Goal: Contribute content: Contribute content

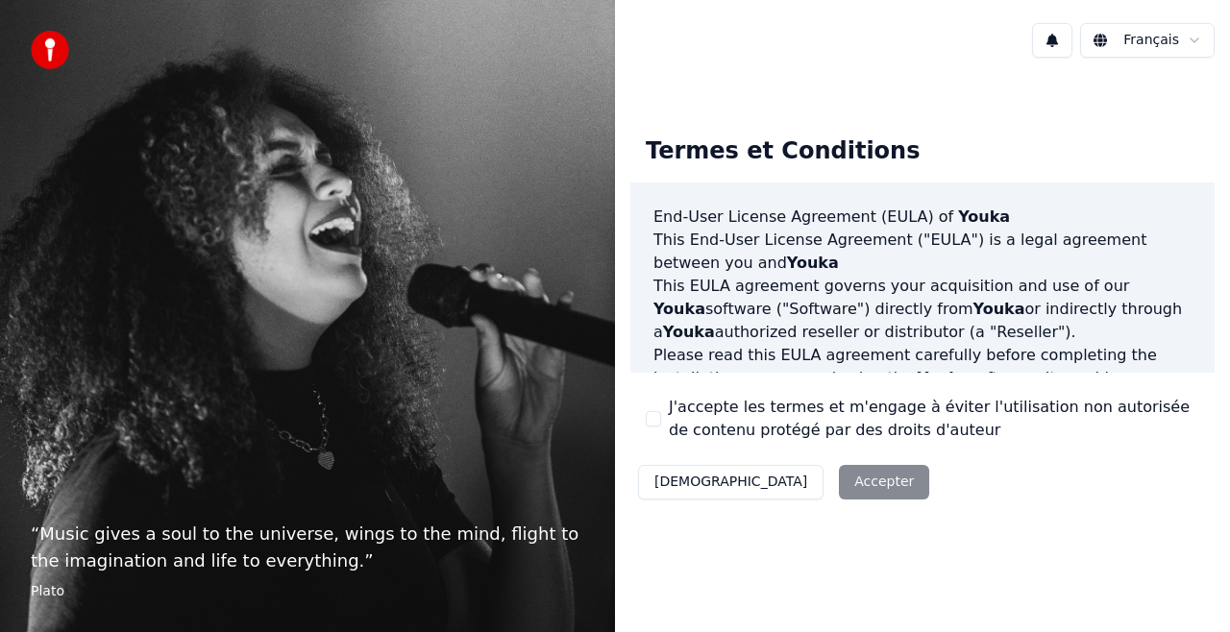
click at [763, 480] on div "Décliner Accepter" at bounding box center [783, 482] width 307 height 50
click at [654, 419] on button "J'accepte les termes et m'engage à éviter l'utilisation non autorisée de conten…" at bounding box center [653, 418] width 15 height 15
click at [839, 478] on button "Accepter" at bounding box center [884, 482] width 90 height 35
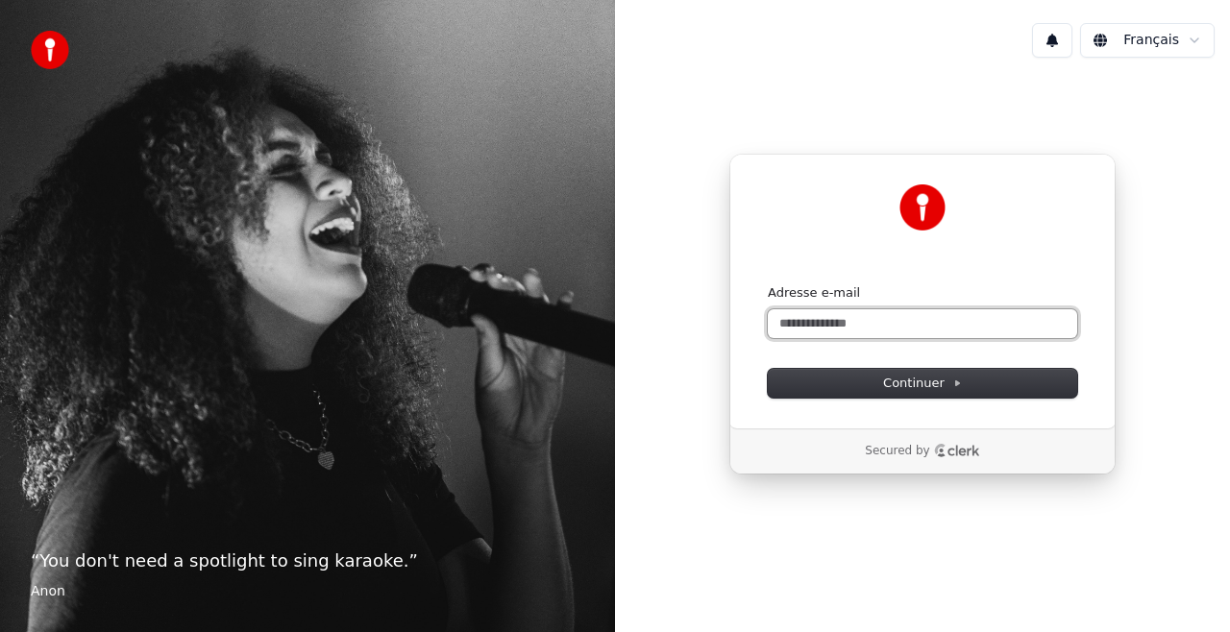
click at [821, 321] on input "Adresse e-mail" at bounding box center [922, 323] width 309 height 29
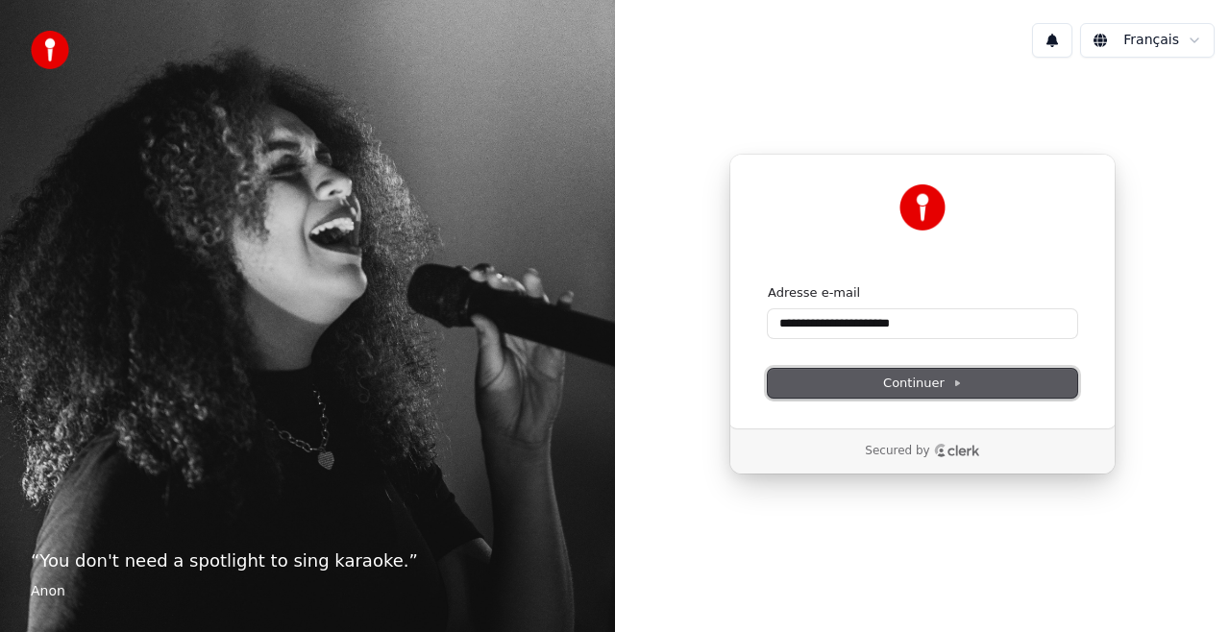
click at [869, 380] on button "Continuer" at bounding box center [922, 383] width 309 height 29
type input "**********"
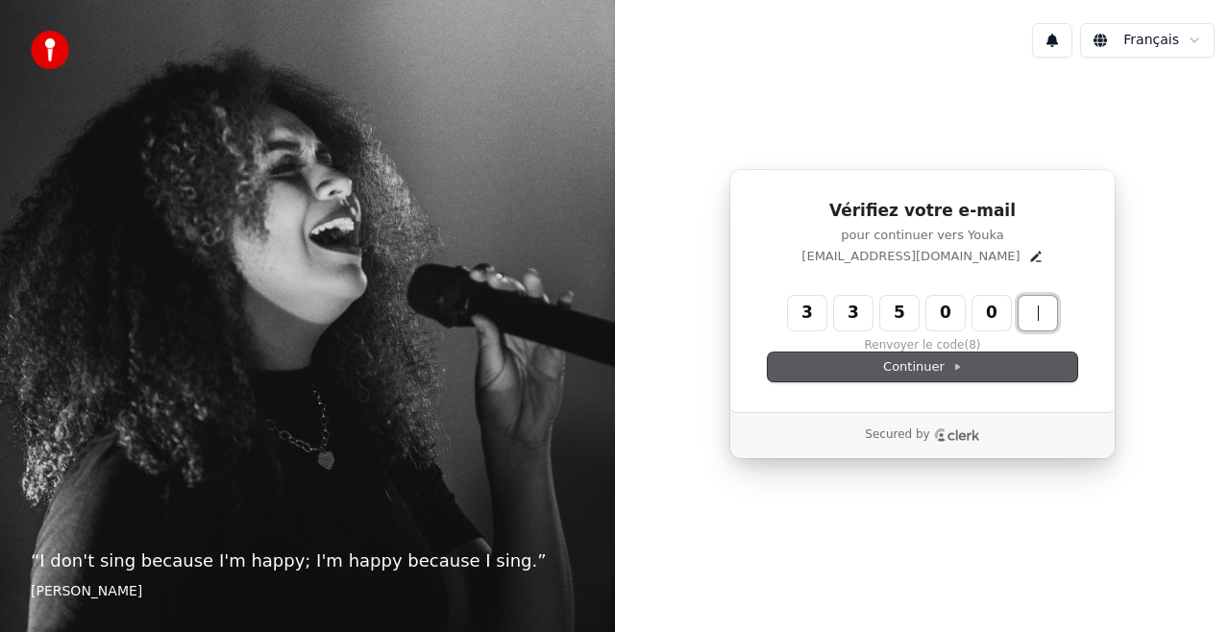
type input "******"
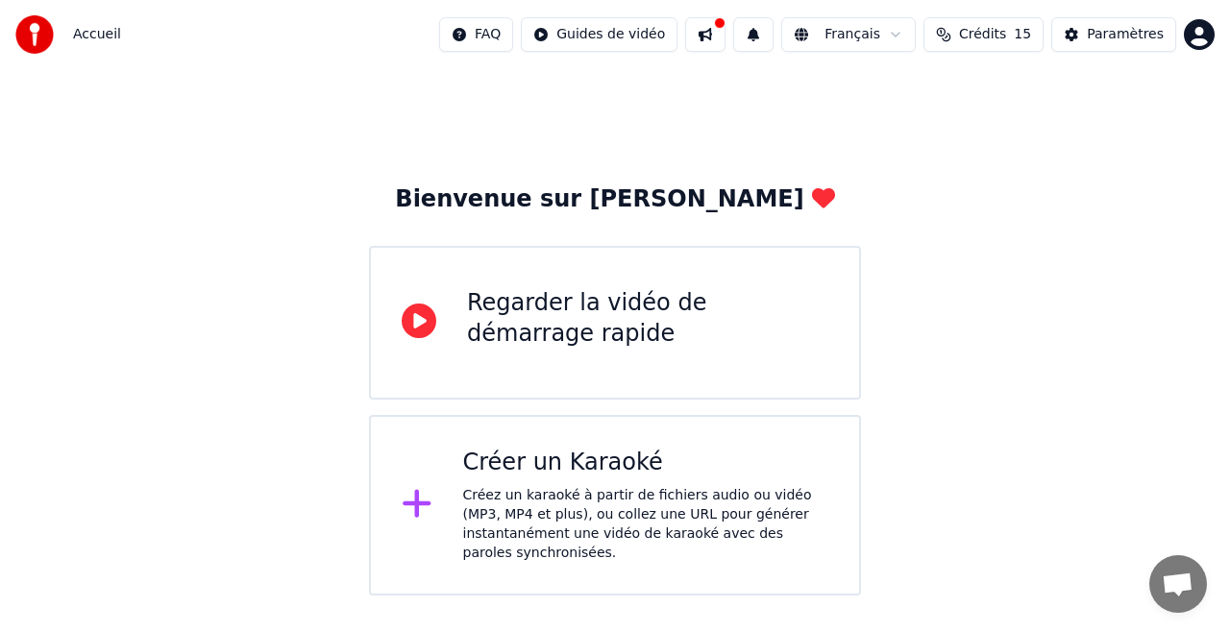
click at [411, 495] on icon at bounding box center [417, 504] width 28 height 28
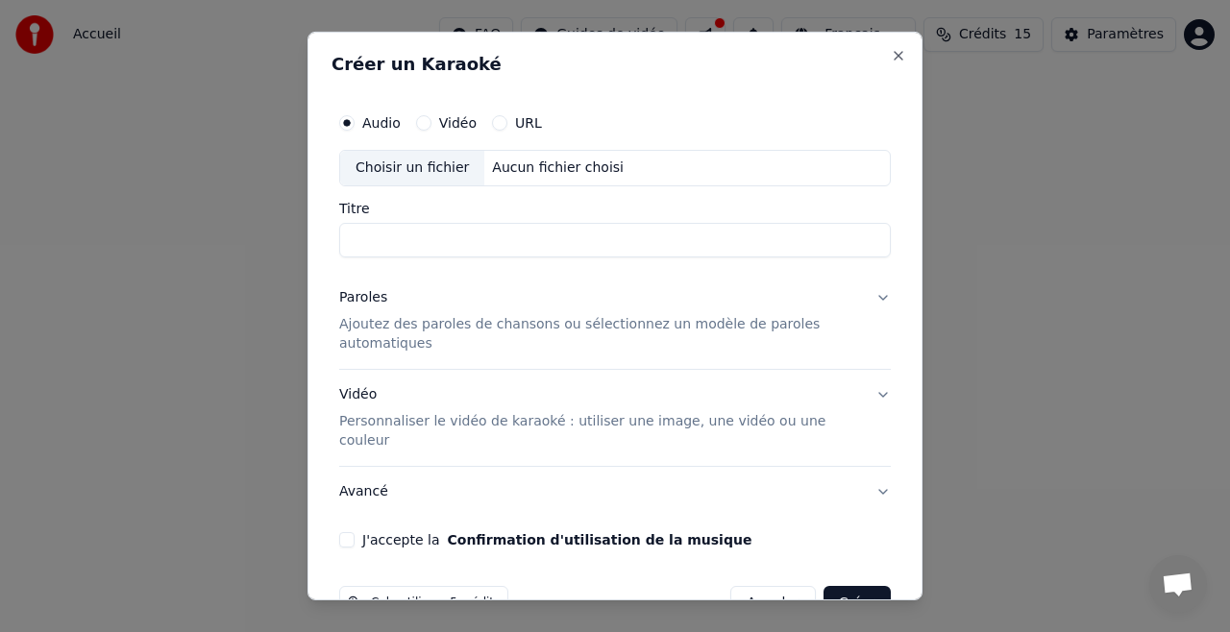
click at [376, 179] on div "Choisir un fichier" at bounding box center [412, 168] width 144 height 35
click at [497, 126] on button "URL" at bounding box center [499, 122] width 15 height 15
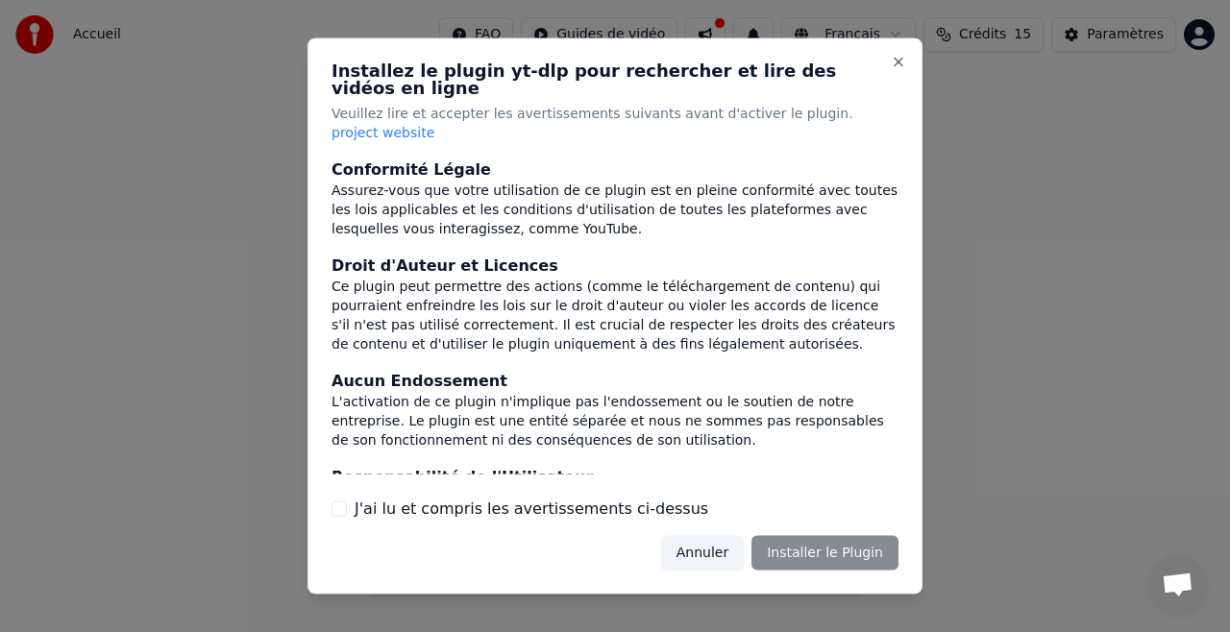
click at [701, 535] on button "Annuler" at bounding box center [702, 552] width 83 height 35
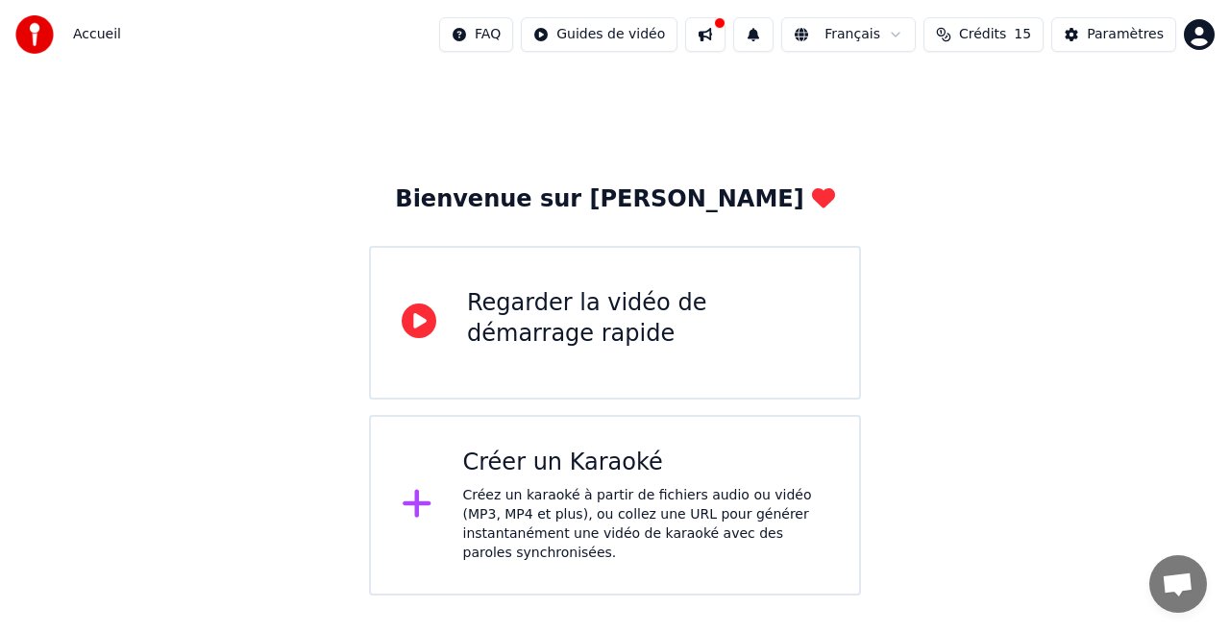
click at [409, 493] on icon at bounding box center [417, 503] width 31 height 35
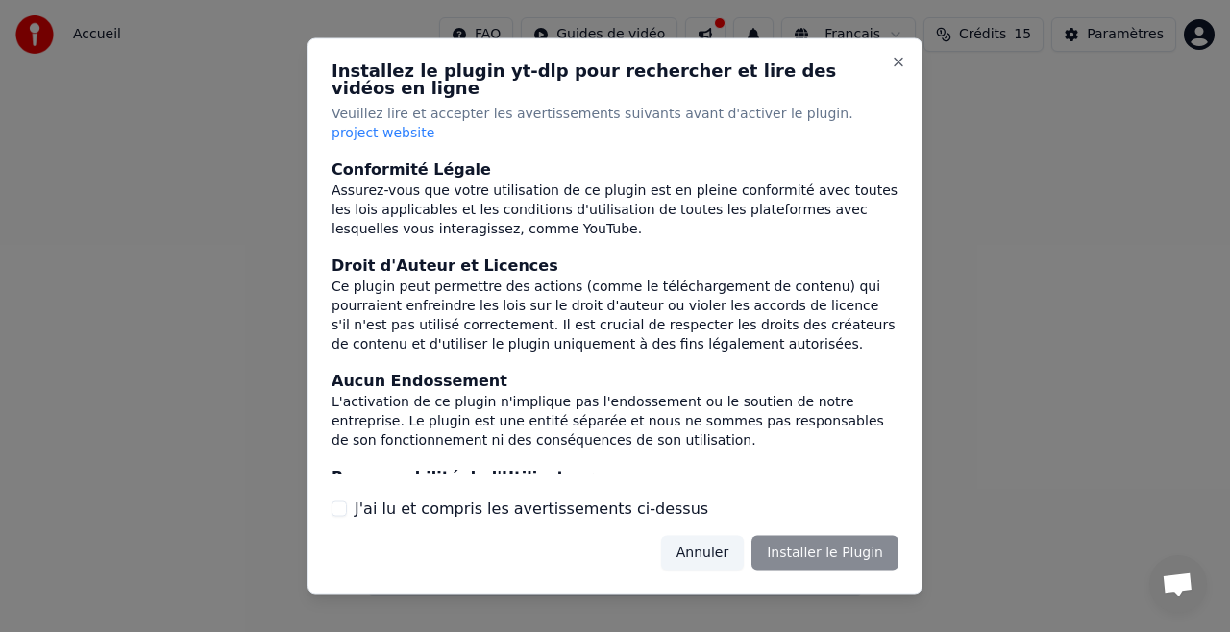
scroll to position [225, 0]
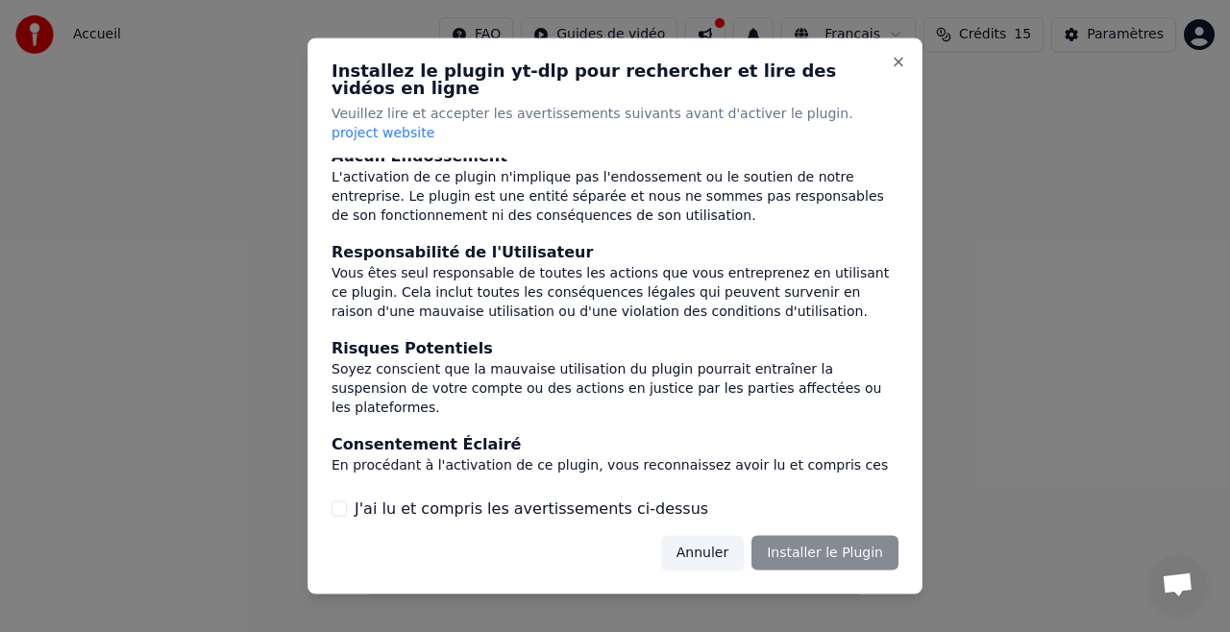
click at [339, 501] on button "J'ai lu et compris les avertissements ci-dessus" at bounding box center [339, 508] width 15 height 15
click at [711, 541] on button "Annuler" at bounding box center [702, 552] width 83 height 35
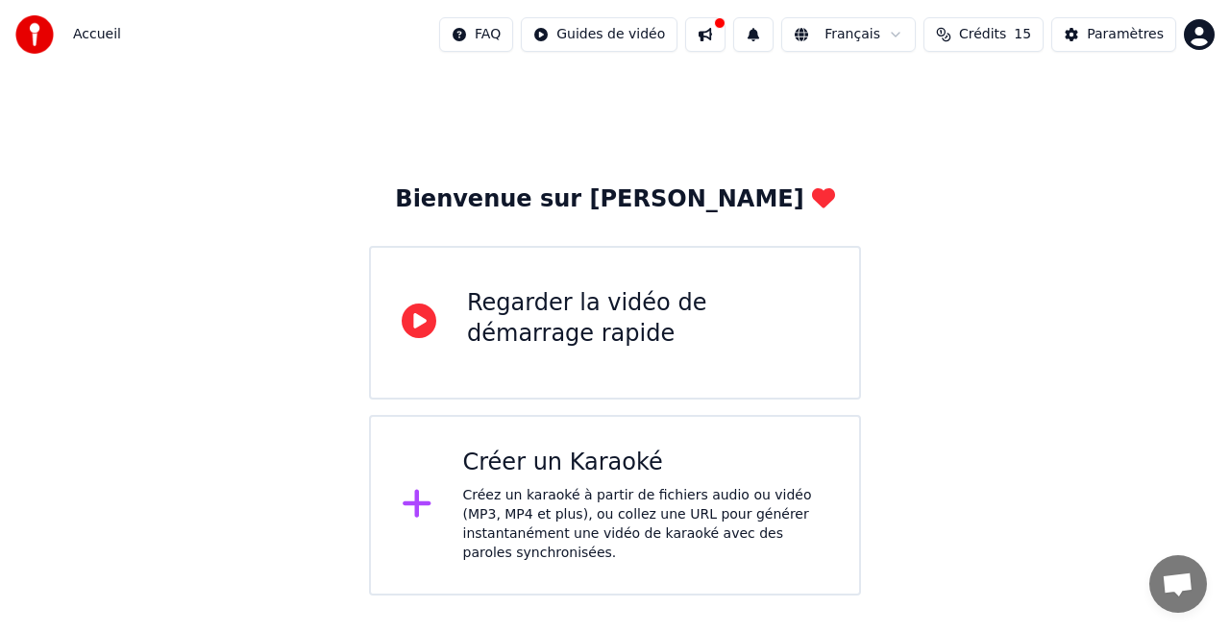
click at [410, 497] on icon at bounding box center [417, 504] width 28 height 28
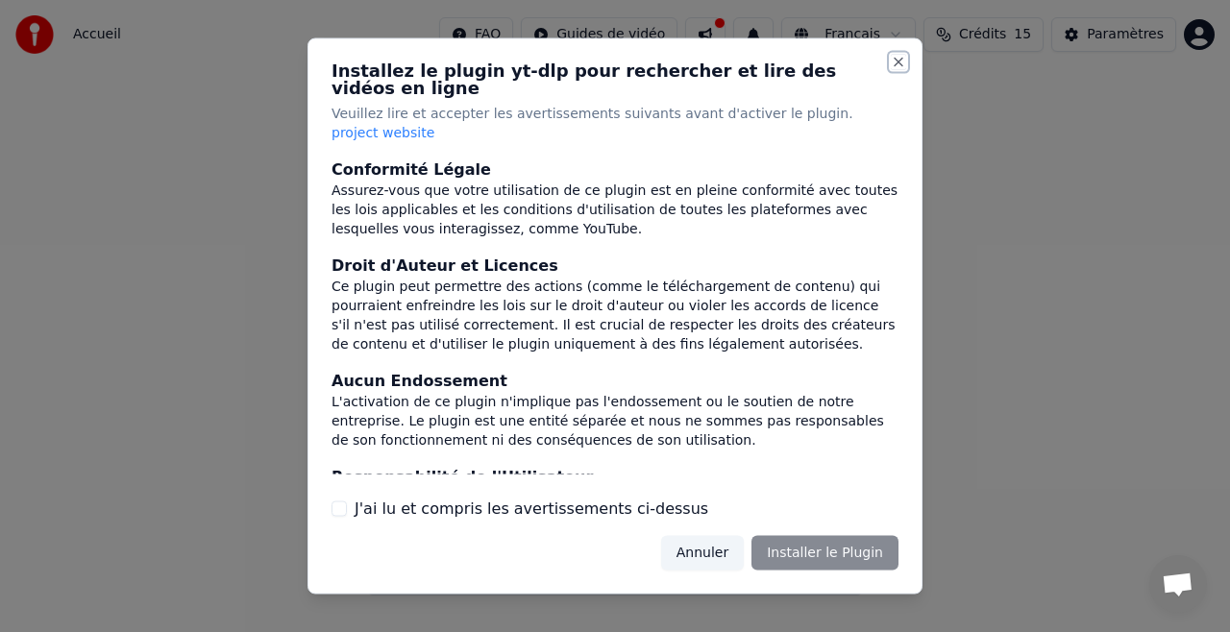
click at [896, 70] on button "Close" at bounding box center [898, 62] width 15 height 15
click at [340, 501] on button "J'ai lu et compris les avertissements ci-dessus" at bounding box center [339, 508] width 15 height 15
click at [786, 535] on button "Installer le Plugin" at bounding box center [824, 552] width 147 height 35
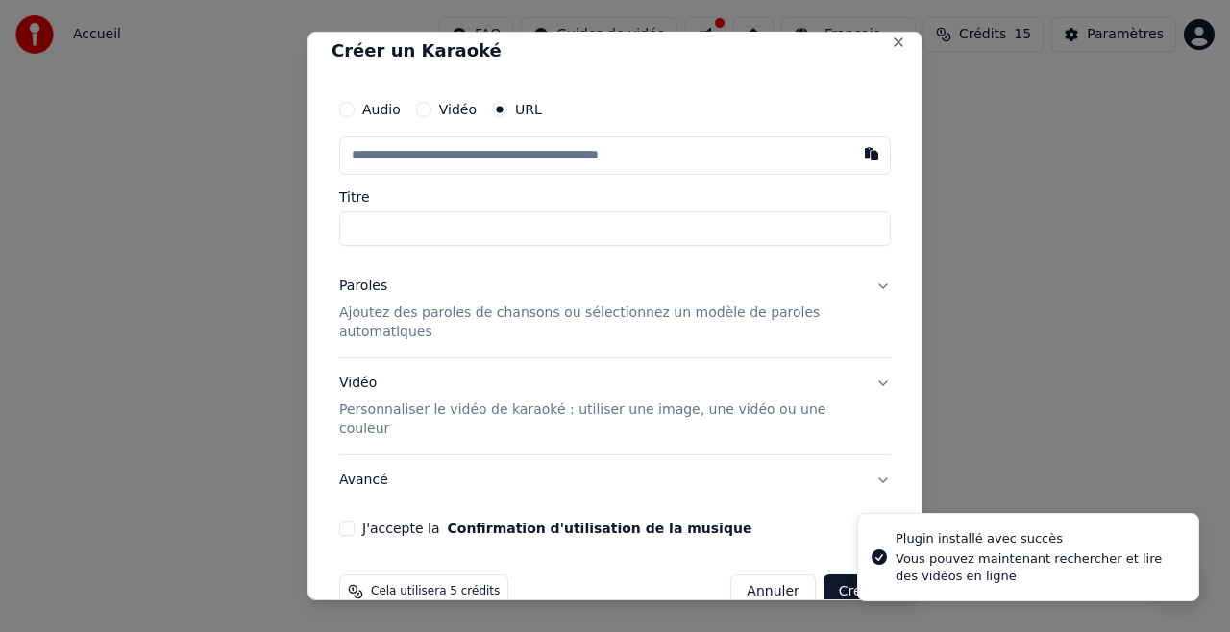
scroll to position [16, 0]
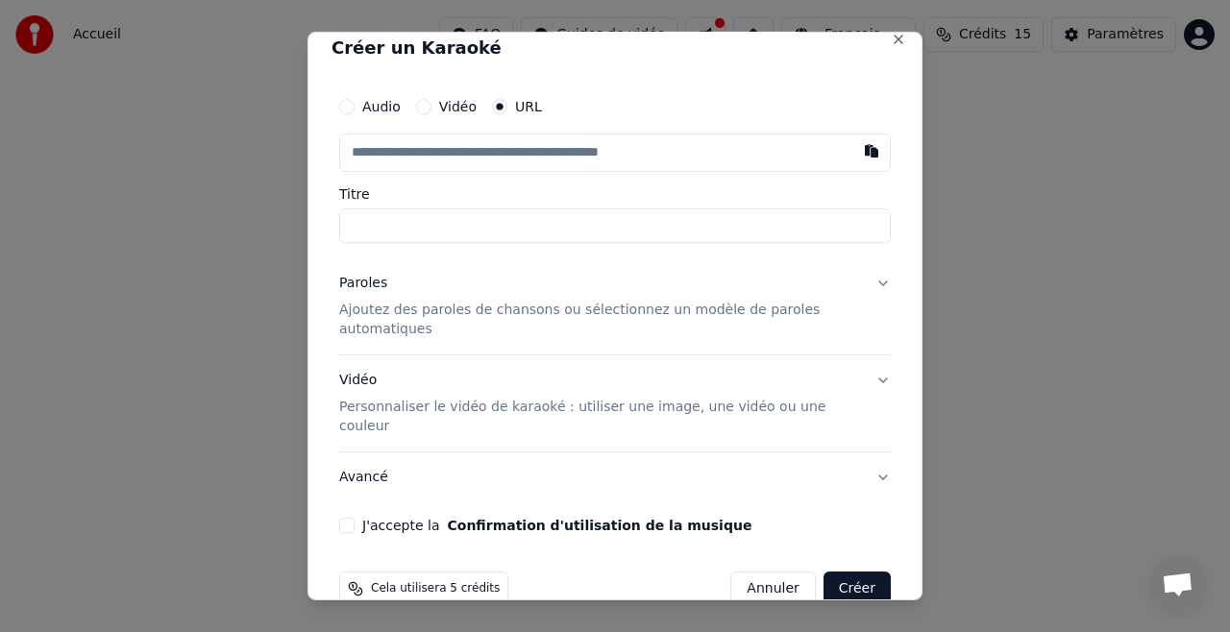
click at [402, 143] on input "text" at bounding box center [615, 153] width 552 height 38
paste input "**********"
click at [390, 237] on input "Titre" at bounding box center [615, 226] width 552 height 35
type input "**********"
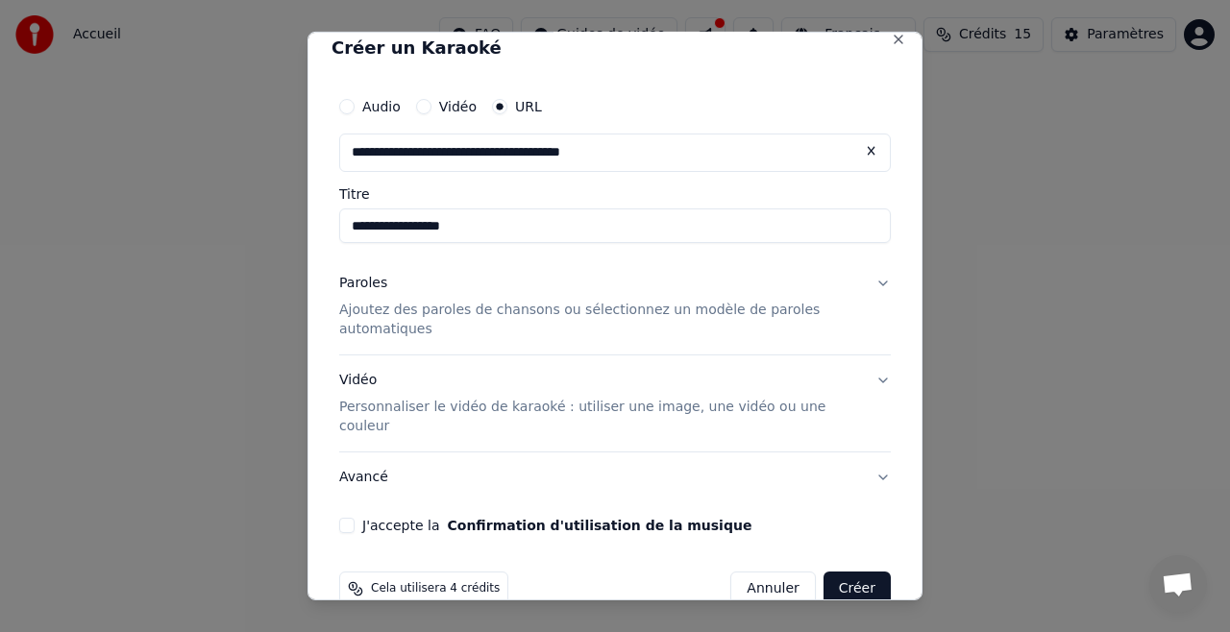
click at [475, 311] on p "Ajoutez des paroles de chansons ou sélectionnez un modèle de paroles automatiqu…" at bounding box center [599, 320] width 521 height 38
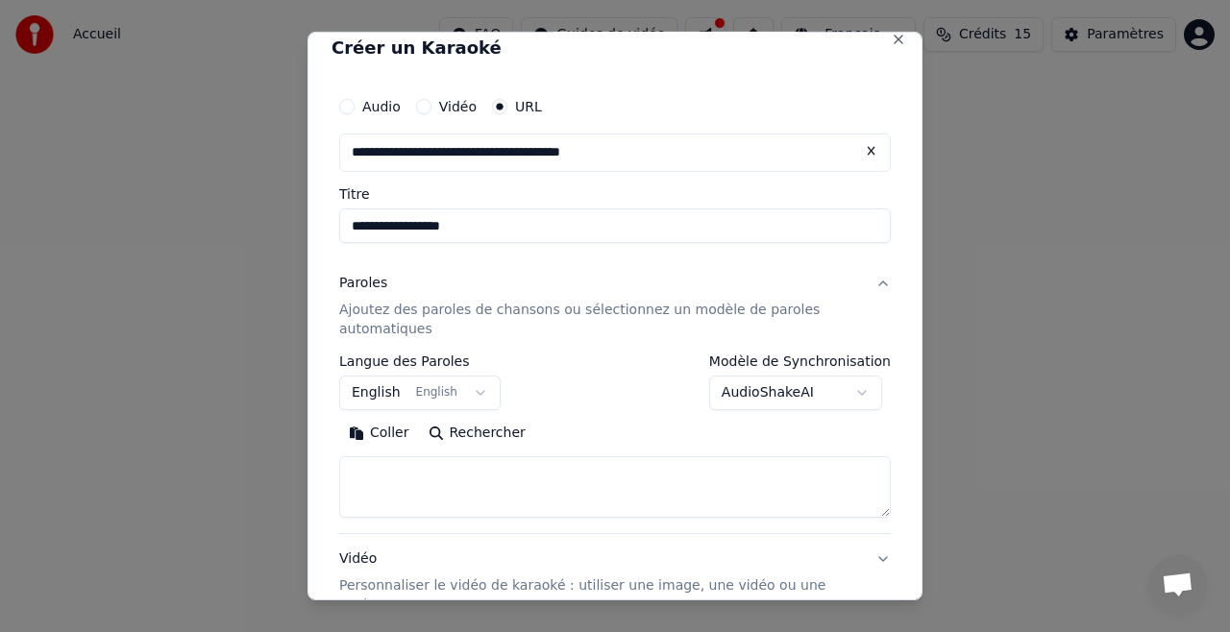
click at [475, 396] on button "English English" at bounding box center [419, 393] width 161 height 35
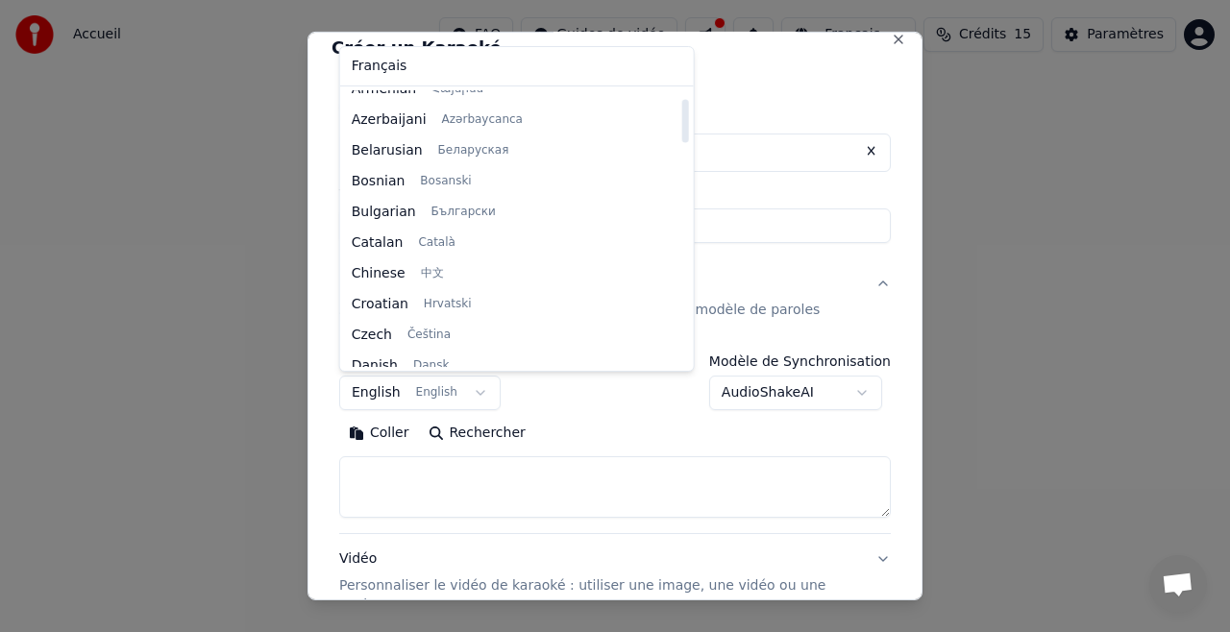
scroll to position [0, 0]
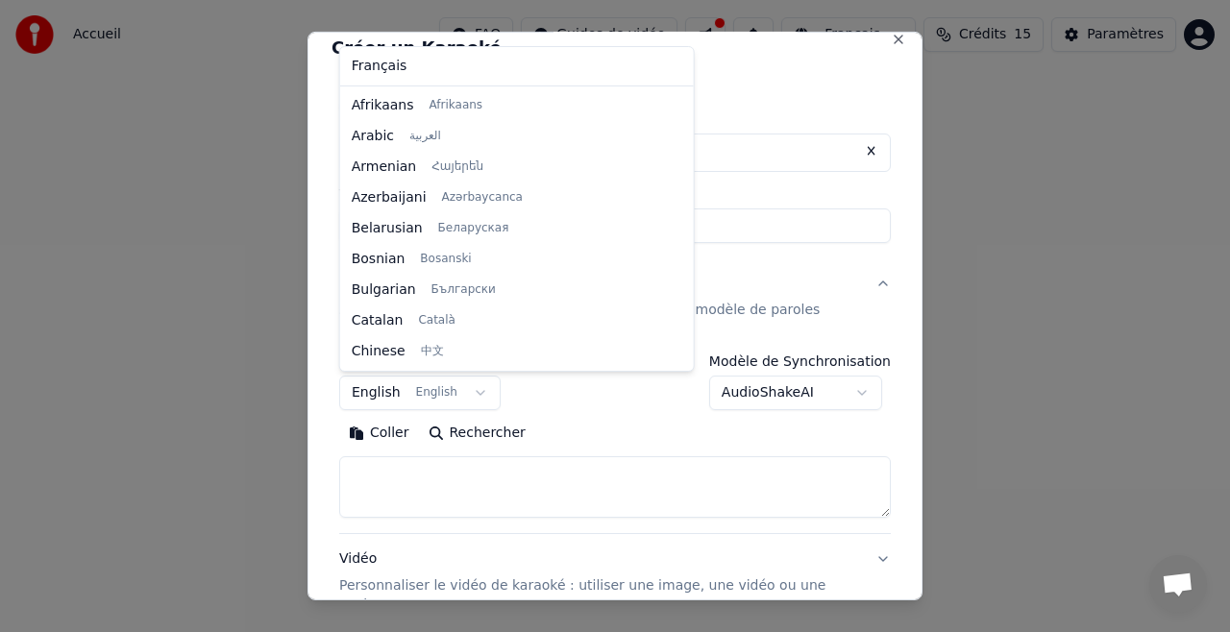
select select "**"
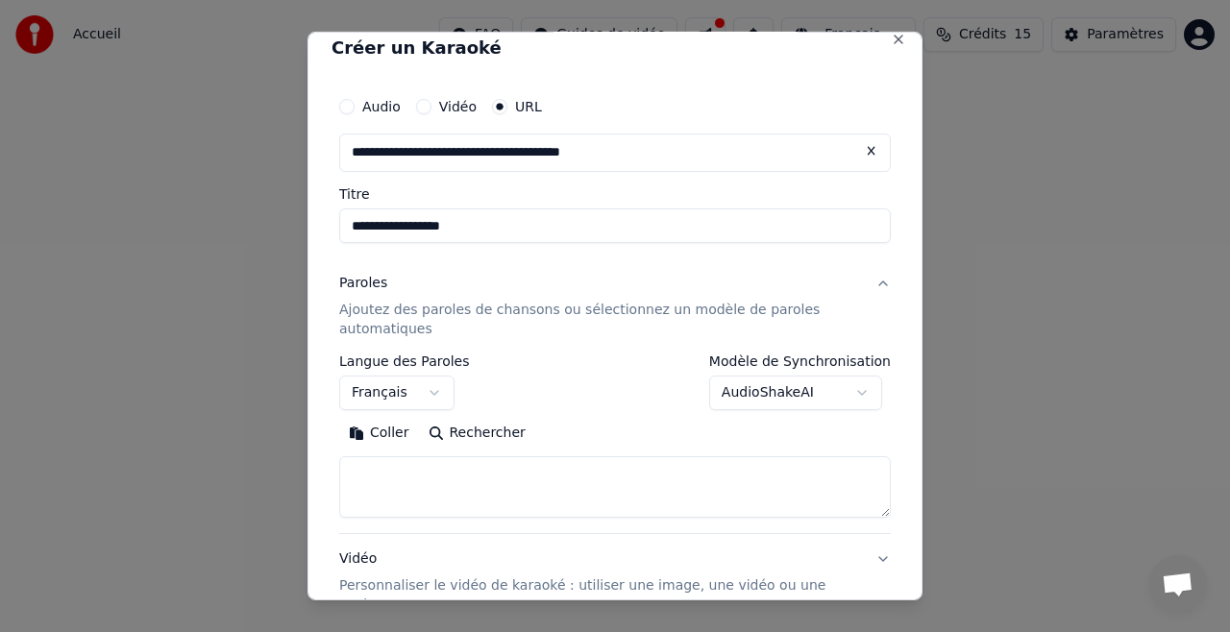
click at [383, 488] on textarea at bounding box center [615, 486] width 552 height 61
click at [521, 477] on textarea at bounding box center [615, 486] width 552 height 61
paste textarea "**********"
type textarea "**********"
drag, startPoint x: 638, startPoint y: 474, endPoint x: 267, endPoint y: 479, distance: 370.9
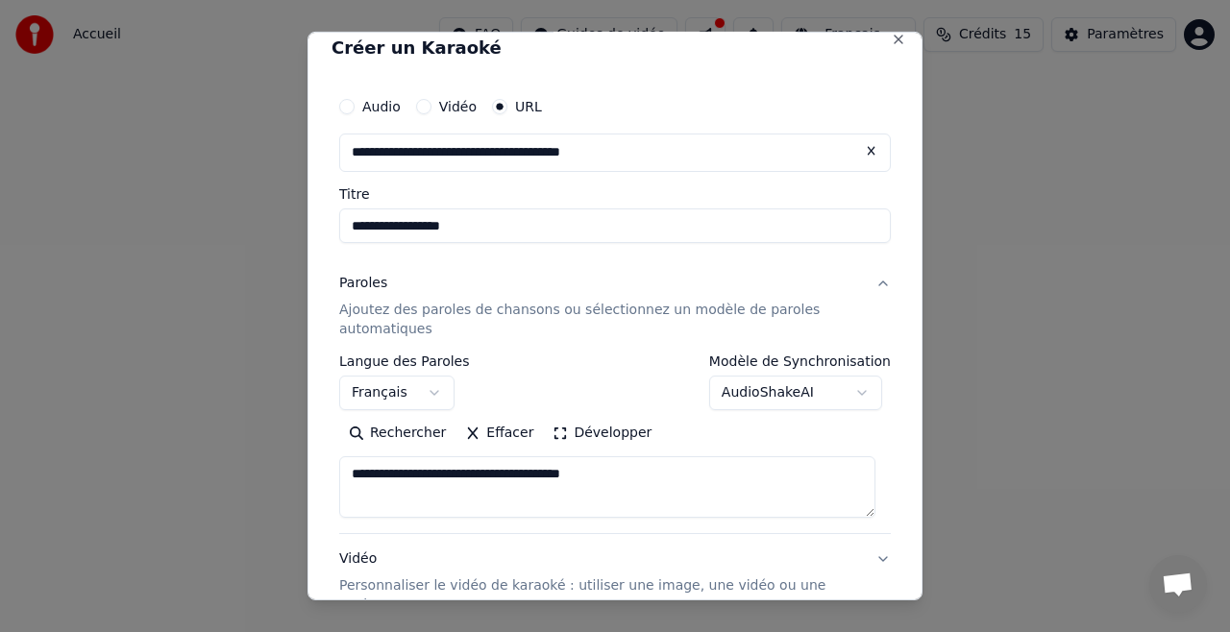
click at [267, 479] on body "**********" at bounding box center [615, 298] width 1230 height 596
paste textarea "**********"
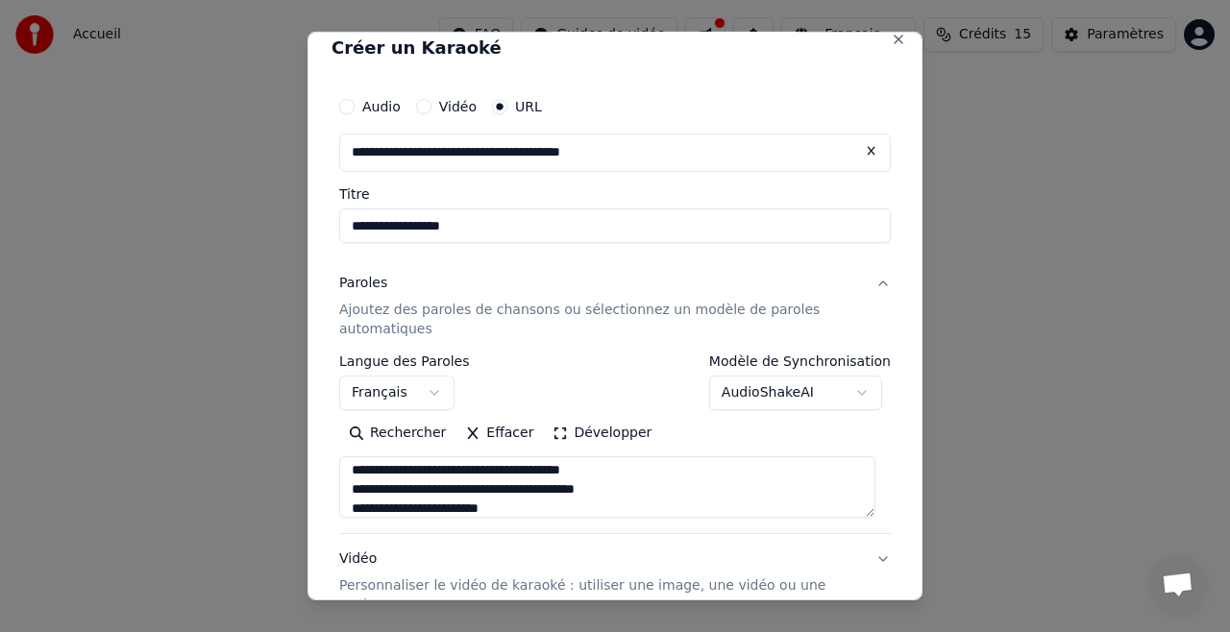
paste textarea "**********"
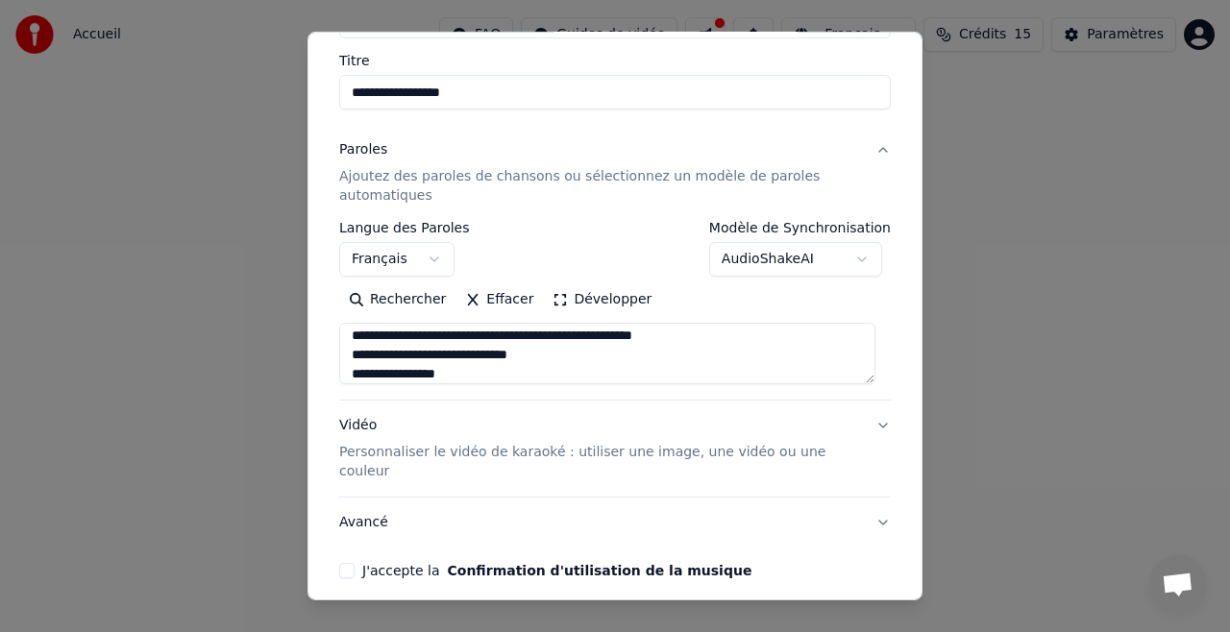
scroll to position [151, 0]
type textarea "**********"
click at [534, 452] on p "Personnaliser le vidéo de karaoké : utiliser une image, une vidéo ou une couleur" at bounding box center [599, 461] width 521 height 38
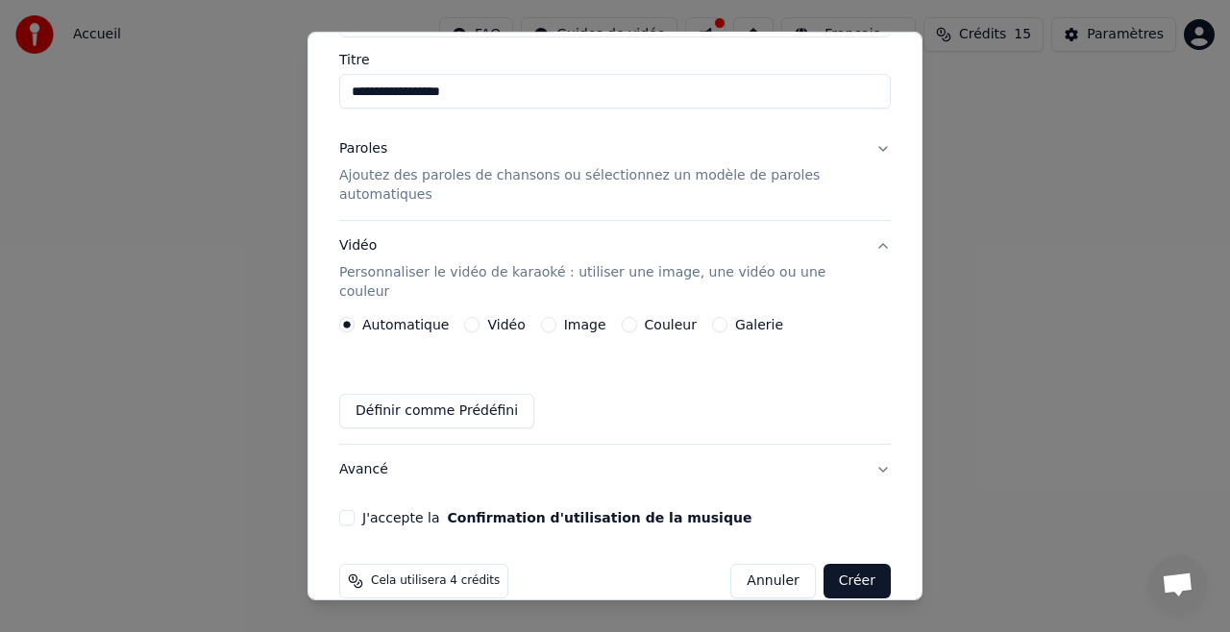
click at [541, 317] on button "Image" at bounding box center [548, 324] width 15 height 15
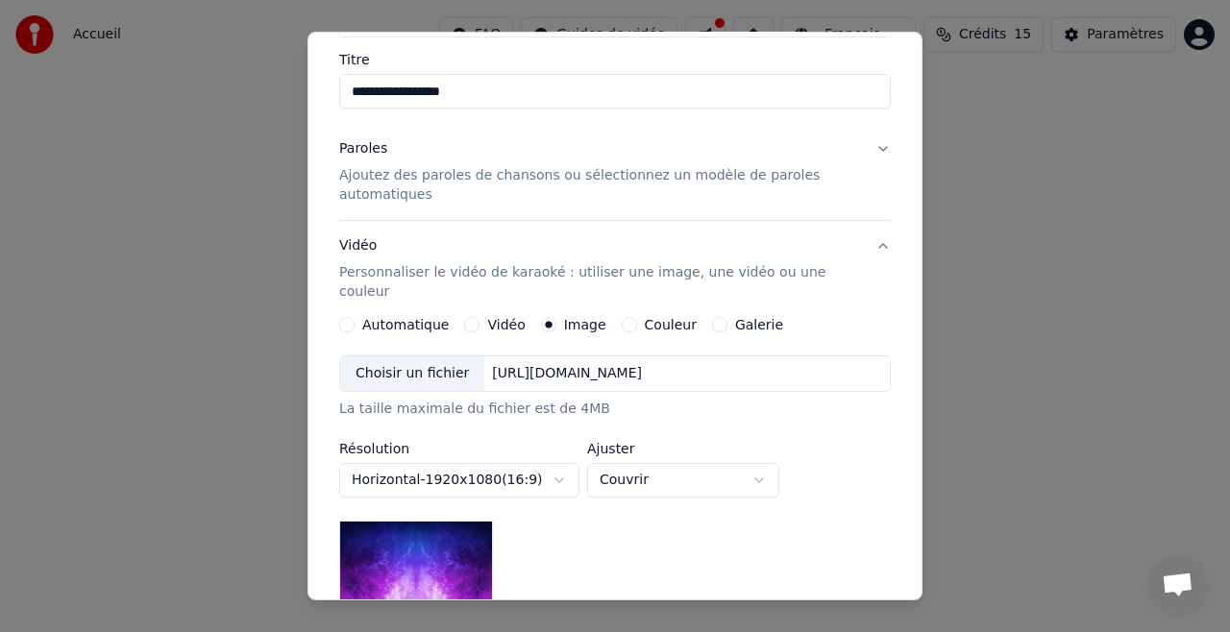
click at [405, 356] on div "Choisir un fichier" at bounding box center [412, 373] width 144 height 35
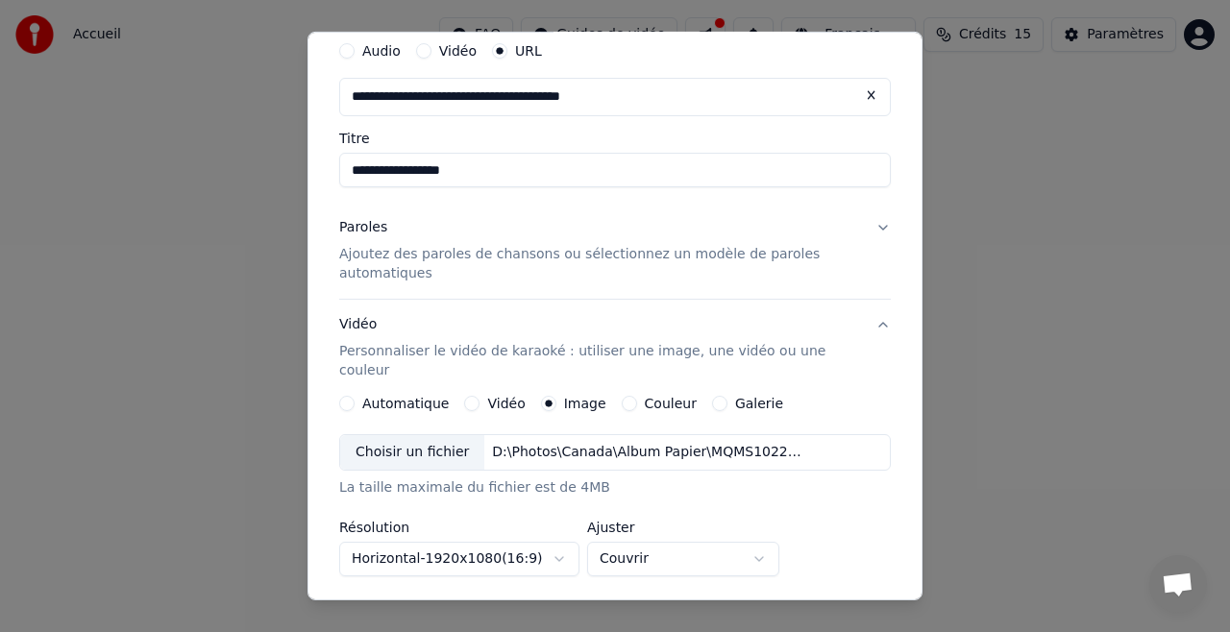
scroll to position [0, 0]
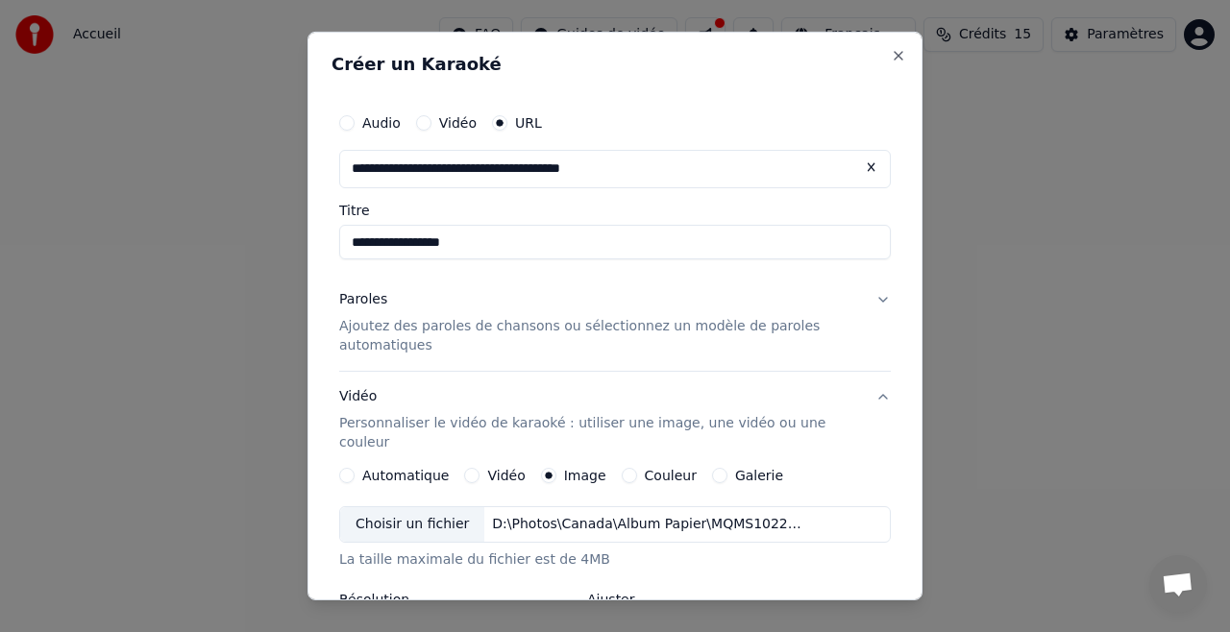
click at [867, 299] on button "Paroles Ajoutez des paroles de chansons ou sélectionnez un modèle de paroles au…" at bounding box center [615, 323] width 552 height 96
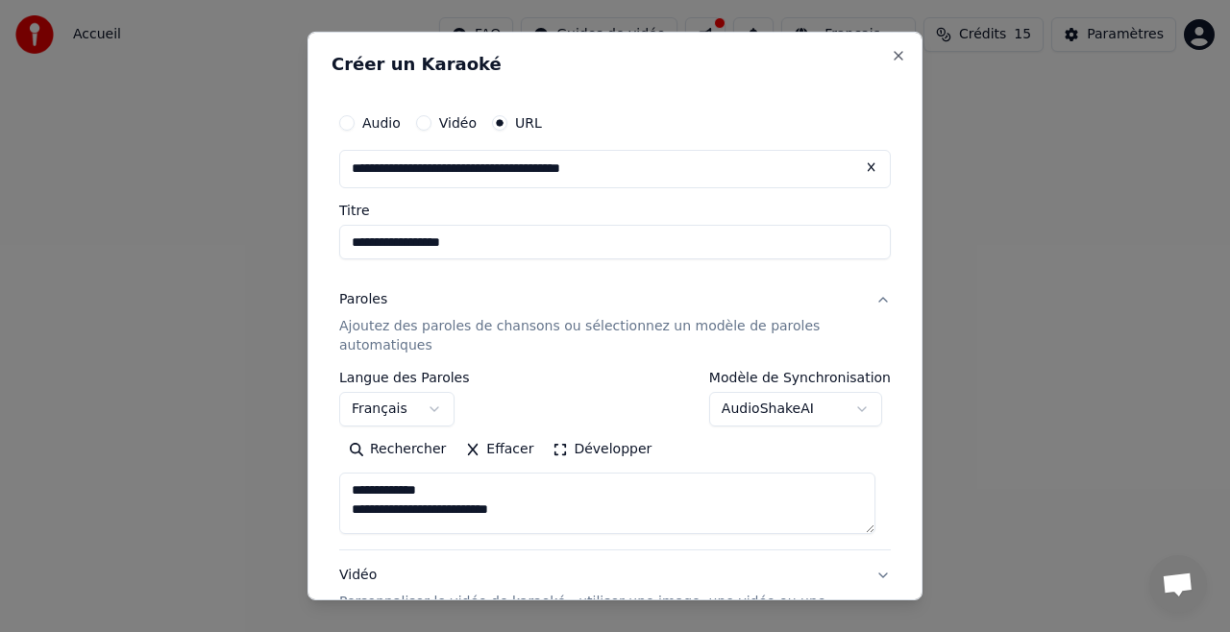
click at [419, 507] on textarea at bounding box center [607, 503] width 536 height 61
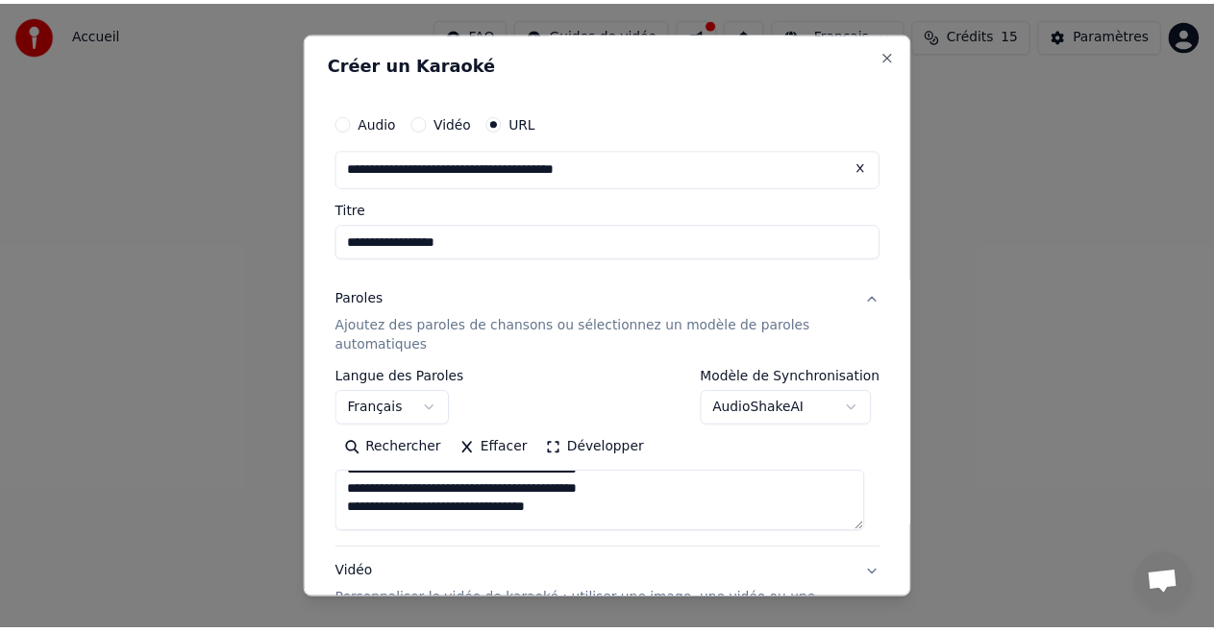
scroll to position [211, 0]
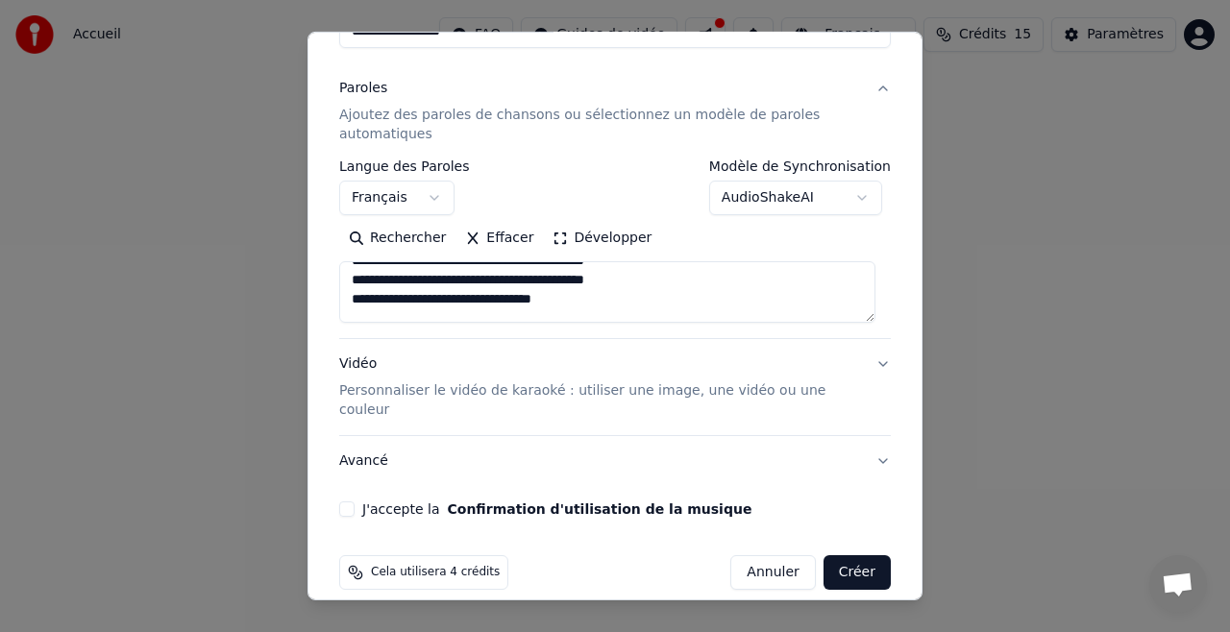
click at [828, 555] on button "Créer" at bounding box center [856, 572] width 67 height 35
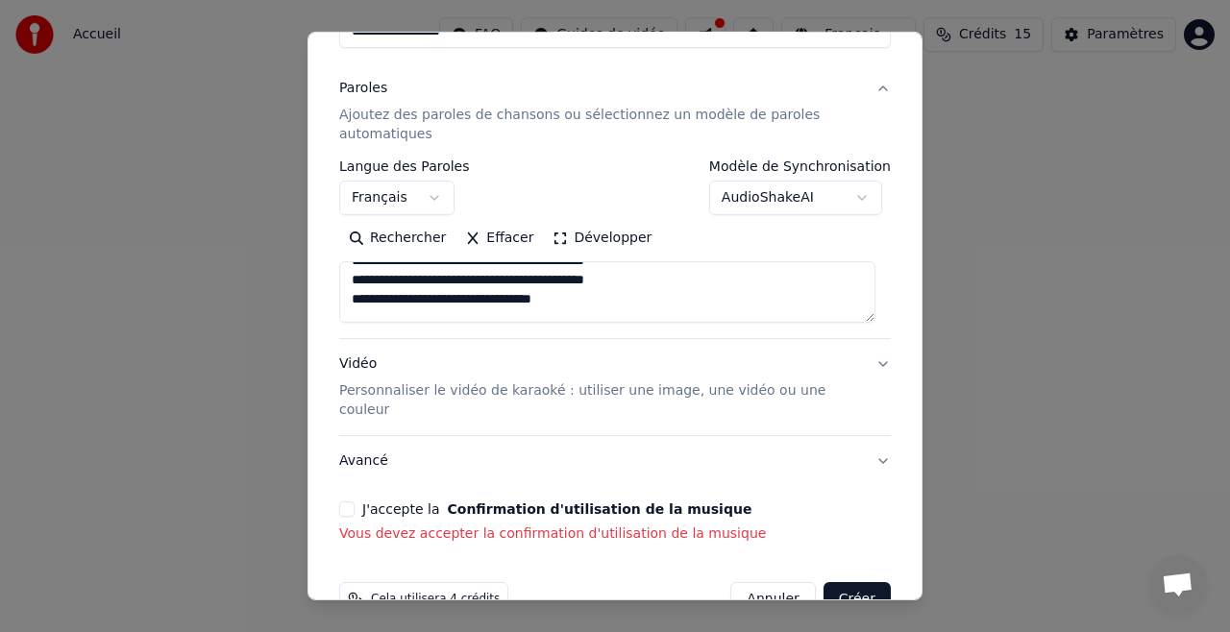
click at [346, 502] on button "J'accepte la Confirmation d'utilisation de la musique" at bounding box center [346, 509] width 15 height 15
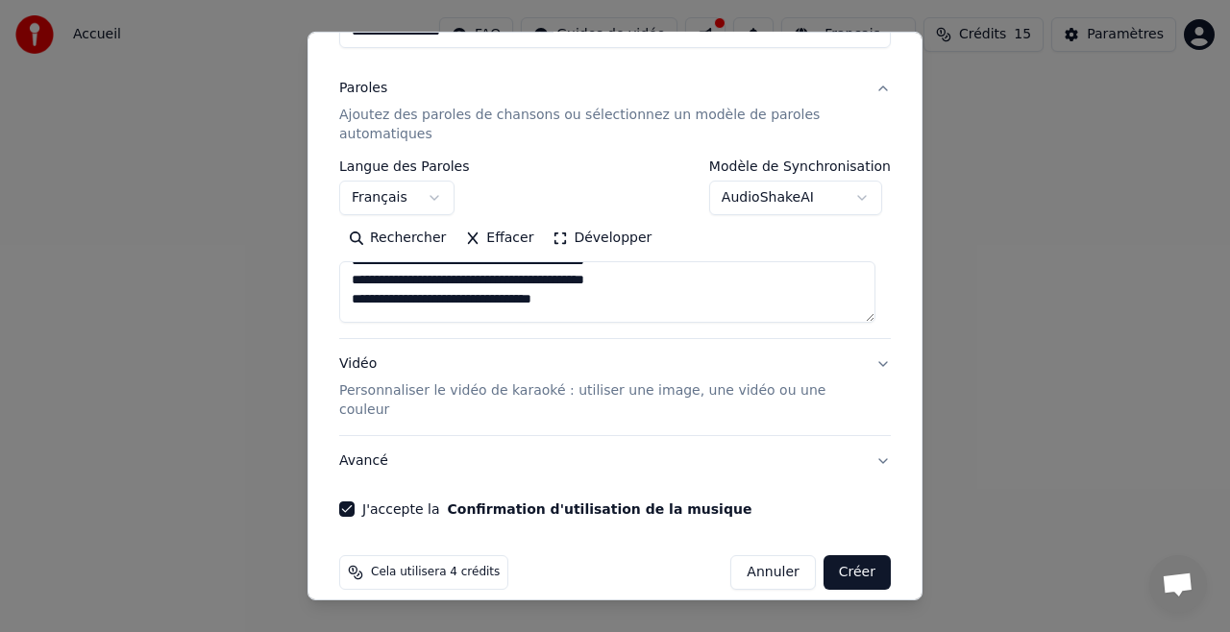
click at [833, 561] on button "Créer" at bounding box center [856, 572] width 67 height 35
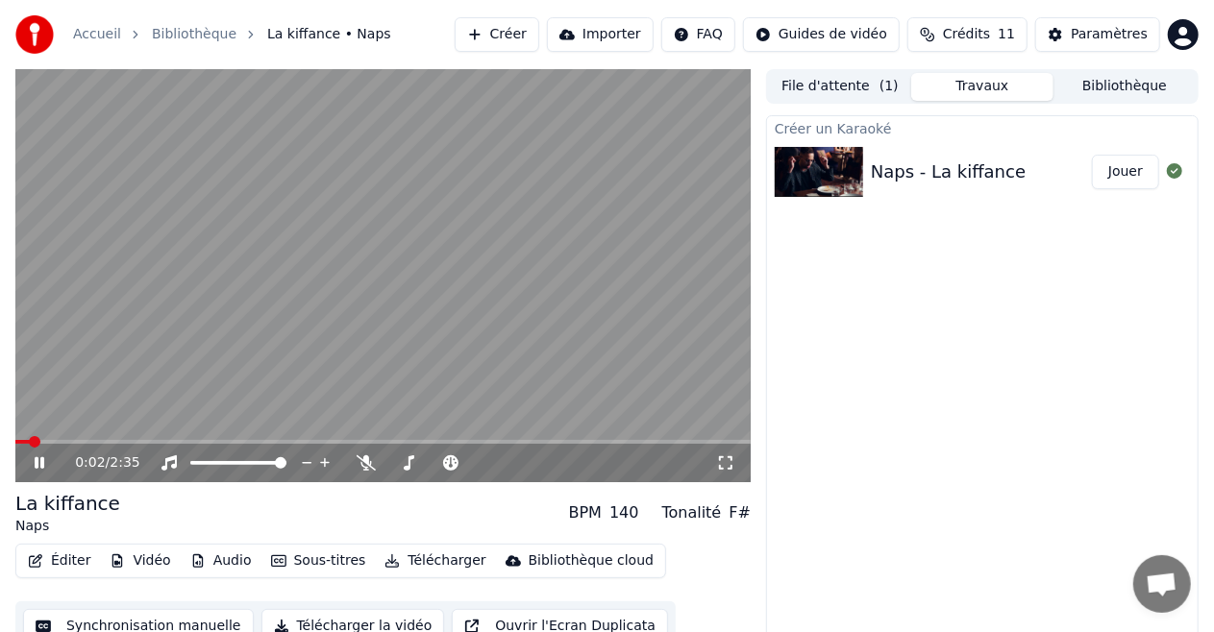
click at [728, 467] on icon at bounding box center [725, 462] width 19 height 15
click at [15, 440] on span at bounding box center [21, 442] width 12 height 12
click at [43, 455] on icon at bounding box center [53, 462] width 44 height 15
click at [18, 441] on span at bounding box center [17, 442] width 5 height 4
click at [15, 436] on span at bounding box center [21, 442] width 12 height 12
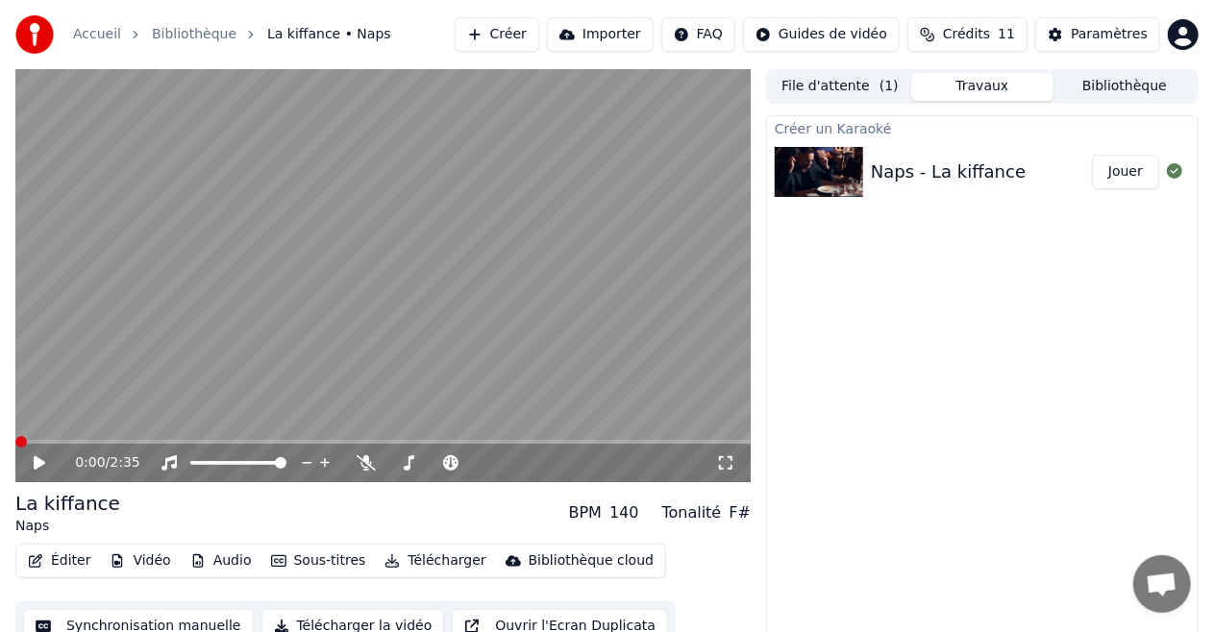
click at [41, 461] on icon at bounding box center [40, 462] width 12 height 13
click at [724, 465] on icon at bounding box center [725, 462] width 19 height 15
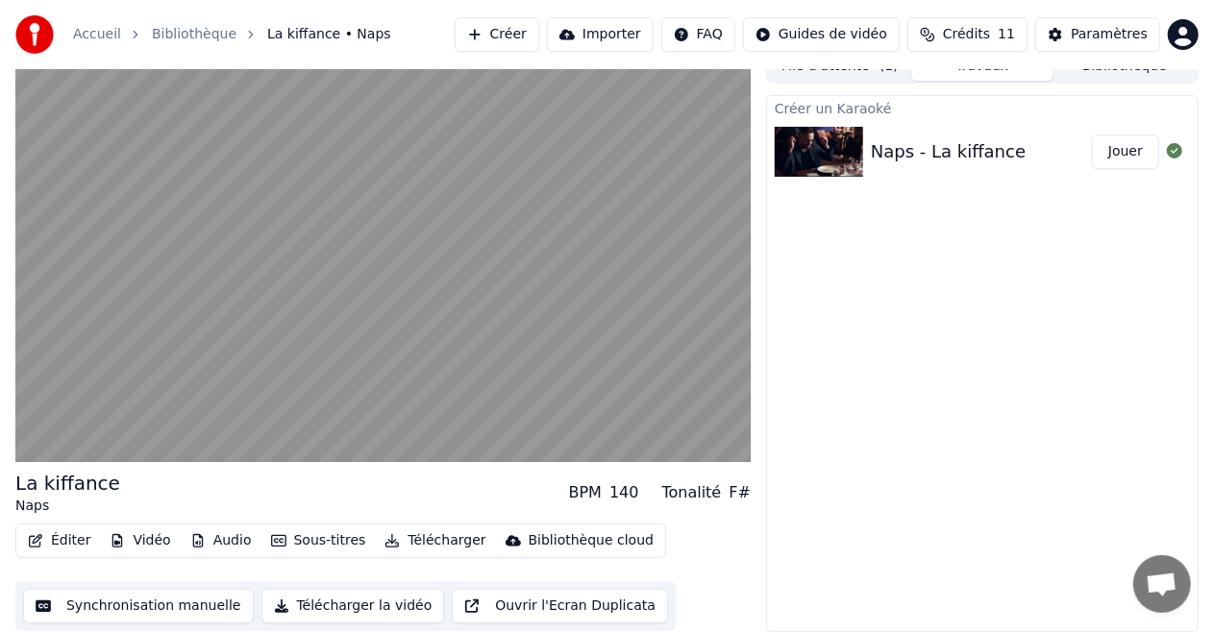
click at [602, 498] on div "BPM" at bounding box center [585, 492] width 33 height 23
click at [1117, 155] on button "Jouer" at bounding box center [1125, 152] width 67 height 35
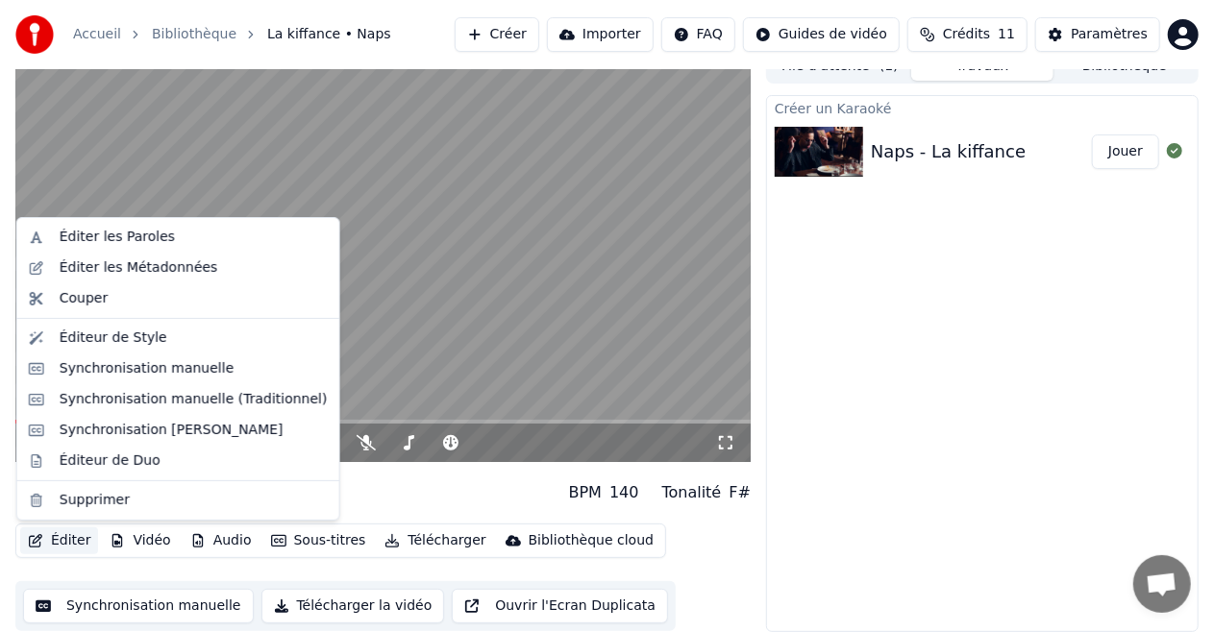
click at [60, 544] on button "Éditer" at bounding box center [59, 541] width 78 height 27
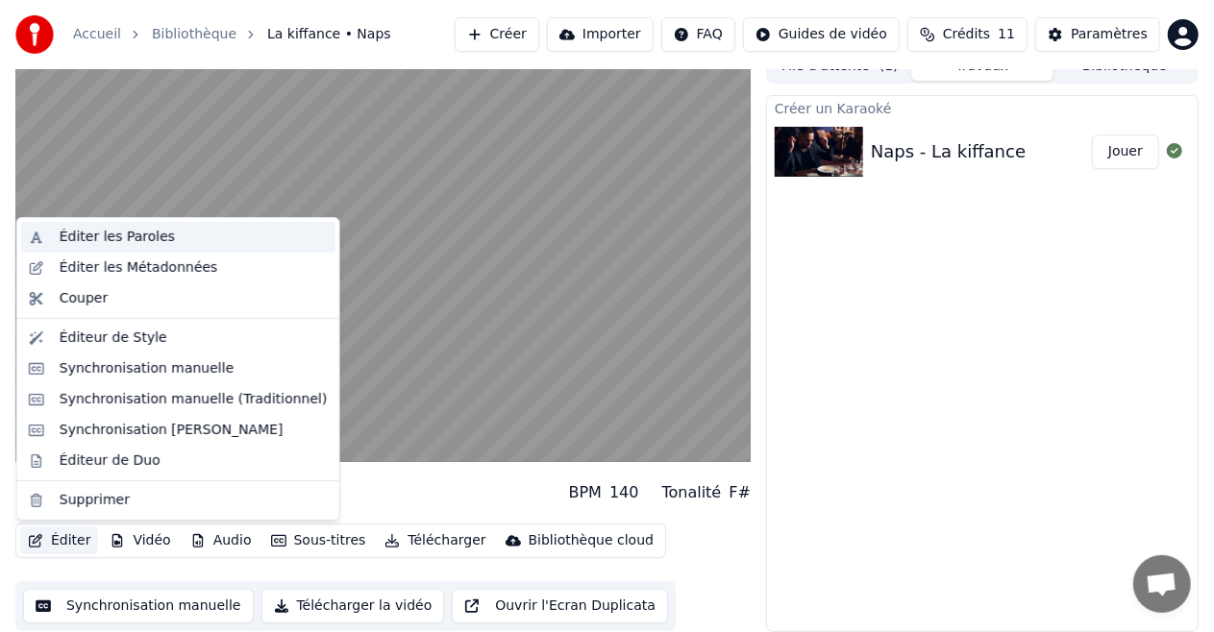
click at [138, 240] on div "Éditer les Paroles" at bounding box center [117, 237] width 115 height 19
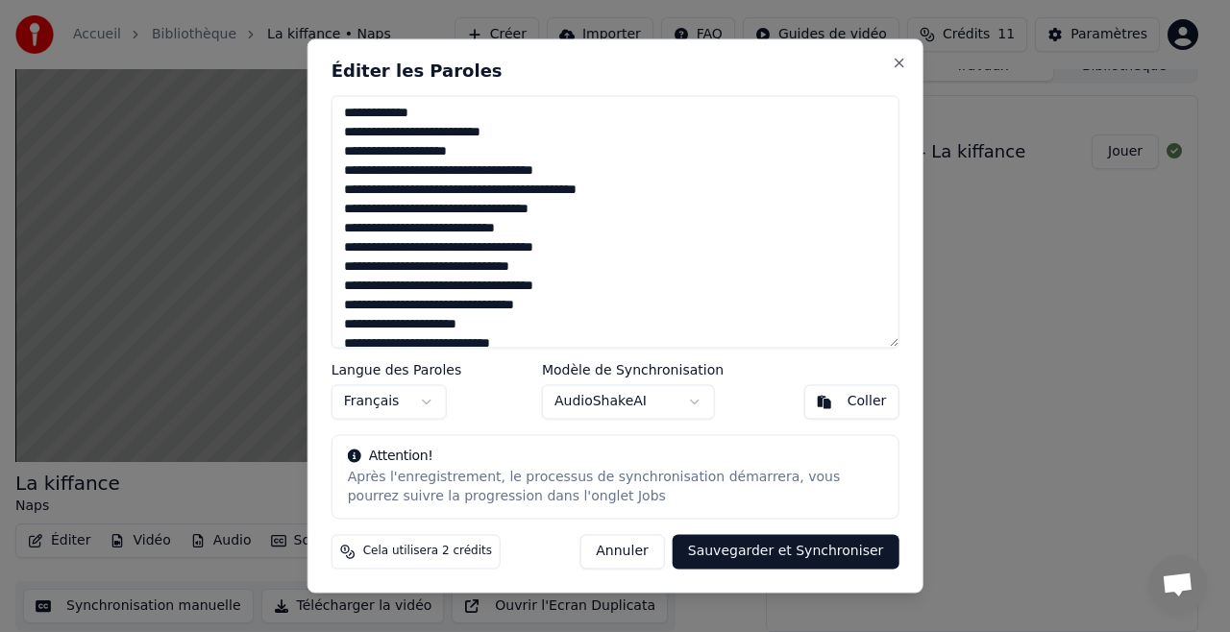
click at [441, 115] on textarea at bounding box center [616, 221] width 568 height 253
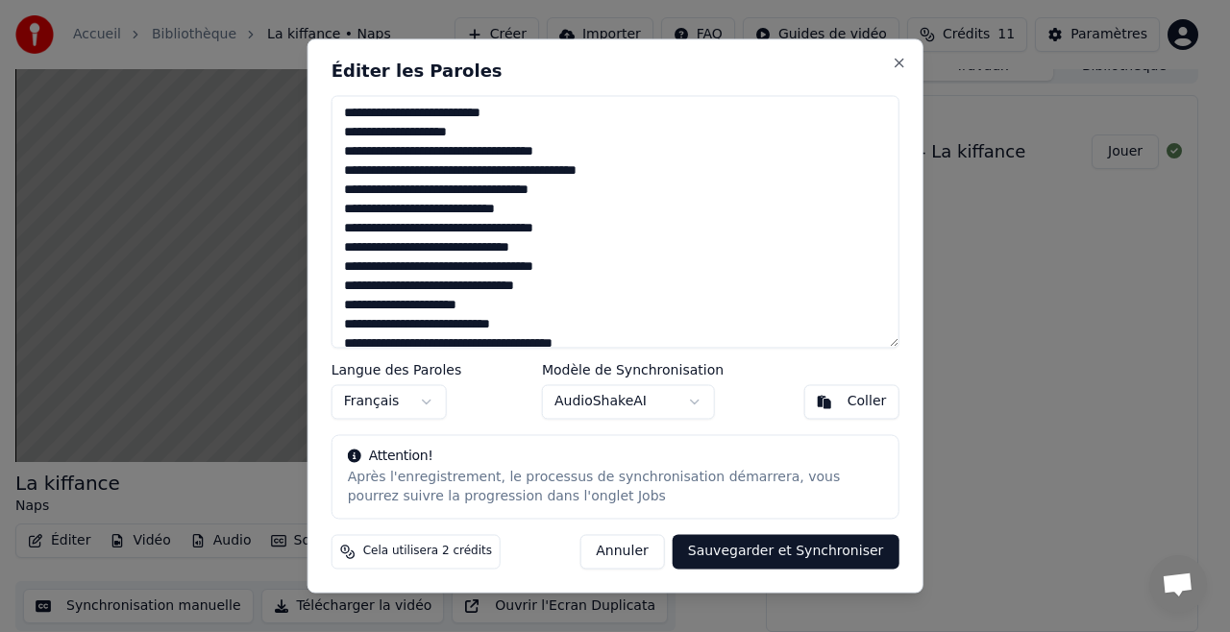
type textarea "**********"
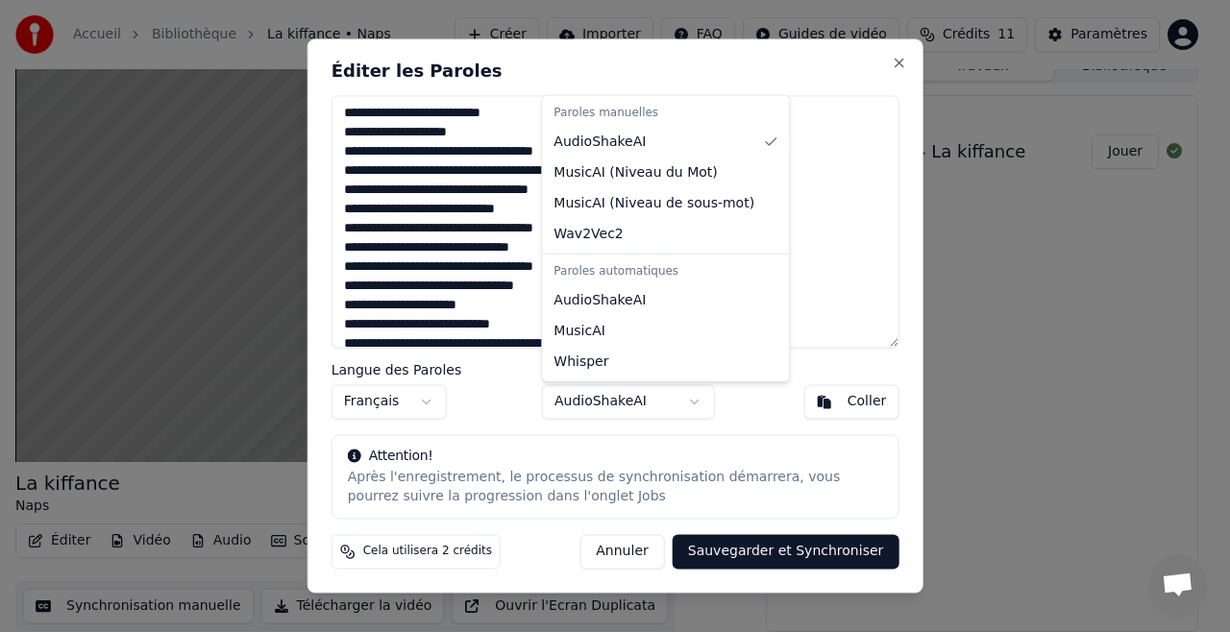
click at [696, 400] on body "Accueil Bibliothèque La kiffance • Naps Créer Importer FAQ Guides de vidéo Créd…" at bounding box center [607, 296] width 1214 height 632
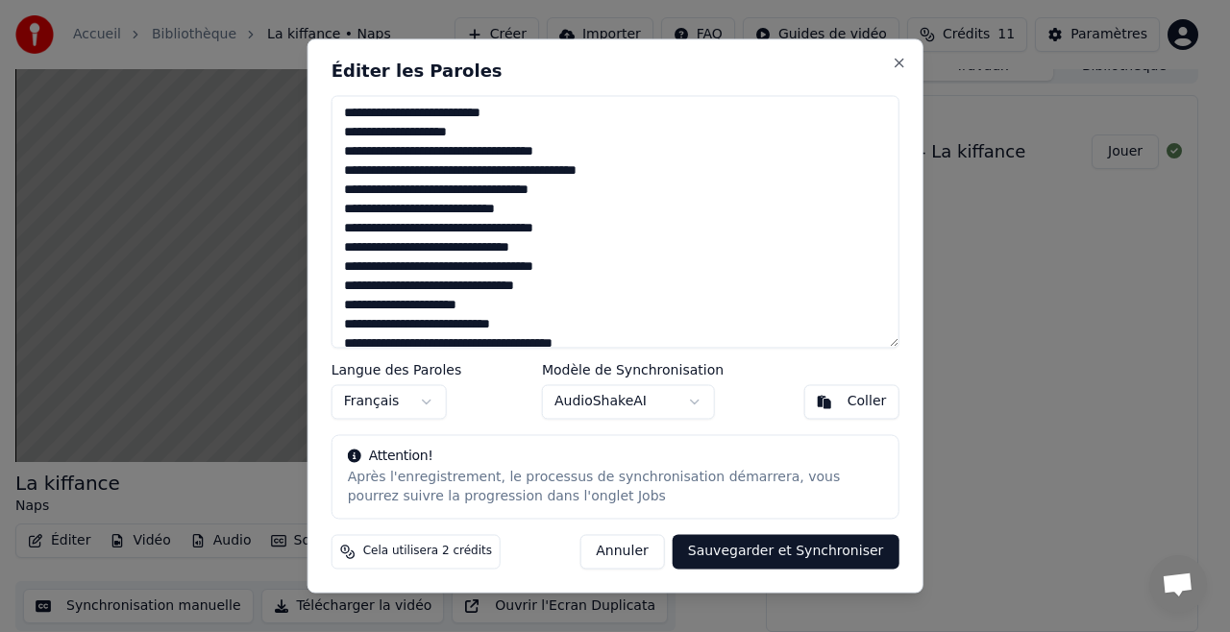
click at [607, 434] on body "Accueil Bibliothèque La kiffance • Naps Créer Importer FAQ Guides de vidéo Créd…" at bounding box center [607, 296] width 1214 height 632
click at [736, 554] on button "Sauvegarder et Synchroniser" at bounding box center [786, 552] width 227 height 35
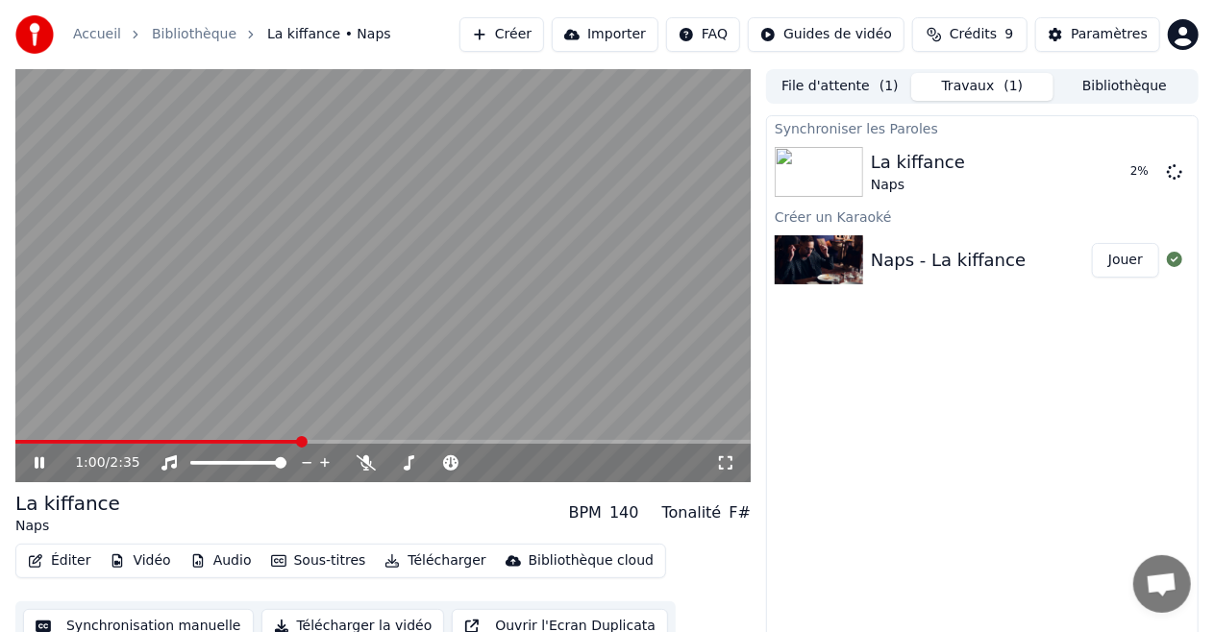
scroll to position [20, 0]
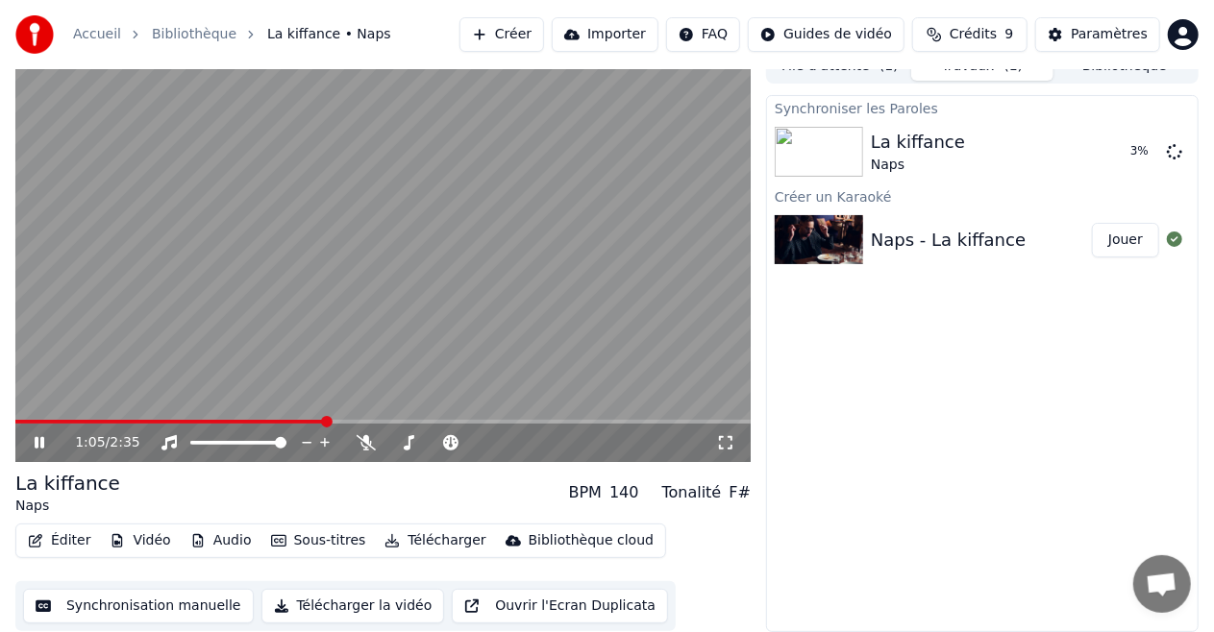
click at [633, 38] on button "Importer" at bounding box center [605, 34] width 107 height 35
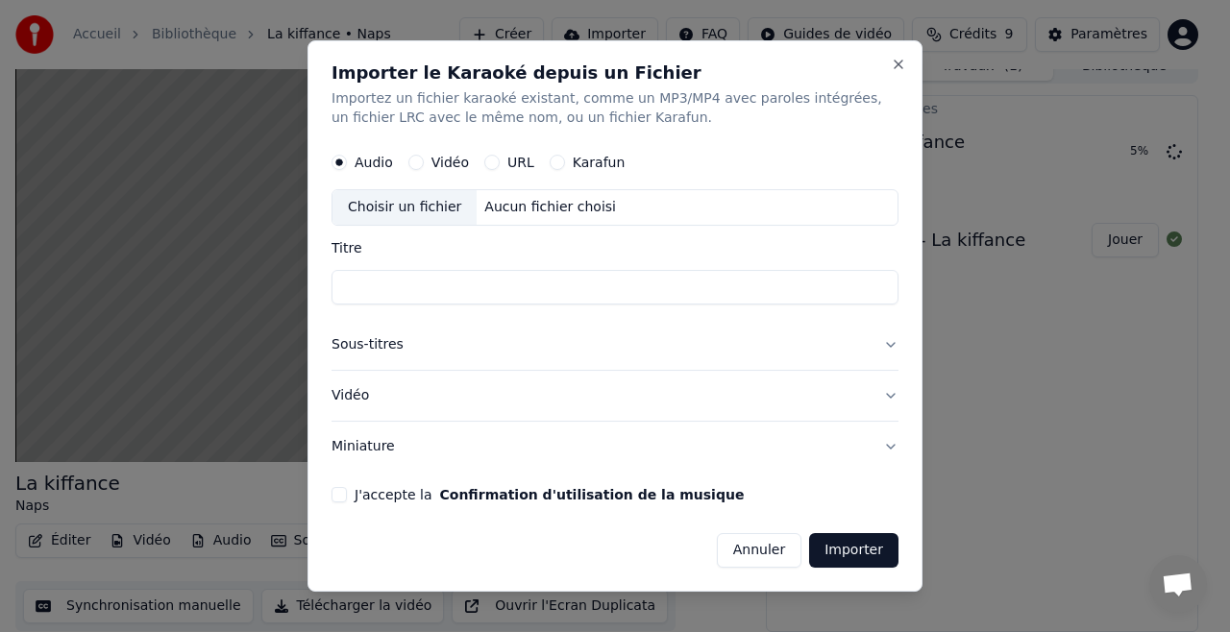
click at [773, 546] on button "Annuler" at bounding box center [759, 550] width 85 height 35
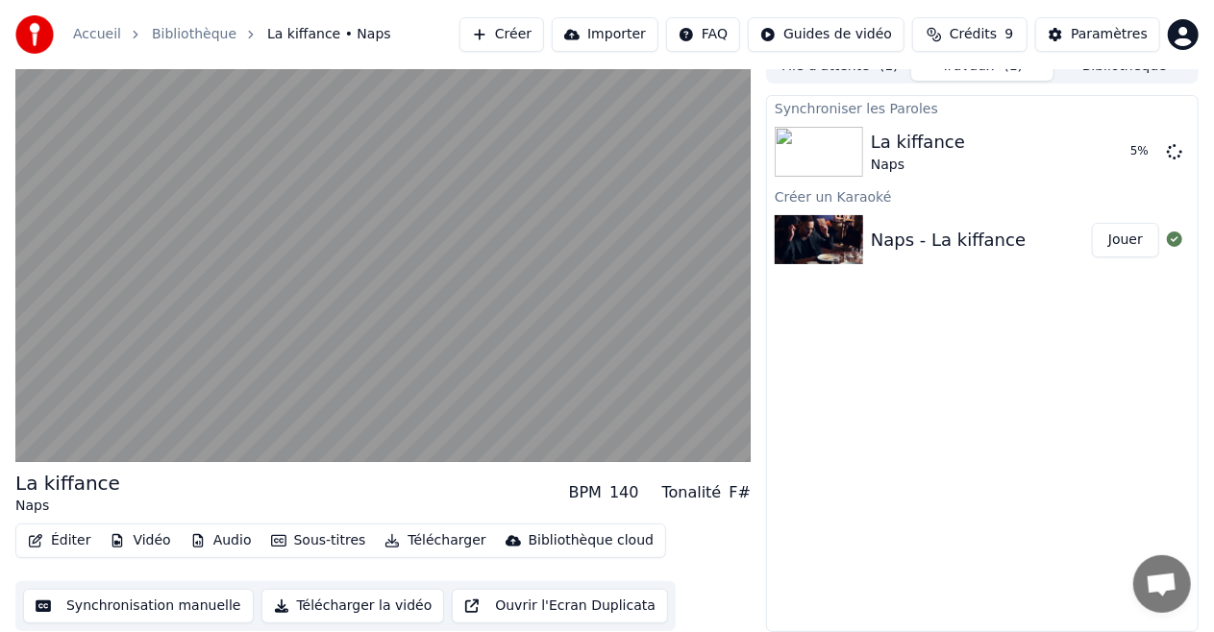
click at [995, 240] on div "Naps - La kiffance" at bounding box center [948, 240] width 155 height 27
click at [1124, 147] on button "Jouer" at bounding box center [1125, 152] width 67 height 35
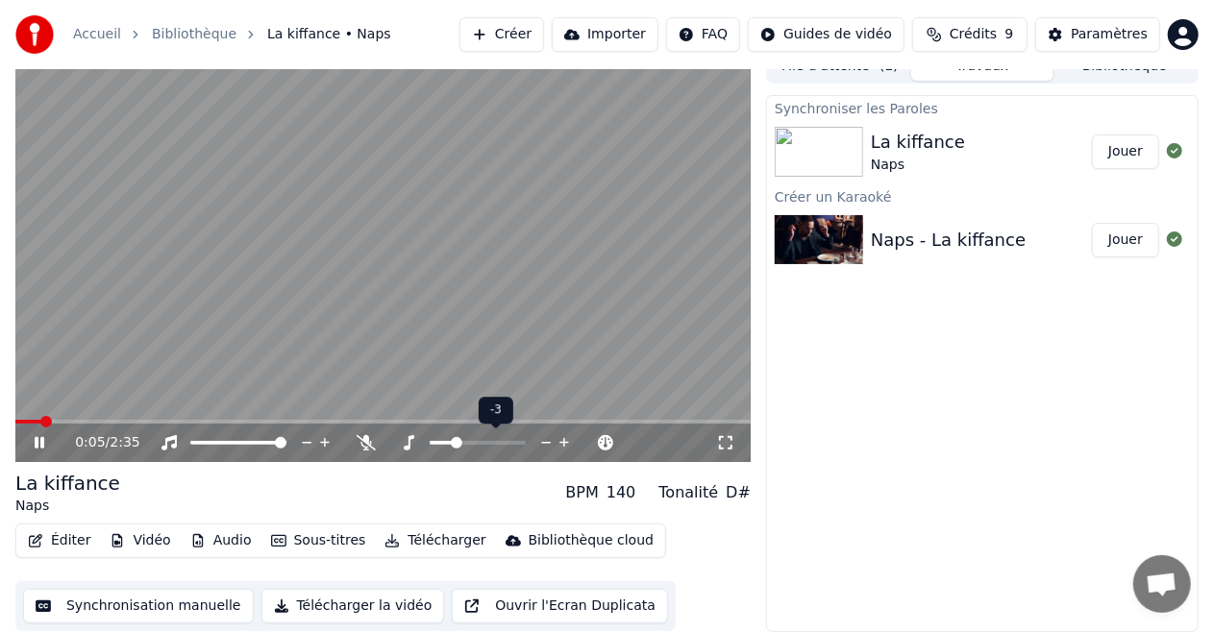
click at [453, 441] on span at bounding box center [457, 443] width 12 height 12
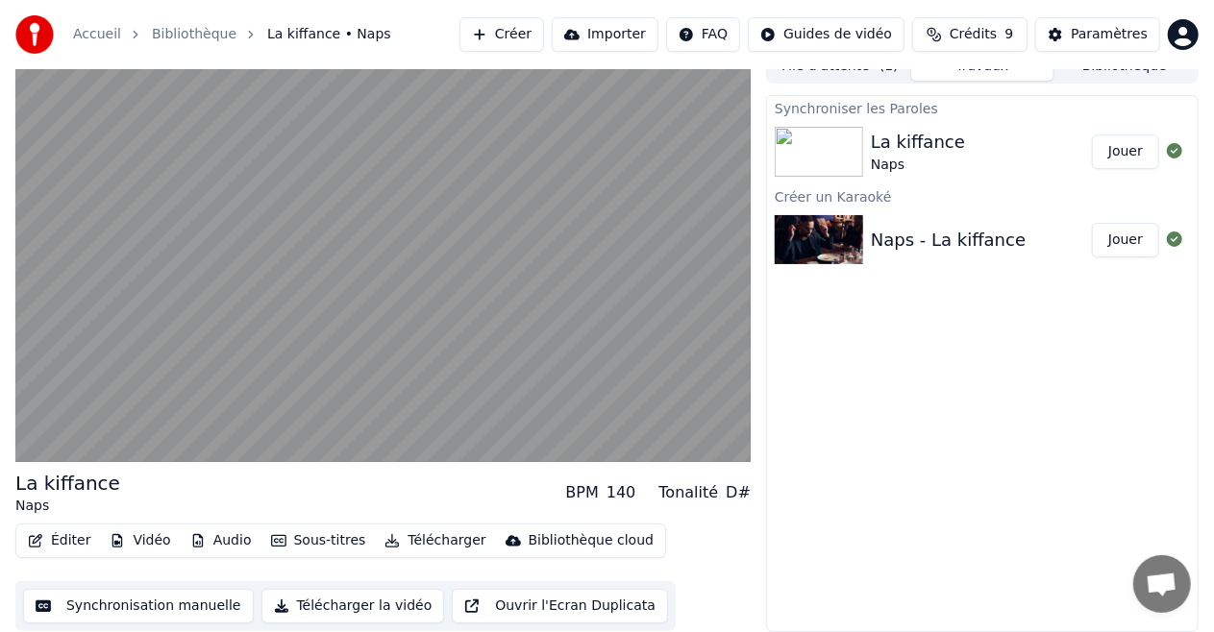
click at [955, 364] on div "Synchroniser les Paroles La kiffance Naps Jouer Créer un Karaoké Naps - La kiff…" at bounding box center [982, 363] width 432 height 537
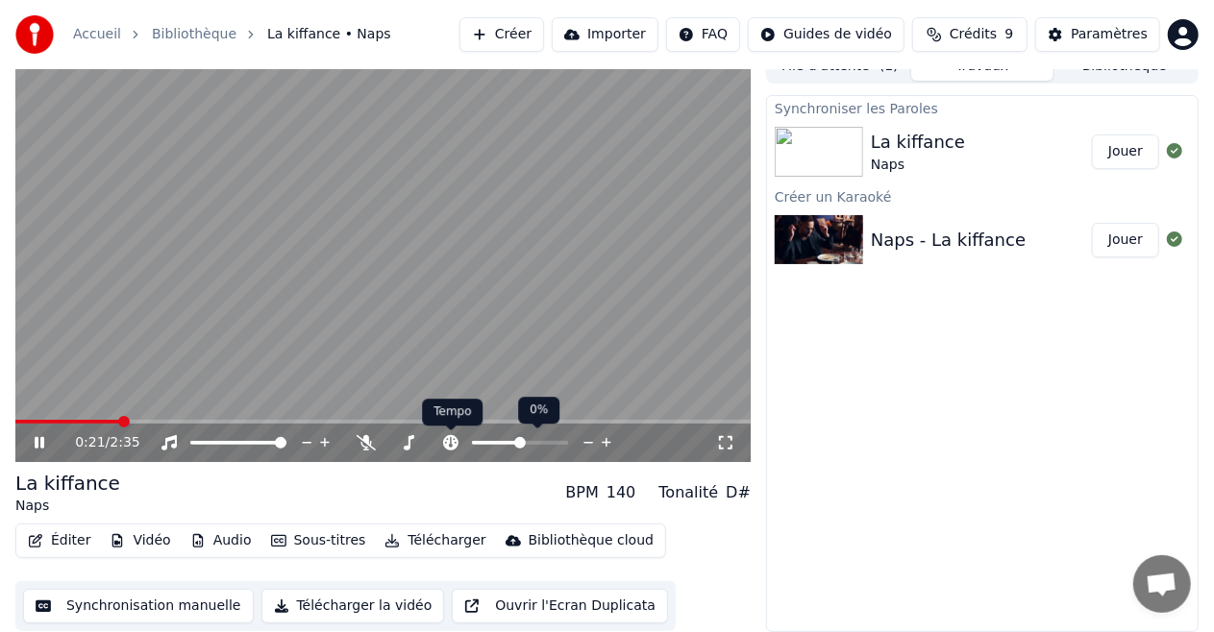
click at [454, 442] on icon at bounding box center [450, 442] width 19 height 15
click at [509, 441] on span at bounding box center [490, 443] width 37 height 4
click at [609, 446] on icon at bounding box center [607, 442] width 18 height 19
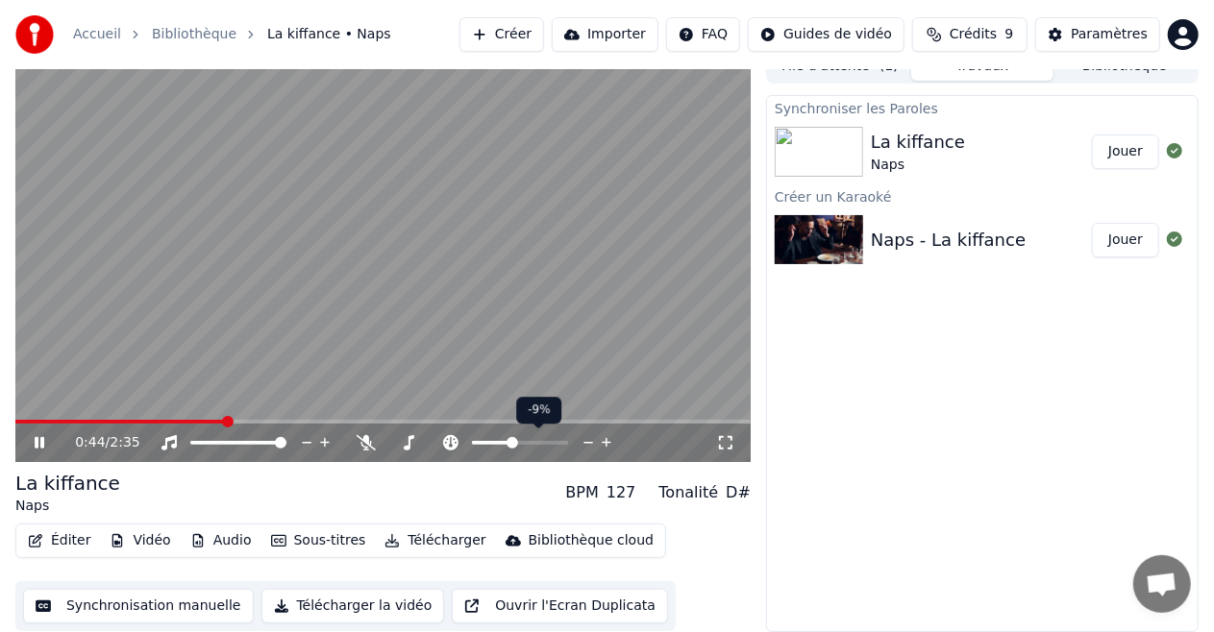
click at [609, 446] on icon at bounding box center [607, 442] width 18 height 19
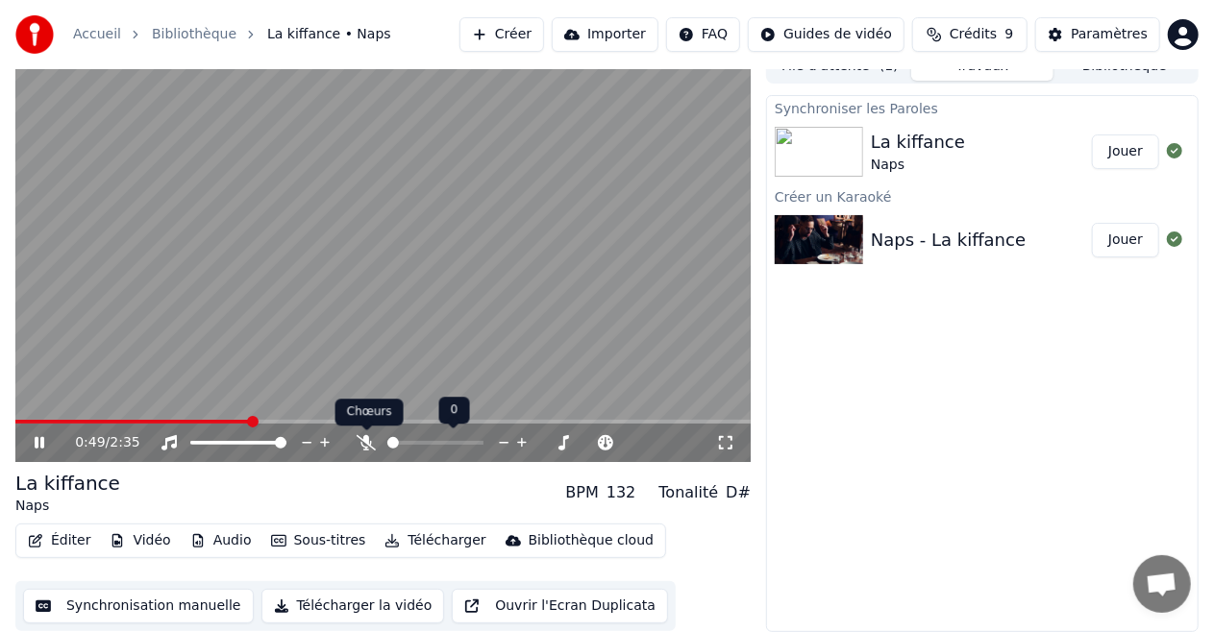
click at [367, 443] on icon at bounding box center [365, 442] width 19 height 15
click at [369, 445] on icon at bounding box center [366, 442] width 11 height 15
click at [286, 449] on span at bounding box center [281, 443] width 12 height 12
click at [724, 440] on icon at bounding box center [725, 442] width 19 height 15
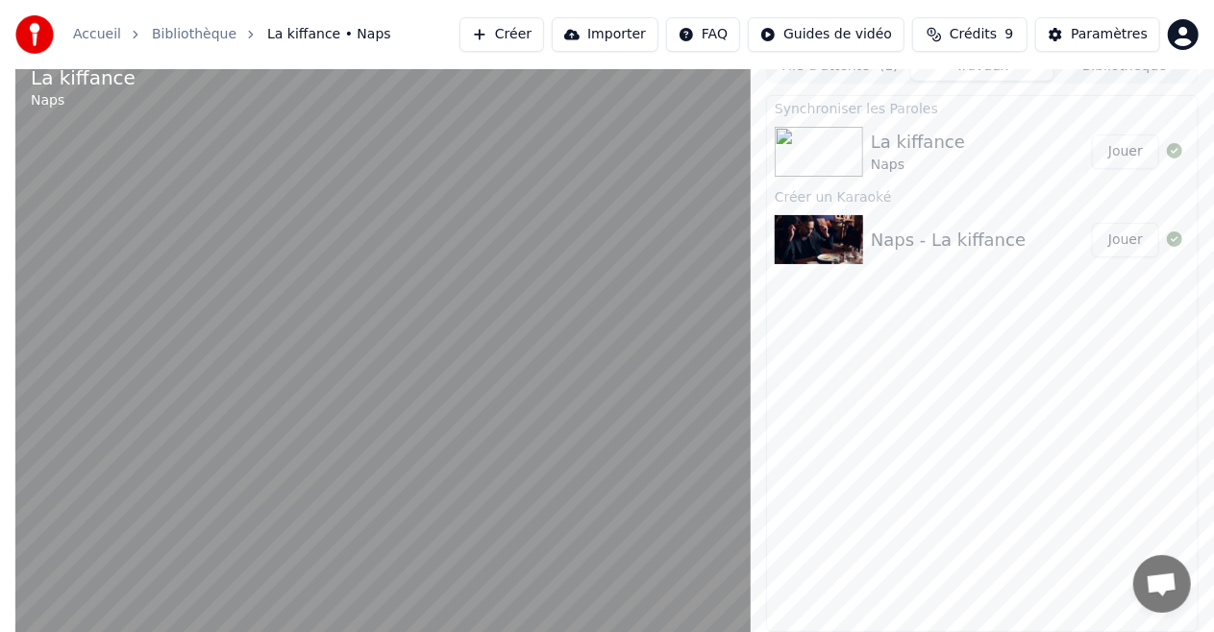
scroll to position [12, 0]
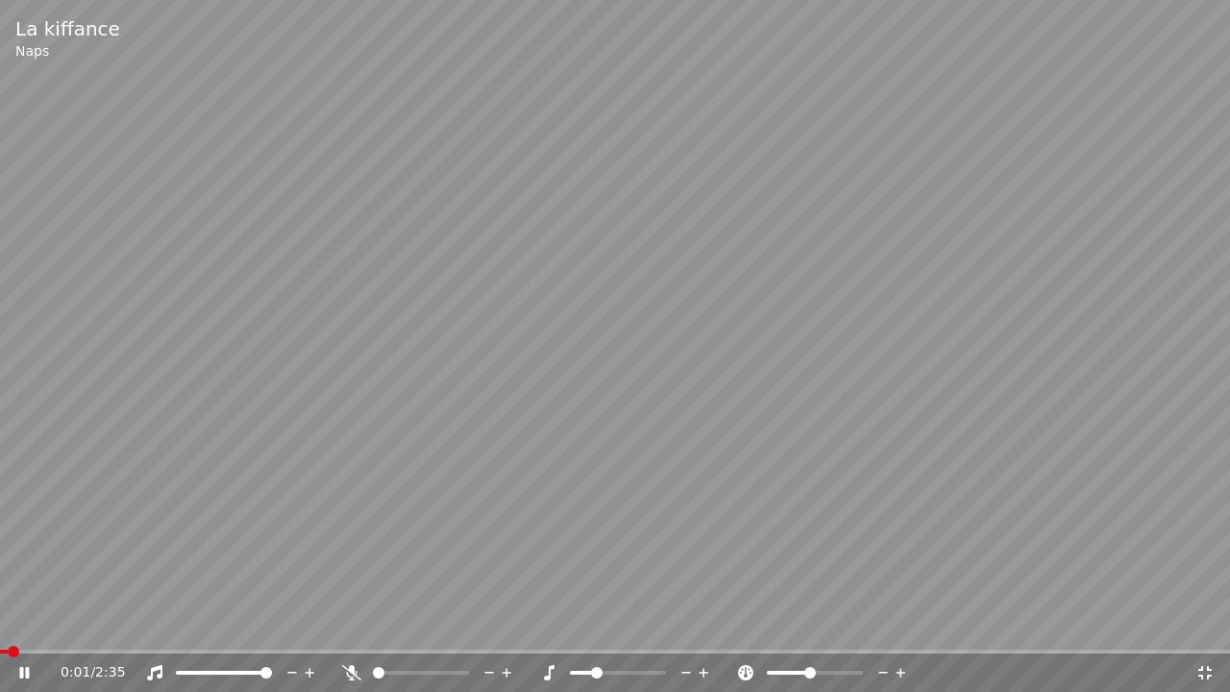
click at [8, 631] on span at bounding box center [4, 652] width 8 height 4
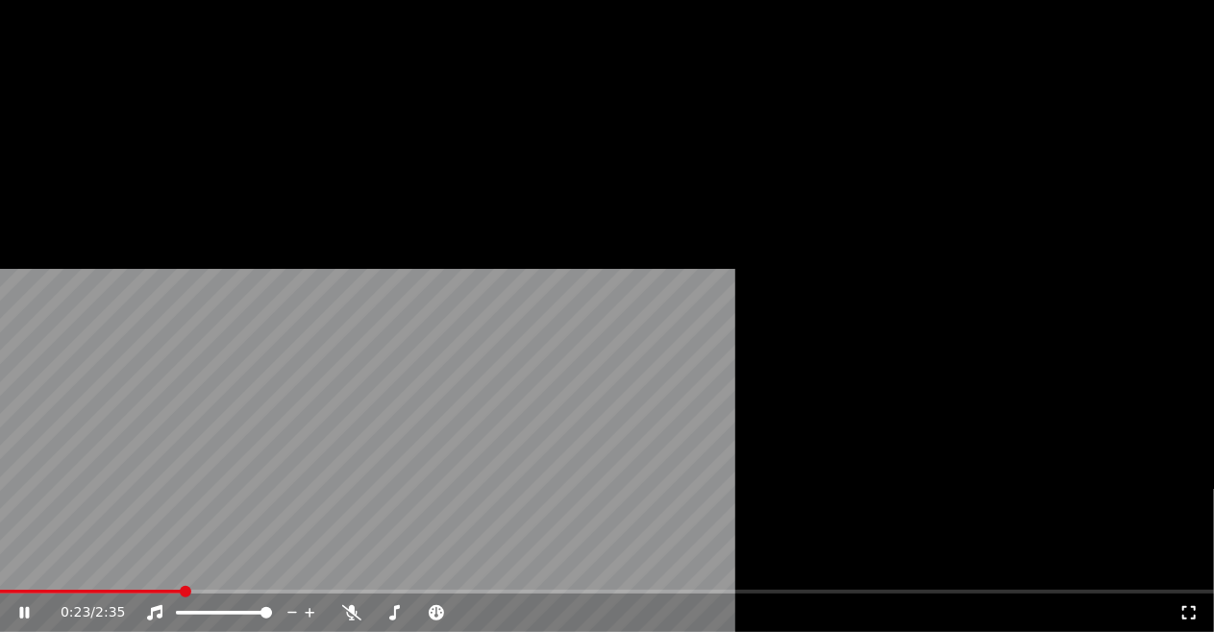
click at [62, 150] on button "Éditer" at bounding box center [59, 136] width 78 height 27
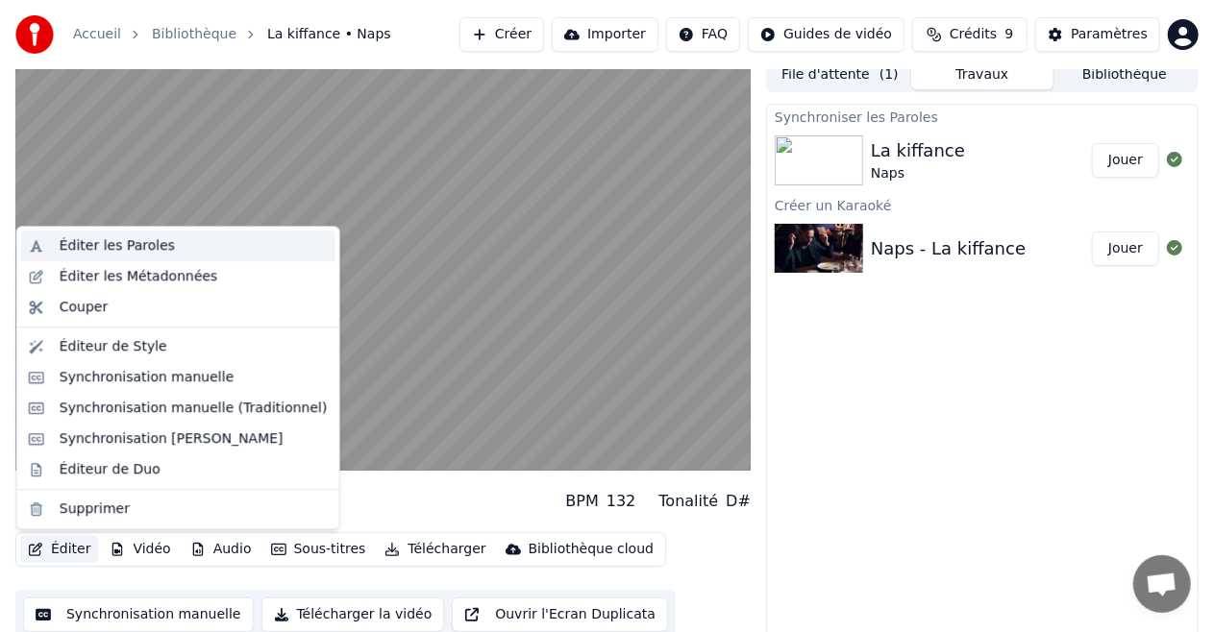
click at [133, 249] on div "Éditer les Paroles" at bounding box center [117, 245] width 115 height 19
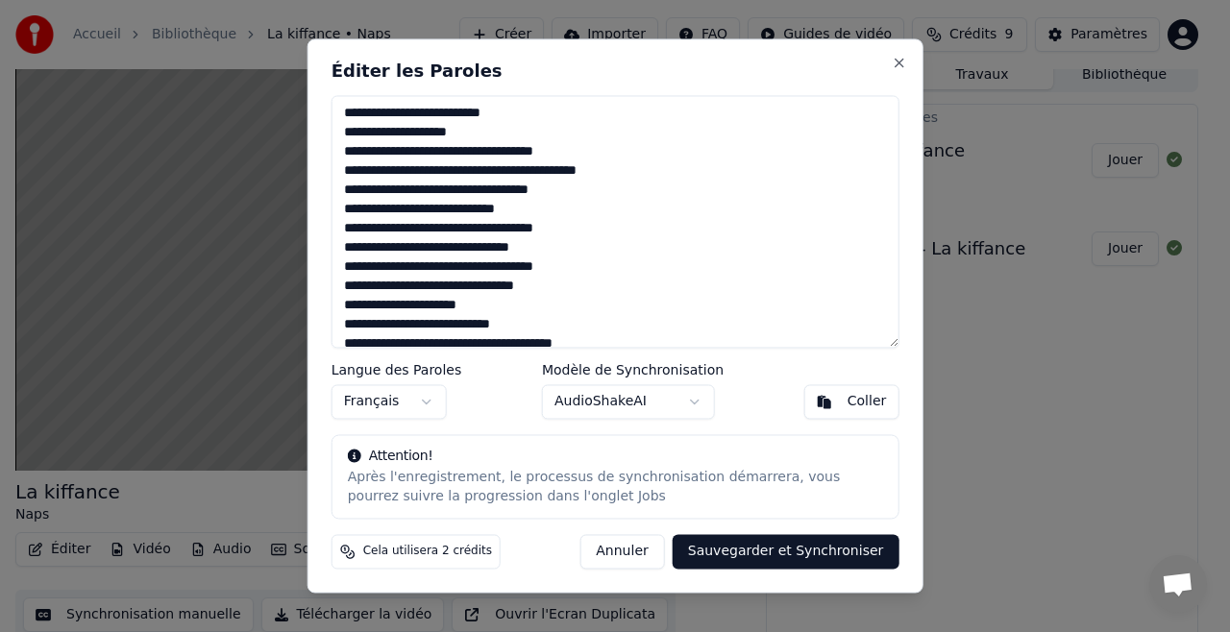
drag, startPoint x: 462, startPoint y: 133, endPoint x: 342, endPoint y: 115, distance: 121.3
click at [342, 115] on textarea at bounding box center [616, 221] width 568 height 253
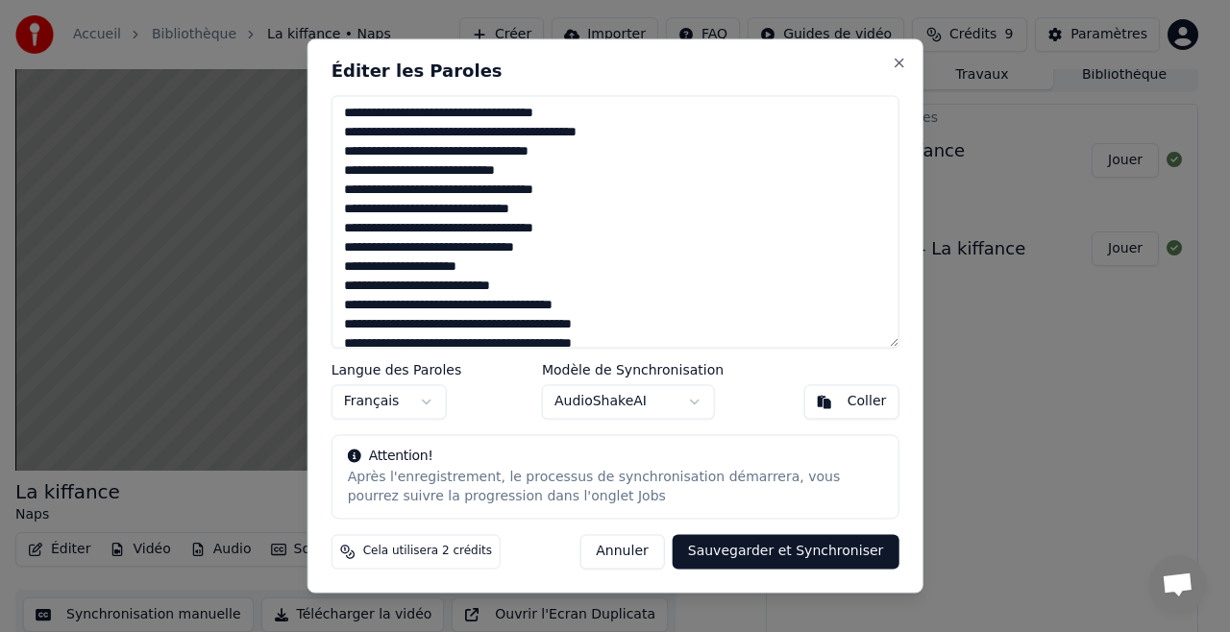
type textarea "**********"
click at [733, 552] on button "Sauvegarder et Synchroniser" at bounding box center [786, 552] width 227 height 35
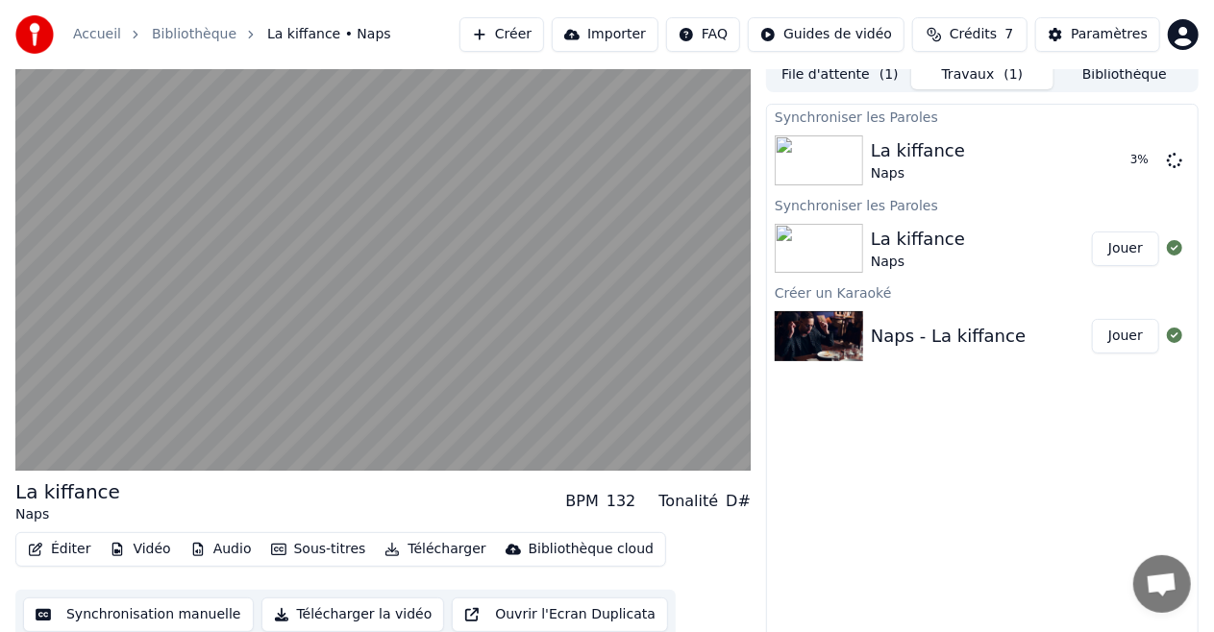
click at [271, 549] on icon "button" at bounding box center [278, 549] width 15 height 13
click at [843, 548] on div "Synchroniser les Paroles La kiffance Naps 6 % Synchroniser les Paroles La kiffa…" at bounding box center [982, 372] width 432 height 537
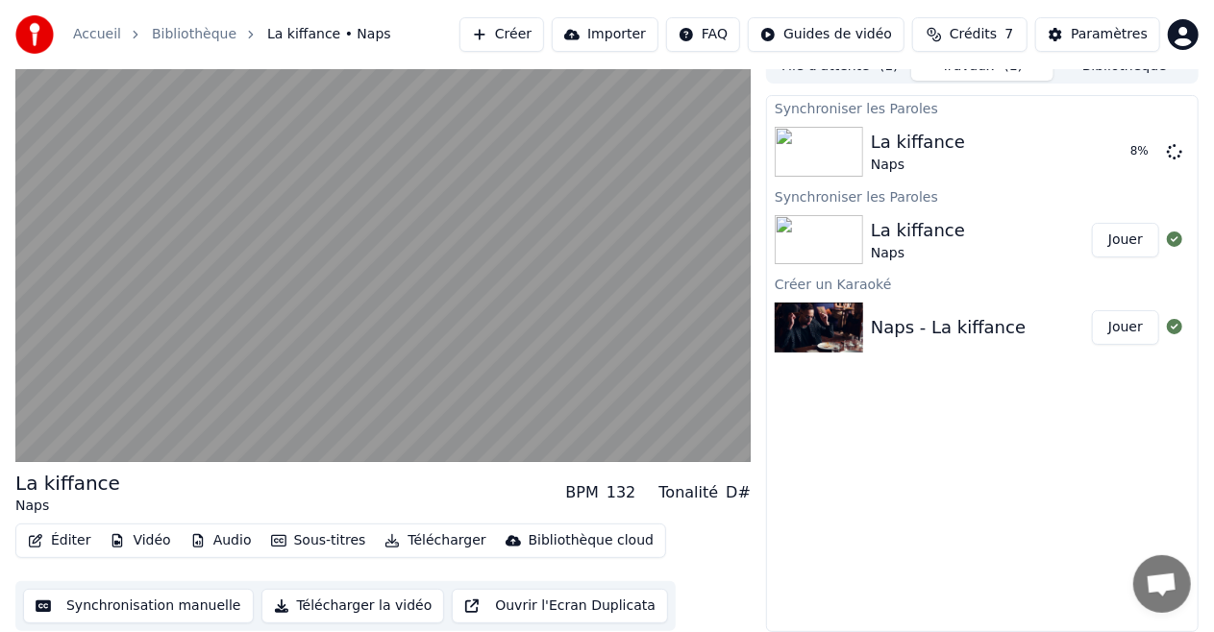
click at [532, 606] on button "Ouvrir l'Ecran Duplicata" at bounding box center [560, 606] width 216 height 35
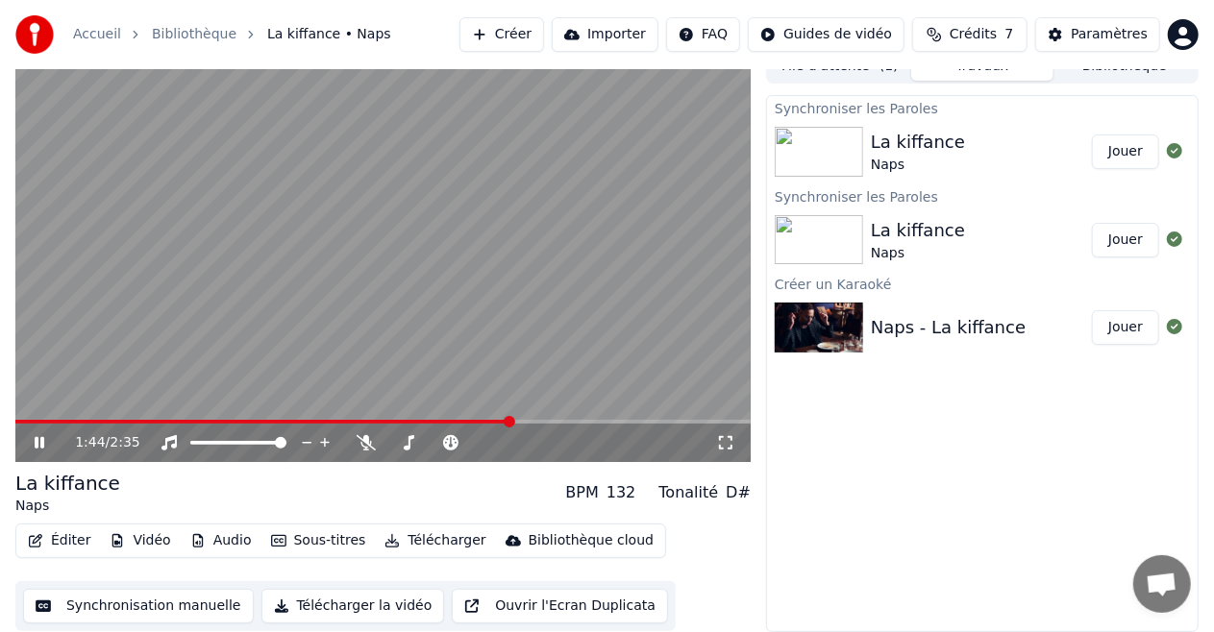
scroll to position [19, 0]
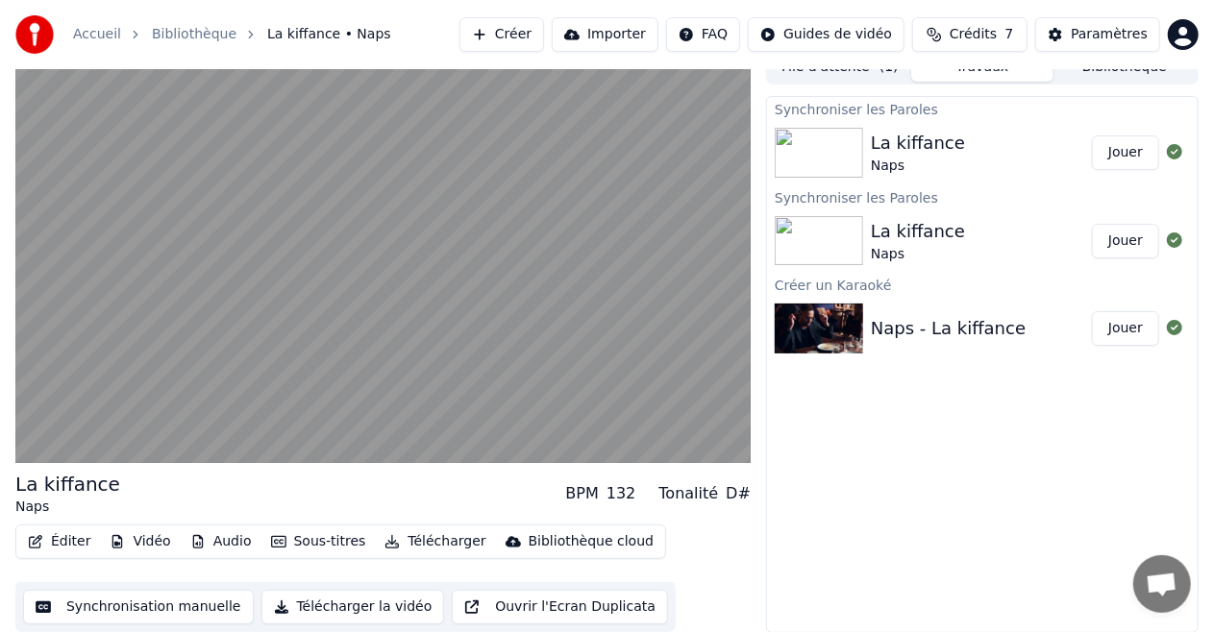
click at [1108, 151] on button "Jouer" at bounding box center [1125, 152] width 67 height 35
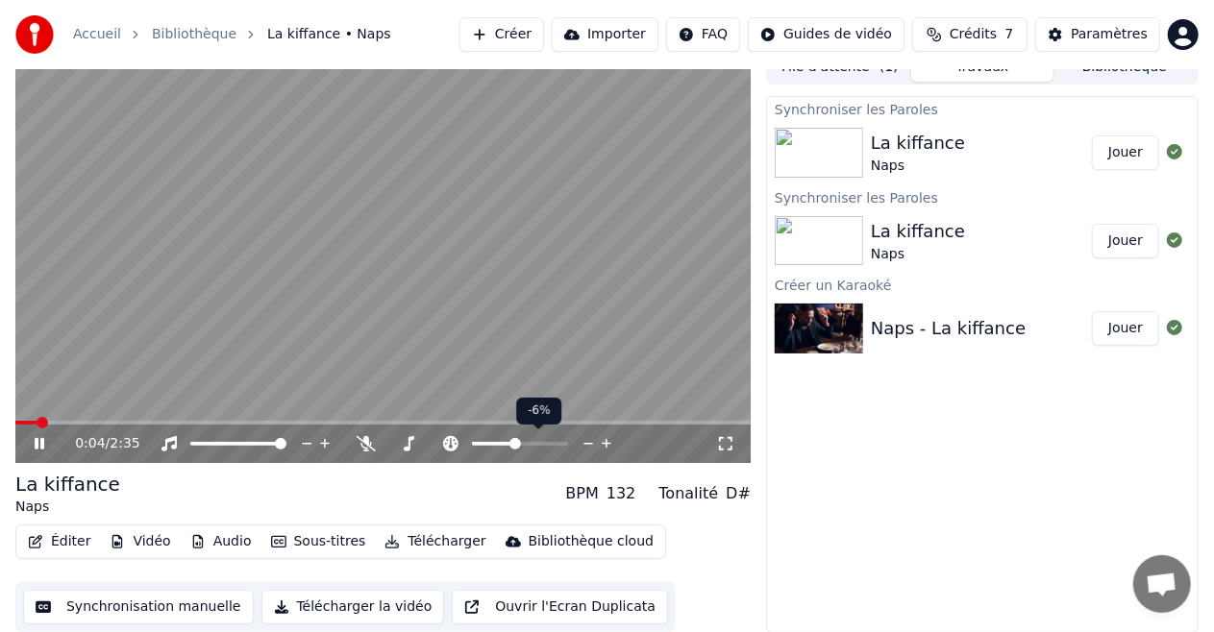
click at [604, 444] on icon at bounding box center [607, 444] width 10 height 10
click at [289, 421] on span at bounding box center [152, 423] width 275 height 4
click at [223, 419] on video at bounding box center [382, 256] width 735 height 413
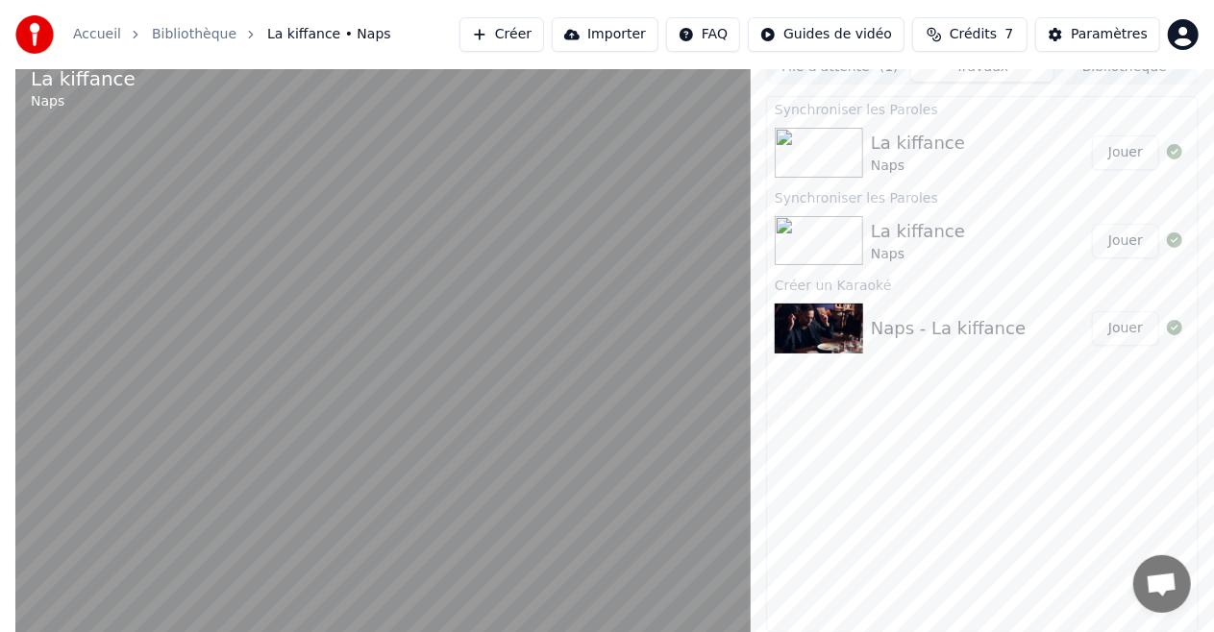
scroll to position [12, 0]
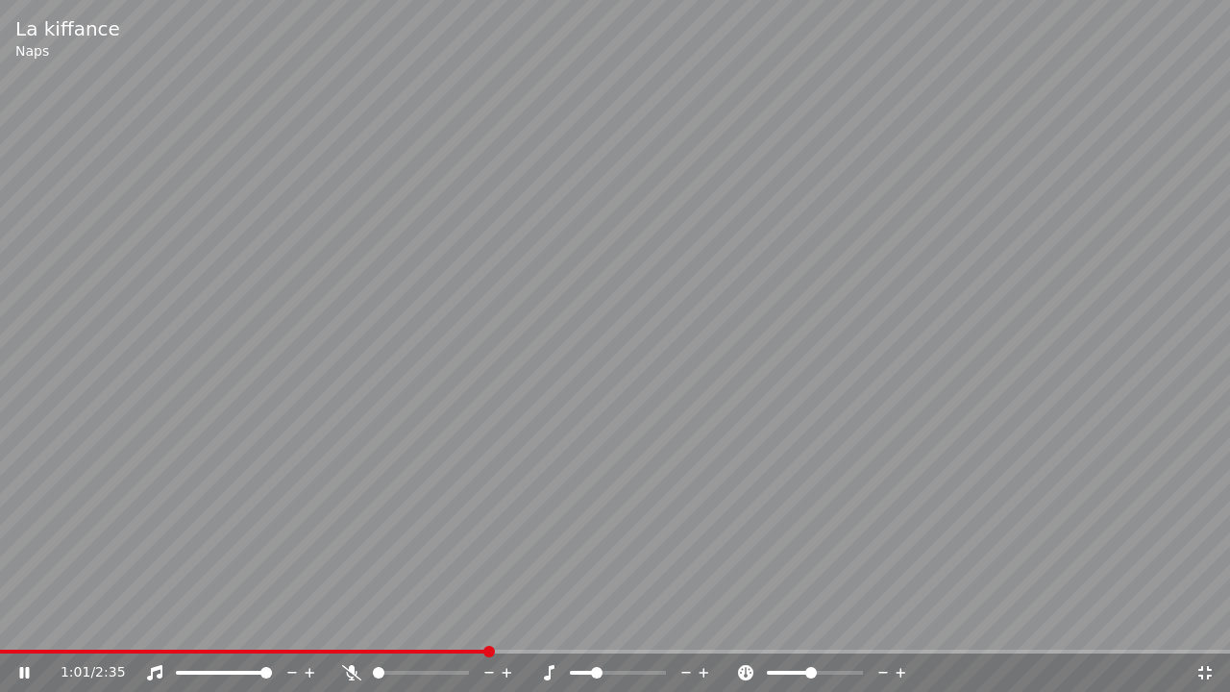
click at [223, 440] on video at bounding box center [615, 346] width 1230 height 692
click at [350, 631] on div "1:01 / 2:35" at bounding box center [615, 672] width 1230 height 38
click at [349, 631] on span at bounding box center [174, 652] width 349 height 4
click at [13, 631] on div "0:44 / 2:35" at bounding box center [615, 672] width 1215 height 19
click at [23, 631] on icon at bounding box center [24, 672] width 12 height 13
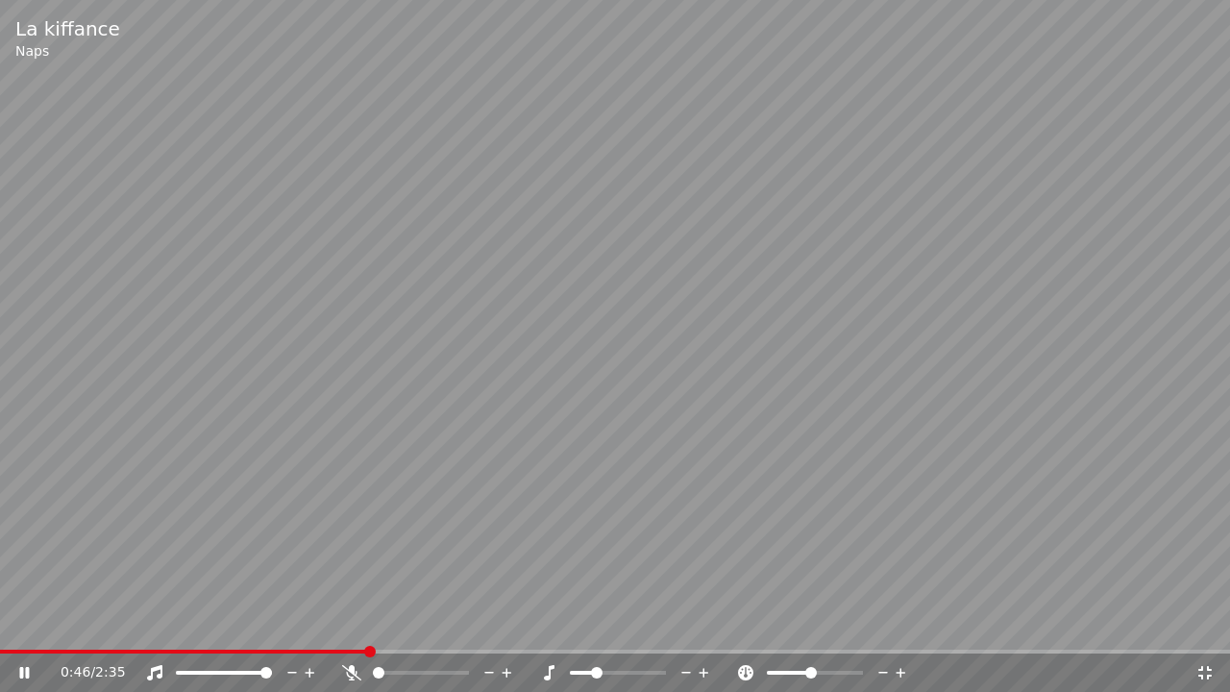
click at [847, 436] on video at bounding box center [615, 346] width 1230 height 692
click at [1201, 631] on icon at bounding box center [1204, 672] width 13 height 13
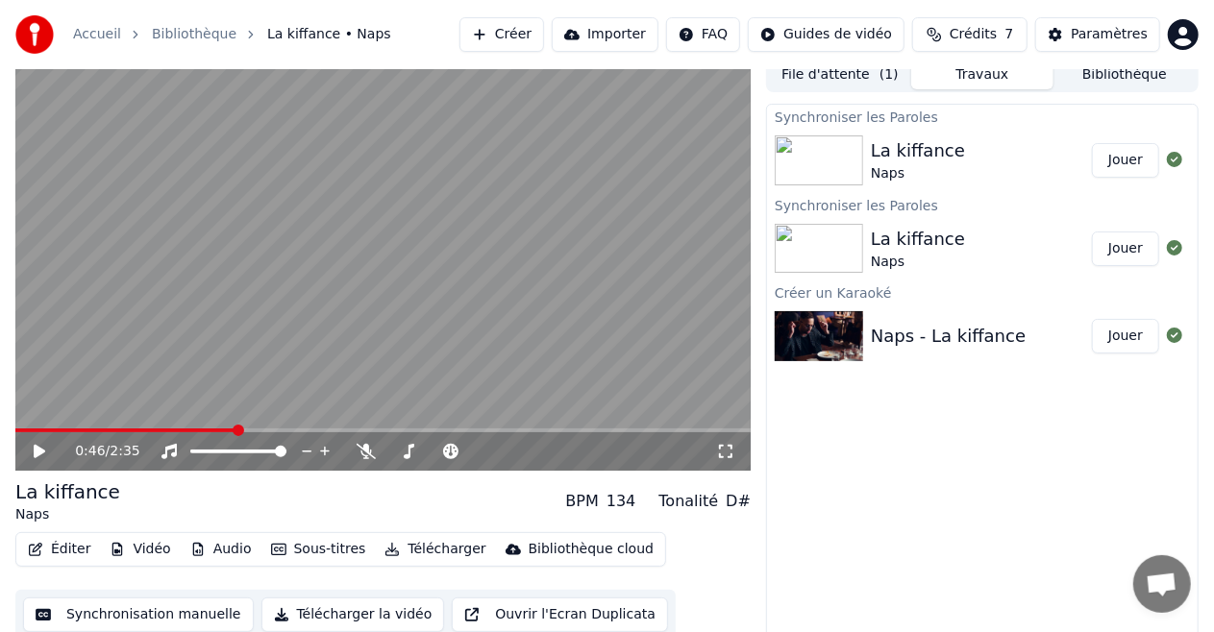
click at [1117, 248] on button "Jouer" at bounding box center [1125, 249] width 67 height 35
click at [730, 455] on icon at bounding box center [725, 451] width 19 height 15
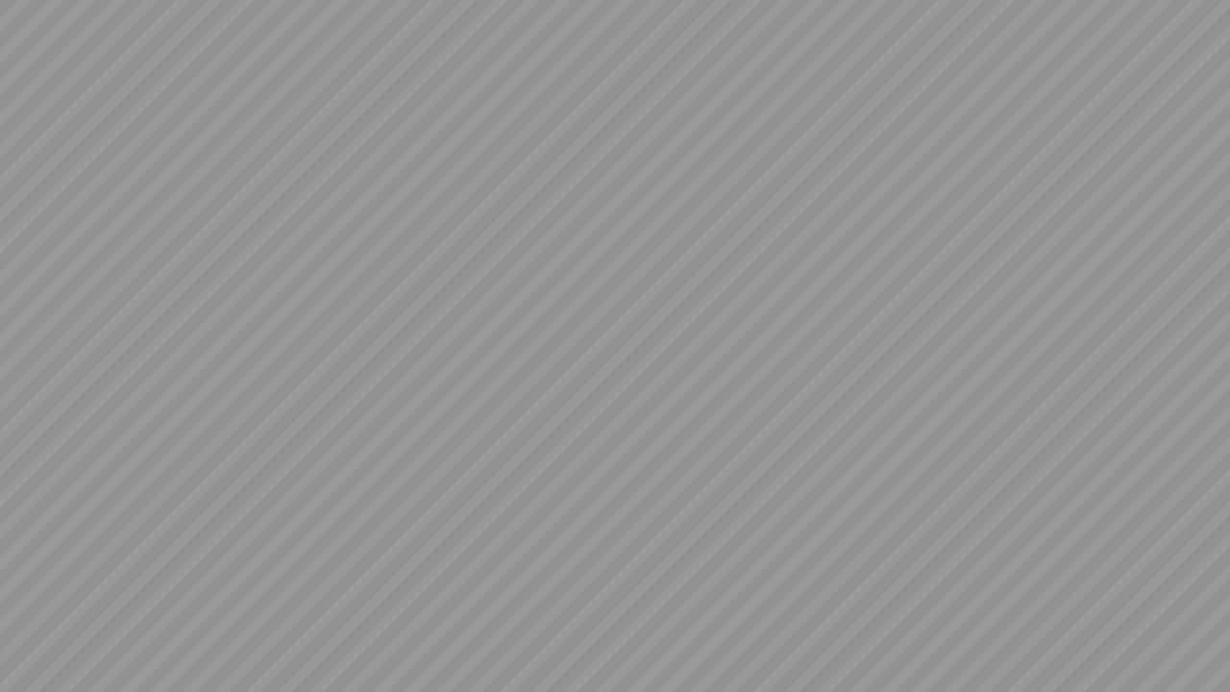
click at [586, 574] on video at bounding box center [615, 346] width 1230 height 692
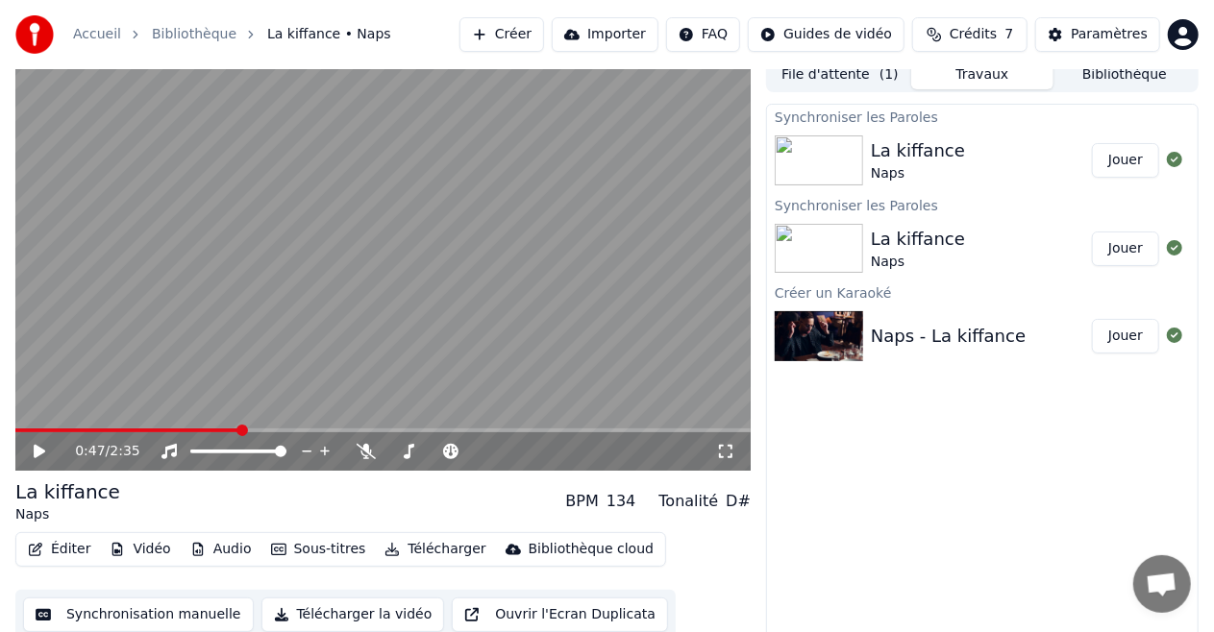
click at [1115, 153] on button "Jouer" at bounding box center [1125, 160] width 67 height 35
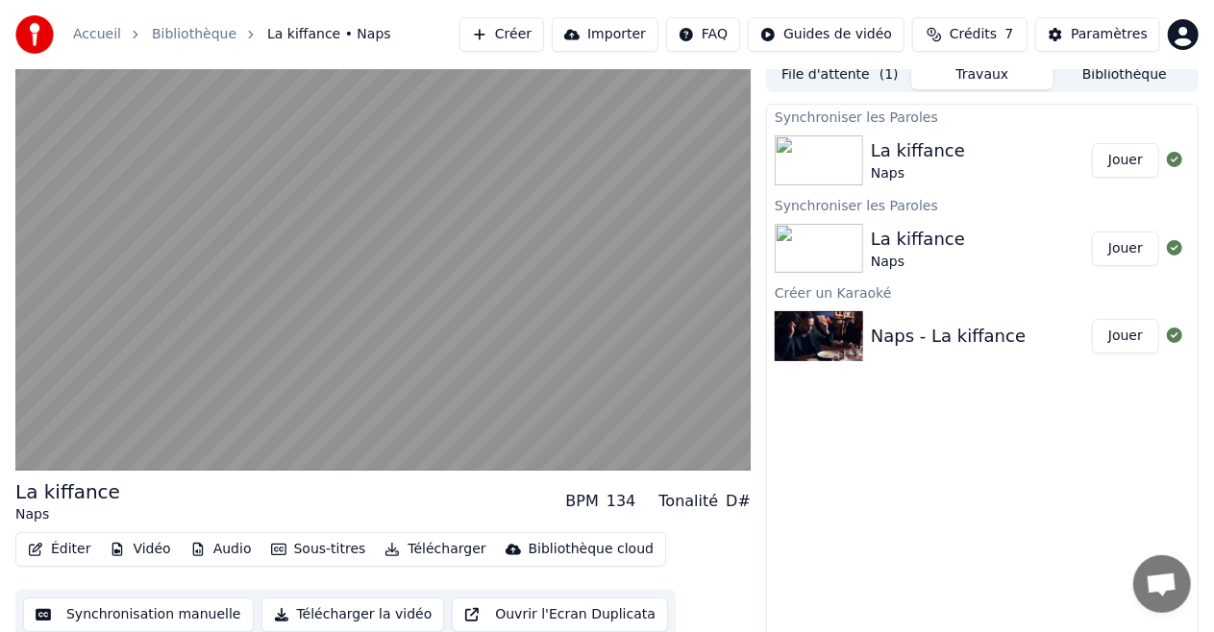
click at [928, 256] on div "Naps" at bounding box center [918, 262] width 94 height 19
click at [1122, 246] on button "Jouer" at bounding box center [1125, 249] width 67 height 35
click at [1101, 330] on button "Jouer" at bounding box center [1125, 336] width 67 height 35
click at [949, 148] on div "La kiffance" at bounding box center [918, 150] width 94 height 27
click at [1104, 155] on button "Jouer" at bounding box center [1125, 160] width 67 height 35
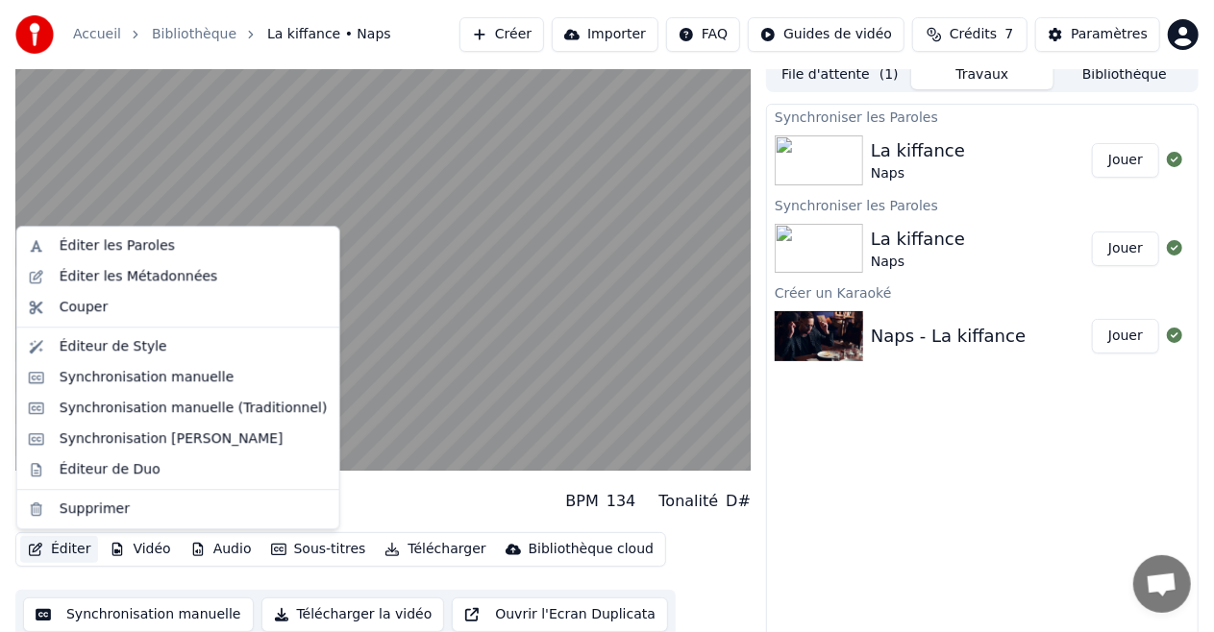
click at [64, 546] on button "Éditer" at bounding box center [59, 549] width 78 height 27
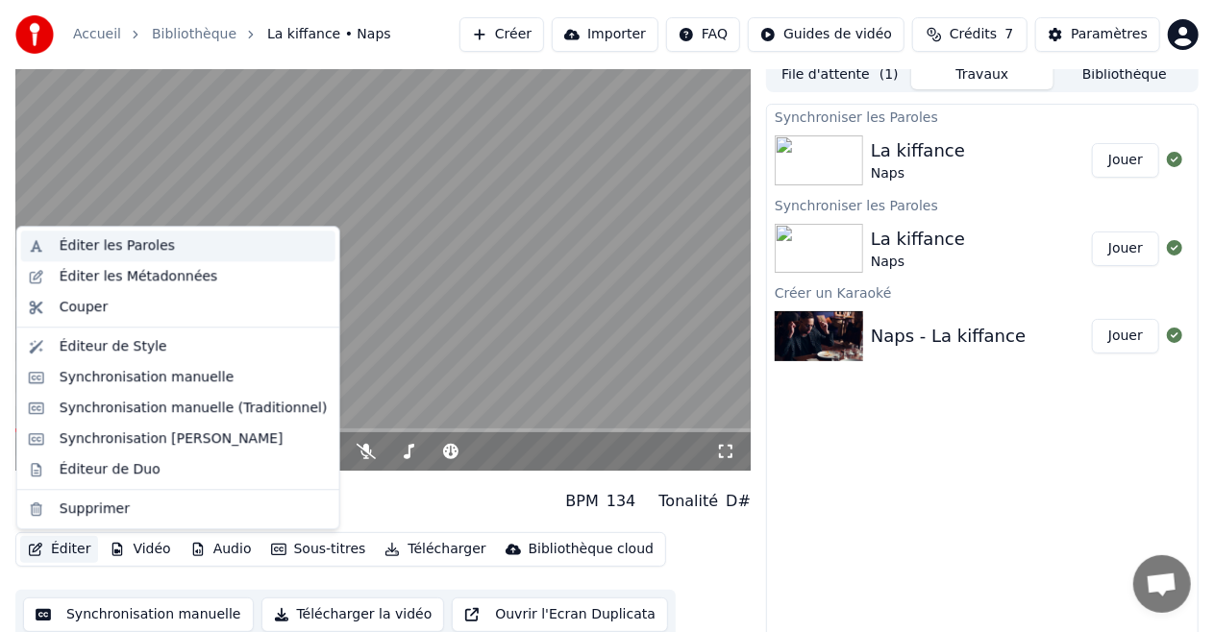
click at [150, 248] on div "Éditer les Paroles" at bounding box center [117, 245] width 115 height 19
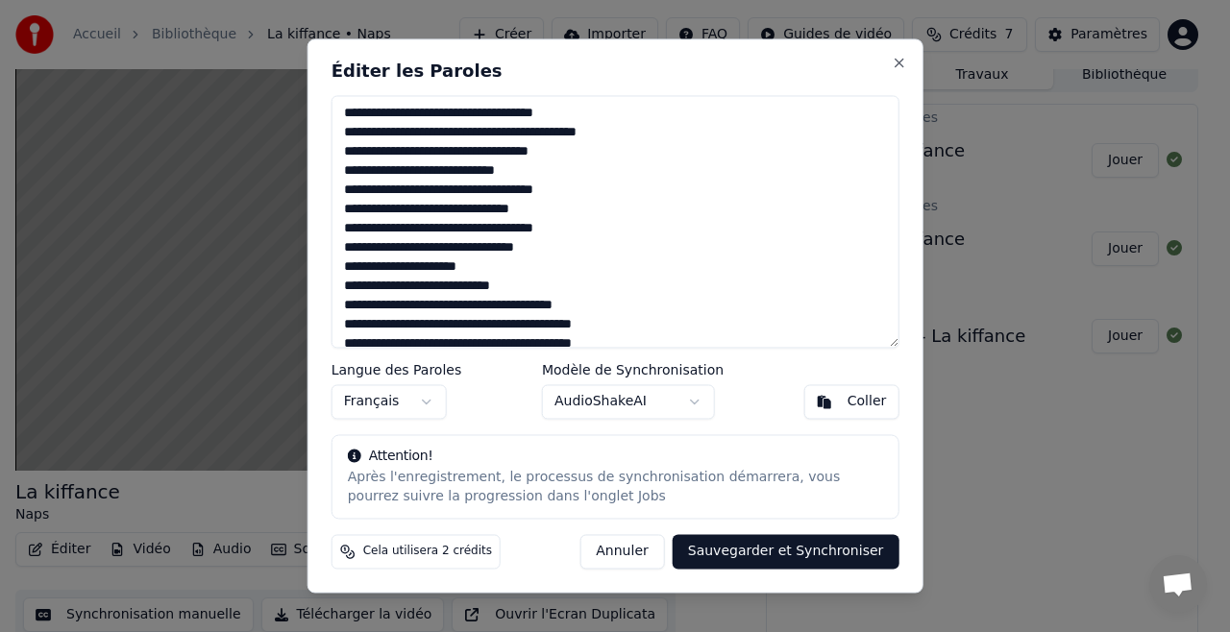
click at [341, 113] on textarea at bounding box center [616, 221] width 568 height 253
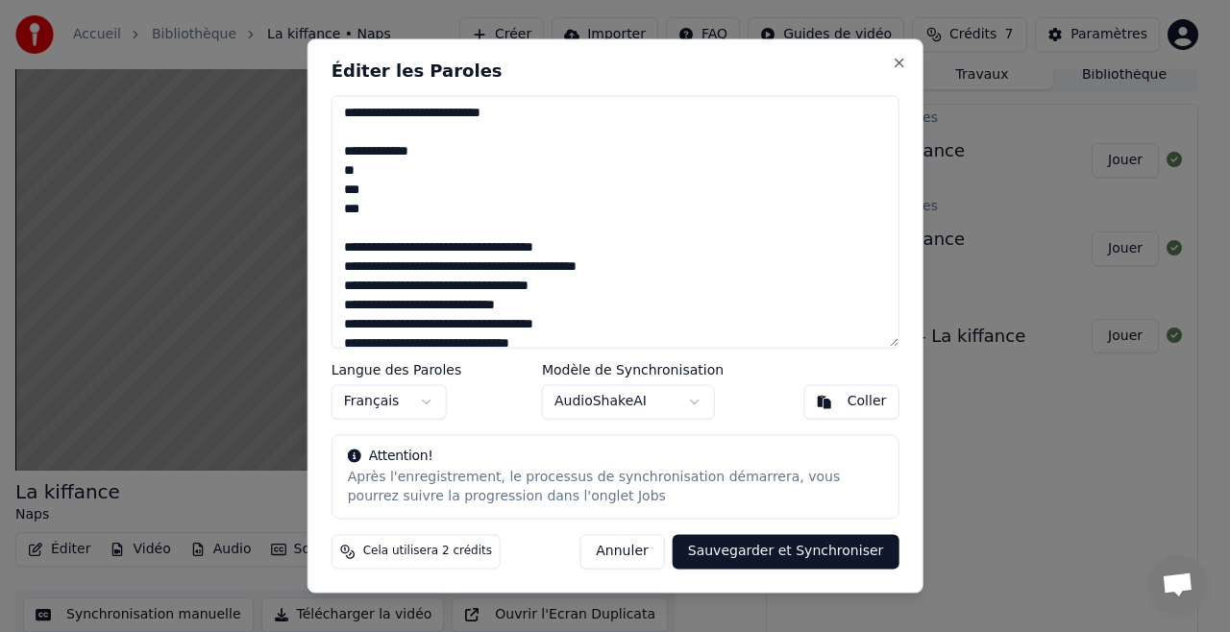
type textarea "**********"
click at [733, 557] on button "Sauvegarder et Synchroniser" at bounding box center [786, 552] width 227 height 35
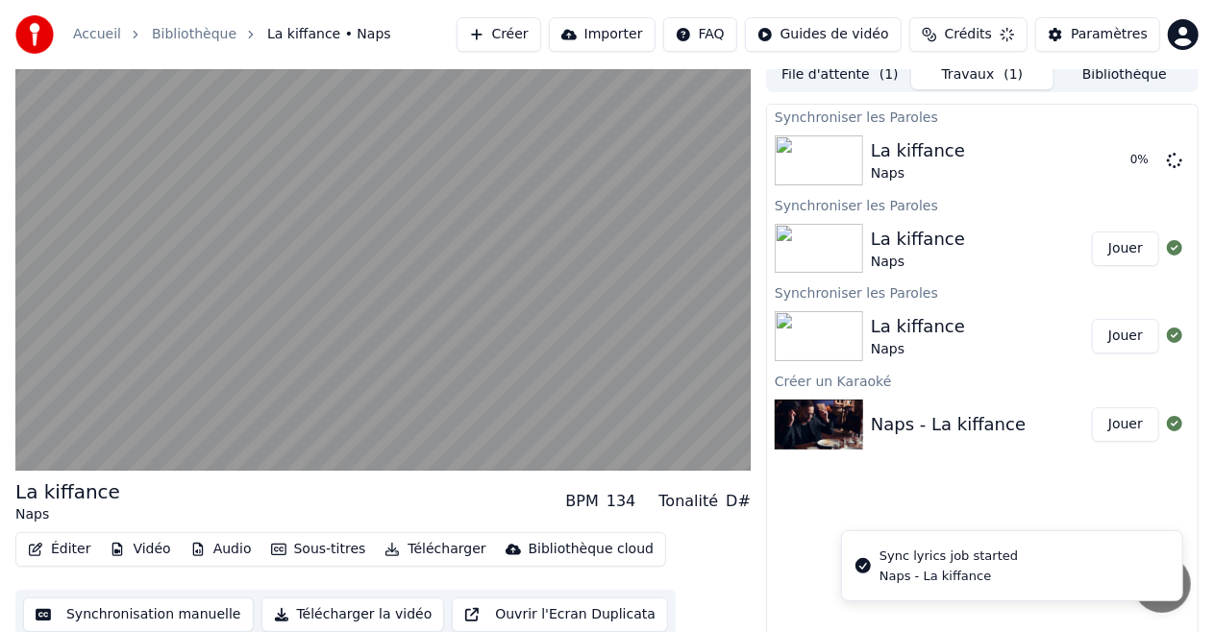
scroll to position [21, 0]
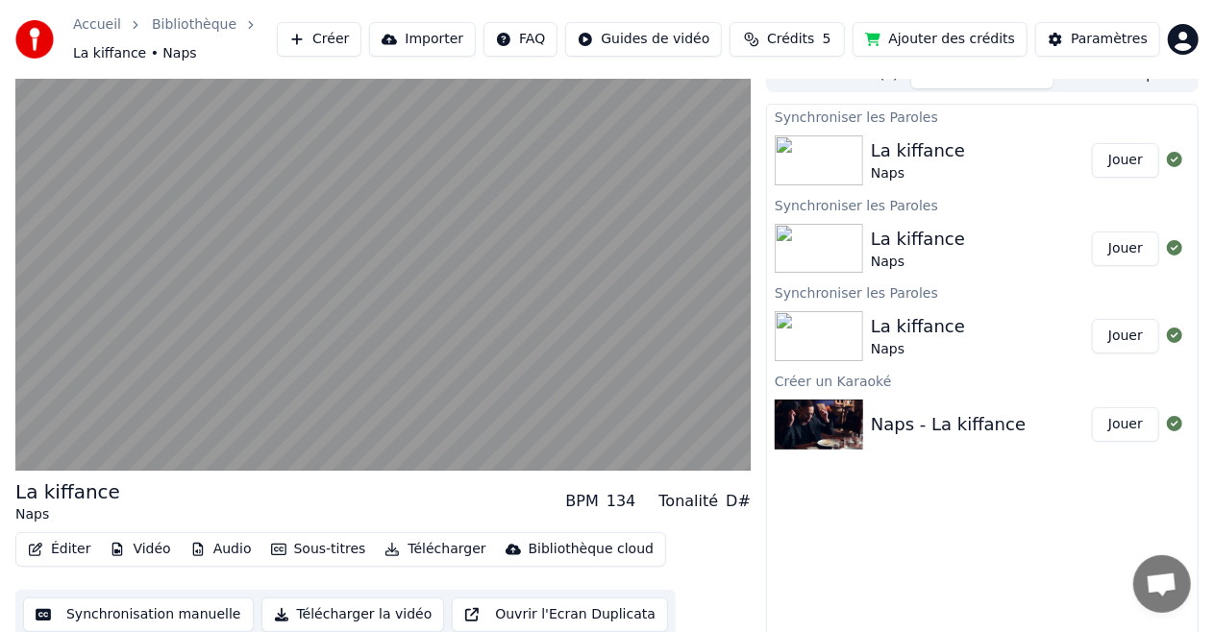
click at [1111, 157] on button "Jouer" at bounding box center [1125, 160] width 67 height 35
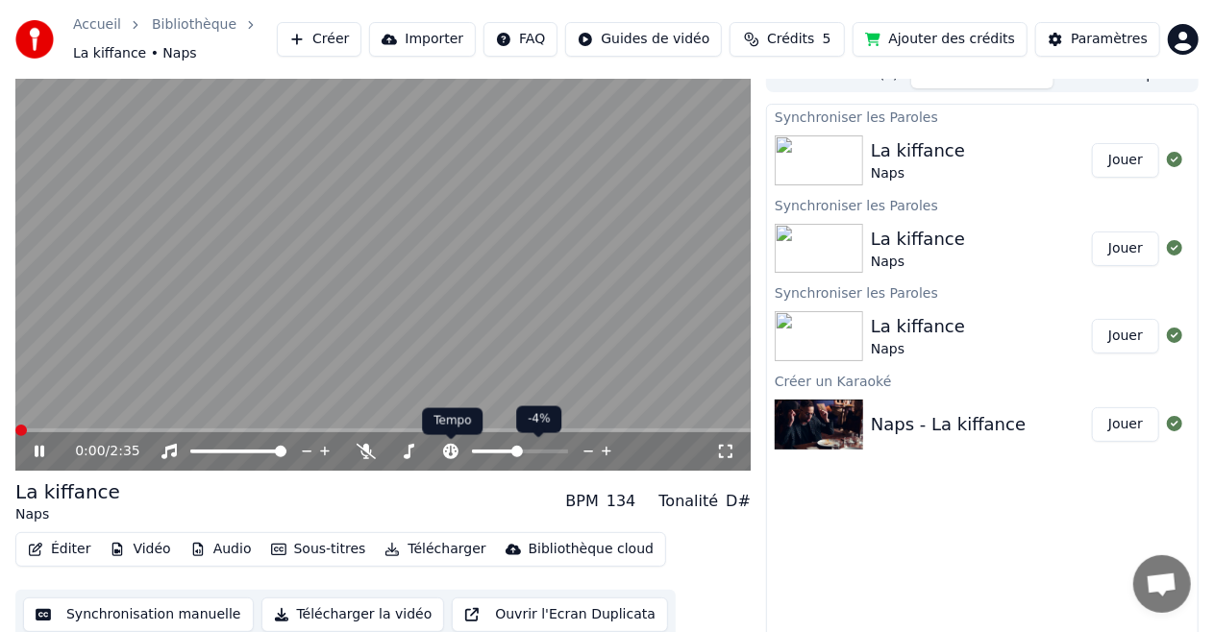
click at [449, 440] on span at bounding box center [451, 440] width 10 height 10
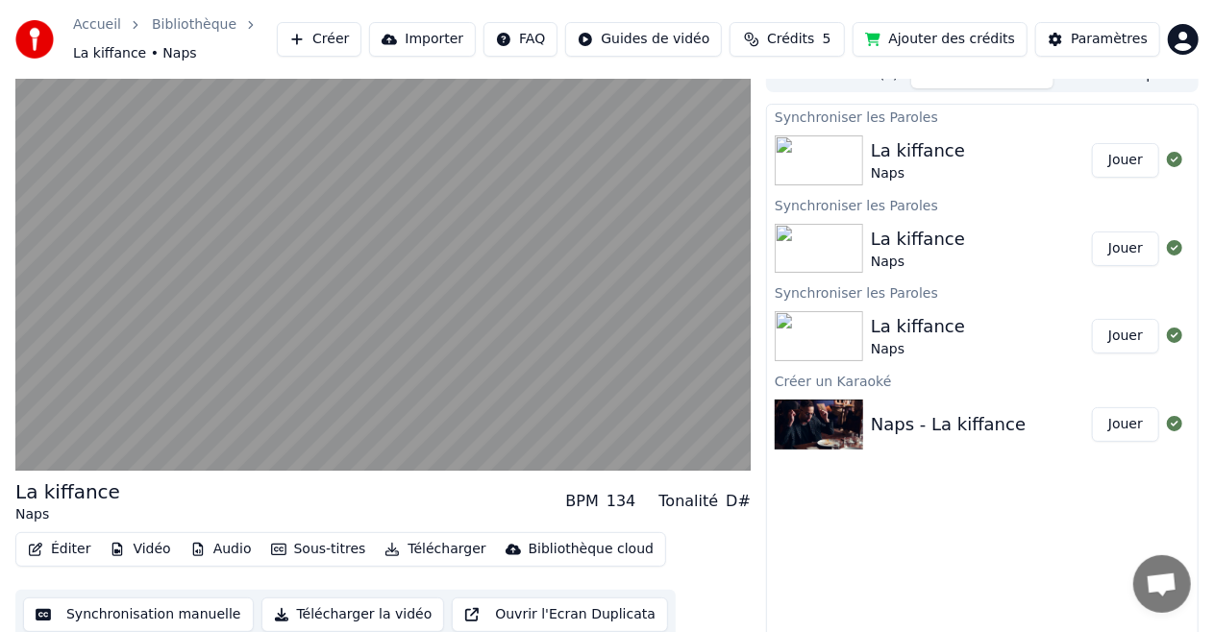
click at [58, 550] on button "Éditer" at bounding box center [59, 549] width 78 height 27
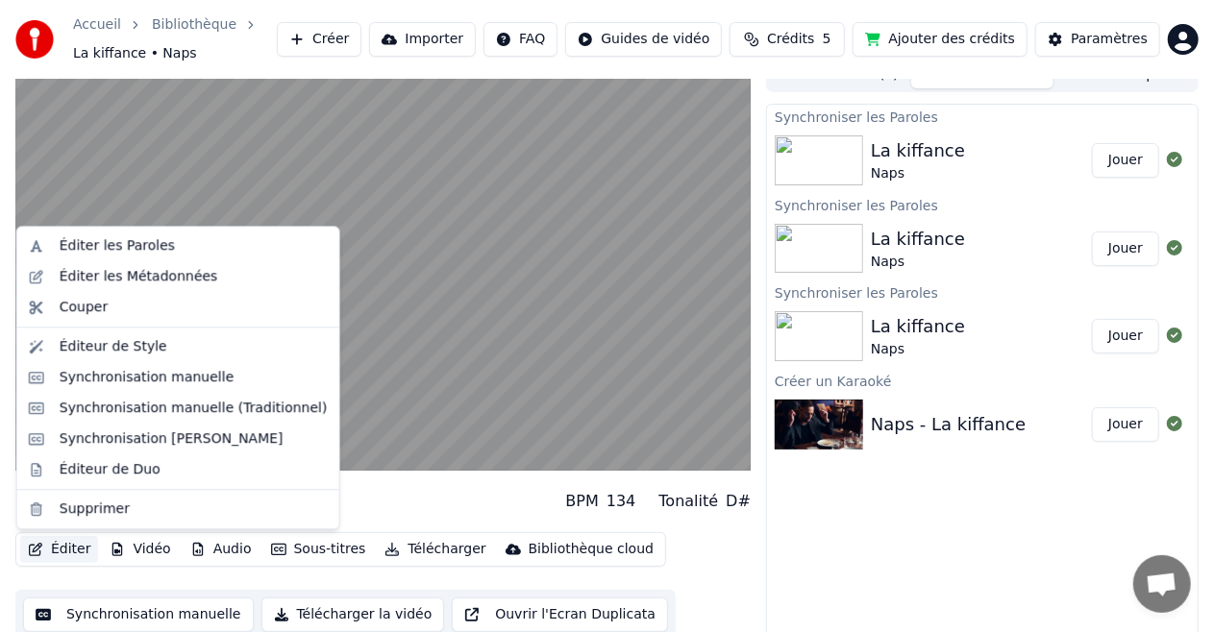
click at [58, 550] on button "Éditer" at bounding box center [59, 549] width 78 height 27
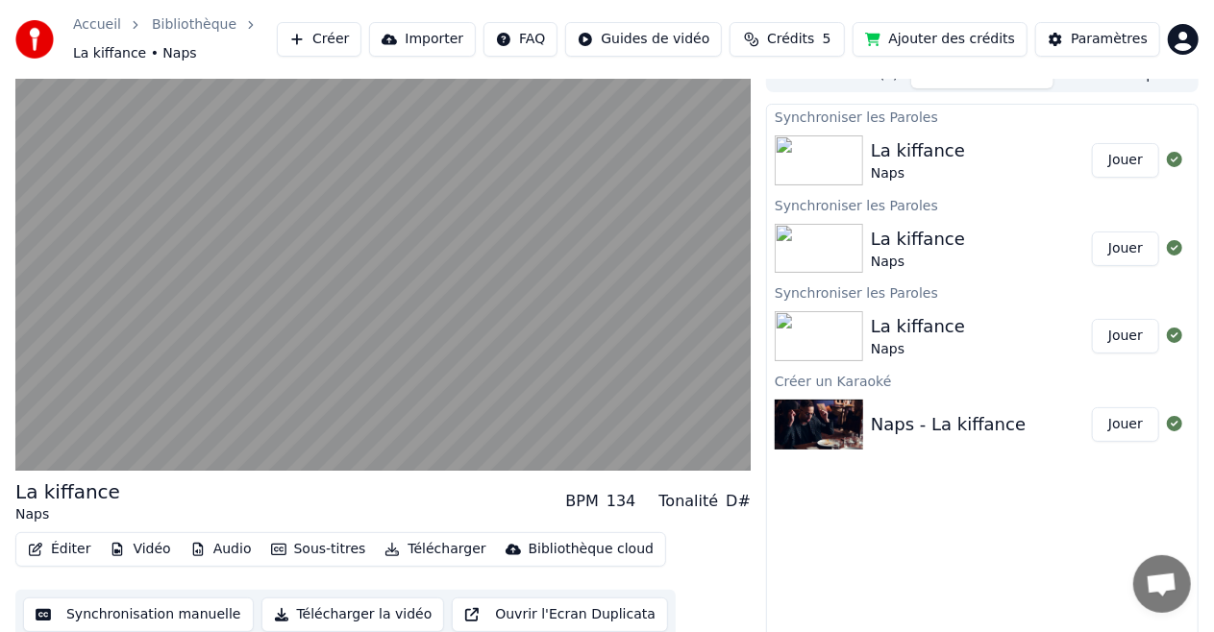
click at [58, 550] on button "Éditer" at bounding box center [59, 549] width 78 height 27
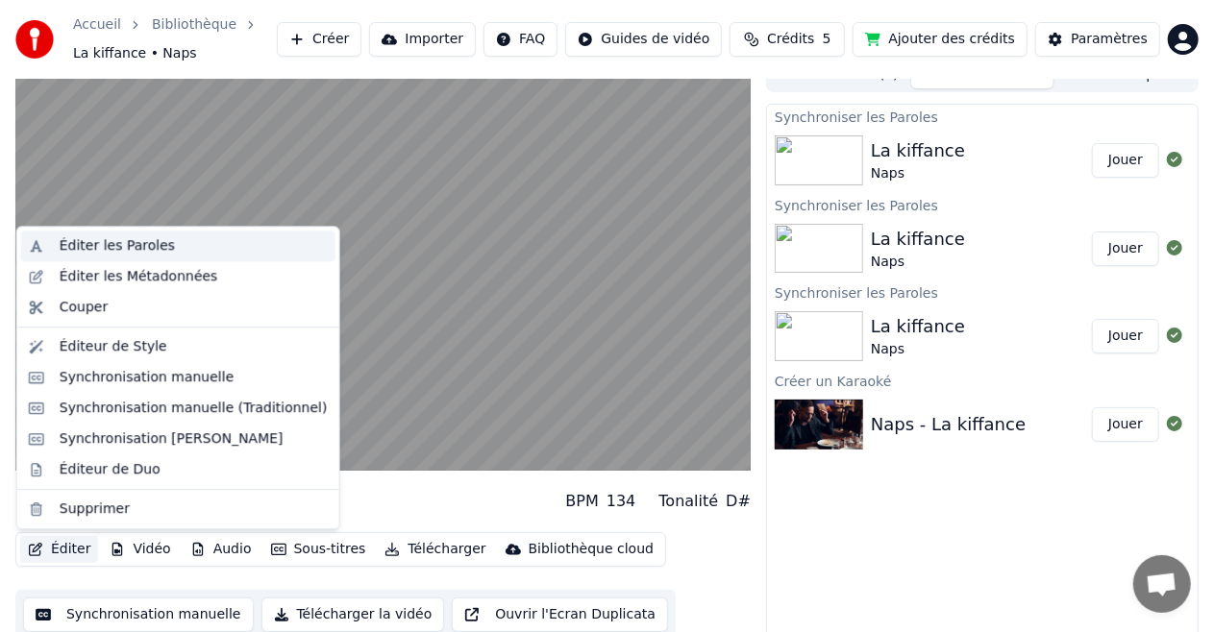
click at [136, 247] on div "Éditer les Paroles" at bounding box center [117, 245] width 115 height 19
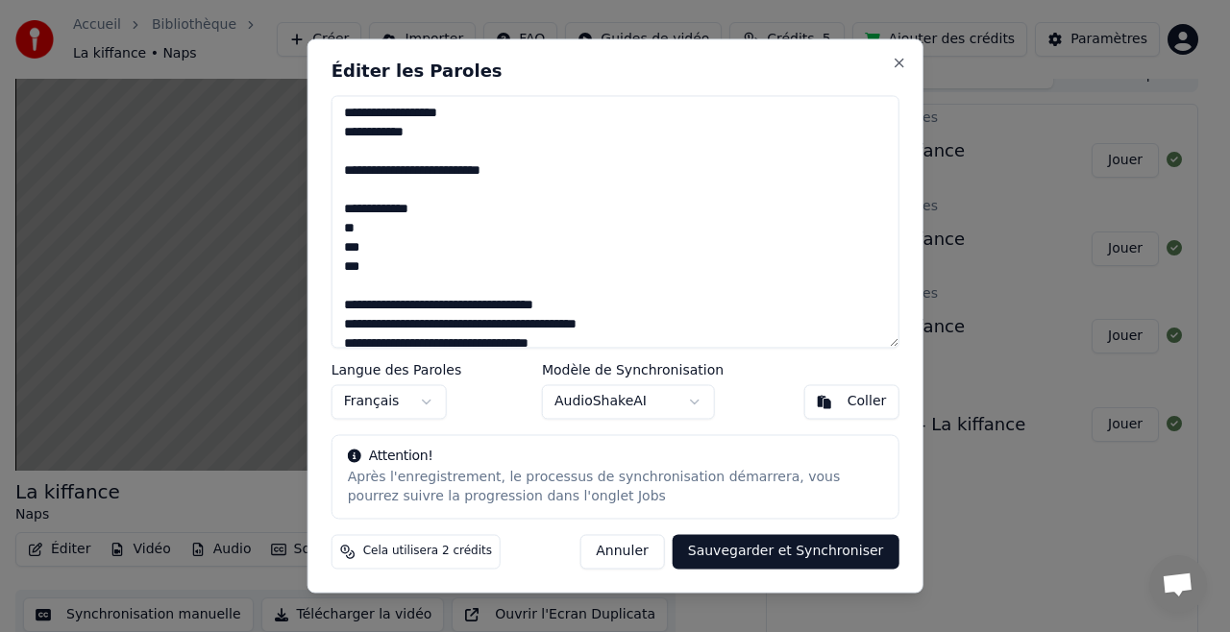
type textarea "**********"
click at [771, 555] on button "Sauvegarder et Synchroniser" at bounding box center [786, 552] width 227 height 35
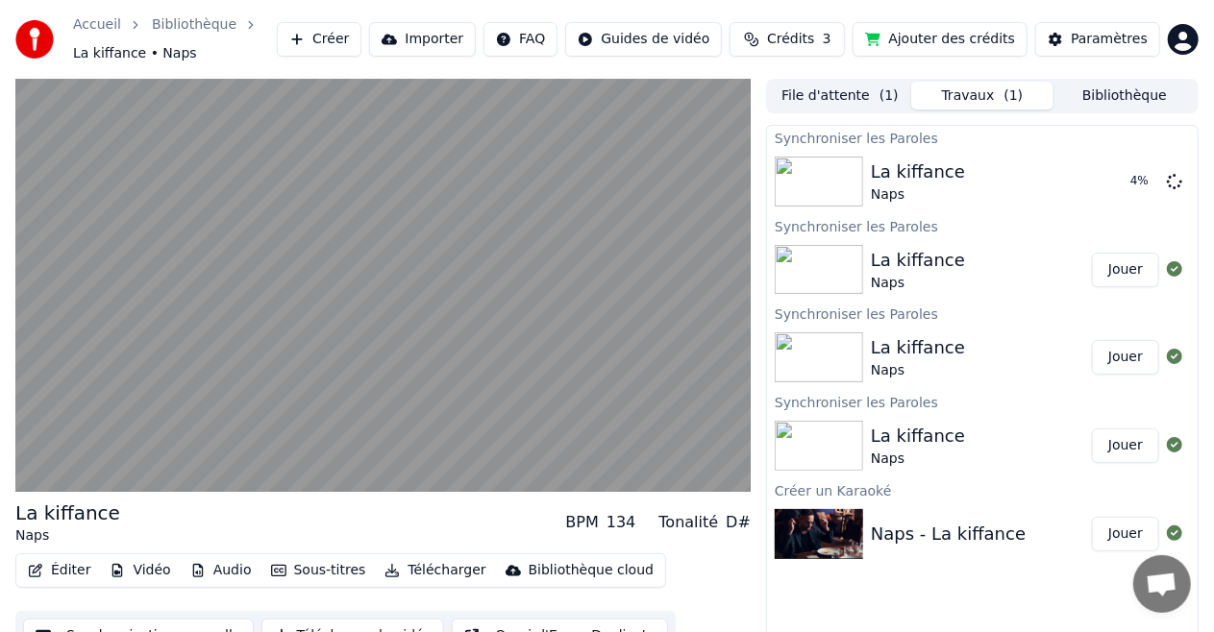
click at [813, 39] on span "Crédits" at bounding box center [790, 39] width 47 height 19
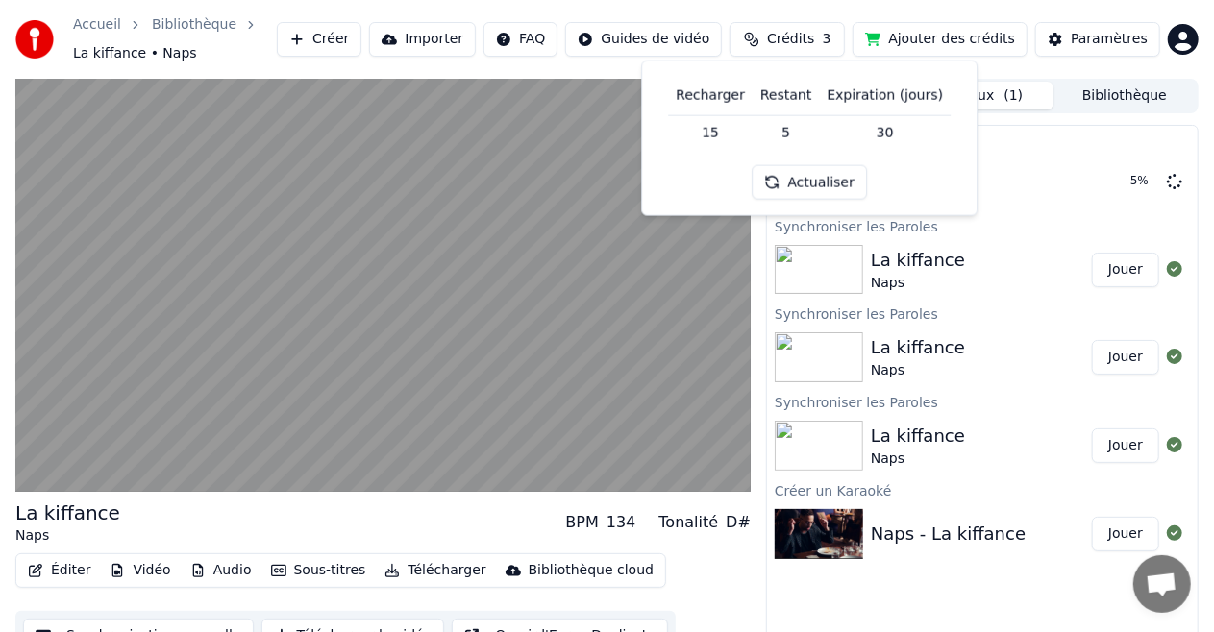
click at [800, 175] on button "Actualiser" at bounding box center [809, 182] width 114 height 35
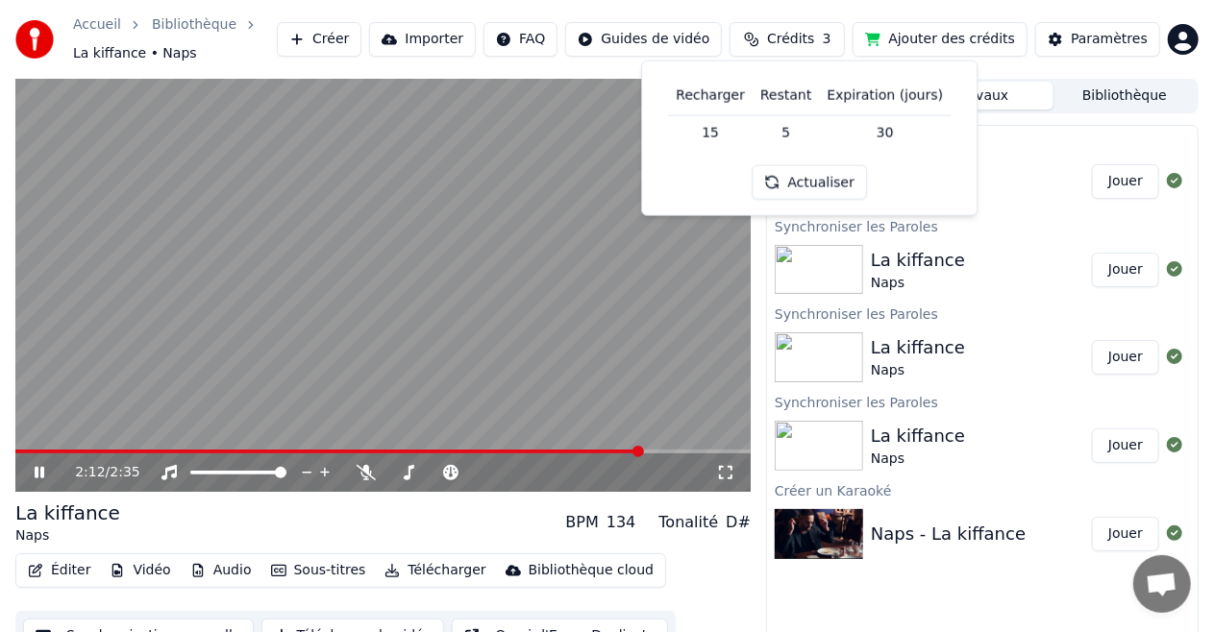
click at [277, 29] on ol "Accueil Bibliothèque La kiffance • Naps" at bounding box center [175, 39] width 204 height 48
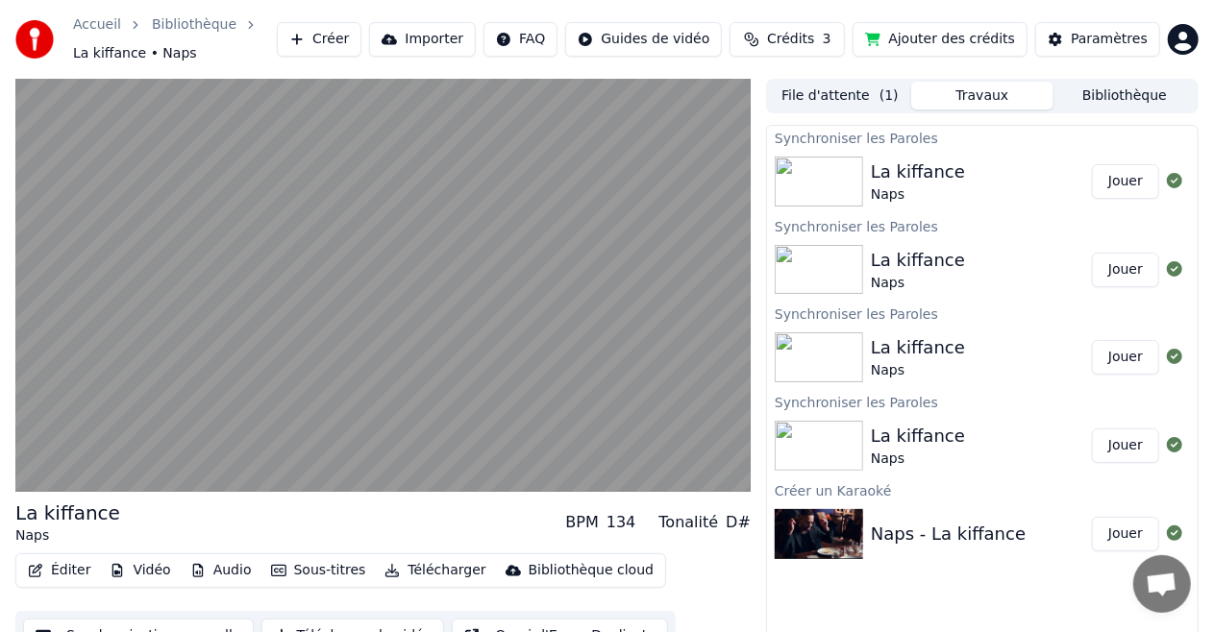
click at [1118, 179] on button "Jouer" at bounding box center [1125, 181] width 67 height 35
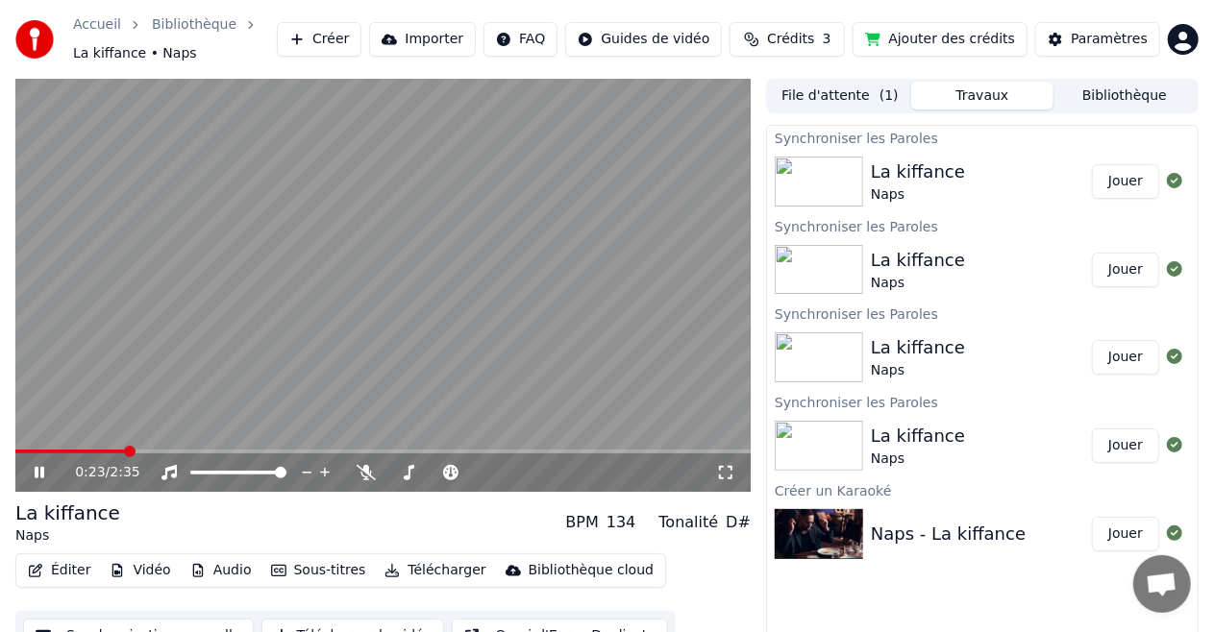
click at [42, 471] on icon at bounding box center [40, 473] width 10 height 12
click at [62, 575] on button "Éditer" at bounding box center [59, 570] width 78 height 27
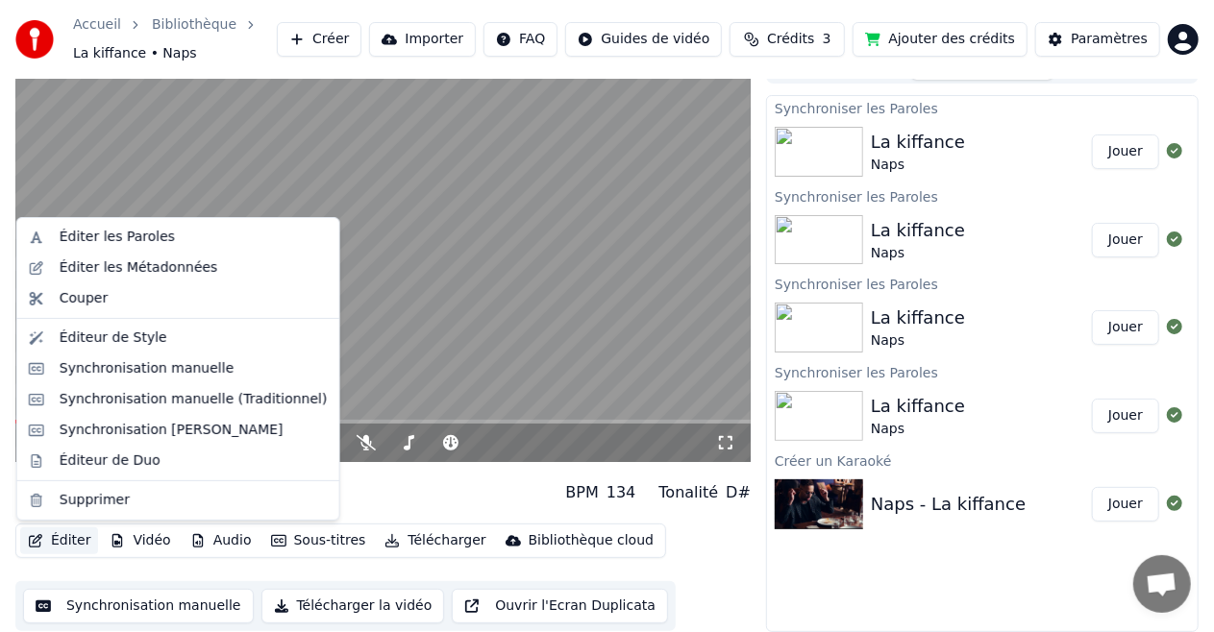
scroll to position [29, 0]
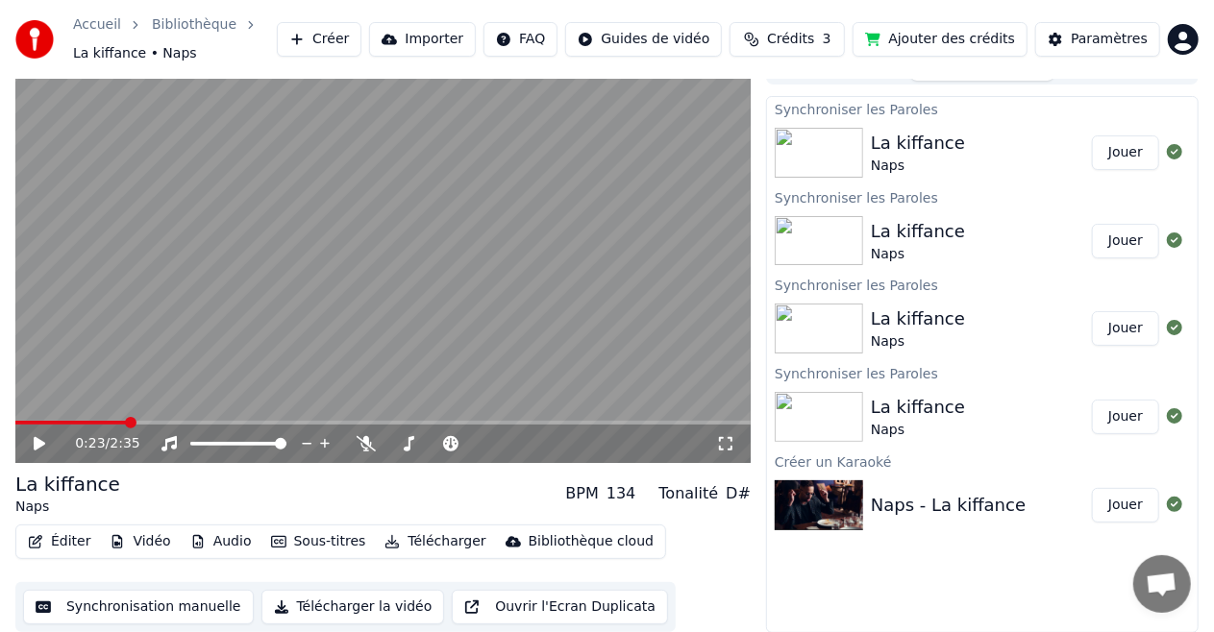
click at [487, 327] on video at bounding box center [382, 256] width 735 height 413
click at [40, 442] on icon at bounding box center [40, 444] width 10 height 12
click at [79, 538] on button "Éditer" at bounding box center [59, 541] width 78 height 27
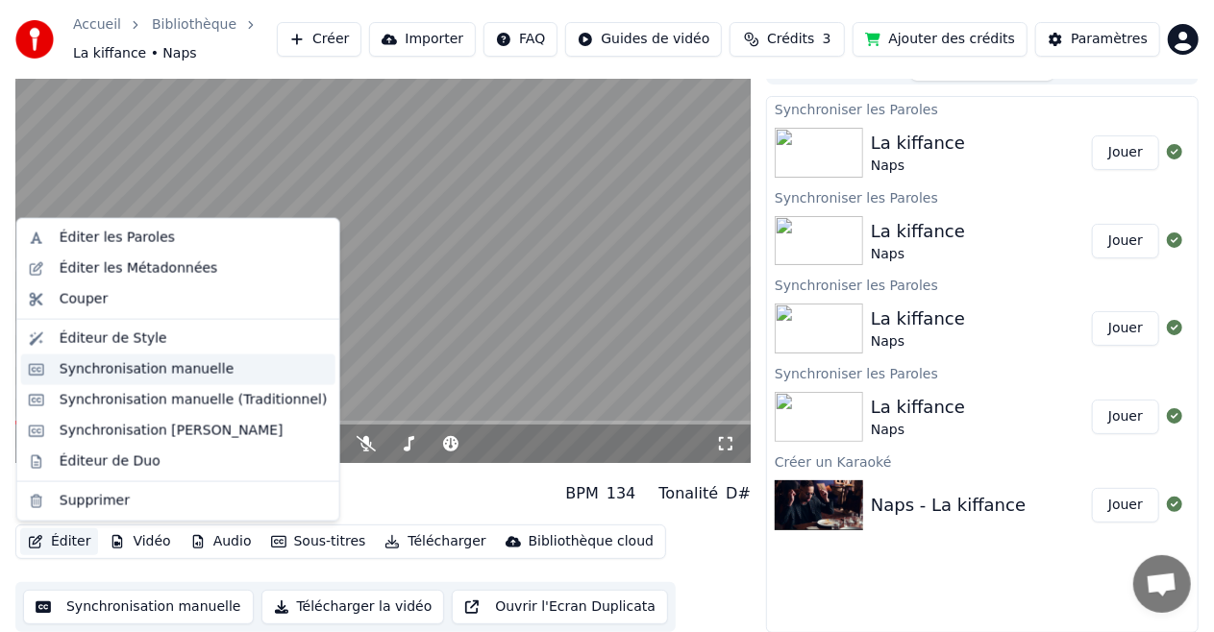
click at [88, 365] on div "Synchronisation manuelle" at bounding box center [147, 369] width 175 height 19
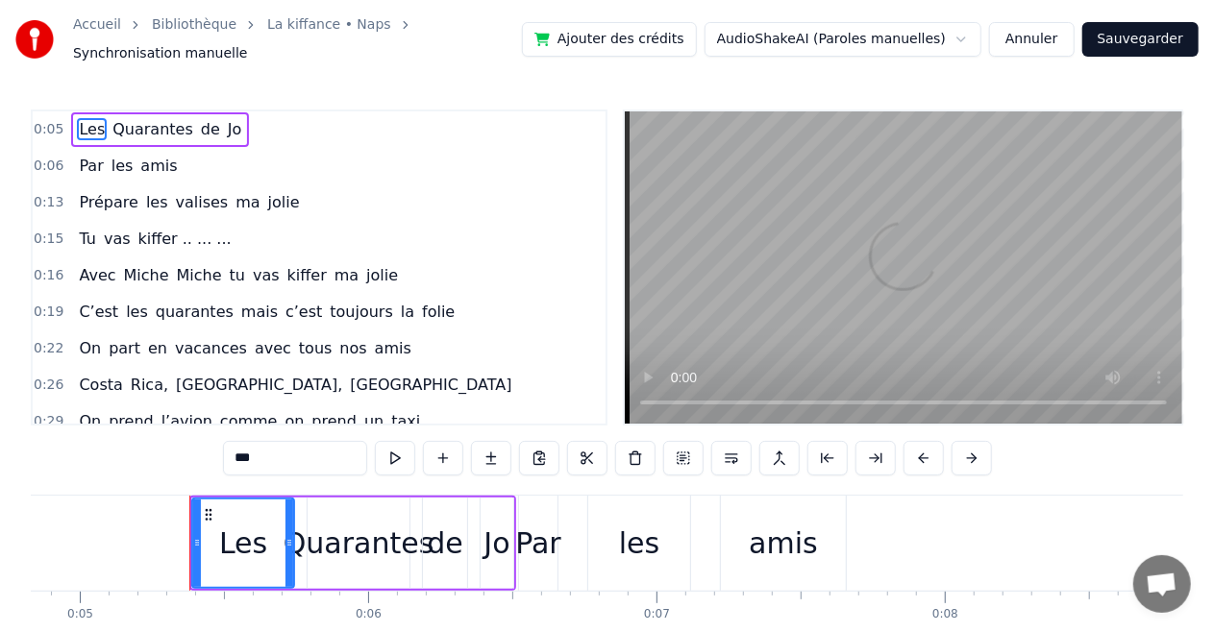
scroll to position [0, 1455]
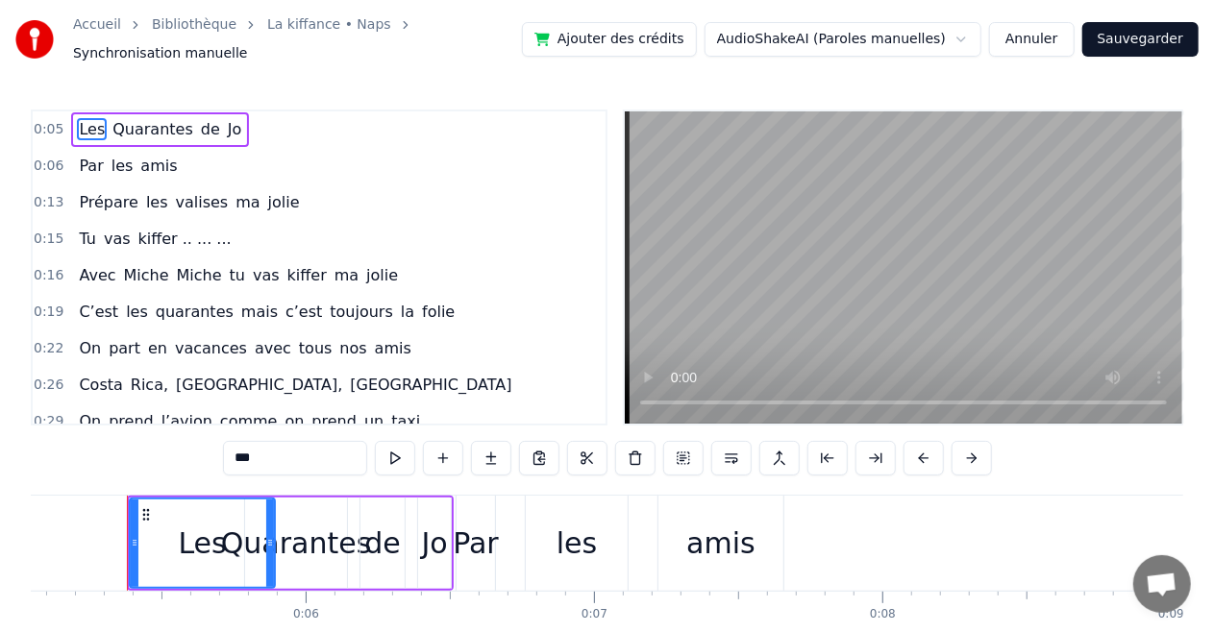
drag, startPoint x: 228, startPoint y: 514, endPoint x: 271, endPoint y: 509, distance: 43.5
click at [271, 509] on div at bounding box center [270, 543] width 8 height 87
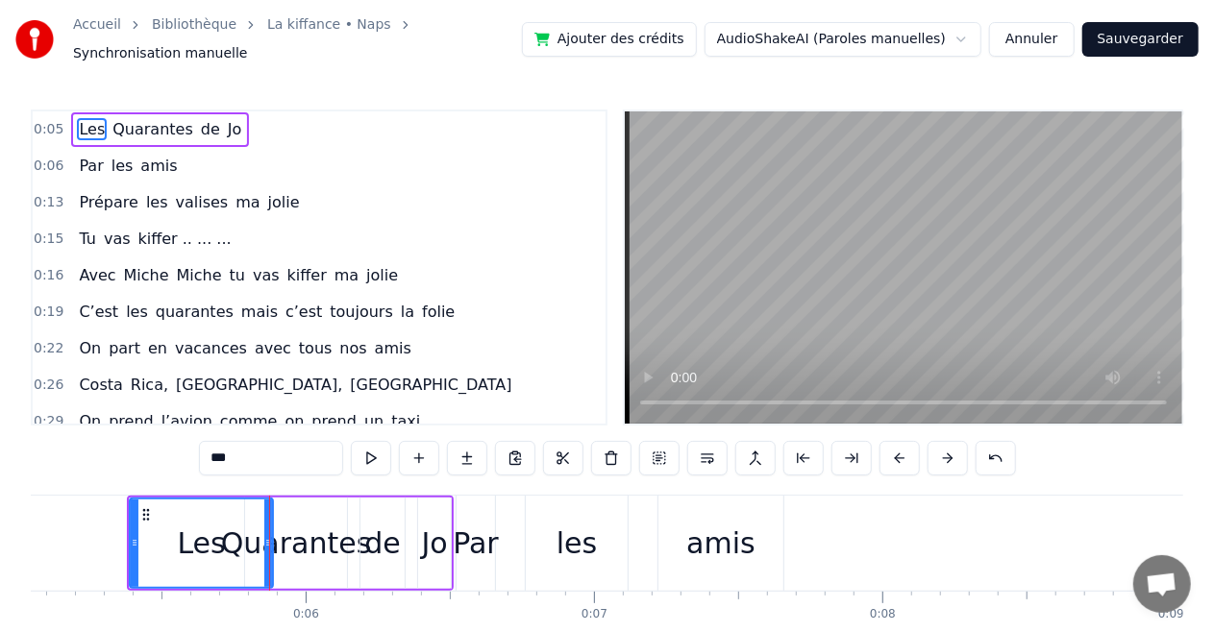
click at [268, 506] on div at bounding box center [268, 543] width 8 height 87
click at [372, 448] on button at bounding box center [371, 458] width 40 height 35
click at [368, 451] on button at bounding box center [371, 458] width 40 height 35
drag, startPoint x: 271, startPoint y: 527, endPoint x: 213, endPoint y: 528, distance: 57.7
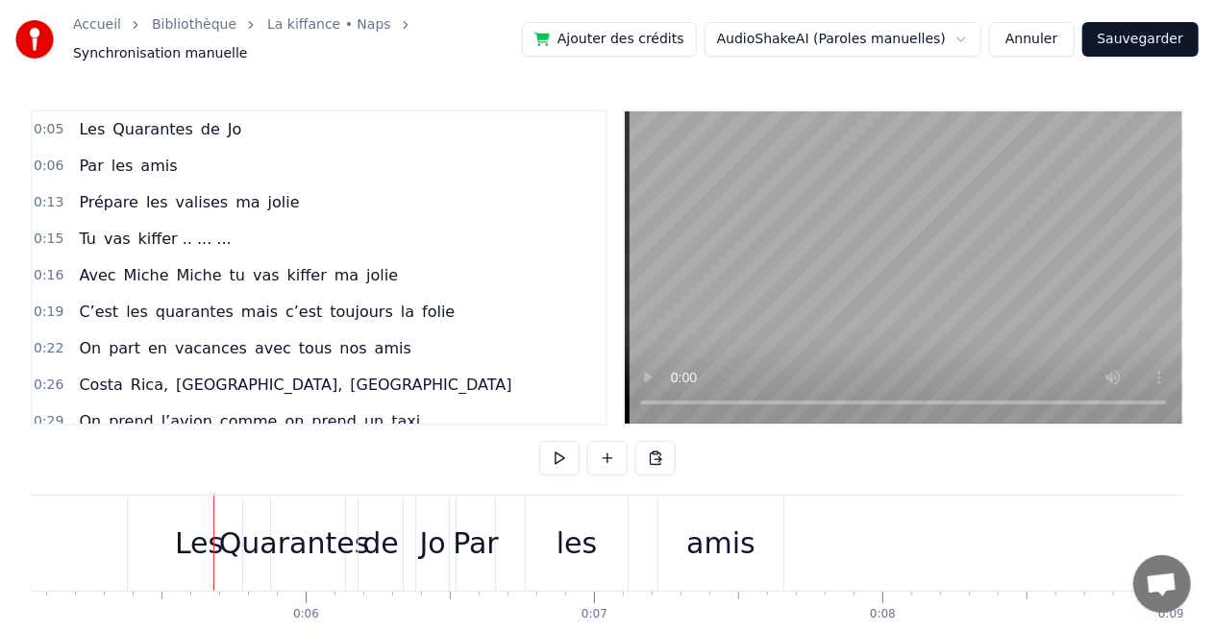
click at [247, 525] on div "Quarantes" at bounding box center [294, 543] width 151 height 43
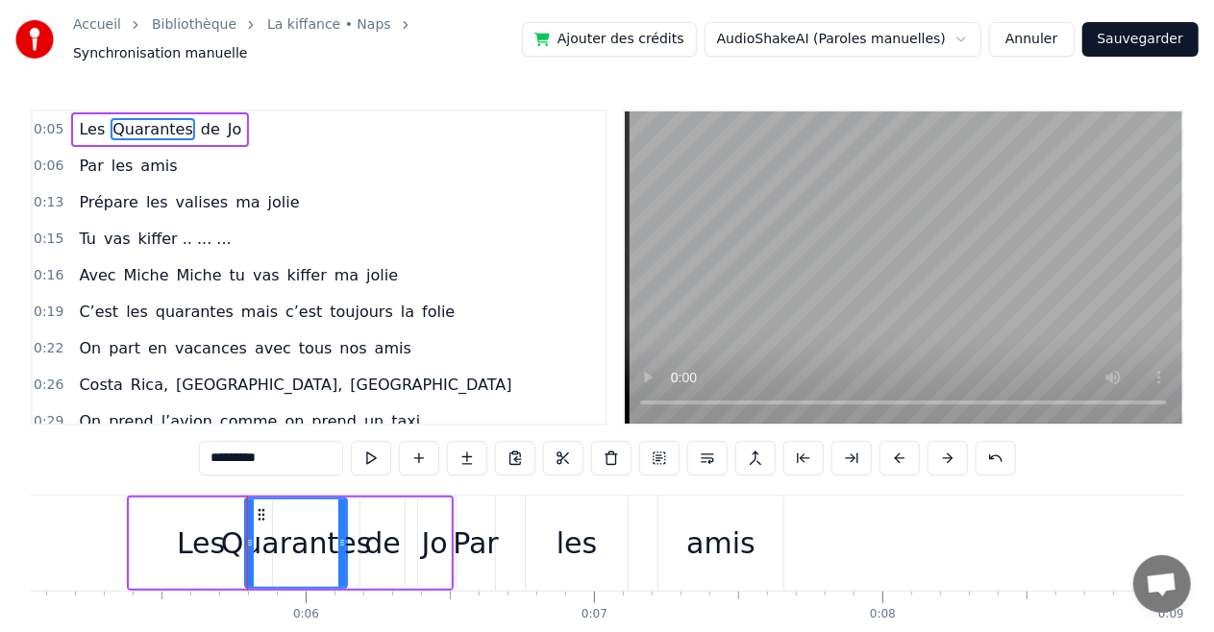
click at [135, 541] on div "Les" at bounding box center [201, 543] width 142 height 91
type input "***"
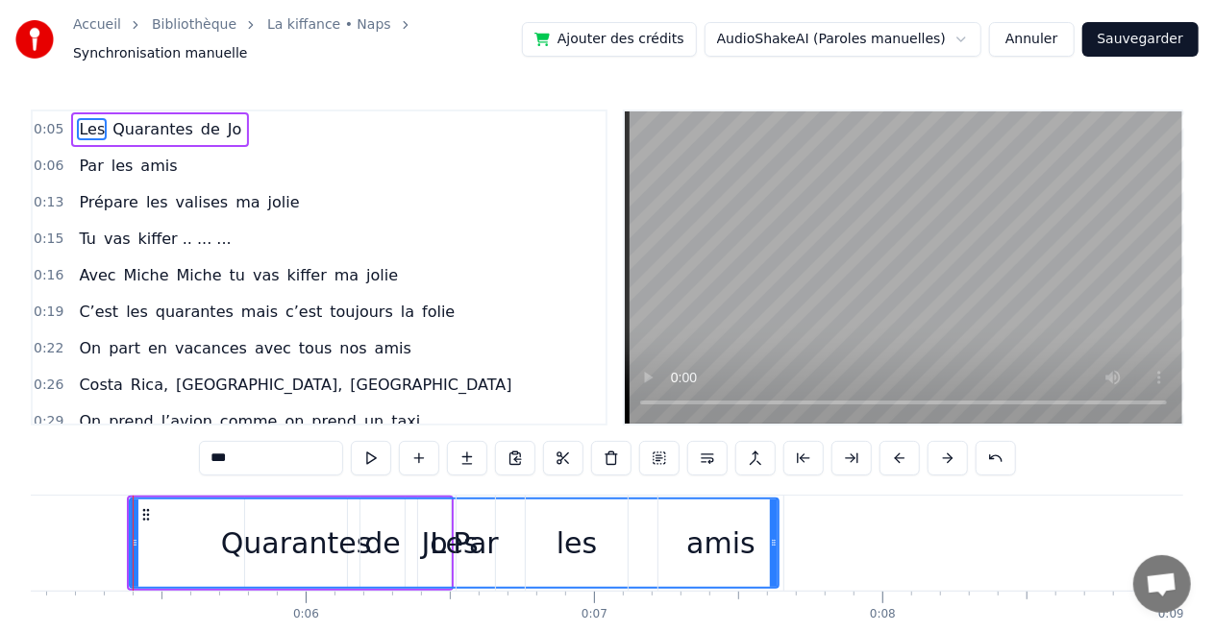
drag, startPoint x: 265, startPoint y: 532, endPoint x: 772, endPoint y: 551, distance: 506.7
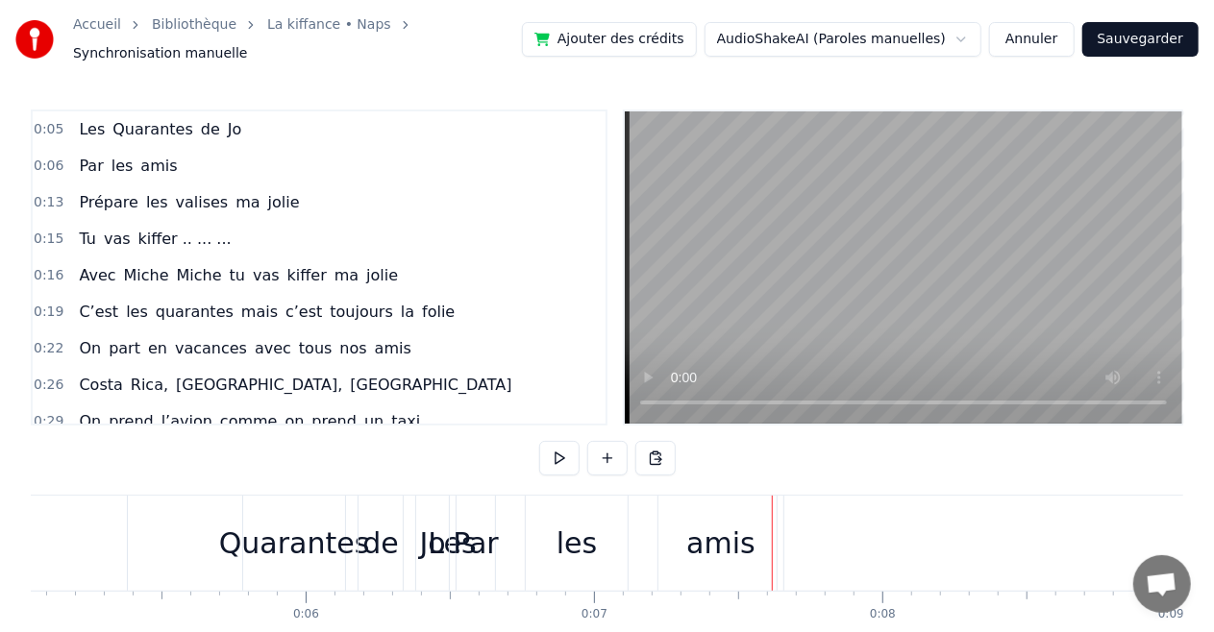
click at [135, 125] on span "Quarantes" at bounding box center [153, 129] width 85 height 22
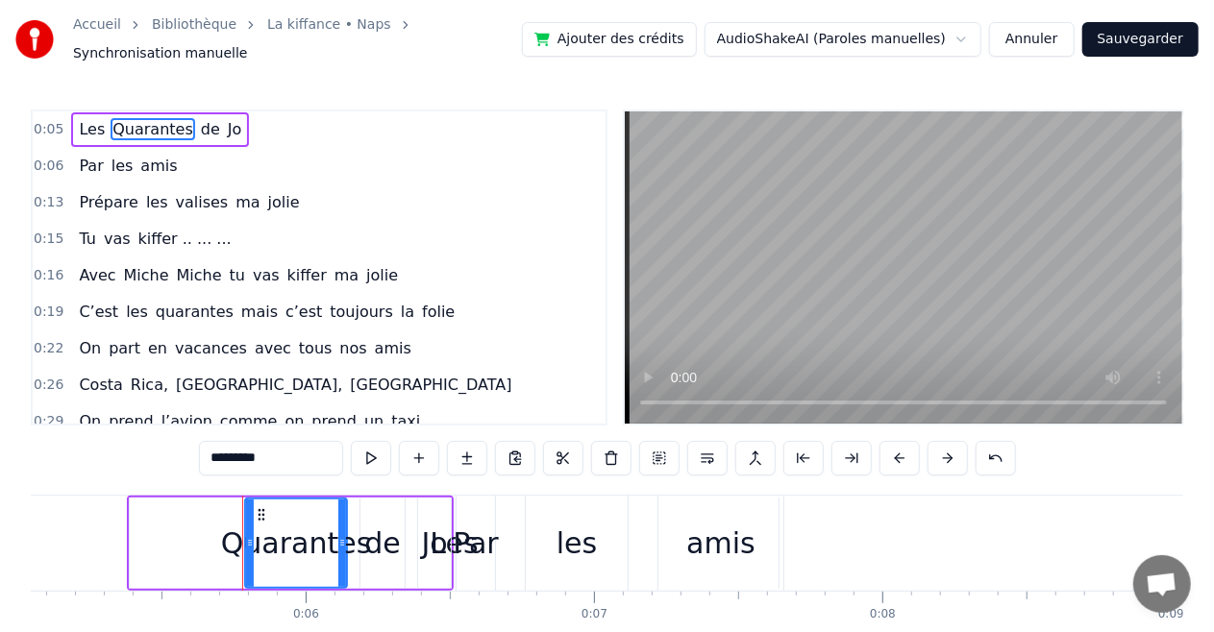
click at [83, 125] on span "Les" at bounding box center [92, 129] width 30 height 22
type input "***"
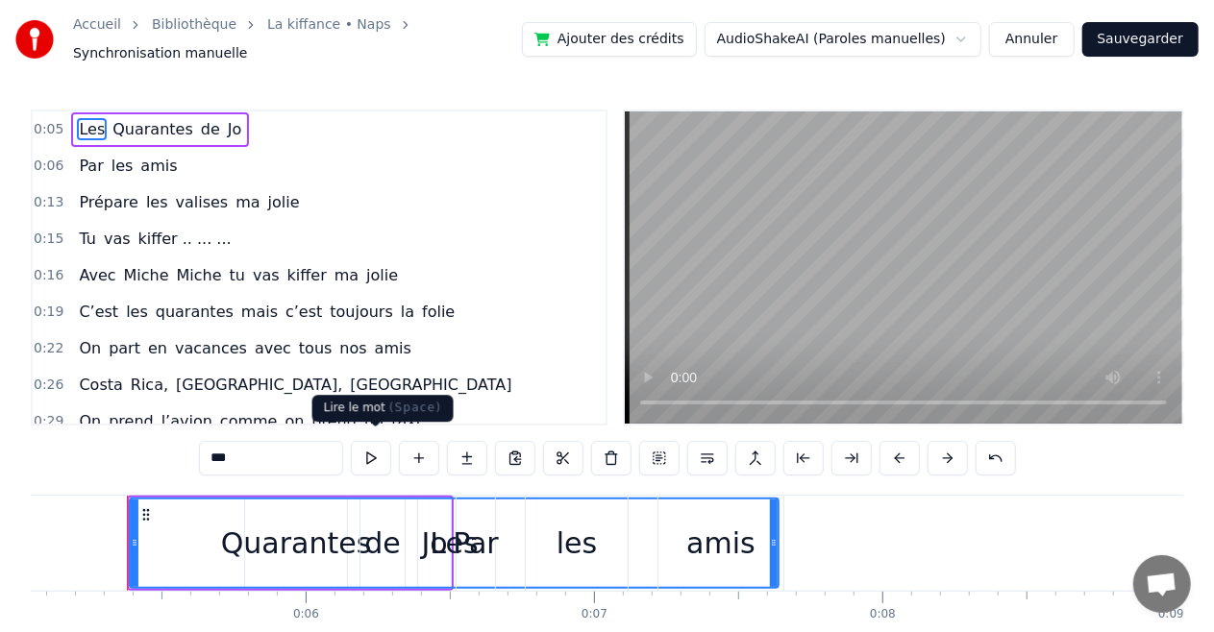
click at [371, 448] on button at bounding box center [371, 458] width 40 height 35
click at [158, 260] on div "Avec Miche Miche tu vas kiffer ma jolie" at bounding box center [238, 275] width 334 height 35
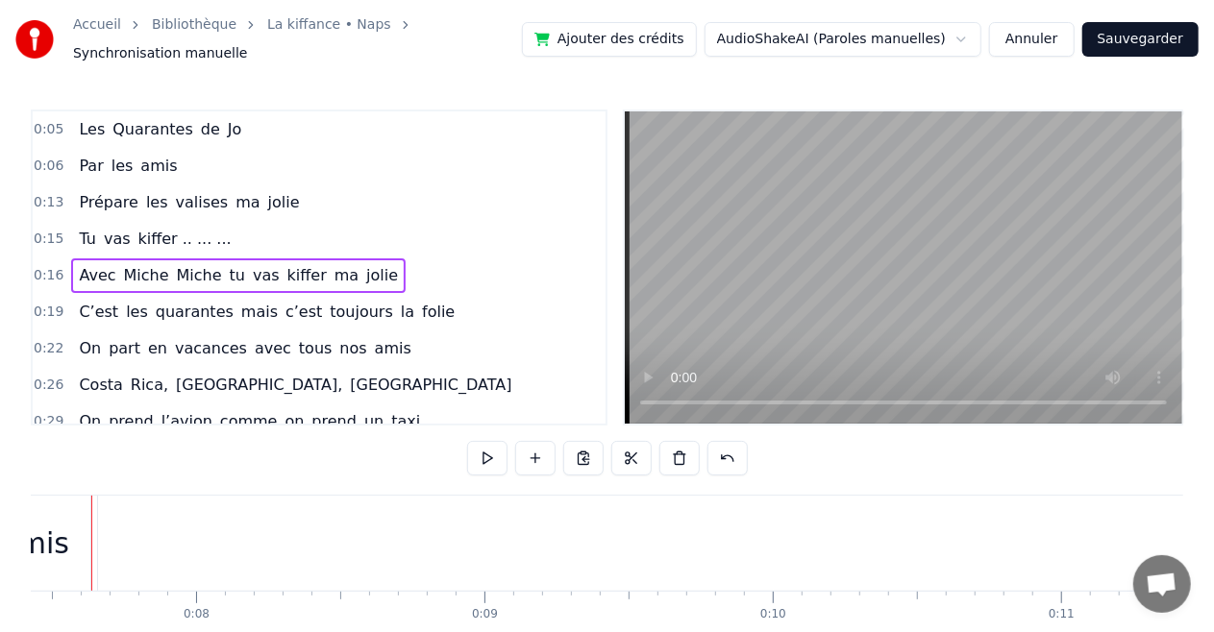
scroll to position [0, 2105]
click at [140, 231] on span "kiffer .. ... ..." at bounding box center [184, 239] width 97 height 22
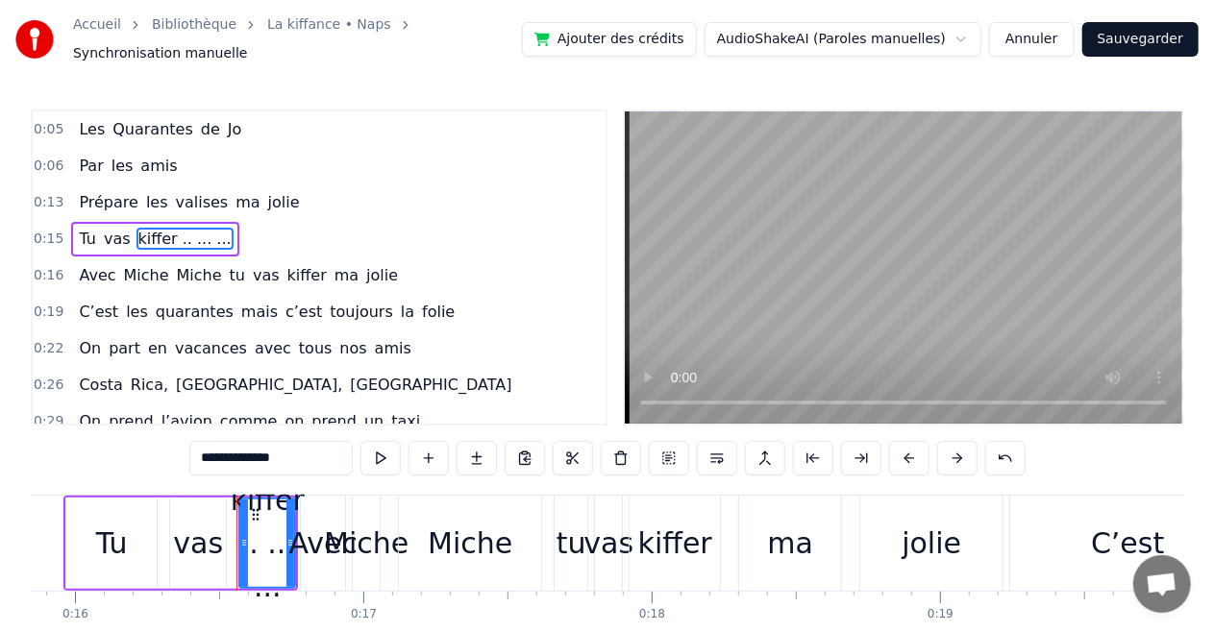
scroll to position [0, 4678]
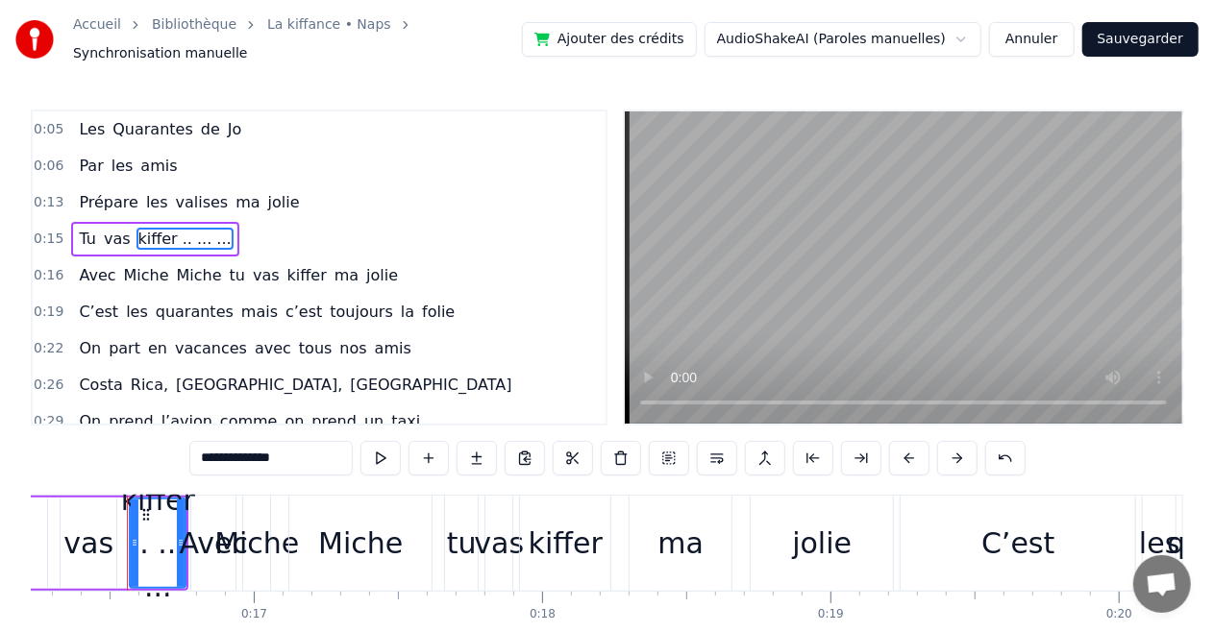
click at [81, 228] on span "Tu" at bounding box center [87, 239] width 20 height 22
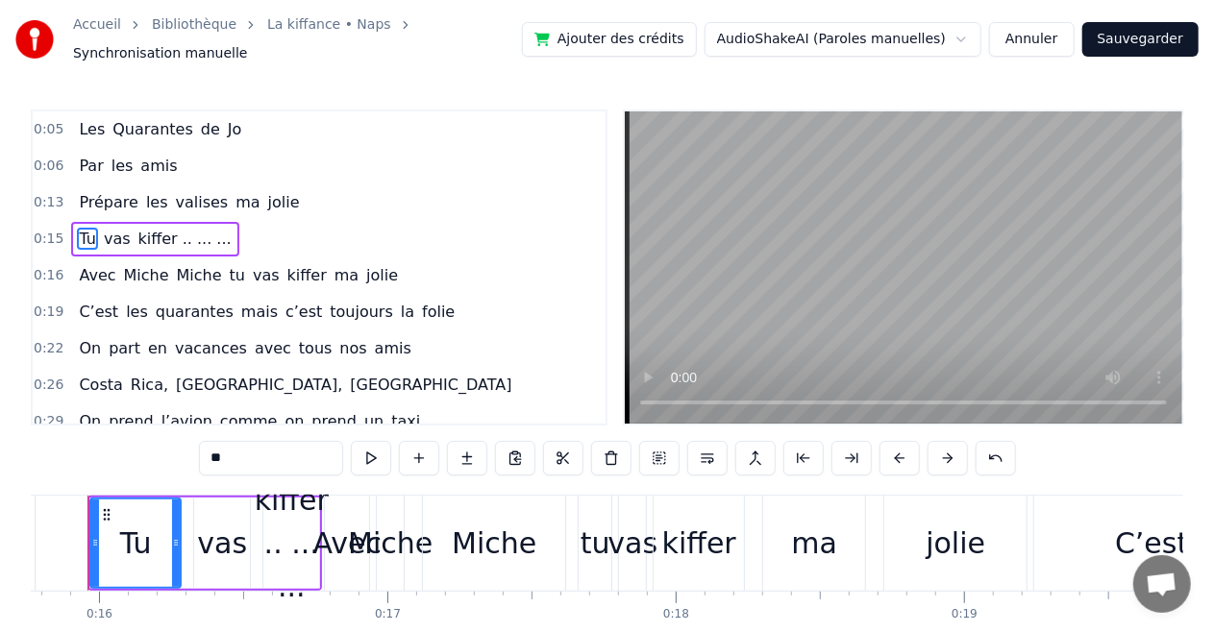
scroll to position [0, 4505]
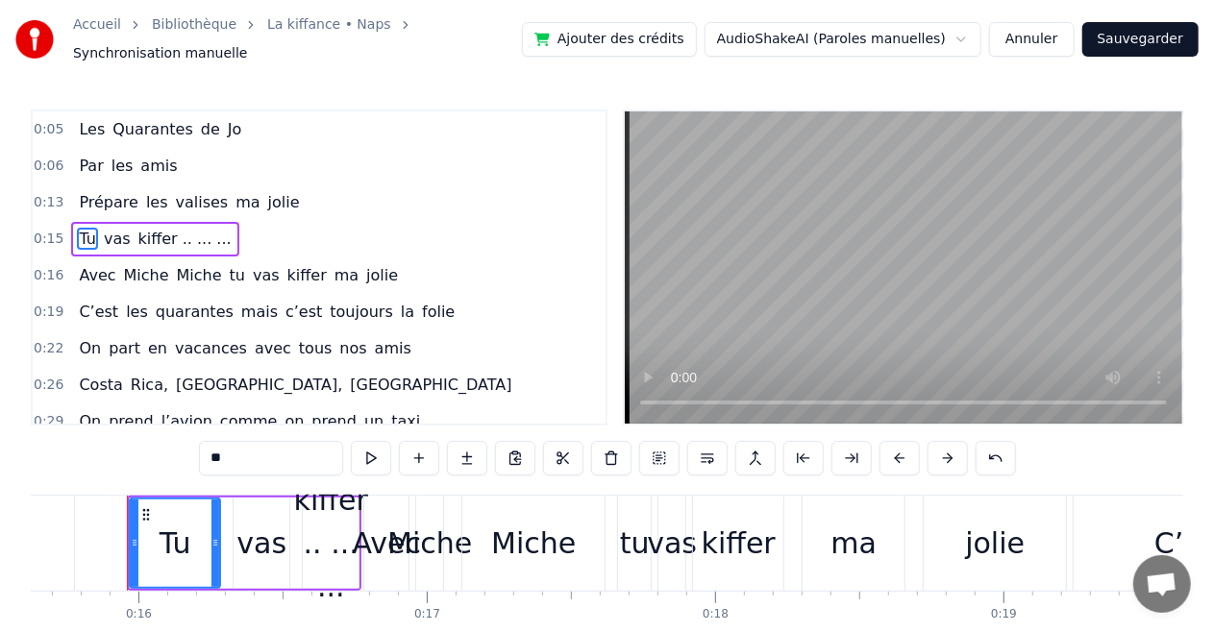
click at [86, 202] on span "Prépare" at bounding box center [108, 202] width 62 height 22
type input "*******"
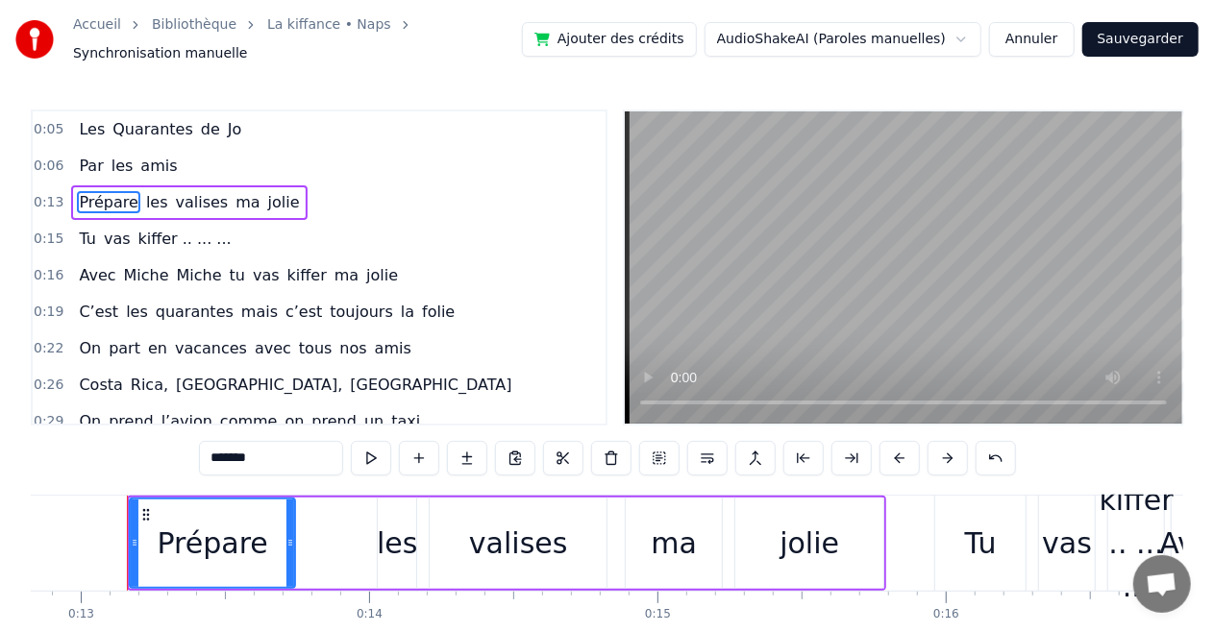
scroll to position [0, 3697]
click at [1046, 35] on button "Annuler" at bounding box center [1031, 39] width 85 height 35
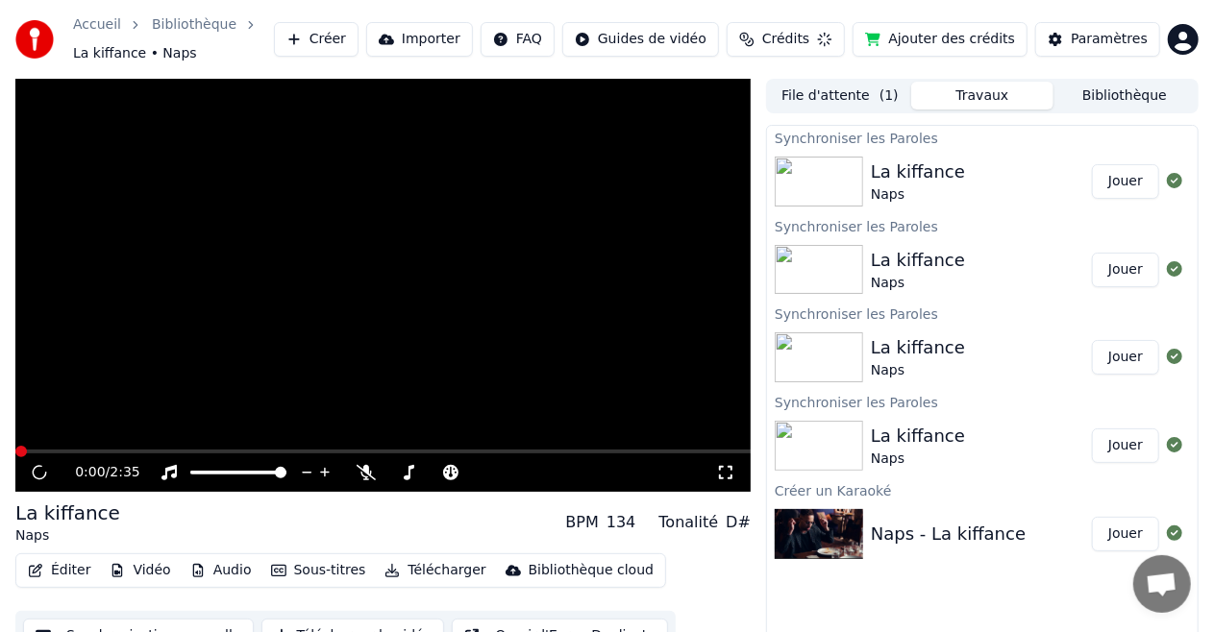
scroll to position [30, 0]
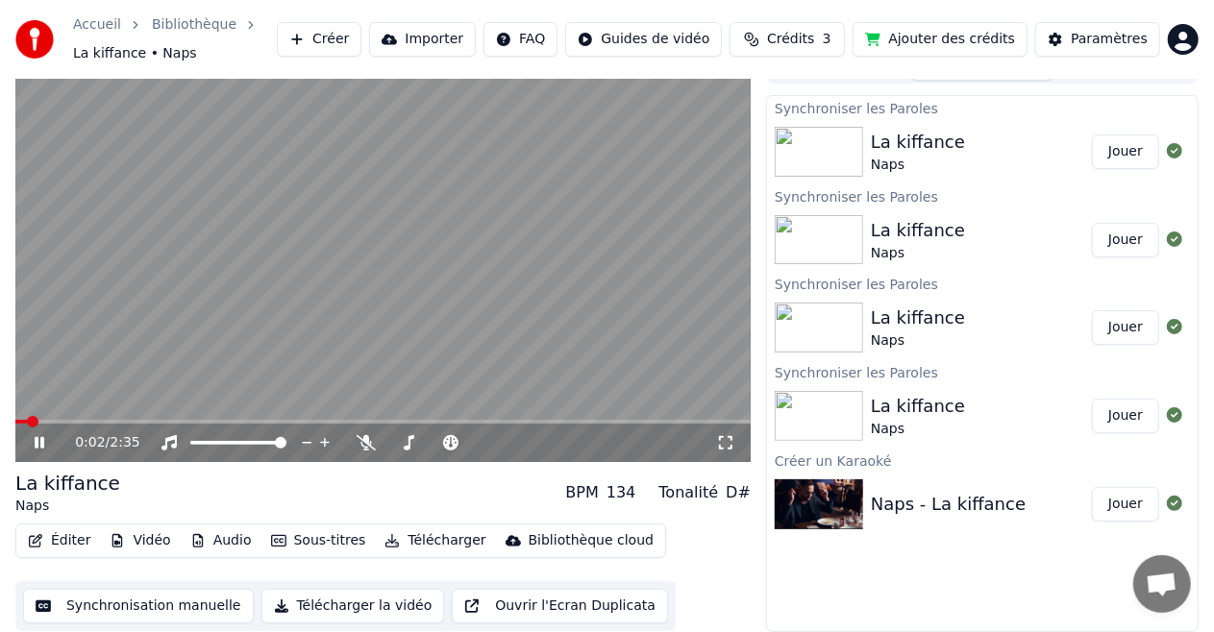
click at [1129, 421] on button "Jouer" at bounding box center [1125, 416] width 67 height 35
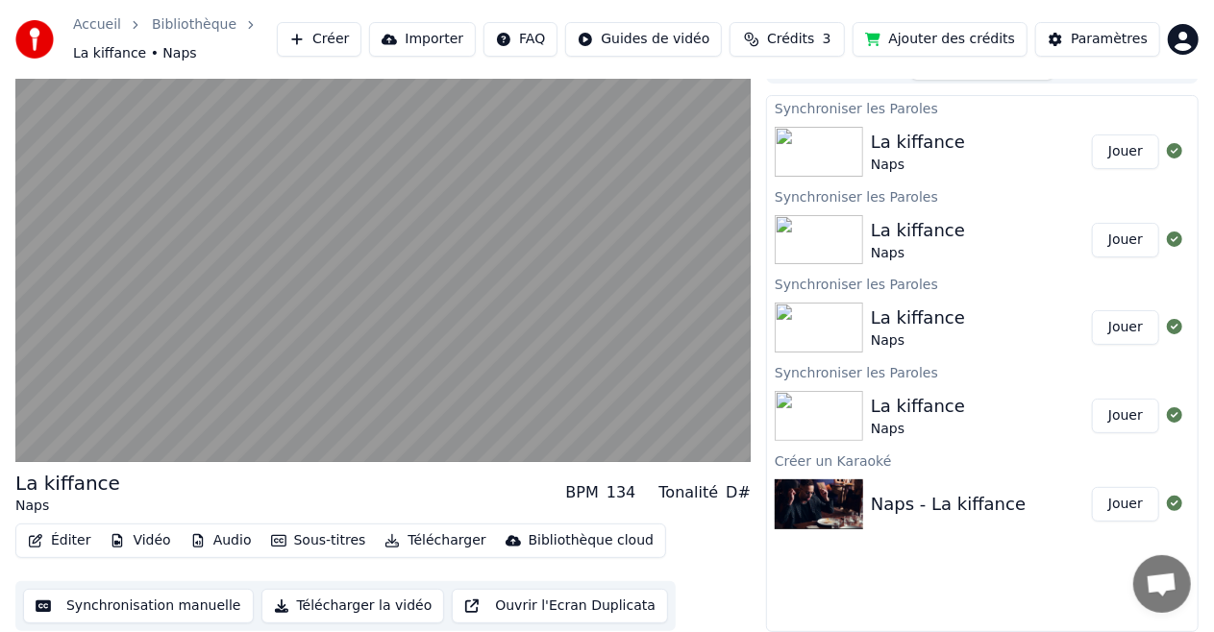
click at [1129, 421] on button "Jouer" at bounding box center [1125, 416] width 67 height 35
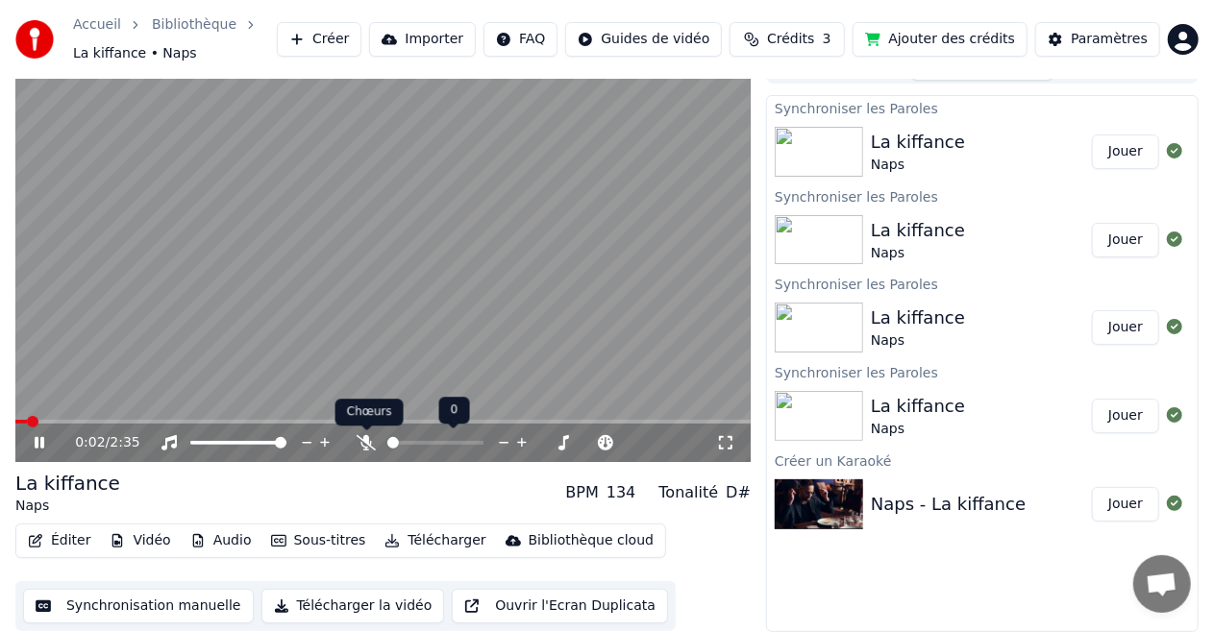
click at [365, 446] on icon at bounding box center [365, 442] width 19 height 15
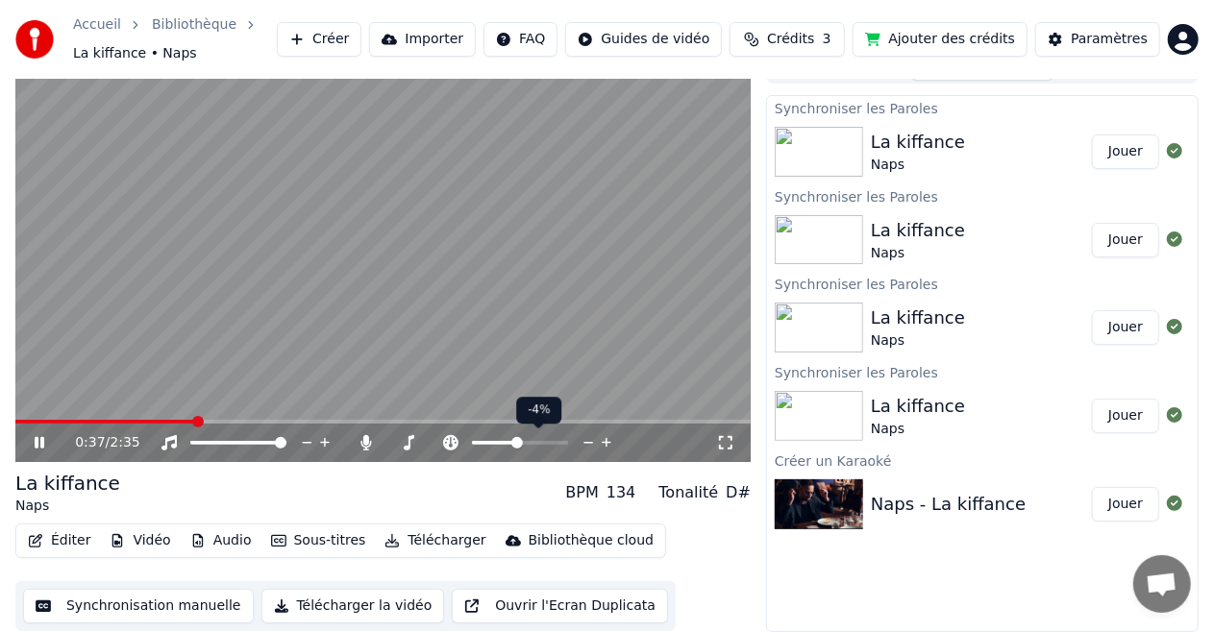
click at [602, 442] on icon at bounding box center [607, 443] width 10 height 10
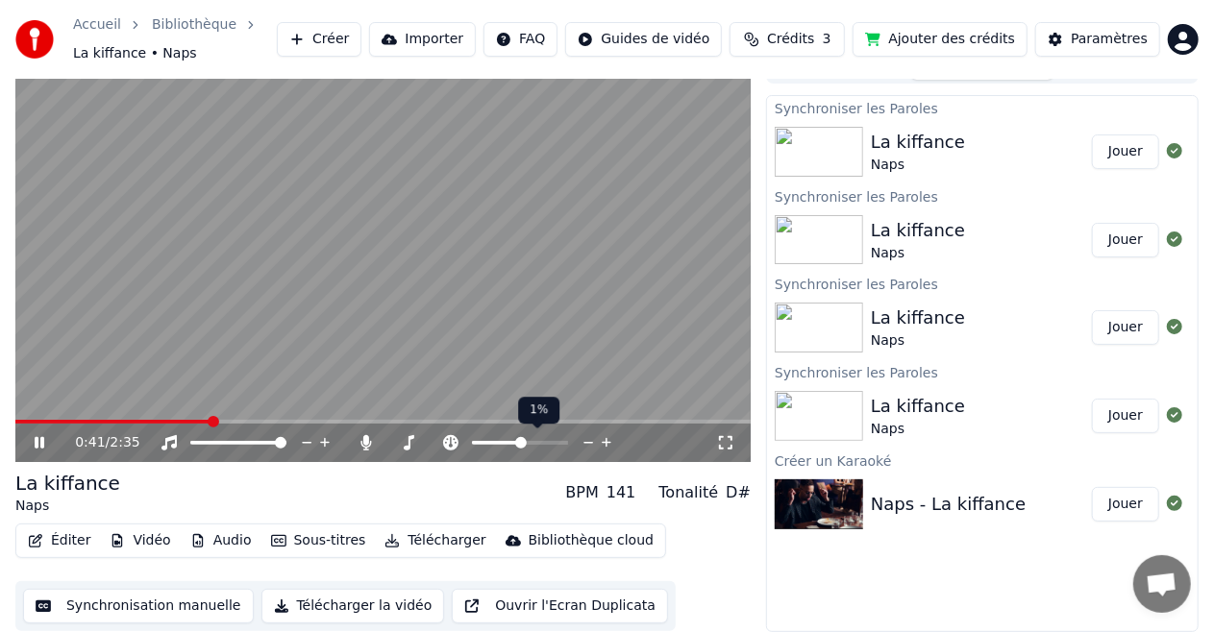
click at [608, 440] on icon at bounding box center [607, 442] width 18 height 19
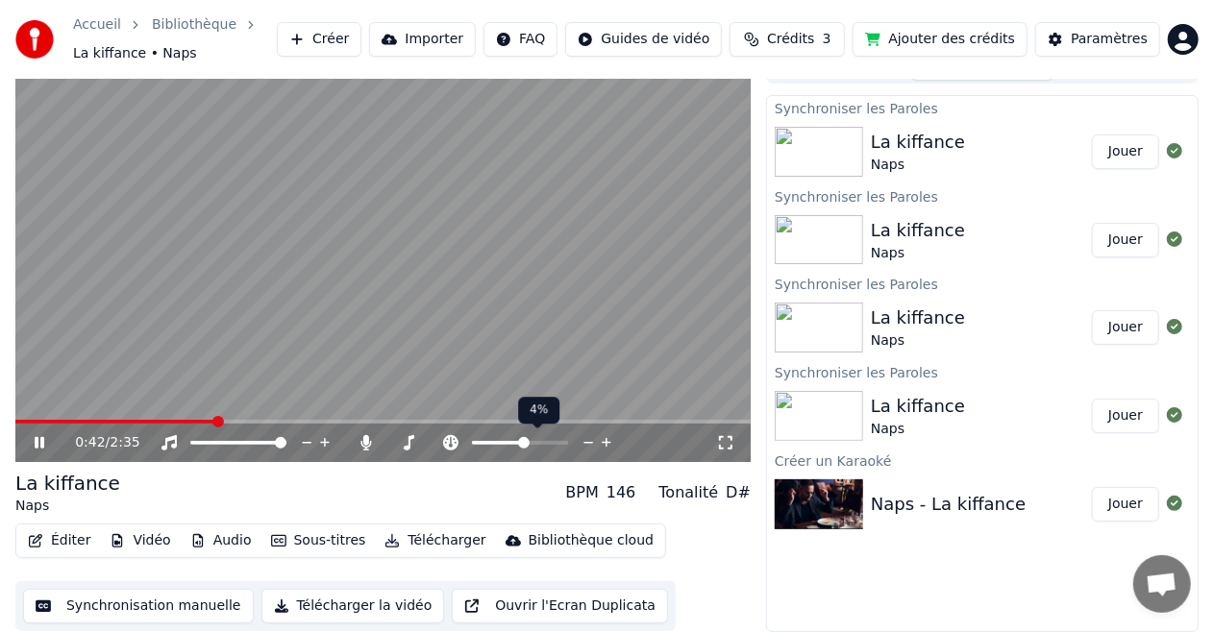
click at [608, 440] on icon at bounding box center [607, 442] width 18 height 19
click at [585, 442] on icon at bounding box center [588, 442] width 18 height 19
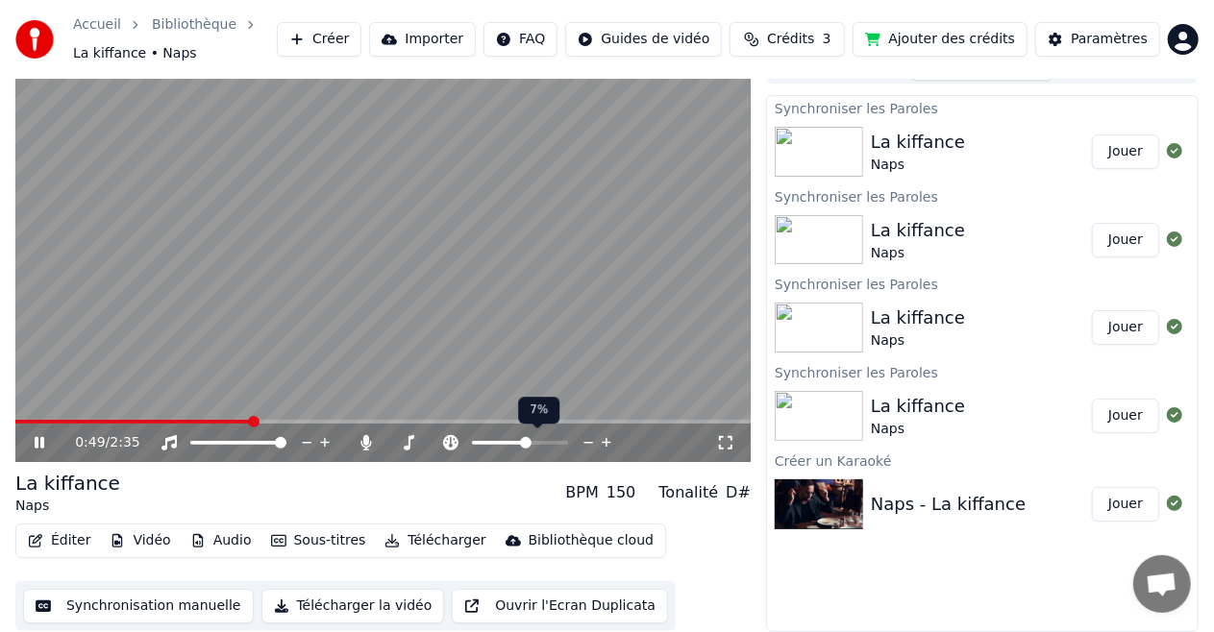
click at [585, 442] on icon at bounding box center [588, 442] width 18 height 19
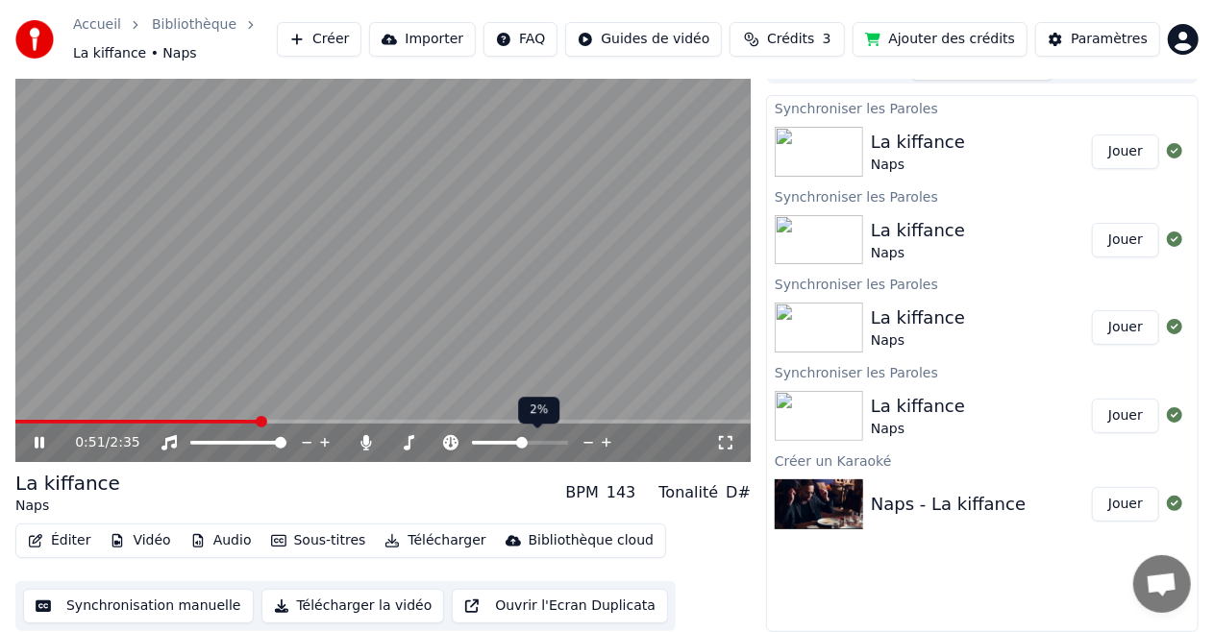
click at [585, 442] on icon at bounding box center [588, 442] width 18 height 19
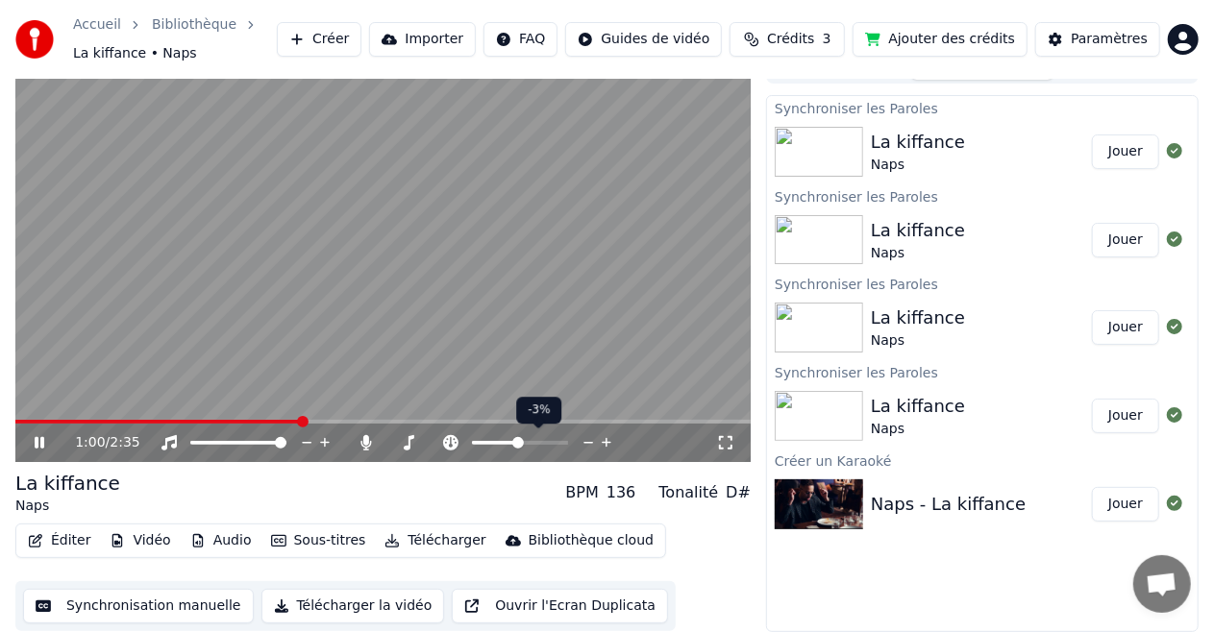
click at [585, 442] on icon at bounding box center [588, 442] width 18 height 19
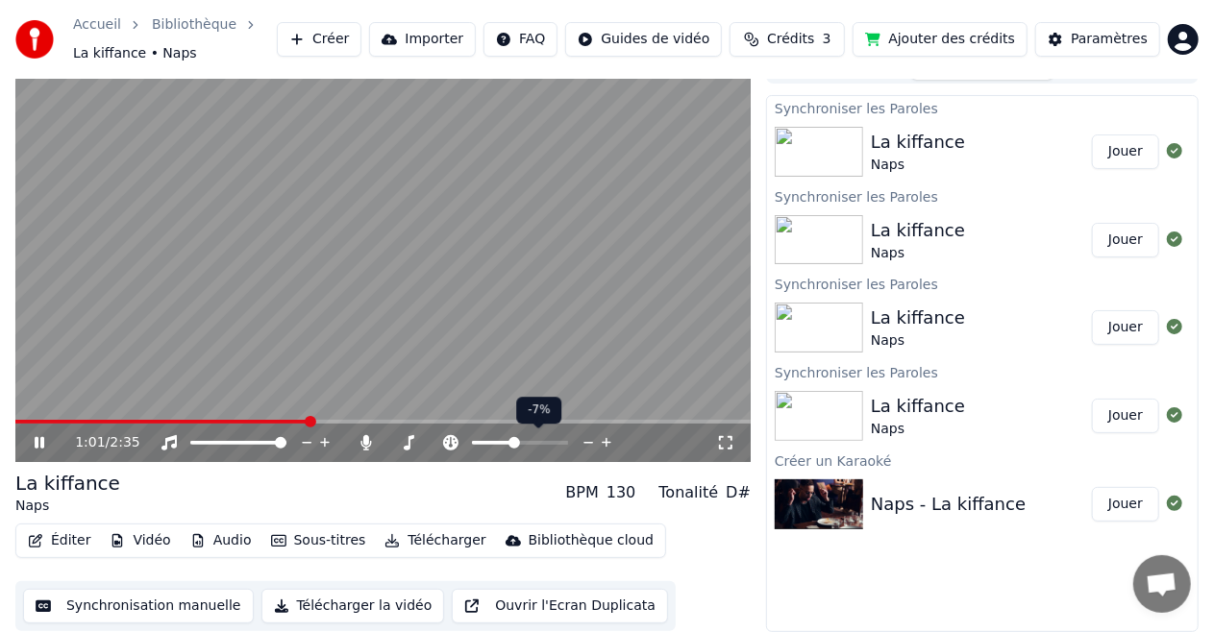
click at [585, 442] on icon at bounding box center [588, 442] width 18 height 19
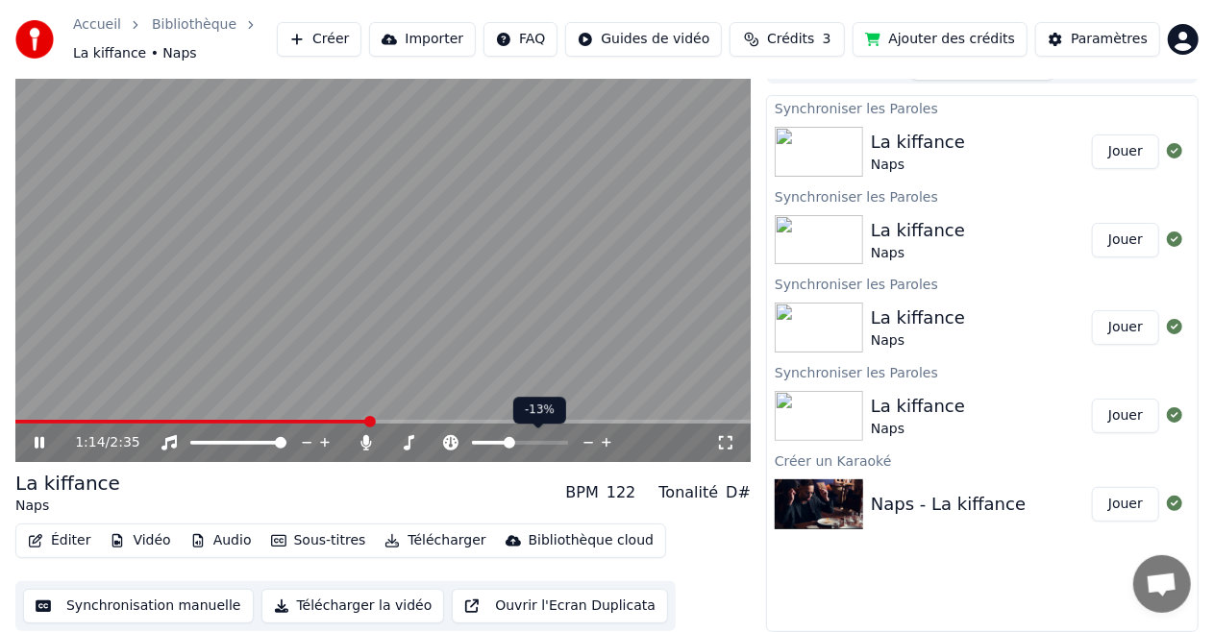
click at [605, 444] on icon at bounding box center [607, 442] width 18 height 19
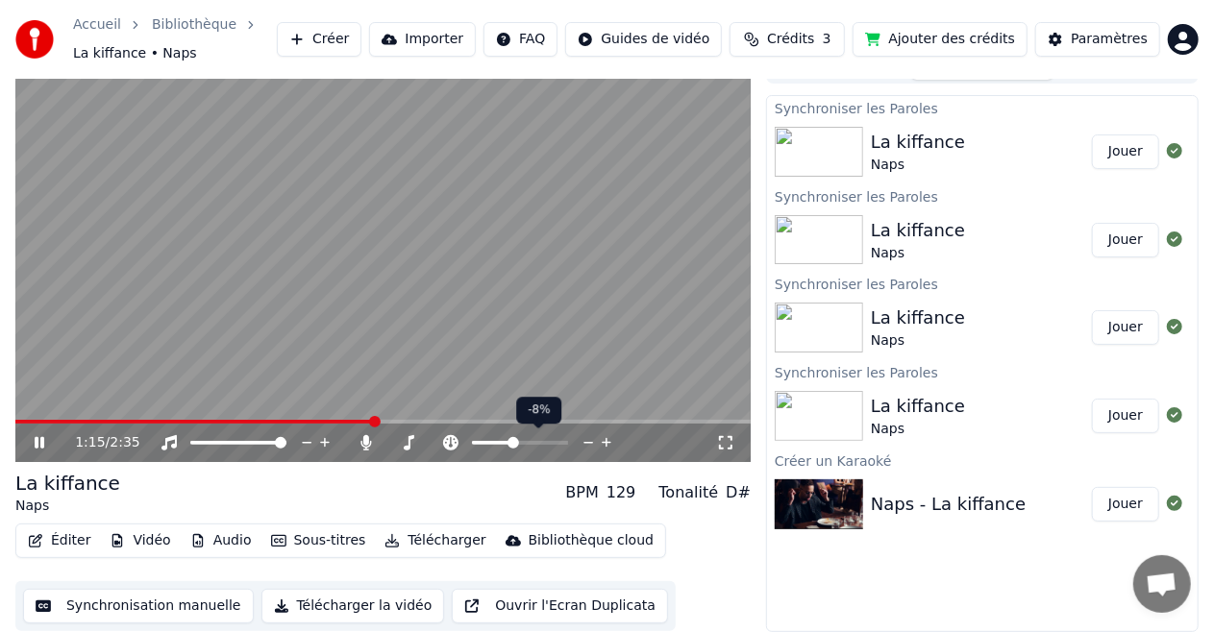
click at [605, 444] on icon at bounding box center [607, 442] width 18 height 19
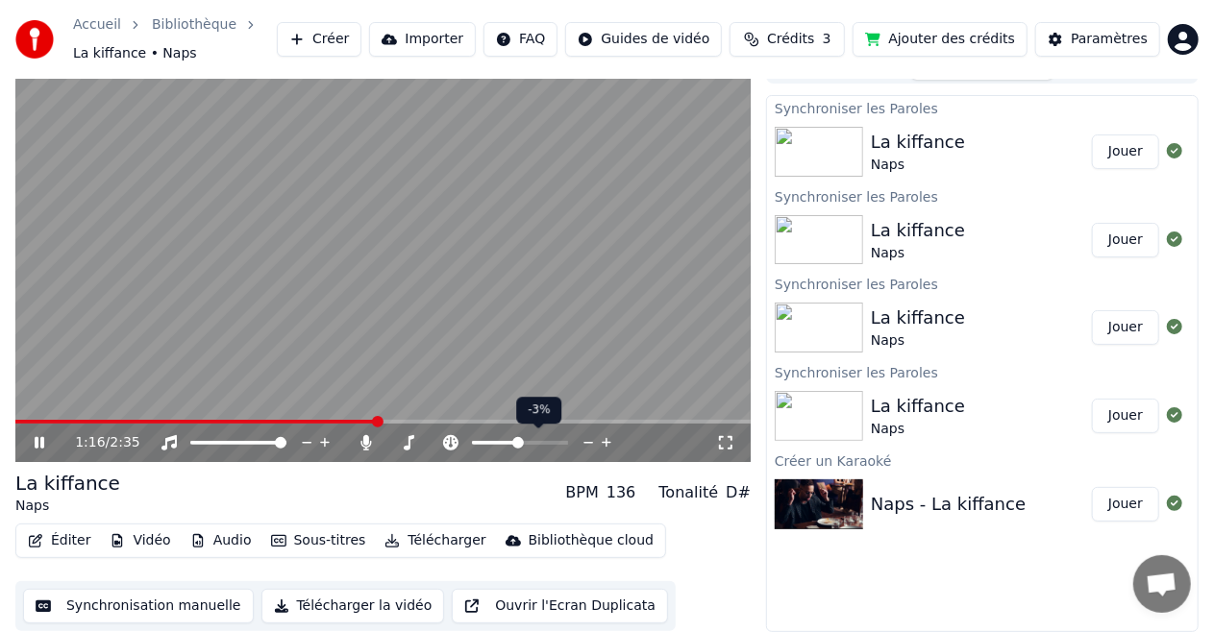
click at [605, 444] on icon at bounding box center [607, 442] width 18 height 19
click at [591, 443] on icon at bounding box center [589, 444] width 10 height 2
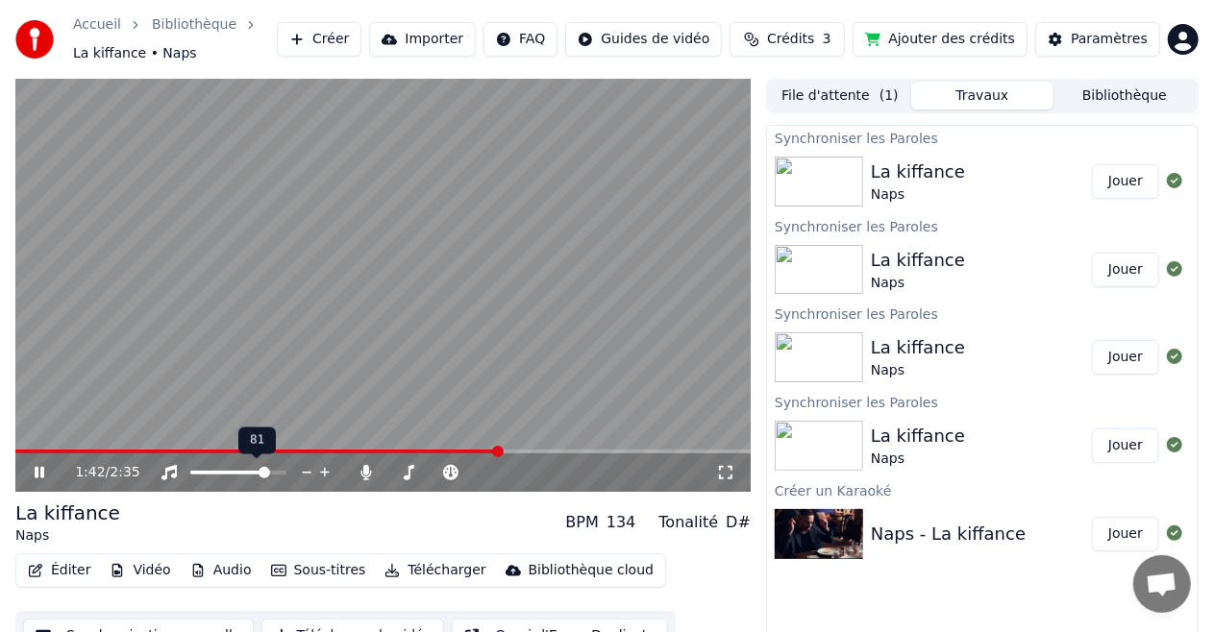
click at [268, 475] on span at bounding box center [264, 473] width 12 height 12
click at [260, 469] on span at bounding box center [264, 473] width 12 height 12
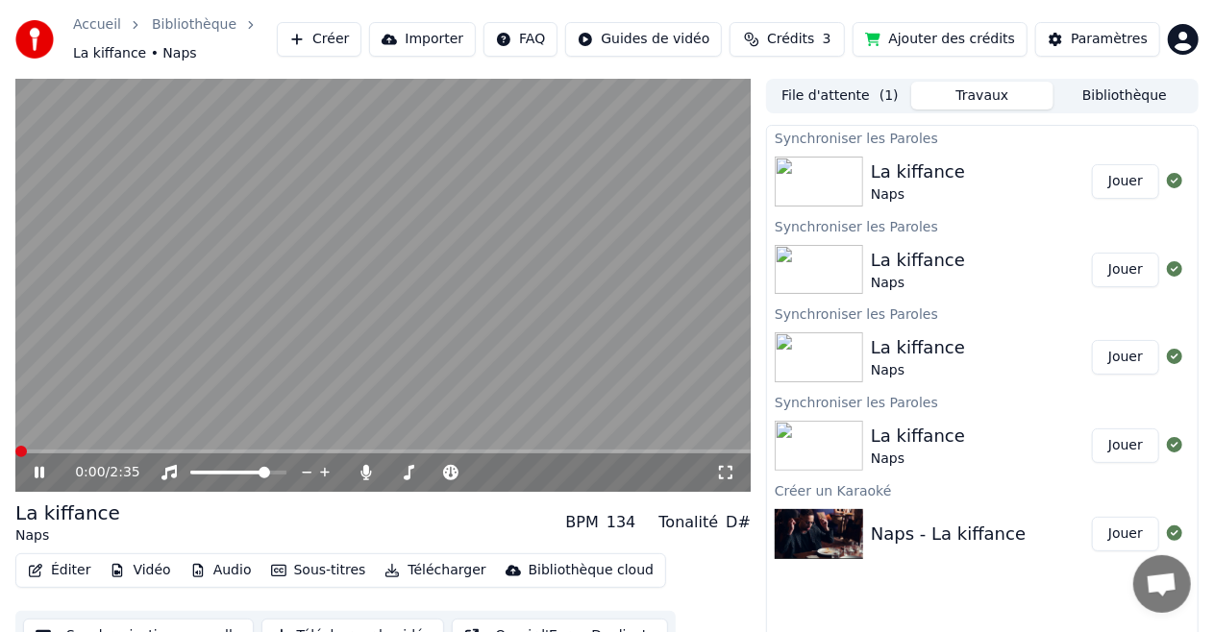
click at [15, 446] on span at bounding box center [21, 452] width 12 height 12
drag, startPoint x: 547, startPoint y: 454, endPoint x: 0, endPoint y: 444, distance: 546.8
click at [0, 444] on div "0:00 / 2:35 La kiffance Naps BPM 134 Tonalité D# Éditer Vidéo Audio Sous-titres…" at bounding box center [607, 370] width 1214 height 583
click at [58, 572] on button "Éditer" at bounding box center [59, 570] width 78 height 27
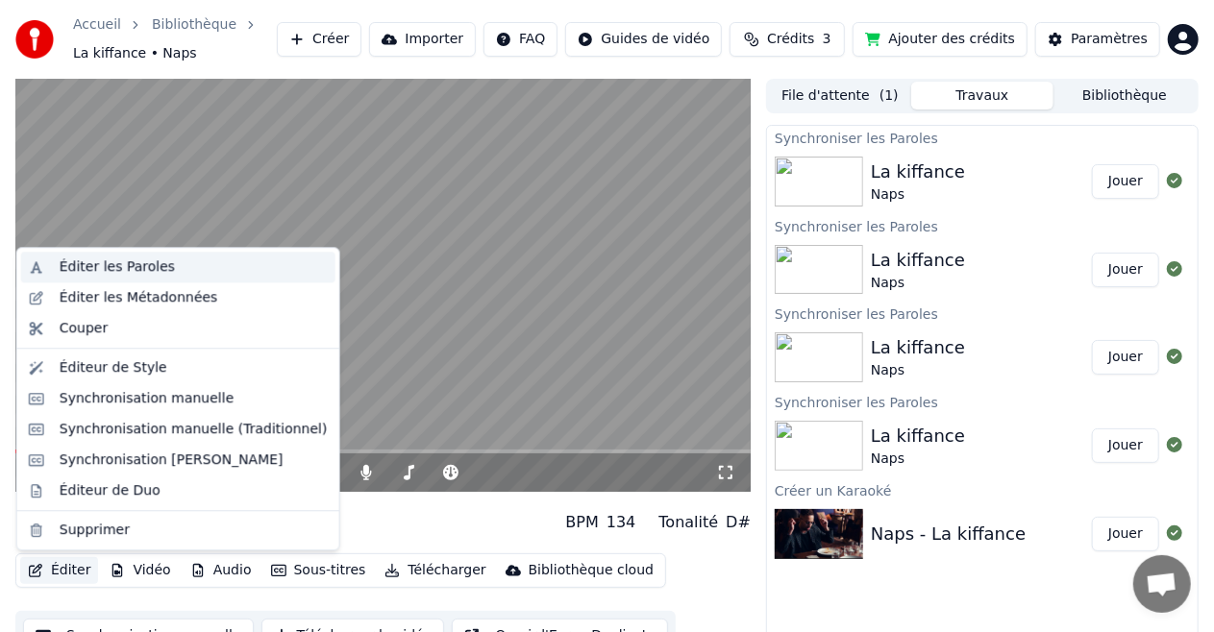
click at [119, 273] on div "Éditer les Paroles" at bounding box center [117, 267] width 115 height 19
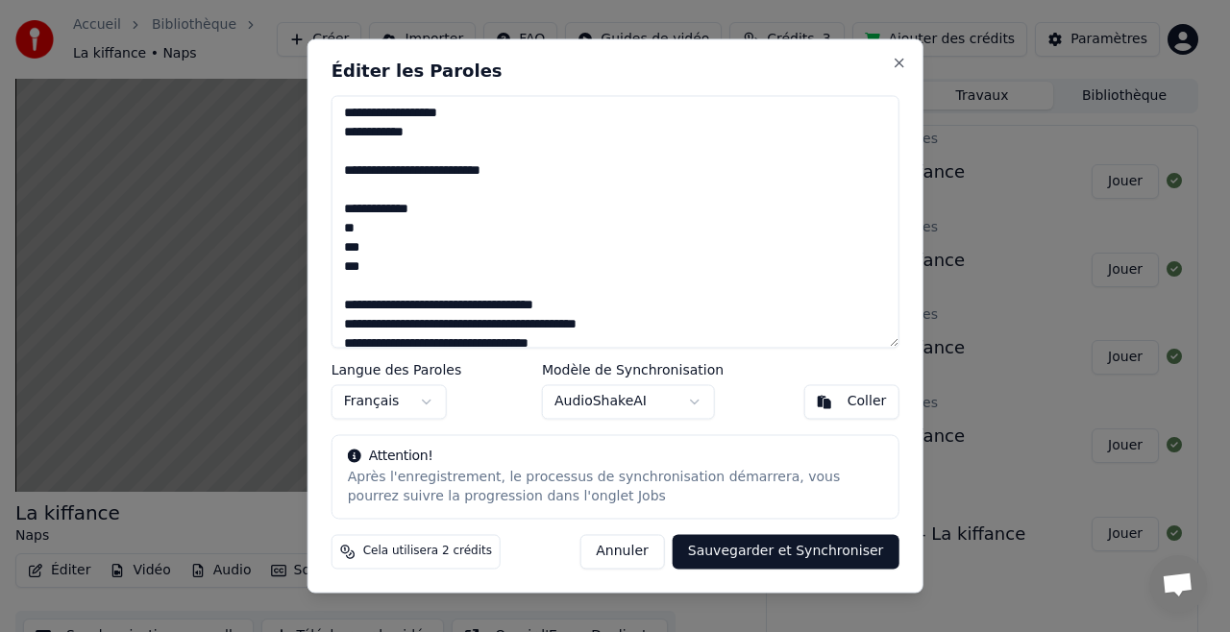
drag, startPoint x: 429, startPoint y: 138, endPoint x: 327, endPoint y: 115, distance: 104.4
click at [327, 115] on div "Éditer les Paroles Langue des Paroles Français Modèle de Synchronisation AudioS…" at bounding box center [615, 315] width 616 height 554
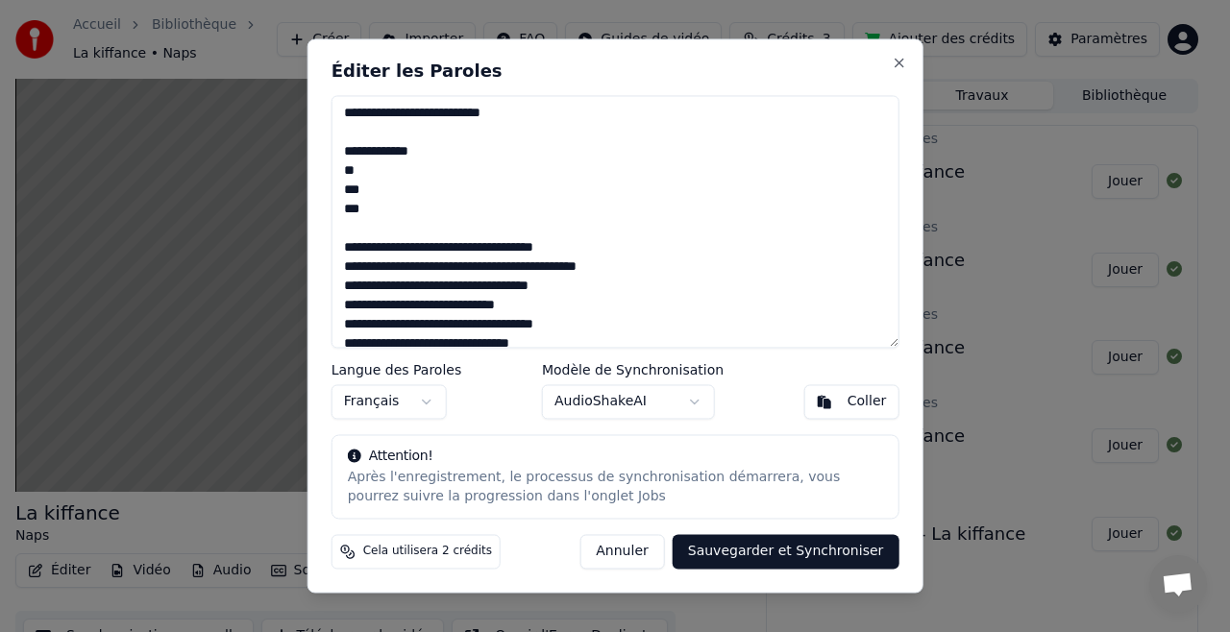
click at [327, 115] on div "Éditer les Paroles Langue des Paroles Français Modèle de Synchronisation AudioS…" at bounding box center [615, 315] width 616 height 554
click at [359, 214] on textarea at bounding box center [616, 221] width 568 height 253
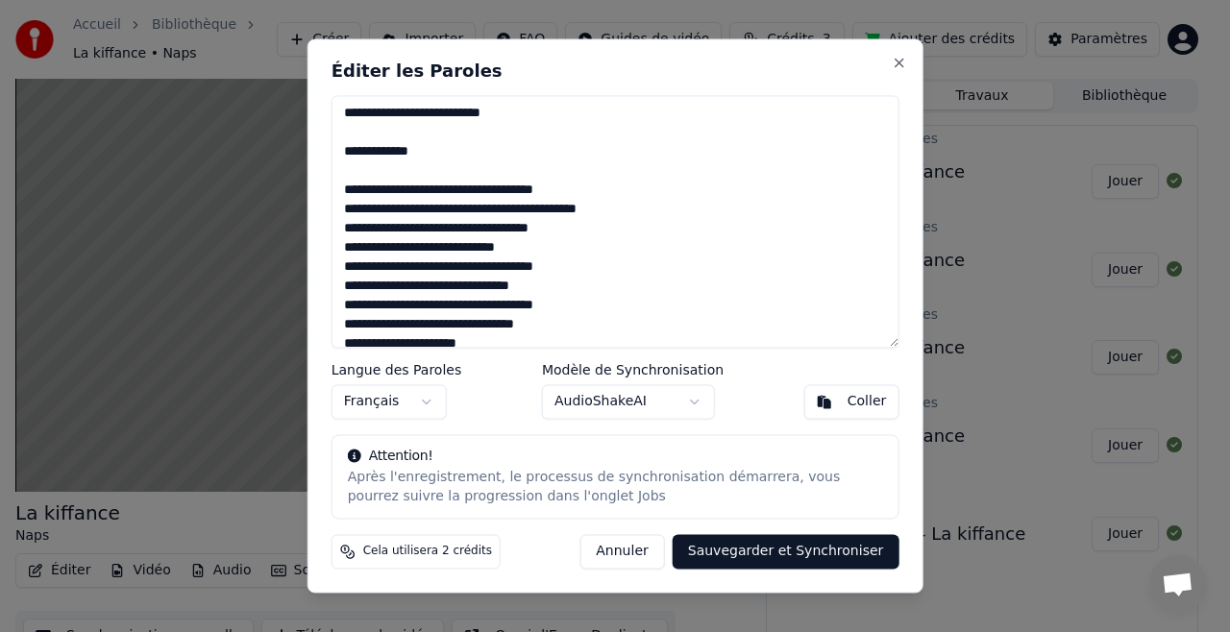
type textarea "**********"
click at [741, 546] on button "Sauvegarder et Synchroniser" at bounding box center [786, 552] width 227 height 35
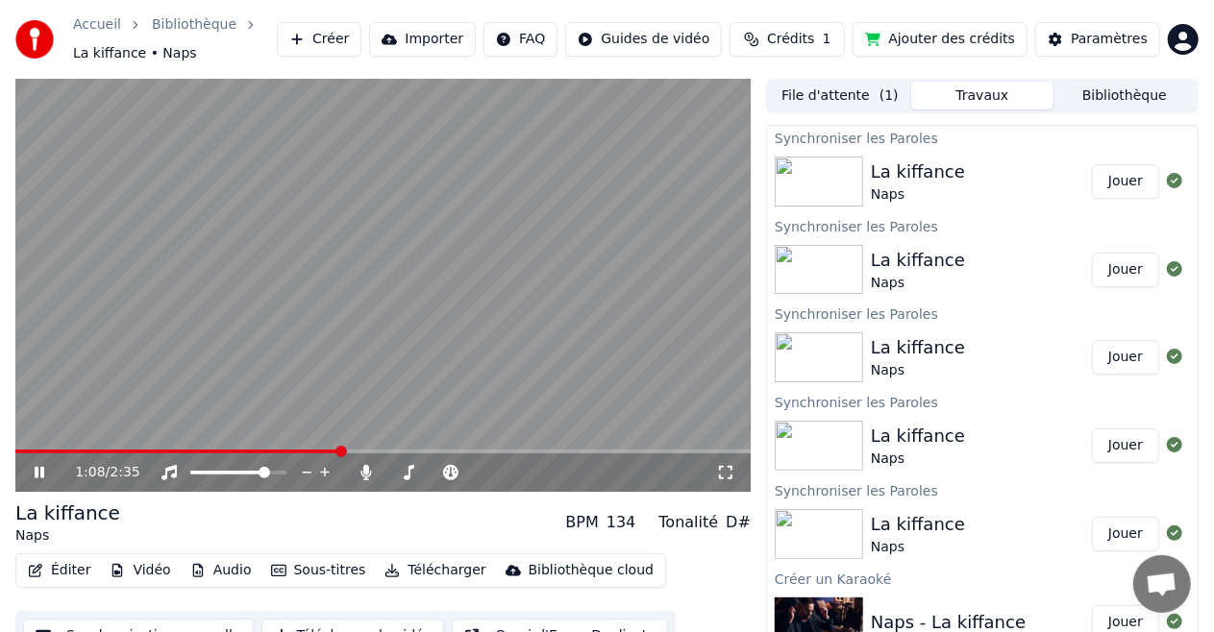
click at [1118, 183] on button "Jouer" at bounding box center [1125, 181] width 67 height 35
click at [723, 471] on icon at bounding box center [725, 472] width 19 height 15
click at [47, 473] on icon at bounding box center [53, 472] width 44 height 15
click at [265, 452] on div "81 81" at bounding box center [256, 441] width 37 height 27
click at [34, 470] on icon at bounding box center [40, 472] width 12 height 13
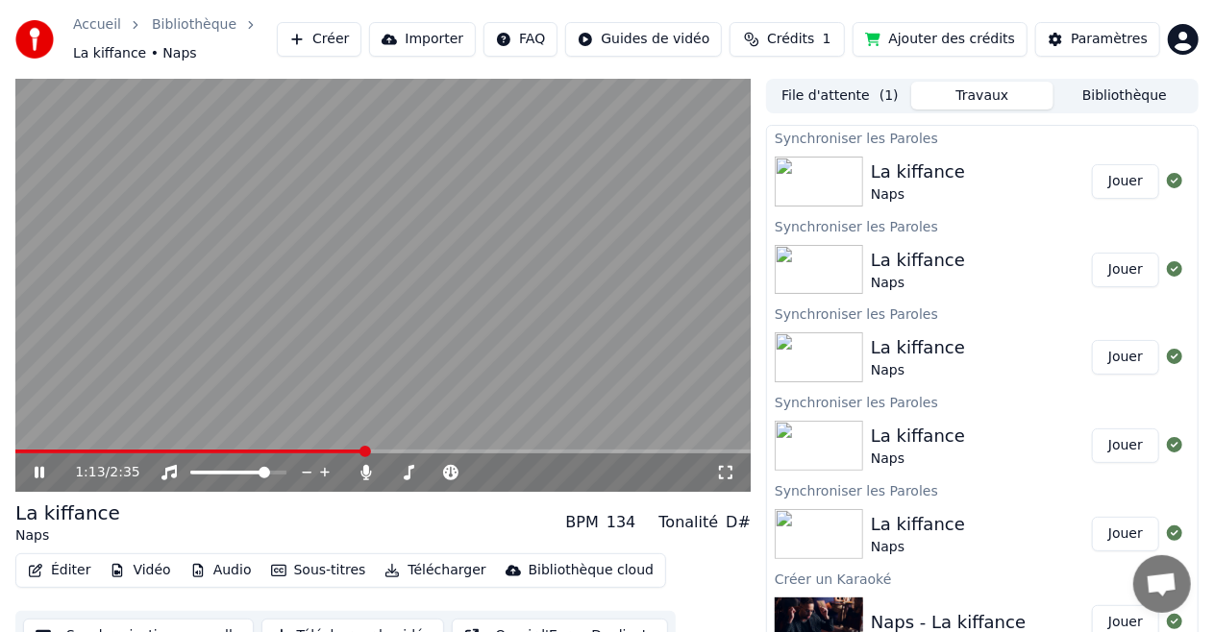
click at [243, 454] on div "1:13 / 2:35" at bounding box center [382, 473] width 735 height 38
click at [243, 452] on span at bounding box center [129, 452] width 228 height 4
click at [266, 454] on span at bounding box center [150, 452] width 270 height 4
click at [194, 452] on span at bounding box center [105, 452] width 181 height 4
click at [722, 475] on icon at bounding box center [725, 472] width 19 height 15
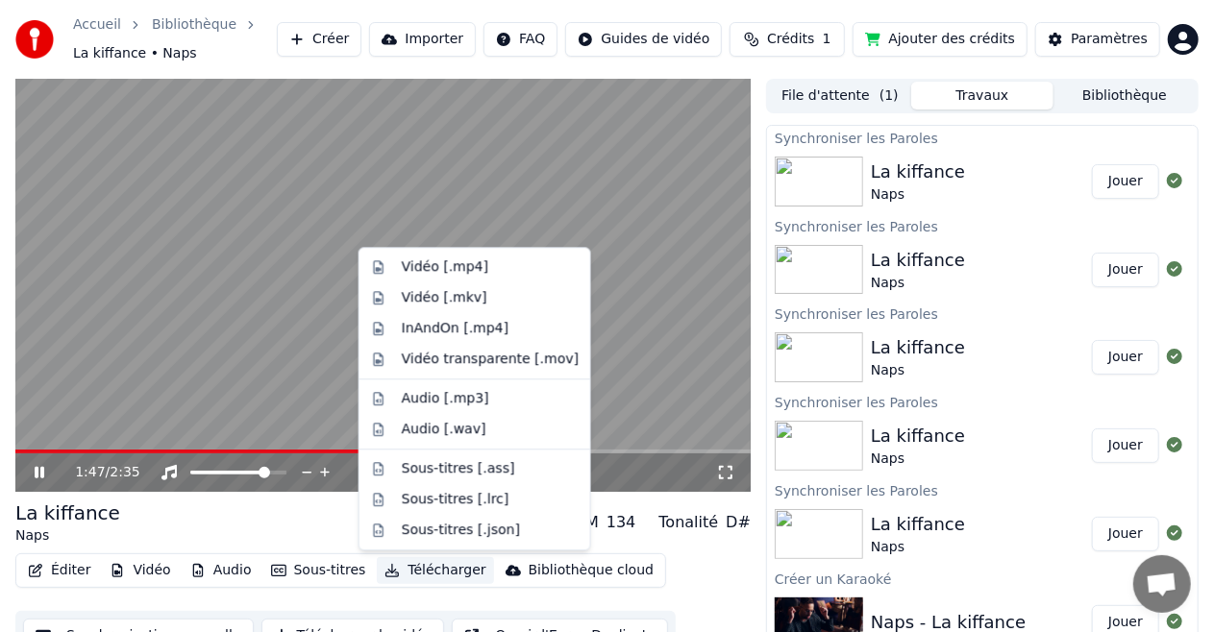
click at [385, 571] on icon "button" at bounding box center [391, 570] width 13 height 13
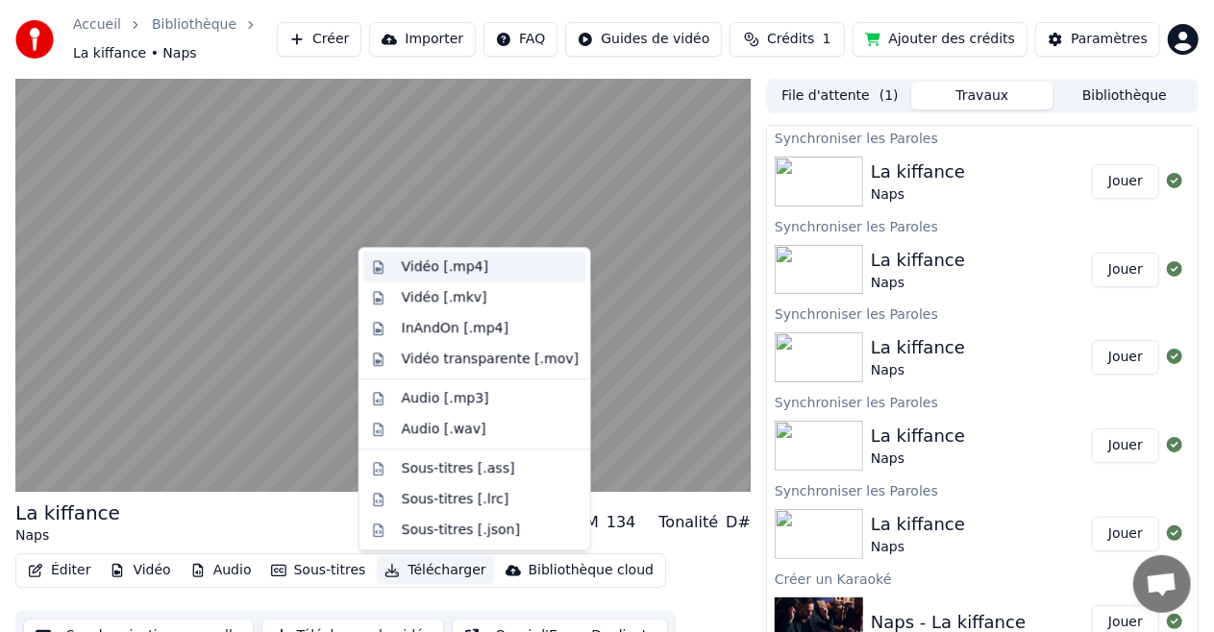
click at [438, 269] on div "Vidéo [.mp4]" at bounding box center [445, 267] width 86 height 19
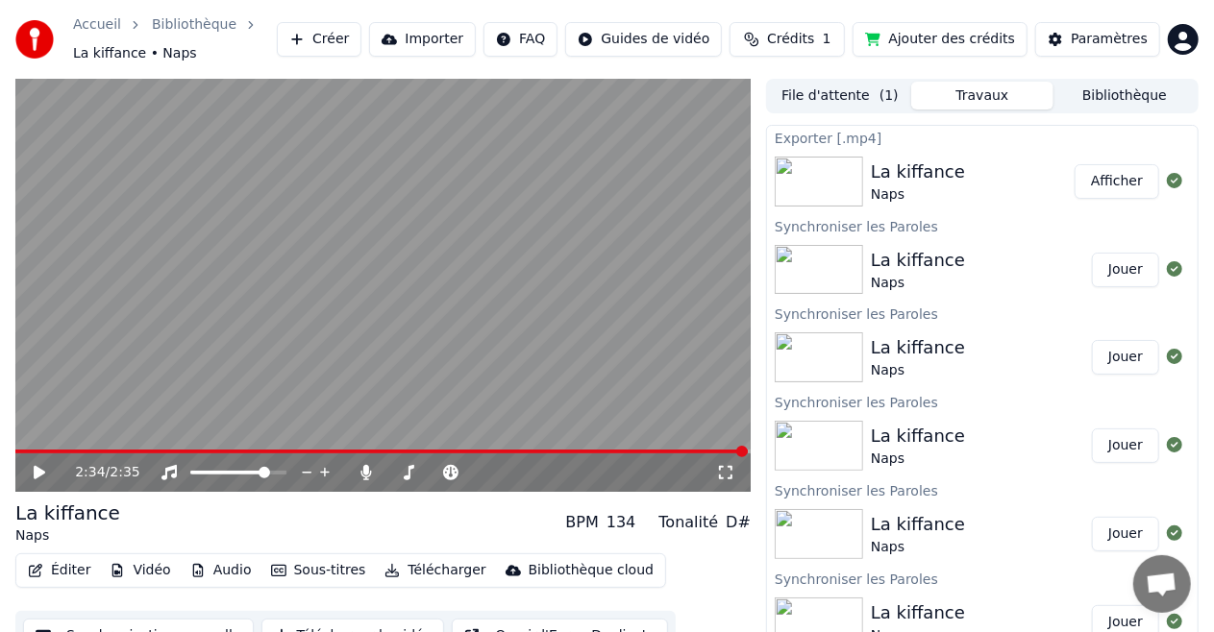
click at [1074, 179] on button "Afficher" at bounding box center [1116, 181] width 85 height 35
click at [52, 571] on button "Éditer" at bounding box center [59, 570] width 78 height 27
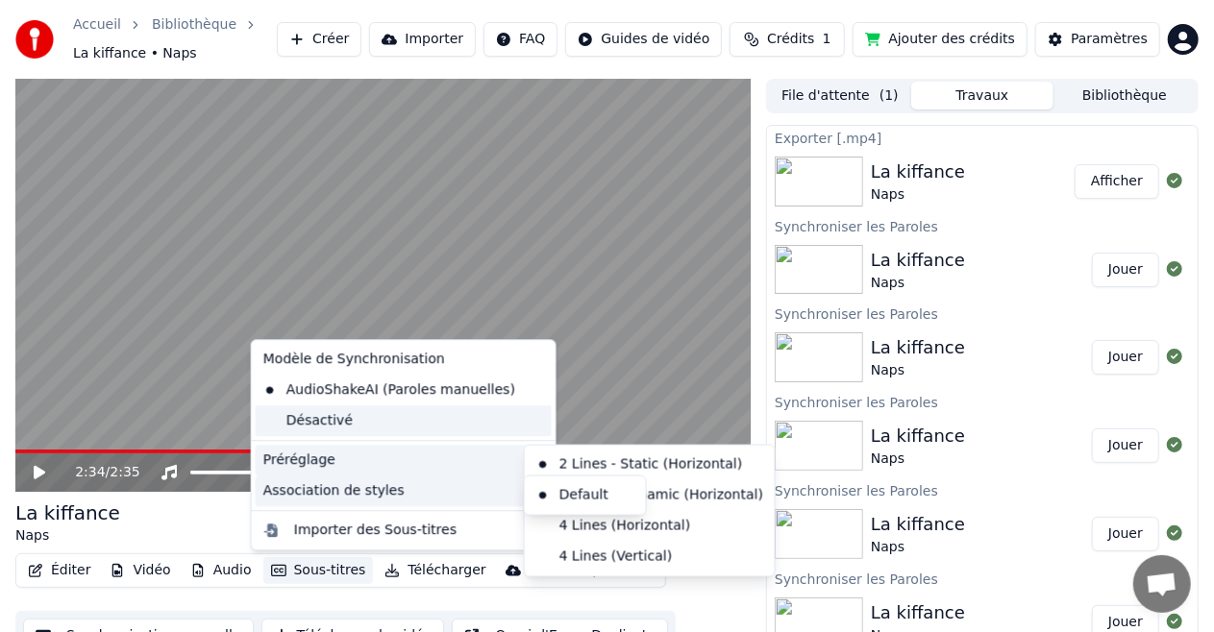
click at [331, 422] on div "Désactivé" at bounding box center [404, 420] width 296 height 31
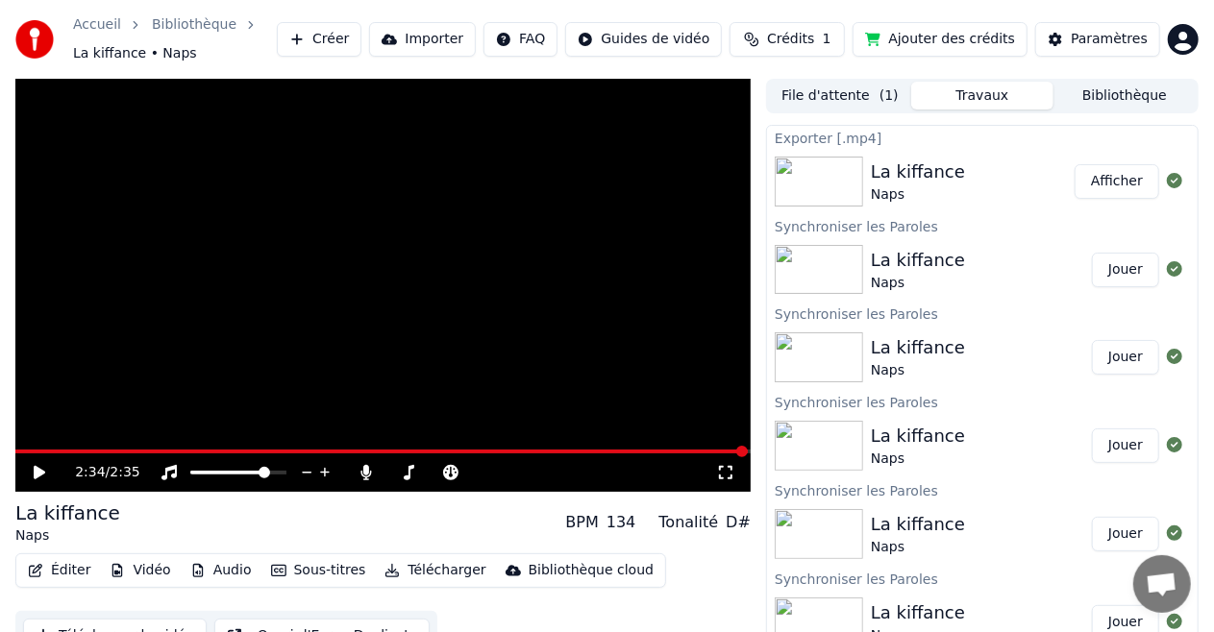
click at [42, 467] on icon at bounding box center [53, 472] width 44 height 15
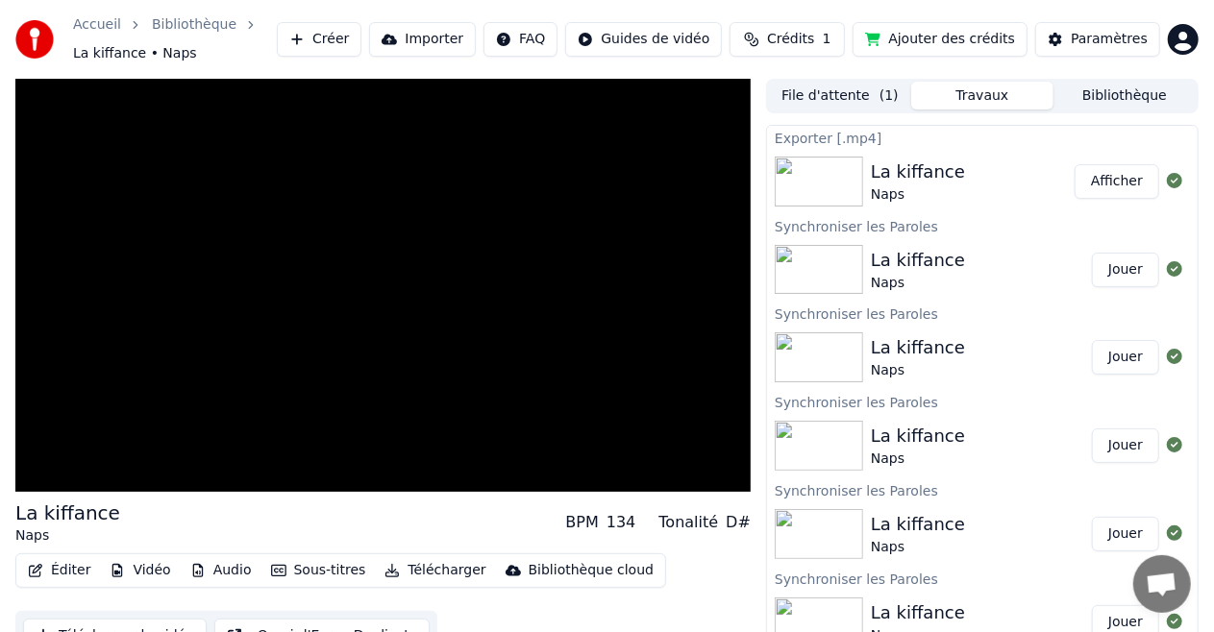
click at [296, 572] on button "Sous-titres" at bounding box center [318, 570] width 111 height 27
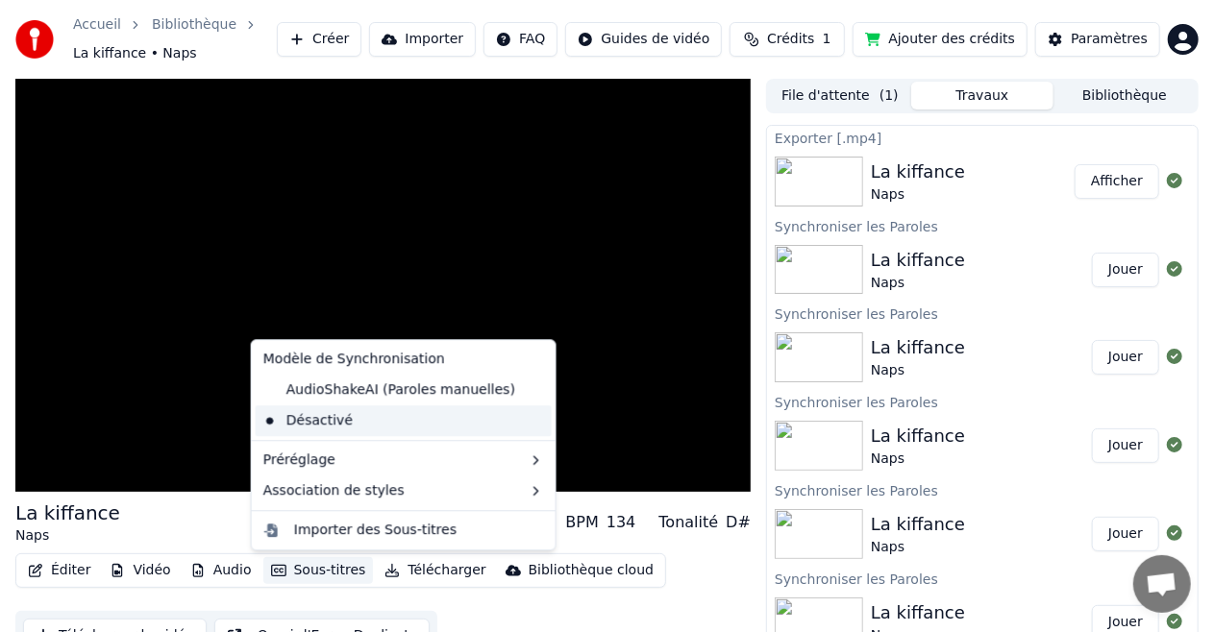
click at [328, 429] on div "Désactivé" at bounding box center [404, 420] width 296 height 31
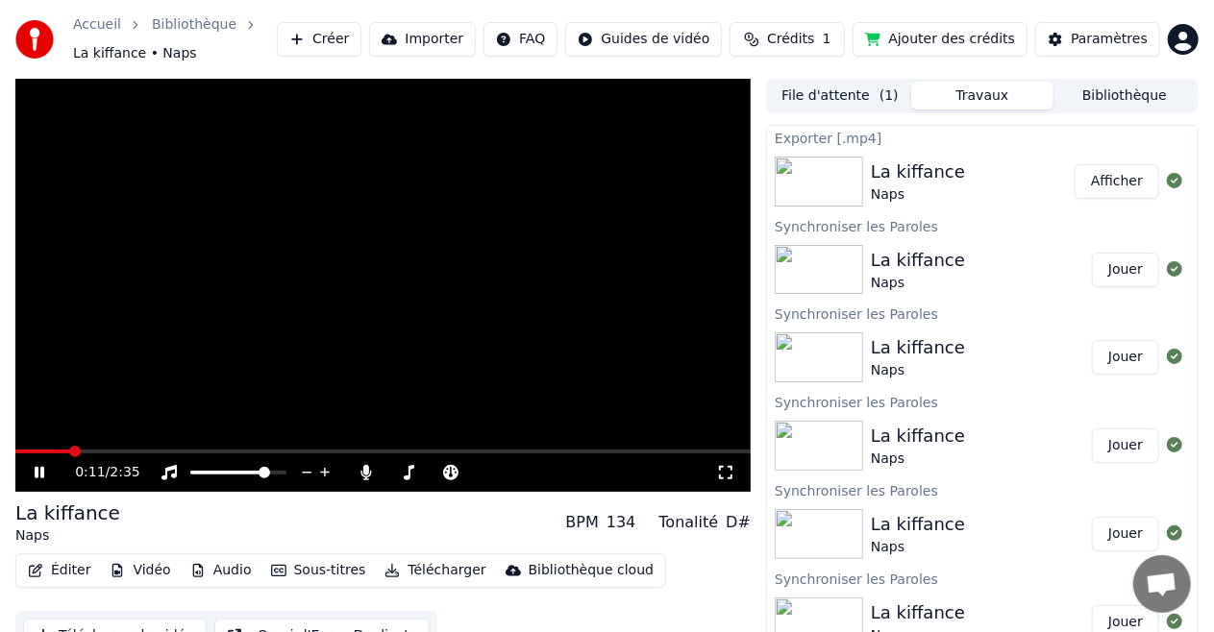
click at [293, 571] on button "Sous-titres" at bounding box center [318, 570] width 111 height 27
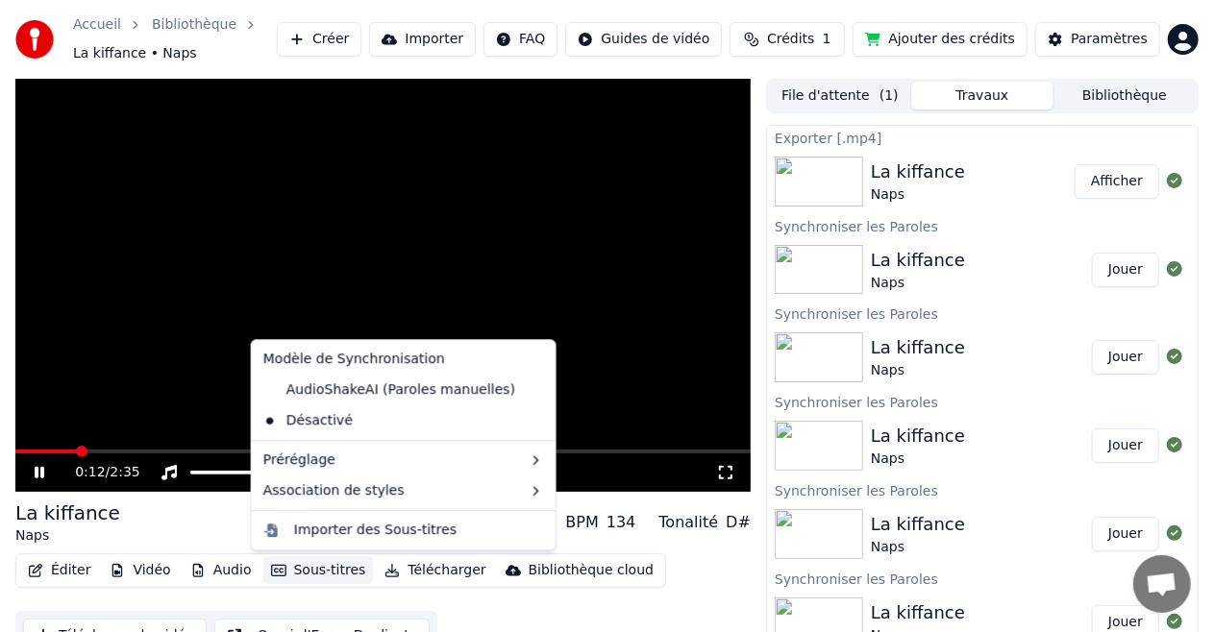
click at [293, 571] on button "Sous-titres" at bounding box center [318, 570] width 111 height 27
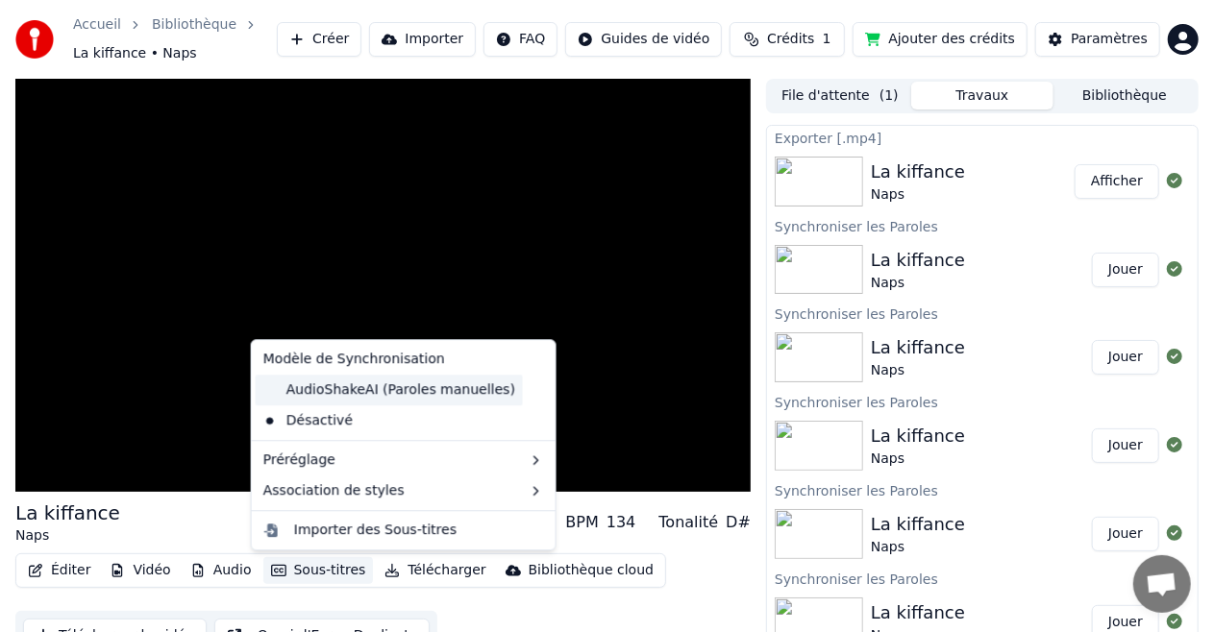
click at [359, 402] on div "AudioShakeAI (Paroles manuelles)" at bounding box center [389, 390] width 267 height 31
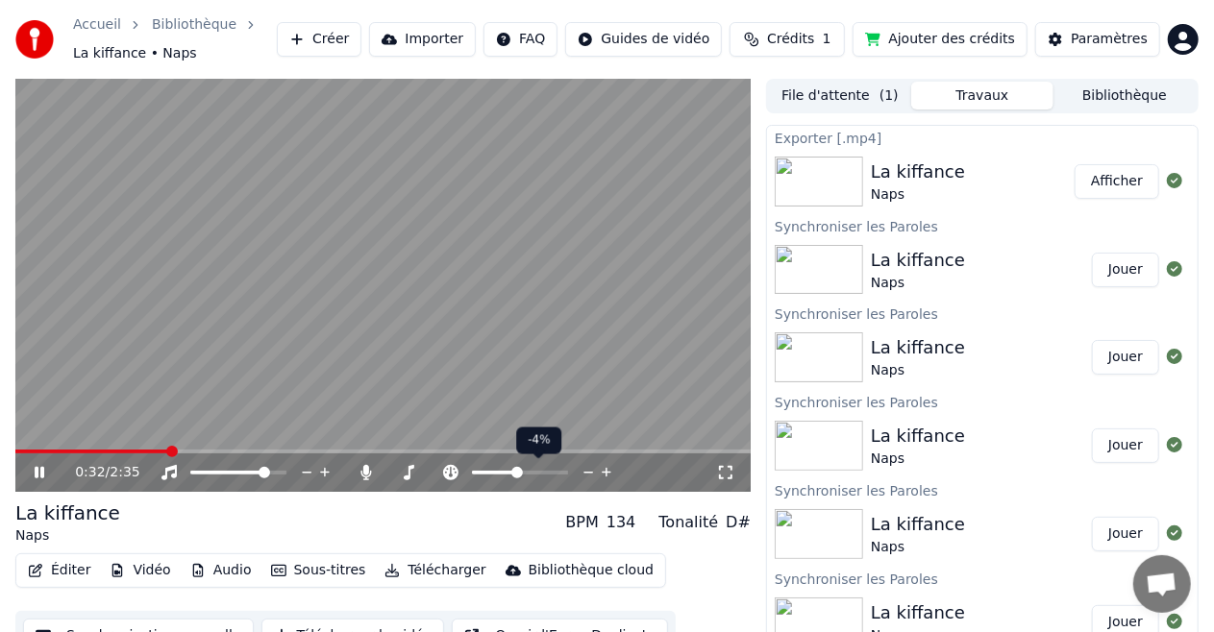
click at [610, 473] on icon at bounding box center [607, 473] width 10 height 10
click at [586, 465] on icon at bounding box center [588, 472] width 18 height 19
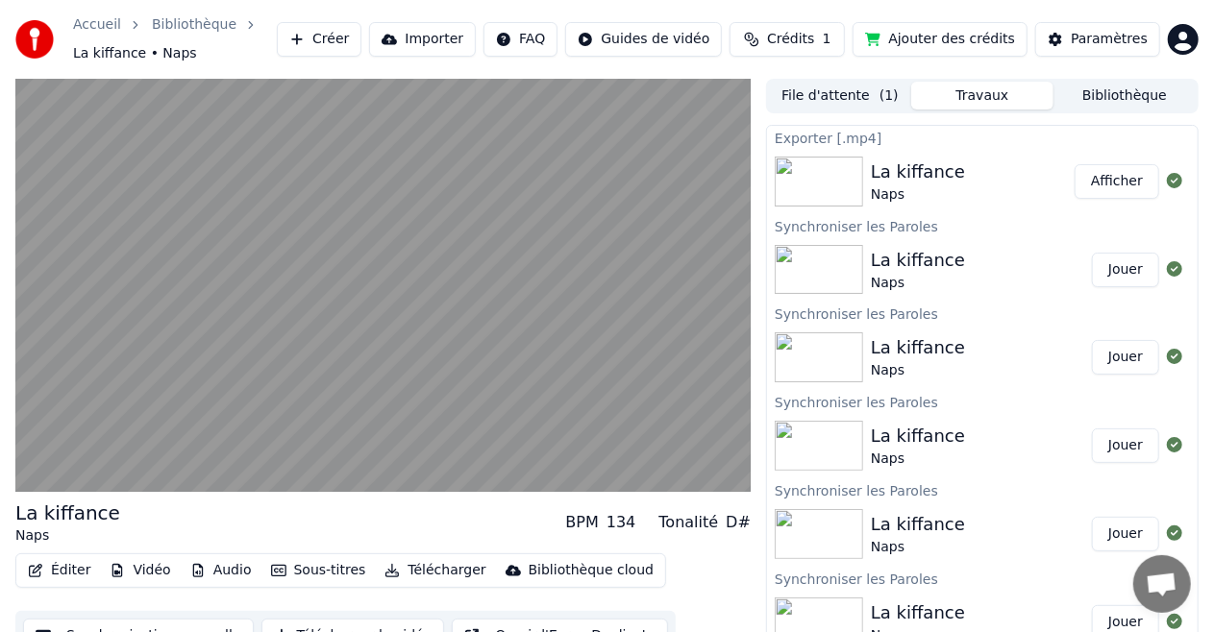
click at [77, 568] on button "Éditer" at bounding box center [59, 570] width 78 height 27
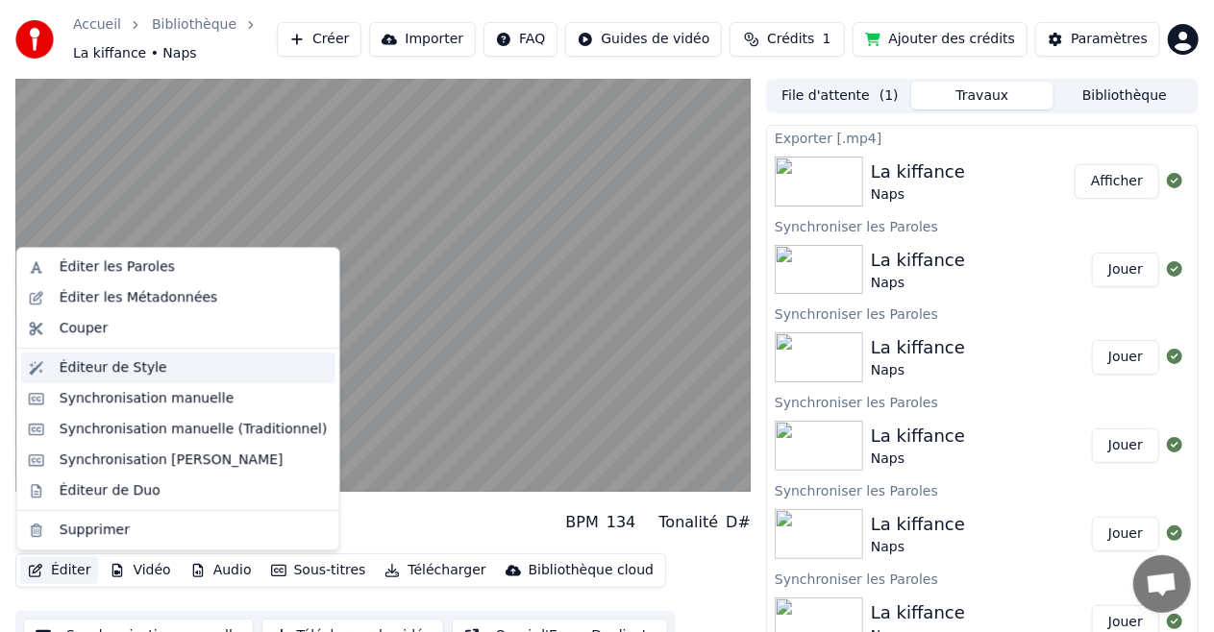
click at [96, 373] on div "Éditeur de Style" at bounding box center [114, 367] width 108 height 19
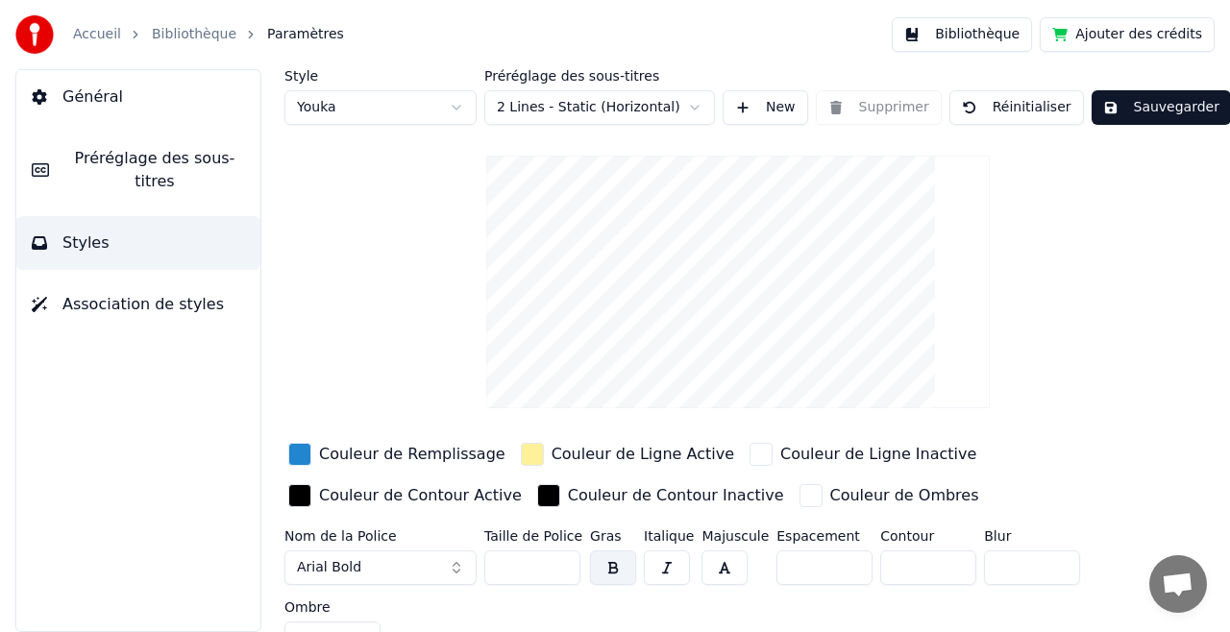
click at [693, 112] on html "Accueil Bibliothèque Paramètres Bibliothèque Ajouter des crédits Général Prérég…" at bounding box center [615, 316] width 1230 height 632
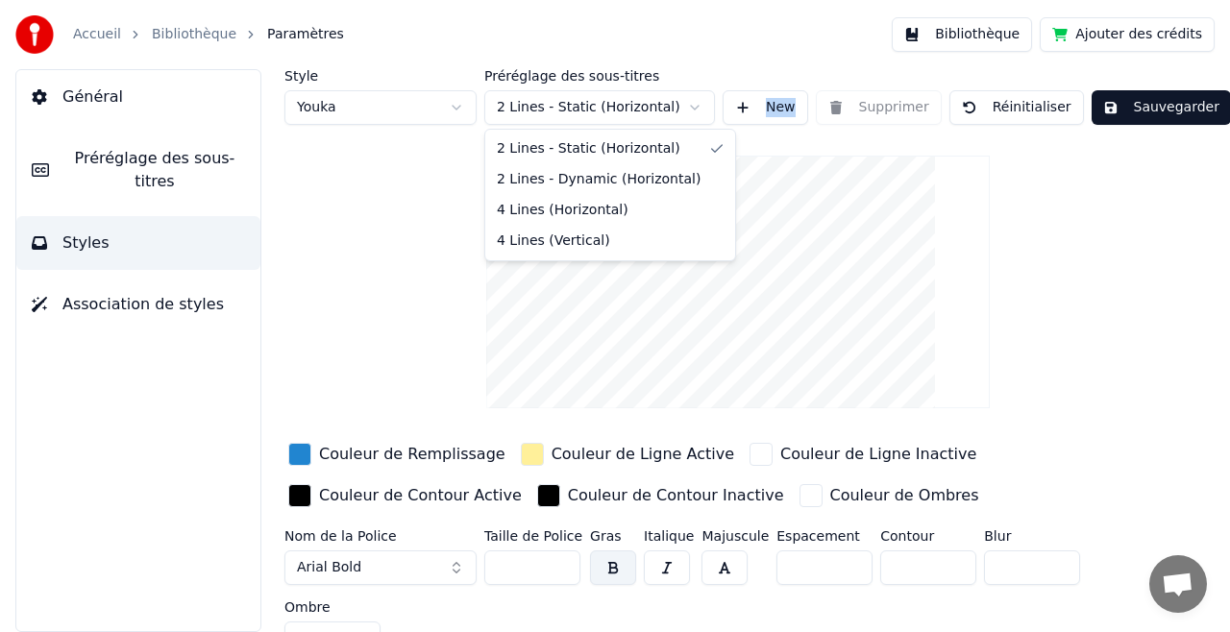
click at [693, 112] on html "Accueil Bibliothèque Paramètres Bibliothèque Ajouter des crédits Général Prérég…" at bounding box center [615, 316] width 1230 height 632
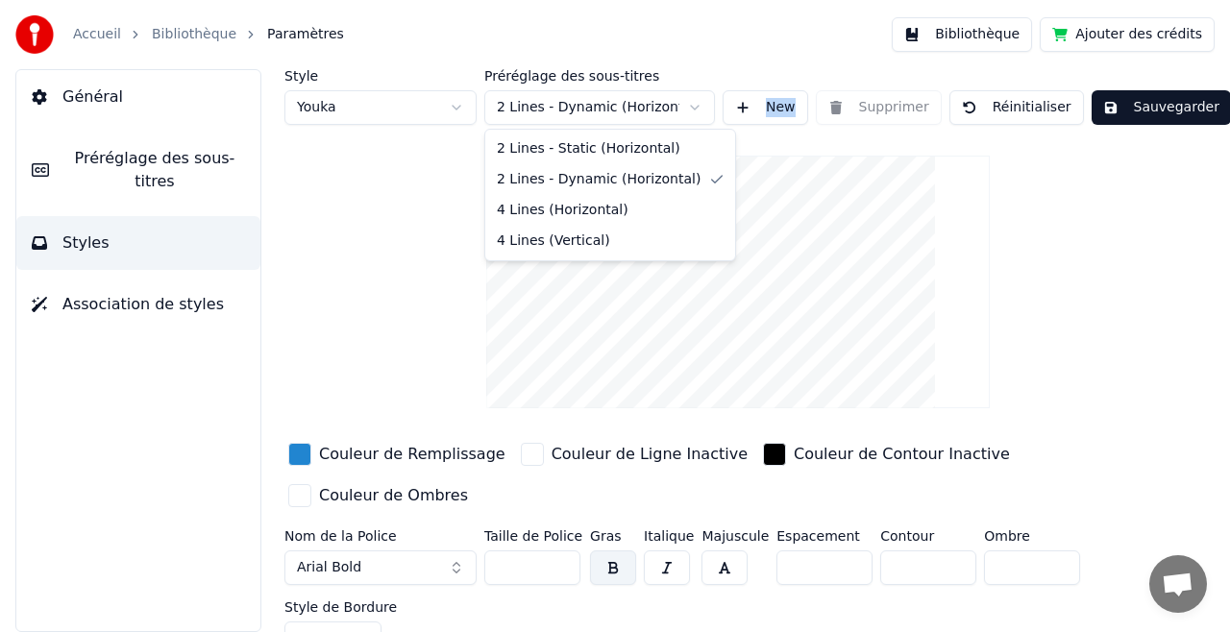
click at [691, 106] on html "Accueil Bibliothèque Paramètres Bibliothèque Ajouter des crédits Général Prérég…" at bounding box center [615, 316] width 1230 height 632
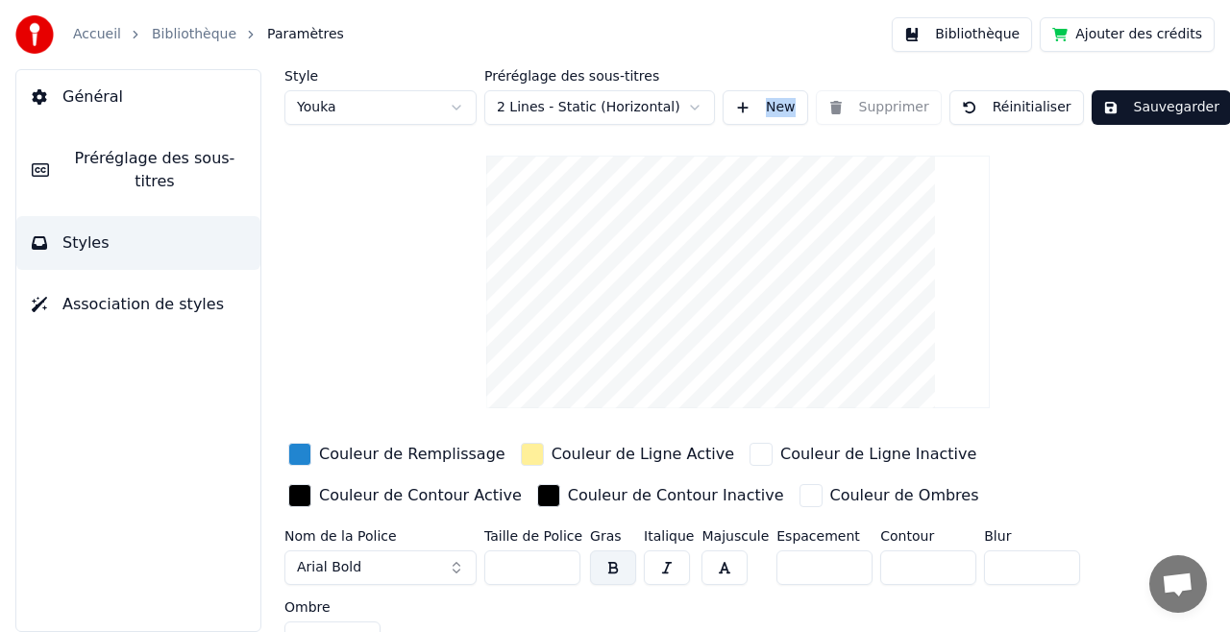
click at [455, 107] on html "Accueil Bibliothèque Paramètres Bibliothèque Ajouter des crédits Général Prérég…" at bounding box center [615, 316] width 1230 height 632
click at [465, 111] on html "Accueil Bibliothèque Paramètres Bibliothèque Ajouter des crédits Général Prérég…" at bounding box center [615, 316] width 1230 height 632
click at [188, 293] on span "Association de styles" at bounding box center [142, 304] width 161 height 23
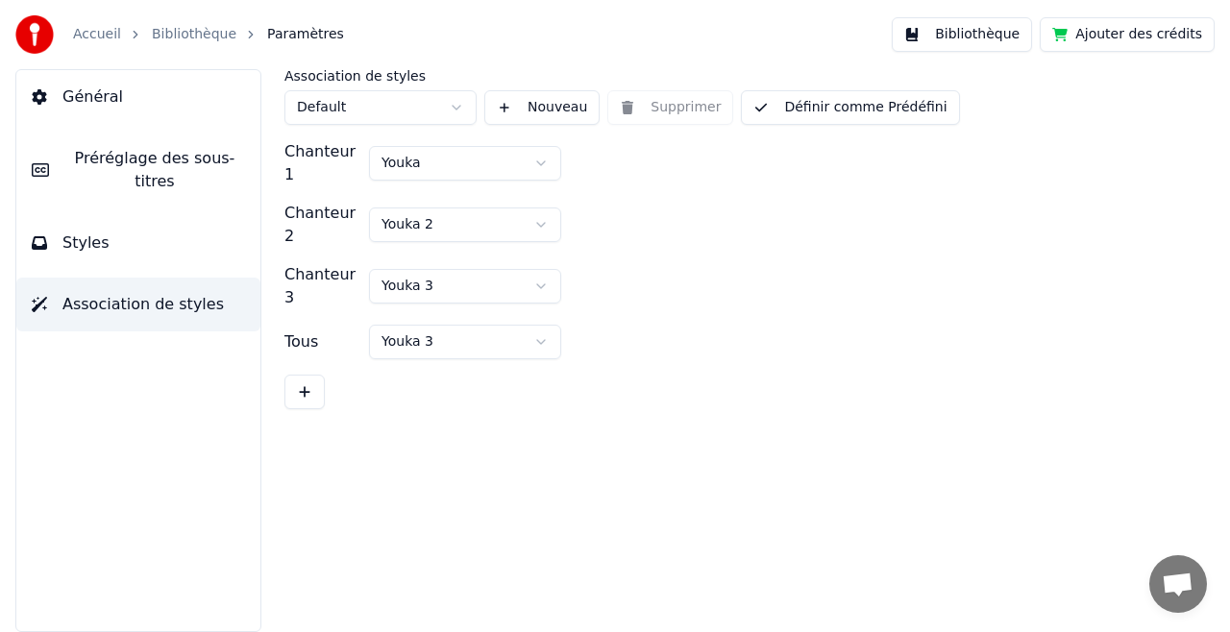
click at [158, 150] on span "Préréglage des sous-titres" at bounding box center [154, 170] width 181 height 46
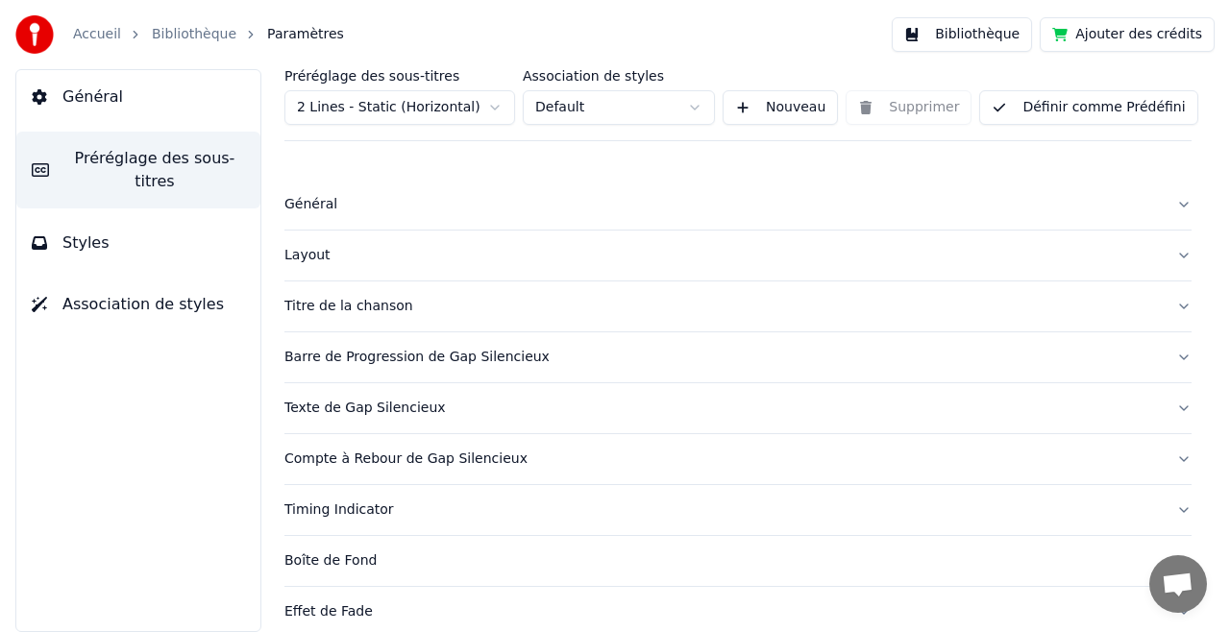
click at [307, 209] on div "Général" at bounding box center [722, 204] width 876 height 19
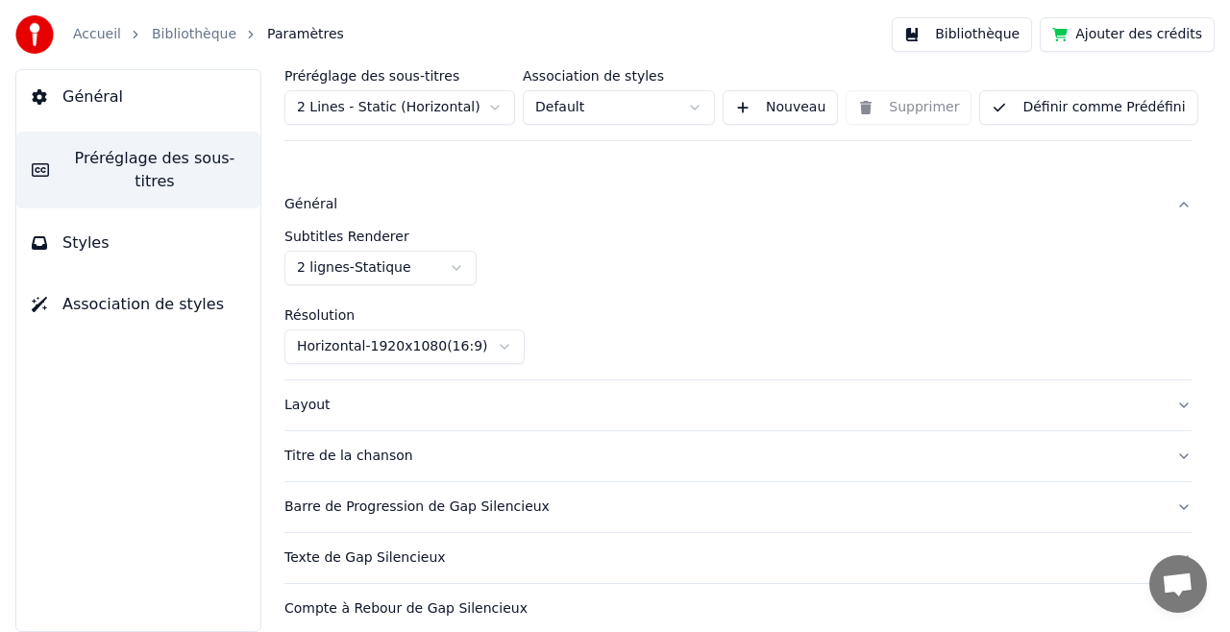
click at [314, 403] on div "Layout" at bounding box center [722, 405] width 876 height 19
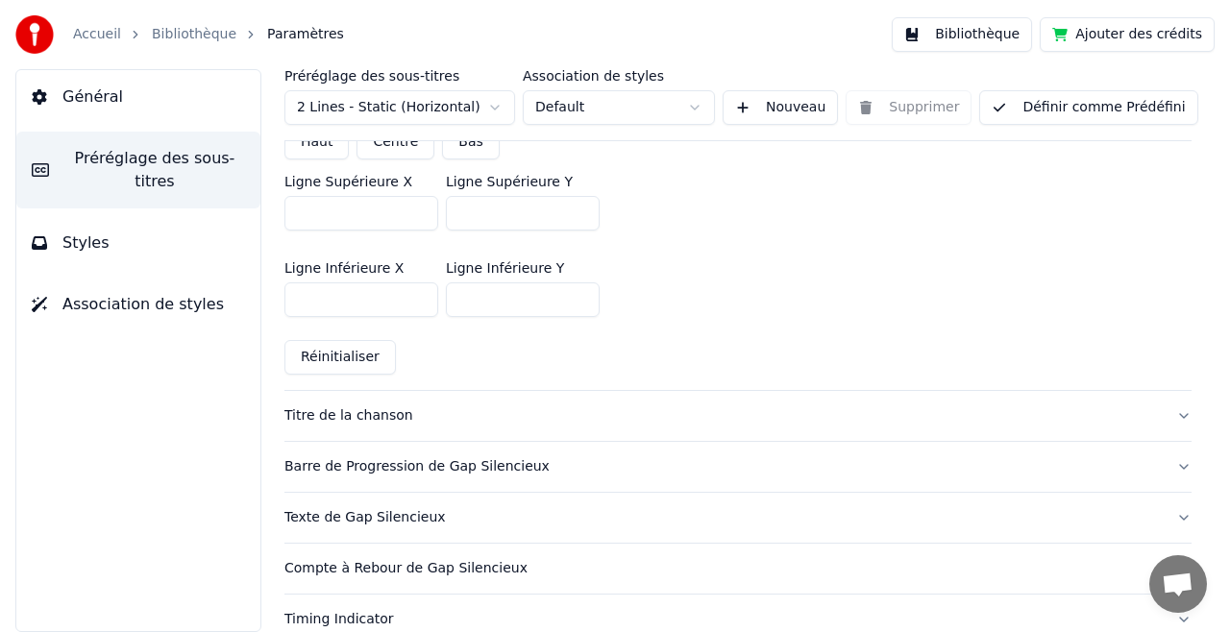
scroll to position [505, 0]
click at [323, 410] on div "Titre de la chanson" at bounding box center [722, 414] width 876 height 19
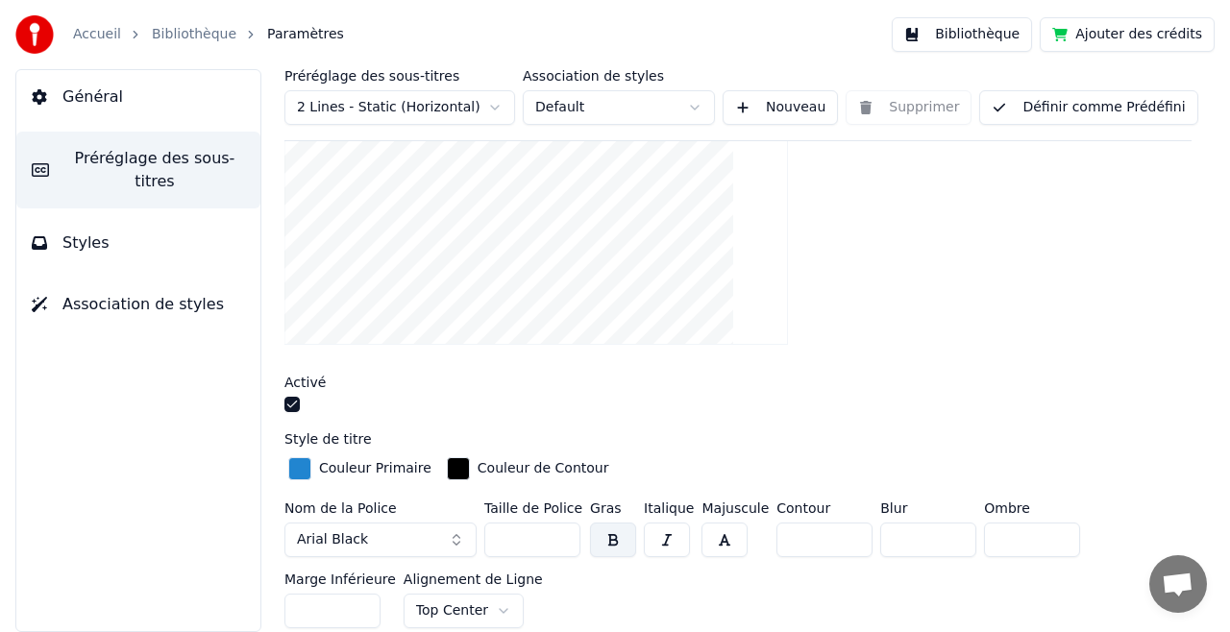
scroll to position [282, 0]
click at [111, 216] on button "Styles" at bounding box center [138, 243] width 244 height 54
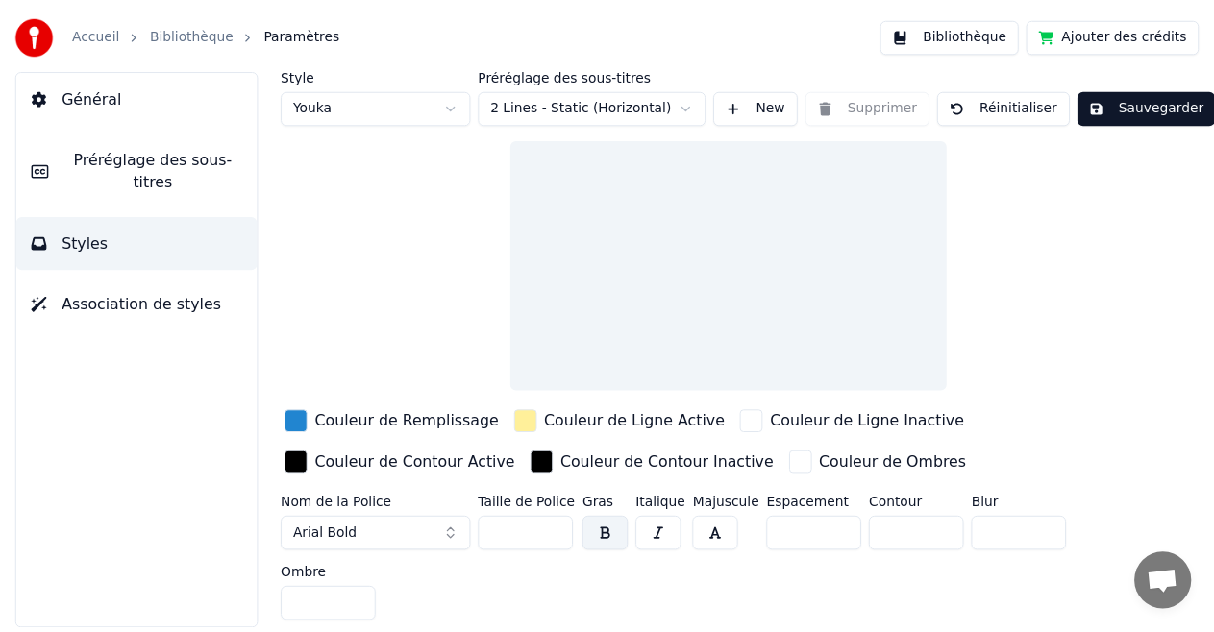
scroll to position [0, 0]
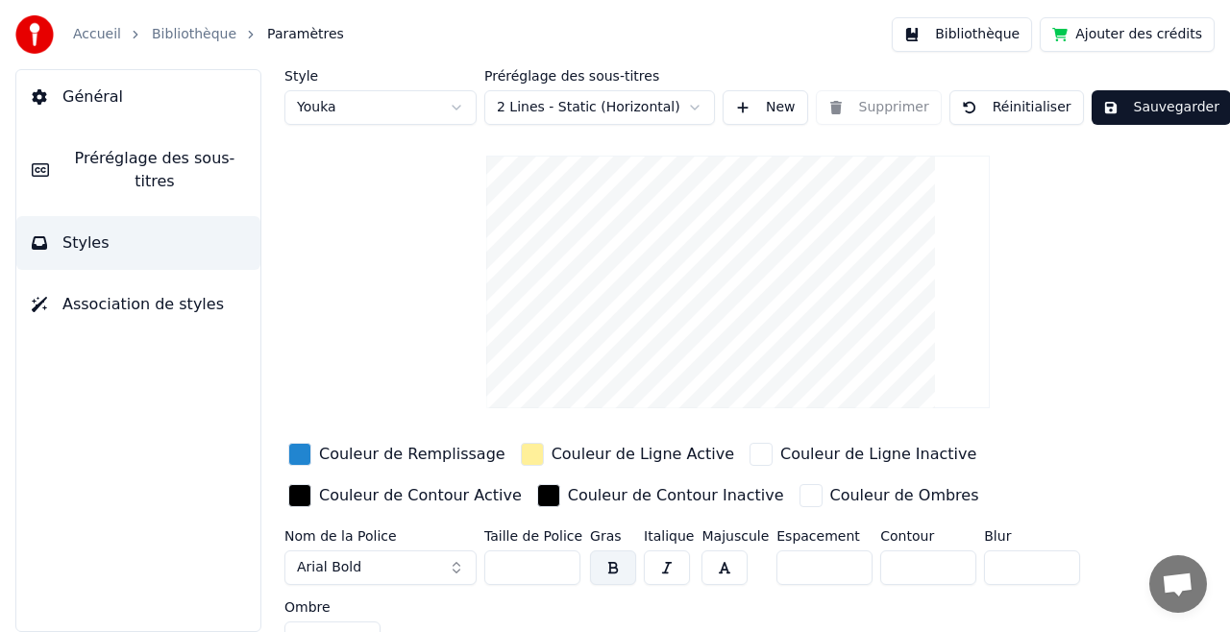
click at [102, 79] on button "Général" at bounding box center [138, 97] width 244 height 54
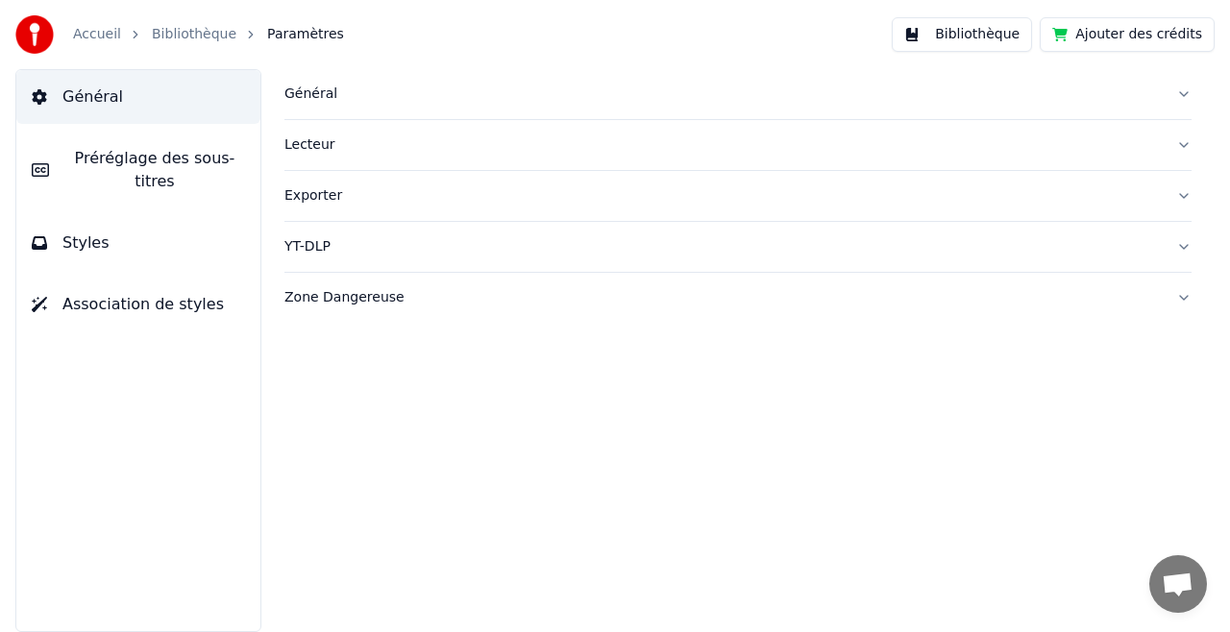
click at [92, 37] on link "Accueil" at bounding box center [97, 34] width 48 height 19
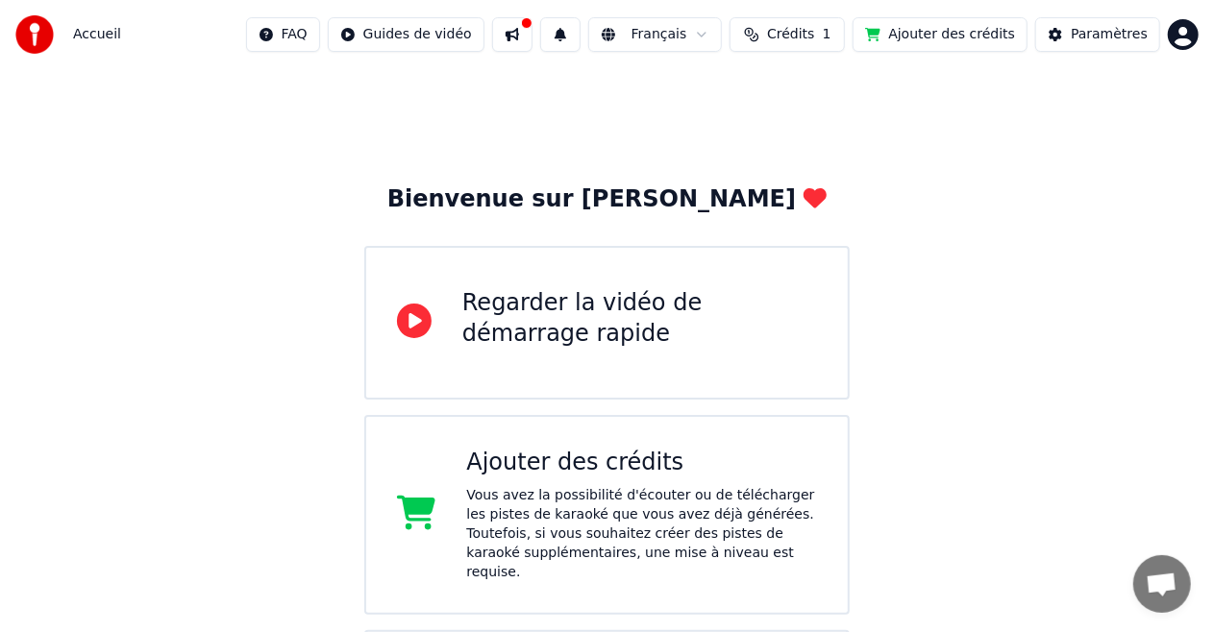
click at [831, 37] on span "1" at bounding box center [827, 34] width 9 height 19
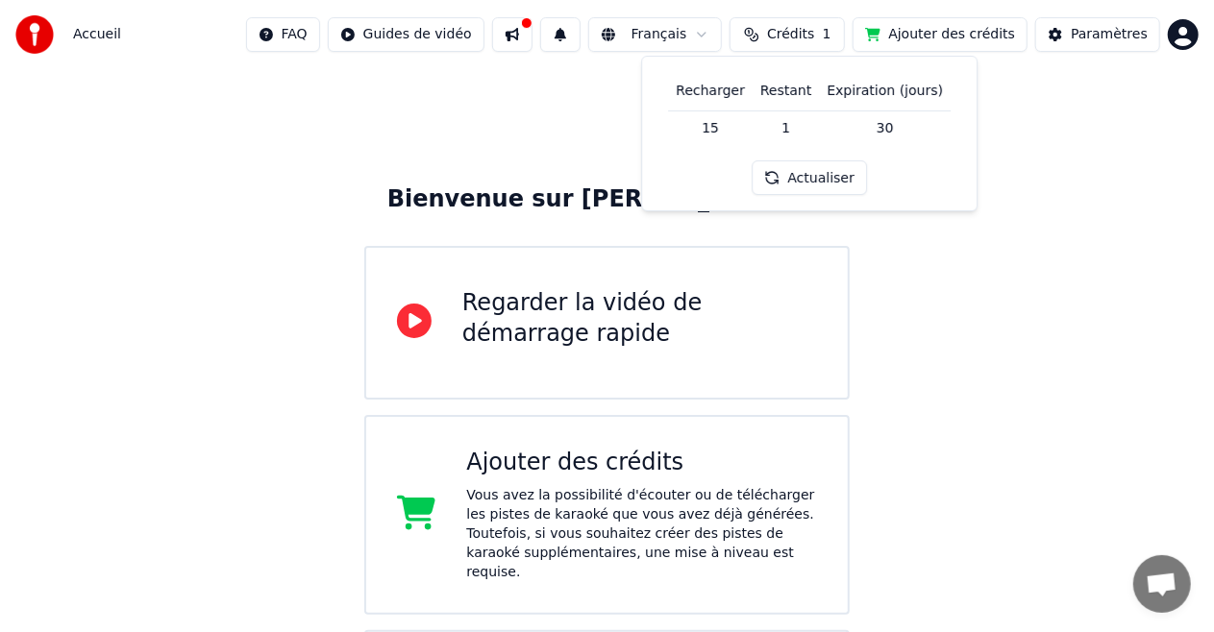
click at [831, 37] on span "1" at bounding box center [827, 34] width 9 height 19
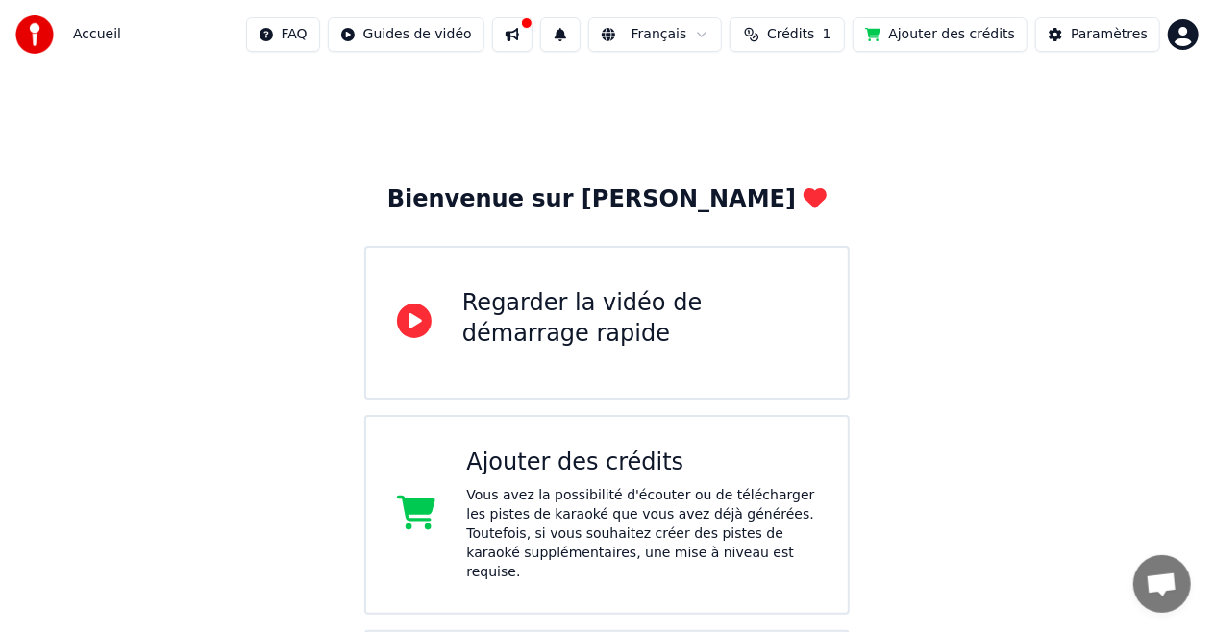
click at [89, 33] on span "Accueil" at bounding box center [97, 34] width 48 height 19
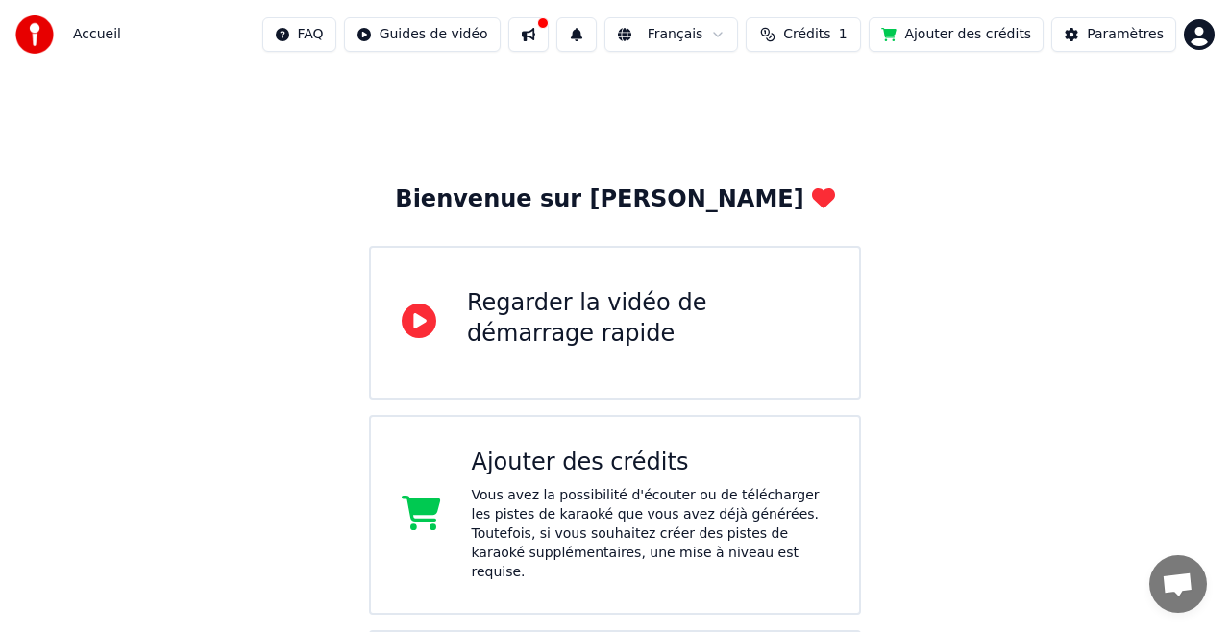
click at [1182, 46] on html "Accueil FAQ Guides de vidéo Français Crédits 1 Ajouter des crédits Paramètres B…" at bounding box center [615, 494] width 1230 height 988
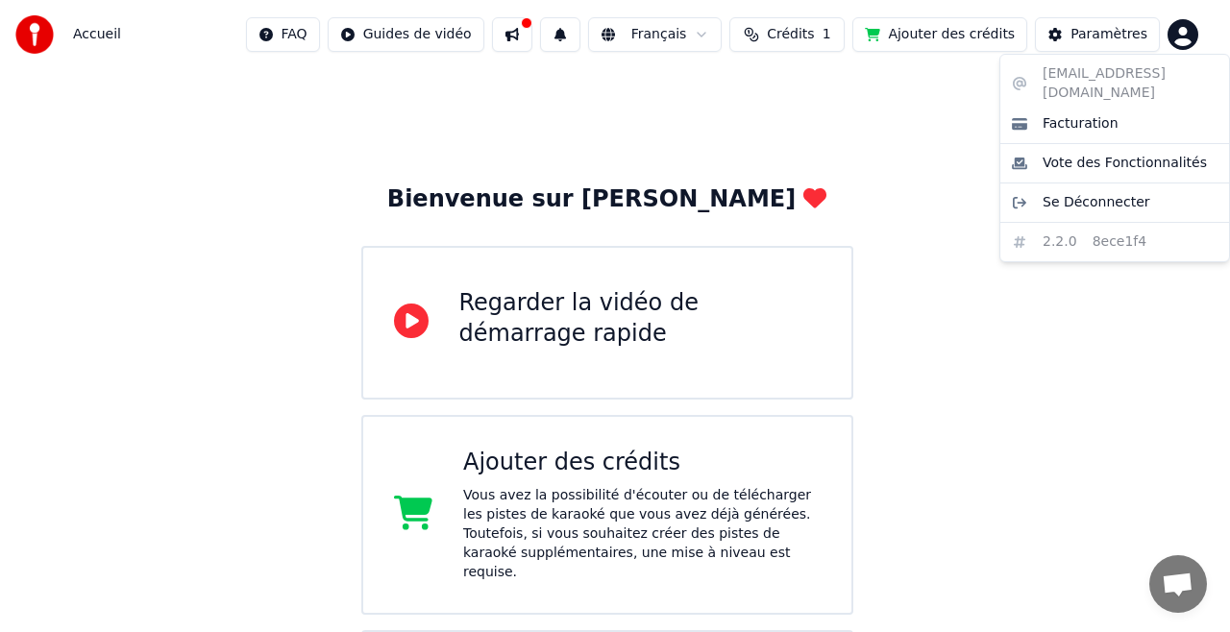
click at [950, 67] on html "Accueil FAQ Guides de vidéo Français Crédits 1 Ajouter des crédits Paramètres B…" at bounding box center [615, 494] width 1230 height 988
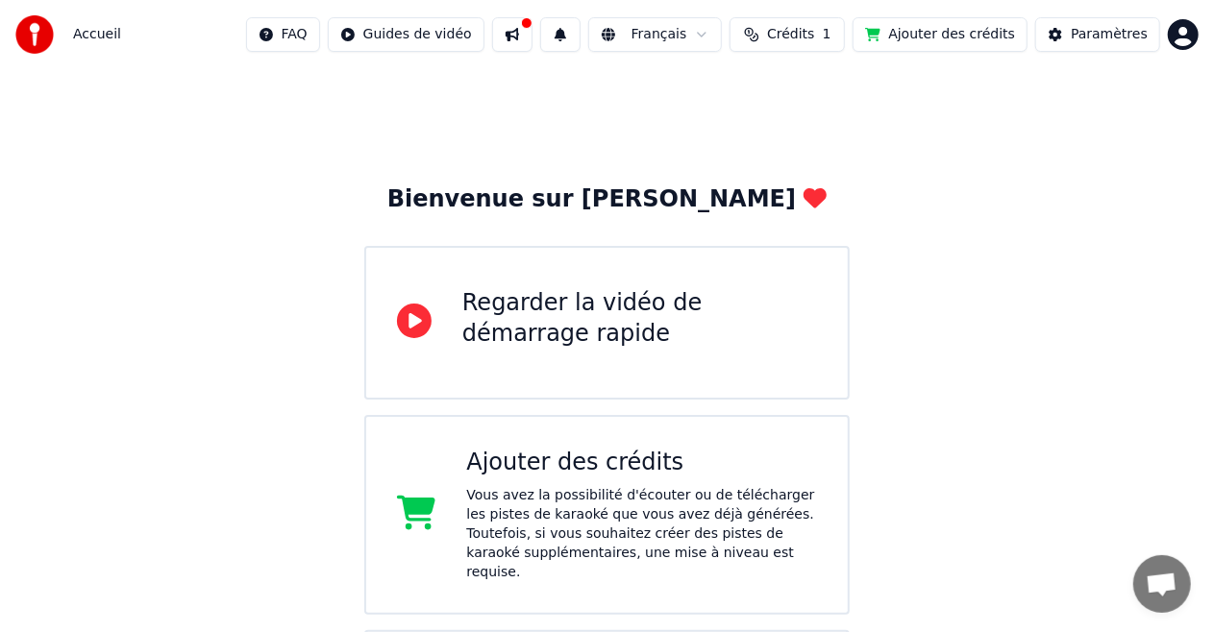
scroll to position [309, 0]
click at [532, 24] on button at bounding box center [512, 34] width 40 height 35
click at [532, 37] on button at bounding box center [512, 34] width 40 height 35
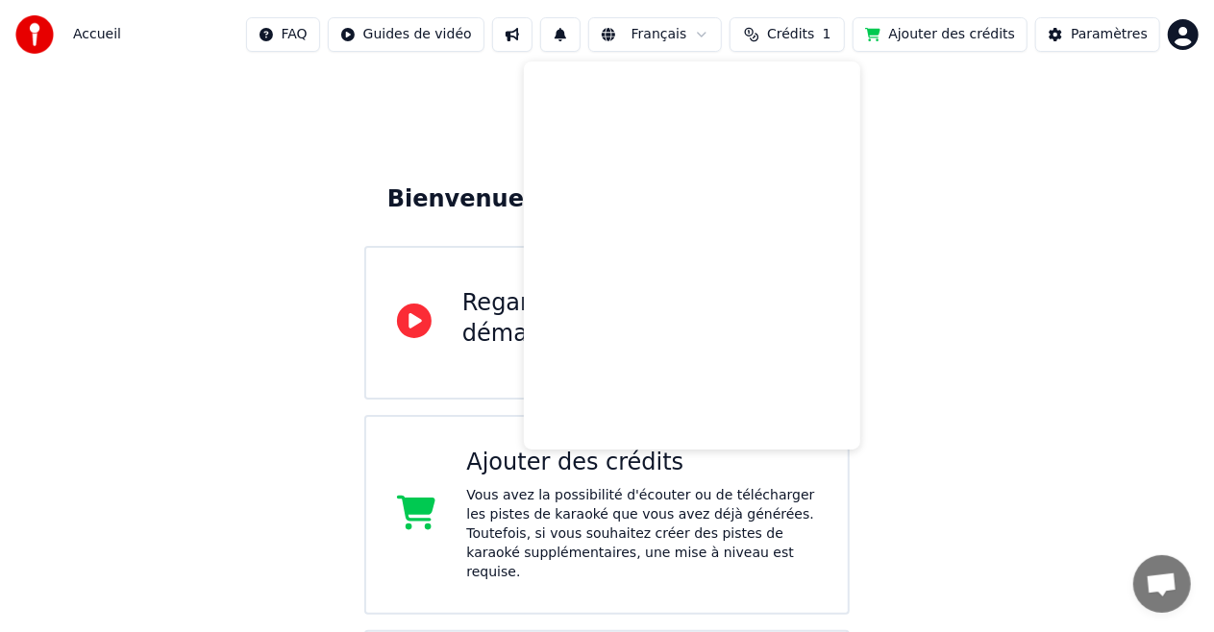
click at [532, 37] on button at bounding box center [512, 34] width 40 height 35
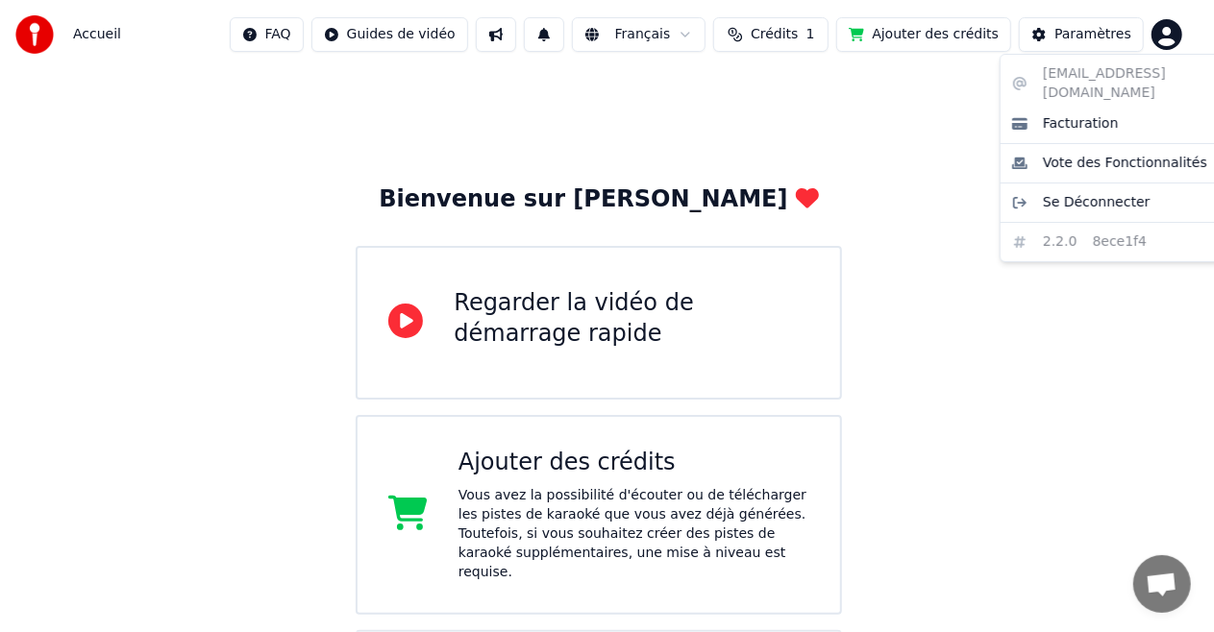
click at [1186, 38] on html "Accueil FAQ Guides de vidéo Français Crédits 1 Ajouter des crédits Paramètres B…" at bounding box center [607, 494] width 1214 height 988
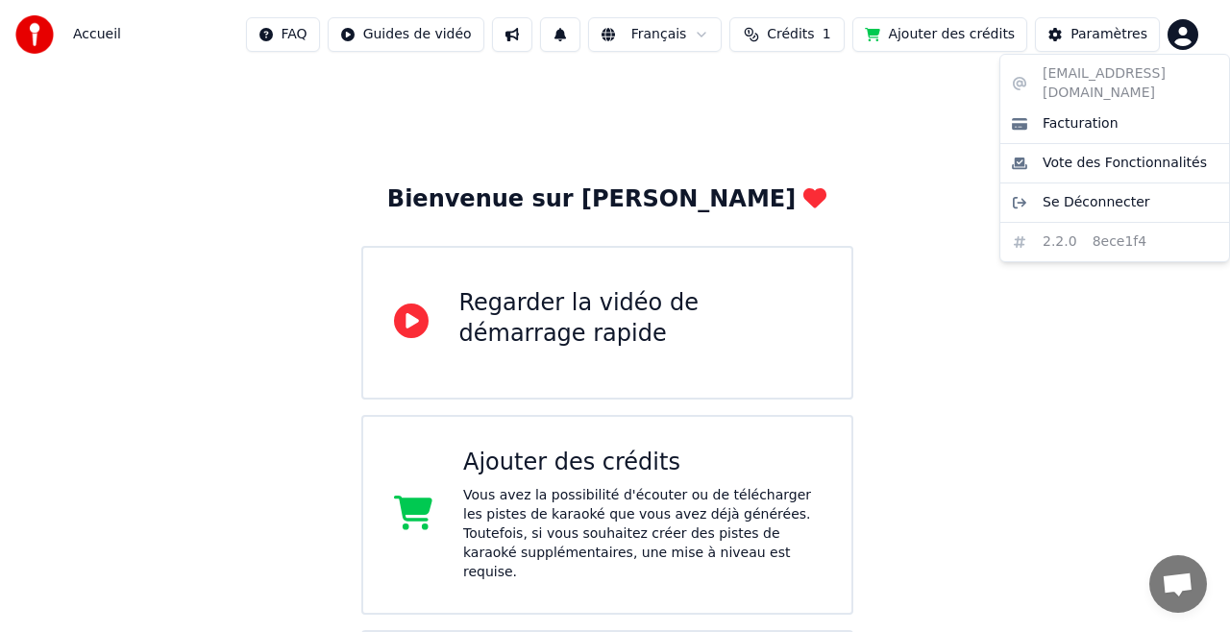
click at [938, 180] on html "Accueil FAQ Guides de vidéo Français Crédits 1 Ajouter des crédits Paramètres B…" at bounding box center [615, 494] width 1230 height 988
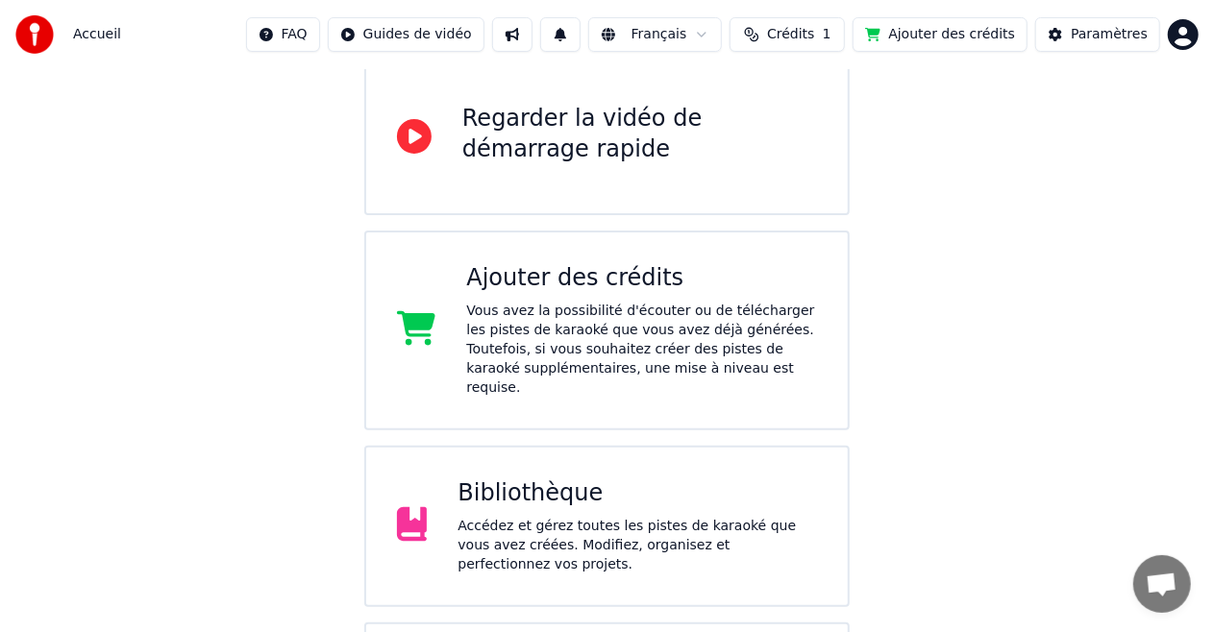
scroll to position [309, 0]
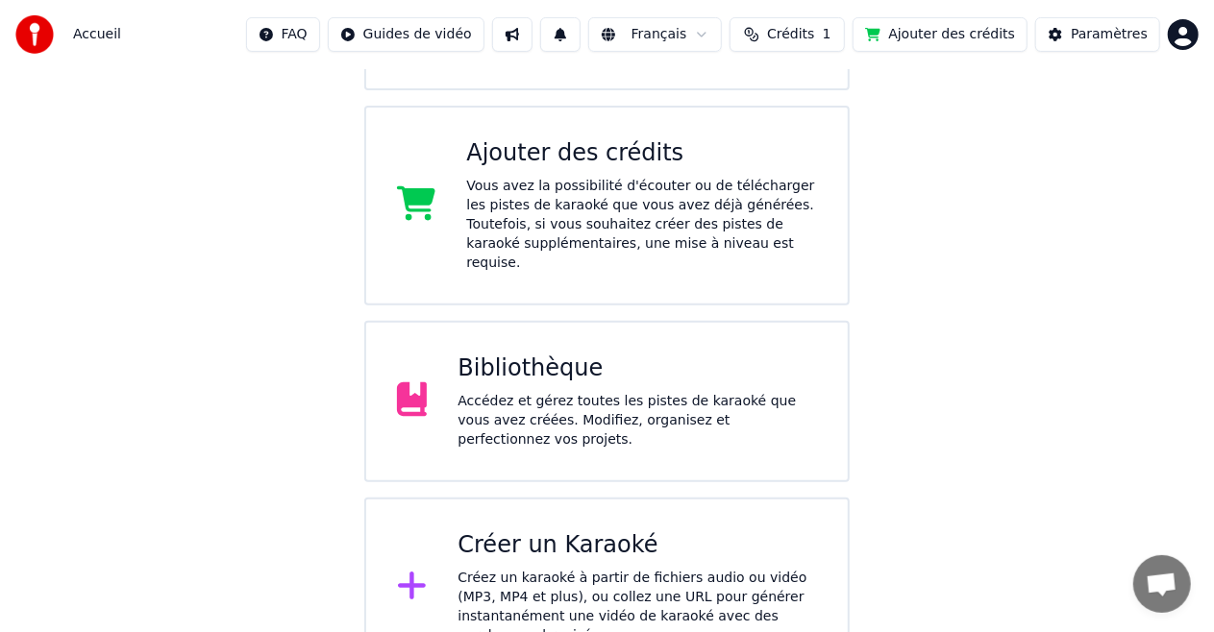
click at [521, 354] on div "Bibliothèque" at bounding box center [636, 369] width 359 height 31
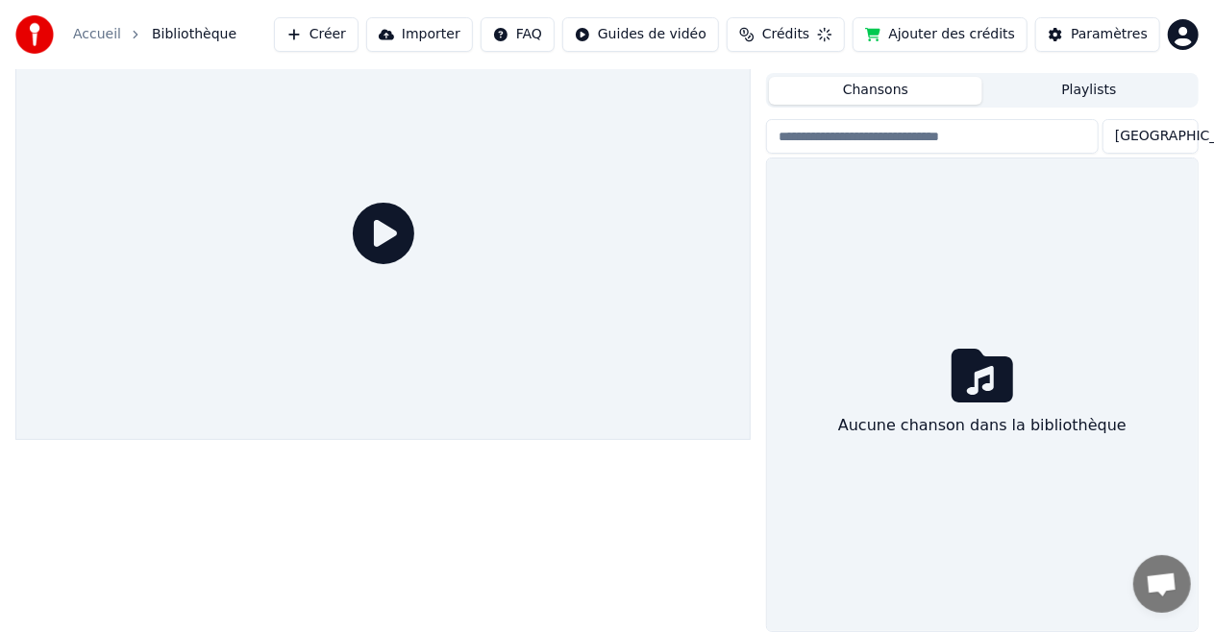
scroll to position [41, 0]
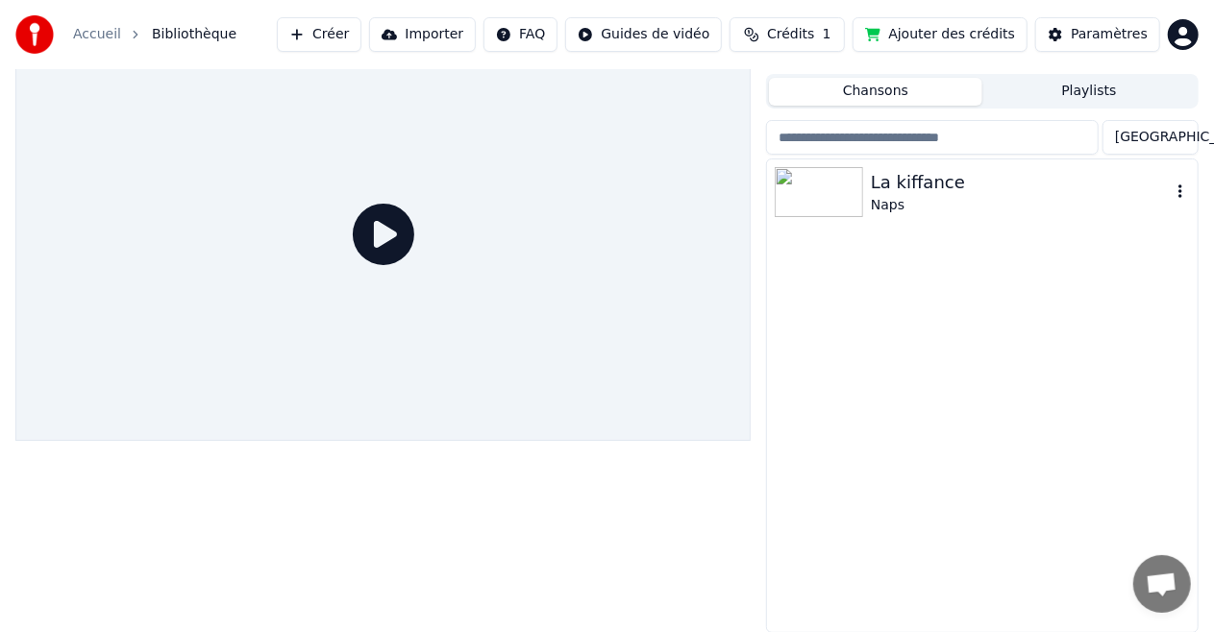
click at [832, 184] on img at bounding box center [818, 192] width 88 height 50
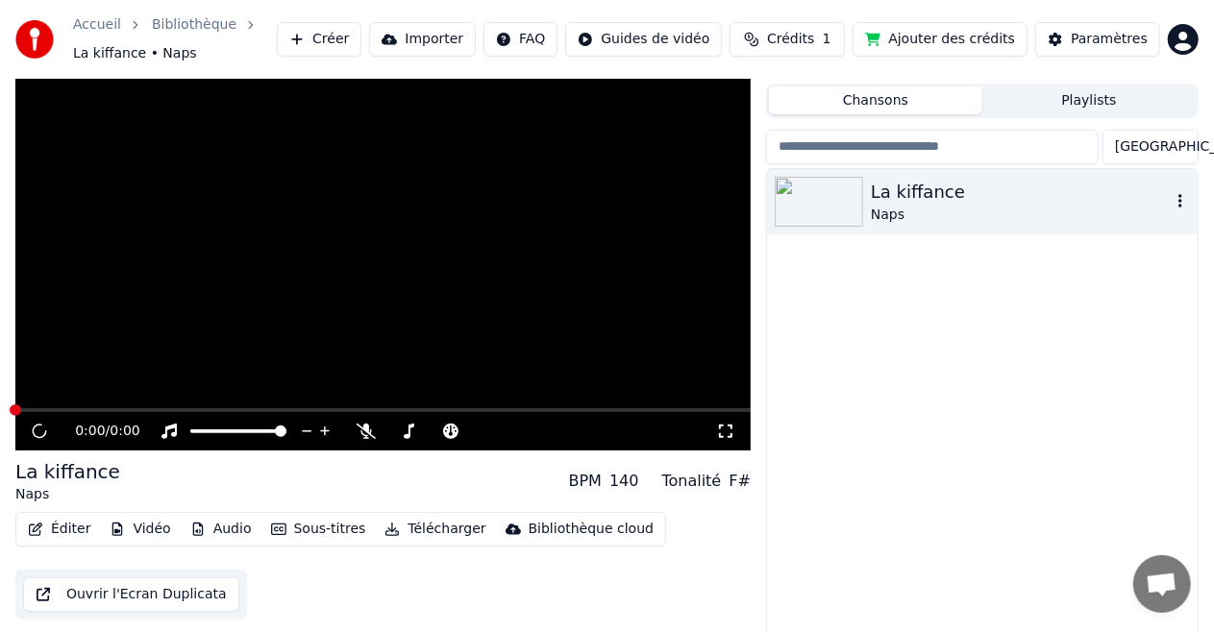
scroll to position [51, 0]
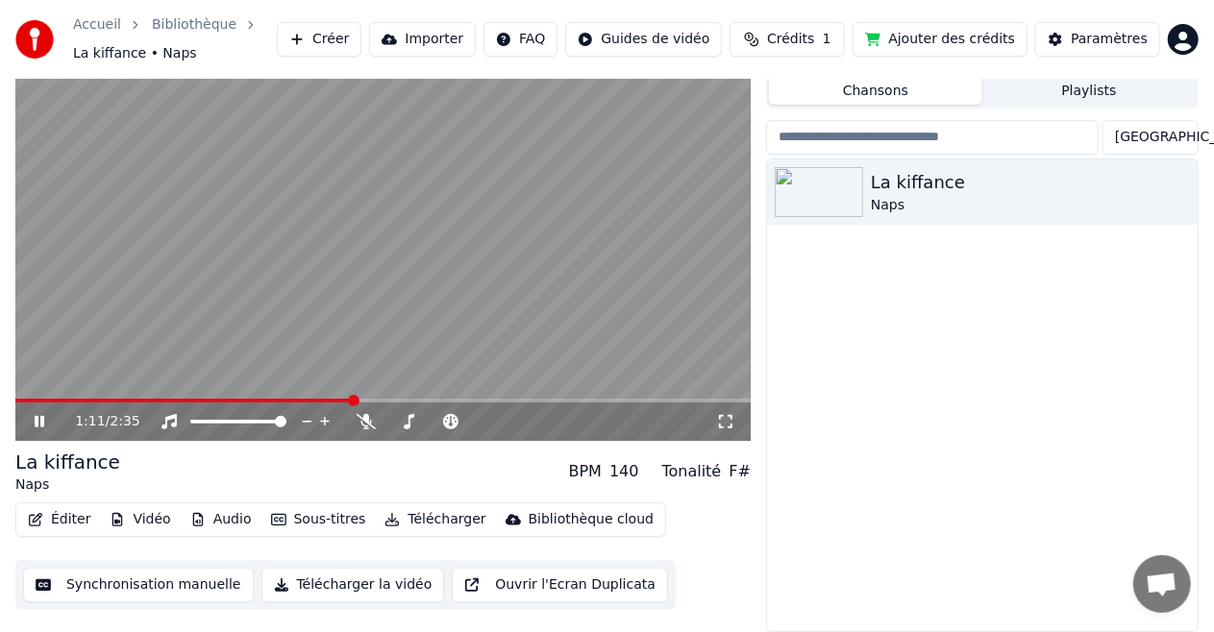
click at [43, 420] on icon at bounding box center [40, 422] width 10 height 12
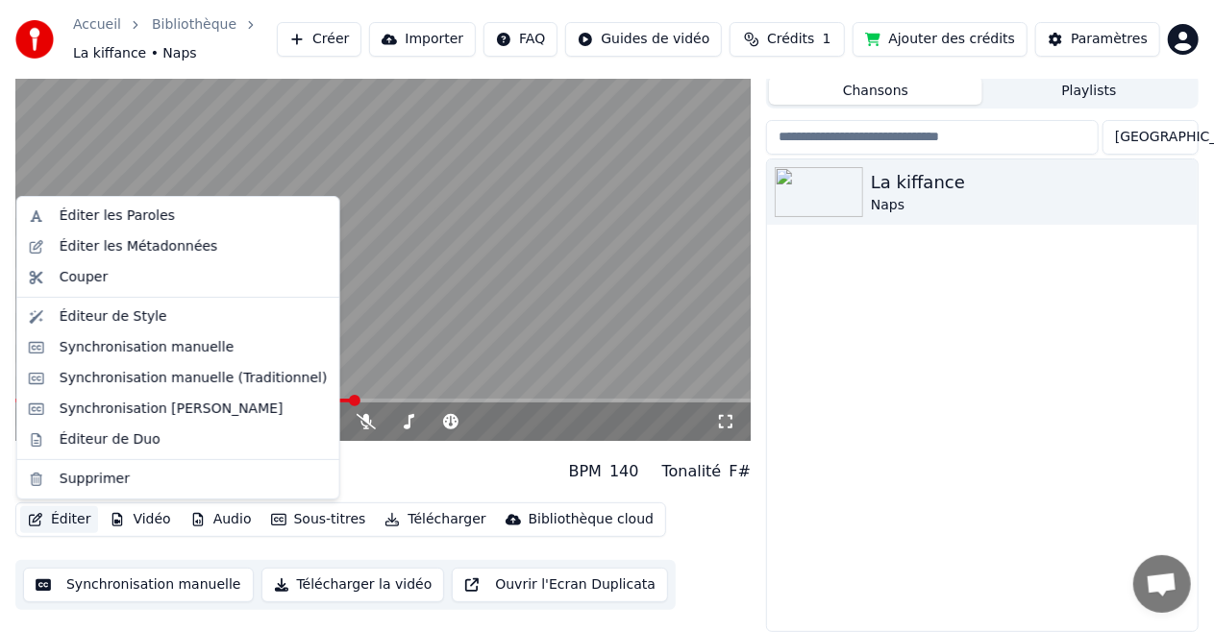
click at [56, 518] on button "Éditer" at bounding box center [59, 519] width 78 height 27
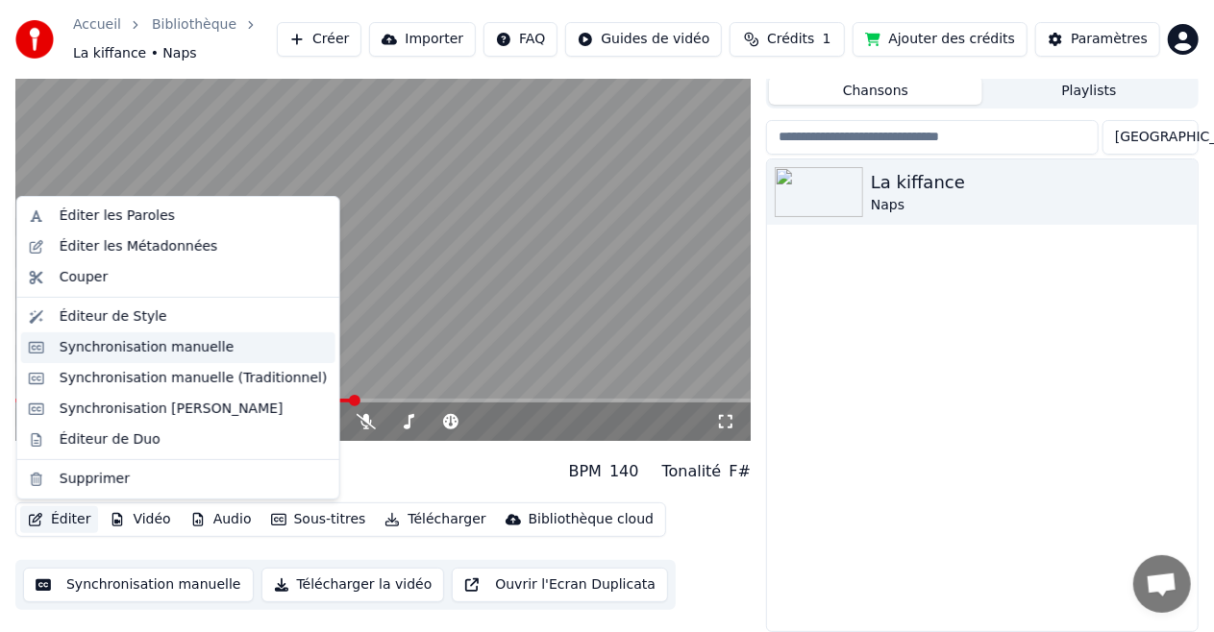
click at [120, 350] on div "Synchronisation manuelle" at bounding box center [147, 347] width 175 height 19
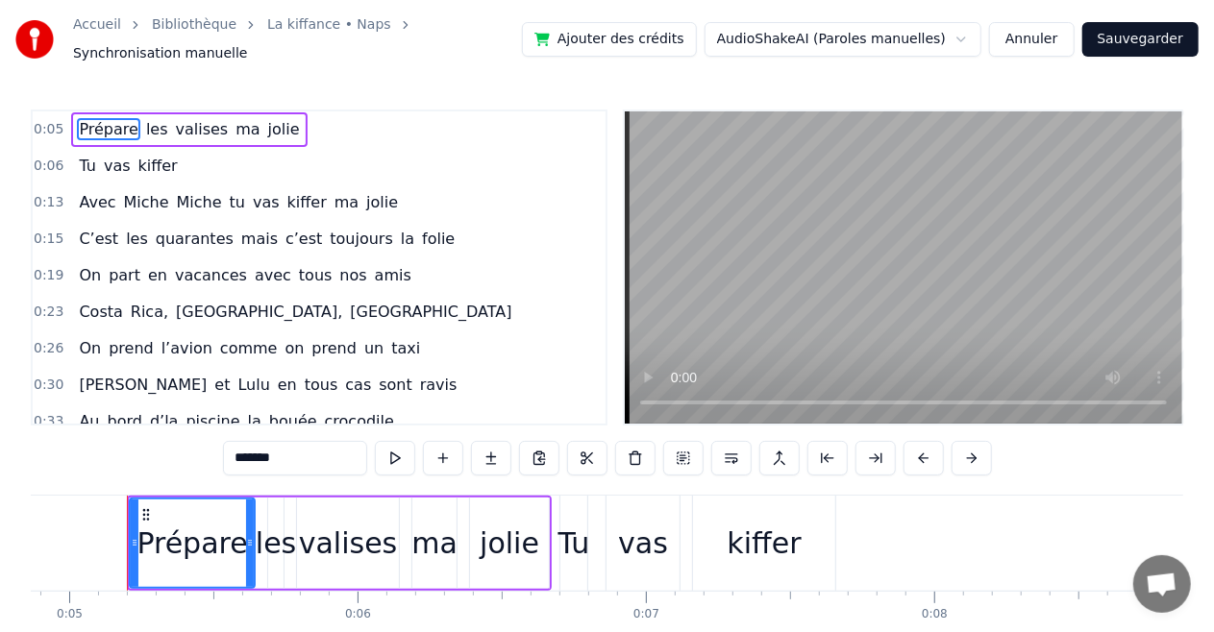
scroll to position [273, 0]
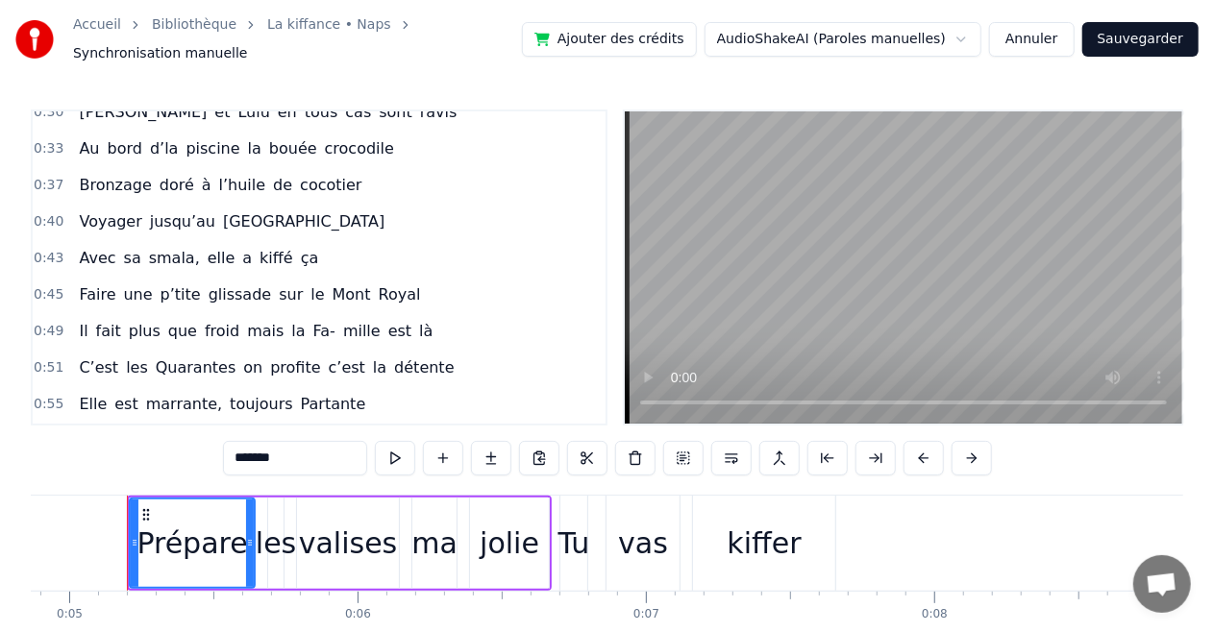
click at [40, 358] on span "0:51" at bounding box center [49, 367] width 30 height 19
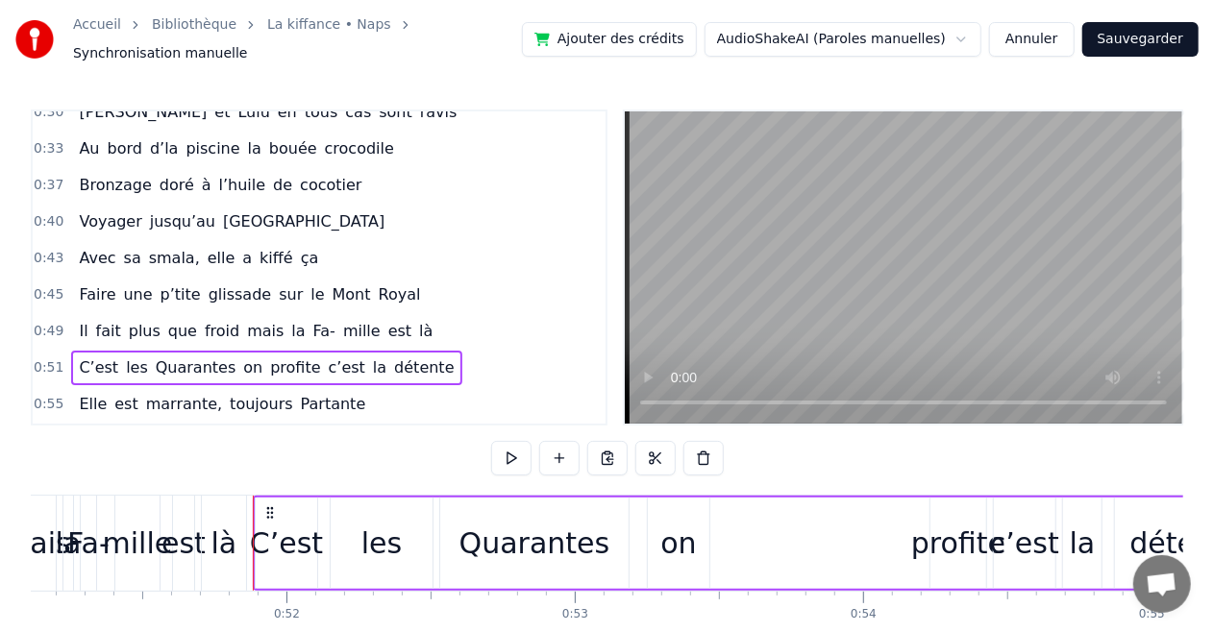
scroll to position [0, 14859]
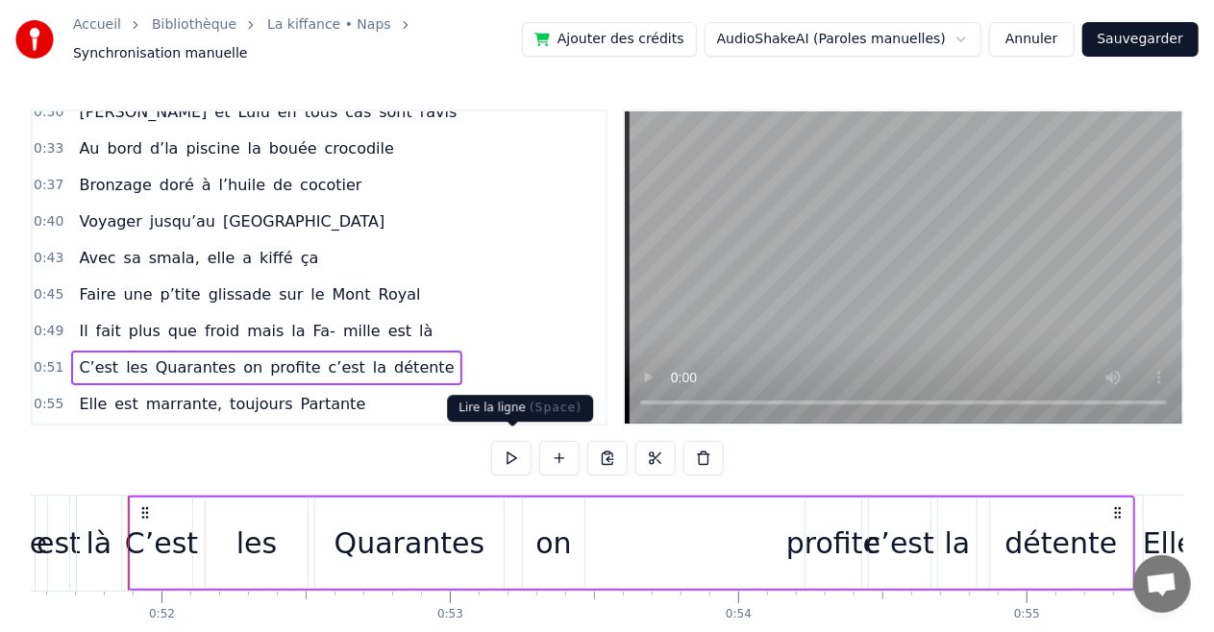
click at [519, 448] on button at bounding box center [511, 458] width 40 height 35
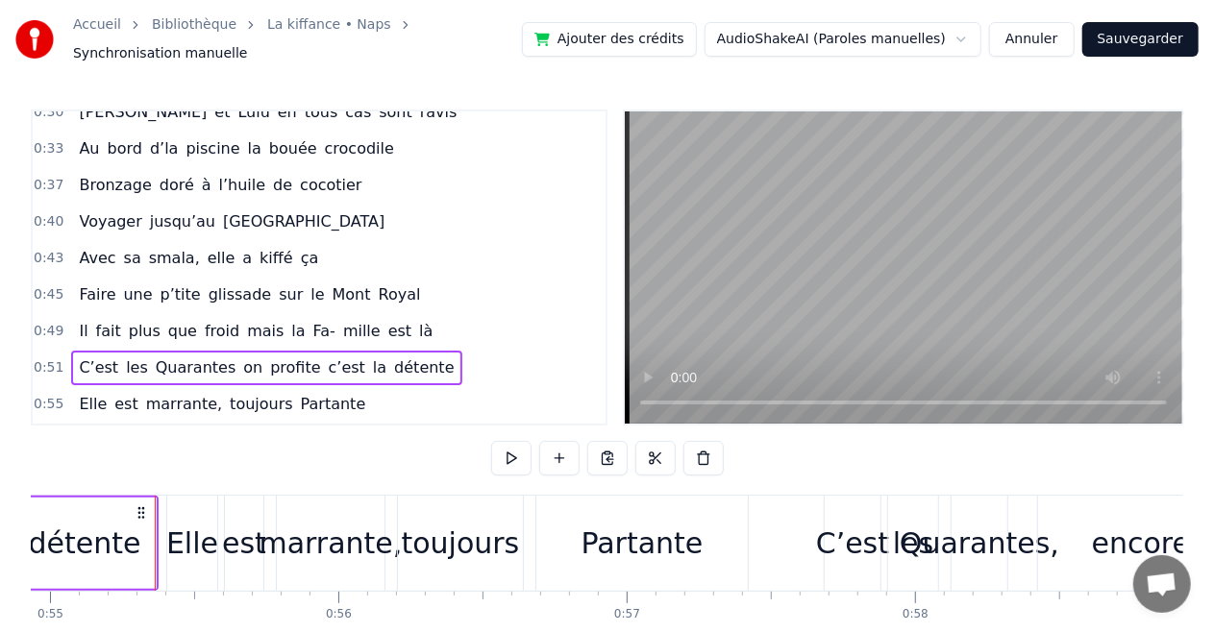
scroll to position [0, 15863]
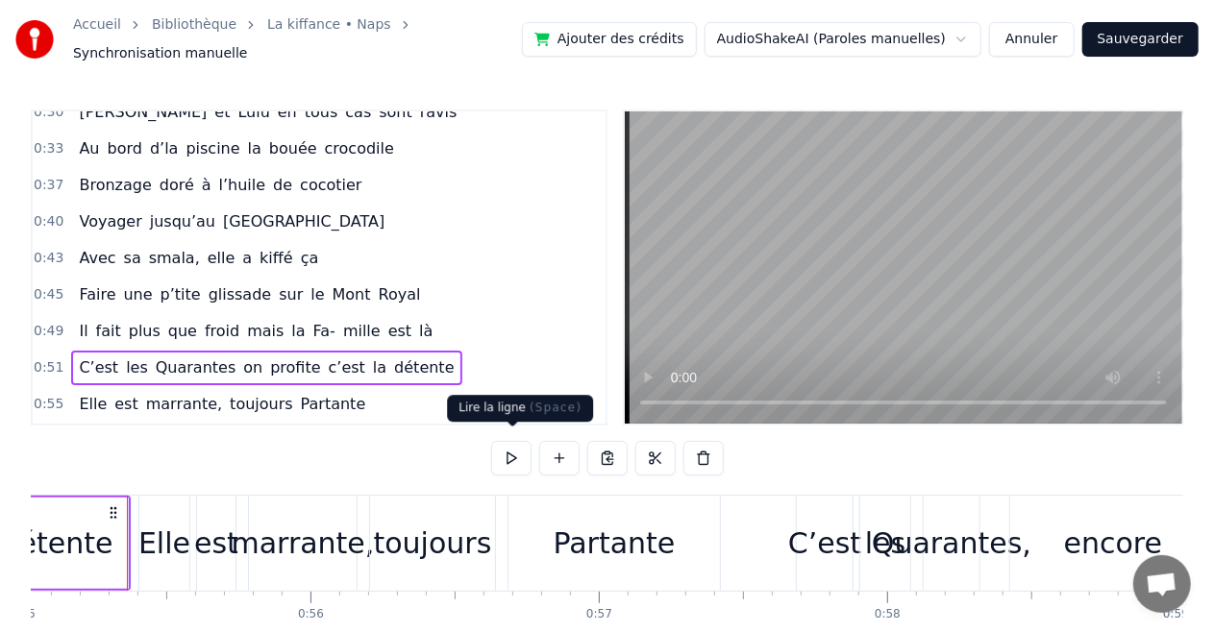
click at [503, 451] on button at bounding box center [511, 458] width 40 height 35
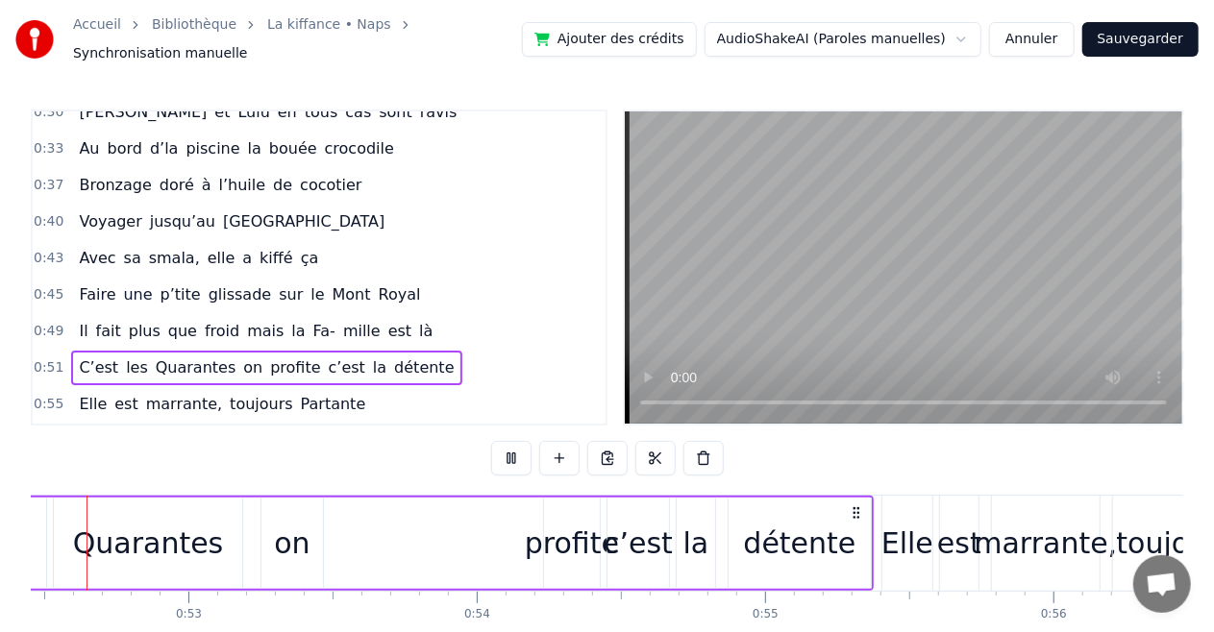
scroll to position [0, 15016]
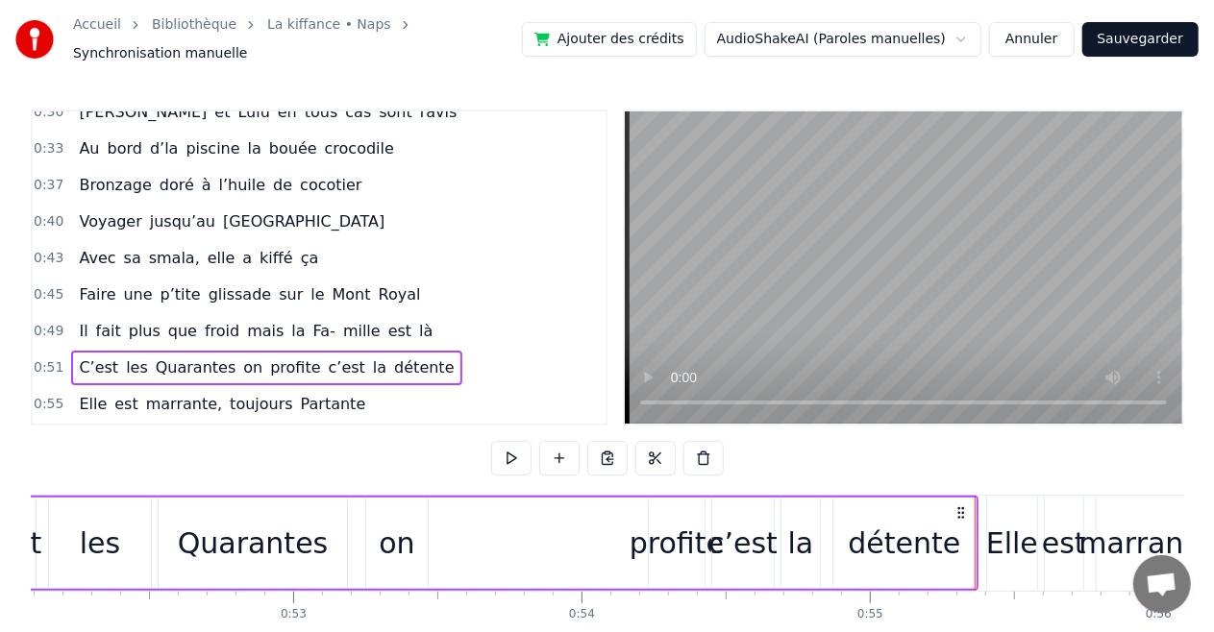
click at [37, 322] on span "0:49" at bounding box center [49, 331] width 30 height 19
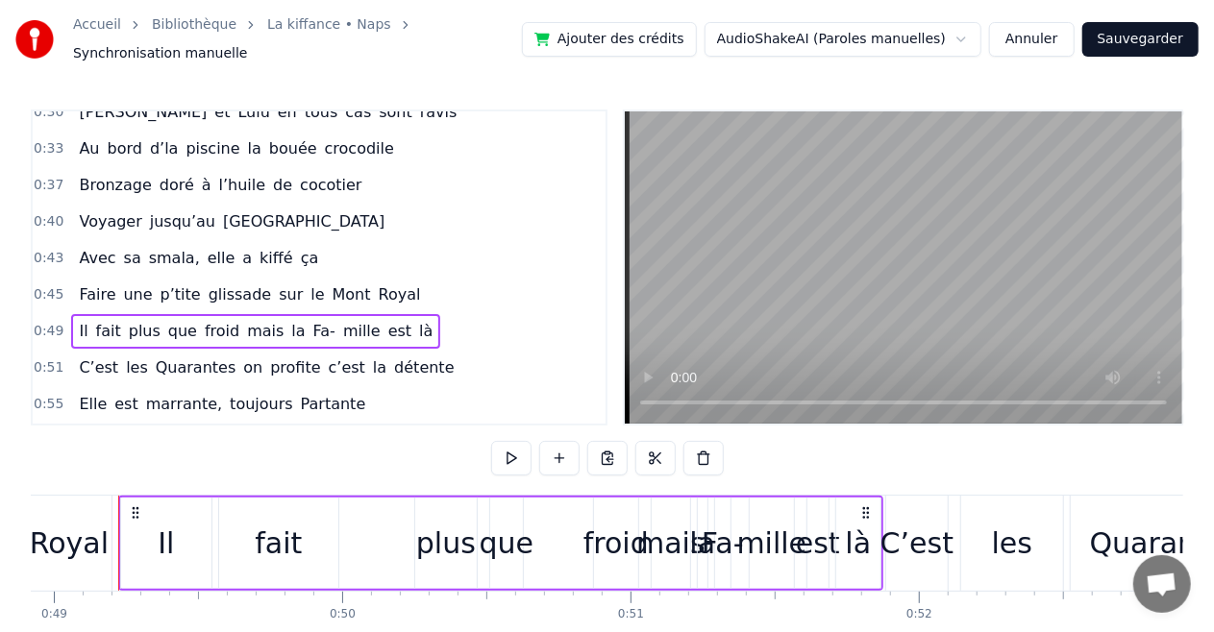
scroll to position [0, 14092]
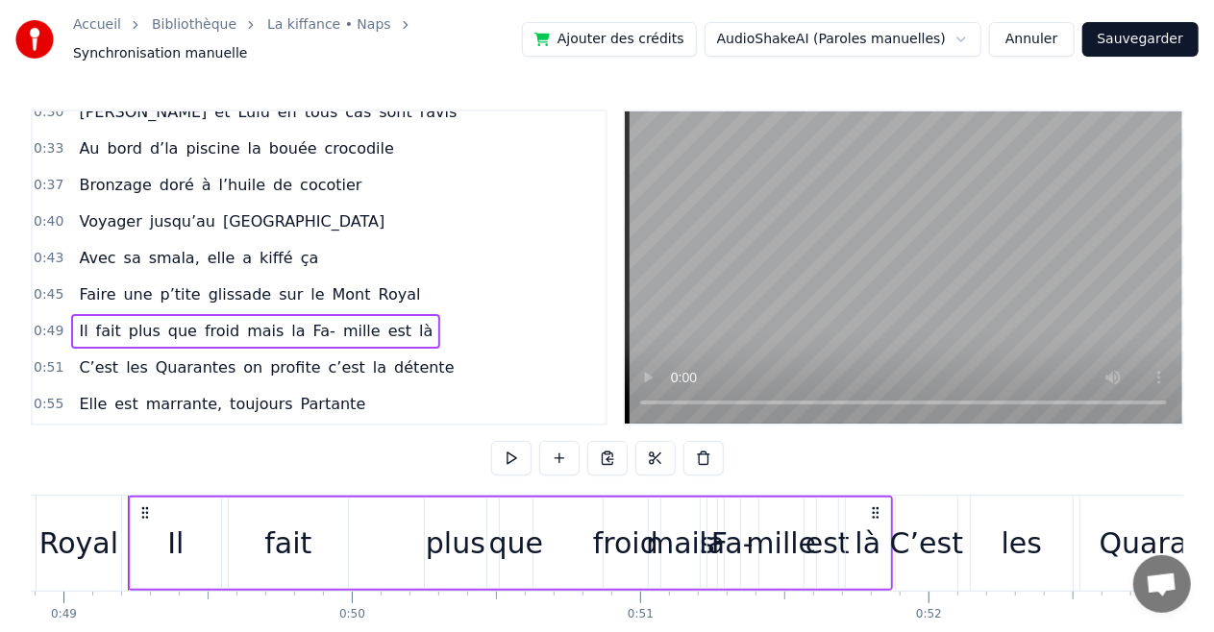
click at [444, 527] on div "plus" at bounding box center [456, 543] width 60 height 43
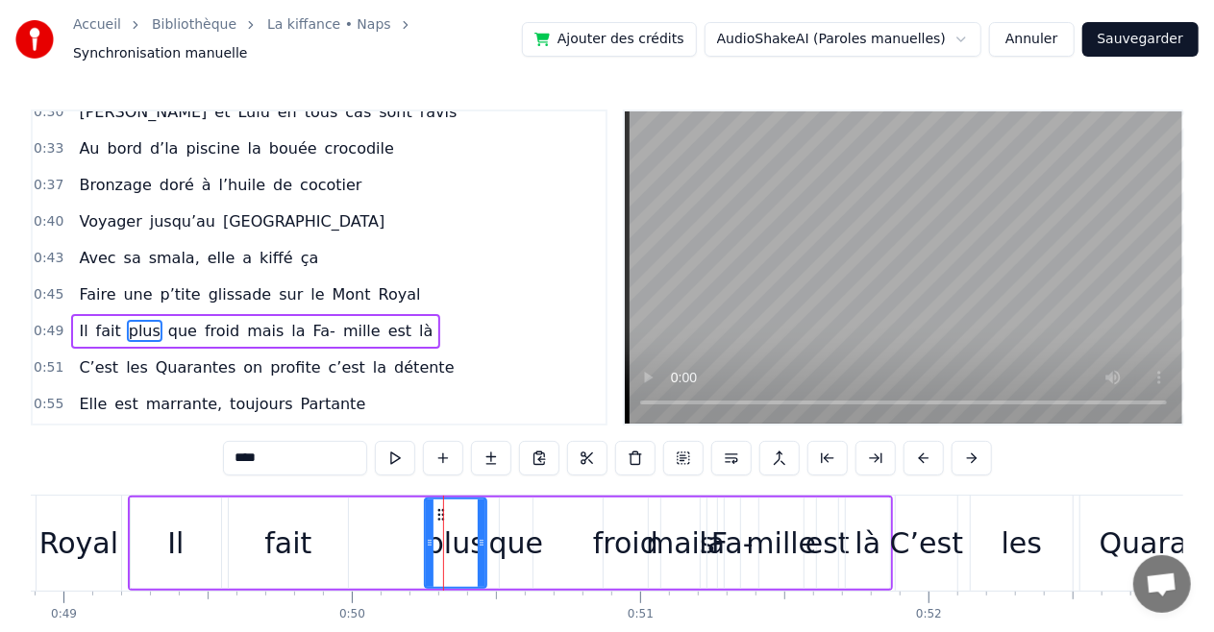
scroll to position [328, 0]
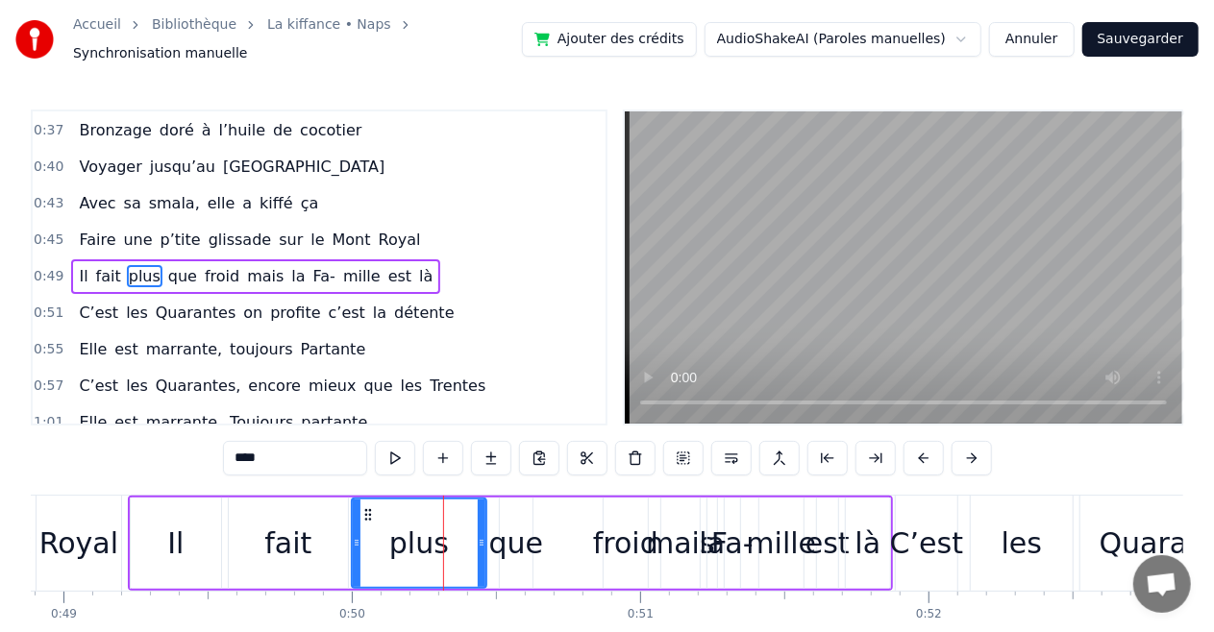
drag, startPoint x: 427, startPoint y: 538, endPoint x: 354, endPoint y: 552, distance: 74.3
click at [354, 552] on div at bounding box center [357, 543] width 8 height 87
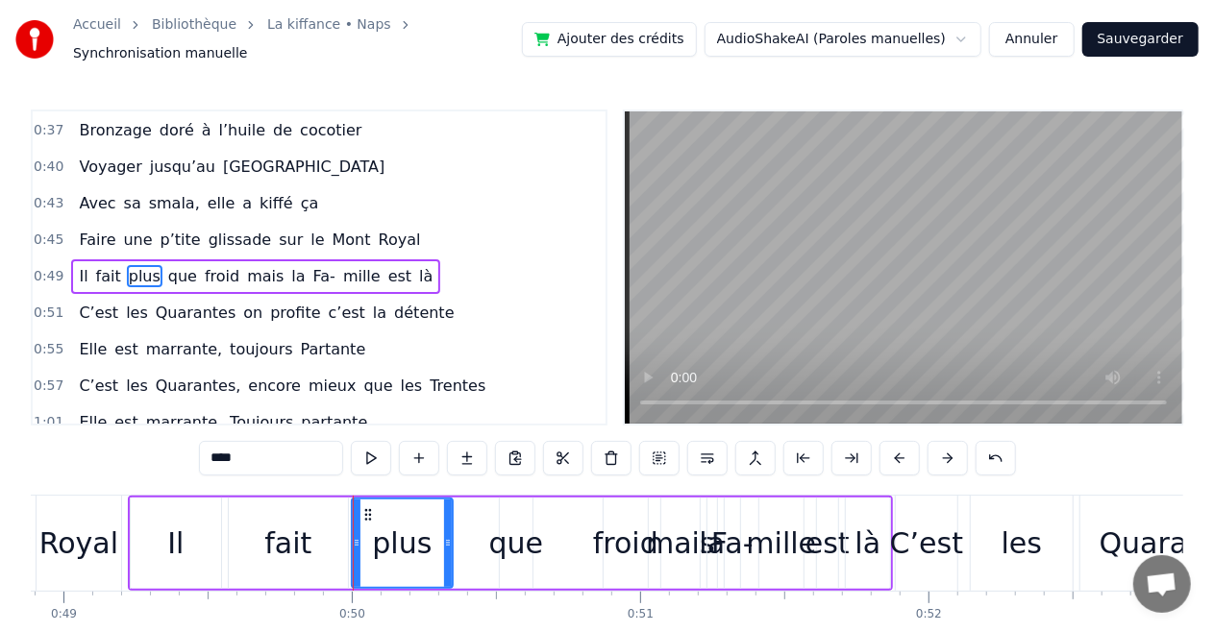
drag, startPoint x: 482, startPoint y: 533, endPoint x: 449, endPoint y: 546, distance: 35.9
click at [449, 546] on div at bounding box center [448, 543] width 8 height 87
click at [502, 531] on div "que" at bounding box center [516, 543] width 55 height 43
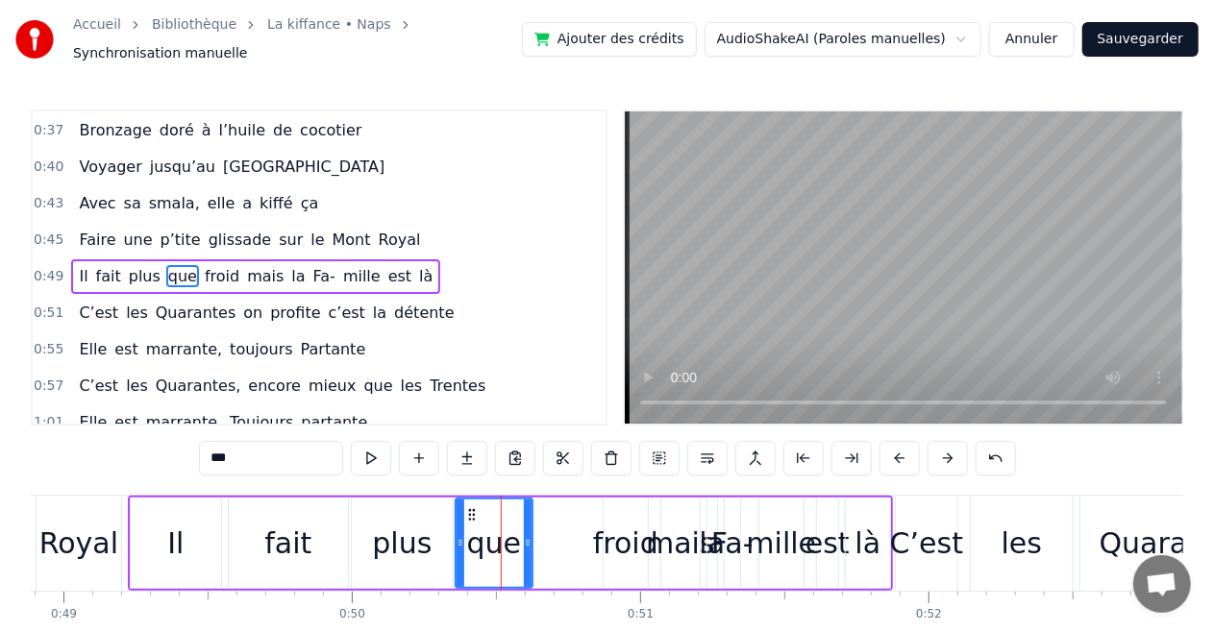
drag, startPoint x: 502, startPoint y: 531, endPoint x: 454, endPoint y: 546, distance: 49.2
click at [456, 546] on div at bounding box center [460, 543] width 8 height 87
drag, startPoint x: 527, startPoint y: 529, endPoint x: 512, endPoint y: 532, distance: 14.7
click at [512, 535] on icon at bounding box center [516, 542] width 8 height 15
click at [600, 523] on div "froid" at bounding box center [625, 543] width 65 height 43
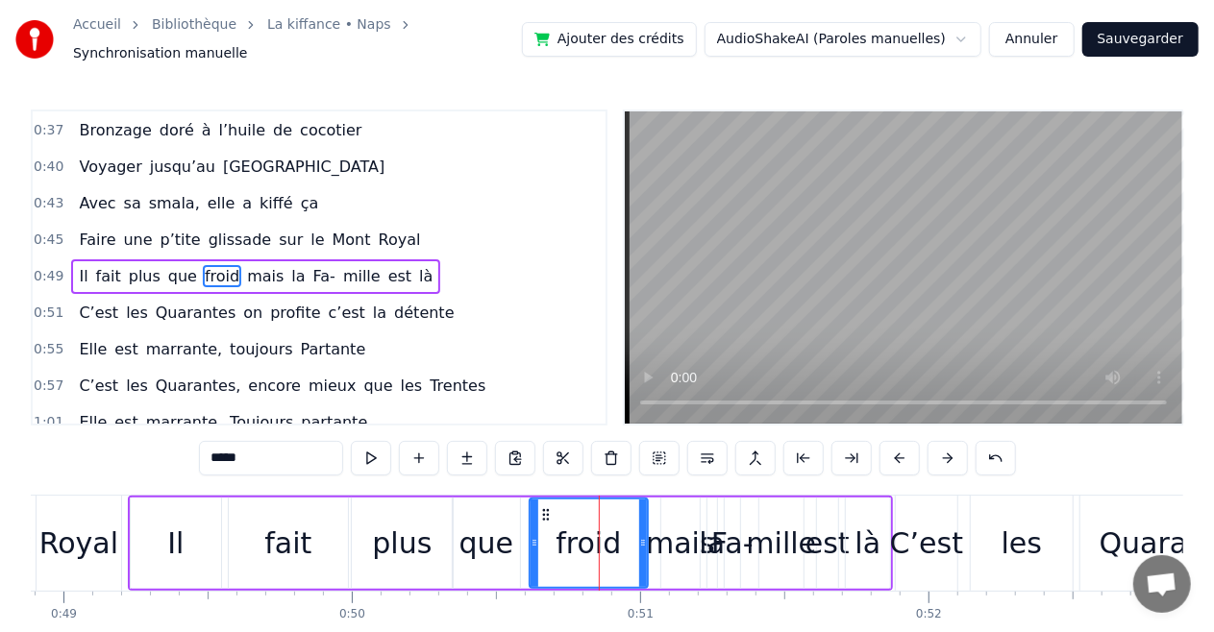
drag, startPoint x: 604, startPoint y: 533, endPoint x: 530, endPoint y: 552, distance: 76.2
click at [530, 552] on div at bounding box center [534, 543] width 8 height 87
drag, startPoint x: 643, startPoint y: 533, endPoint x: 592, endPoint y: 540, distance: 51.4
click at [592, 540] on icon at bounding box center [594, 542] width 8 height 15
click at [237, 532] on div "fait" at bounding box center [288, 543] width 119 height 91
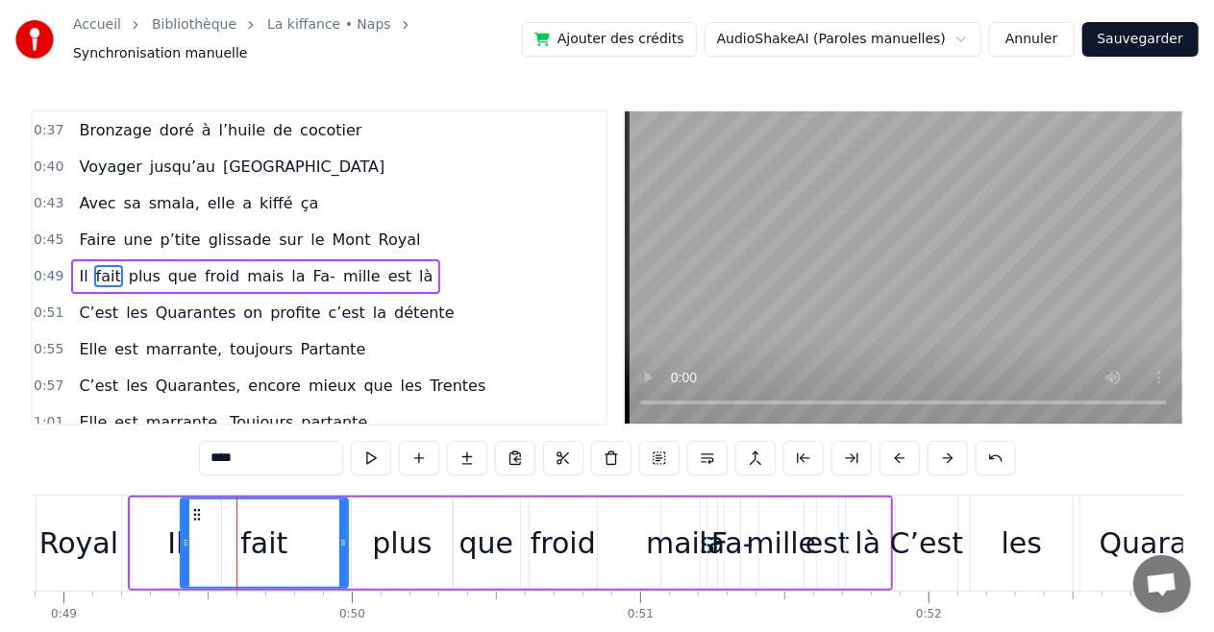
drag, startPoint x: 229, startPoint y: 535, endPoint x: 181, endPoint y: 544, distance: 48.8
click at [182, 544] on div at bounding box center [186, 543] width 8 height 87
drag, startPoint x: 343, startPoint y: 532, endPoint x: 279, endPoint y: 543, distance: 65.2
click at [279, 543] on div at bounding box center [279, 543] width 8 height 87
click at [365, 540] on div "plus" at bounding box center [402, 543] width 101 height 91
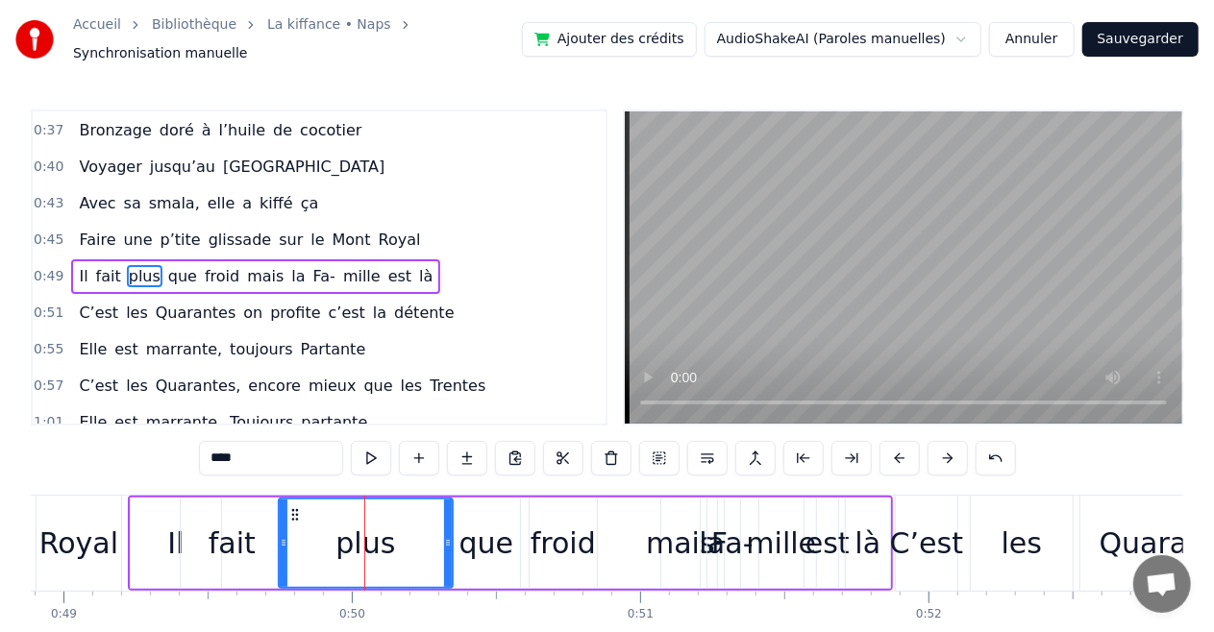
drag, startPoint x: 354, startPoint y: 534, endPoint x: 277, endPoint y: 544, distance: 77.5
click at [280, 544] on div at bounding box center [284, 543] width 8 height 87
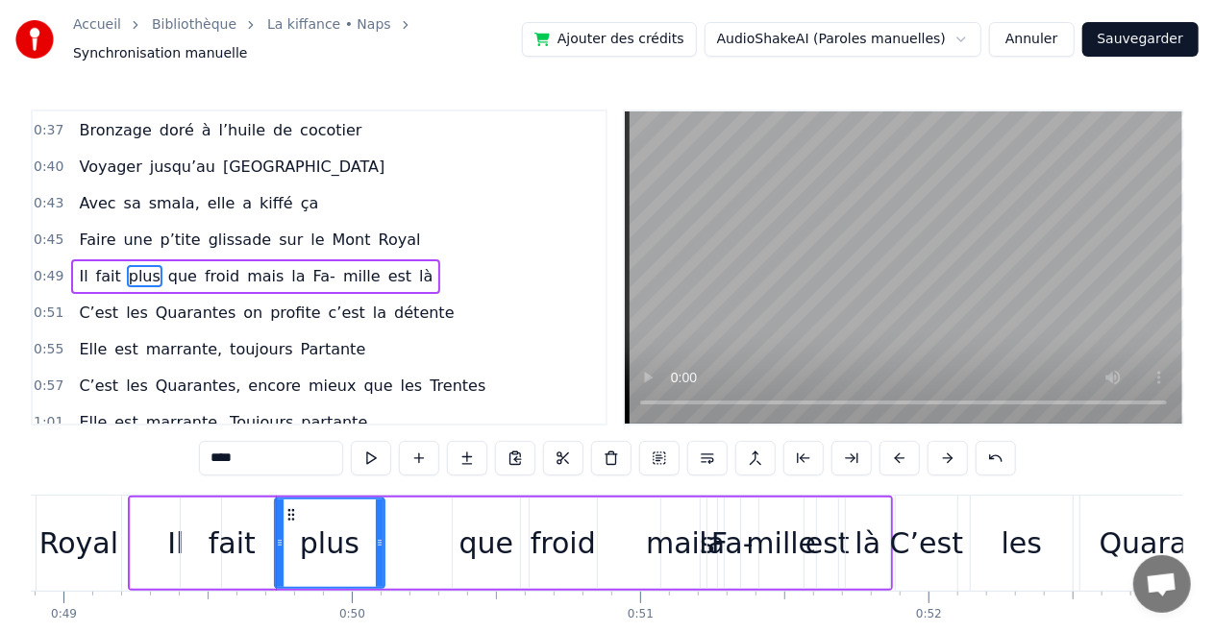
drag, startPoint x: 450, startPoint y: 541, endPoint x: 377, endPoint y: 542, distance: 73.0
click at [377, 542] on div at bounding box center [380, 543] width 8 height 87
click at [471, 530] on div "que" at bounding box center [486, 543] width 55 height 43
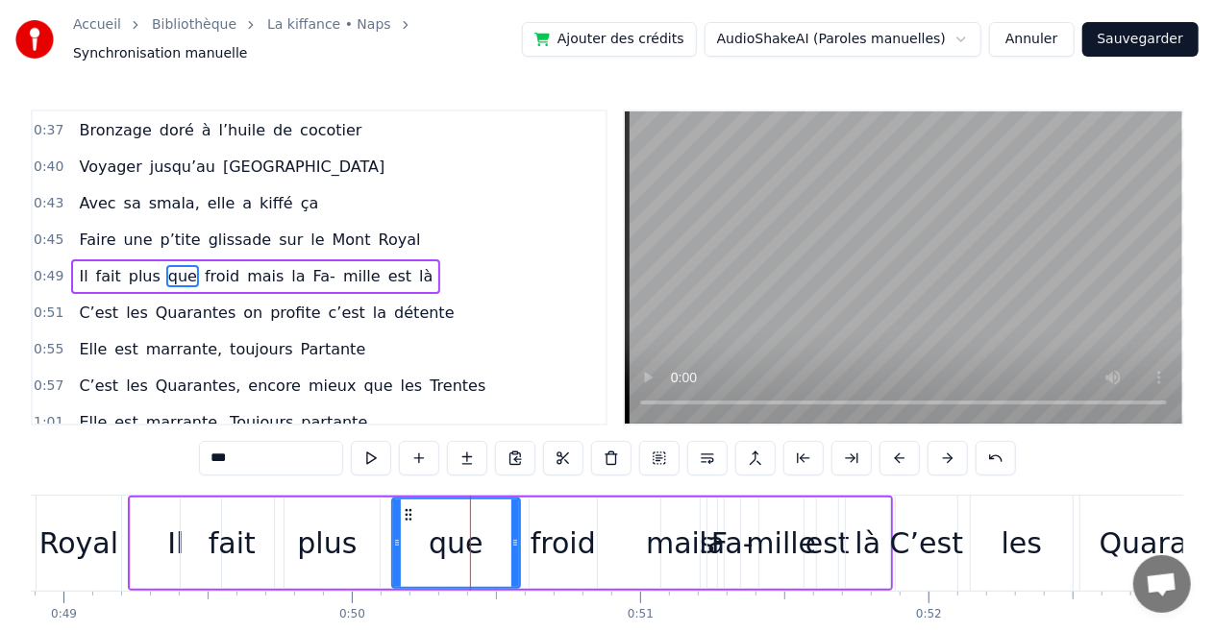
drag, startPoint x: 452, startPoint y: 528, endPoint x: 390, endPoint y: 538, distance: 62.4
click at [391, 538] on div "que" at bounding box center [456, 543] width 130 height 91
drag, startPoint x: 513, startPoint y: 536, endPoint x: 479, endPoint y: 543, distance: 34.3
click at [479, 543] on div at bounding box center [483, 543] width 8 height 87
click at [557, 528] on div "froid" at bounding box center [562, 543] width 65 height 43
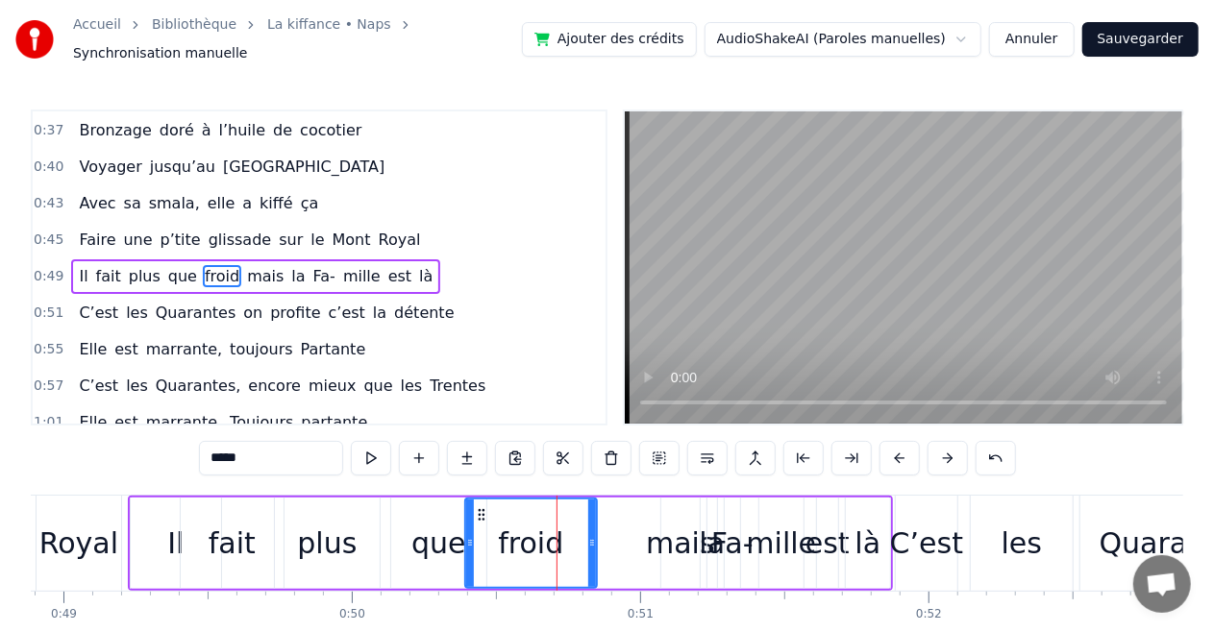
drag, startPoint x: 530, startPoint y: 528, endPoint x: 466, endPoint y: 541, distance: 65.6
click at [466, 541] on div at bounding box center [470, 543] width 8 height 87
drag, startPoint x: 591, startPoint y: 536, endPoint x: 540, endPoint y: 546, distance: 51.8
click at [540, 546] on div at bounding box center [543, 543] width 8 height 87
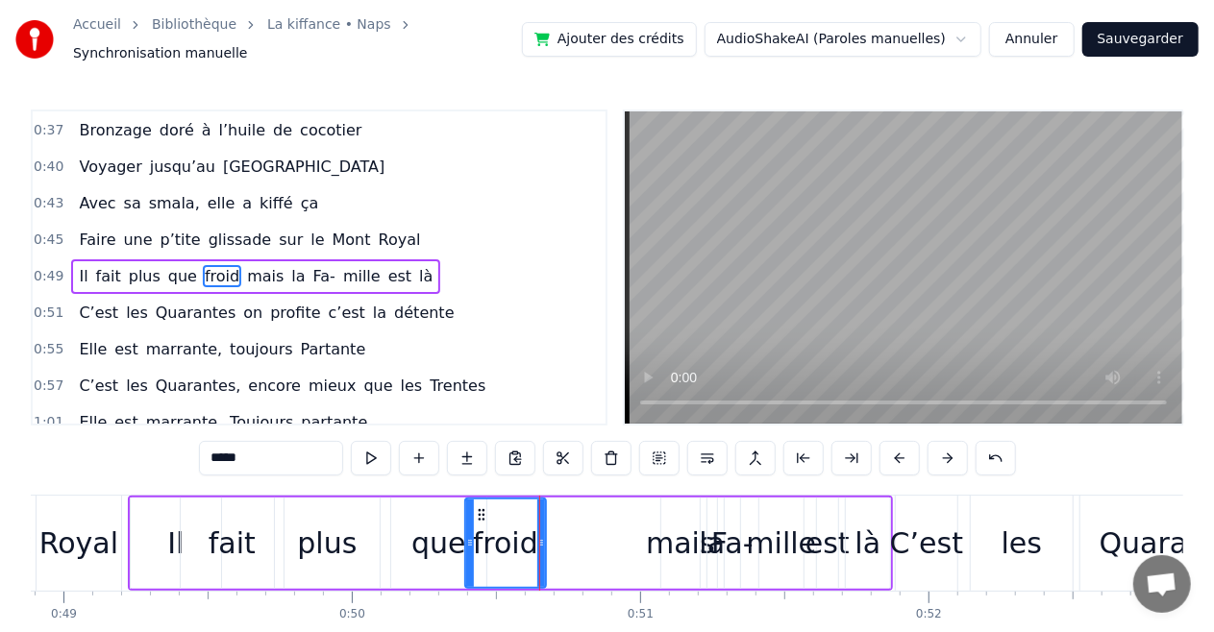
click at [659, 538] on div "mais" at bounding box center [680, 543] width 69 height 43
type input "****"
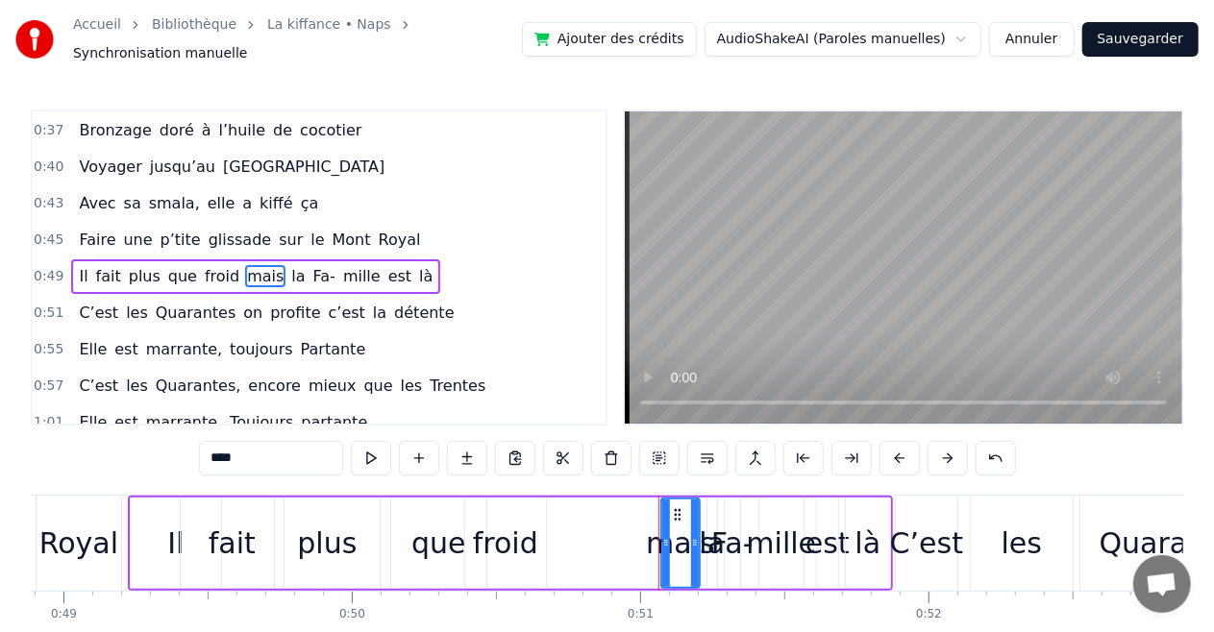
drag, startPoint x: 659, startPoint y: 535, endPoint x: 596, endPoint y: 546, distance: 64.3
click at [596, 546] on div "Il fait plus que froid mais la Fa- mille est là" at bounding box center [510, 543] width 765 height 95
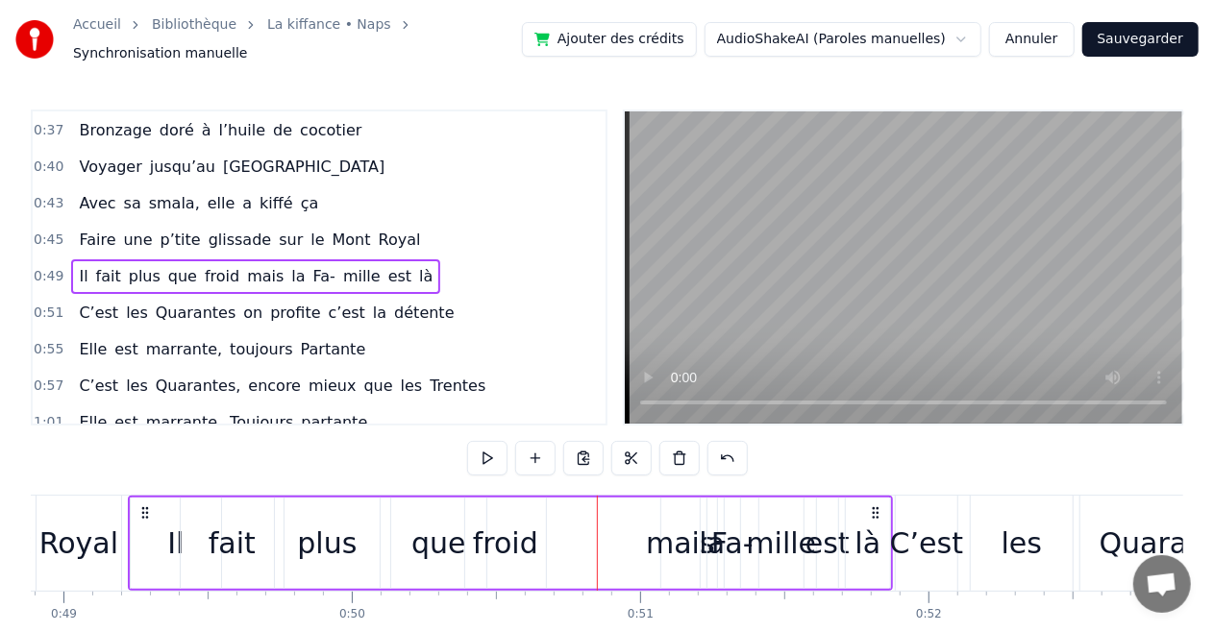
click at [664, 536] on div "mais" at bounding box center [680, 543] width 69 height 43
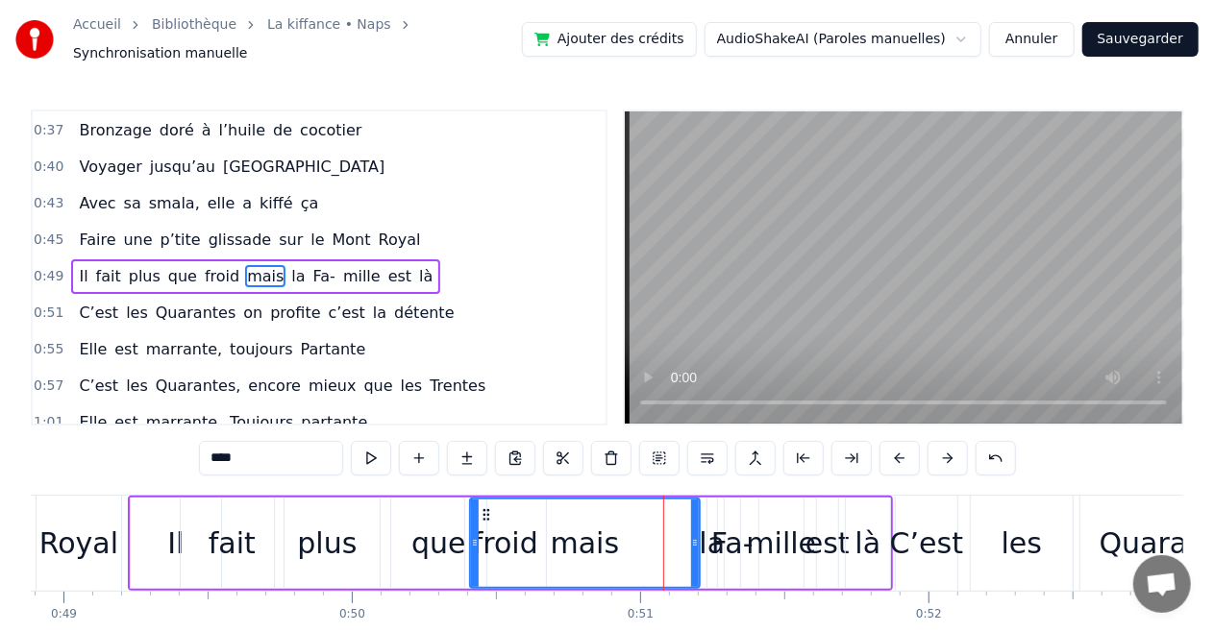
drag, startPoint x: 664, startPoint y: 536, endPoint x: 470, endPoint y: 538, distance: 194.1
click at [471, 538] on icon at bounding box center [475, 542] width 8 height 15
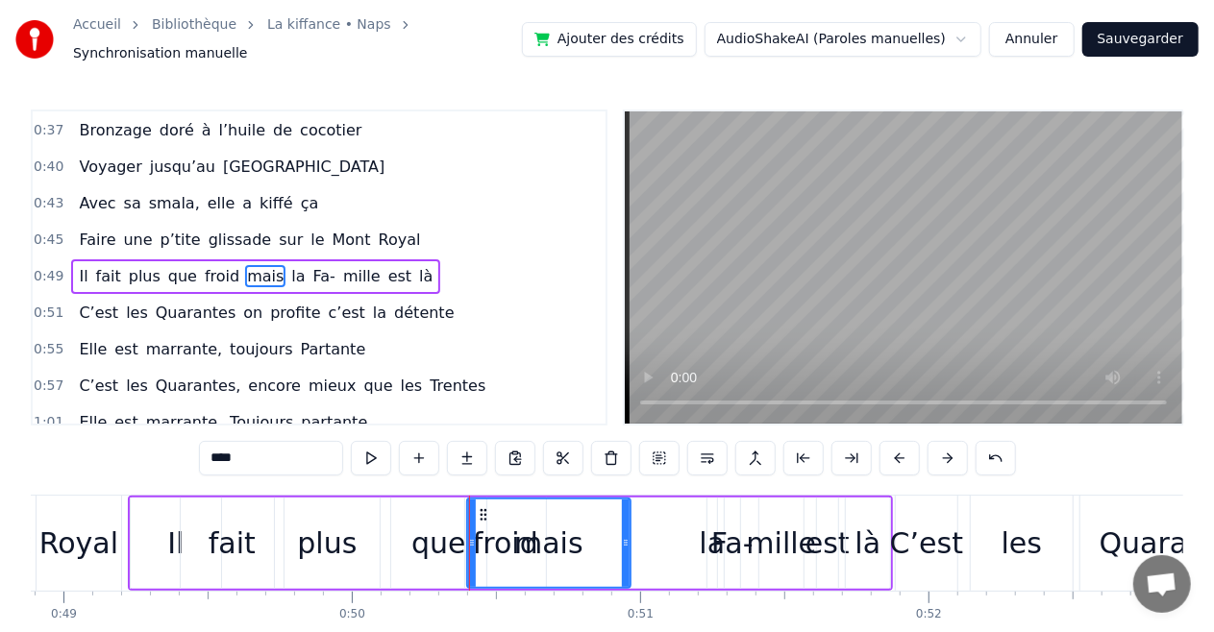
drag, startPoint x: 692, startPoint y: 538, endPoint x: 623, endPoint y: 544, distance: 69.4
click at [623, 544] on div at bounding box center [626, 543] width 8 height 87
drag, startPoint x: 468, startPoint y: 529, endPoint x: 534, endPoint y: 534, distance: 66.5
click at [534, 535] on icon at bounding box center [538, 542] width 8 height 15
click at [701, 539] on div "la" at bounding box center [713, 543] width 26 height 43
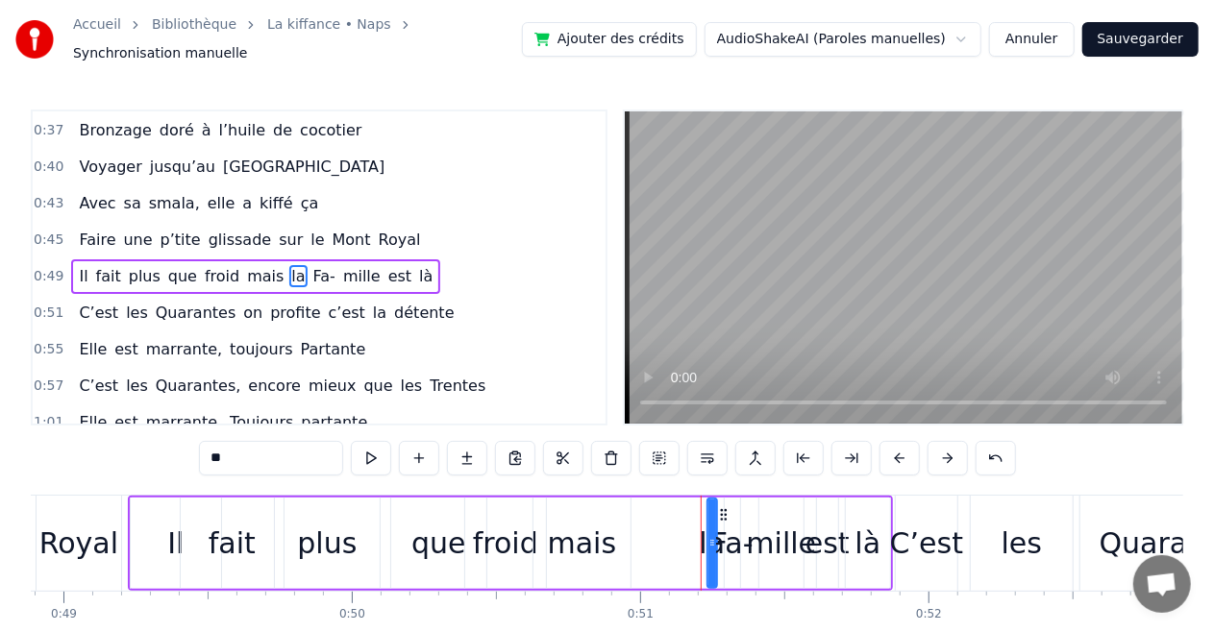
click at [738, 542] on div "Fa-" at bounding box center [732, 543] width 42 height 43
click at [710, 542] on div "la" at bounding box center [713, 543] width 26 height 43
type input "**"
click at [696, 542] on div "Il fait plus que froid mais la Fa- mille est là" at bounding box center [510, 543] width 765 height 95
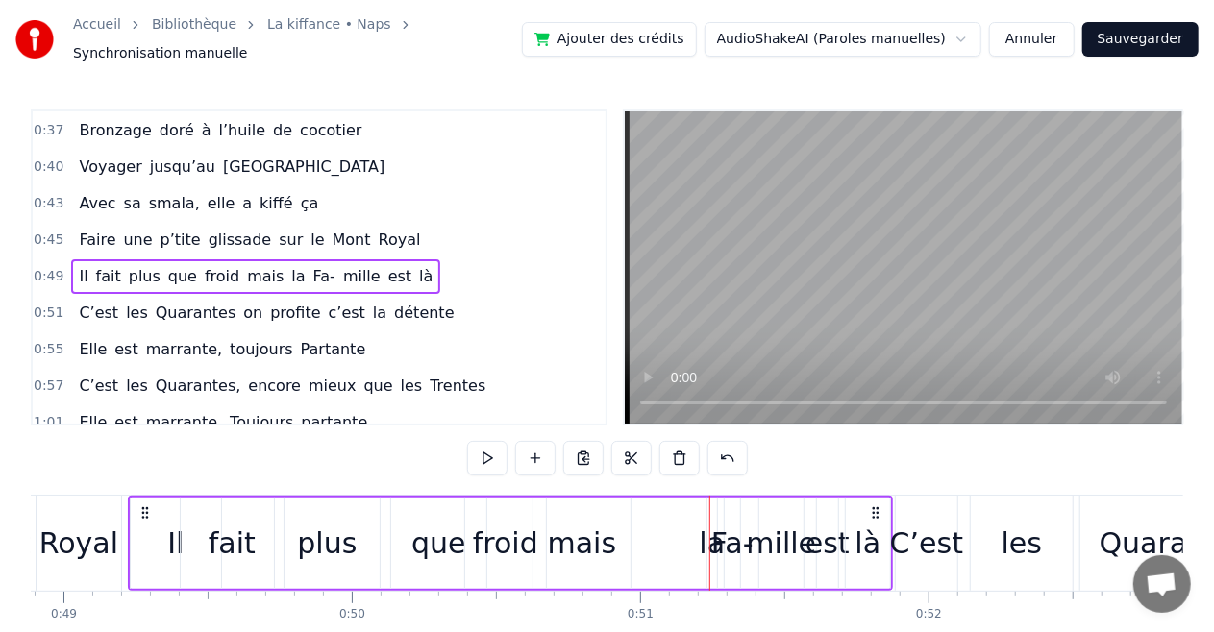
click at [707, 538] on div "la" at bounding box center [713, 543] width 26 height 43
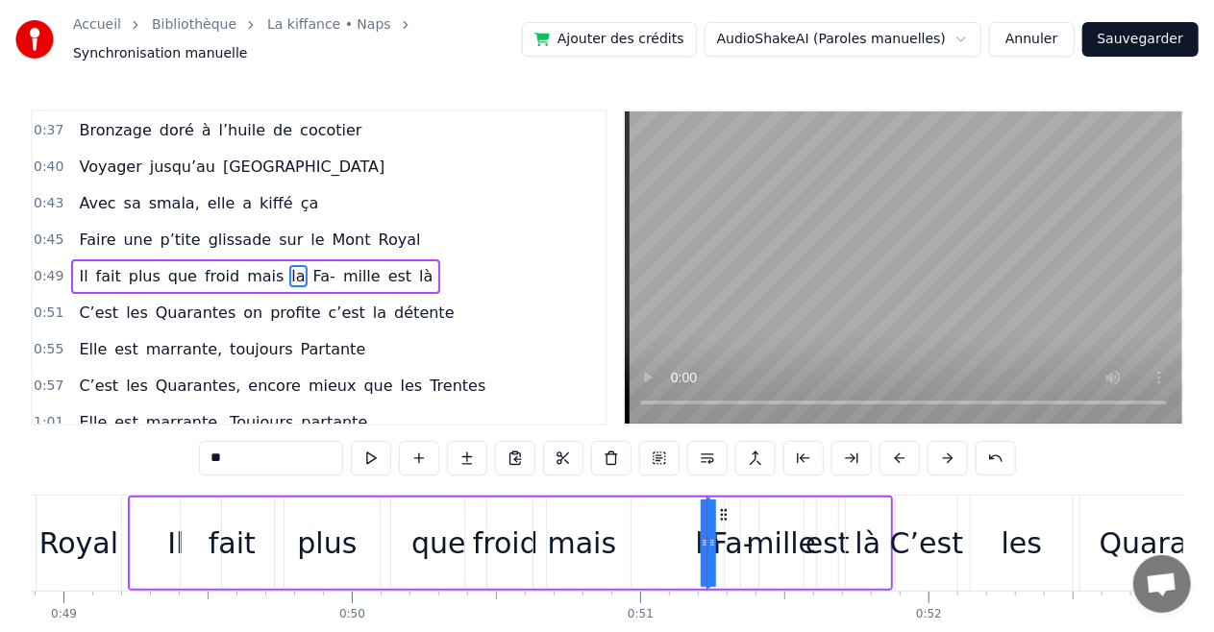
drag, startPoint x: 707, startPoint y: 538, endPoint x: 606, endPoint y: 540, distance: 100.9
click at [606, 540] on div "Il fait plus que froid mais la Fa- mille est là" at bounding box center [510, 543] width 765 height 95
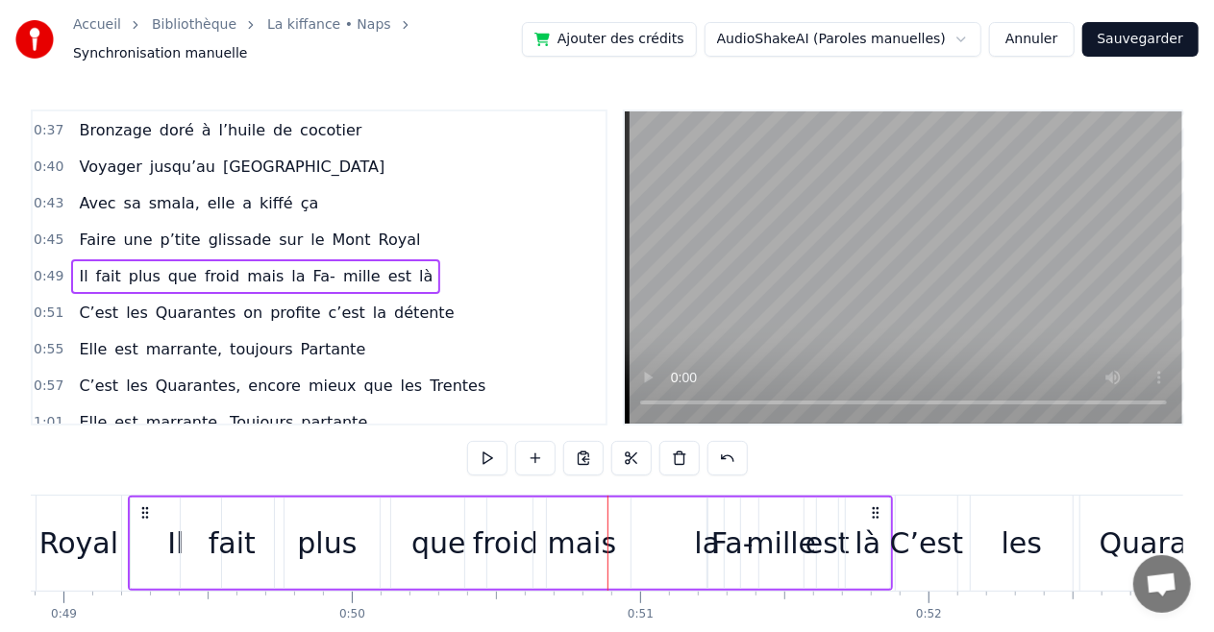
click at [704, 541] on div "la" at bounding box center [708, 543] width 26 height 43
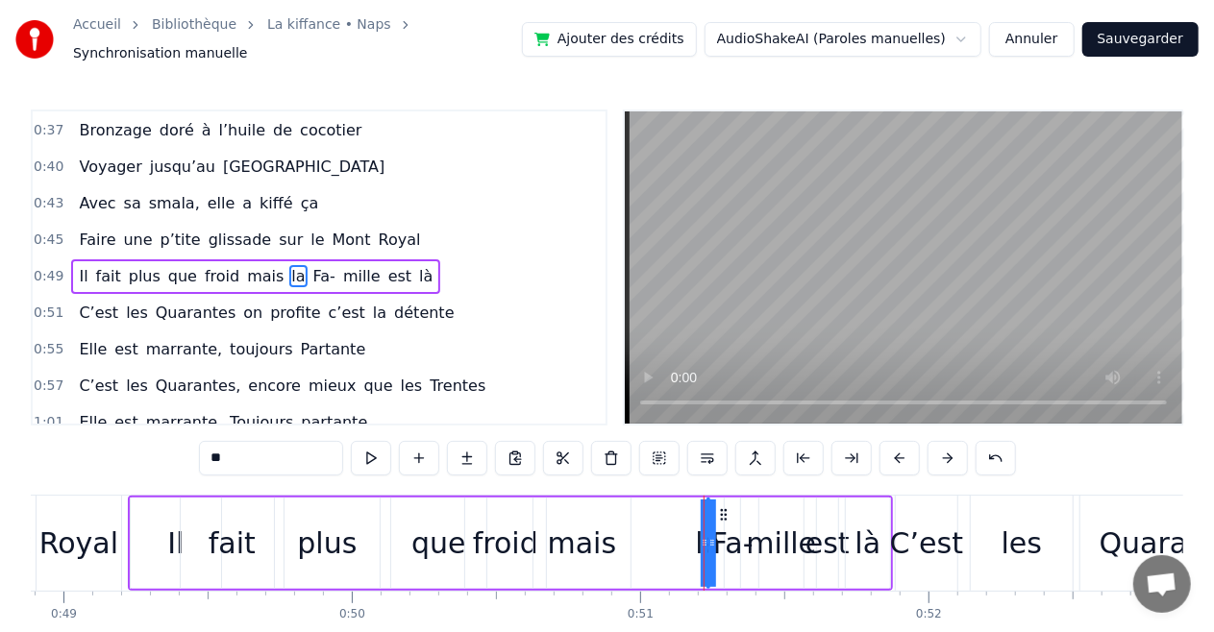
drag, startPoint x: 704, startPoint y: 541, endPoint x: 655, endPoint y: 540, distance: 49.0
click at [655, 540] on div "Il fait plus que froid mais la Fa- mille est là" at bounding box center [510, 543] width 765 height 95
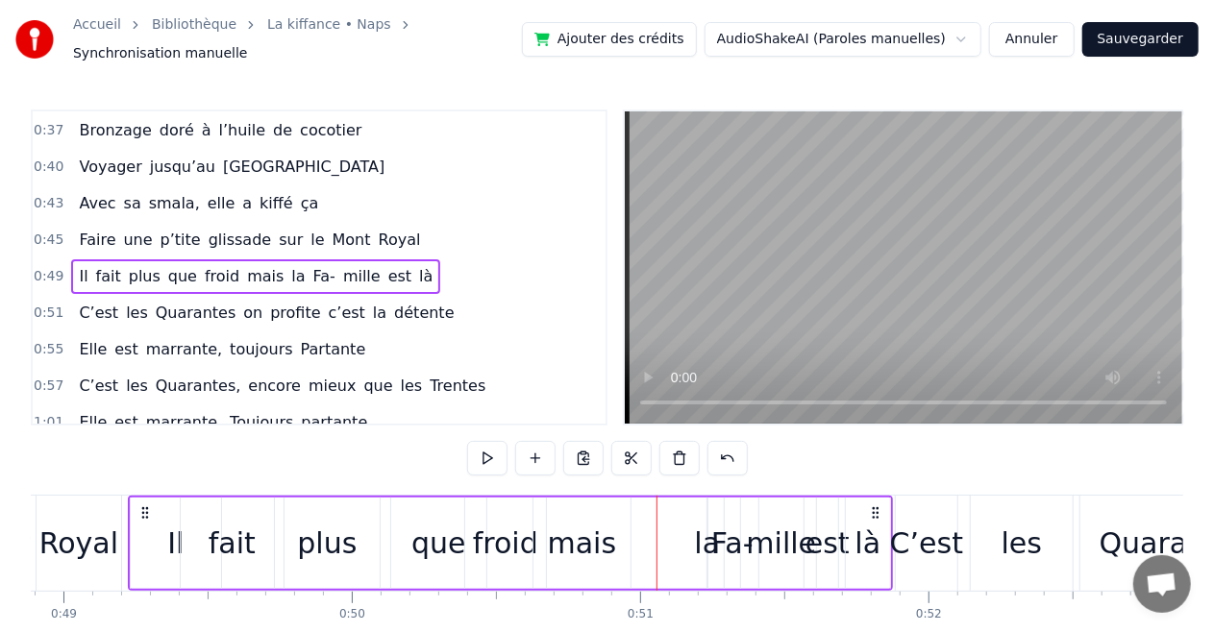
click at [707, 541] on div "la" at bounding box center [708, 543] width 26 height 43
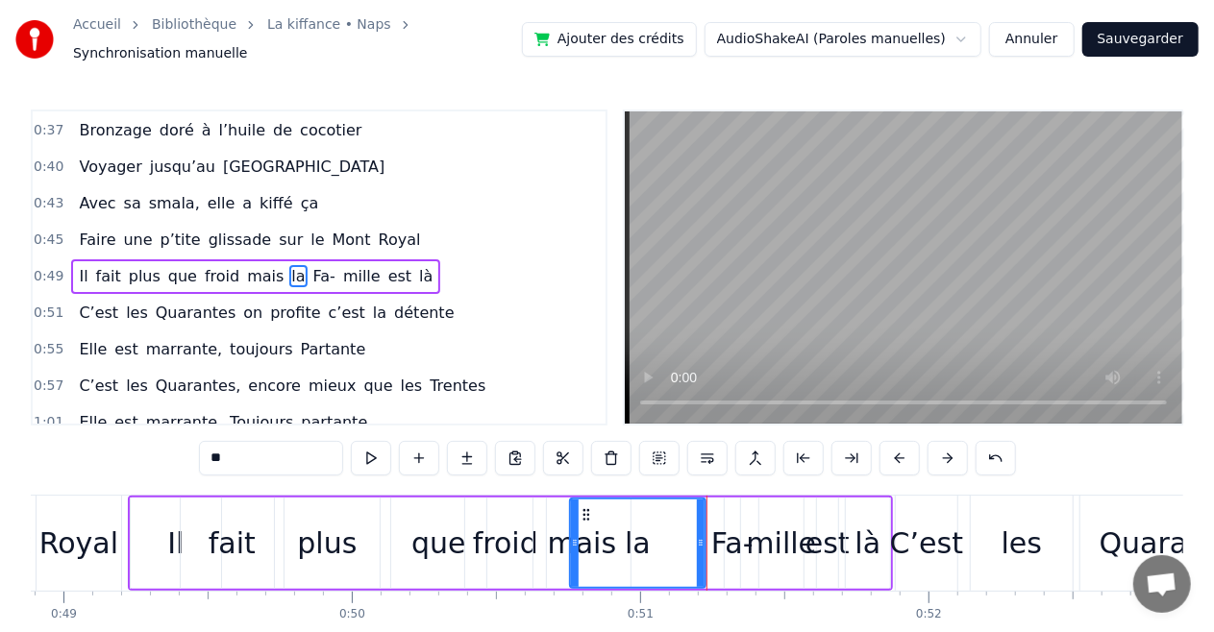
drag, startPoint x: 710, startPoint y: 528, endPoint x: 573, endPoint y: 538, distance: 137.7
click at [573, 538] on icon at bounding box center [575, 542] width 8 height 15
click at [705, 535] on div "la" at bounding box center [637, 543] width 137 height 91
drag, startPoint x: 701, startPoint y: 535, endPoint x: 645, endPoint y: 545, distance: 57.5
click at [645, 545] on div at bounding box center [647, 543] width 8 height 87
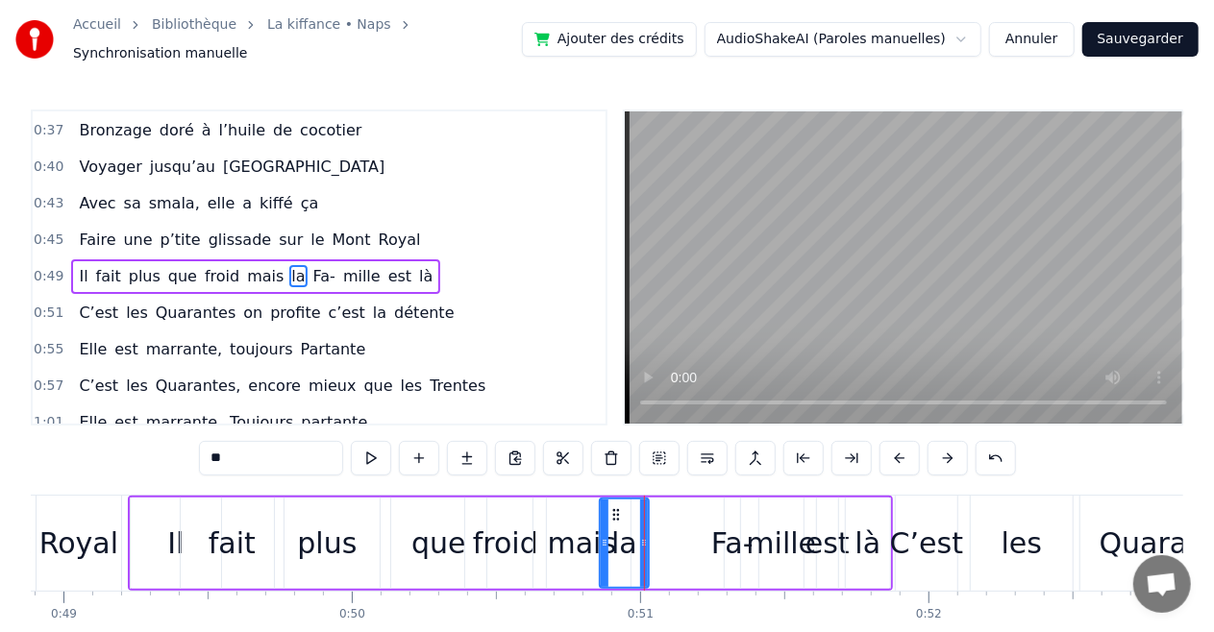
drag, startPoint x: 574, startPoint y: 544, endPoint x: 603, endPoint y: 545, distance: 29.8
click at [603, 545] on div at bounding box center [605, 543] width 8 height 87
click at [684, 546] on div "Il fait plus que froid mais la Fa- mille est là" at bounding box center [510, 543] width 765 height 95
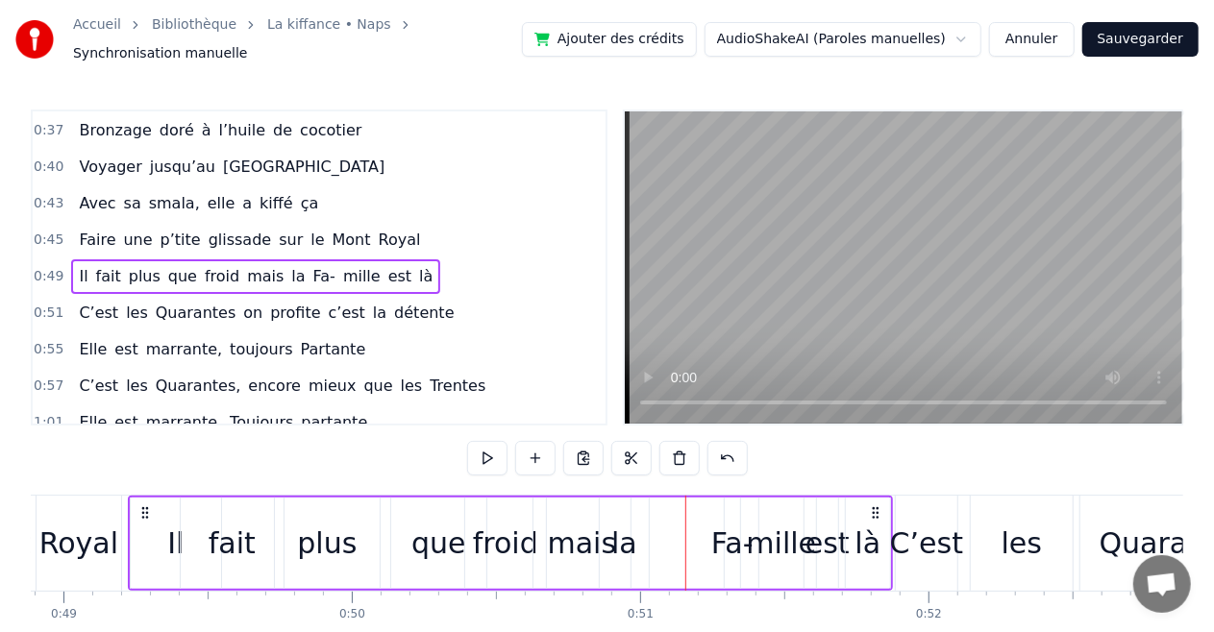
click at [725, 534] on div "Fa-" at bounding box center [732, 543] width 42 height 43
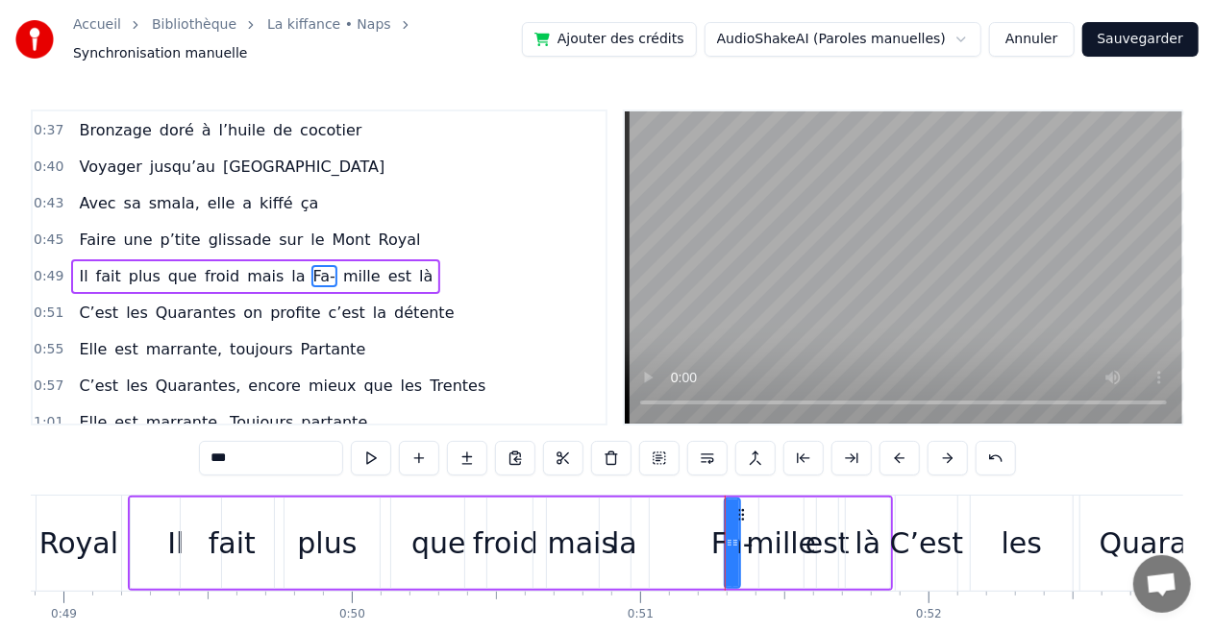
click at [717, 535] on div "Fa-" at bounding box center [732, 543] width 42 height 43
drag, startPoint x: 726, startPoint y: 536, endPoint x: 595, endPoint y: 537, distance: 131.6
click at [595, 537] on icon at bounding box center [598, 542] width 8 height 15
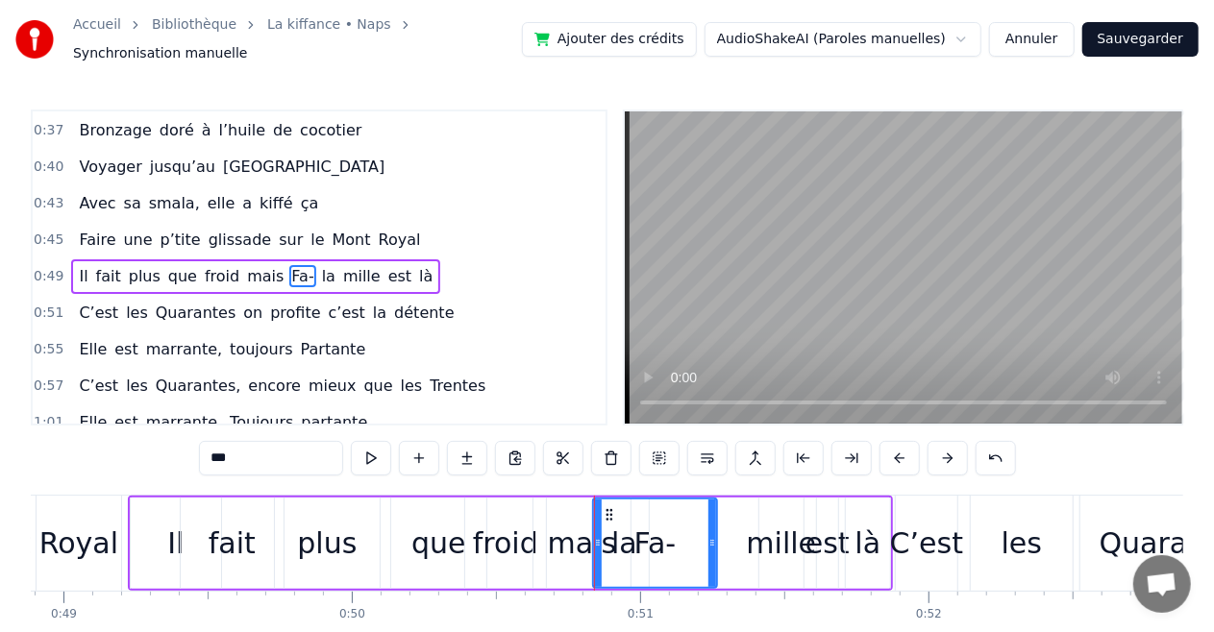
drag, startPoint x: 735, startPoint y: 532, endPoint x: 712, endPoint y: 542, distance: 25.0
click at [712, 542] on div at bounding box center [712, 543] width 8 height 87
drag, startPoint x: 599, startPoint y: 539, endPoint x: 619, endPoint y: 541, distance: 20.3
drag, startPoint x: 710, startPoint y: 533, endPoint x: 678, endPoint y: 542, distance: 32.9
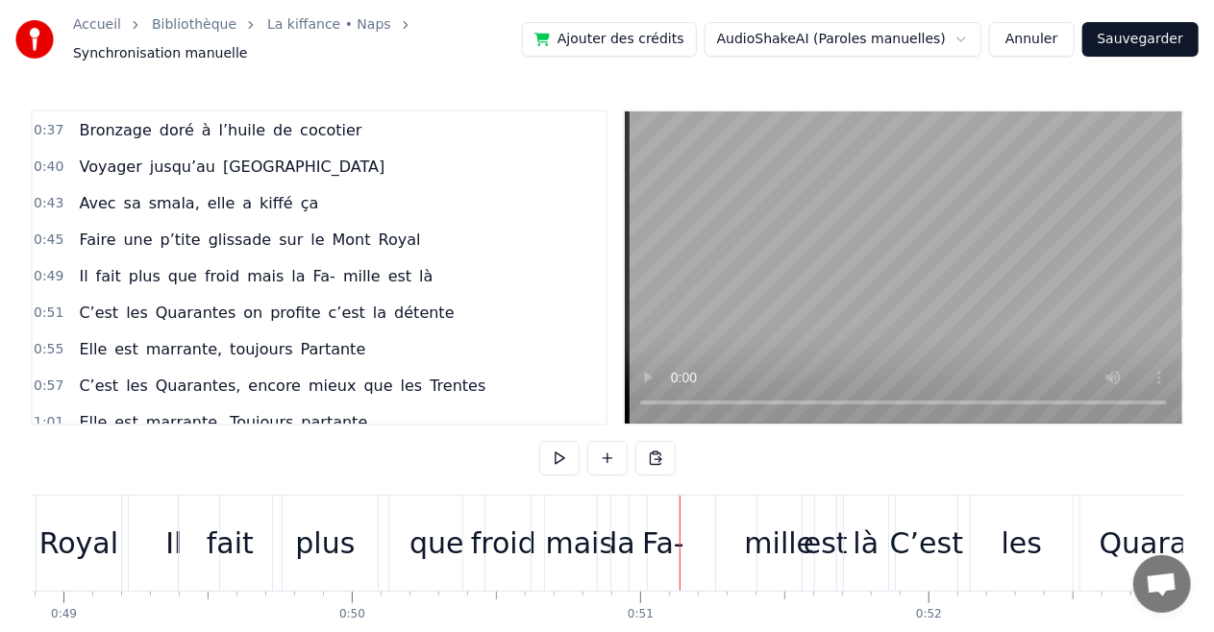
click at [753, 543] on div "mille" at bounding box center [780, 543] width 70 height 43
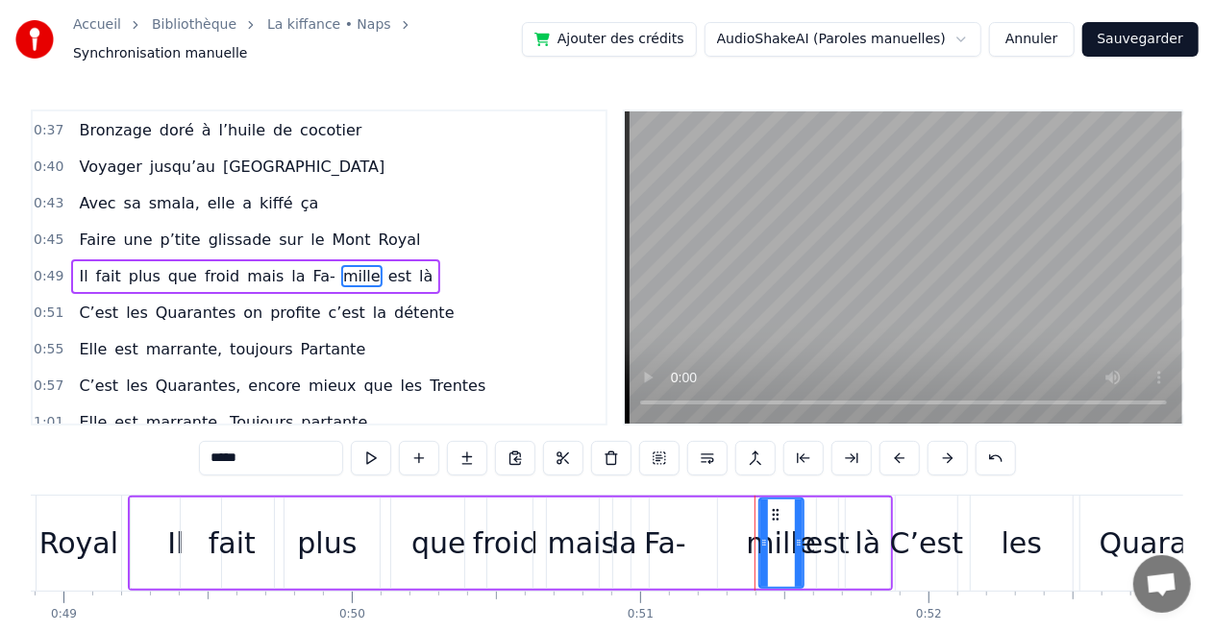
click at [773, 540] on div "mille" at bounding box center [782, 543] width 70 height 43
click at [831, 533] on div "est" at bounding box center [827, 543] width 44 height 43
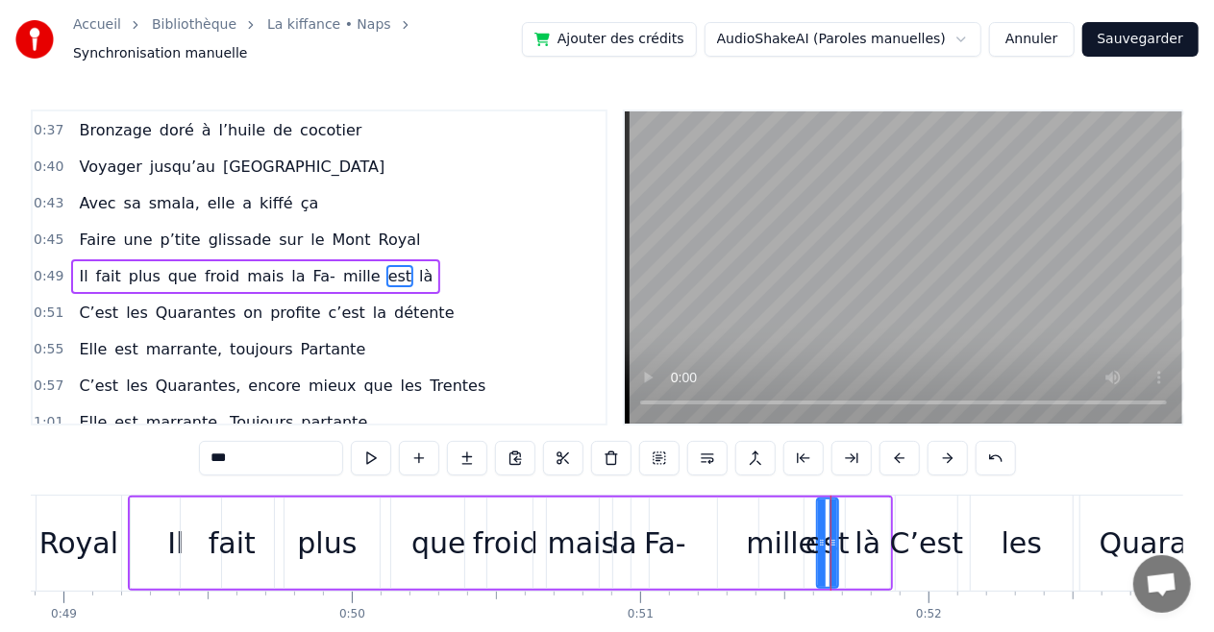
click at [791, 540] on div "mille" at bounding box center [782, 543] width 70 height 43
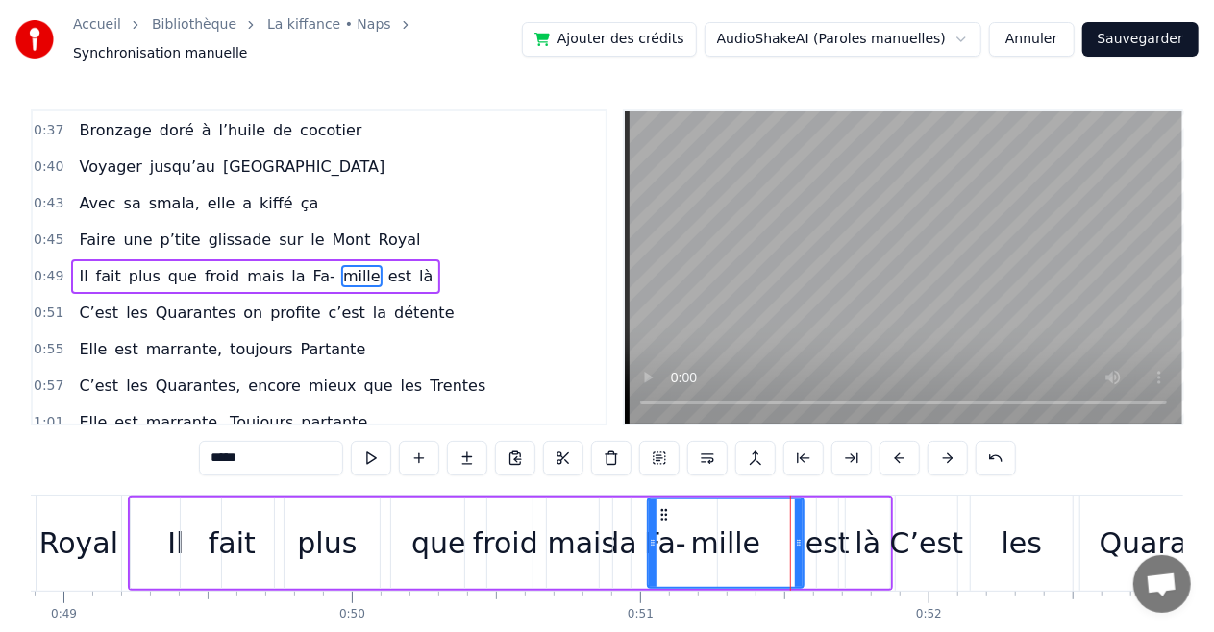
drag, startPoint x: 761, startPoint y: 534, endPoint x: 647, endPoint y: 539, distance: 114.4
click at [649, 539] on icon at bounding box center [653, 542] width 8 height 15
click at [796, 535] on icon at bounding box center [799, 542] width 8 height 15
click at [801, 536] on div "mille" at bounding box center [724, 543] width 160 height 91
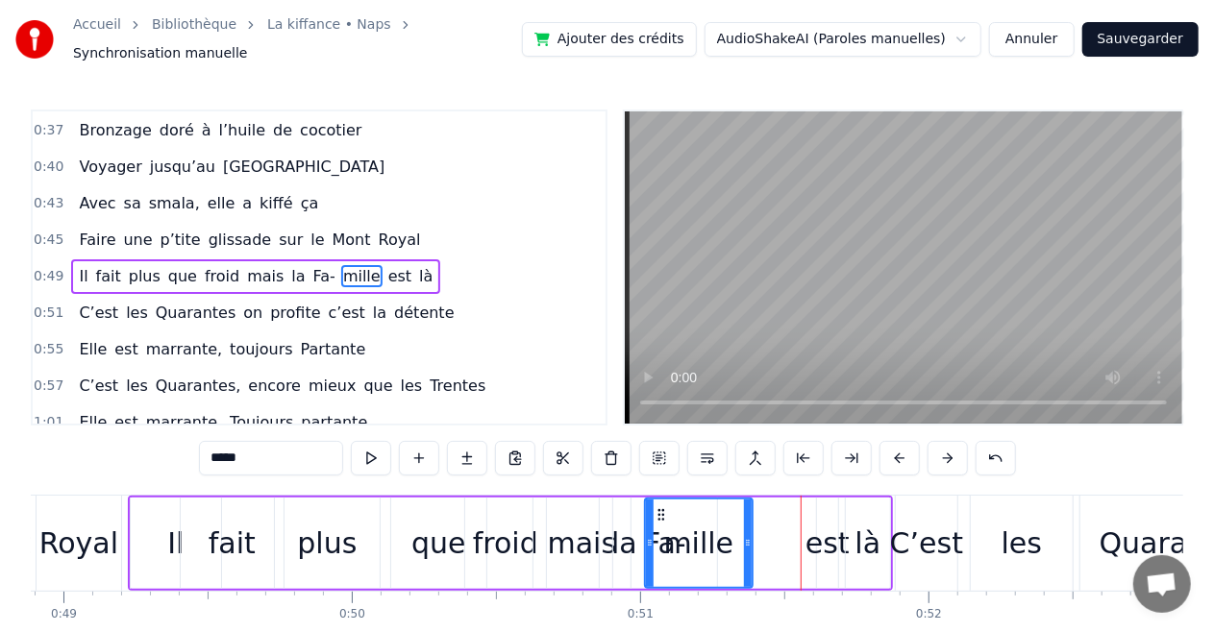
drag, startPoint x: 795, startPoint y: 540, endPoint x: 743, endPoint y: 547, distance: 52.3
click at [744, 547] on div at bounding box center [748, 543] width 8 height 87
drag, startPoint x: 646, startPoint y: 532, endPoint x: 680, endPoint y: 537, distance: 34.9
click at [680, 537] on icon at bounding box center [684, 542] width 8 height 15
click at [816, 537] on div "est" at bounding box center [827, 543] width 44 height 43
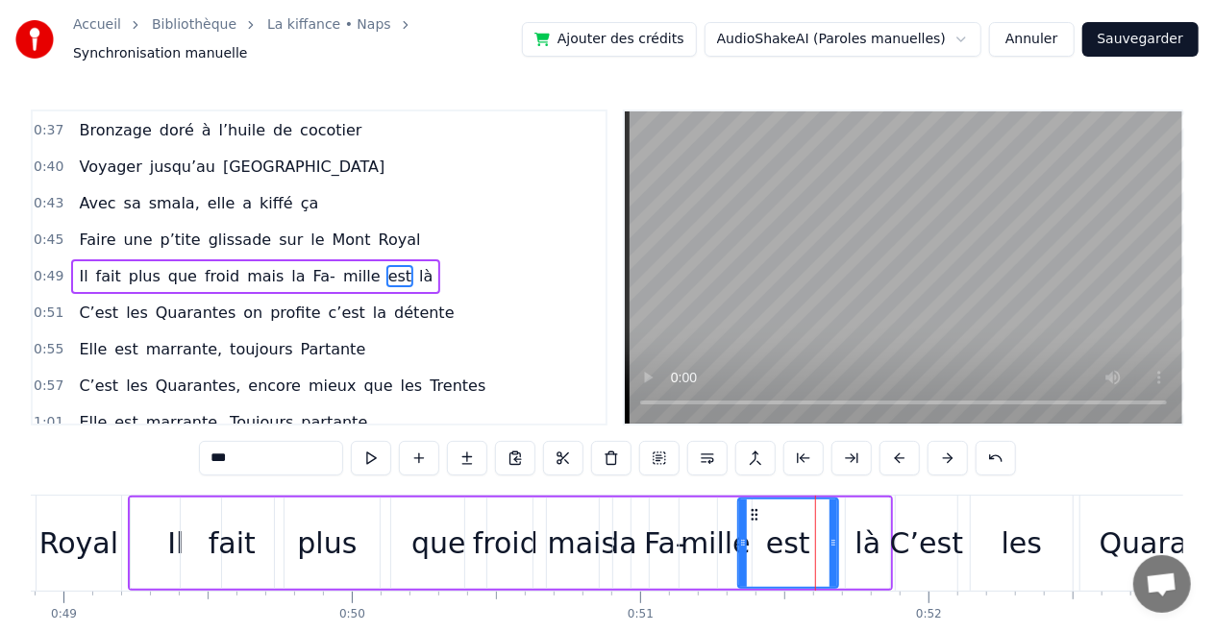
drag, startPoint x: 819, startPoint y: 535, endPoint x: 740, endPoint y: 538, distance: 78.8
click at [740, 538] on icon at bounding box center [743, 542] width 8 height 15
drag, startPoint x: 832, startPoint y: 528, endPoint x: 792, endPoint y: 532, distance: 40.6
click at [792, 535] on icon at bounding box center [793, 542] width 8 height 15
click at [867, 534] on div "là" at bounding box center [868, 543] width 26 height 43
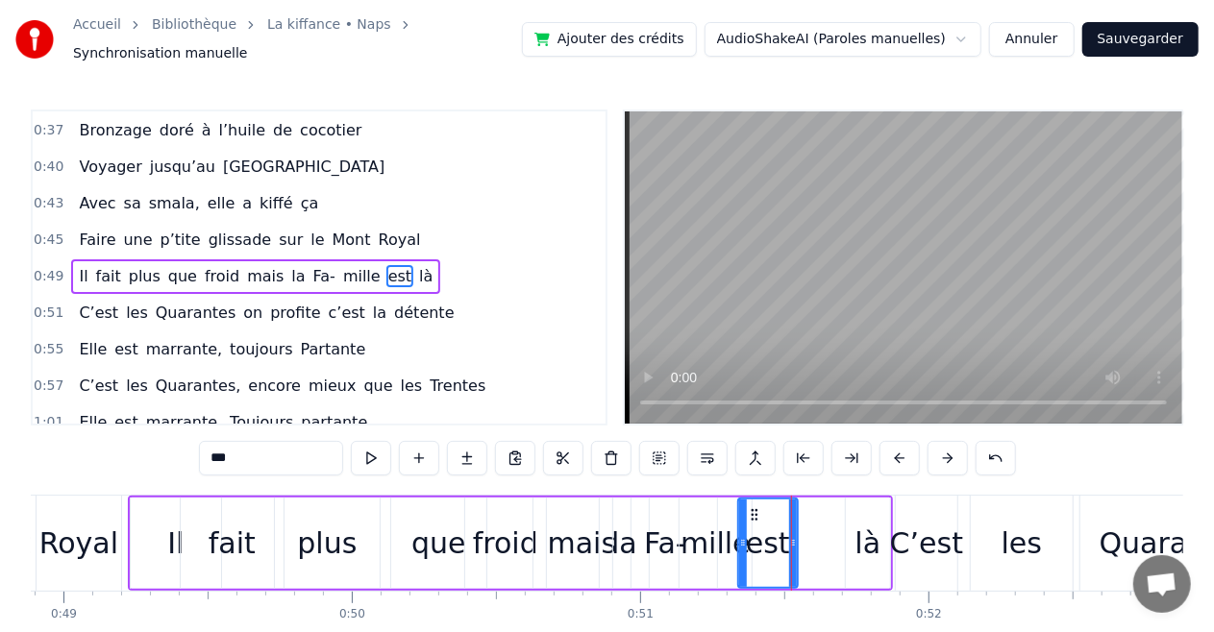
type input "**"
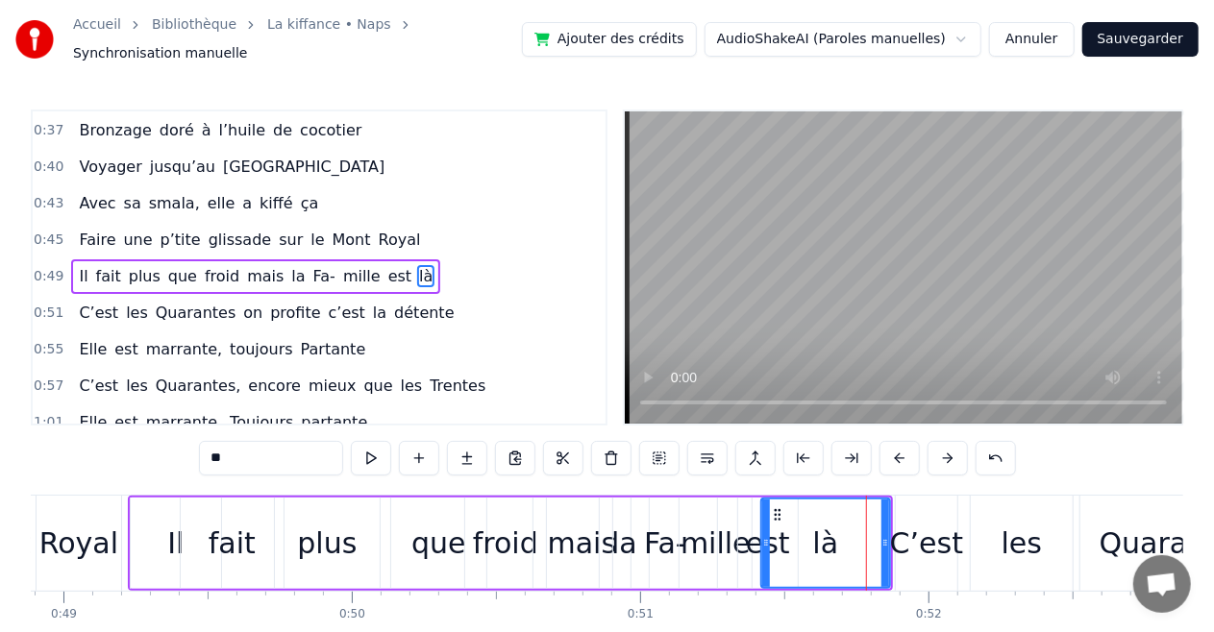
drag, startPoint x: 848, startPoint y: 535, endPoint x: 763, endPoint y: 548, distance: 86.4
click at [763, 548] on div at bounding box center [766, 543] width 8 height 87
drag, startPoint x: 884, startPoint y: 531, endPoint x: 840, endPoint y: 545, distance: 46.2
click at [840, 545] on div at bounding box center [838, 543] width 8 height 87
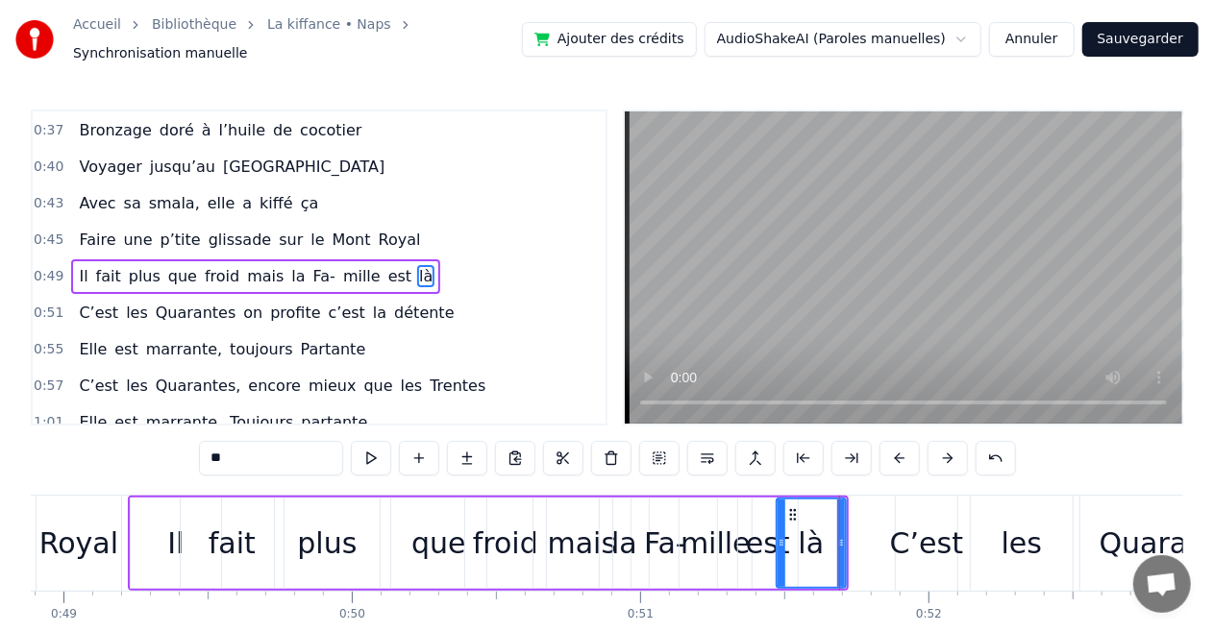
drag, startPoint x: 766, startPoint y: 547, endPoint x: 782, endPoint y: 544, distance: 16.6
click at [782, 544] on div at bounding box center [781, 543] width 8 height 87
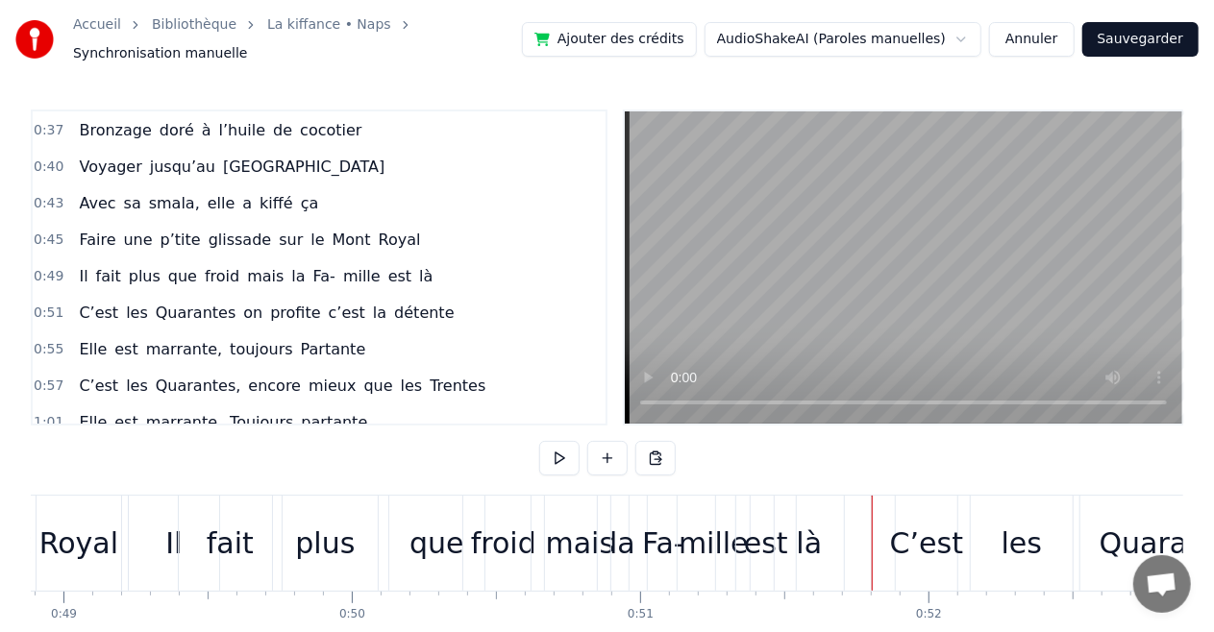
click at [905, 530] on div "C’est" at bounding box center [926, 543] width 73 height 43
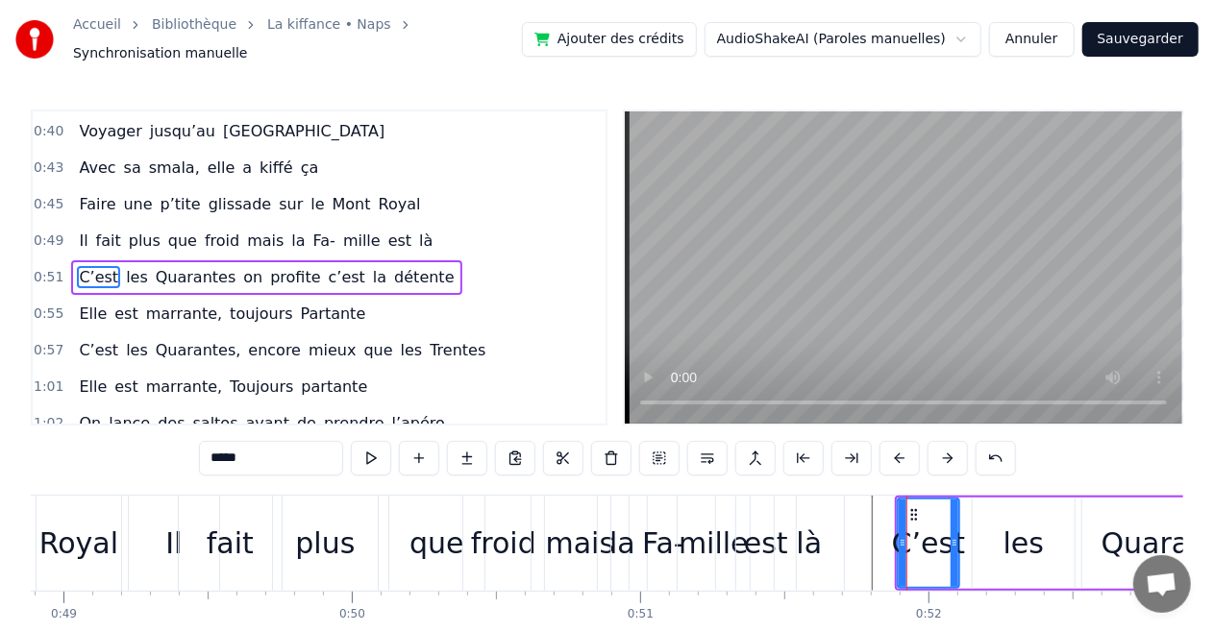
drag, startPoint x: 957, startPoint y: 533, endPoint x: 995, endPoint y: 530, distance: 38.5
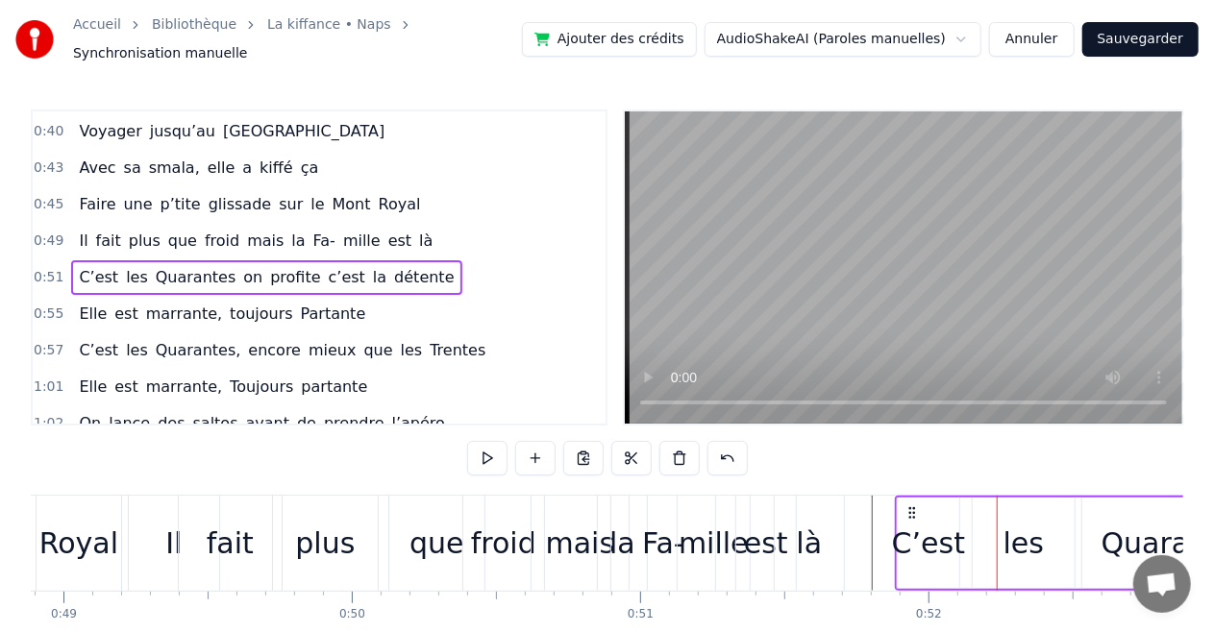
click at [953, 525] on div "C’est" at bounding box center [928, 543] width 73 height 43
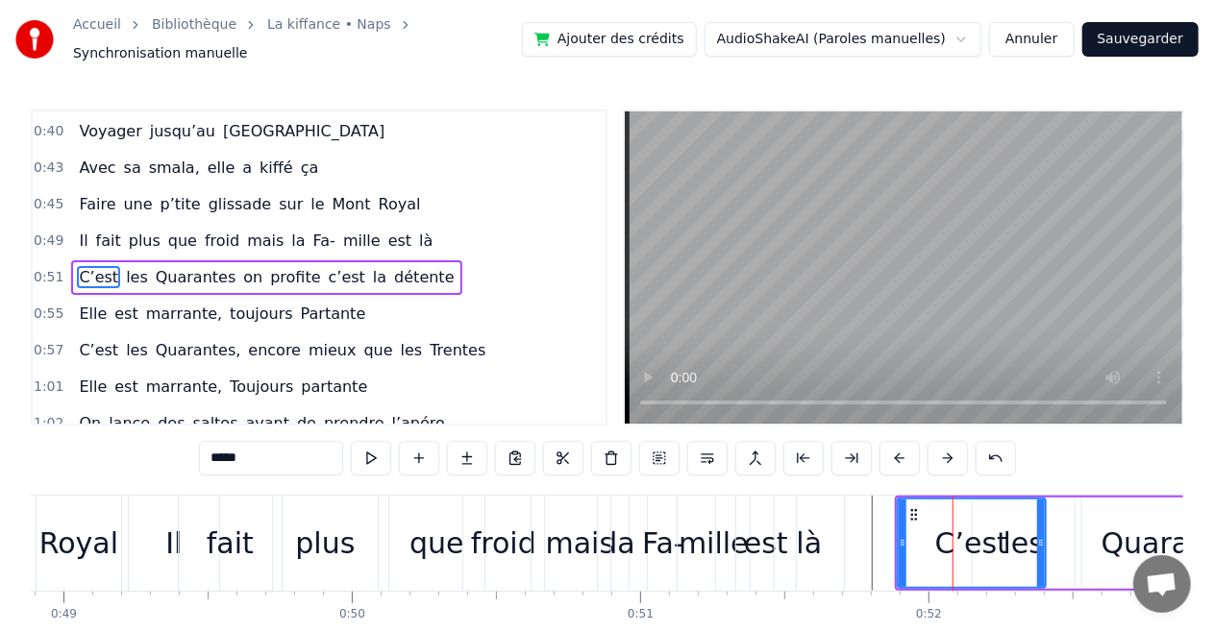
drag, startPoint x: 953, startPoint y: 525, endPoint x: 1041, endPoint y: 519, distance: 87.6
click at [1041, 519] on div at bounding box center [1041, 543] width 8 height 87
click at [1053, 534] on div "les" at bounding box center [1023, 543] width 102 height 91
type input "***"
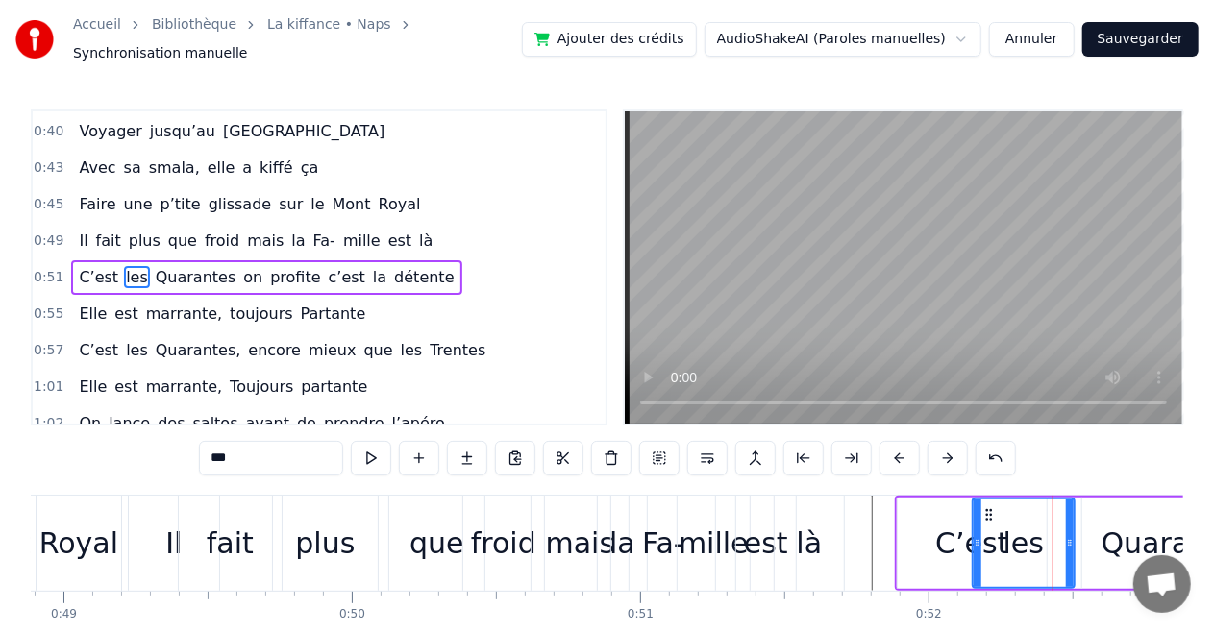
click at [52, 305] on span "0:55" at bounding box center [49, 314] width 30 height 19
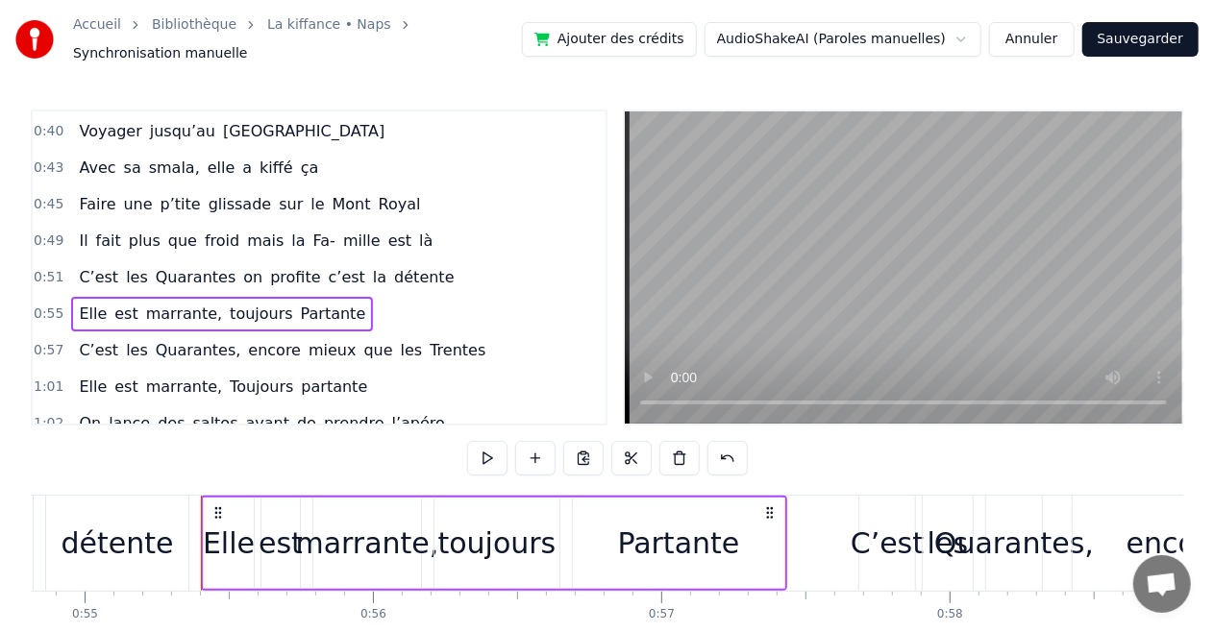
scroll to position [0, 15875]
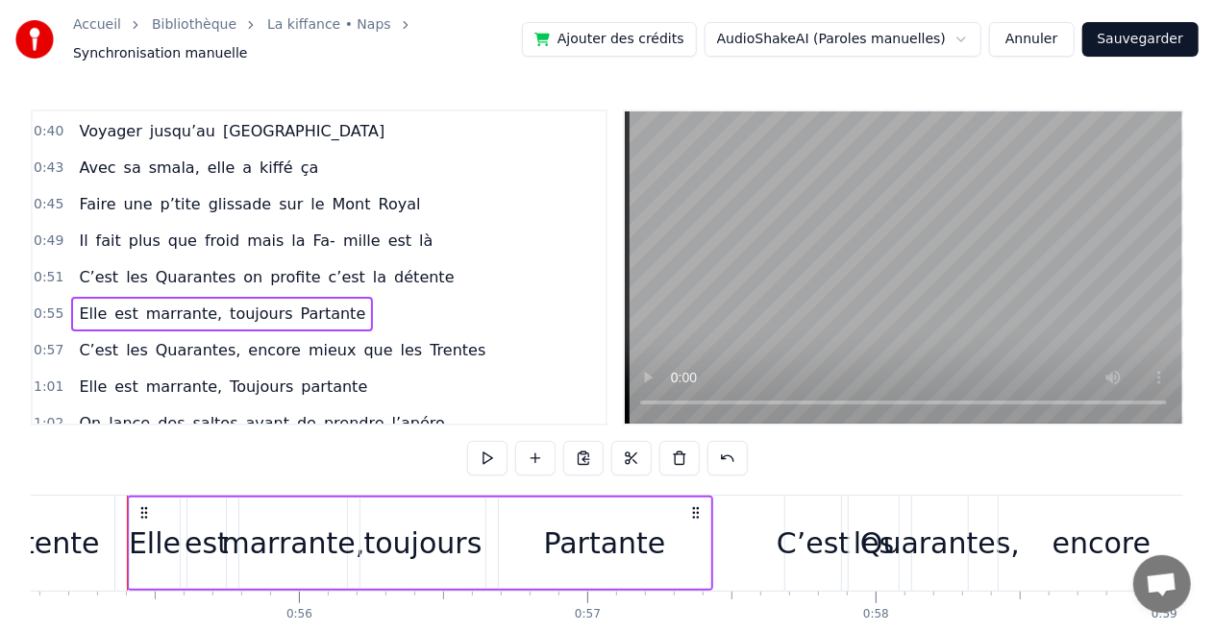
click at [42, 268] on span "0:51" at bounding box center [49, 277] width 30 height 19
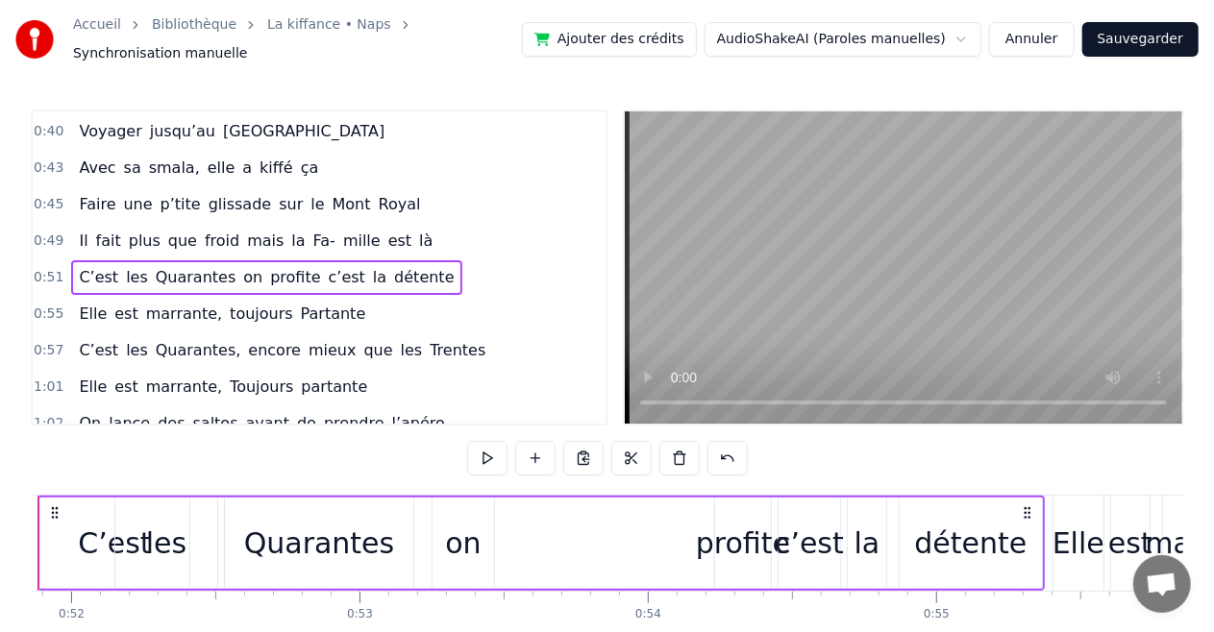
scroll to position [0, 14859]
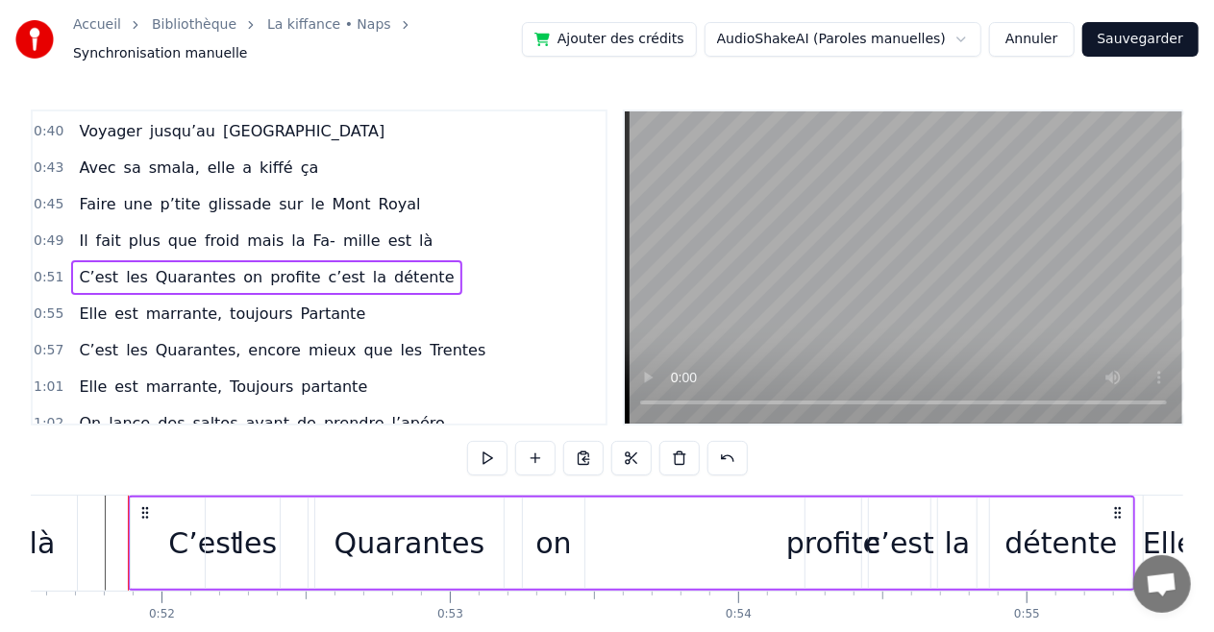
click at [796, 534] on div "profite" at bounding box center [833, 543] width 94 height 43
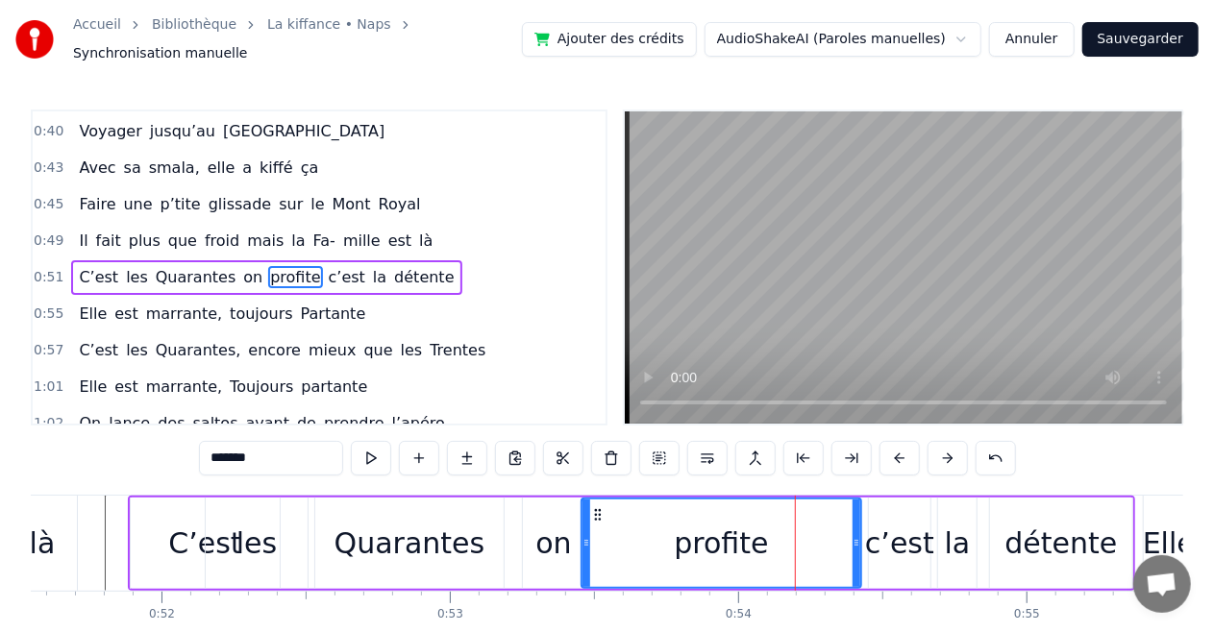
drag, startPoint x: 808, startPoint y: 534, endPoint x: 582, endPoint y: 538, distance: 225.8
click at [582, 538] on icon at bounding box center [586, 542] width 8 height 15
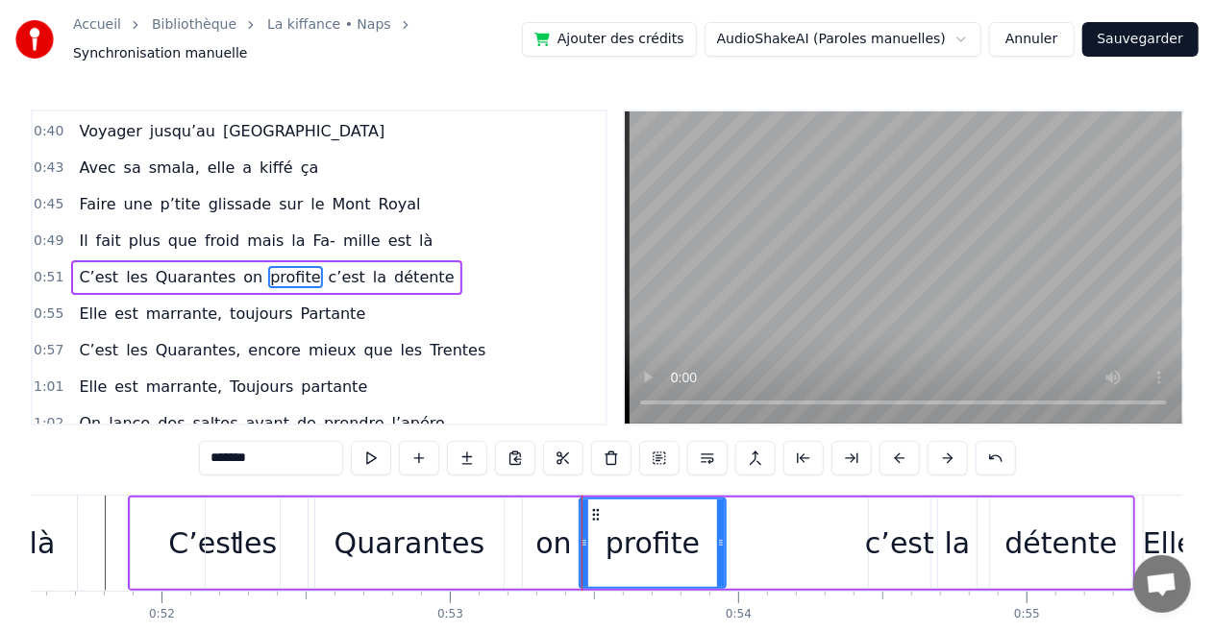
drag, startPoint x: 857, startPoint y: 535, endPoint x: 719, endPoint y: 544, distance: 138.6
click at [719, 544] on div at bounding box center [721, 543] width 8 height 87
click at [911, 532] on div "c’est" at bounding box center [899, 543] width 69 height 43
type input "*****"
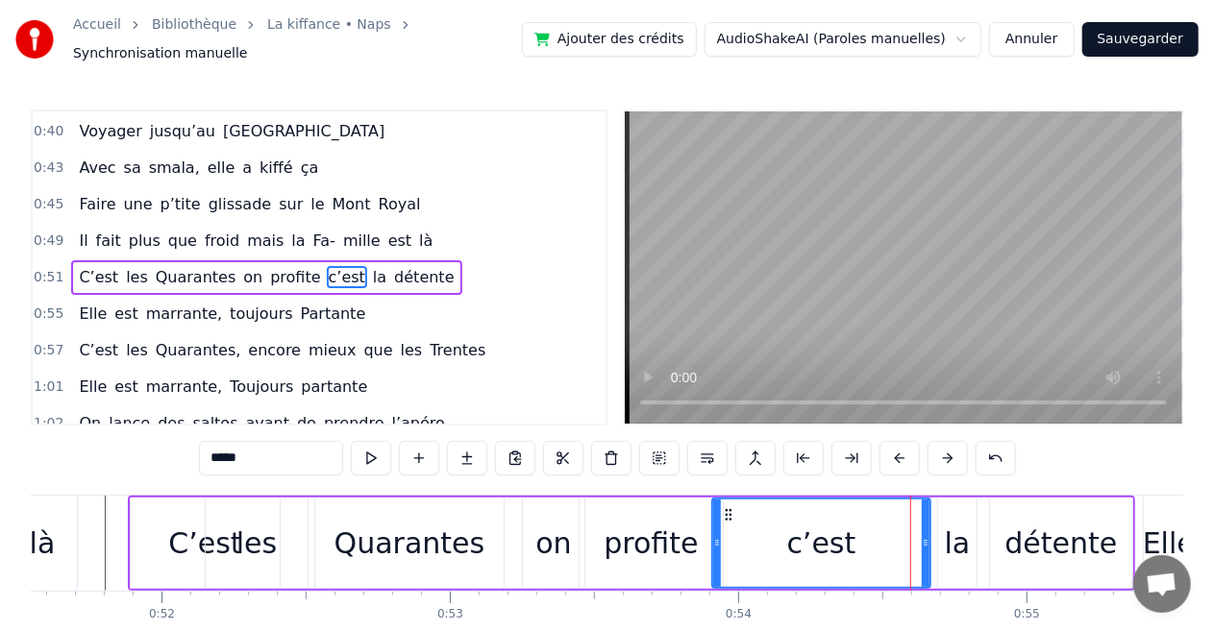
drag, startPoint x: 873, startPoint y: 536, endPoint x: 717, endPoint y: 545, distance: 156.9
click at [717, 545] on div at bounding box center [717, 543] width 8 height 87
click at [713, 545] on div at bounding box center [717, 543] width 8 height 87
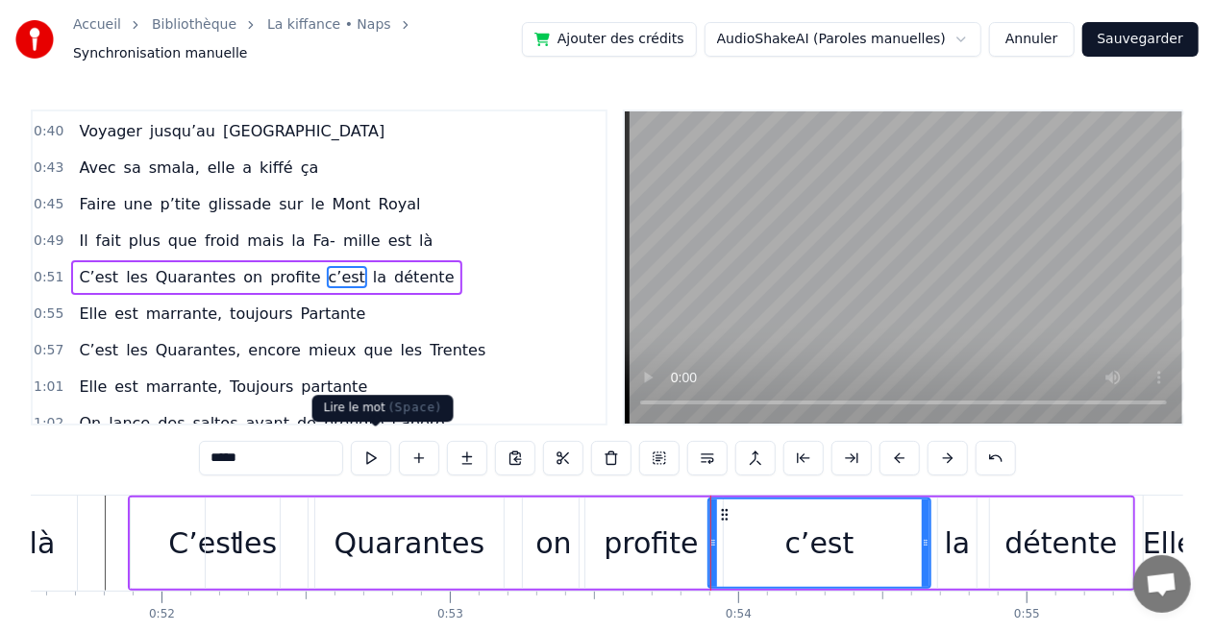
click at [366, 443] on button at bounding box center [371, 458] width 40 height 35
click at [48, 232] on span "0:49" at bounding box center [49, 241] width 30 height 19
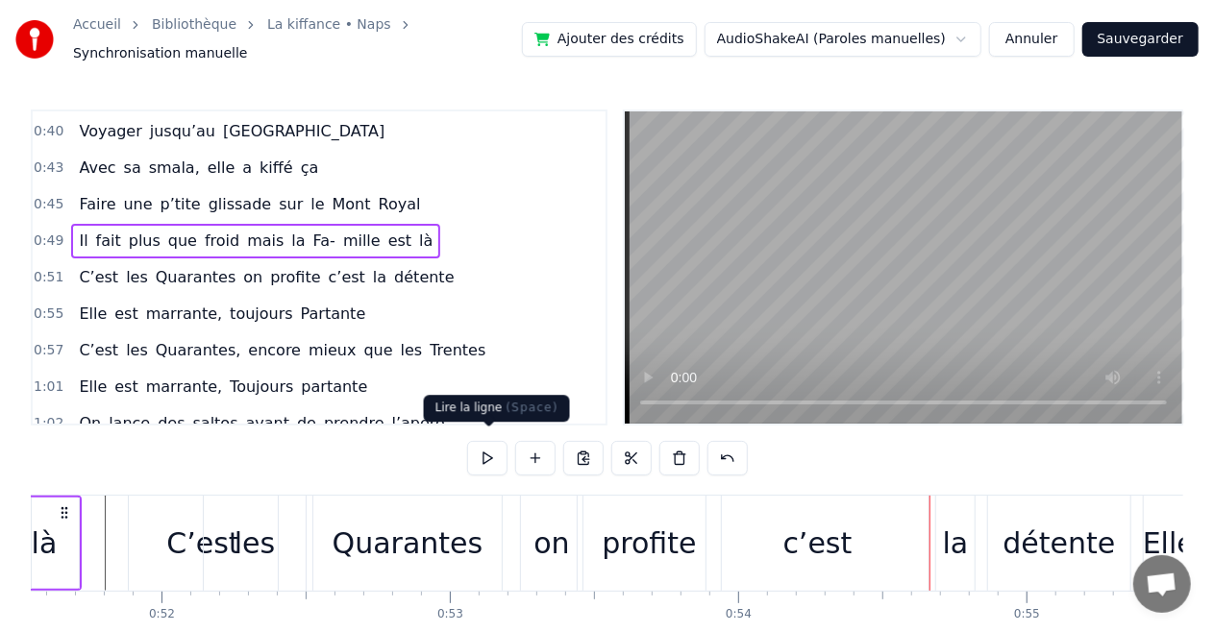
click at [493, 448] on button at bounding box center [487, 458] width 40 height 35
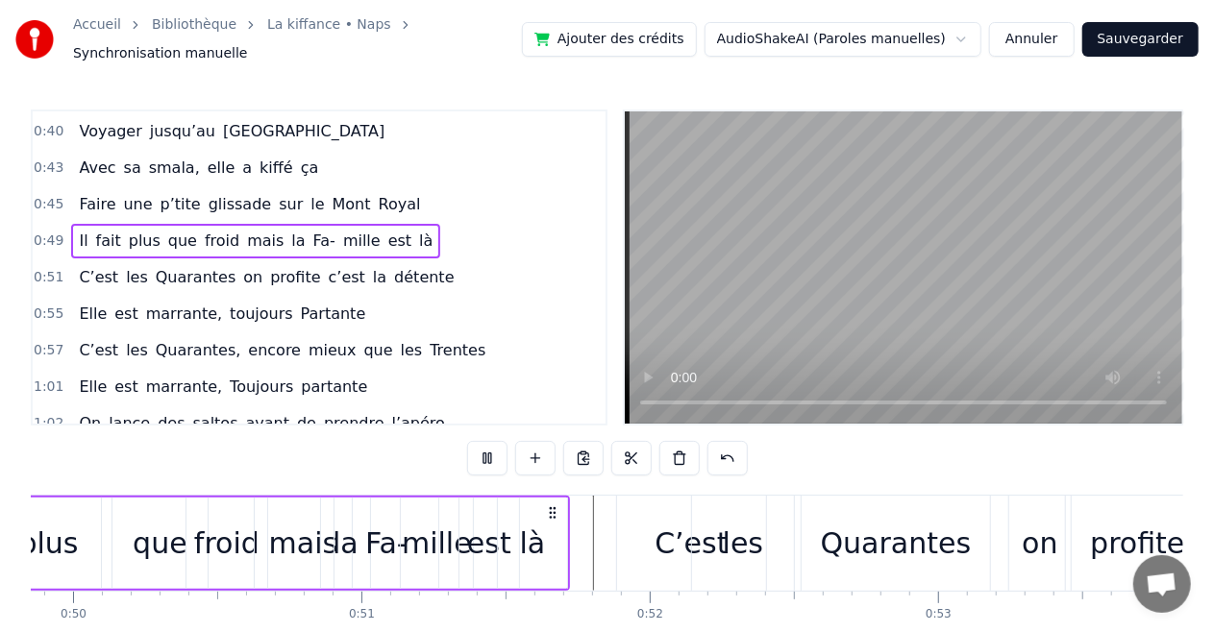
scroll to position [0, 14229]
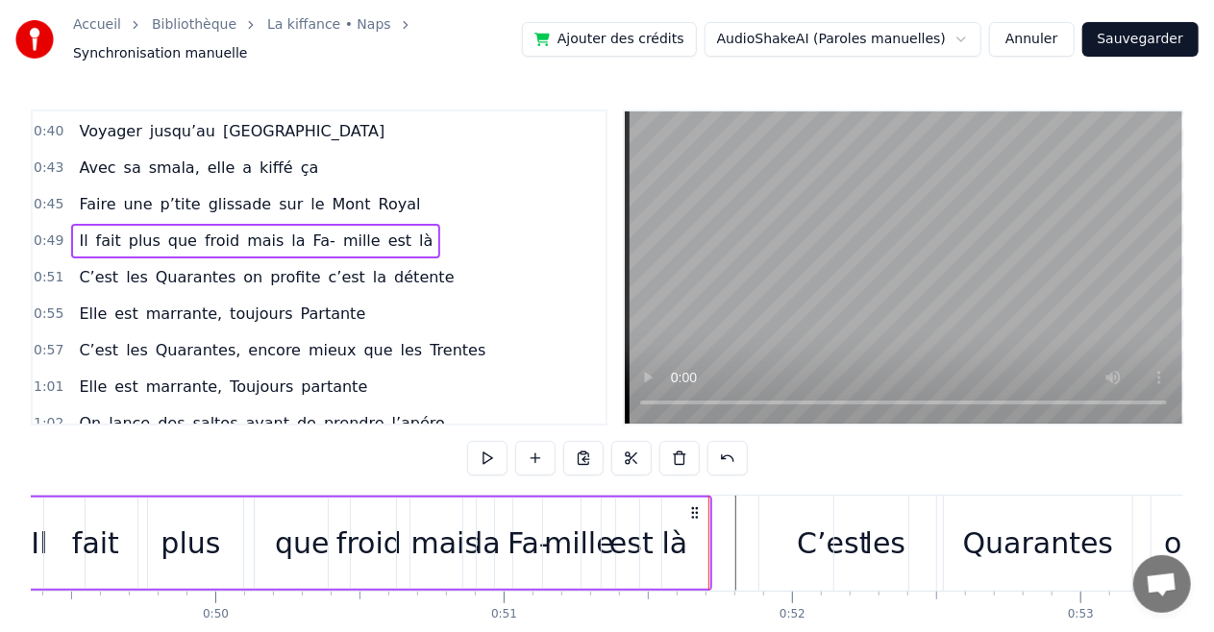
click at [493, 448] on button at bounding box center [487, 458] width 40 height 35
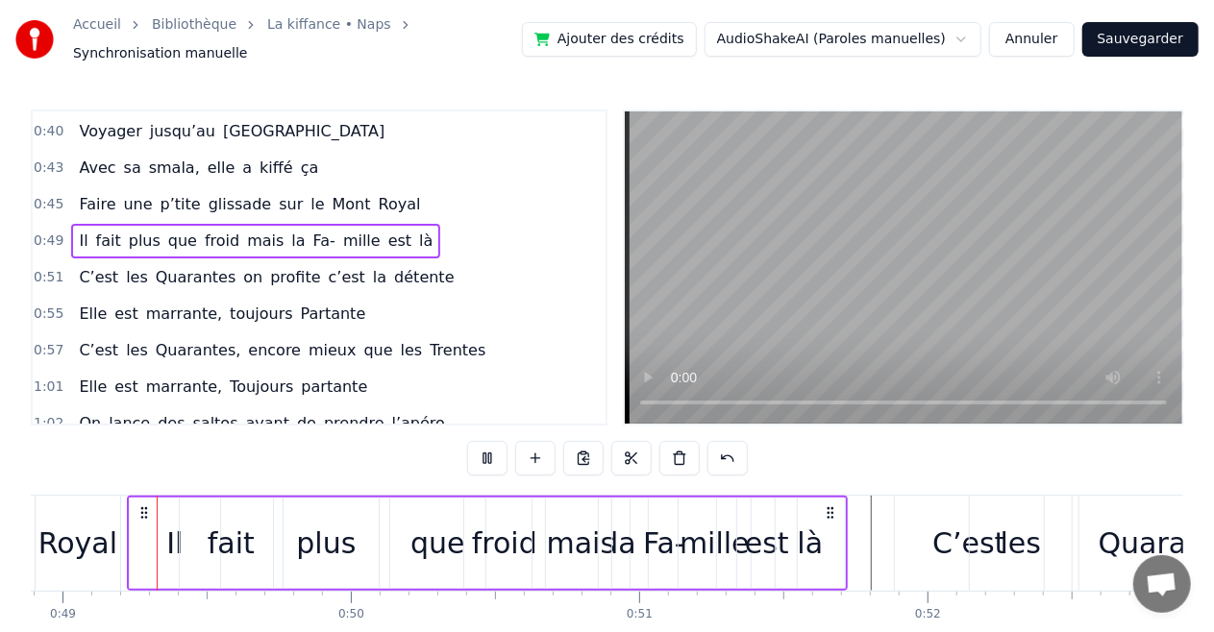
scroll to position [0, 14092]
drag, startPoint x: 844, startPoint y: 536, endPoint x: 867, endPoint y: 543, distance: 24.0
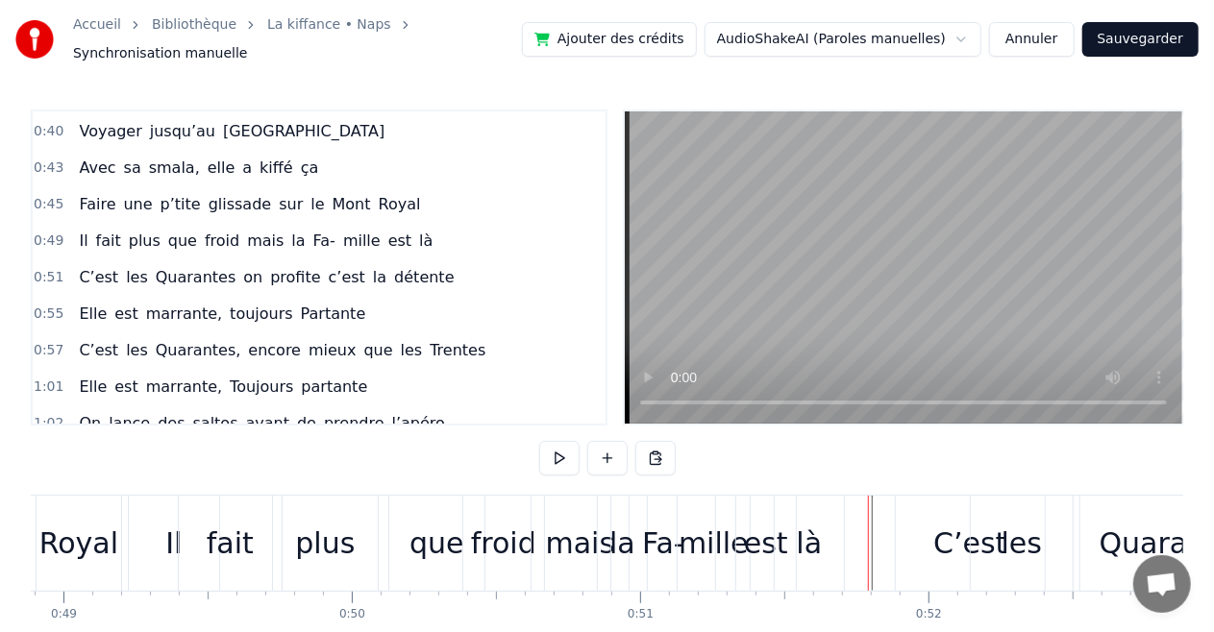
click at [868, 543] on div at bounding box center [868, 543] width 1 height 95
click at [548, 455] on button at bounding box center [559, 458] width 40 height 35
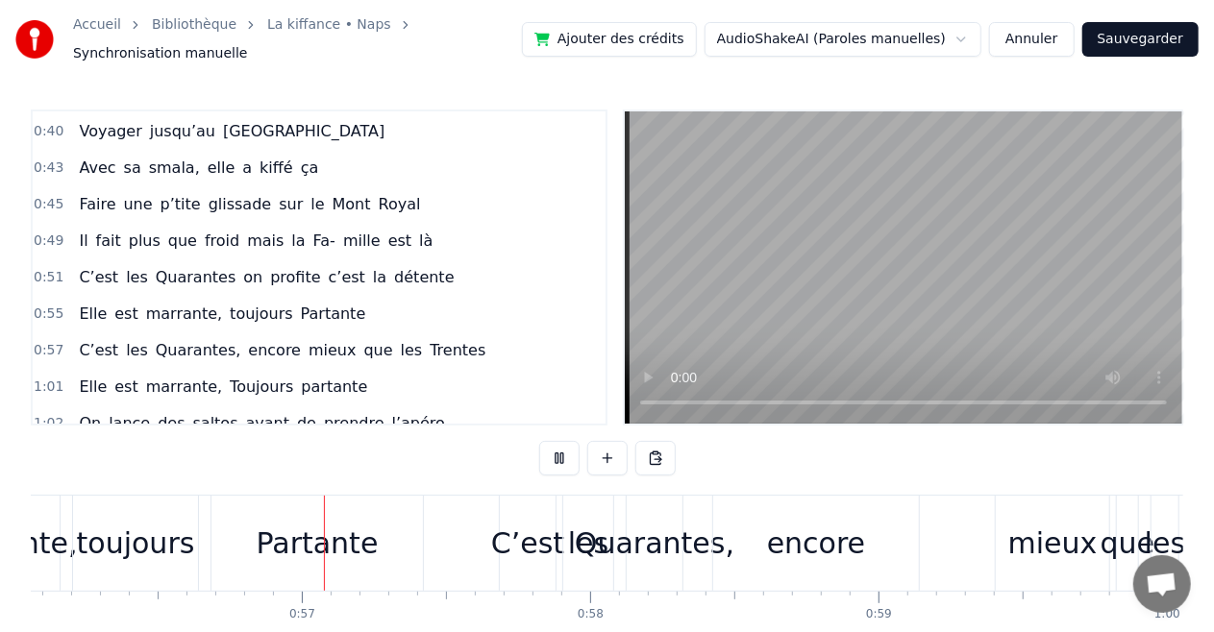
scroll to position [0, 16167]
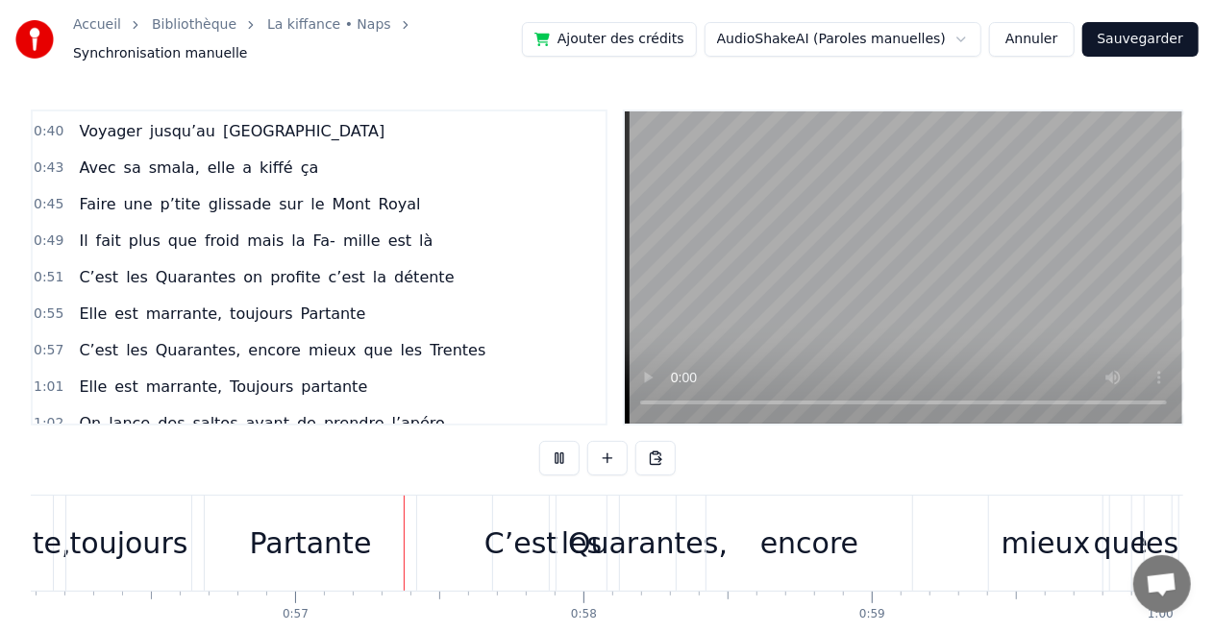
click at [42, 232] on span "0:49" at bounding box center [49, 241] width 30 height 19
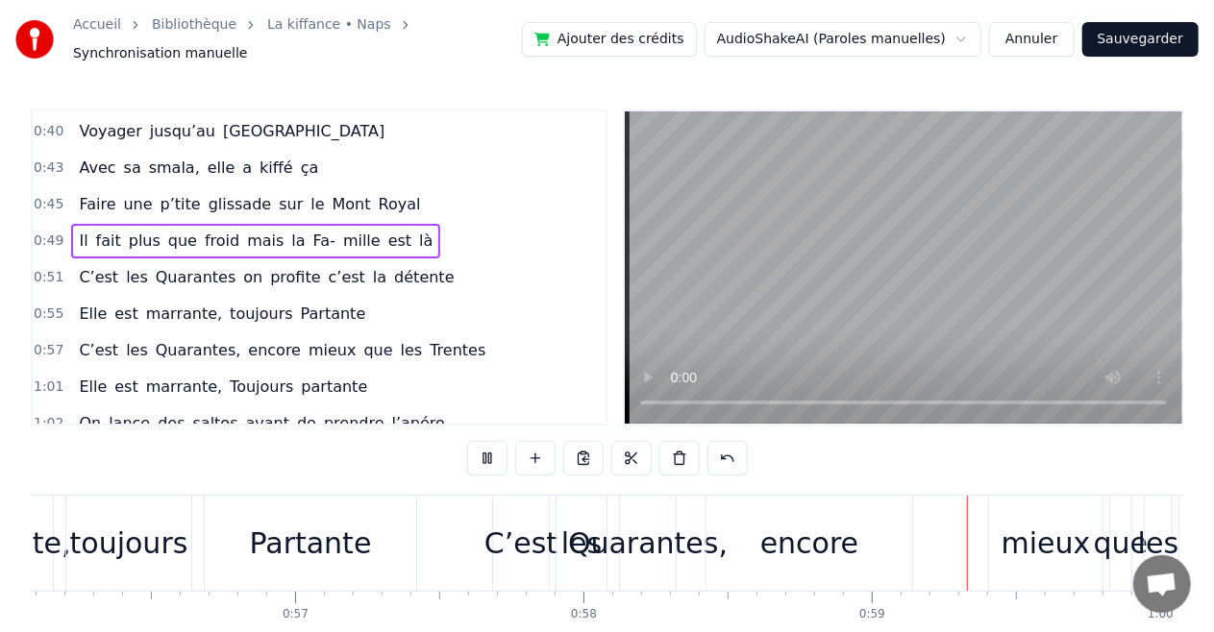
click at [42, 232] on span "0:49" at bounding box center [49, 241] width 30 height 19
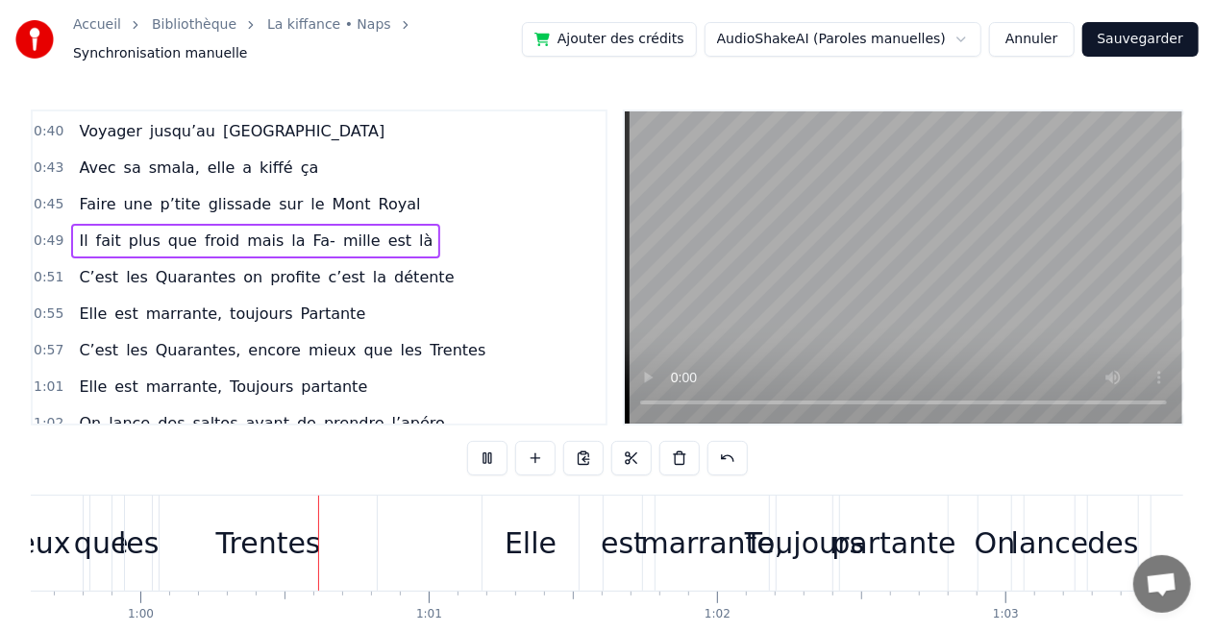
scroll to position [0, 17188]
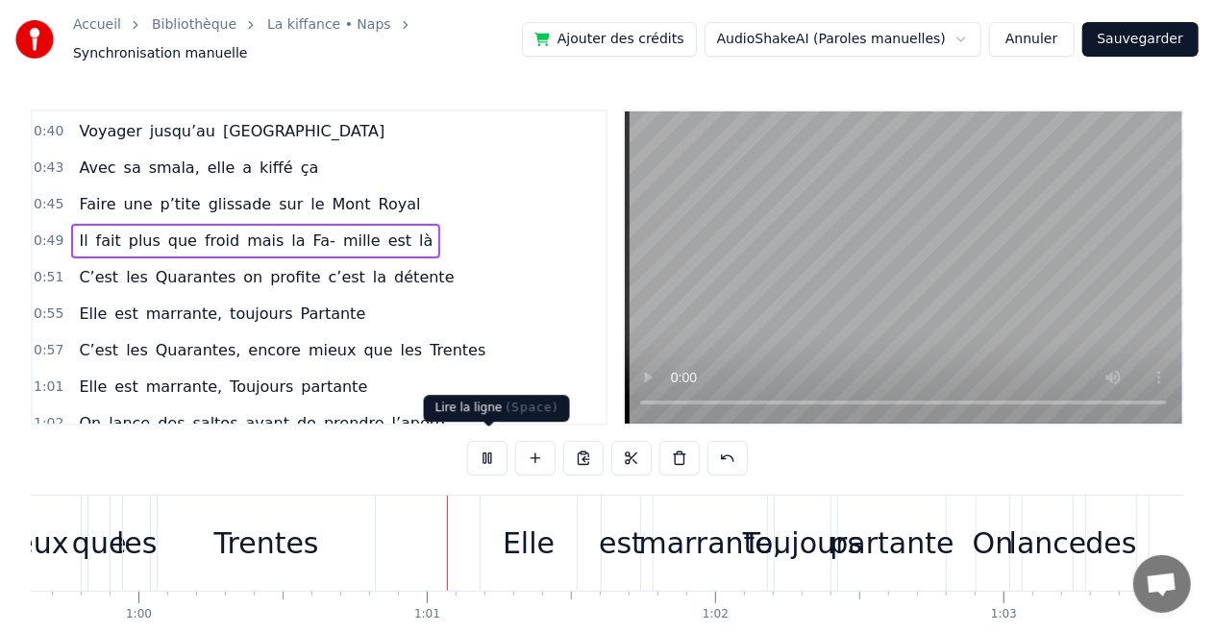
click at [486, 454] on button at bounding box center [487, 458] width 40 height 35
click at [42, 232] on span "0:49" at bounding box center [49, 241] width 30 height 19
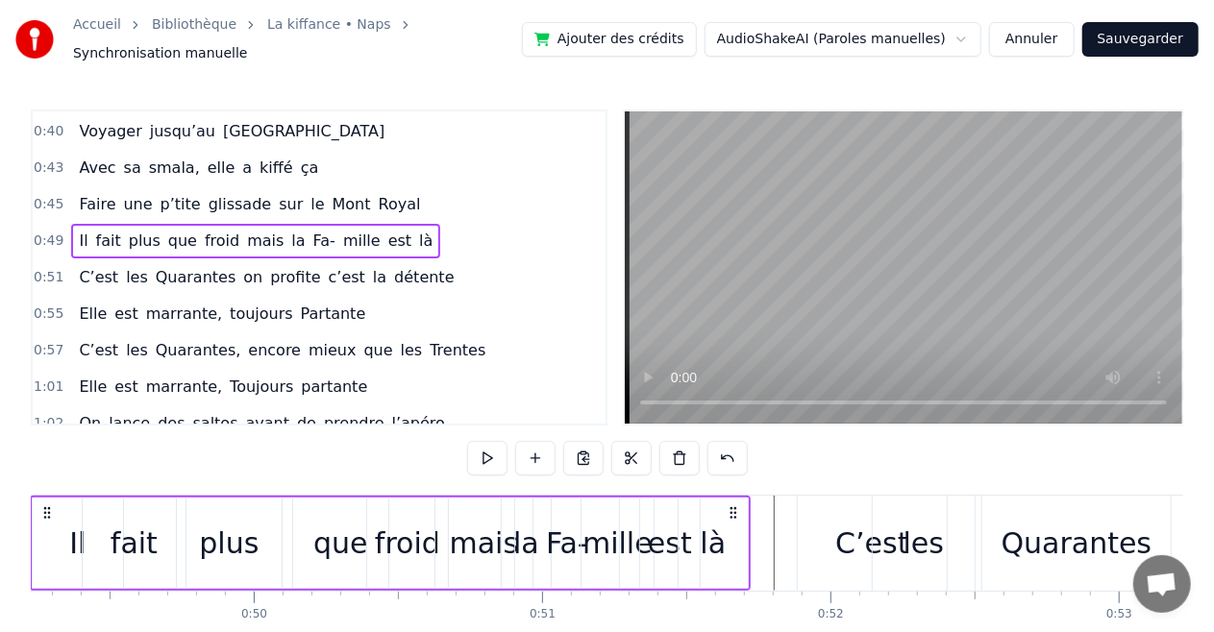
scroll to position [0, 14092]
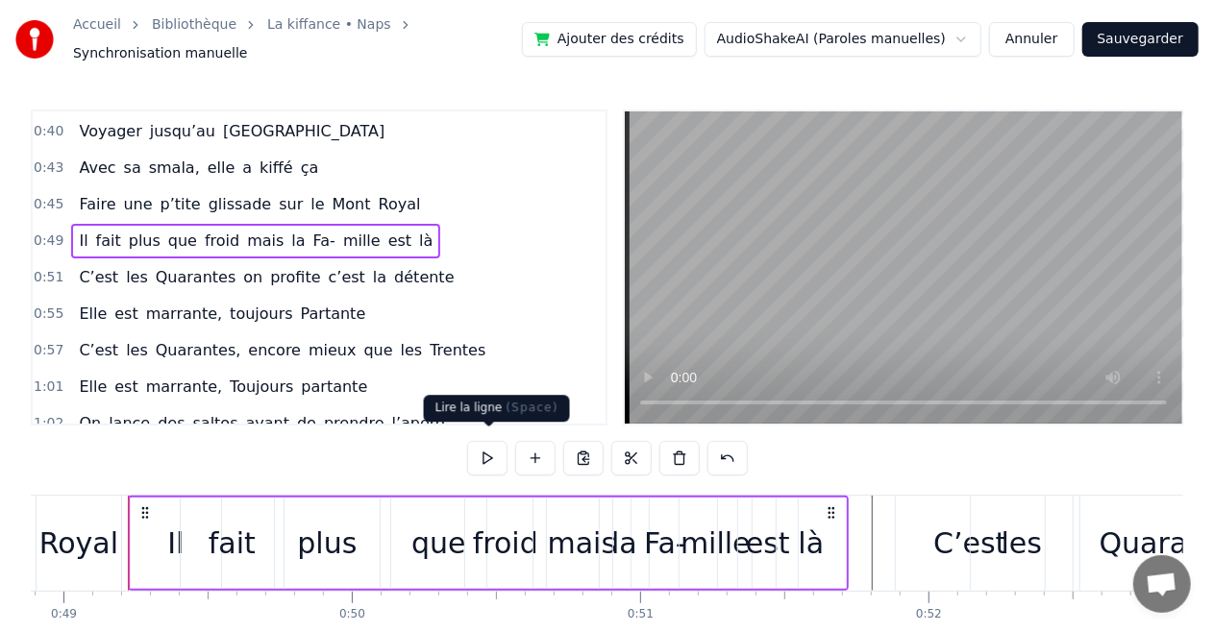
click at [490, 450] on button at bounding box center [487, 458] width 40 height 35
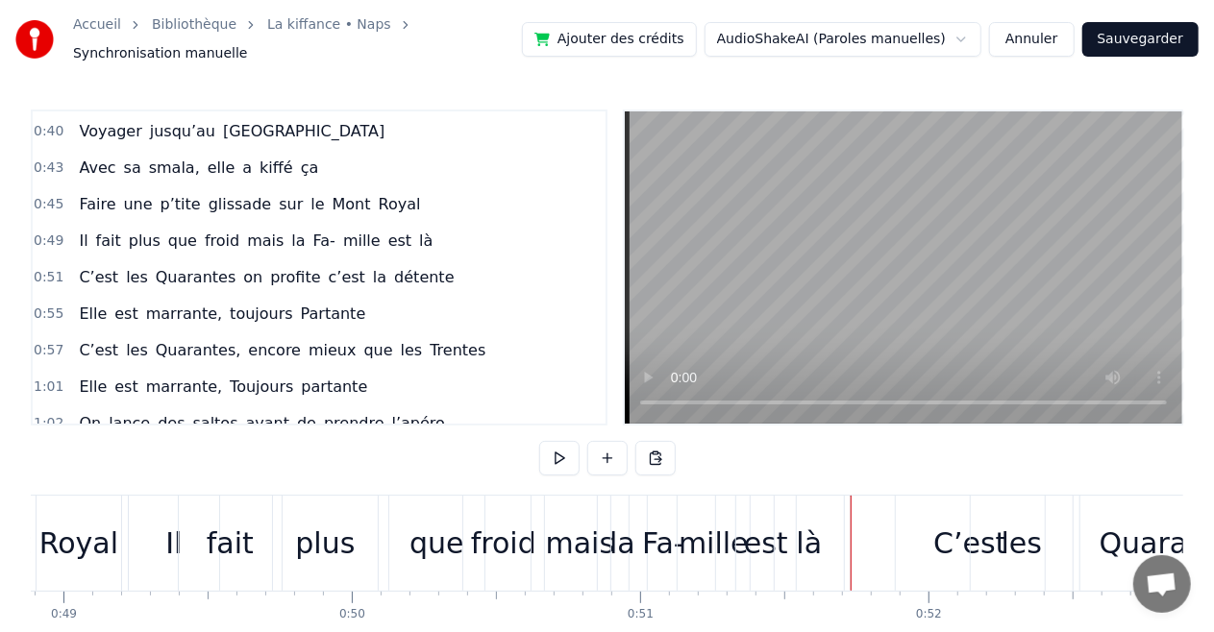
click at [834, 536] on div "là" at bounding box center [808, 543] width 69 height 95
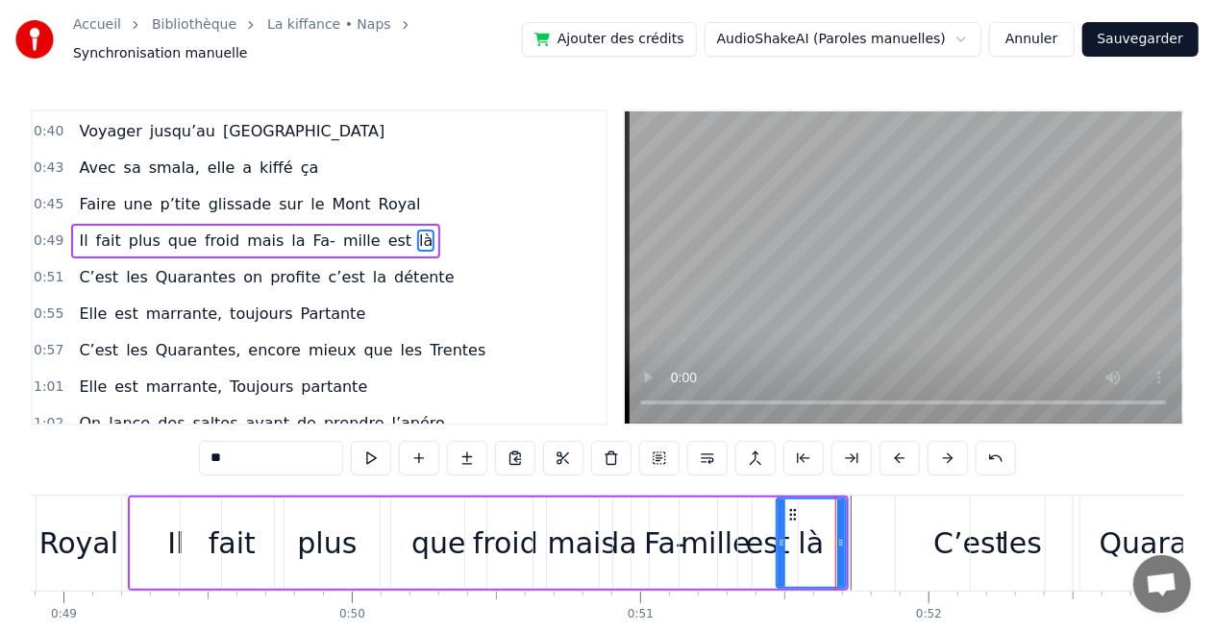
scroll to position [328, 0]
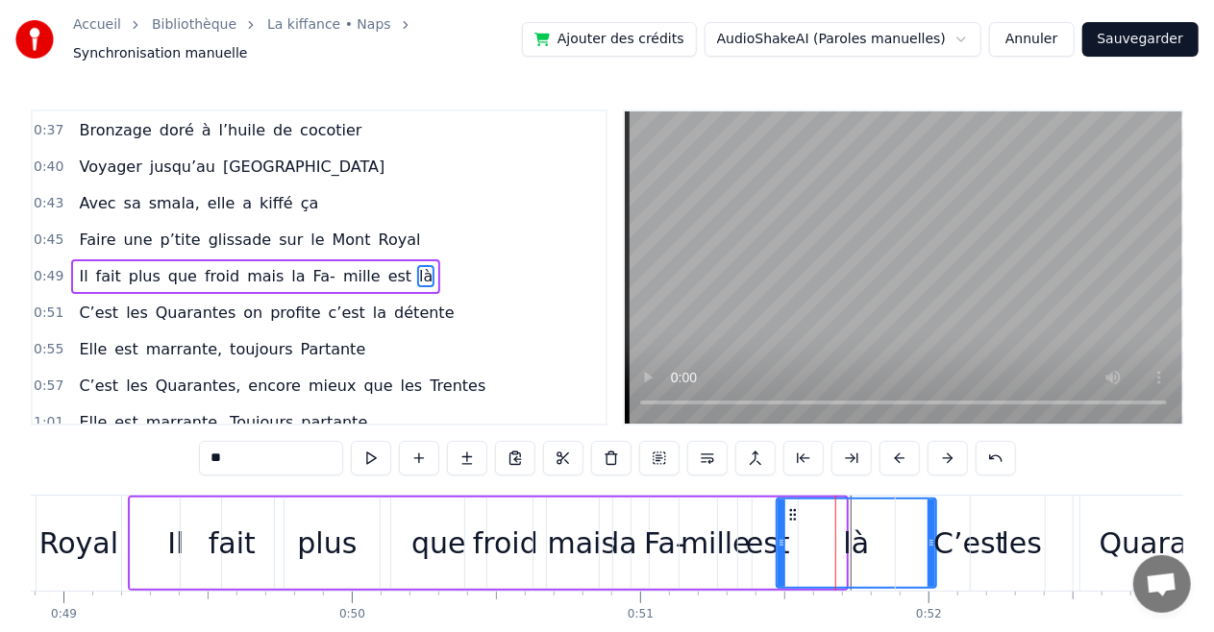
drag, startPoint x: 842, startPoint y: 533, endPoint x: 932, endPoint y: 544, distance: 90.9
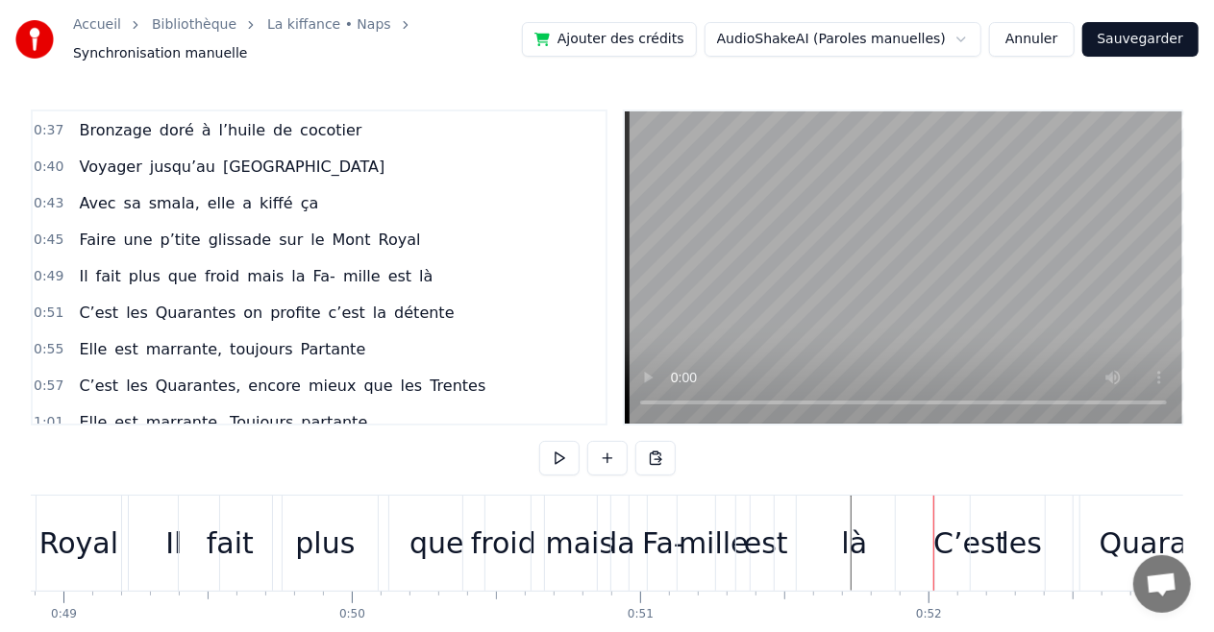
click at [55, 231] on span "0:45" at bounding box center [49, 240] width 30 height 19
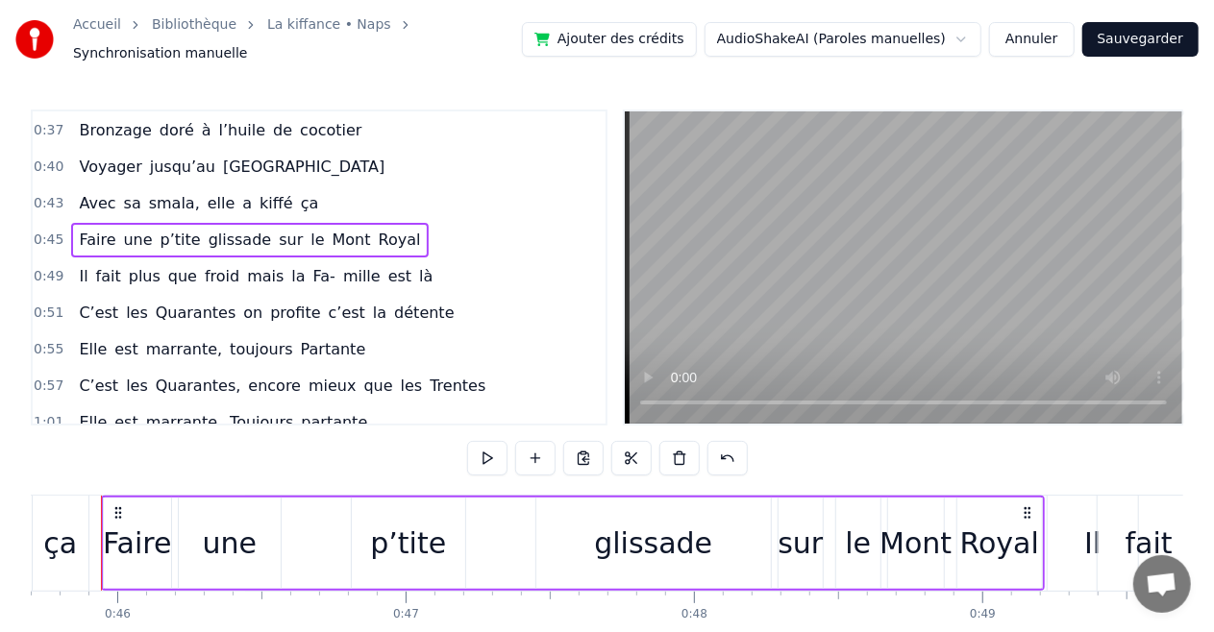
scroll to position [0, 13147]
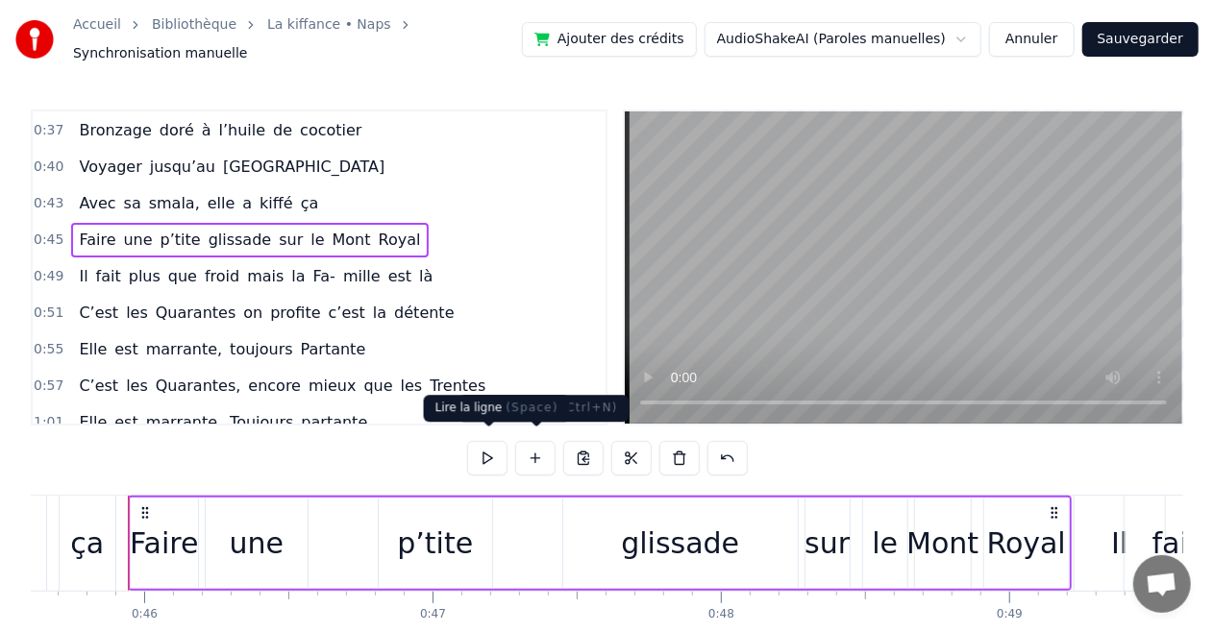
click at [486, 452] on button at bounding box center [487, 458] width 40 height 35
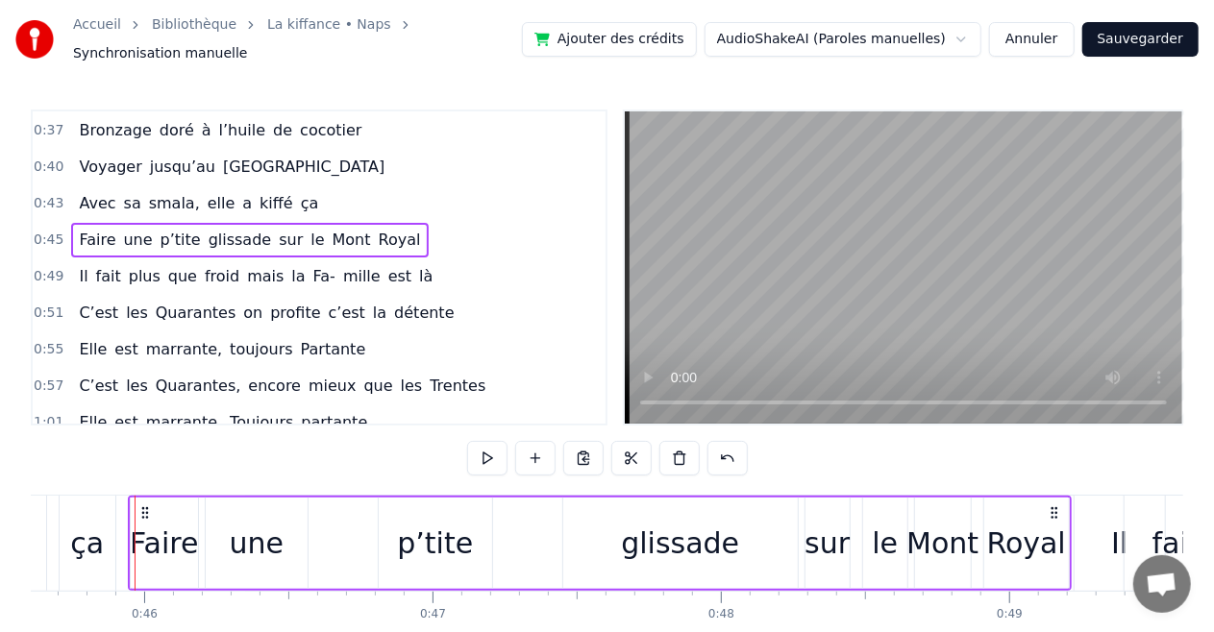
click at [486, 452] on button at bounding box center [487, 458] width 40 height 35
click at [56, 267] on span "0:49" at bounding box center [49, 276] width 30 height 19
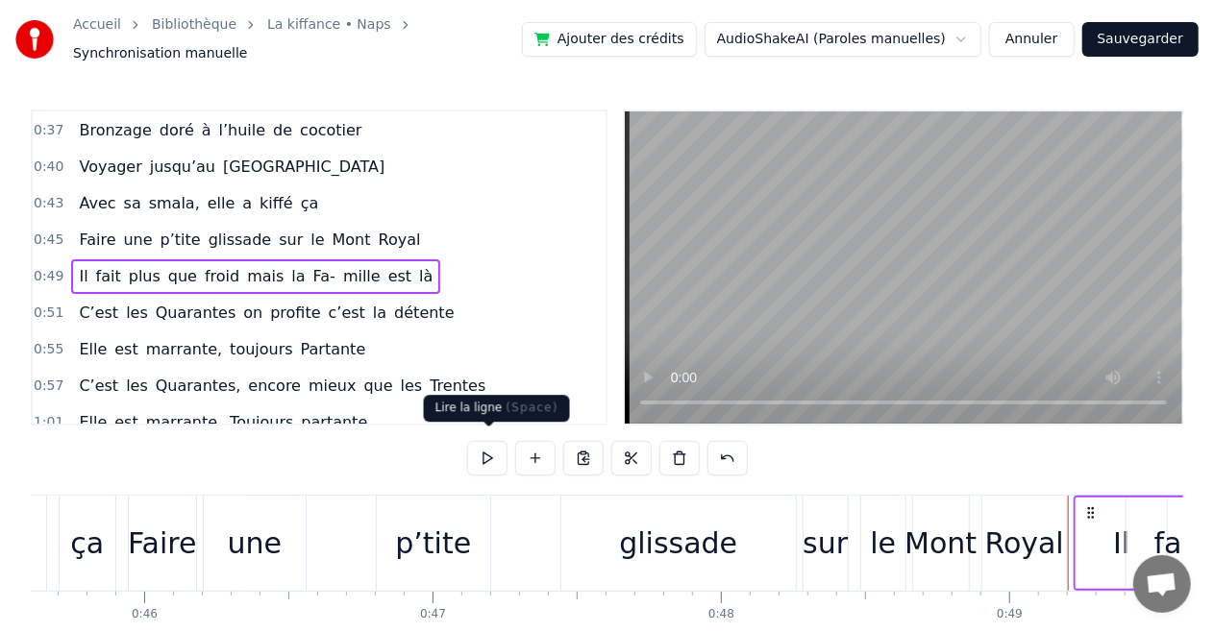
click at [480, 444] on button at bounding box center [487, 458] width 40 height 35
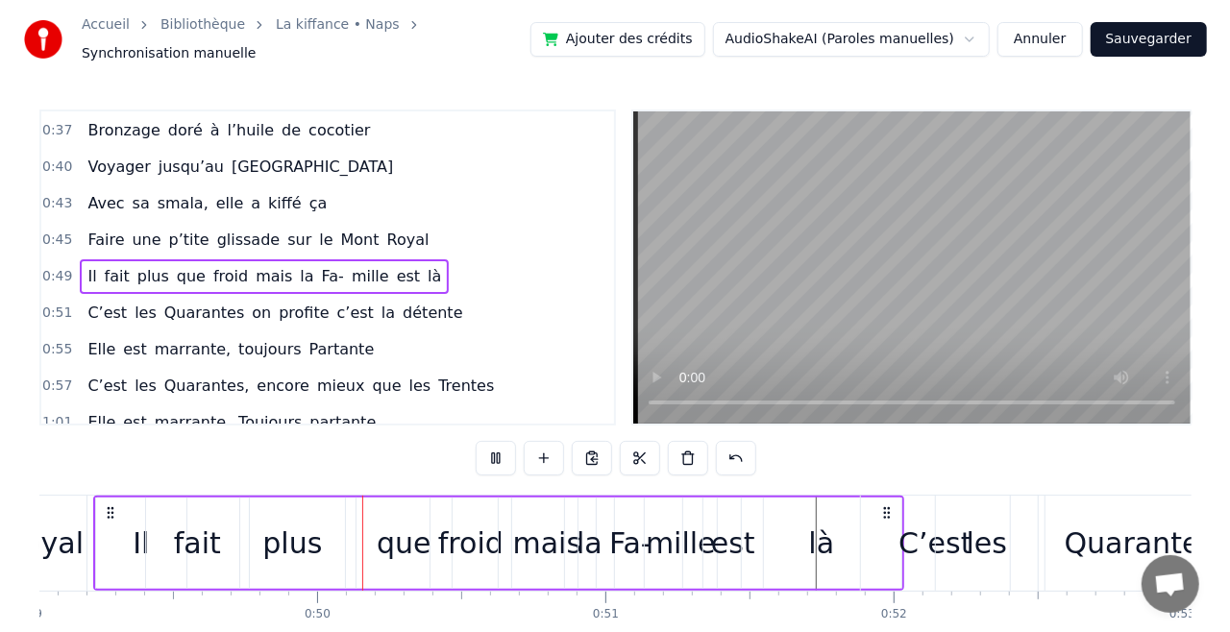
scroll to position [0, 14154]
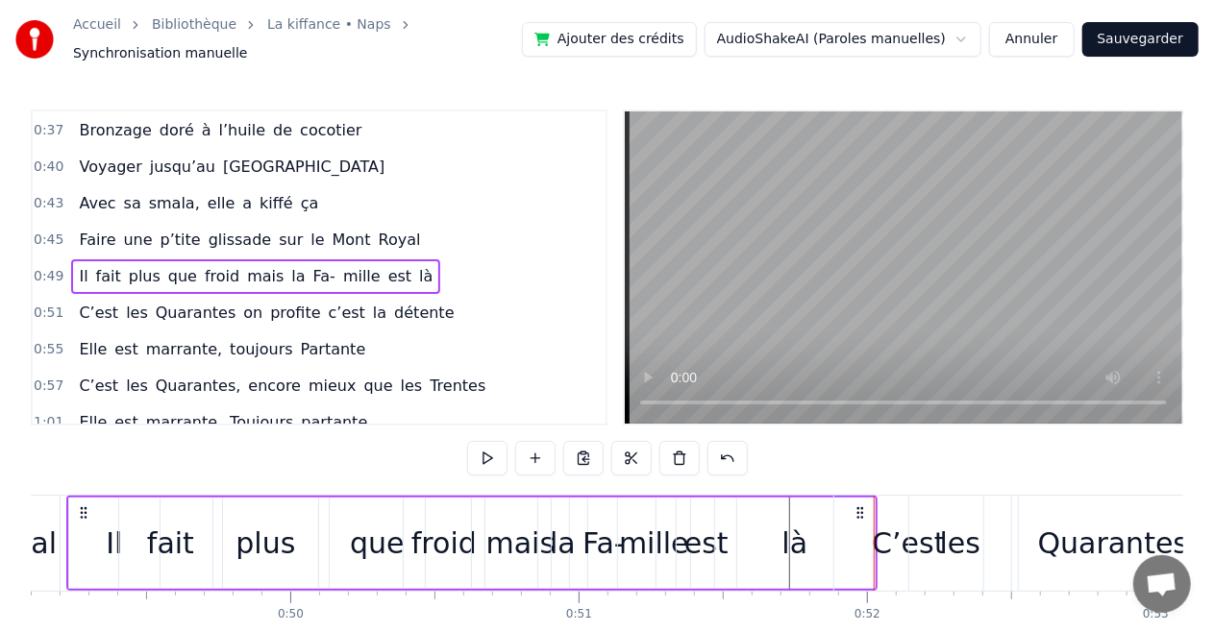
click at [1153, 44] on button "Sauvegarder" at bounding box center [1140, 39] width 116 height 35
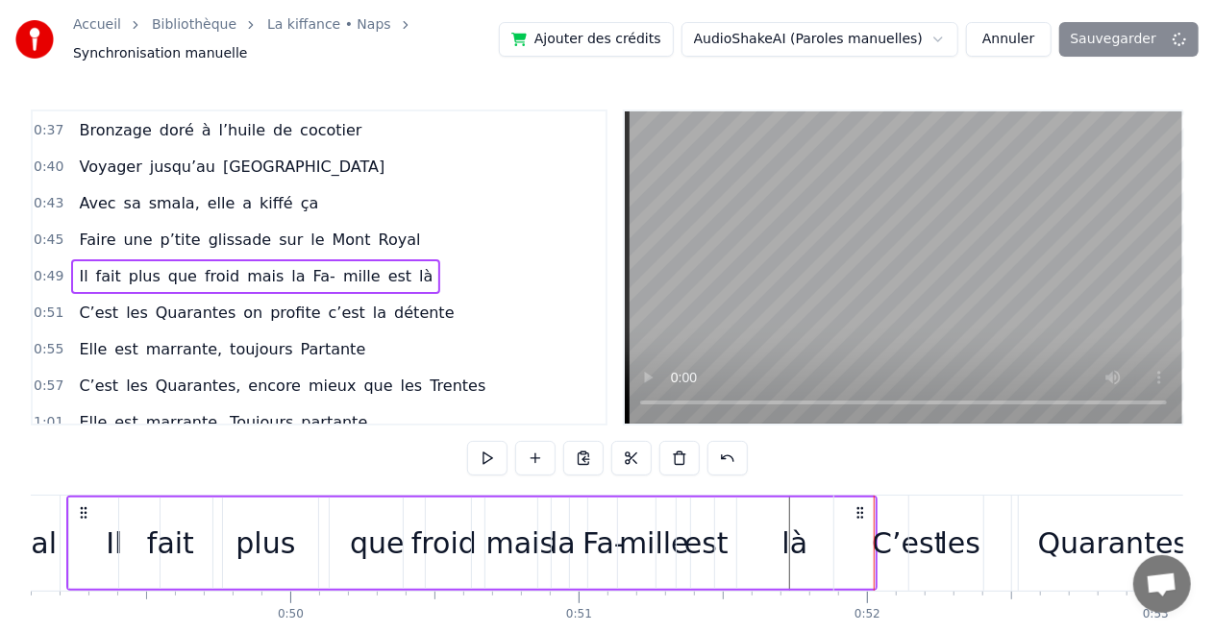
click at [1153, 44] on div "AudioShakeAI (Paroles manuelles) Annuler Sauvegarder" at bounding box center [939, 39] width 517 height 35
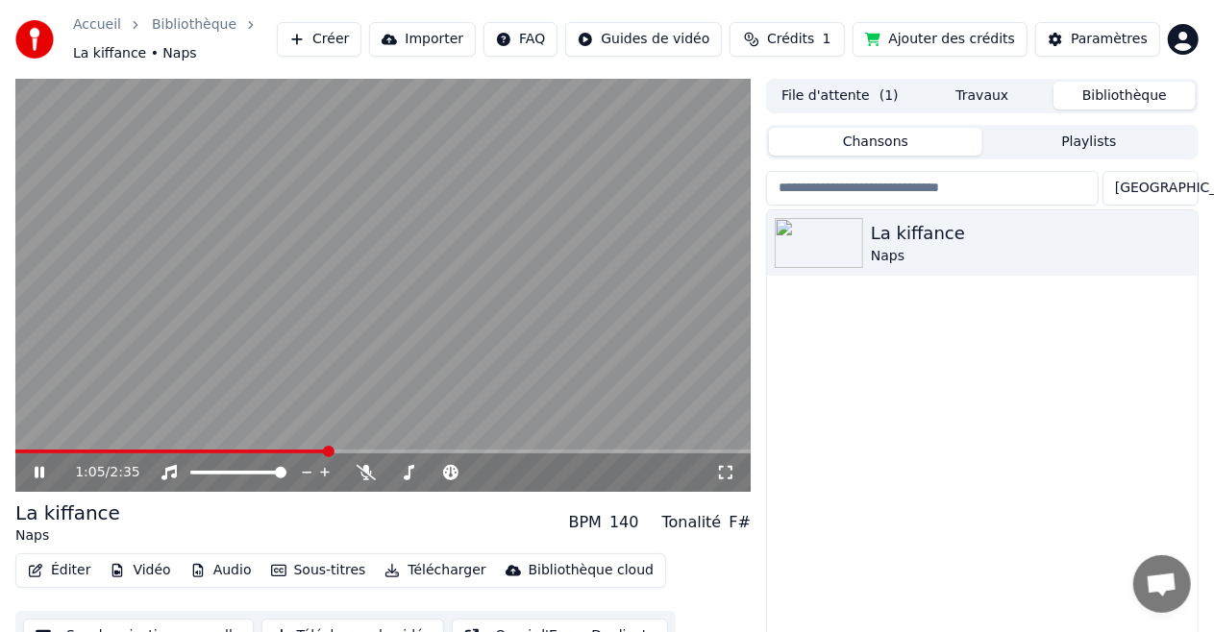
drag, startPoint x: 12, startPoint y: 235, endPoint x: 33, endPoint y: 276, distance: 45.1
click at [33, 276] on div "1:05 / 2:35 La kiffance Naps BPM 140 Tonalité F# Éditer Vidéo Audio Sous-titres…" at bounding box center [607, 381] width 1214 height 605
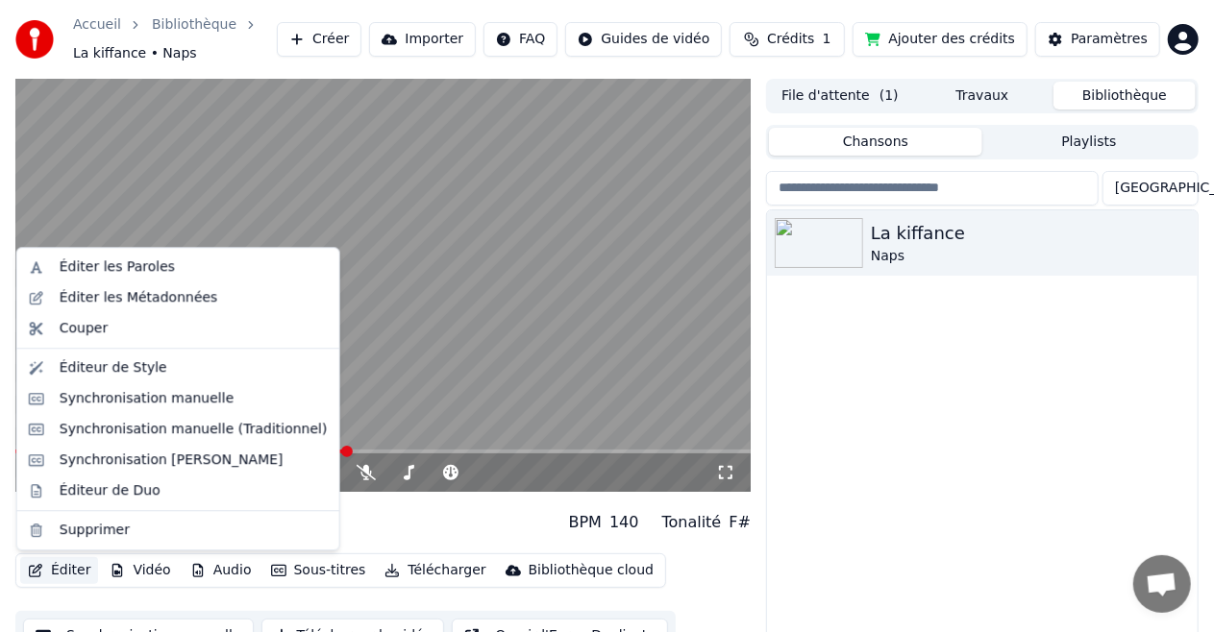
click at [75, 571] on button "Éditer" at bounding box center [59, 570] width 78 height 27
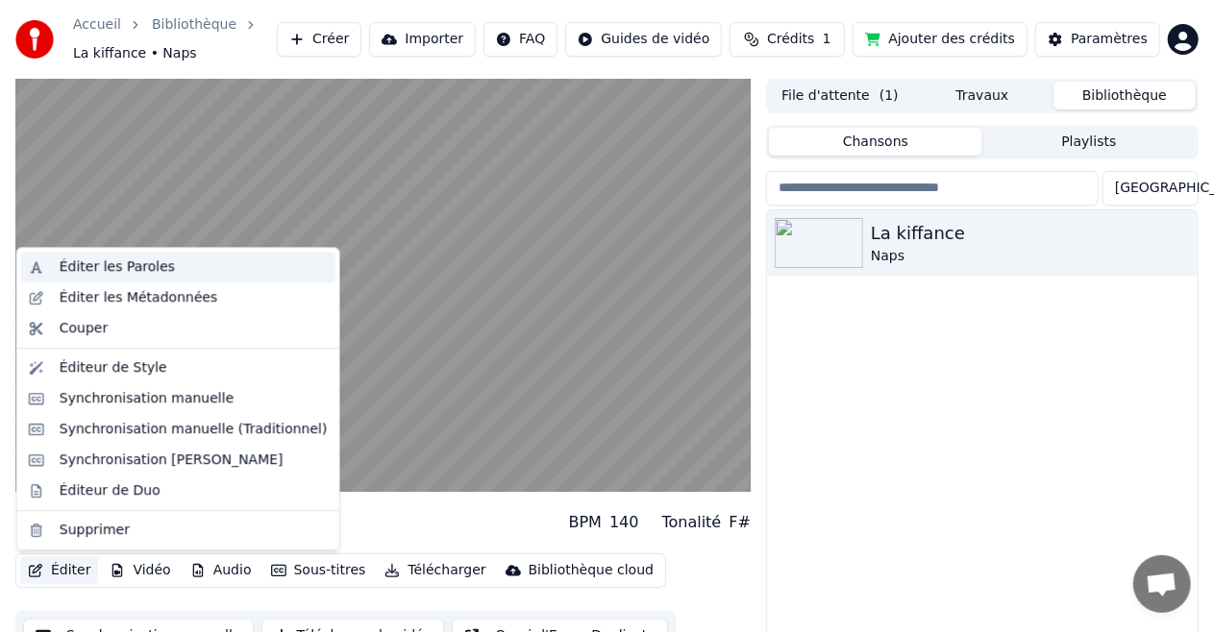
click at [147, 259] on div "Éditer les Paroles" at bounding box center [117, 267] width 115 height 19
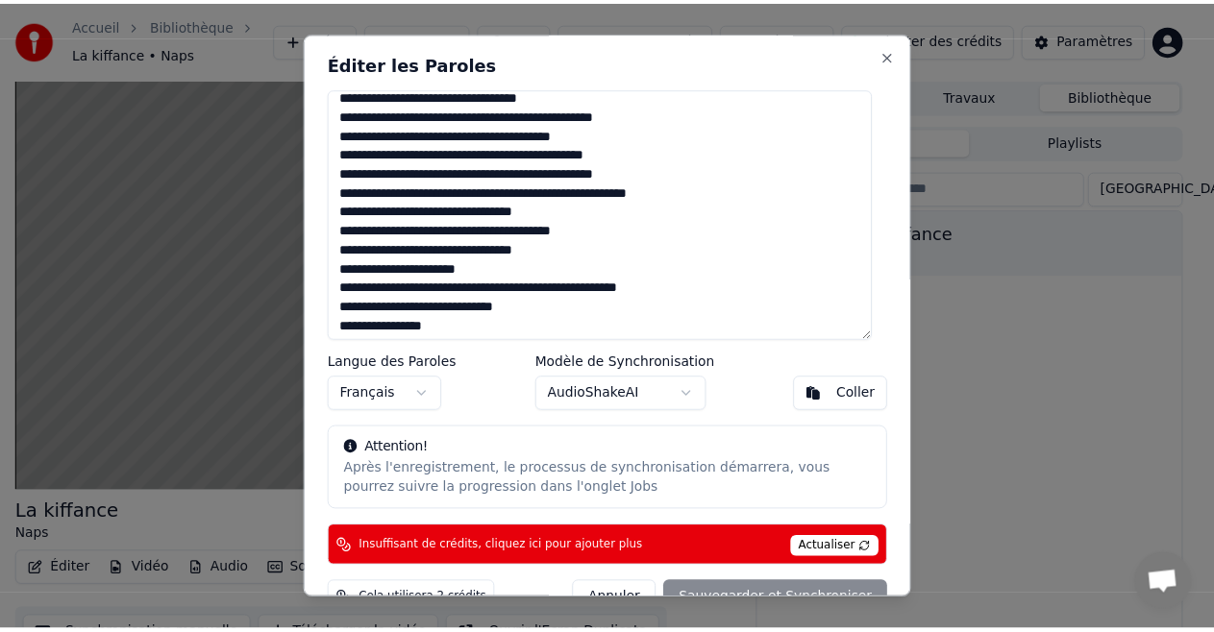
scroll to position [647, 0]
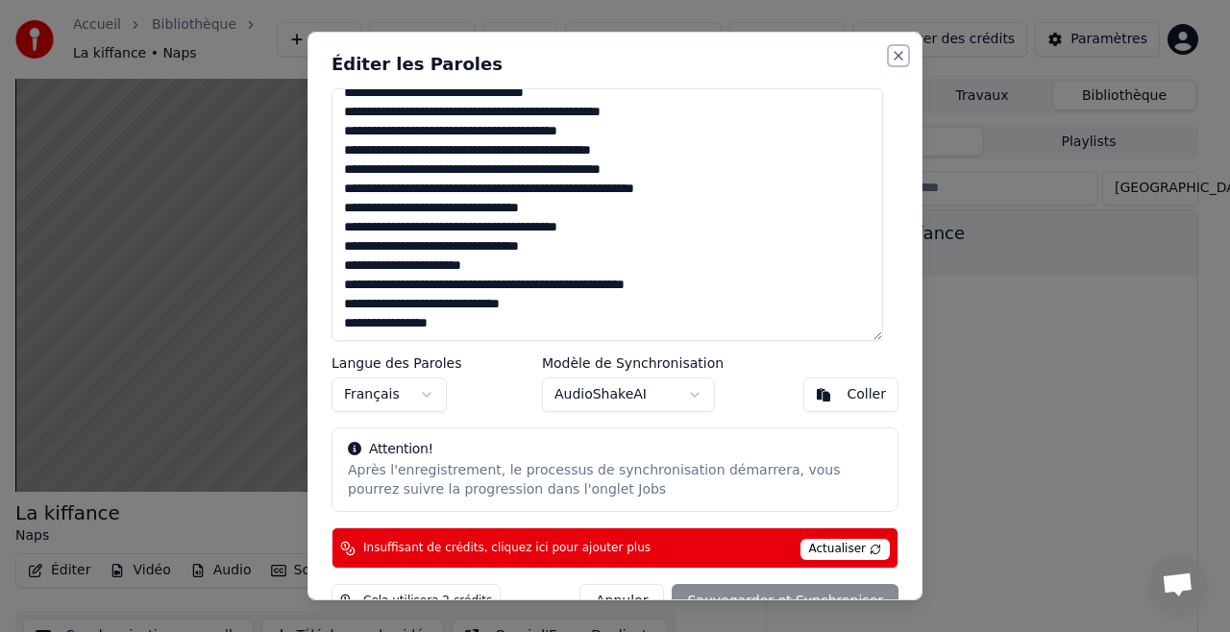
click at [891, 58] on button "Close" at bounding box center [898, 55] width 15 height 15
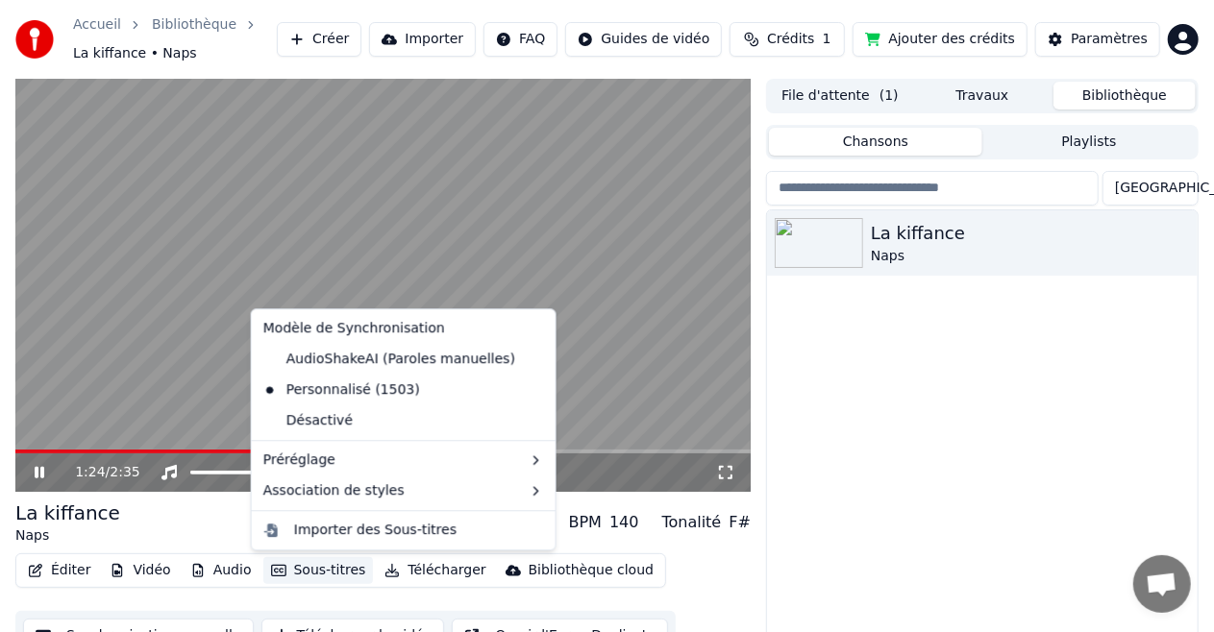
click at [319, 561] on button "Sous-titres" at bounding box center [318, 570] width 111 height 27
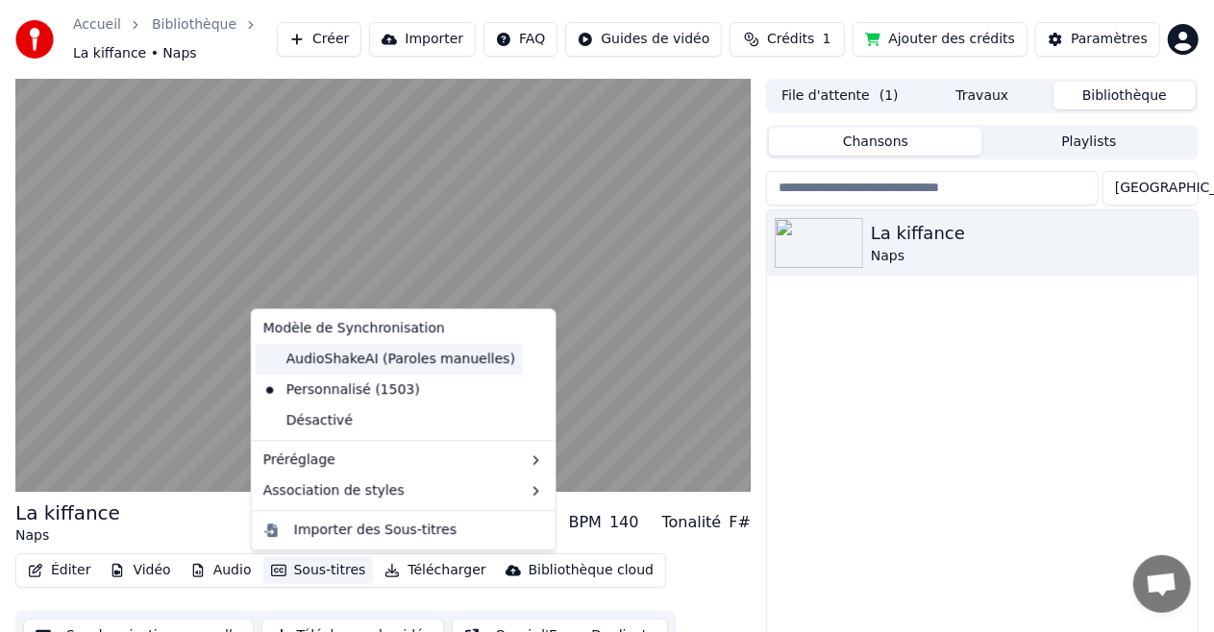
click at [368, 360] on div "AudioShakeAI (Paroles manuelles)" at bounding box center [389, 359] width 267 height 31
drag, startPoint x: 368, startPoint y: 360, endPoint x: 368, endPoint y: 382, distance: 22.1
click at [368, 360] on video at bounding box center [382, 285] width 735 height 413
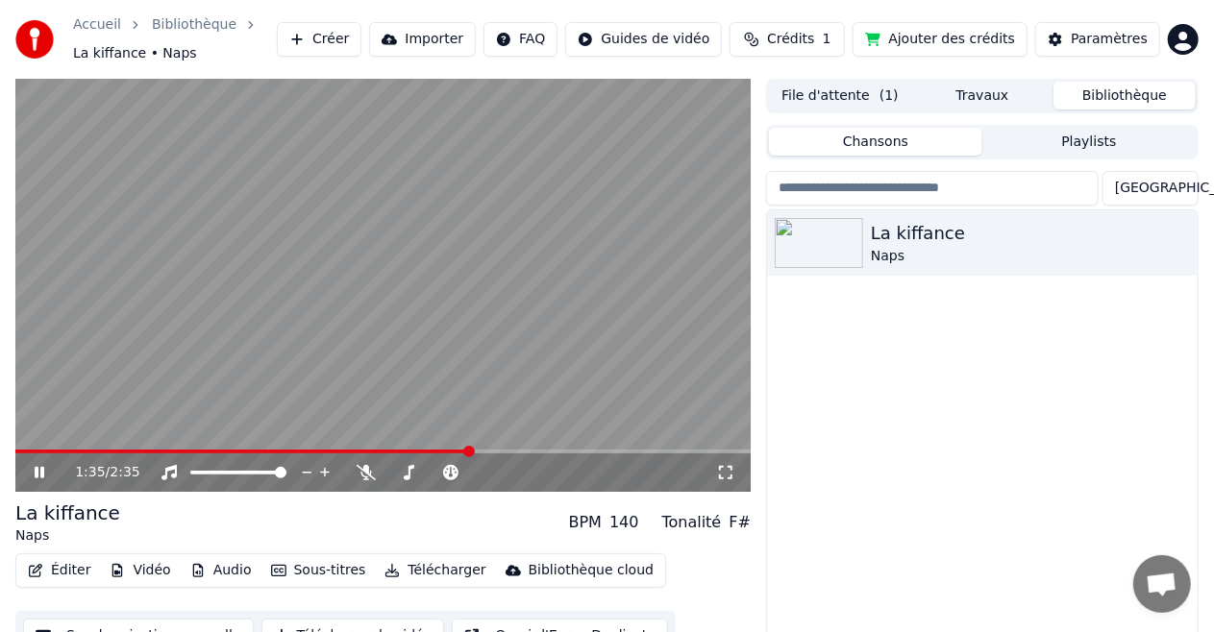
click at [310, 568] on button "Sous-titres" at bounding box center [318, 570] width 111 height 27
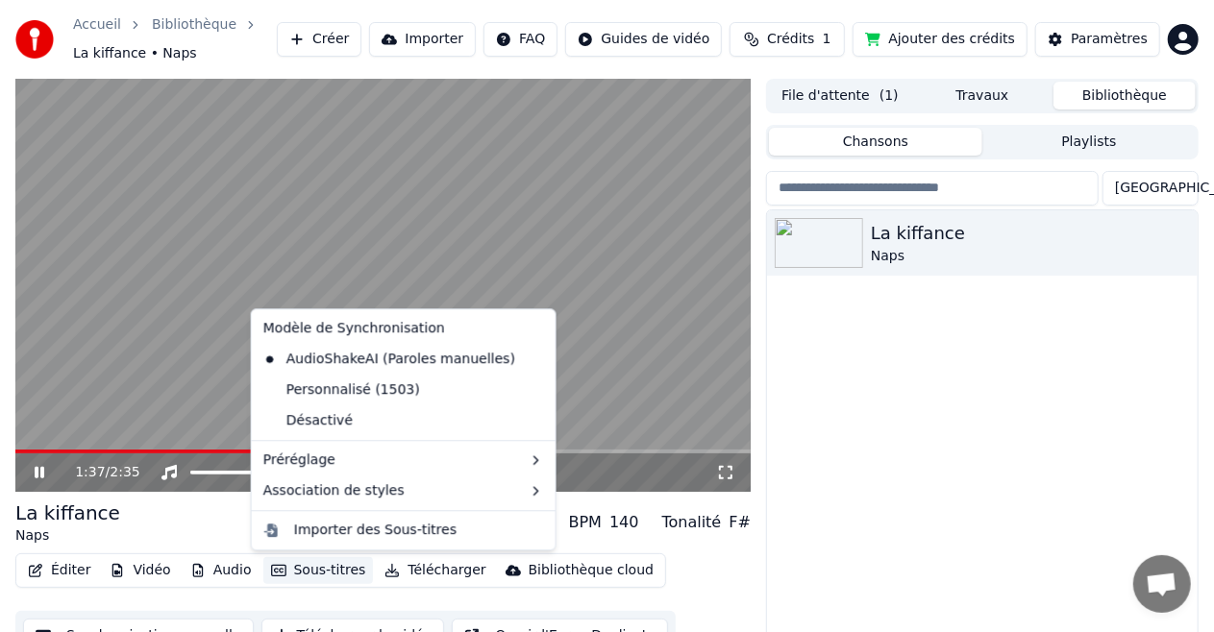
click at [181, 388] on video at bounding box center [382, 285] width 735 height 413
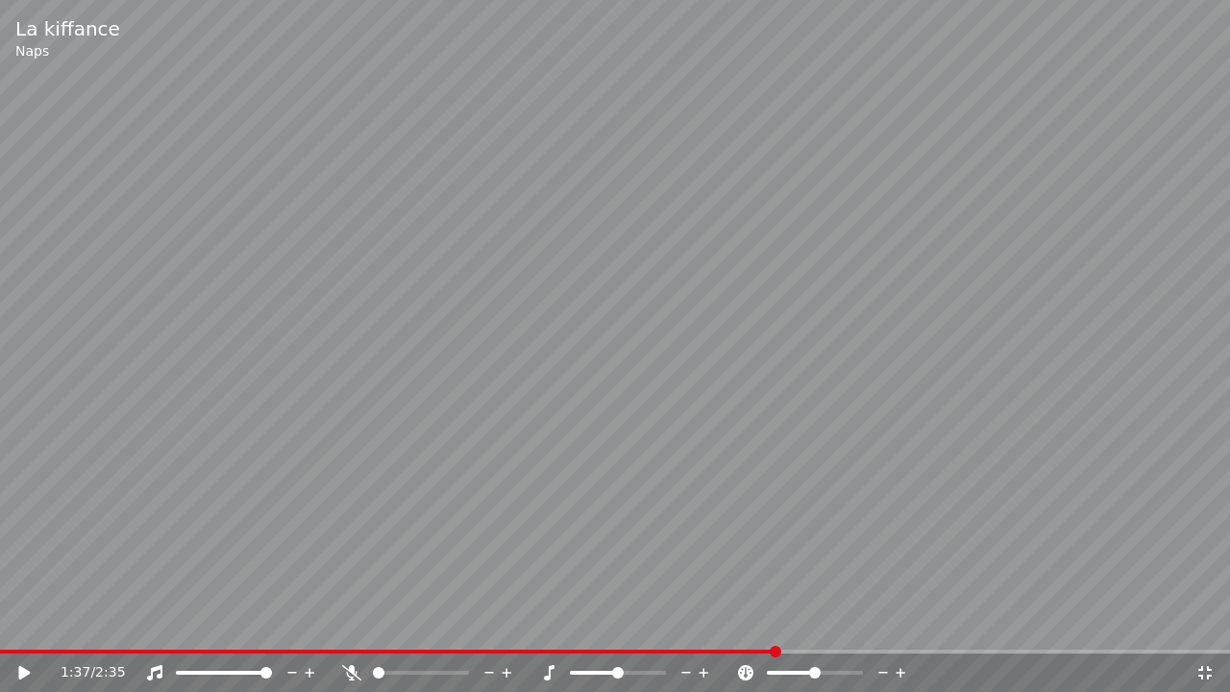
click at [181, 409] on video at bounding box center [615, 346] width 1230 height 692
click at [304, 631] on div "1:40 / 2:35" at bounding box center [615, 672] width 1230 height 38
click at [304, 631] on span at bounding box center [408, 652] width 816 height 4
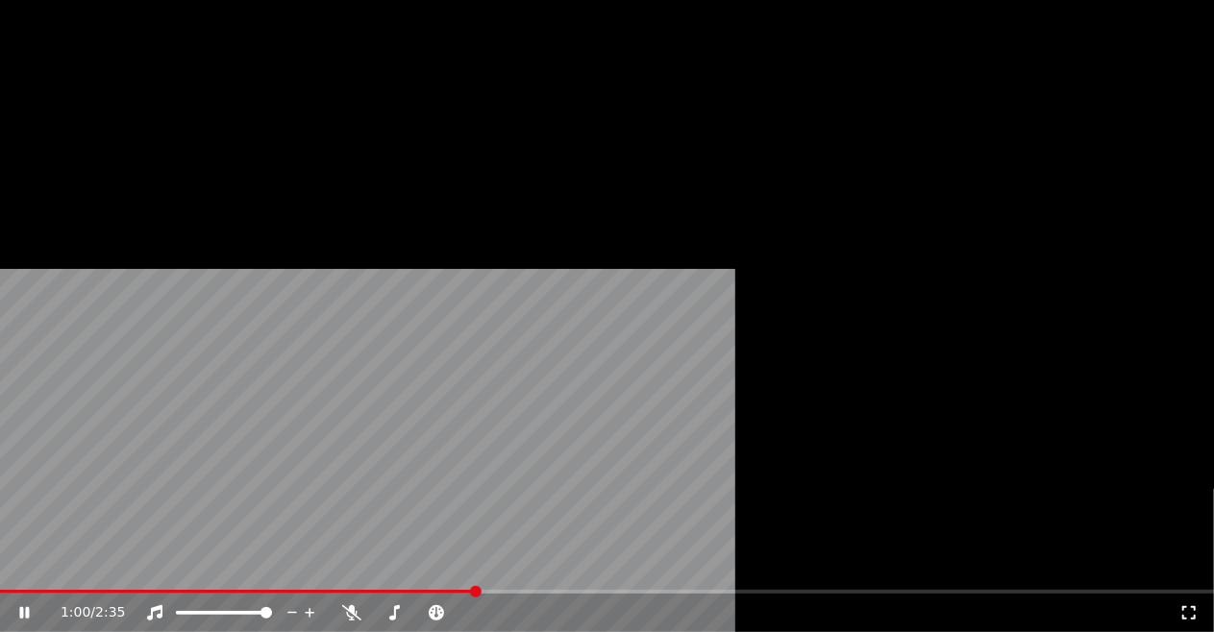
scroll to position [51, 0]
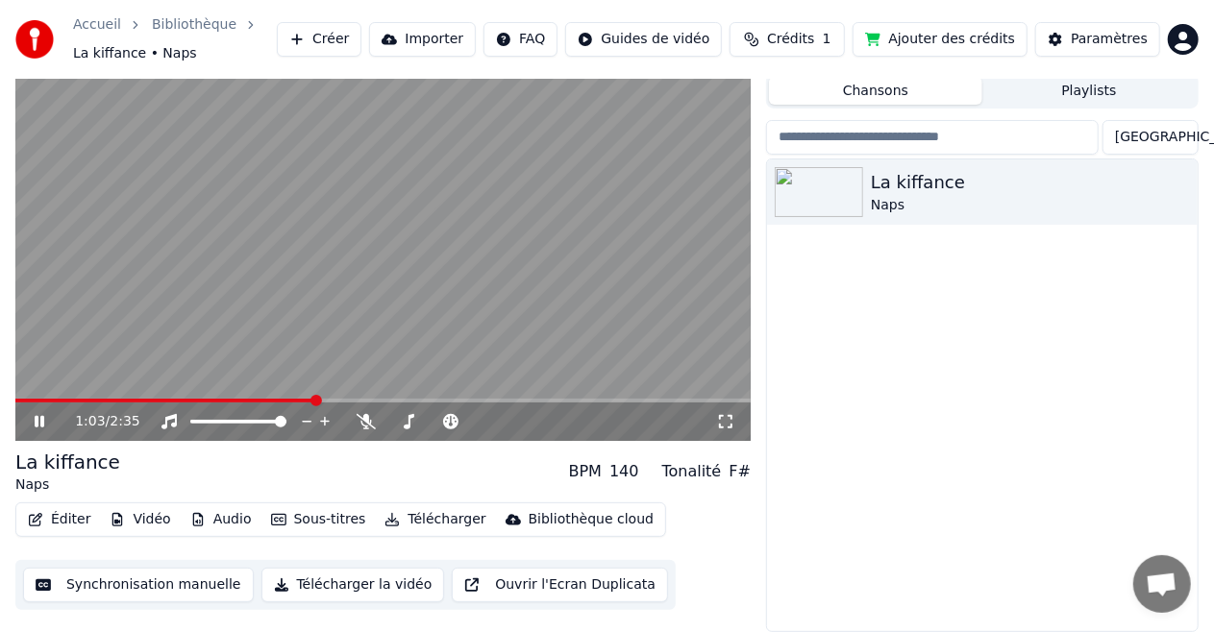
click at [58, 508] on button "Éditer" at bounding box center [59, 519] width 78 height 27
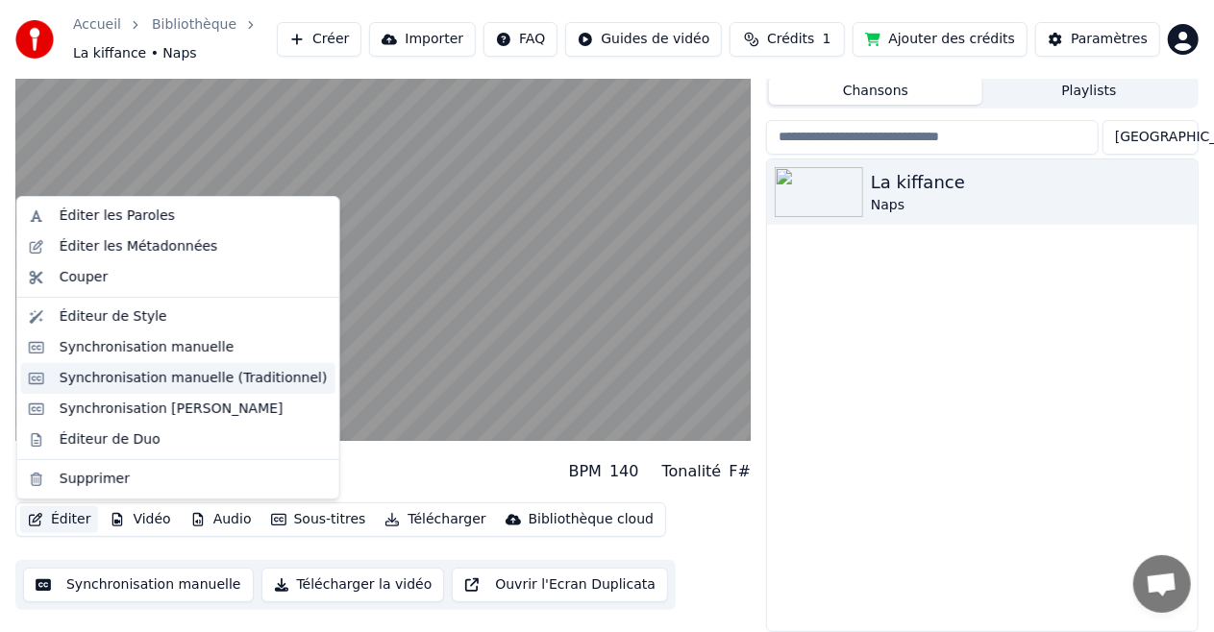
click at [117, 371] on div "Synchronisation manuelle (Traditionnel)" at bounding box center [194, 378] width 268 height 19
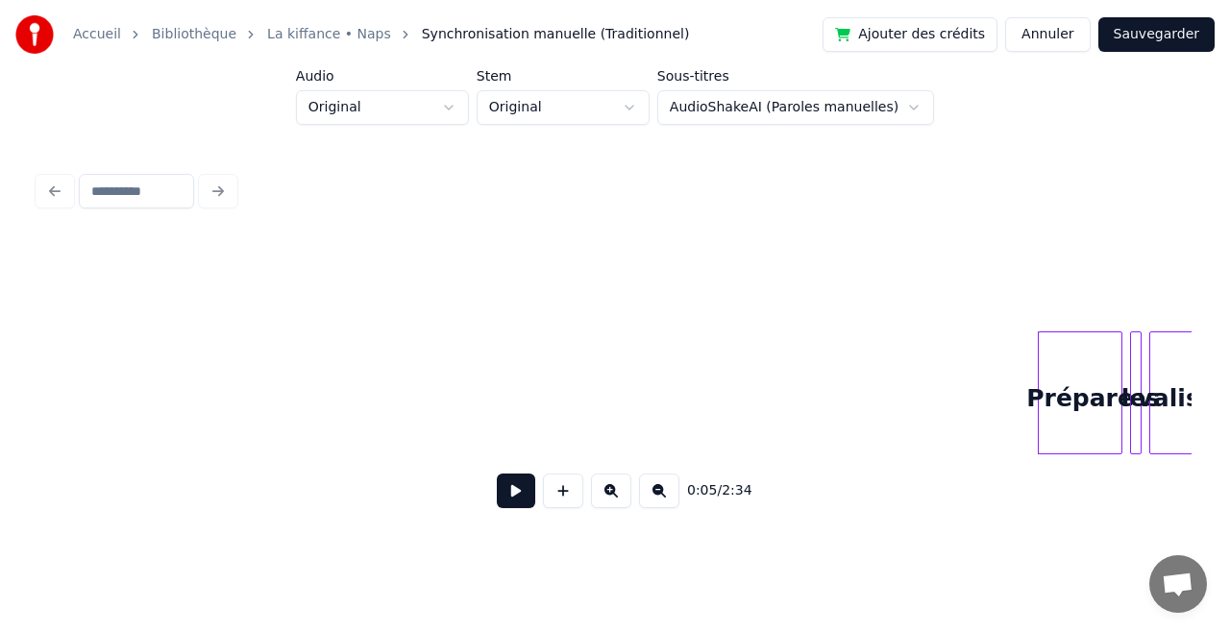
click at [521, 500] on button at bounding box center [516, 491] width 38 height 35
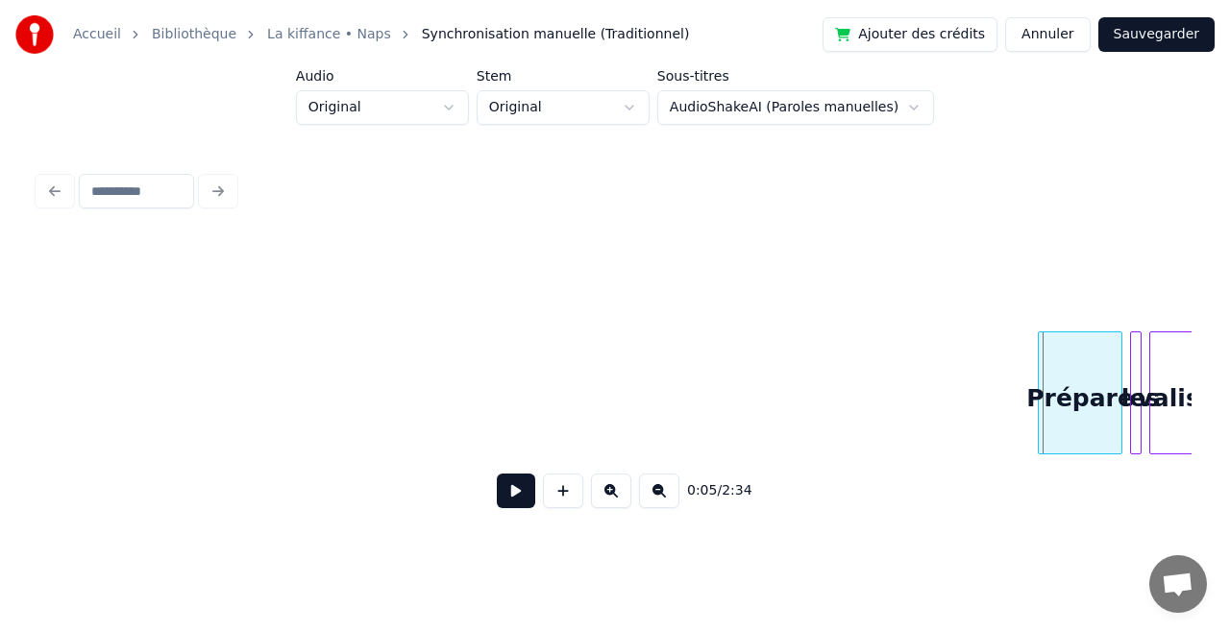
click at [521, 500] on button at bounding box center [516, 491] width 38 height 35
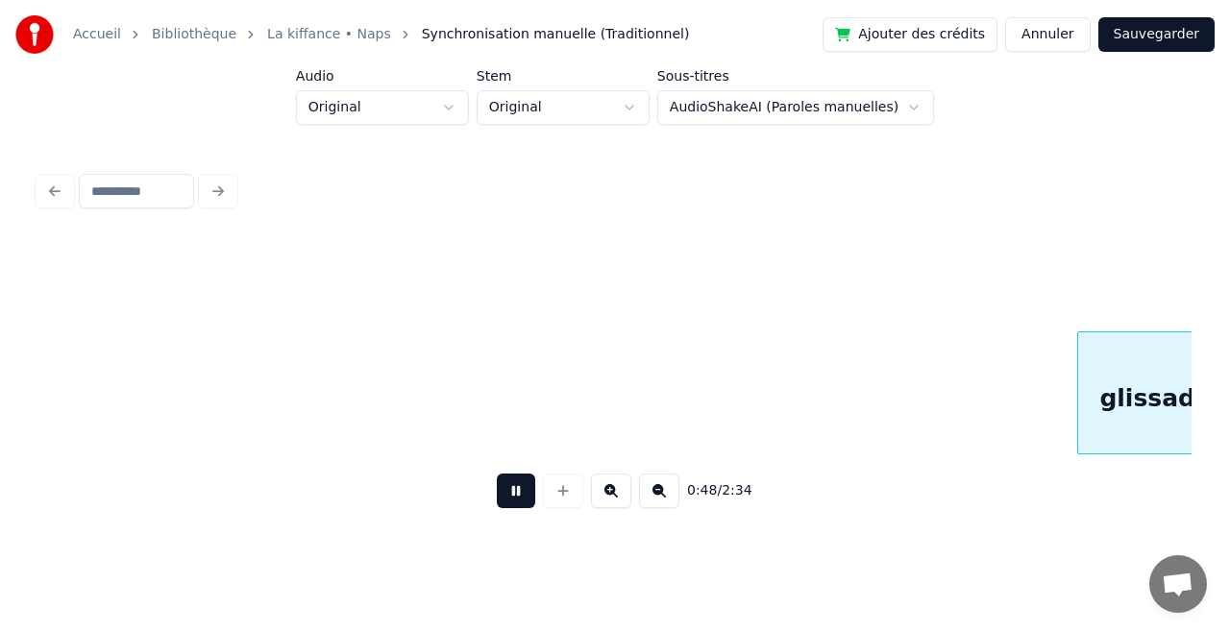
scroll to position [0, 9234]
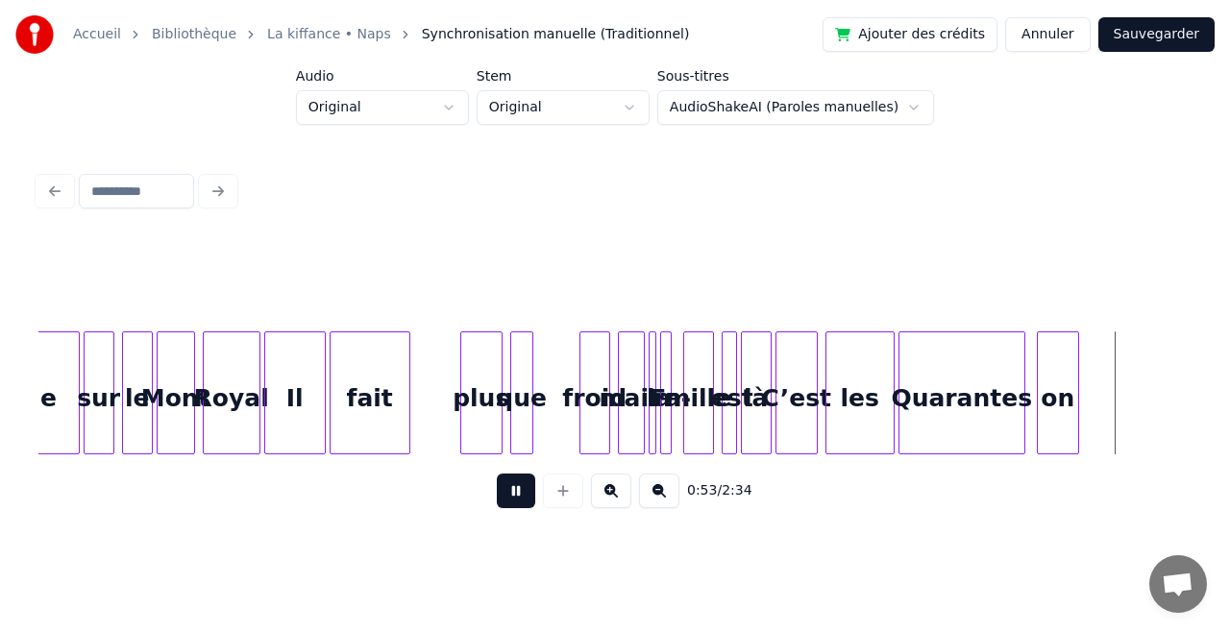
click at [521, 500] on button at bounding box center [516, 491] width 38 height 35
click at [1155, 394] on div "on" at bounding box center [1164, 397] width 40 height 131
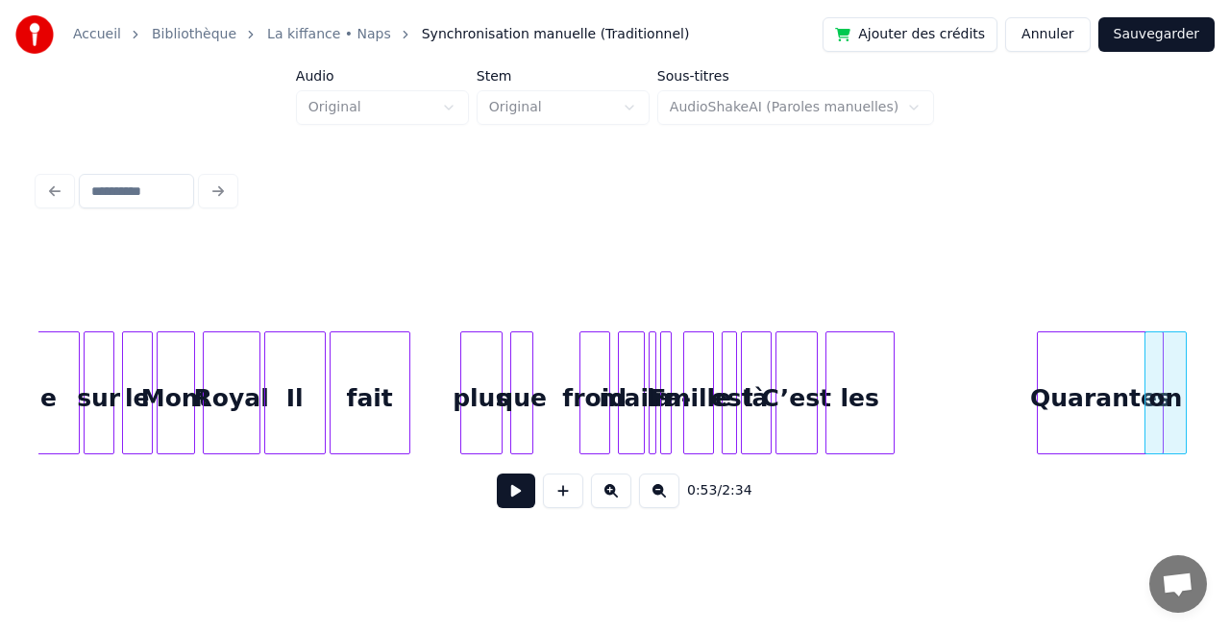
click at [1103, 379] on div "Quarantes" at bounding box center [1100, 397] width 125 height 131
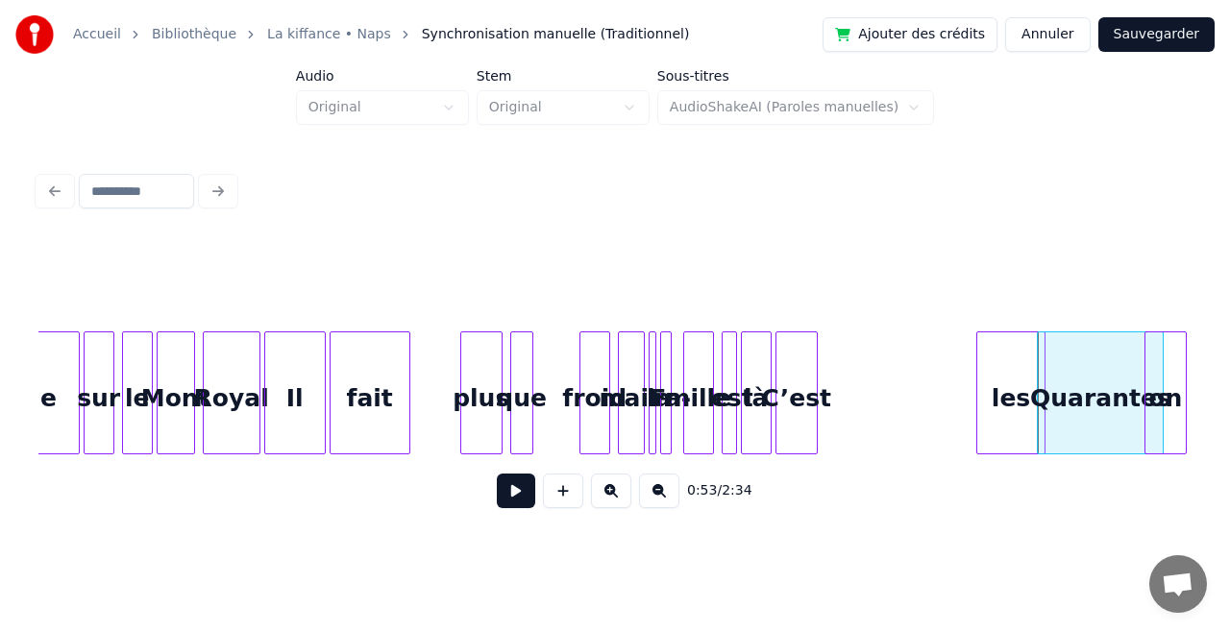
click at [1035, 405] on div "les" at bounding box center [1010, 397] width 67 height 131
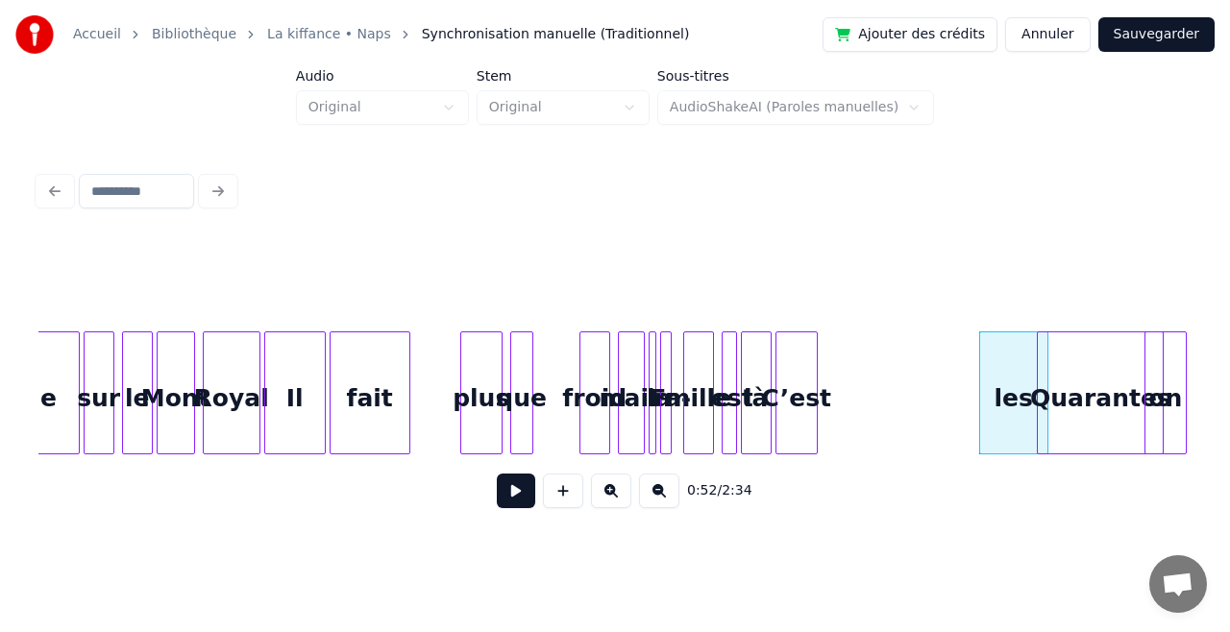
click at [815, 402] on div at bounding box center [814, 392] width 6 height 121
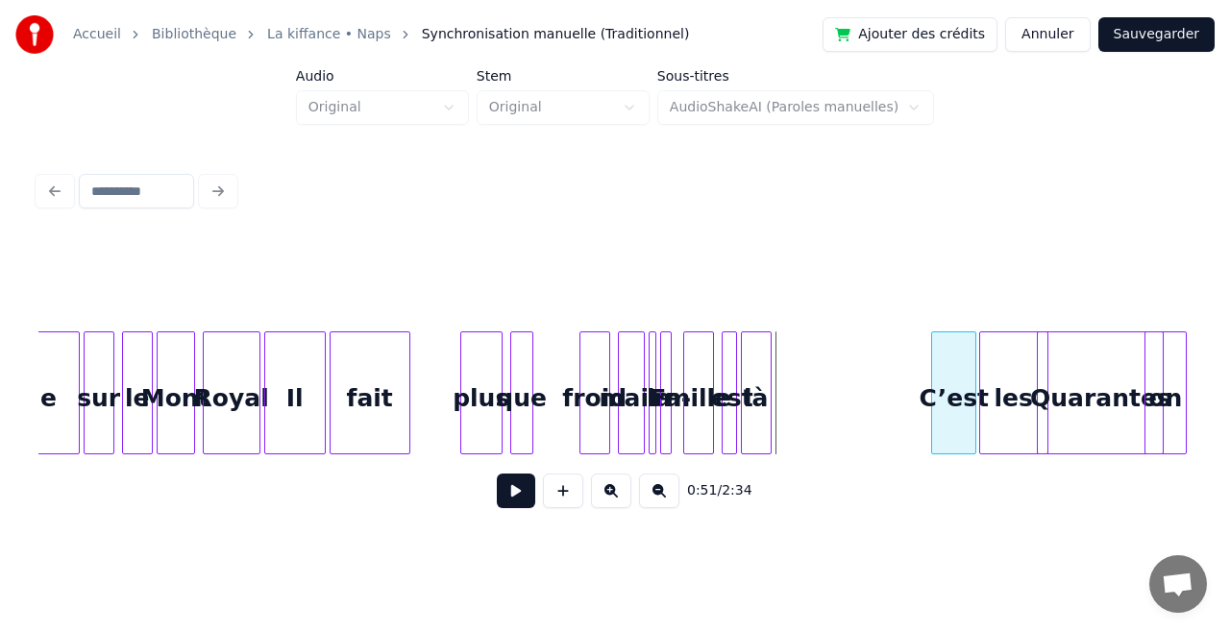
click at [957, 390] on div "C’est" at bounding box center [953, 397] width 43 height 131
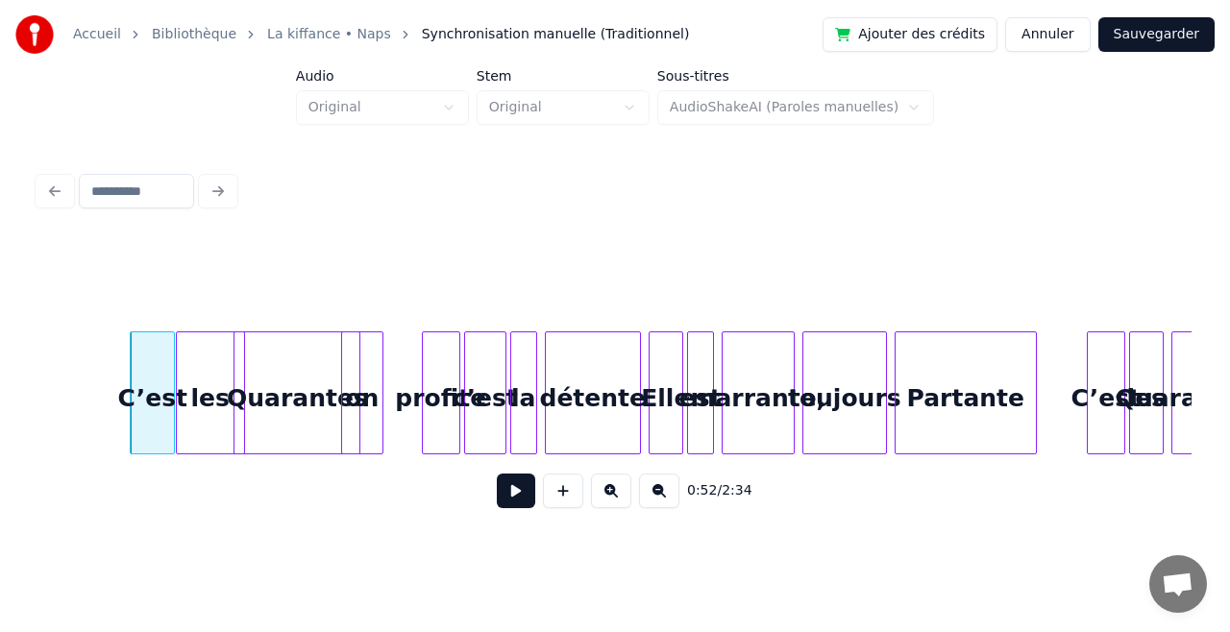
scroll to position [0, 10041]
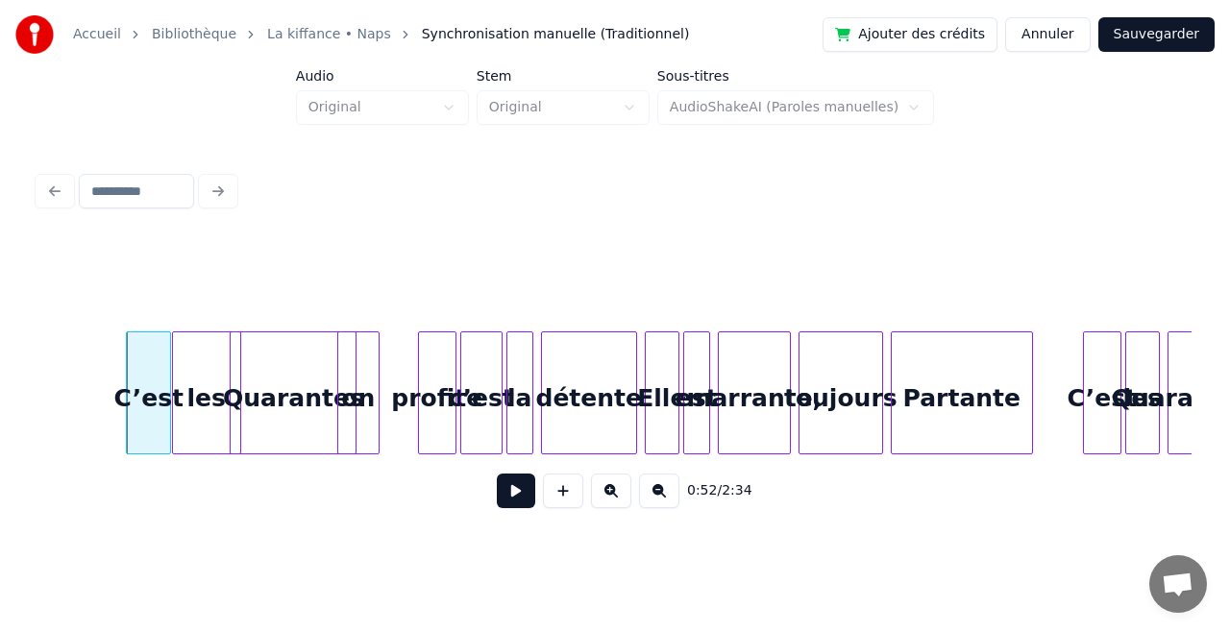
click at [508, 484] on button at bounding box center [516, 491] width 38 height 35
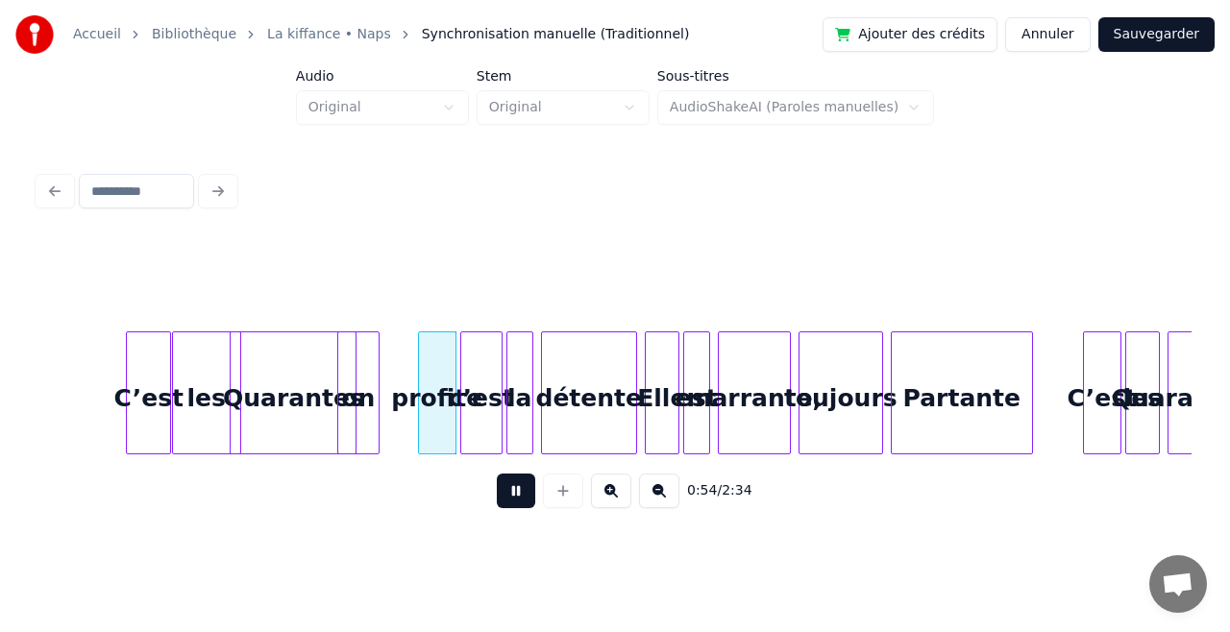
click at [507, 488] on button at bounding box center [516, 491] width 38 height 35
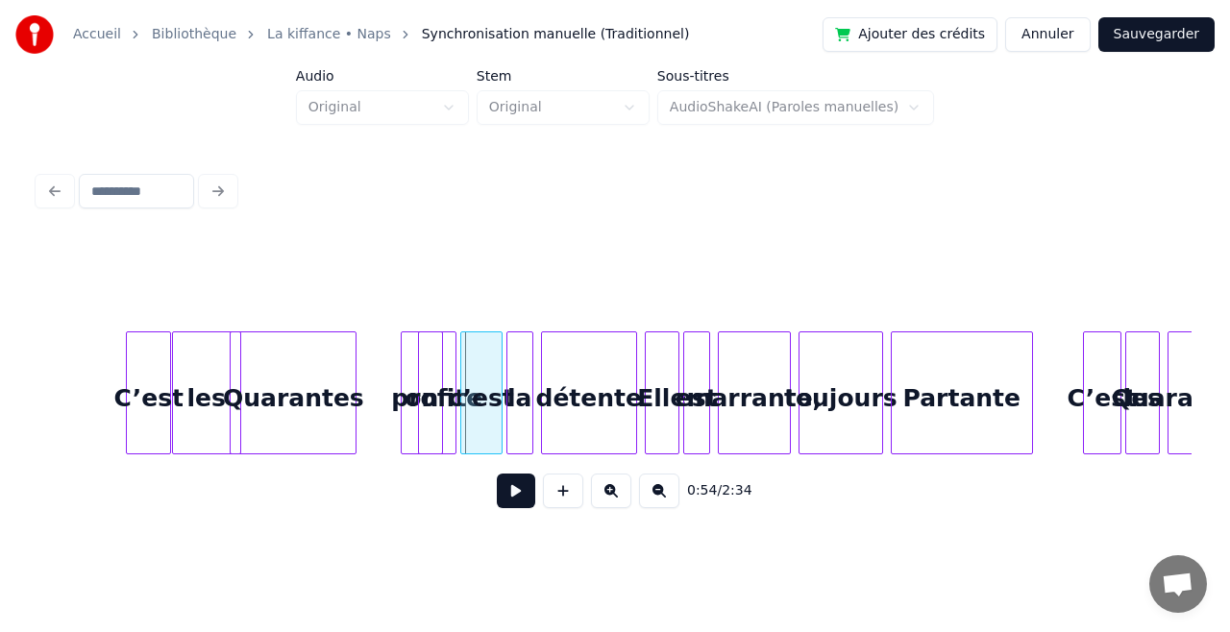
click at [427, 409] on div "profite" at bounding box center [437, 397] width 37 height 131
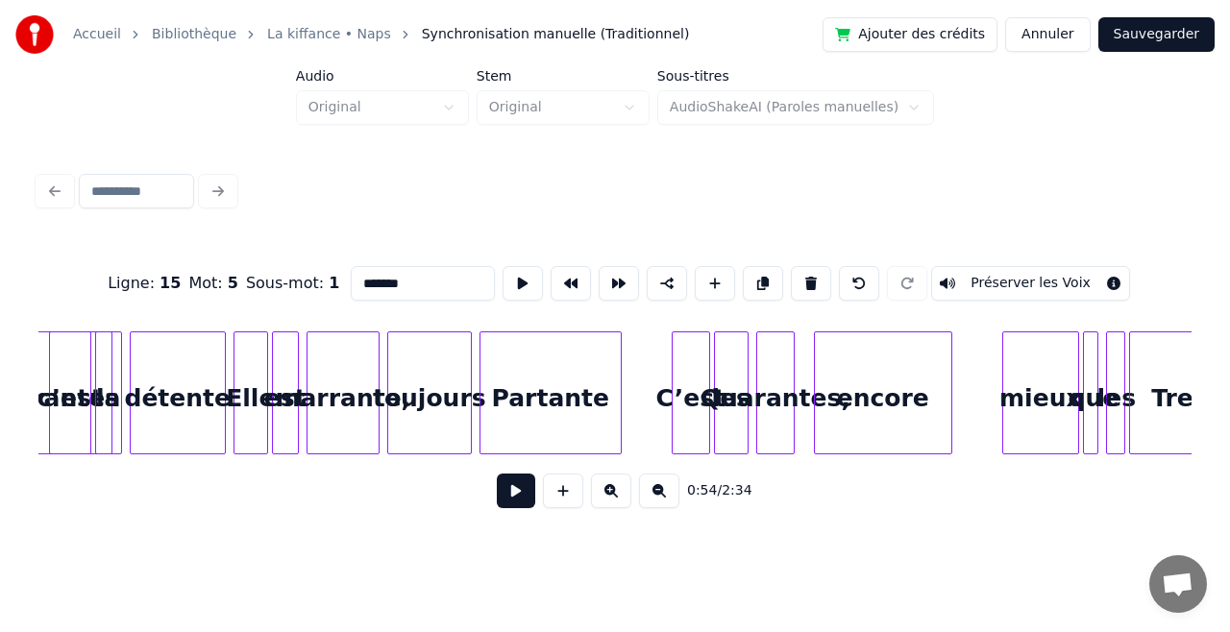
scroll to position [0, 10464]
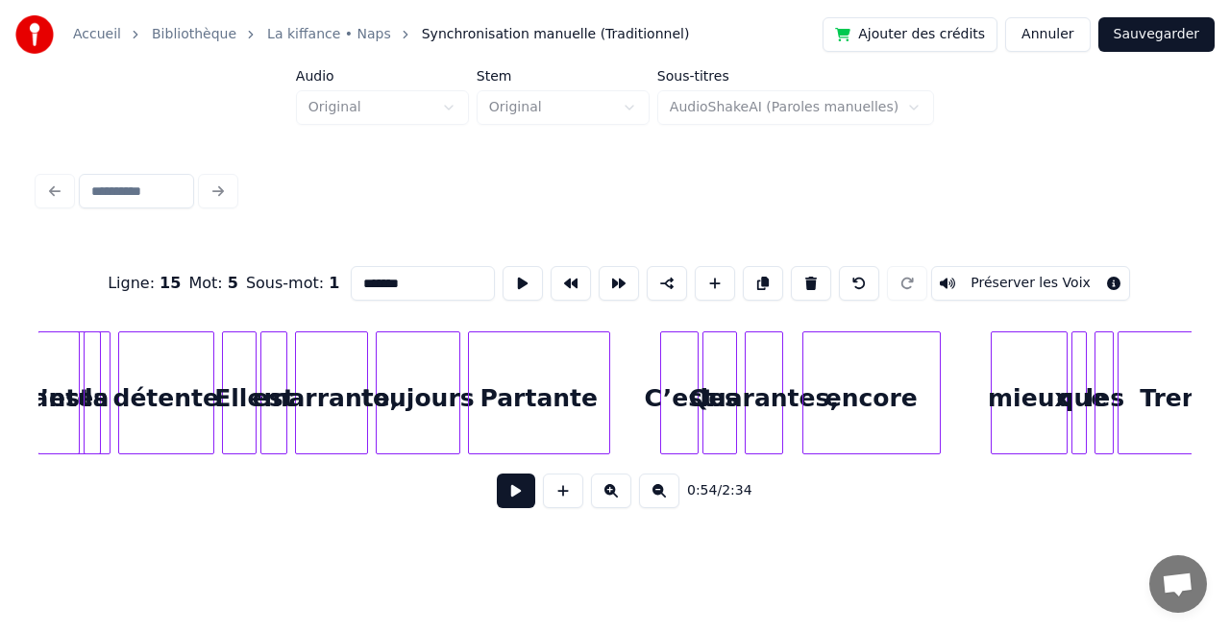
click at [517, 503] on button at bounding box center [516, 491] width 38 height 35
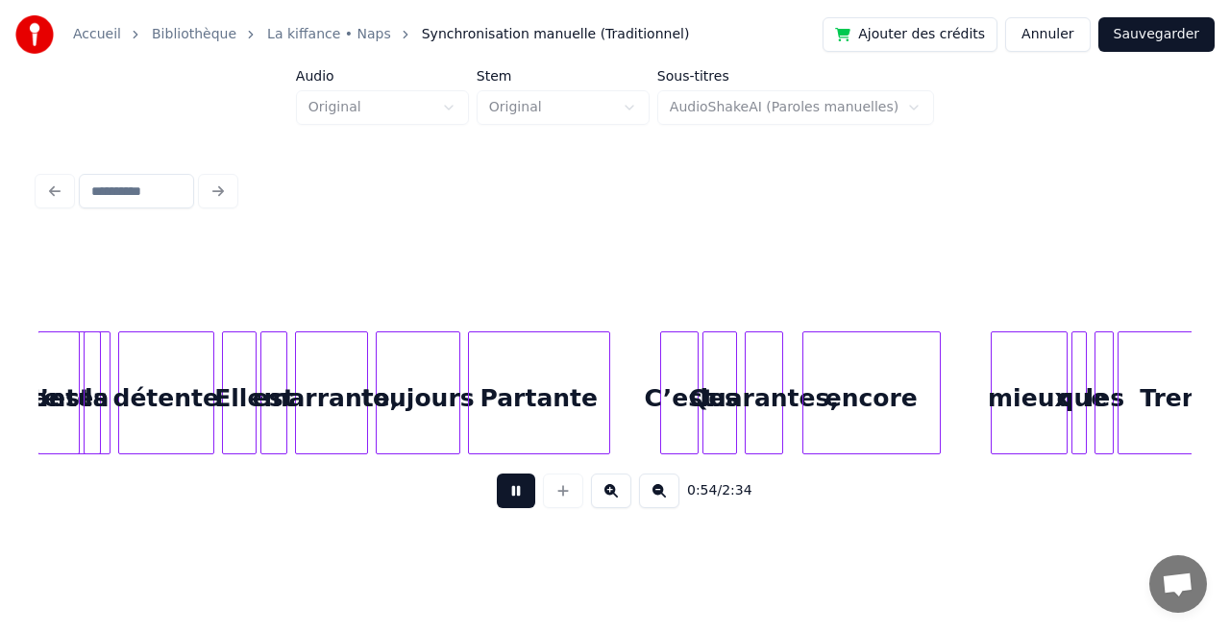
scroll to position [0, 10391]
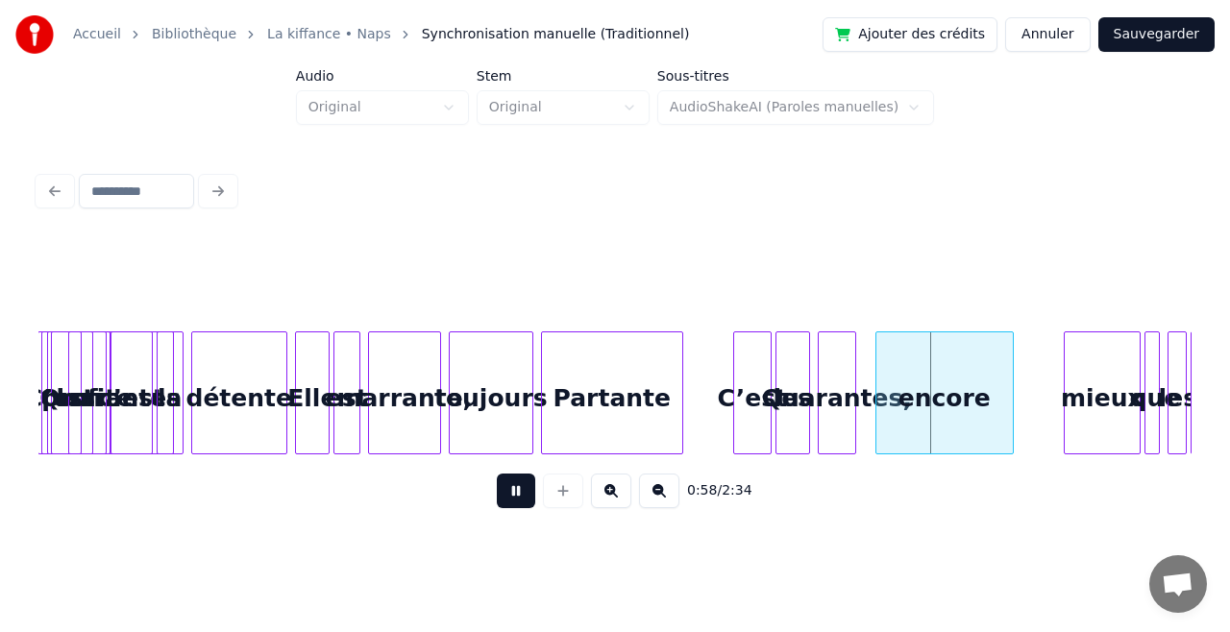
click at [517, 503] on button at bounding box center [516, 491] width 38 height 35
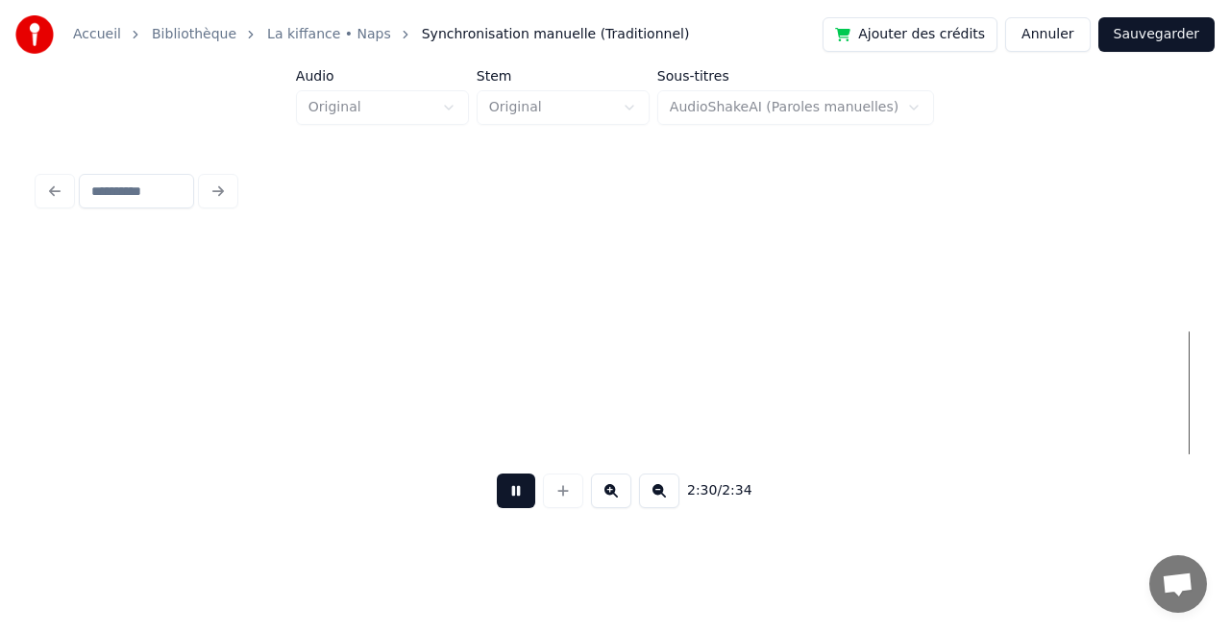
scroll to position [0, 28517]
click at [502, 486] on button at bounding box center [516, 491] width 38 height 35
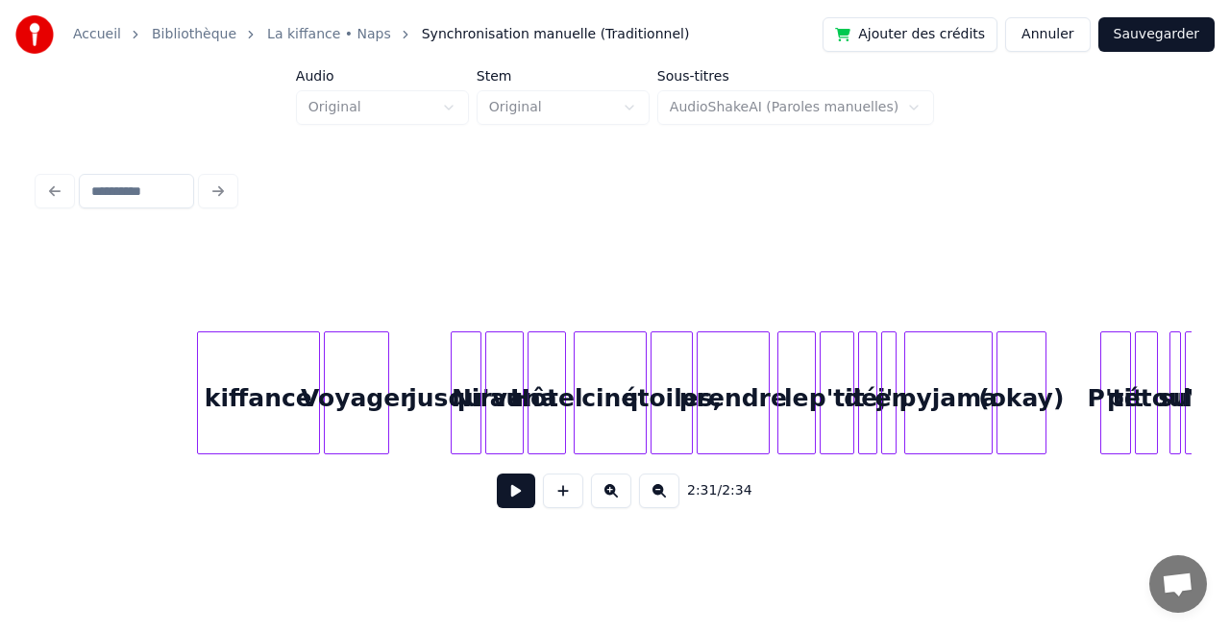
scroll to position [0, 25527]
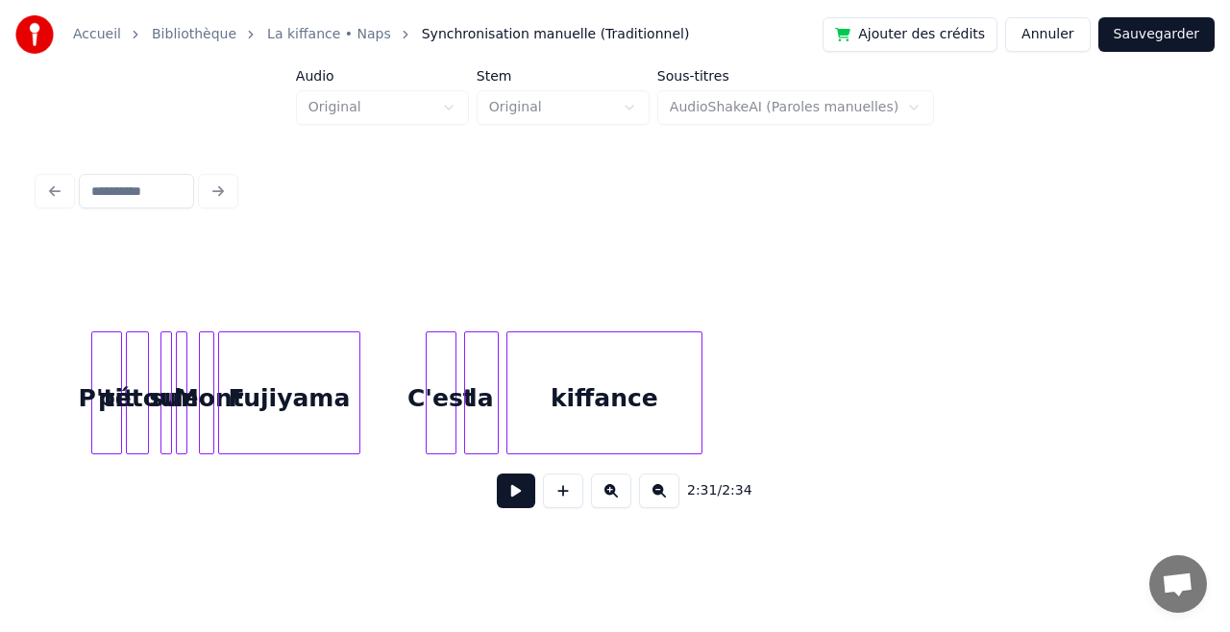
click at [1051, 37] on button "Annuler" at bounding box center [1047, 34] width 85 height 35
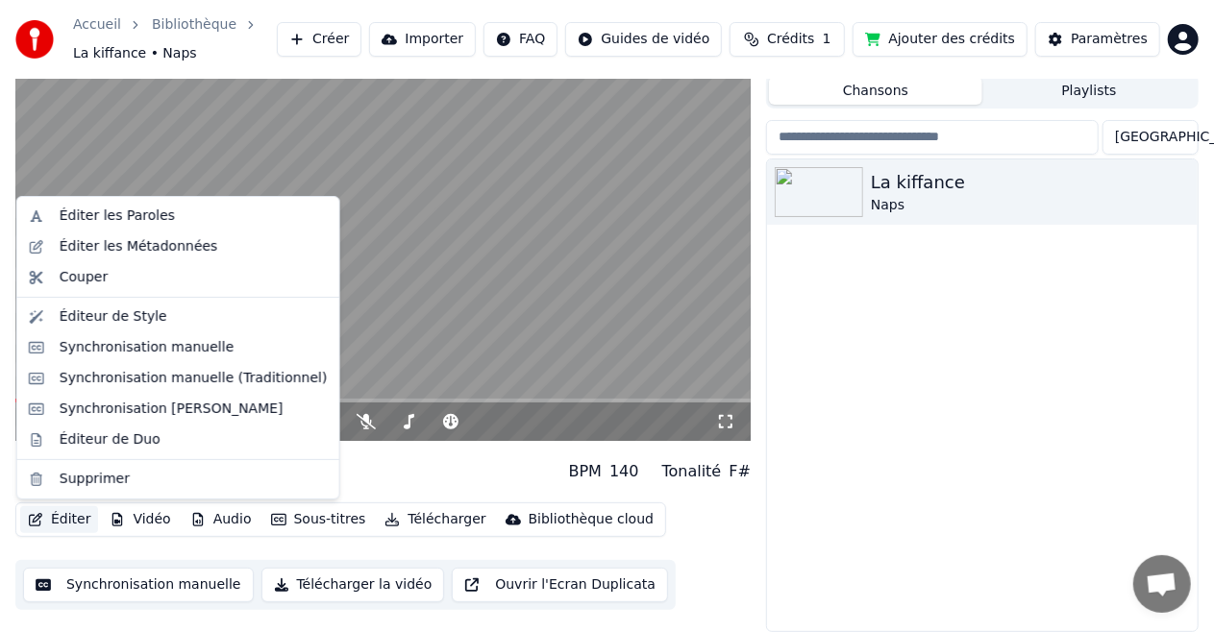
click at [65, 509] on button "Éditer" at bounding box center [59, 519] width 78 height 27
click at [150, 221] on div "Éditer les Paroles" at bounding box center [117, 216] width 115 height 19
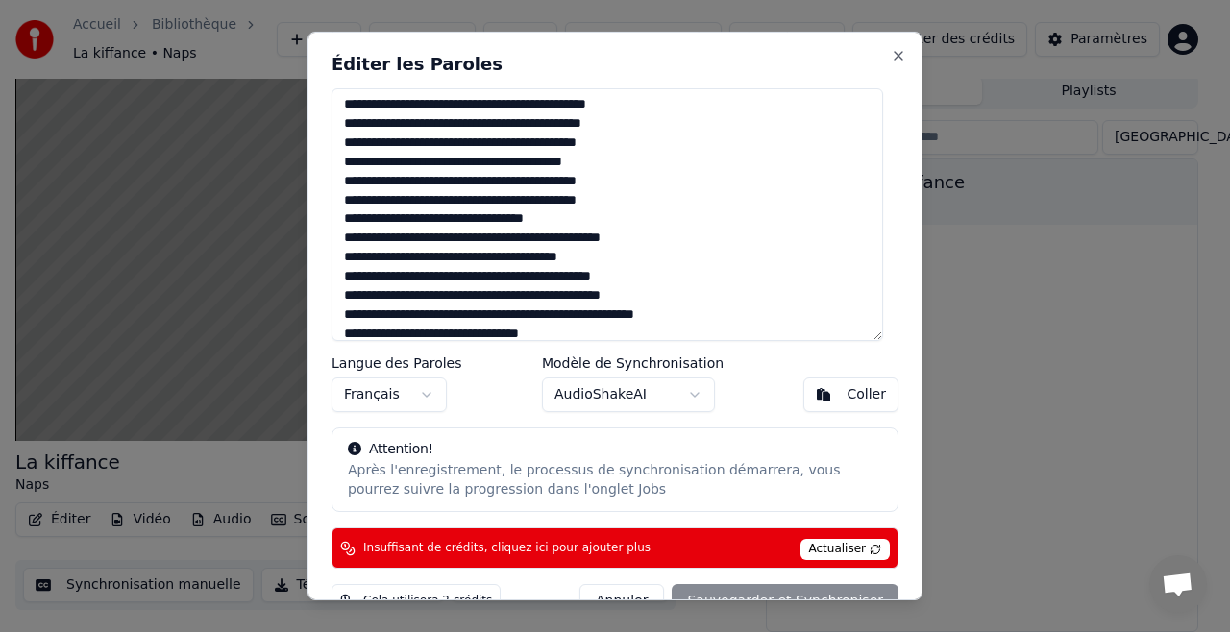
scroll to position [505, 0]
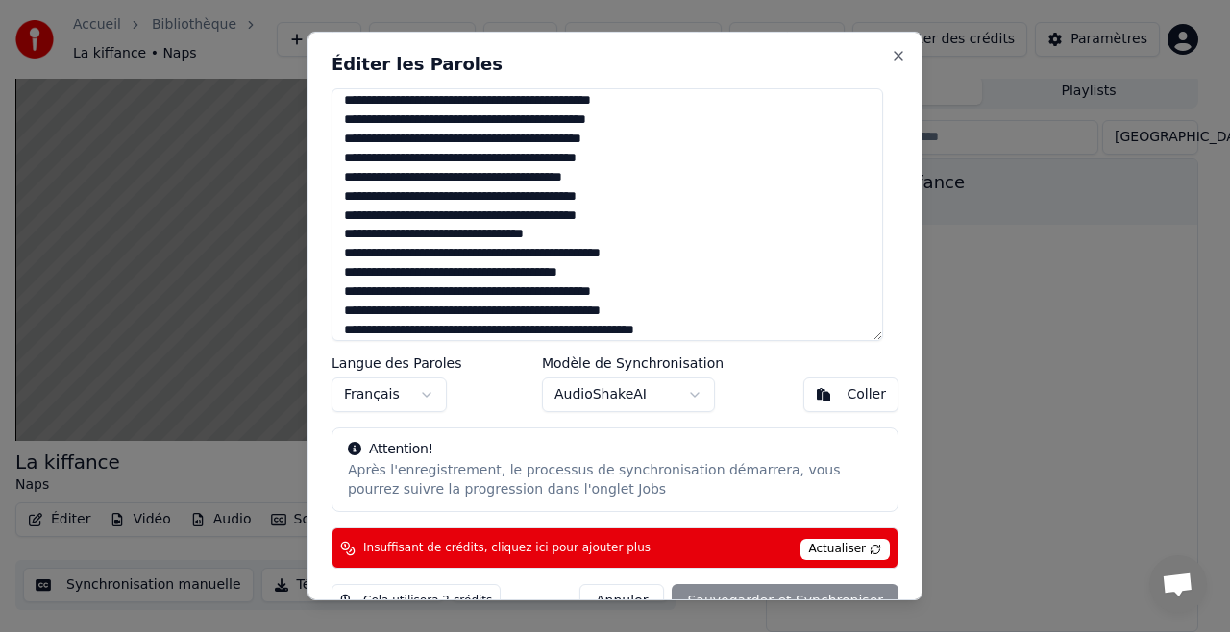
drag, startPoint x: 444, startPoint y: 329, endPoint x: 342, endPoint y: 258, distance: 124.2
click at [342, 258] on textarea at bounding box center [608, 214] width 552 height 253
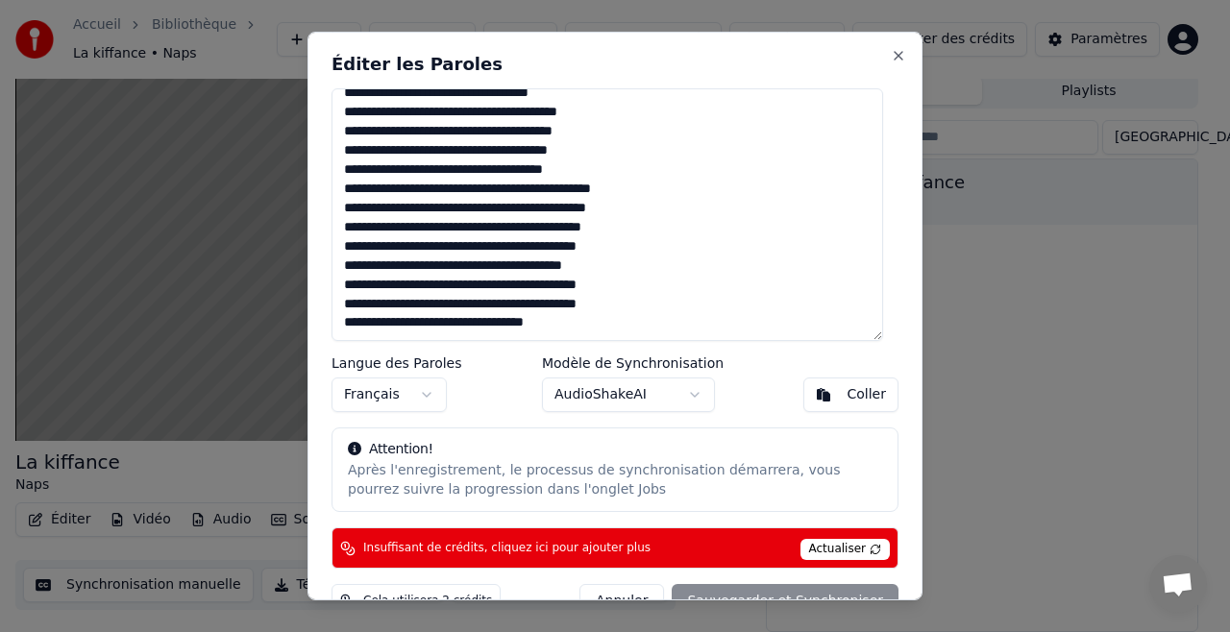
scroll to position [416, 0]
click at [800, 546] on span "Actualiser" at bounding box center [845, 549] width 90 height 21
click at [820, 546] on span "Actualiser" at bounding box center [845, 549] width 90 height 21
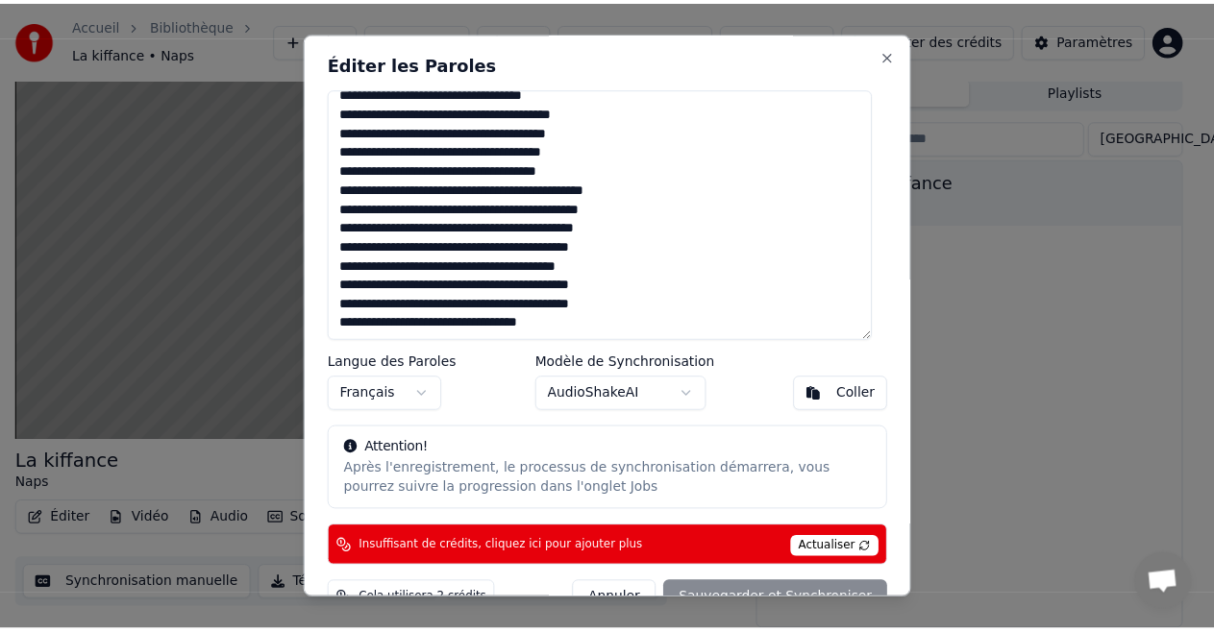
scroll to position [39, 0]
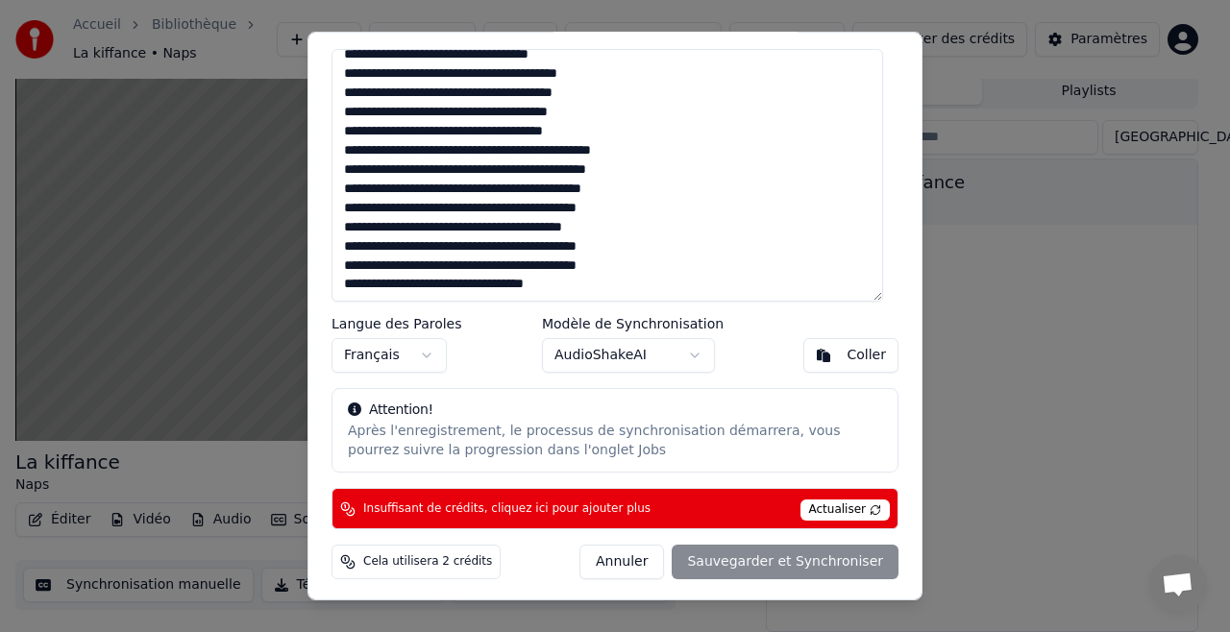
click at [647, 569] on button "Annuler" at bounding box center [621, 562] width 85 height 35
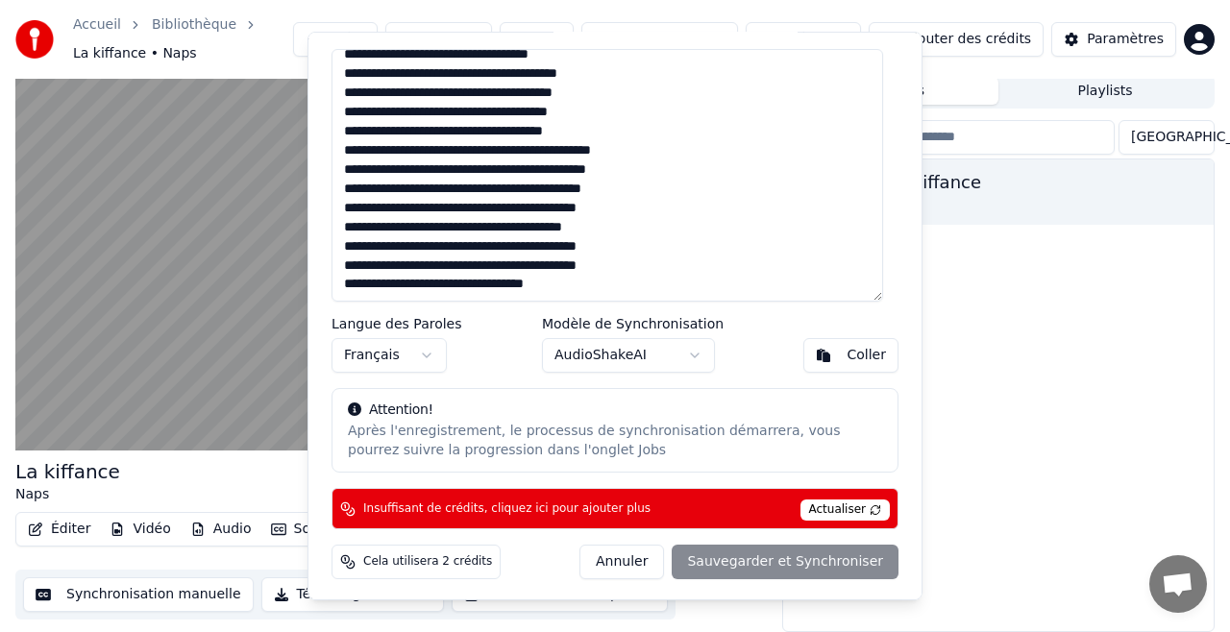
type textarea "**********"
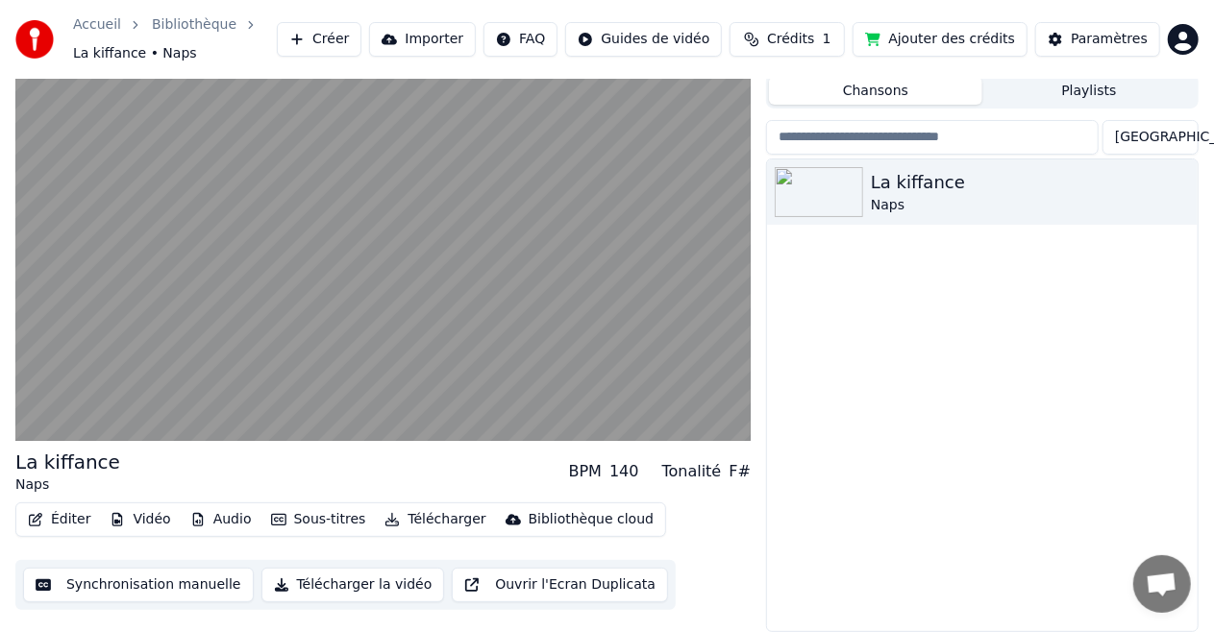
click at [948, 29] on button "Ajouter des crédits" at bounding box center [939, 39] width 175 height 35
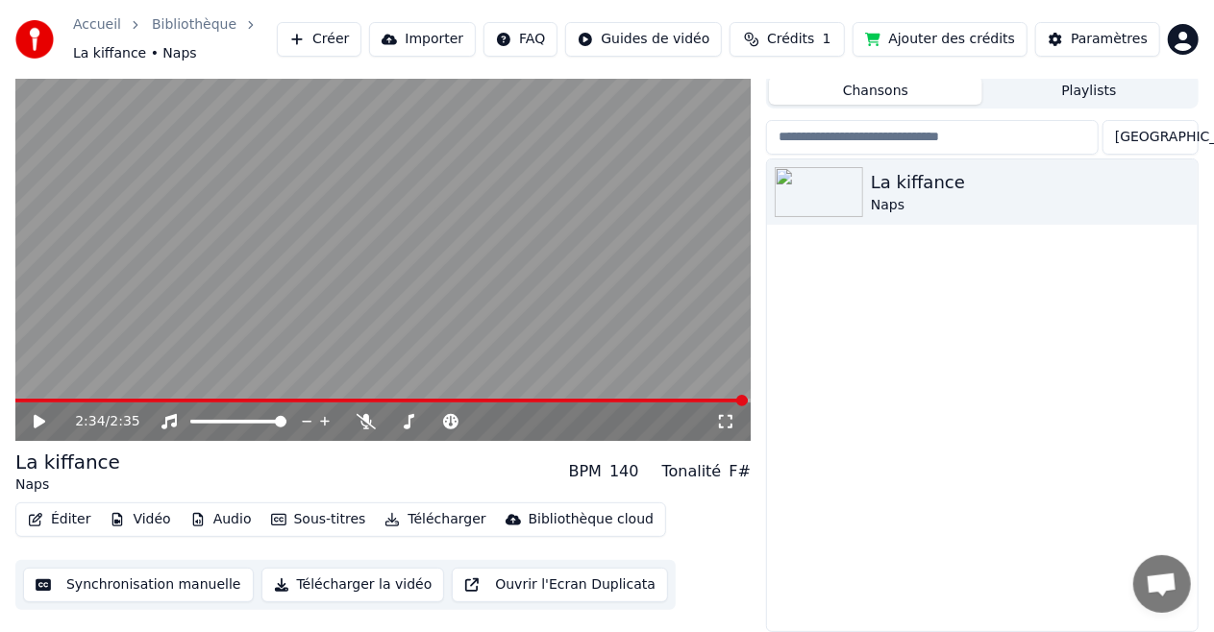
click at [938, 46] on button "Ajouter des crédits" at bounding box center [939, 39] width 175 height 35
click at [950, 35] on button "Ajouter des crédits" at bounding box center [939, 39] width 175 height 35
click at [1180, 36] on html "Accueil Bibliothèque La kiffance • Naps Créer Importer FAQ Guides de vidéo Créd…" at bounding box center [607, 265] width 1214 height 632
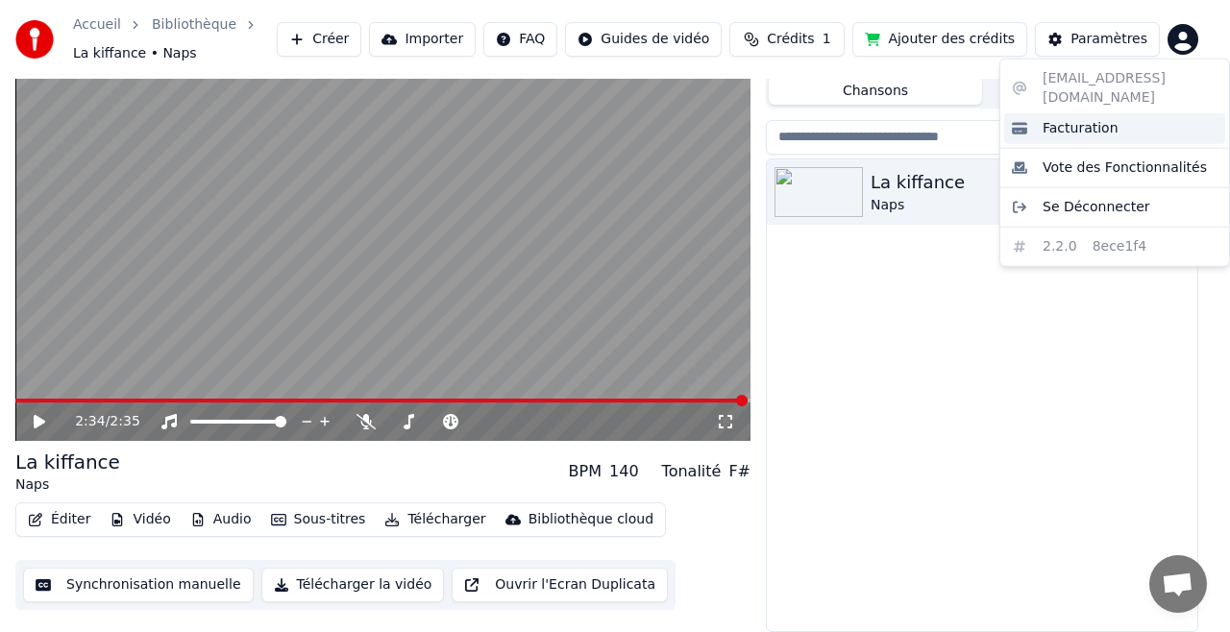
click at [1079, 119] on span "Facturation" at bounding box center [1081, 128] width 76 height 19
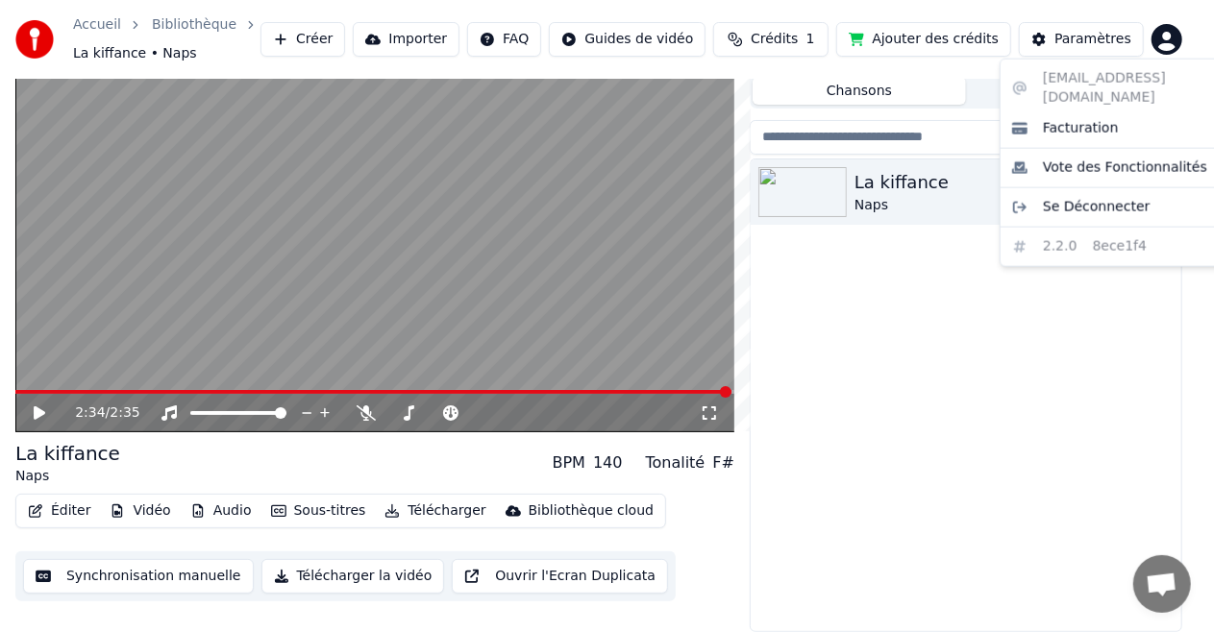
click at [1186, 34] on html "Accueil Bibliothèque La kiffance • Naps Créer Importer FAQ Guides de vidéo Créd…" at bounding box center [607, 265] width 1214 height 632
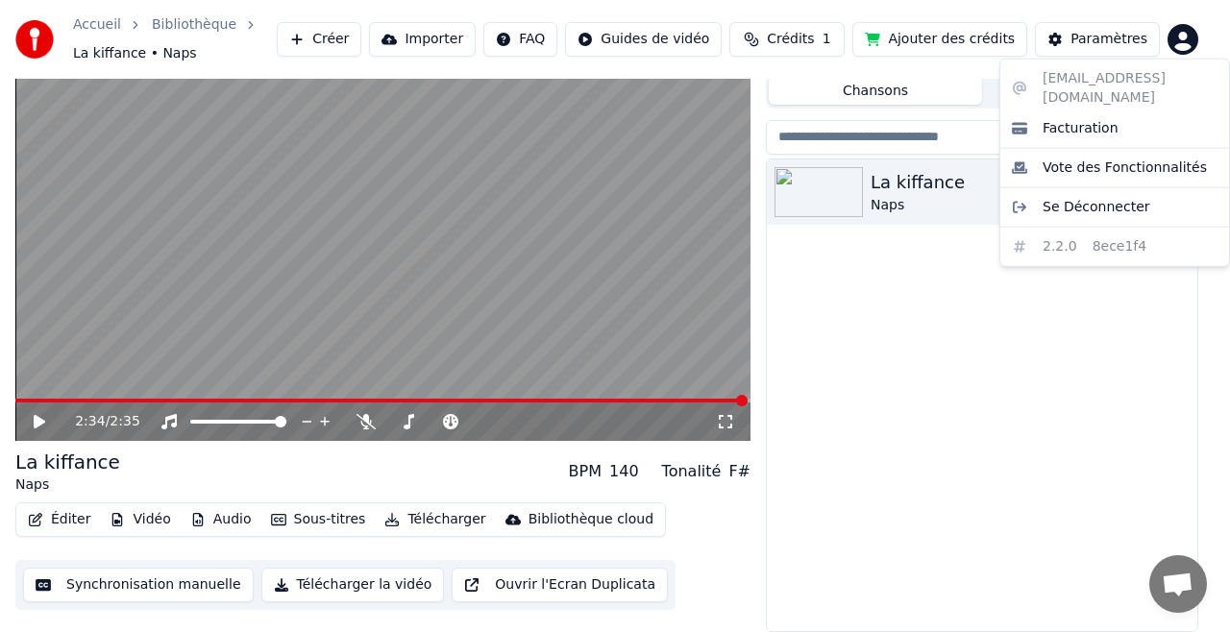
click at [1056, 39] on html "Accueil Bibliothèque La kiffance • Naps Créer Importer FAQ Guides de vidéo Créd…" at bounding box center [615, 265] width 1230 height 632
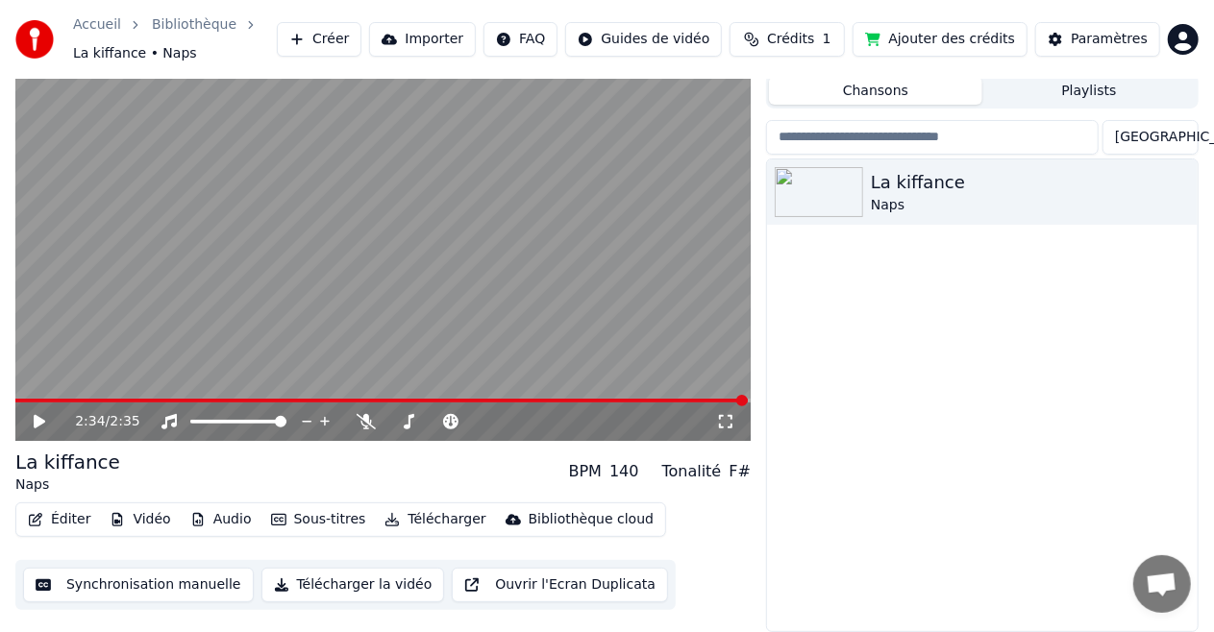
click at [1056, 39] on button "Paramètres" at bounding box center [1097, 39] width 125 height 35
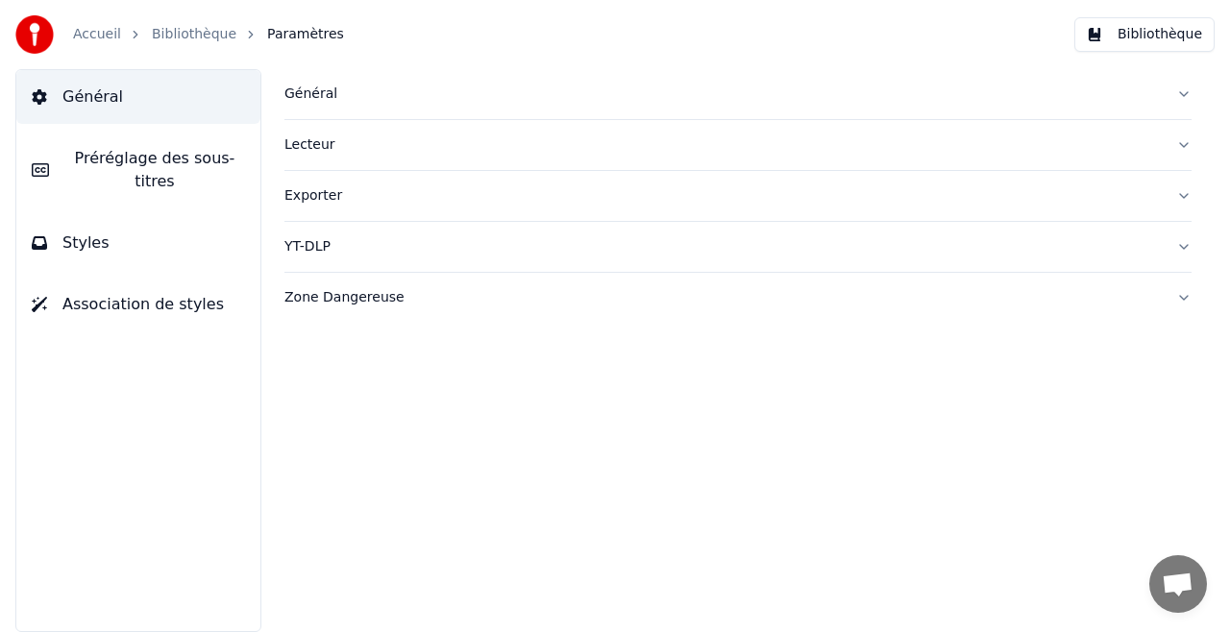
click at [1172, 28] on button "Bibliothèque" at bounding box center [1144, 34] width 140 height 35
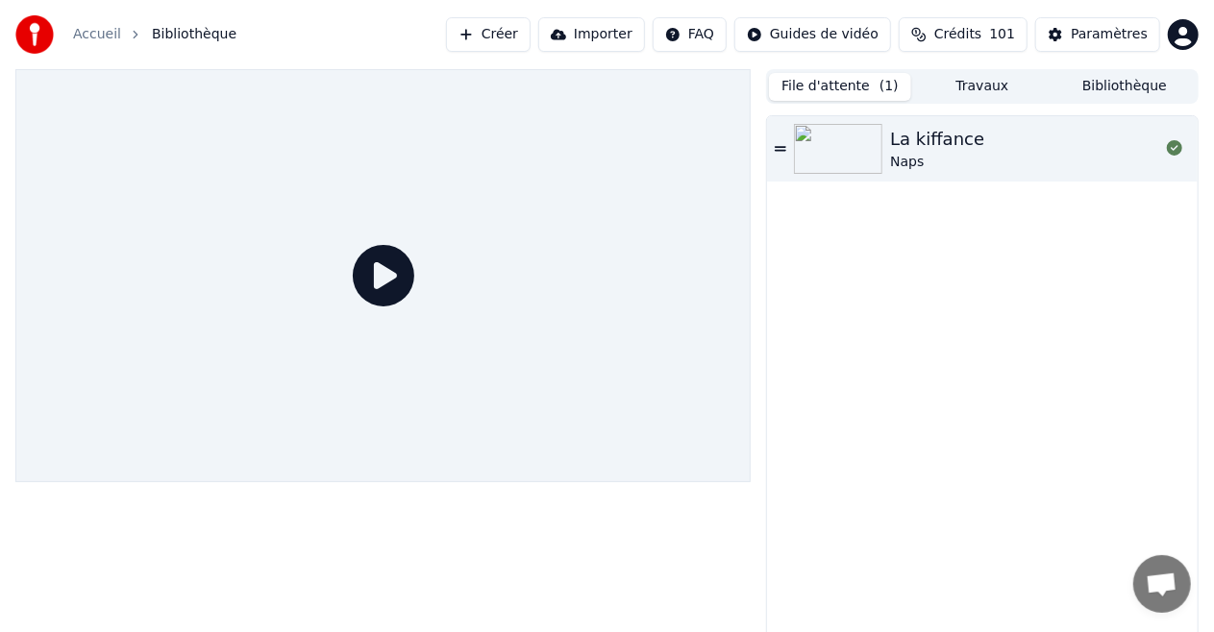
click at [854, 79] on button "File d'attente ( 1 )" at bounding box center [840, 87] width 142 height 28
click at [900, 318] on div "La kiffance Naps" at bounding box center [982, 383] width 430 height 535
click at [847, 80] on button "File d'attente ( 1 )" at bounding box center [840, 87] width 142 height 28
click at [530, 33] on button "Créer" at bounding box center [488, 34] width 85 height 35
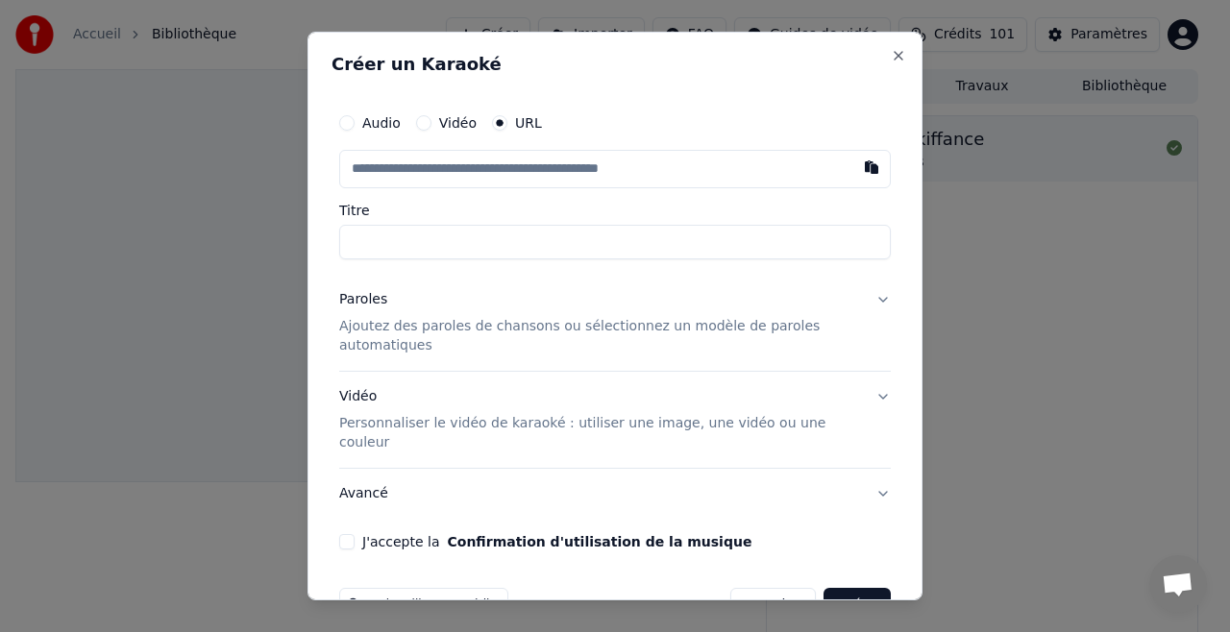
paste input "**********"
type input "**********"
click at [471, 253] on input "**********" at bounding box center [615, 242] width 552 height 35
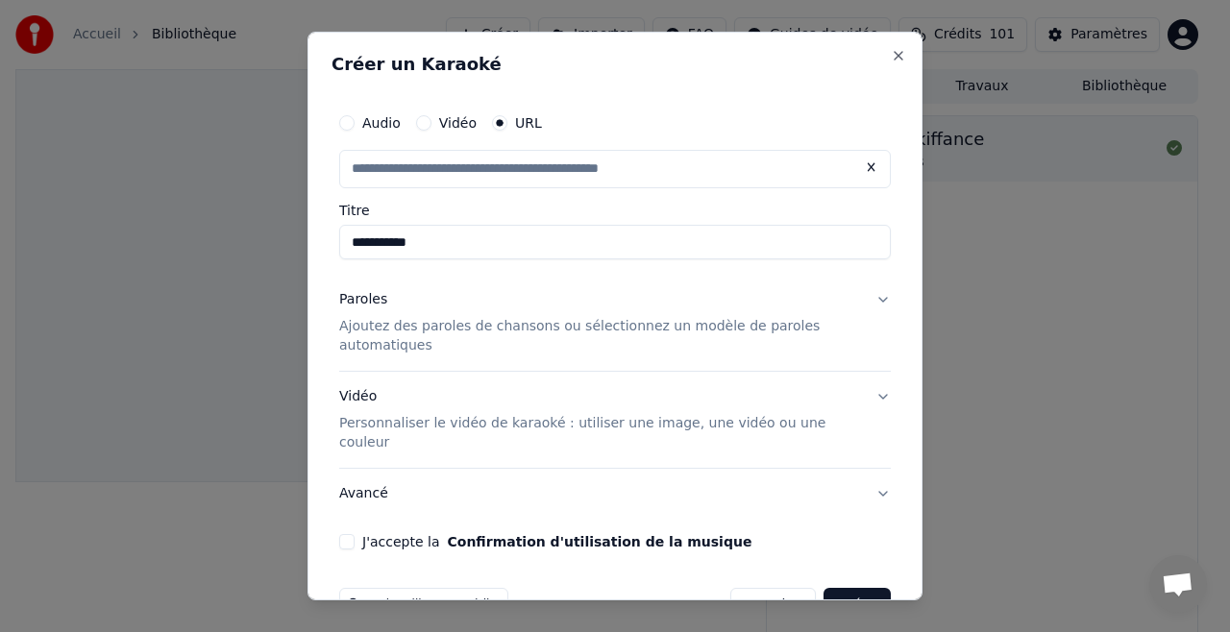
type input "**********"
click button at bounding box center [871, 167] width 38 height 35
click at [488, 249] on input "**********" at bounding box center [615, 242] width 552 height 35
type input "**********"
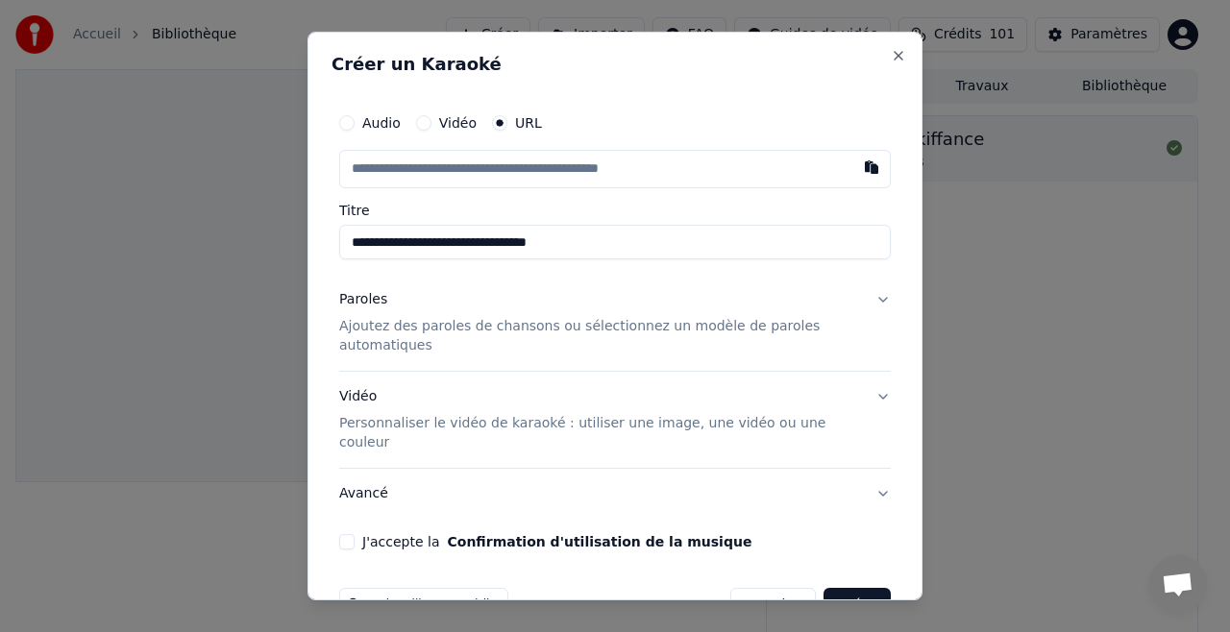
click at [392, 327] on p "Ajoutez des paroles de chansons ou sélectionnez un modèle de paroles automatiqu…" at bounding box center [599, 336] width 521 height 38
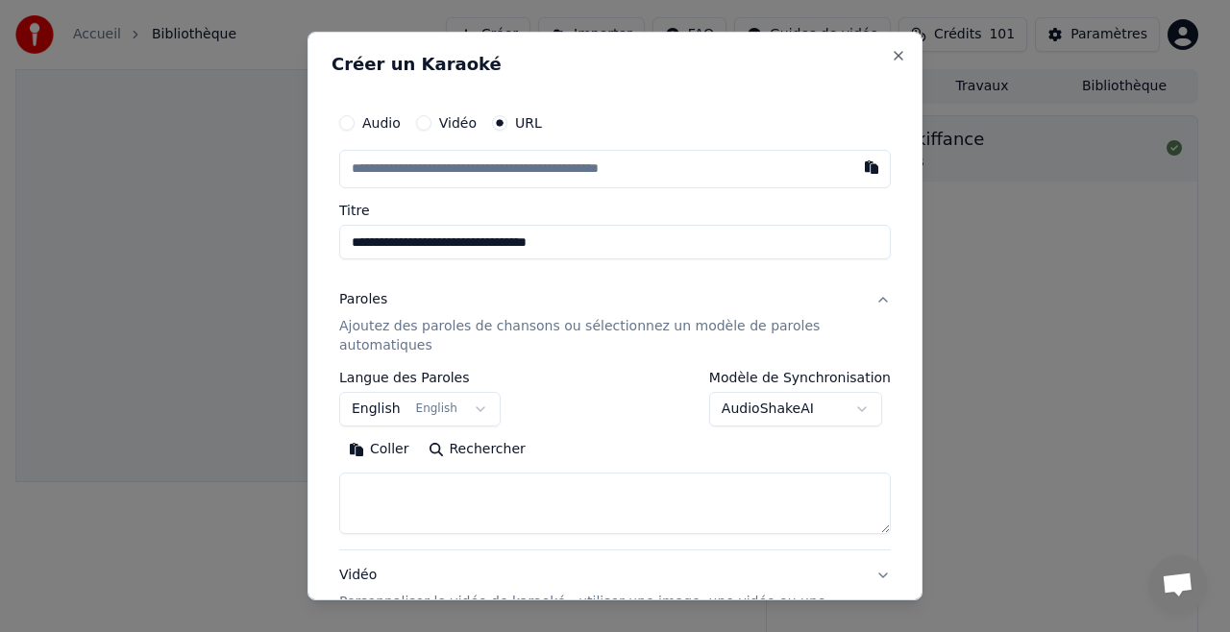
click at [469, 418] on button "English English" at bounding box center [419, 409] width 161 height 35
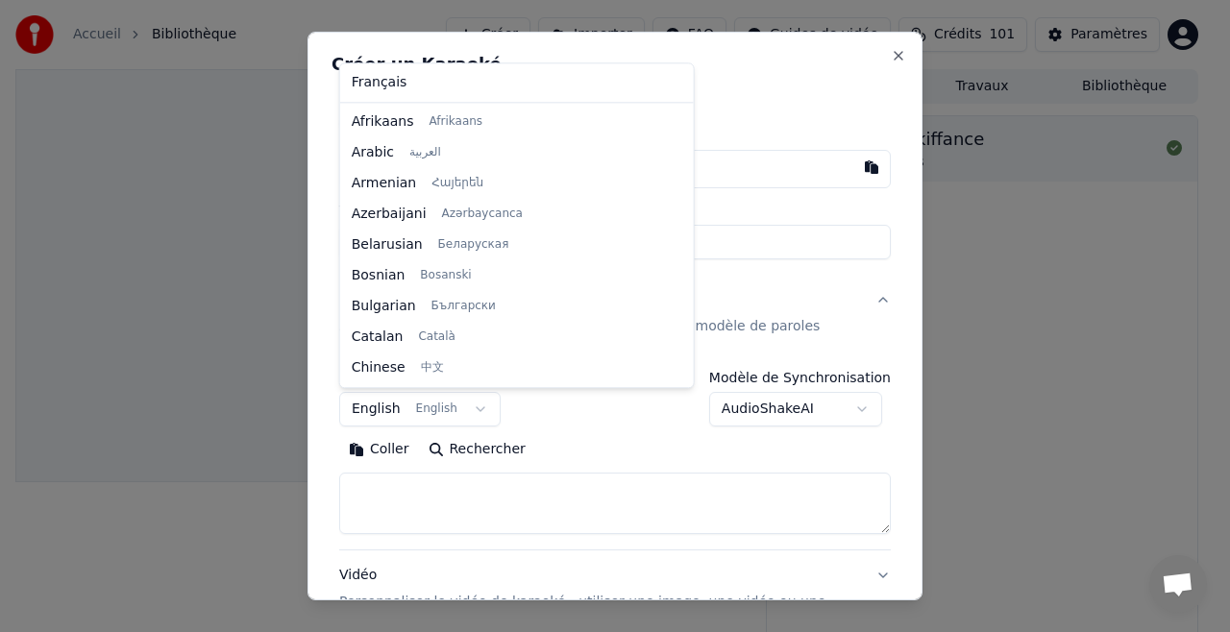
scroll to position [154, 0]
select select "**"
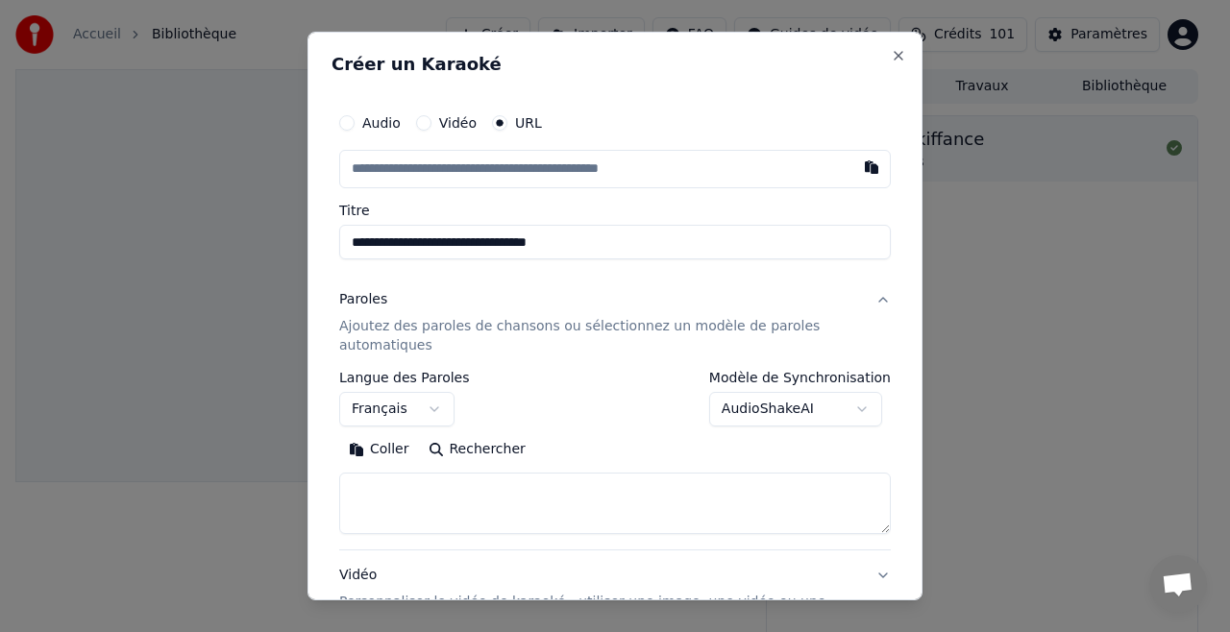
click at [442, 490] on textarea at bounding box center [615, 503] width 552 height 61
click at [447, 485] on textarea at bounding box center [615, 503] width 552 height 61
paste textarea "**********"
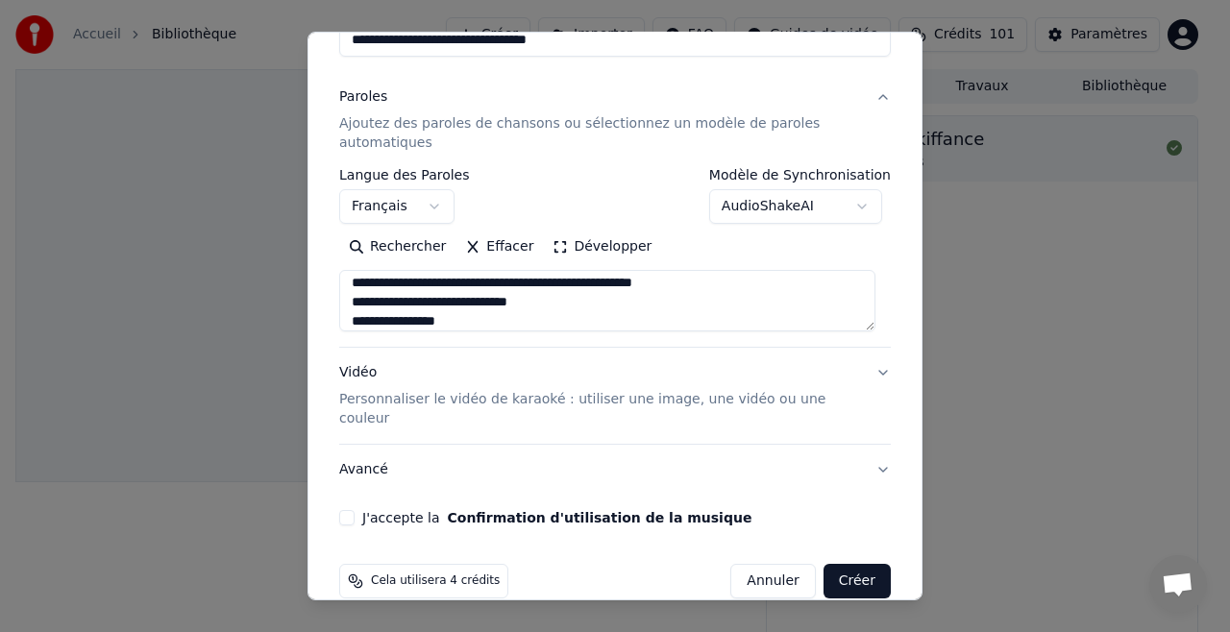
scroll to position [204, 0]
type textarea "**********"
click at [867, 451] on button "Avancé" at bounding box center [615, 469] width 552 height 50
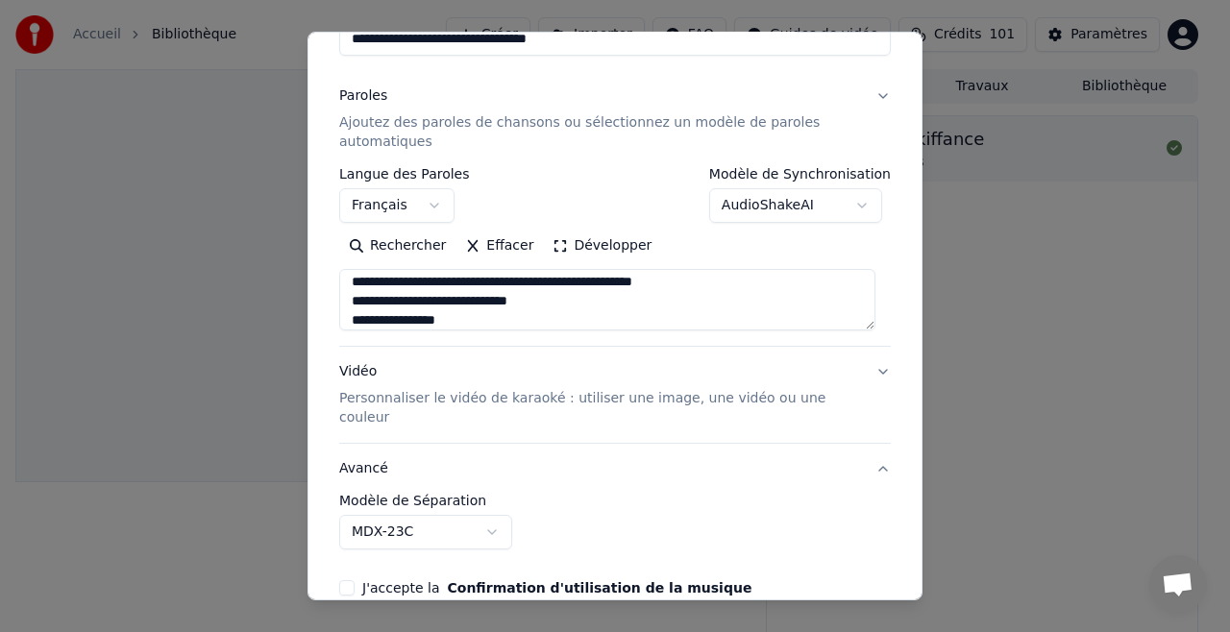
scroll to position [104, 0]
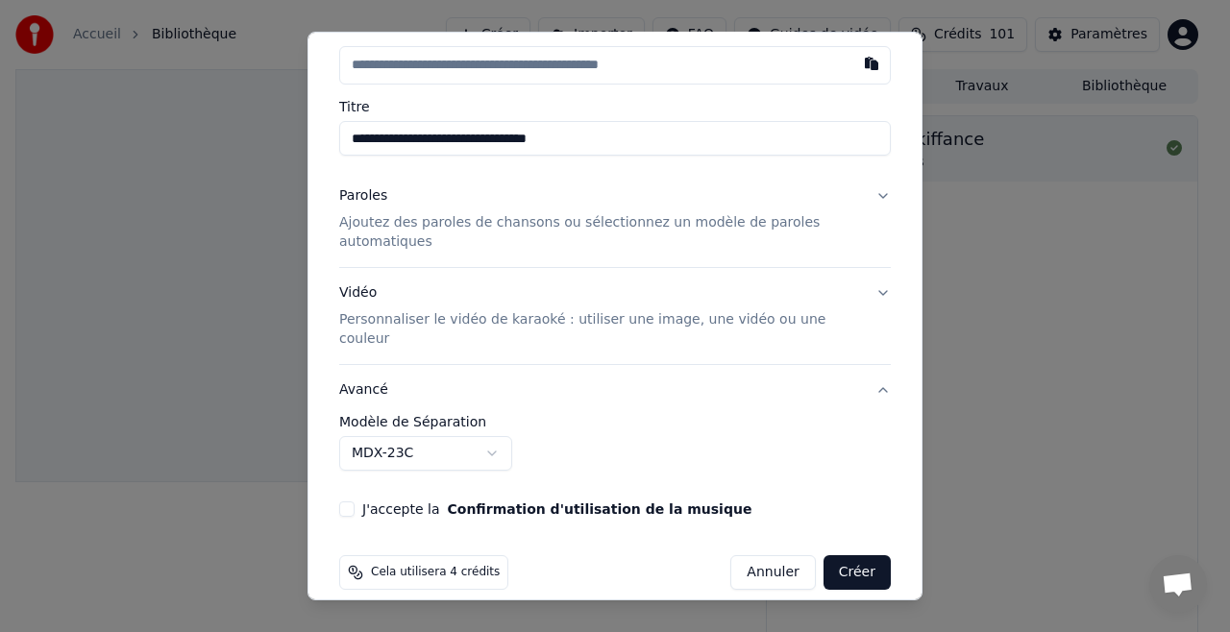
click at [408, 318] on p "Personnaliser le vidéo de karaoké : utiliser une image, une vidéo ou une couleur" at bounding box center [599, 329] width 521 height 38
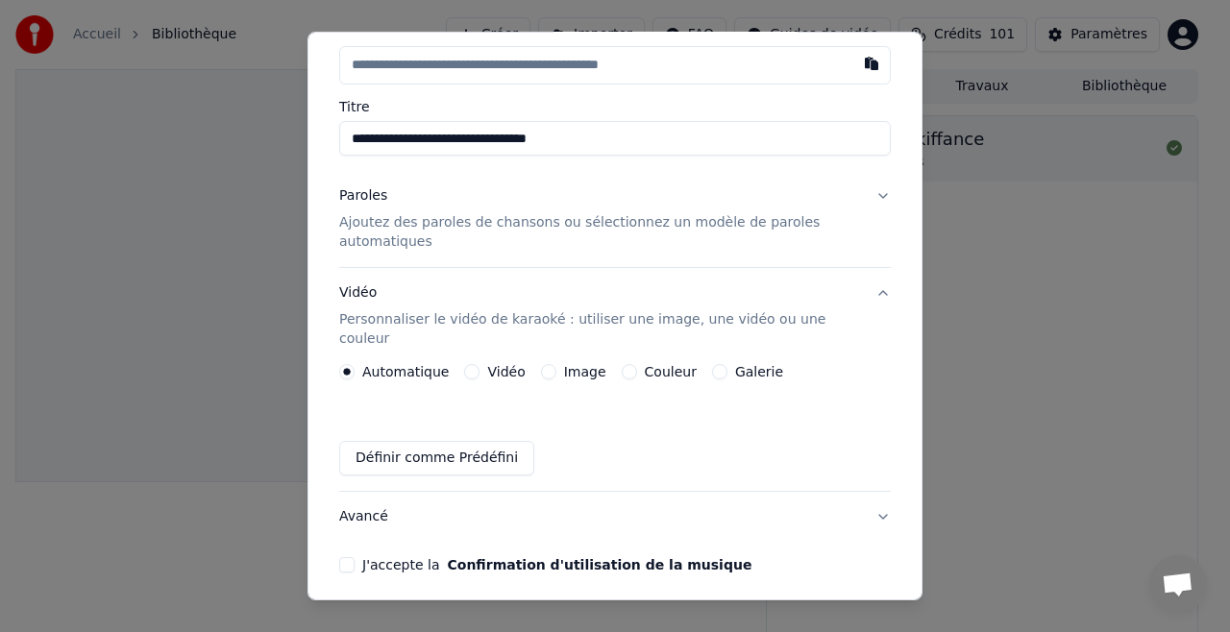
click at [541, 364] on button "Image" at bounding box center [548, 371] width 15 height 15
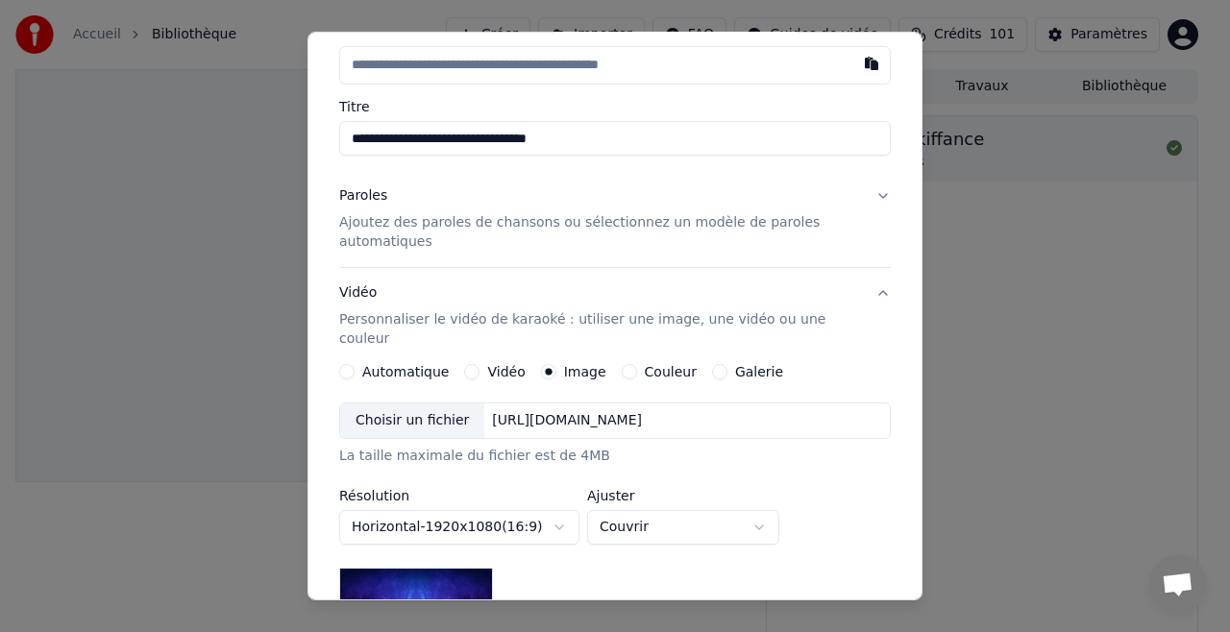
click at [425, 404] on div "Choisir un fichier" at bounding box center [412, 421] width 144 height 35
click at [515, 217] on p "Ajoutez des paroles de chansons ou sélectionnez un modèle de paroles automatiqu…" at bounding box center [599, 232] width 521 height 38
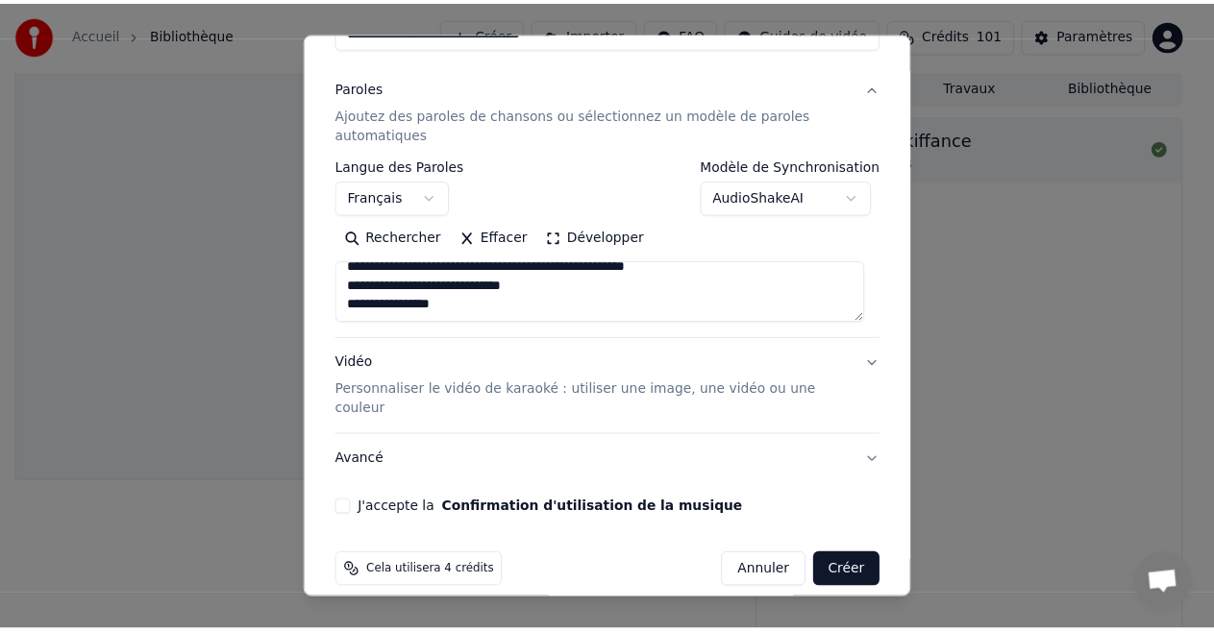
scroll to position [208, 0]
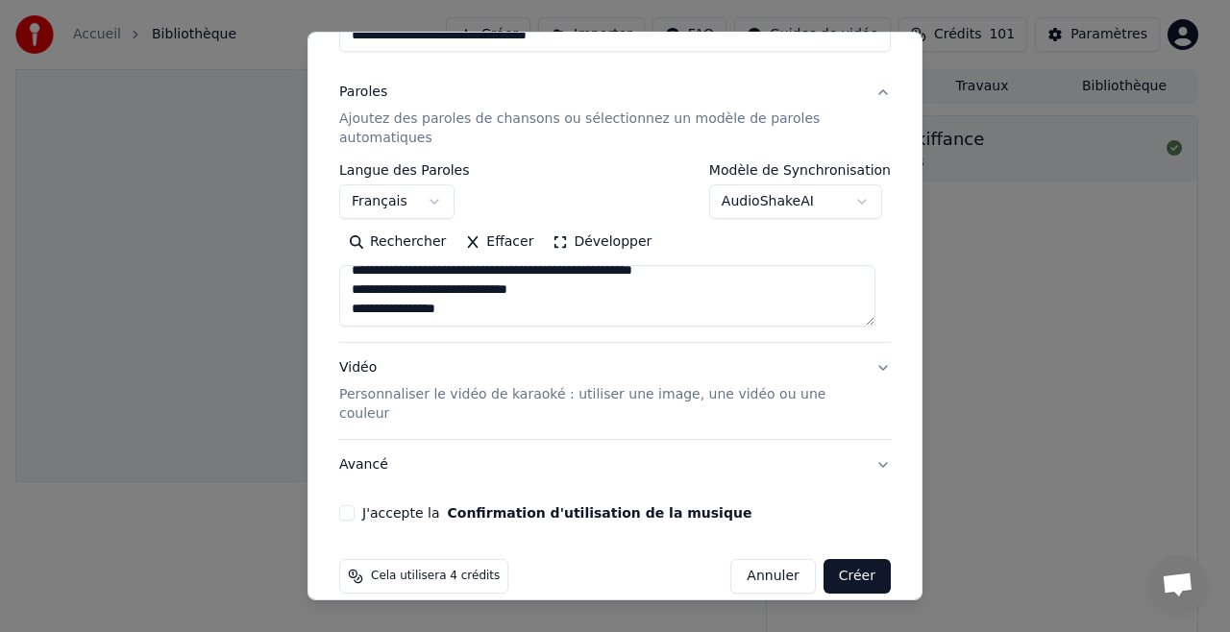
click at [336, 488] on div "**********" at bounding box center [615, 209] width 567 height 640
click at [346, 505] on button "J'accepte la Confirmation d'utilisation de la musique" at bounding box center [346, 512] width 15 height 15
click at [829, 559] on button "Créer" at bounding box center [856, 576] width 67 height 35
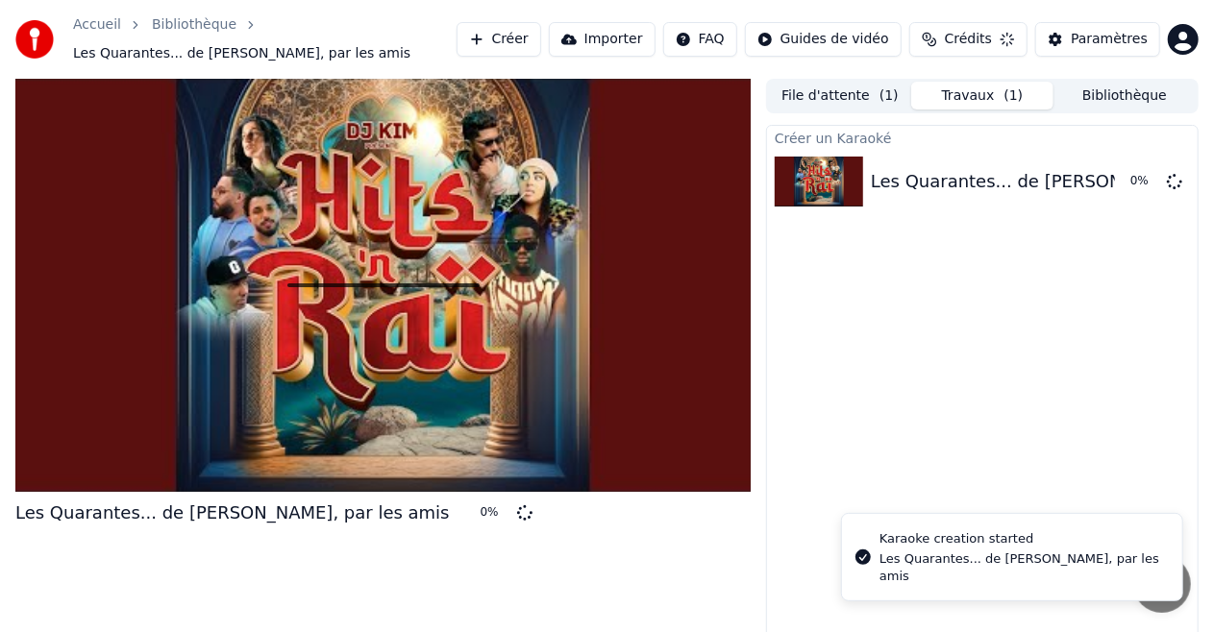
scroll to position [0, 0]
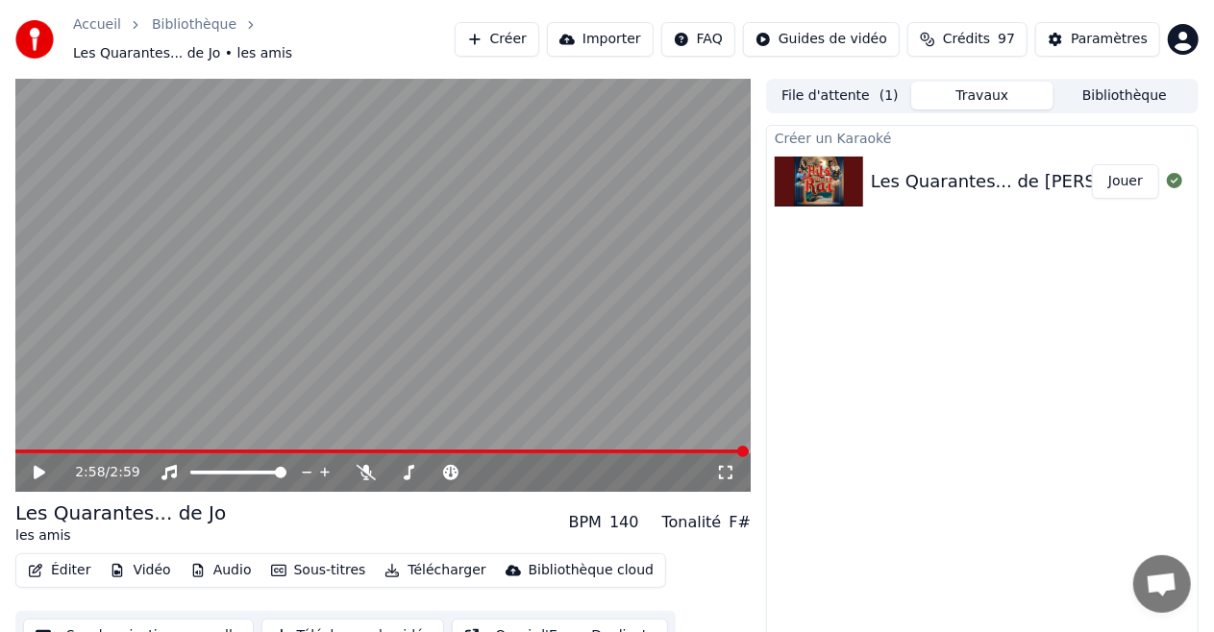
click at [37, 466] on icon at bounding box center [40, 472] width 12 height 13
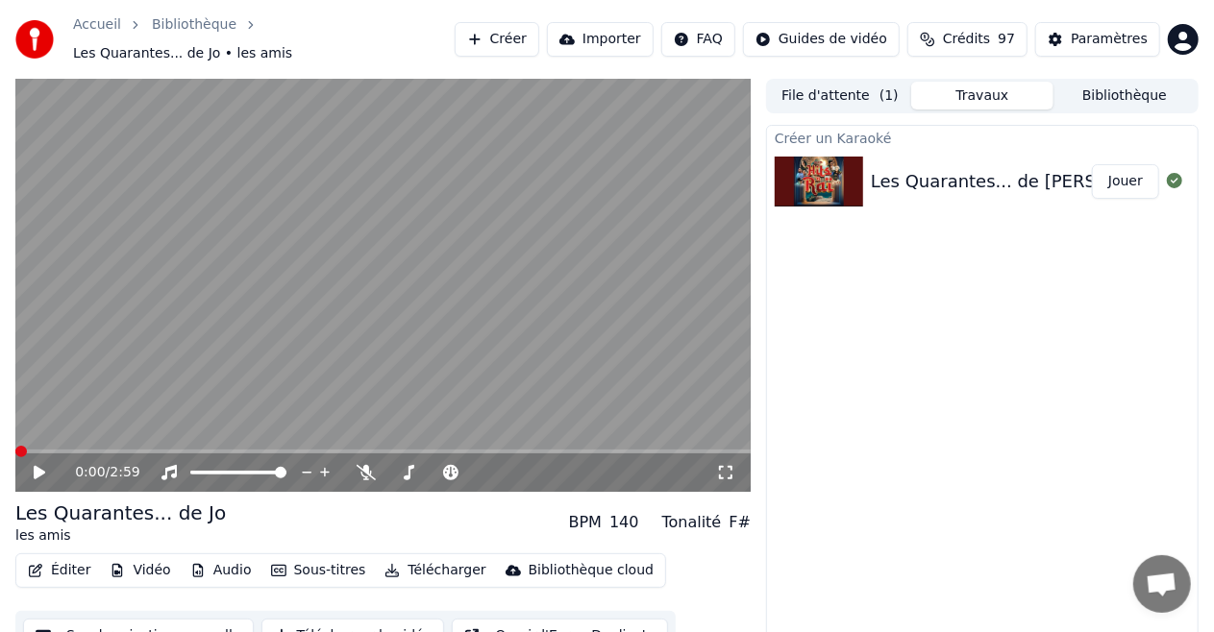
click at [33, 465] on icon at bounding box center [53, 472] width 44 height 15
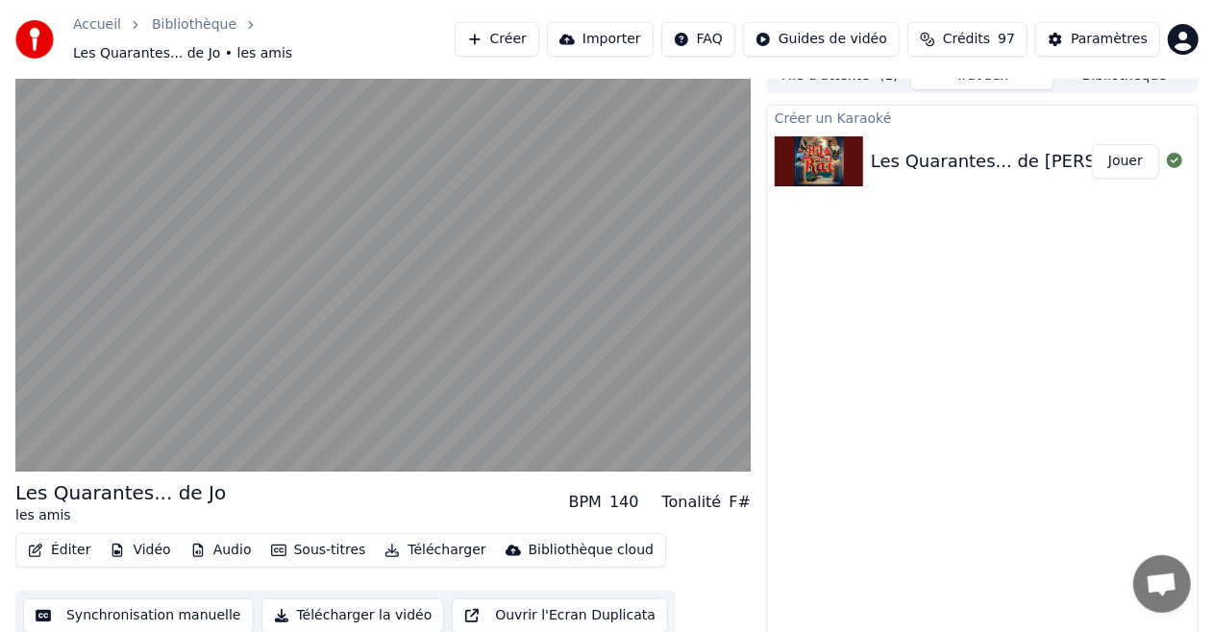
click at [61, 546] on button "Éditer" at bounding box center [59, 550] width 78 height 27
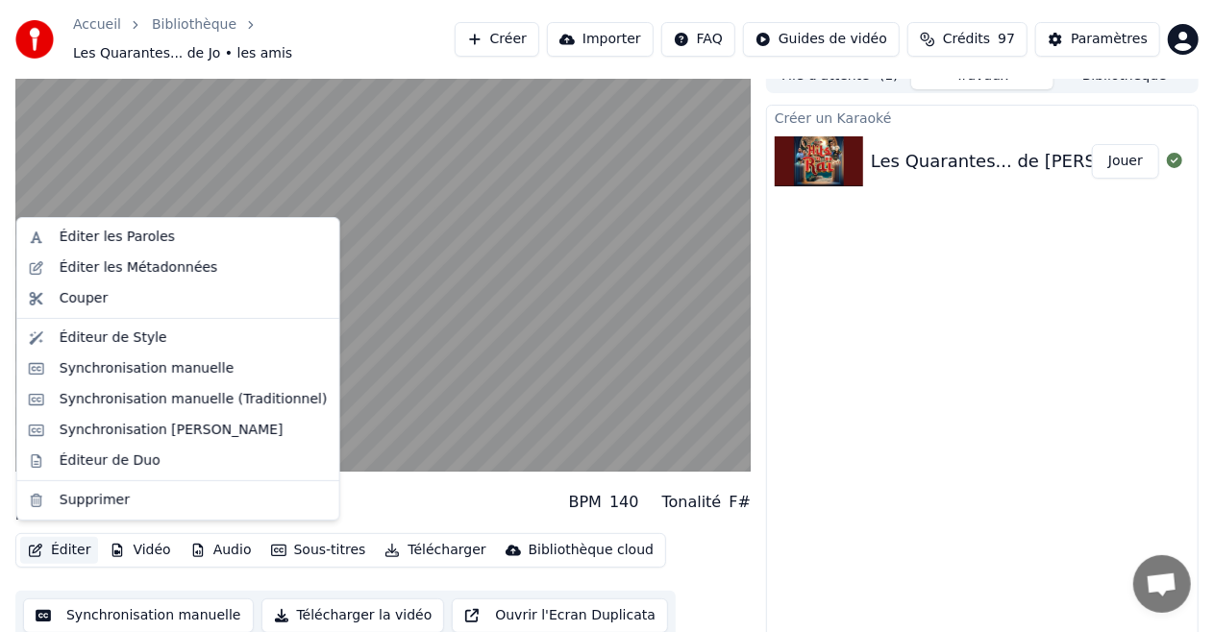
click at [61, 546] on button "Éditer" at bounding box center [59, 550] width 78 height 27
click at [111, 396] on div "Synchronisation manuelle (Traditionnel)" at bounding box center [194, 399] width 268 height 19
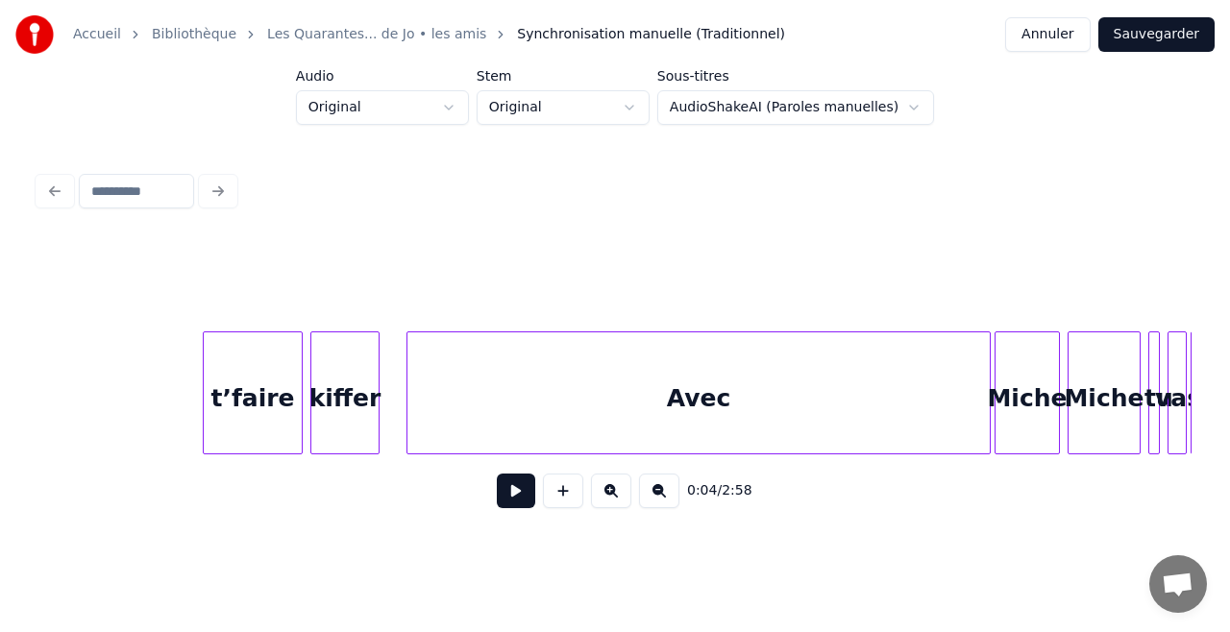
scroll to position [0, 1688]
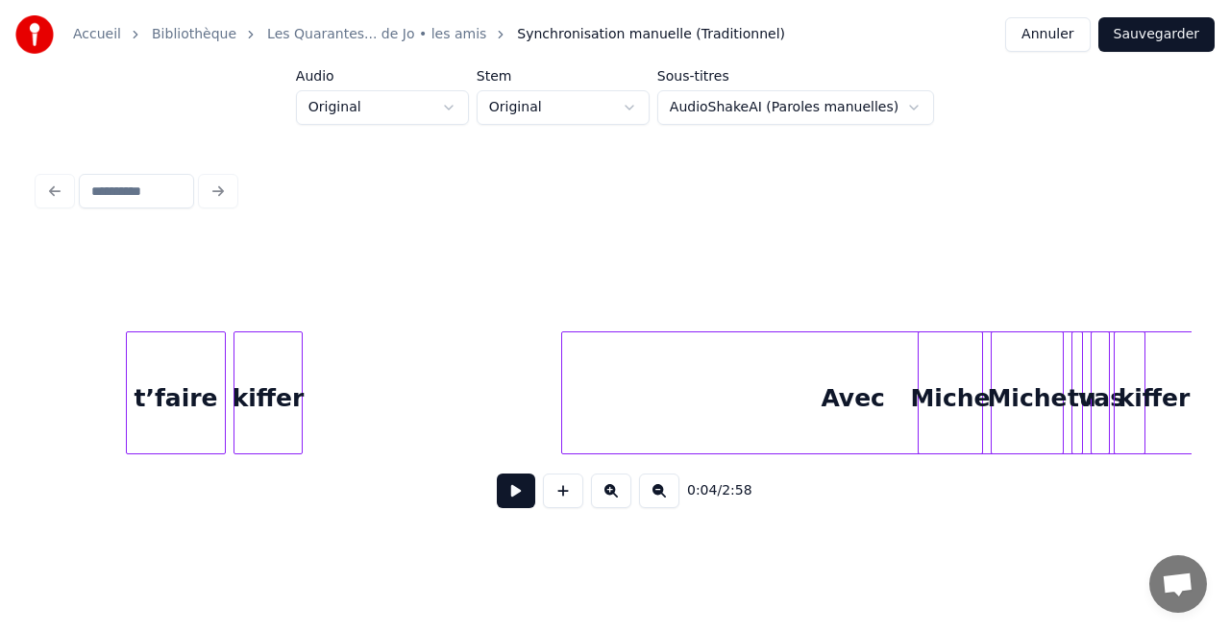
click at [865, 415] on div "Avec" at bounding box center [853, 397] width 582 height 131
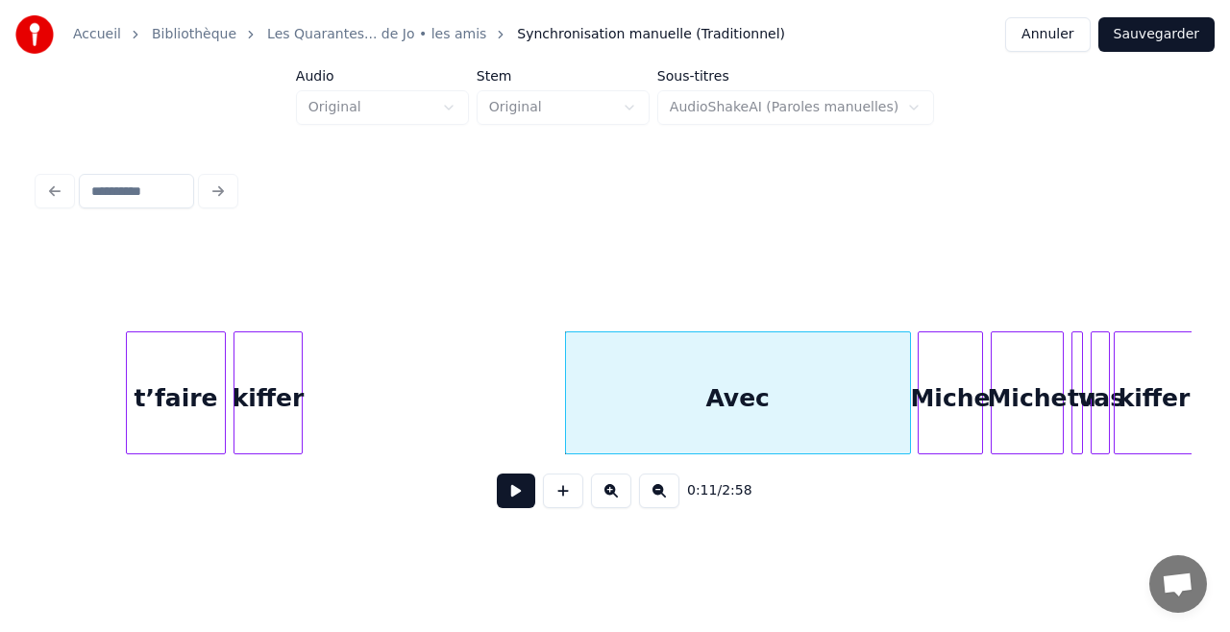
click at [909, 439] on div at bounding box center [907, 392] width 6 height 121
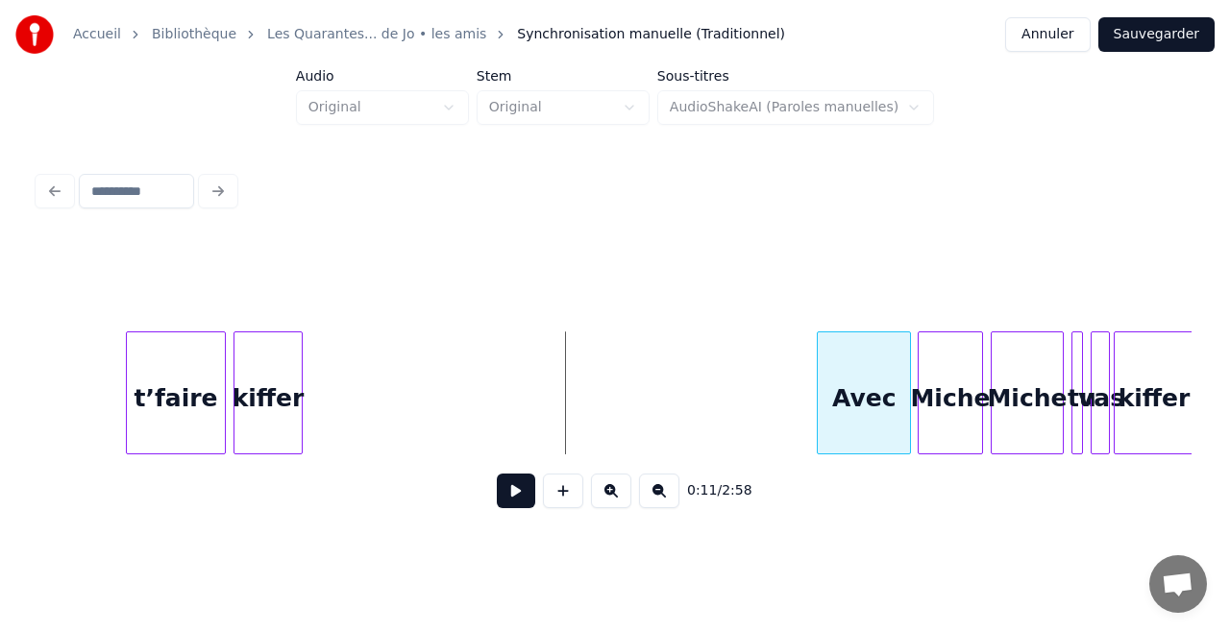
click at [823, 425] on div at bounding box center [821, 392] width 6 height 121
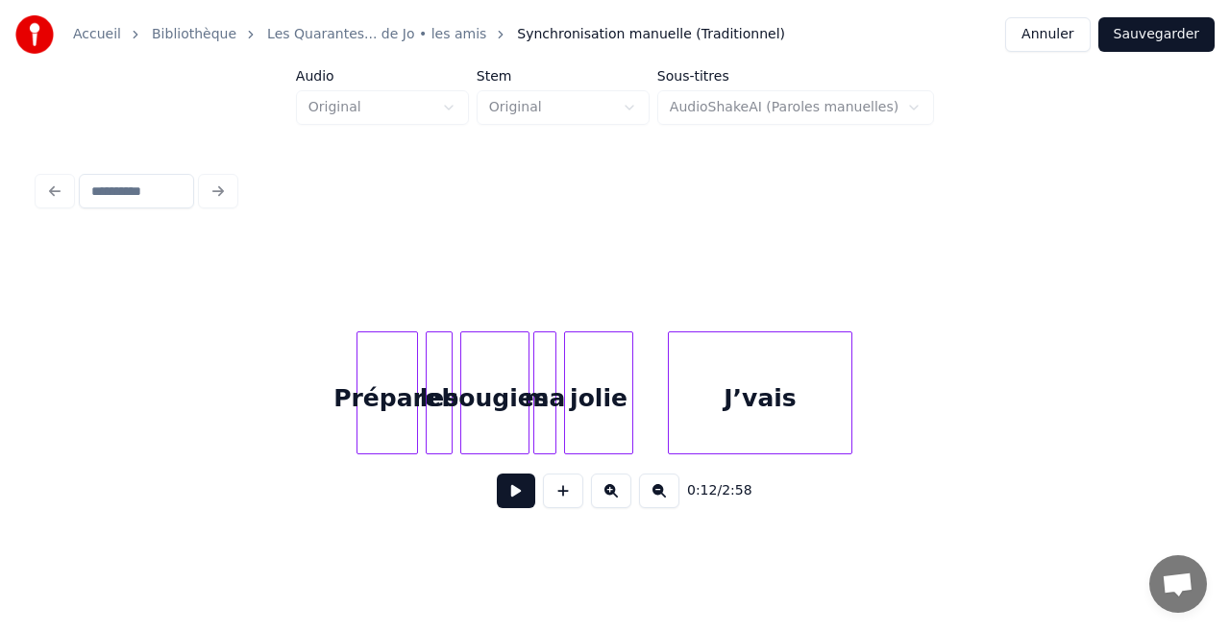
scroll to position [0, 496]
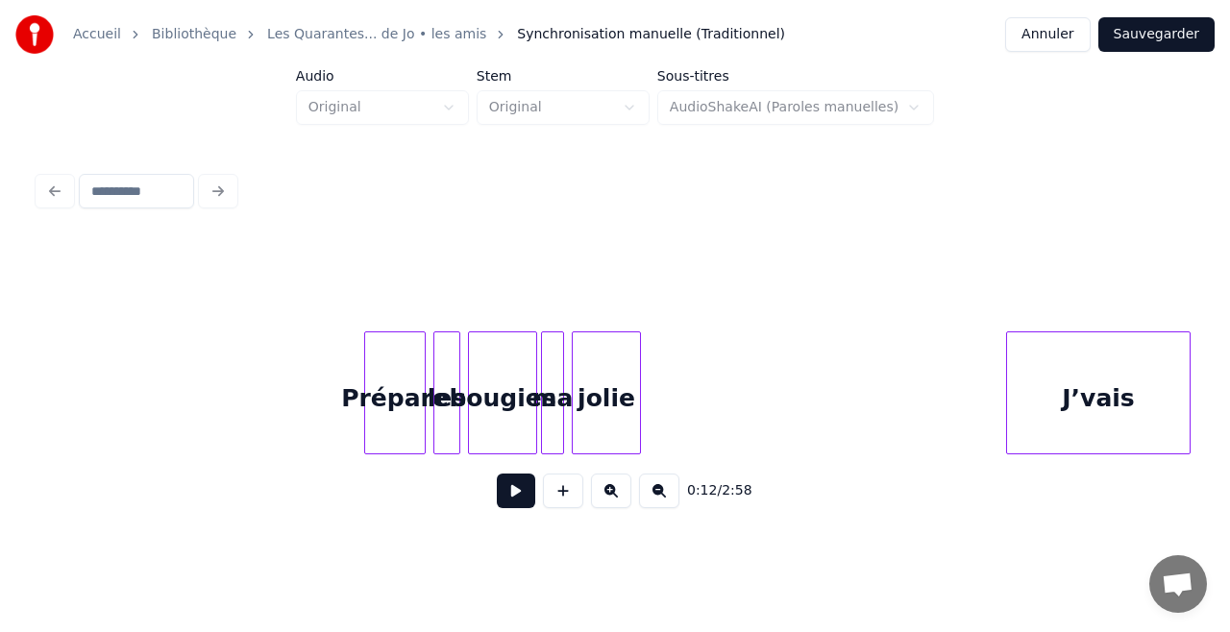
click at [1166, 390] on div "J’vais" at bounding box center [1098, 397] width 183 height 131
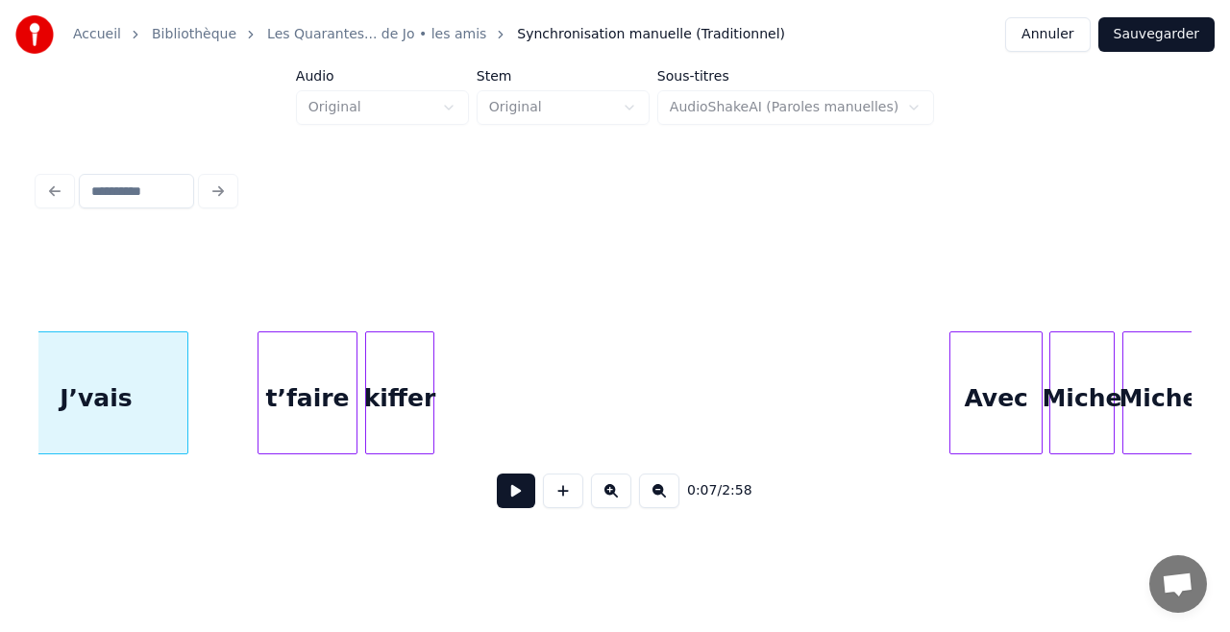
scroll to position [0, 1520]
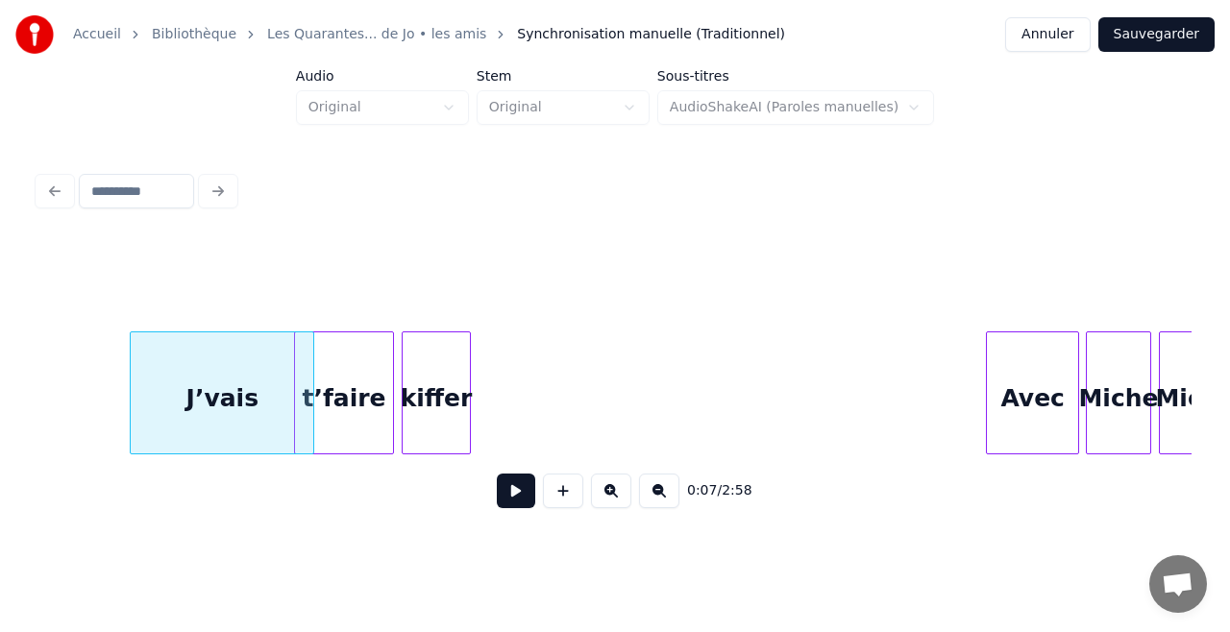
click at [218, 392] on div "J’vais" at bounding box center [222, 397] width 183 height 131
click at [430, 395] on div "kiffer" at bounding box center [446, 397] width 67 height 131
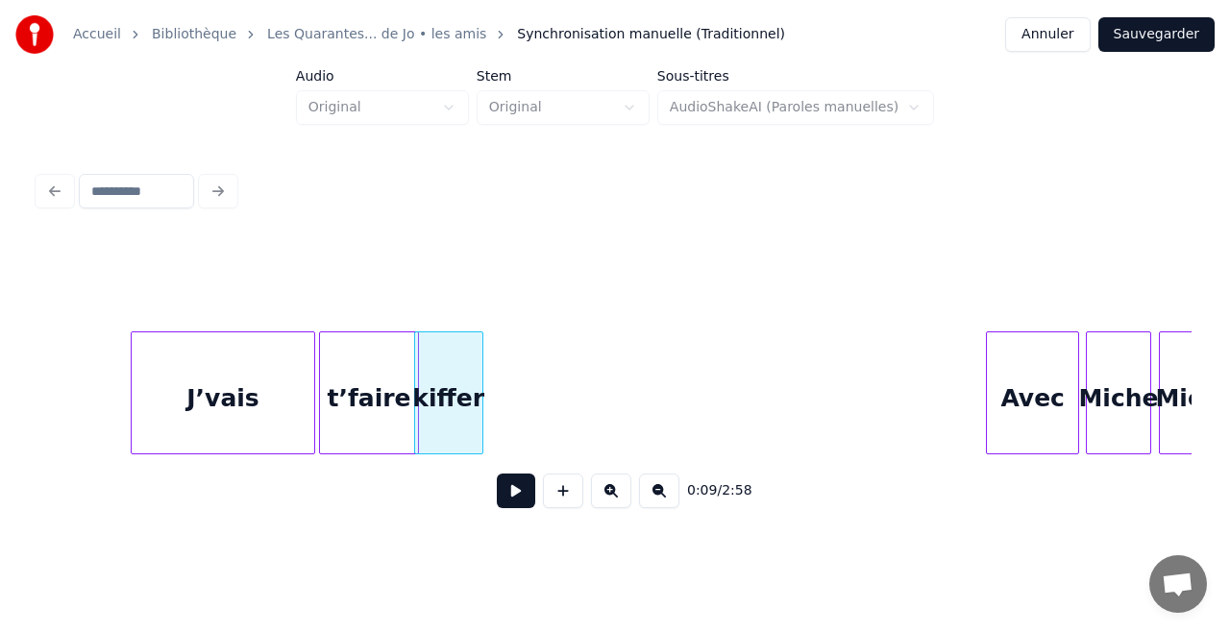
click at [396, 404] on div "t’faire" at bounding box center [369, 397] width 98 height 131
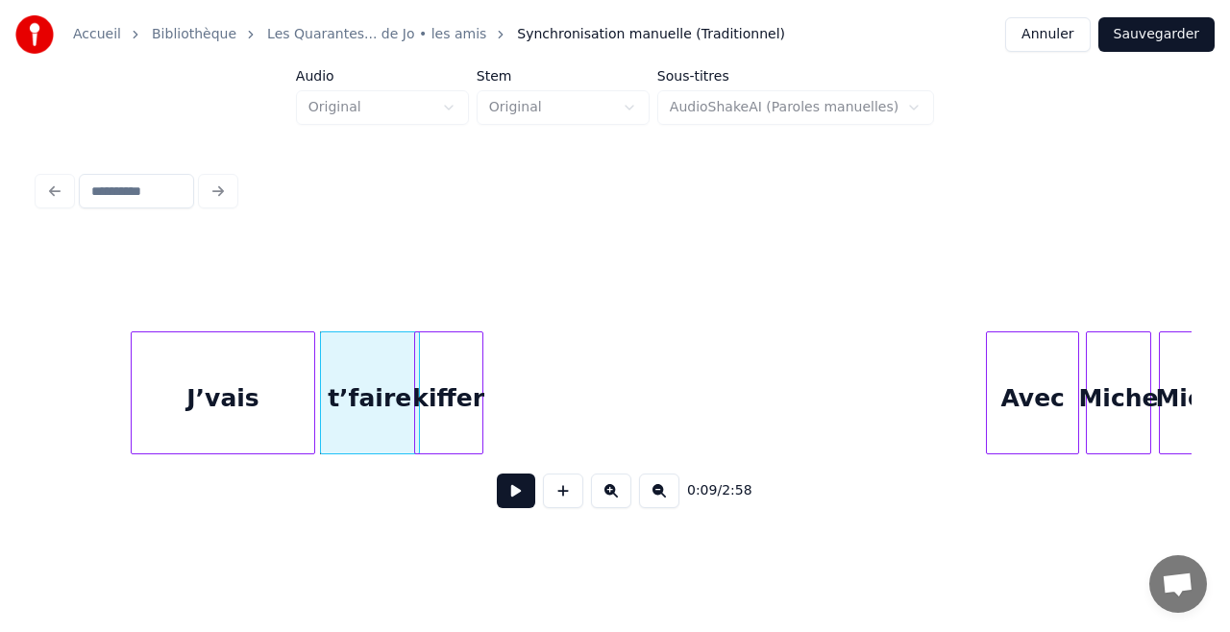
click at [248, 399] on div "J’vais" at bounding box center [223, 397] width 183 height 131
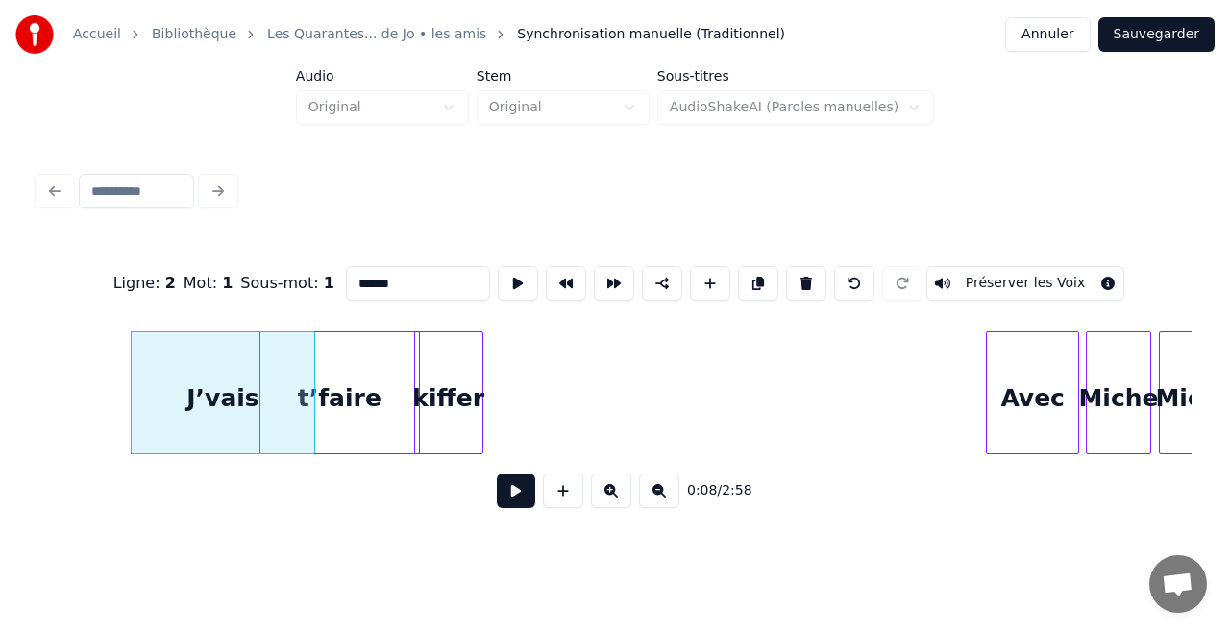
click at [260, 404] on div at bounding box center [263, 392] width 6 height 121
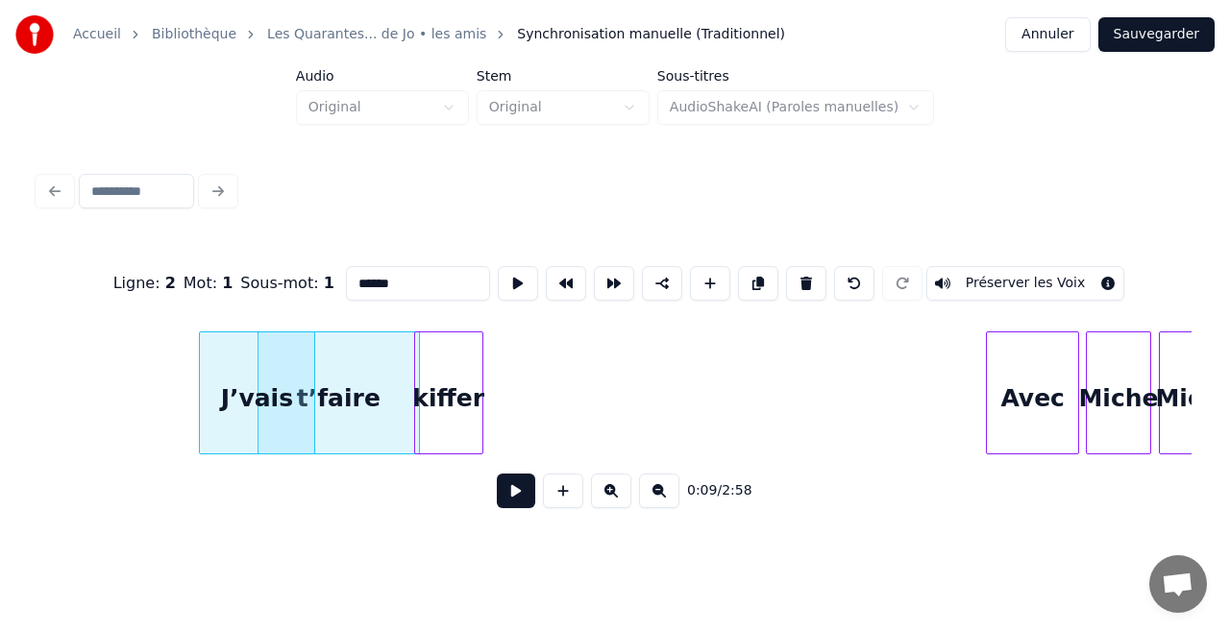
click at [202, 401] on div at bounding box center [203, 392] width 6 height 121
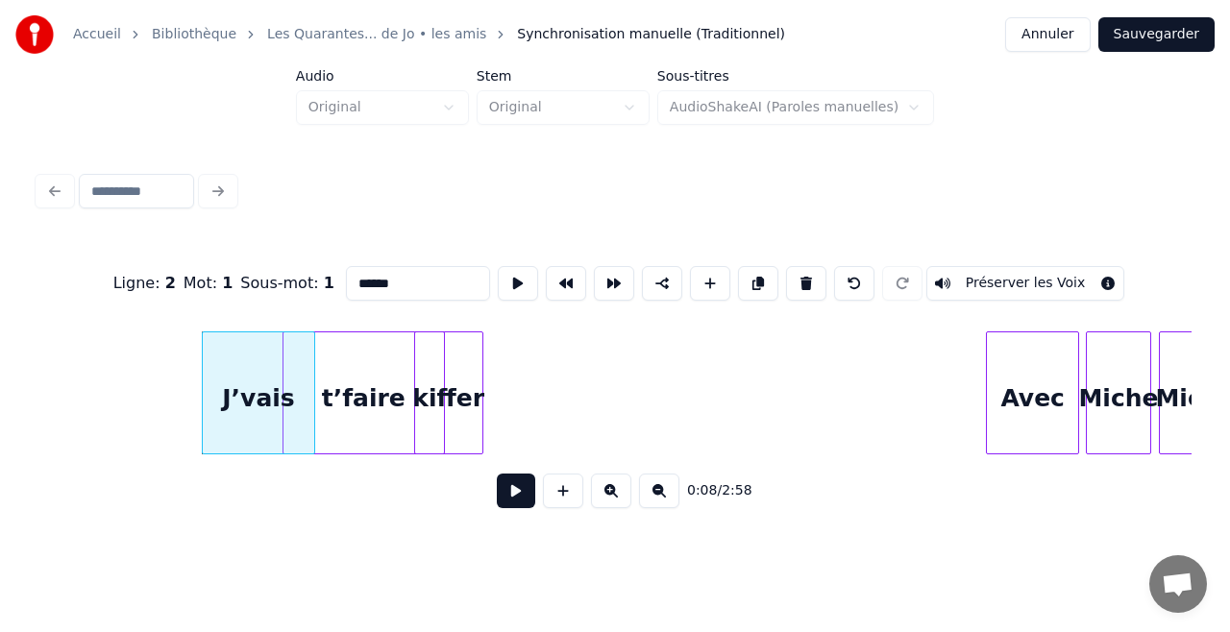
click at [380, 404] on div "t’faire" at bounding box center [363, 397] width 160 height 131
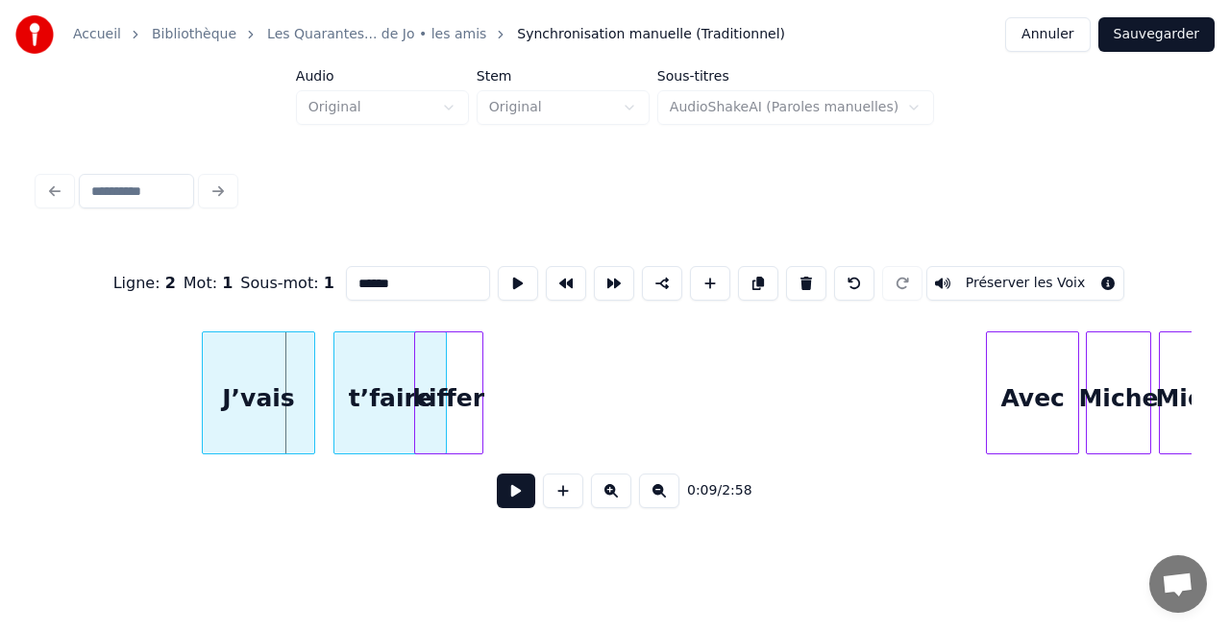
click at [335, 407] on div at bounding box center [337, 392] width 6 height 121
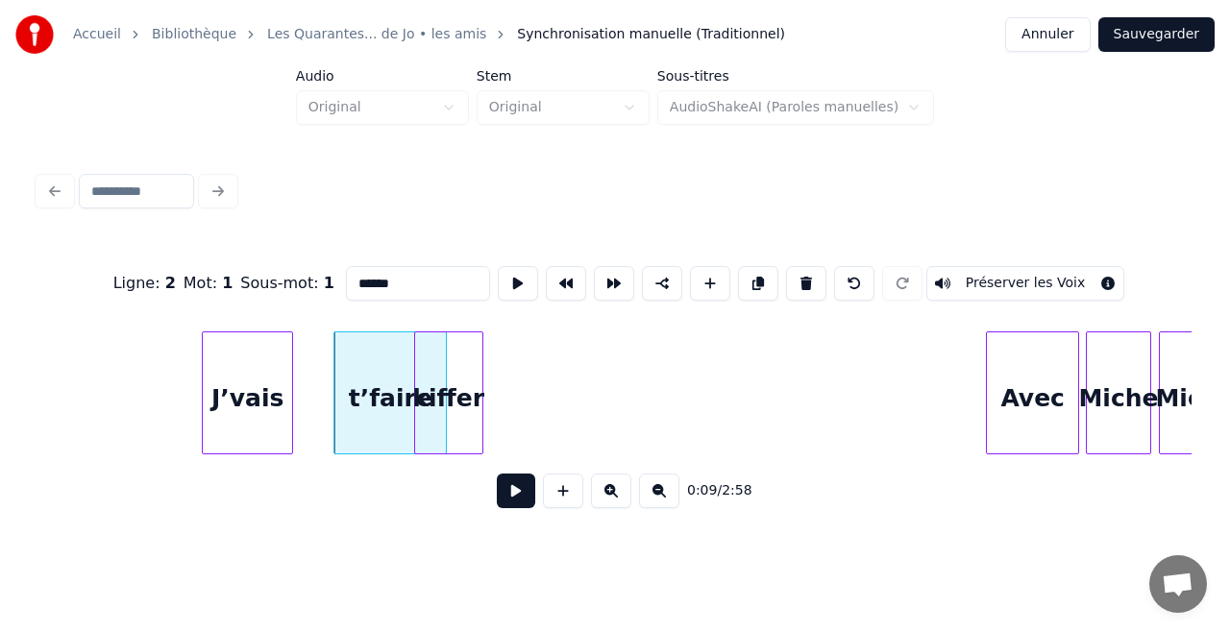
click at [287, 408] on div at bounding box center [289, 392] width 6 height 121
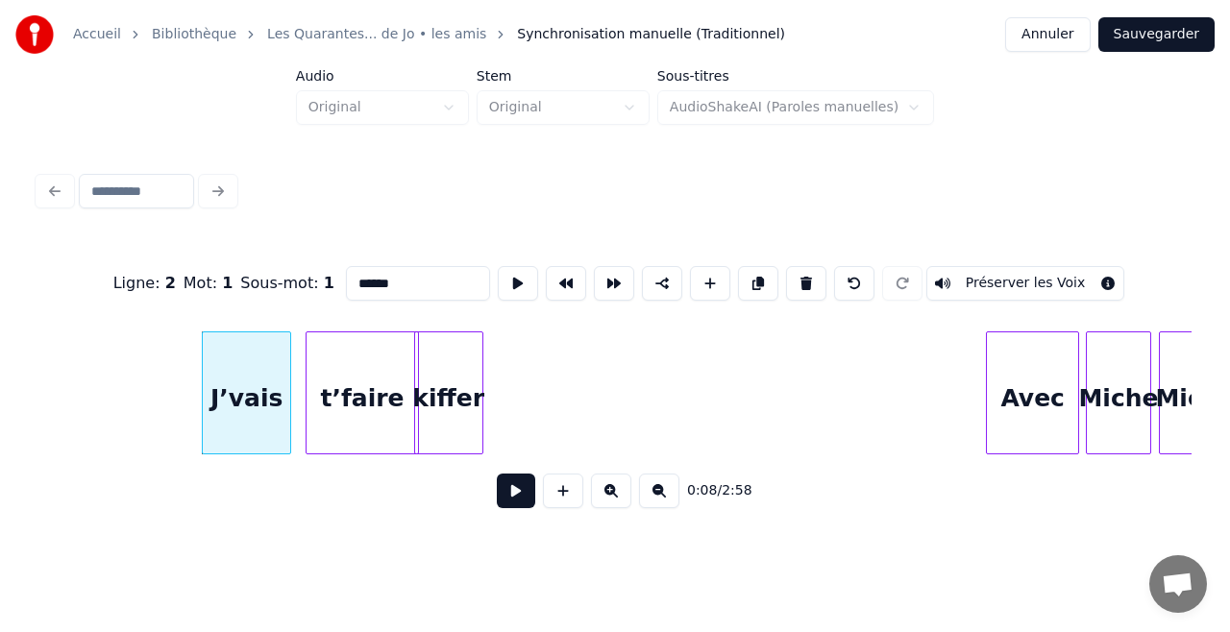
click at [352, 409] on div "t’faire" at bounding box center [362, 397] width 111 height 131
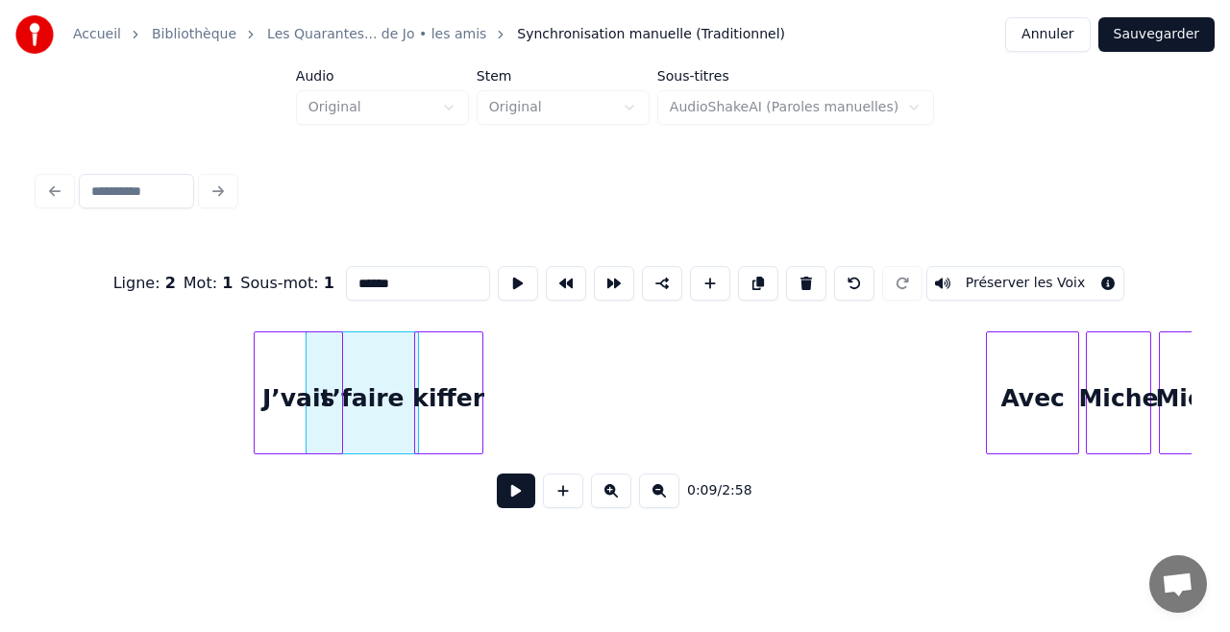
click at [317, 411] on div "J’vais" at bounding box center [298, 397] width 87 height 131
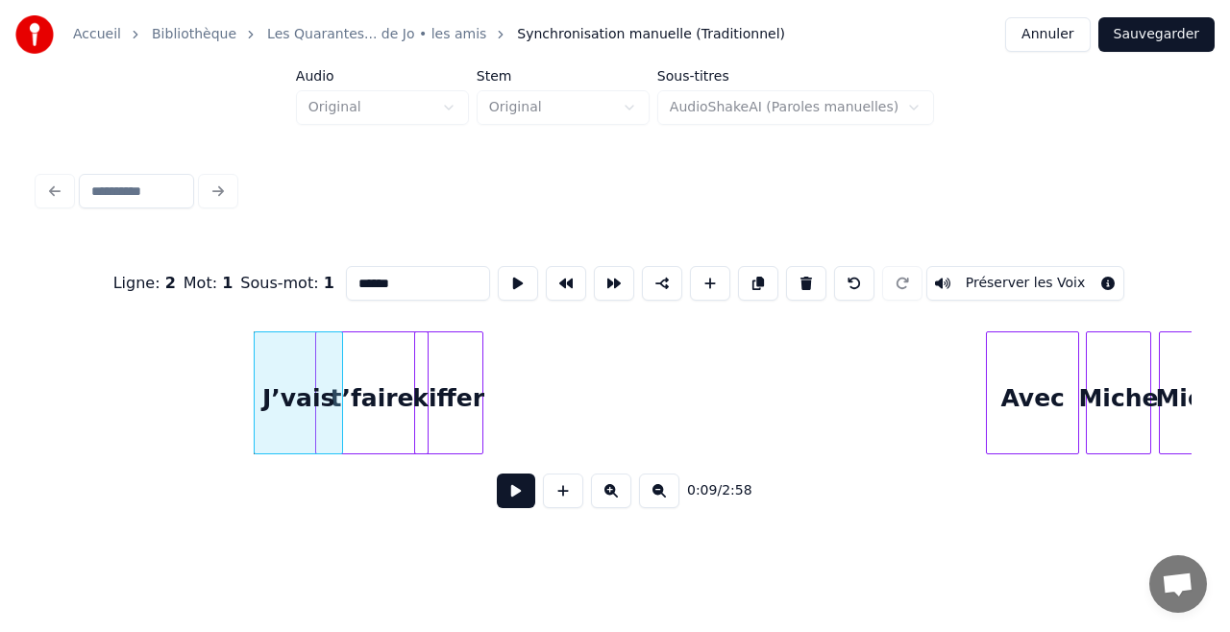
click at [370, 408] on div "t’faire" at bounding box center [371, 397] width 111 height 131
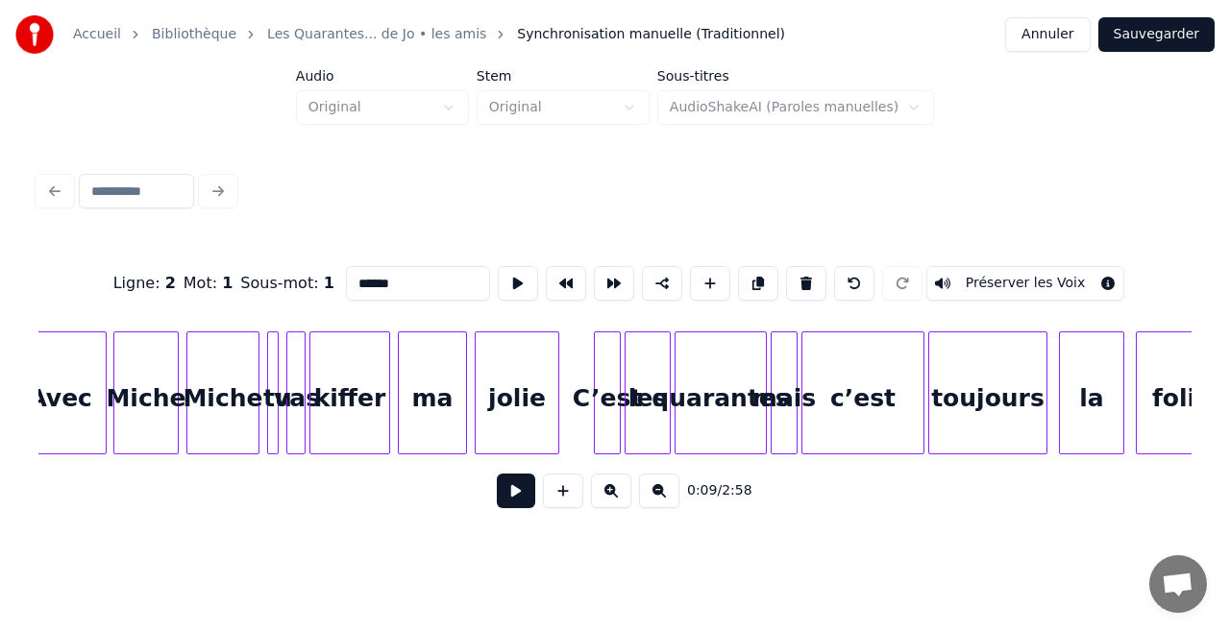
scroll to position [0, 2542]
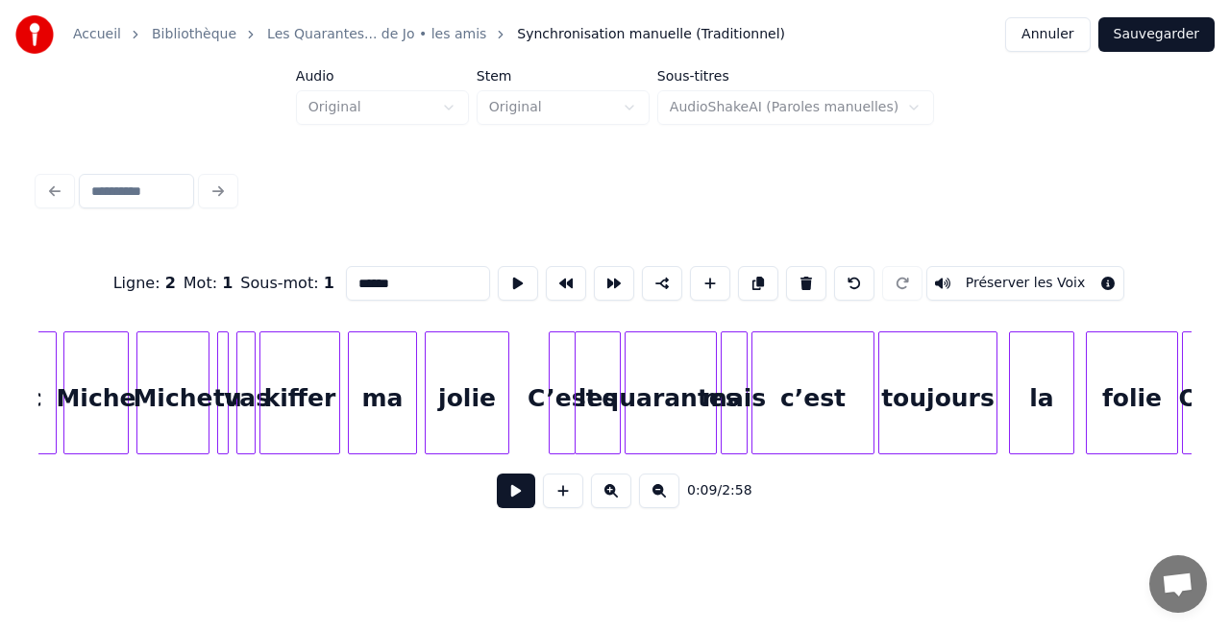
click at [563, 417] on div "C’est" at bounding box center [562, 397] width 25 height 131
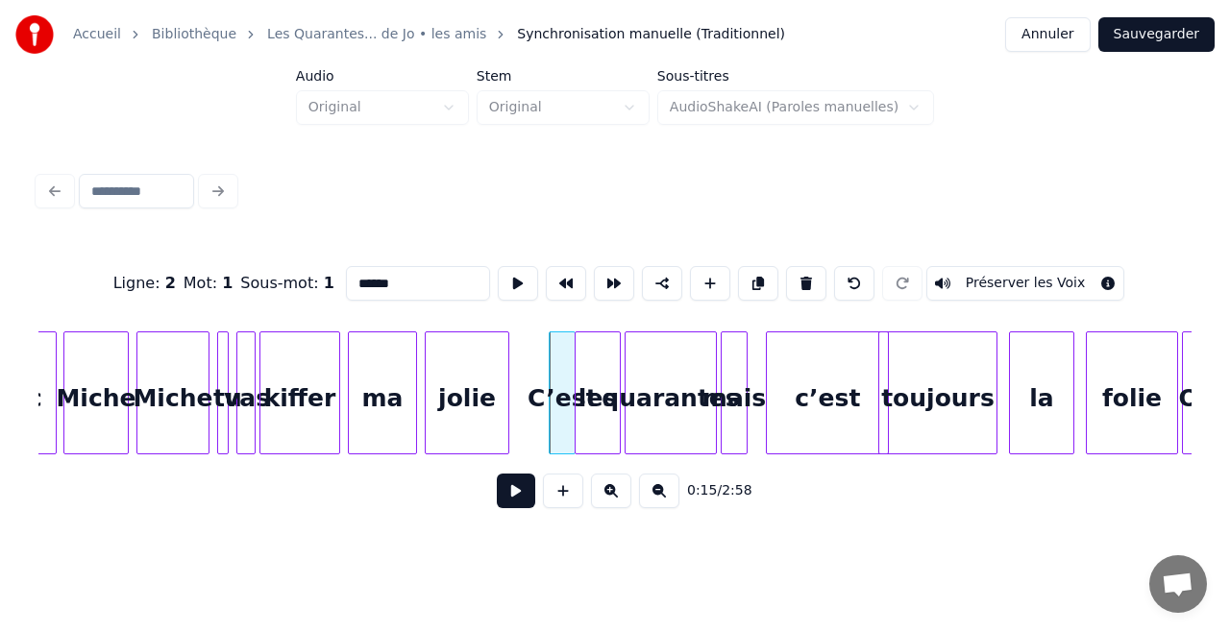
click at [799, 422] on div "c’est" at bounding box center [827, 397] width 121 height 131
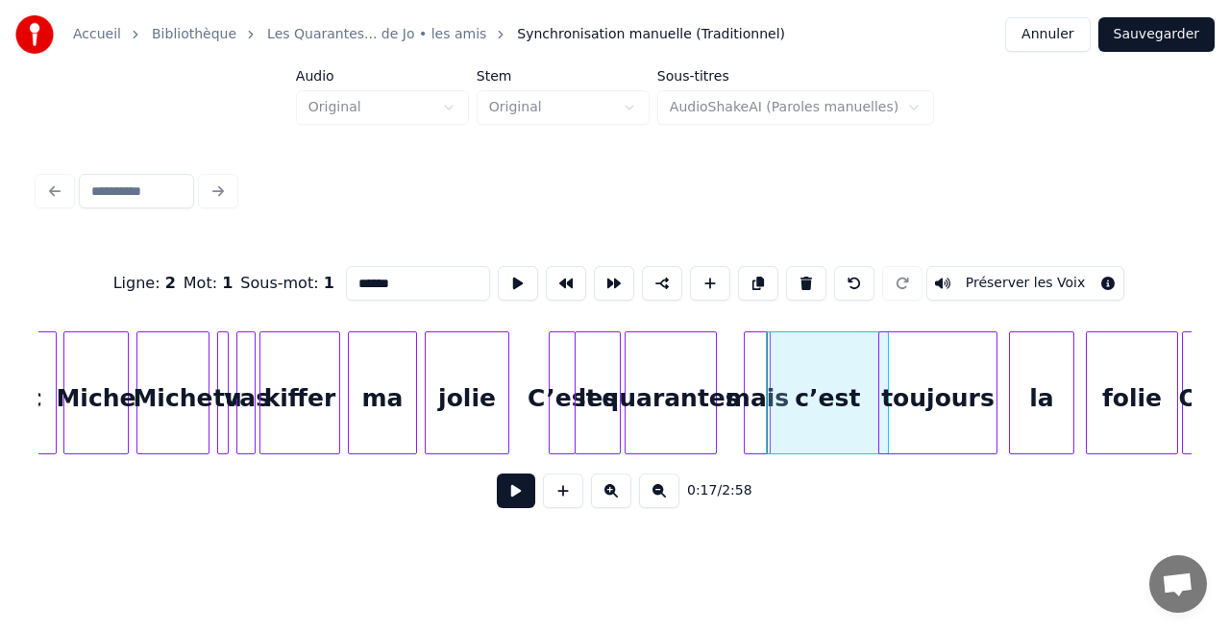
click at [753, 409] on div "mais" at bounding box center [757, 397] width 25 height 131
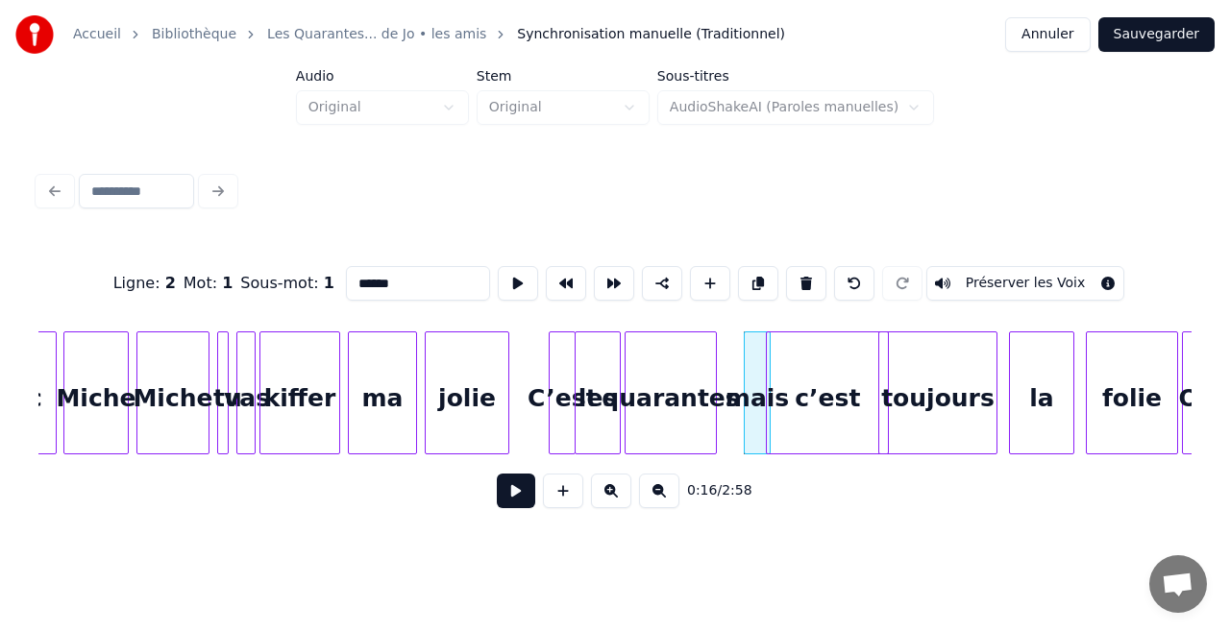
click at [753, 409] on div "mais" at bounding box center [757, 397] width 25 height 131
click at [729, 405] on div "quarantes" at bounding box center [696, 397] width 90 height 131
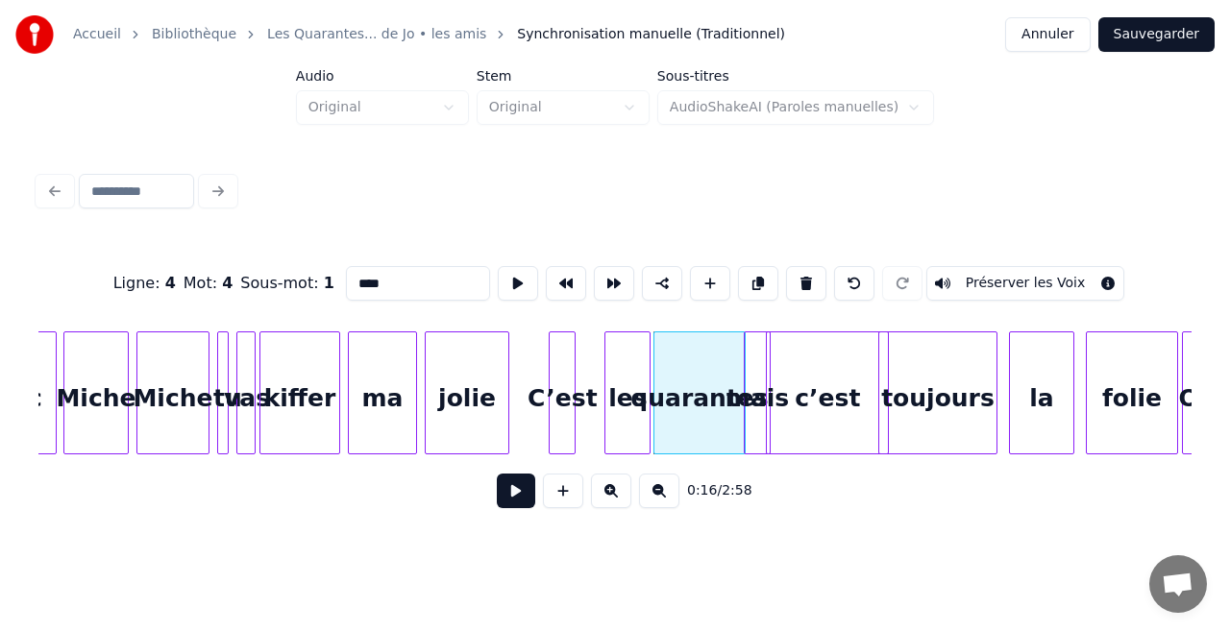
click at [634, 398] on div "les" at bounding box center [627, 397] width 44 height 131
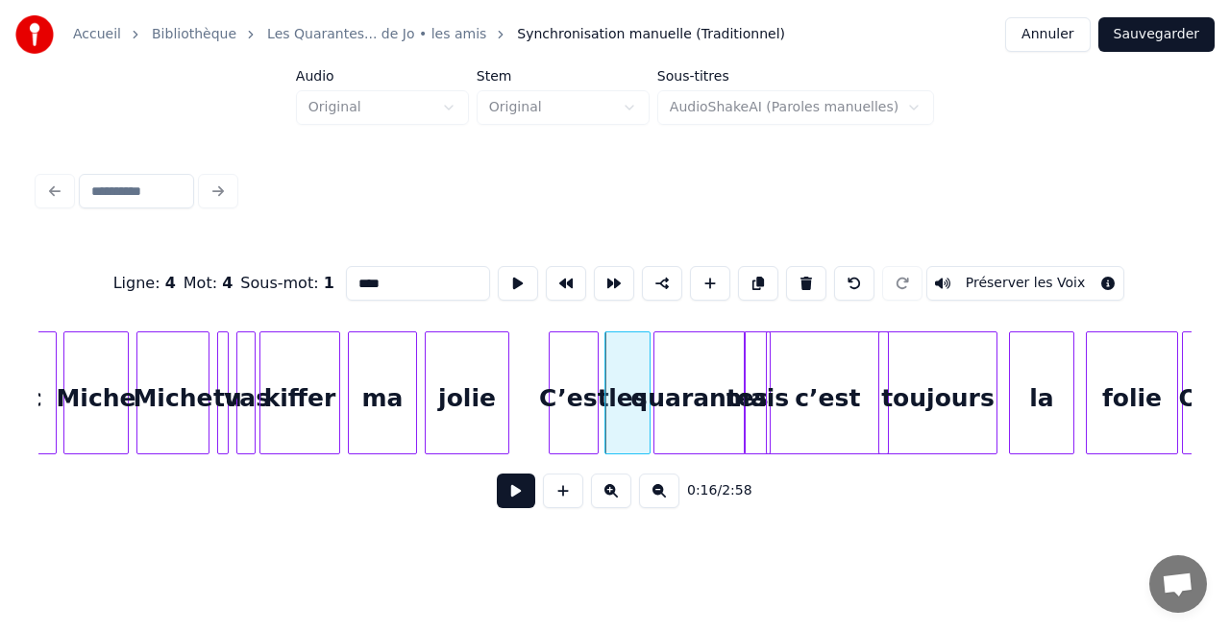
click at [597, 398] on div at bounding box center [595, 392] width 6 height 121
type input "*****"
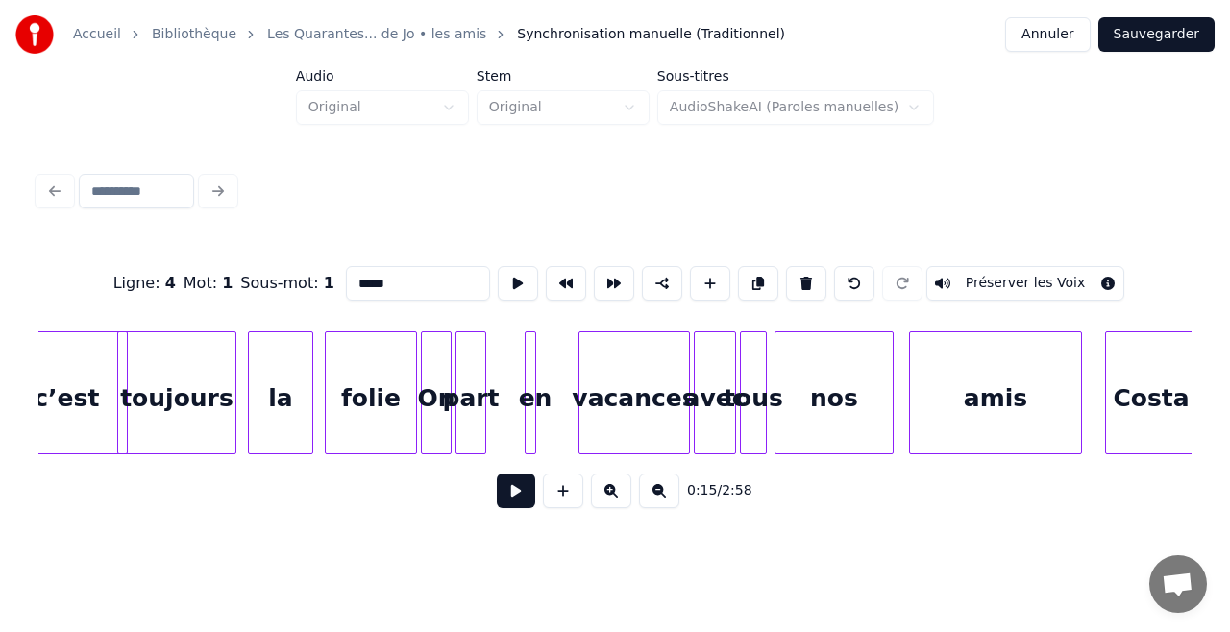
scroll to position [0, 3325]
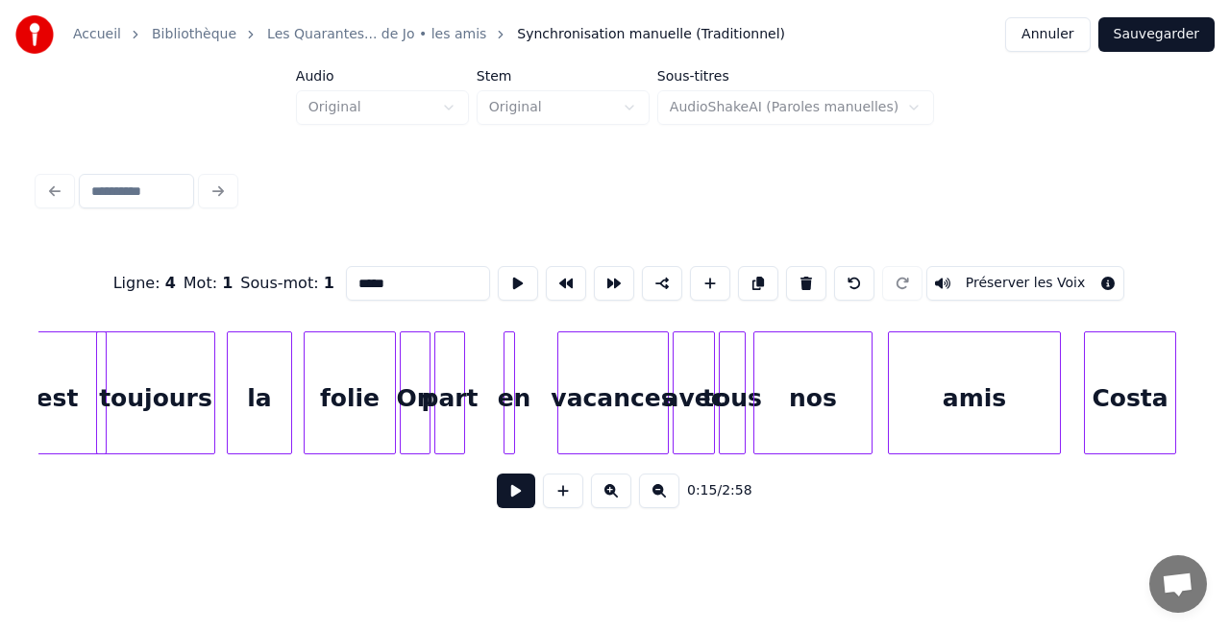
click at [518, 493] on button at bounding box center [516, 491] width 38 height 35
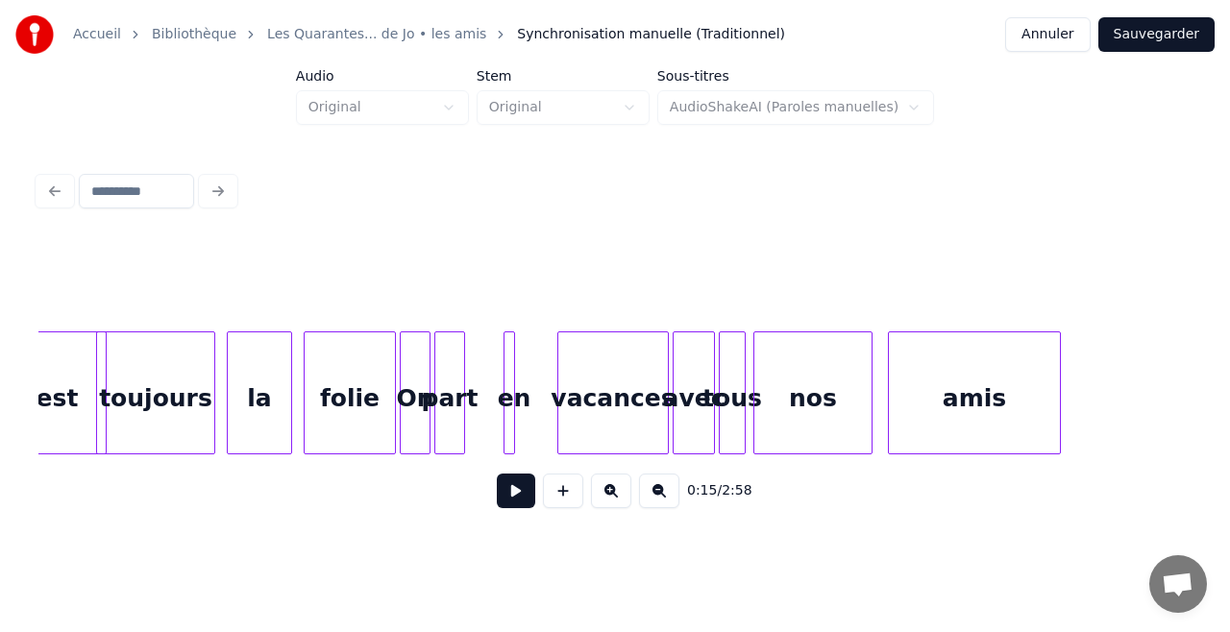
scroll to position [0, 3056]
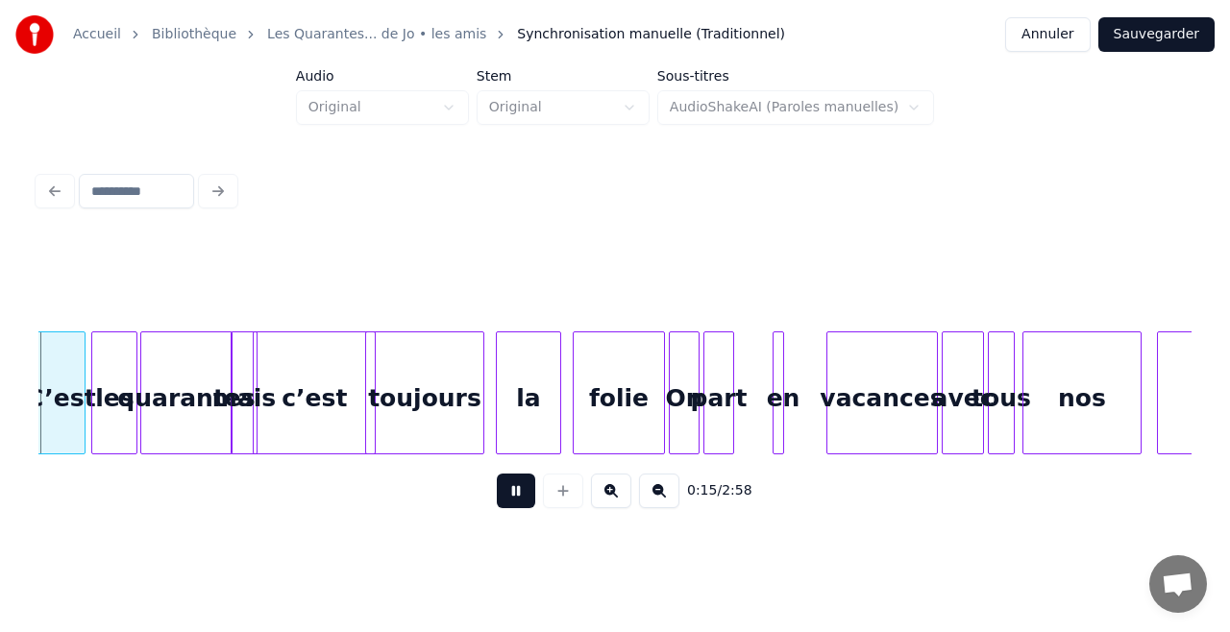
click at [518, 493] on button at bounding box center [516, 491] width 38 height 35
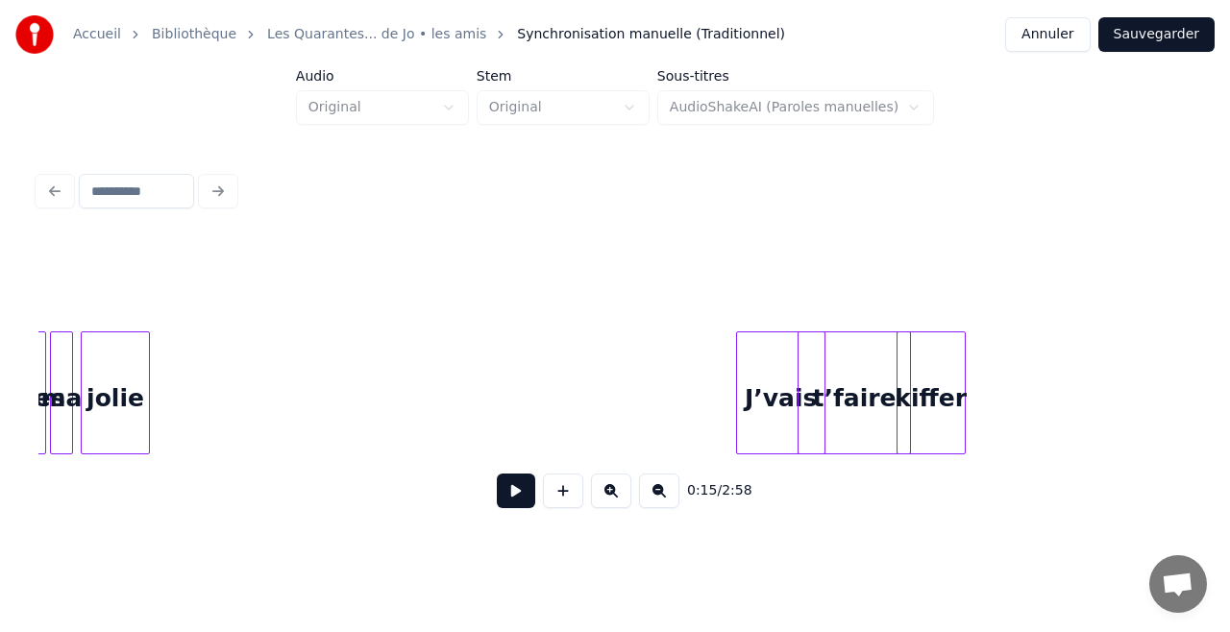
scroll to position [0, 0]
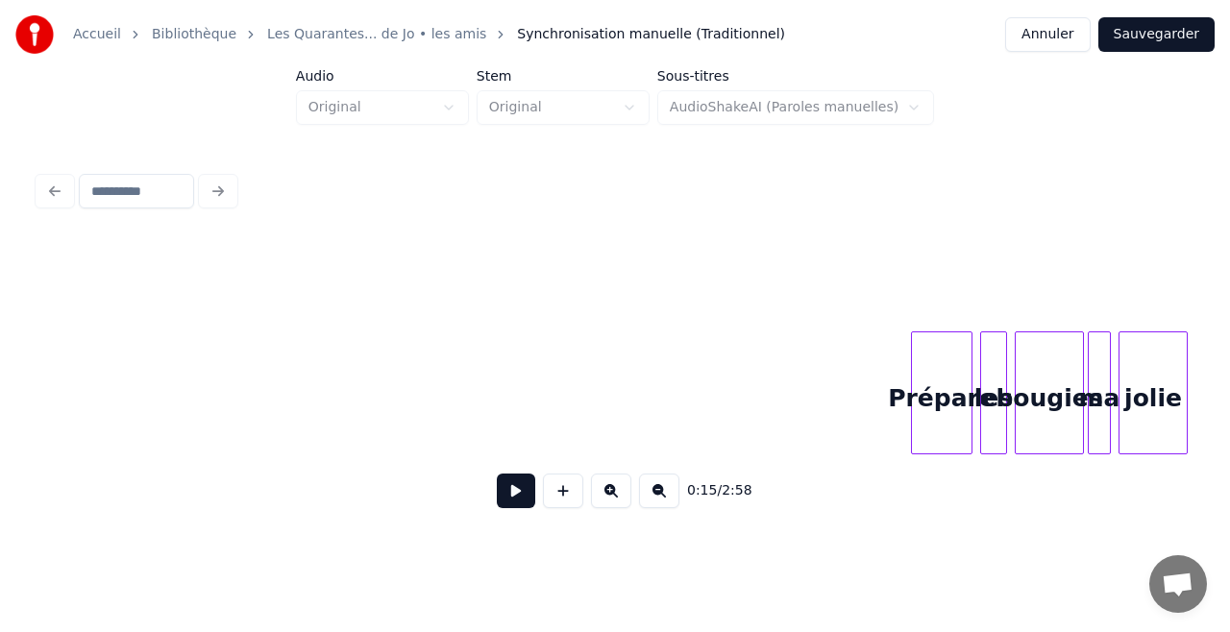
click at [302, 505] on div "0:15 / 2:58" at bounding box center [615, 491] width 1122 height 42
click at [503, 499] on button at bounding box center [516, 491] width 38 height 35
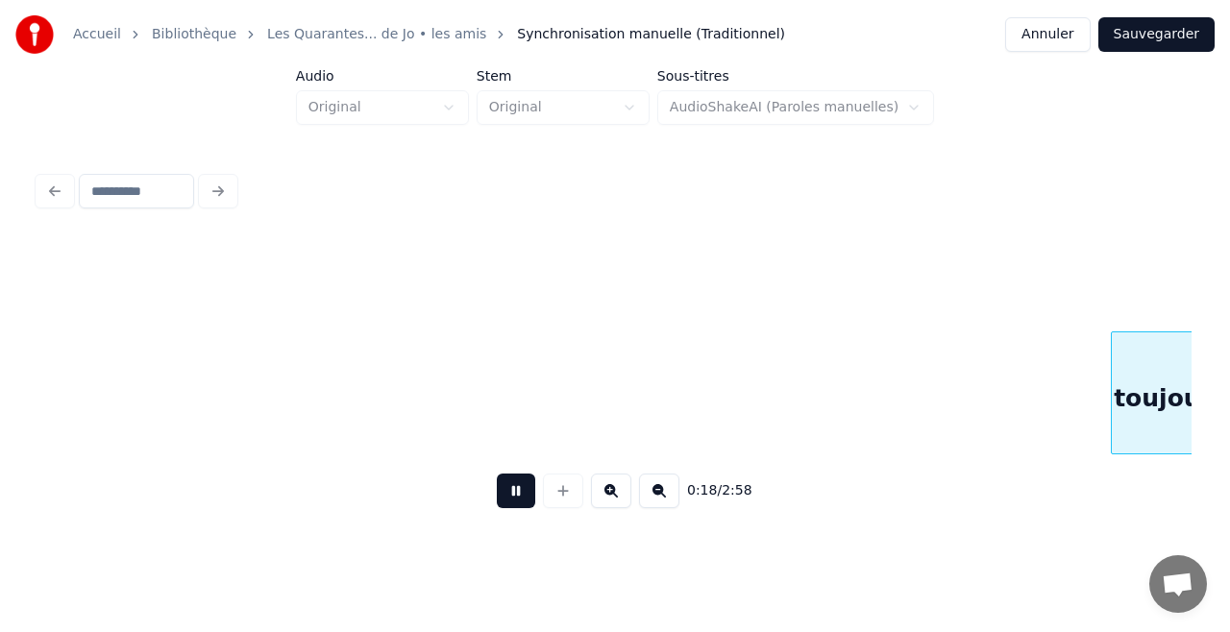
scroll to position [0, 3465]
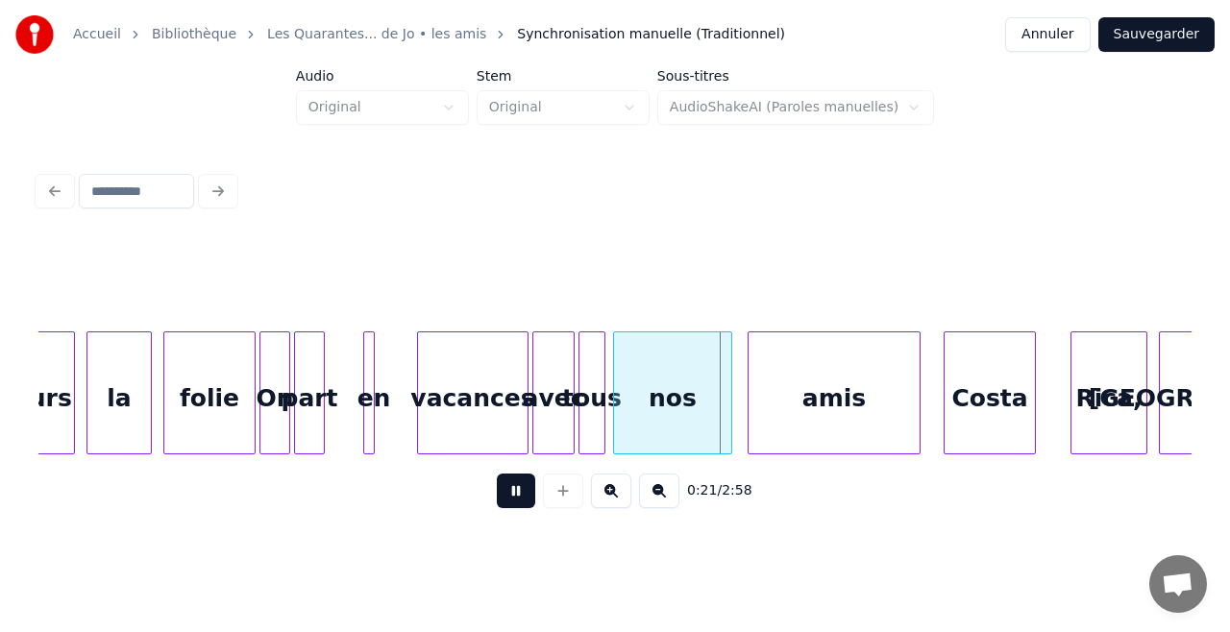
click at [513, 492] on button at bounding box center [516, 491] width 38 height 35
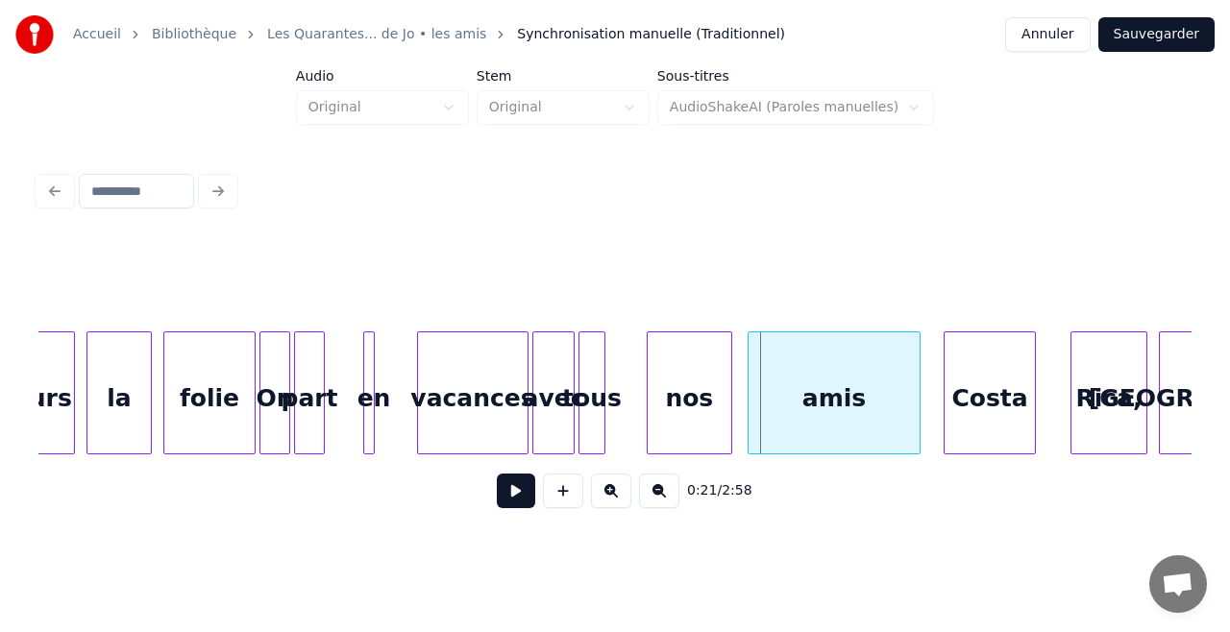
click at [648, 413] on div at bounding box center [651, 392] width 6 height 121
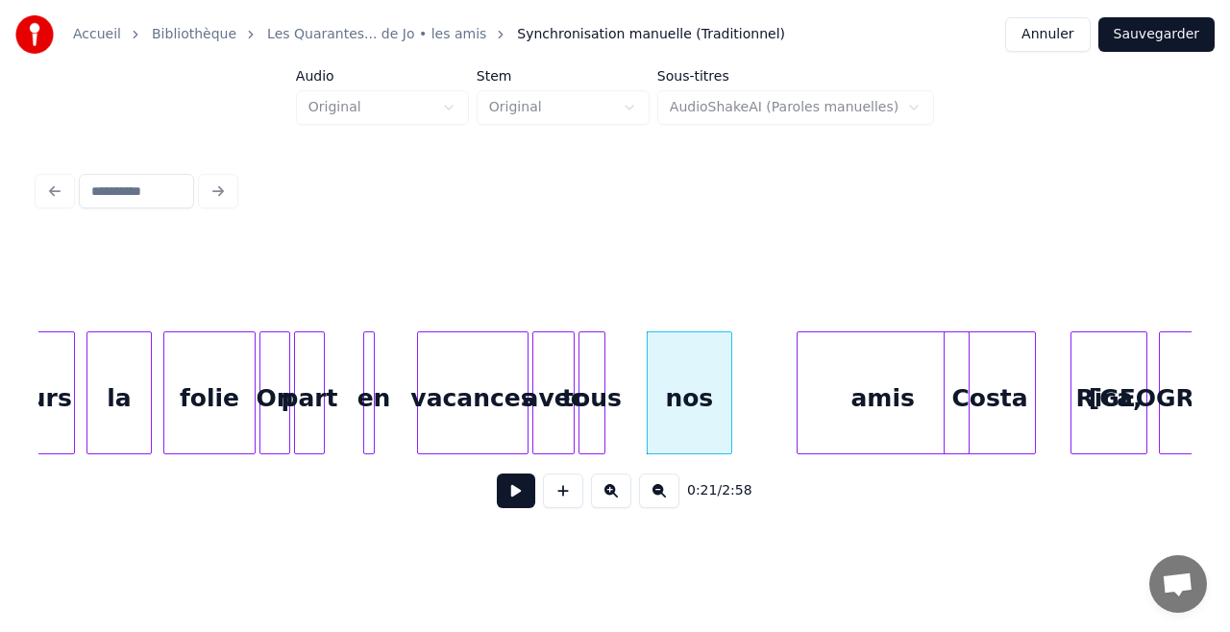
click at [805, 398] on div "amis" at bounding box center [883, 397] width 171 height 131
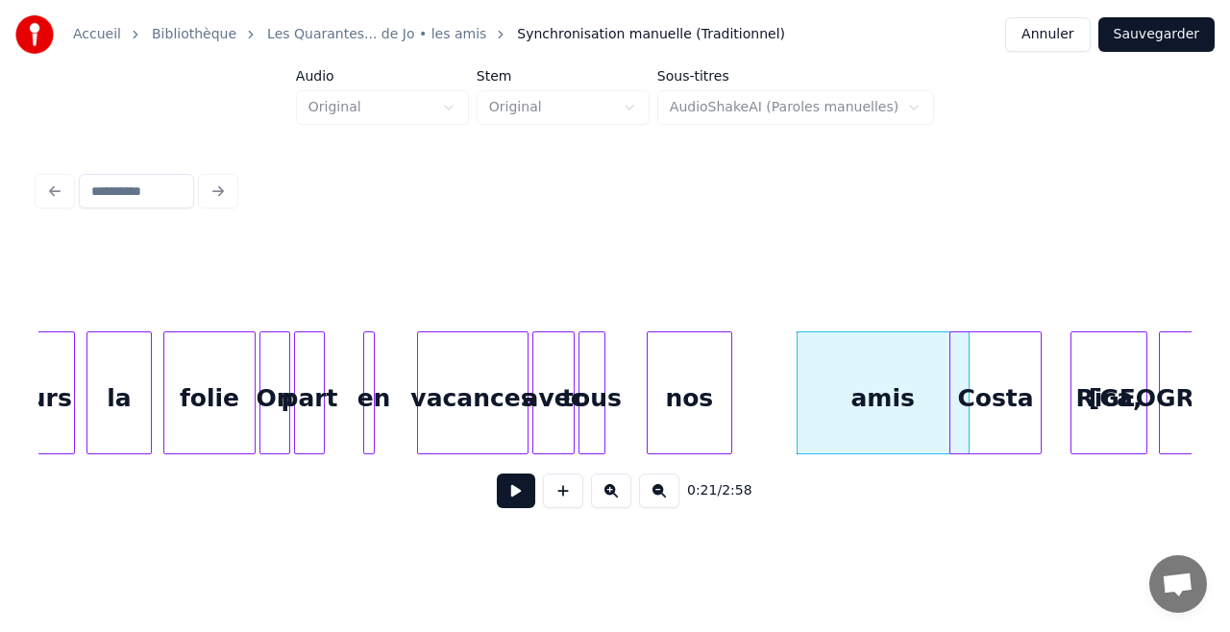
click at [975, 401] on div "Costa" at bounding box center [995, 397] width 90 height 131
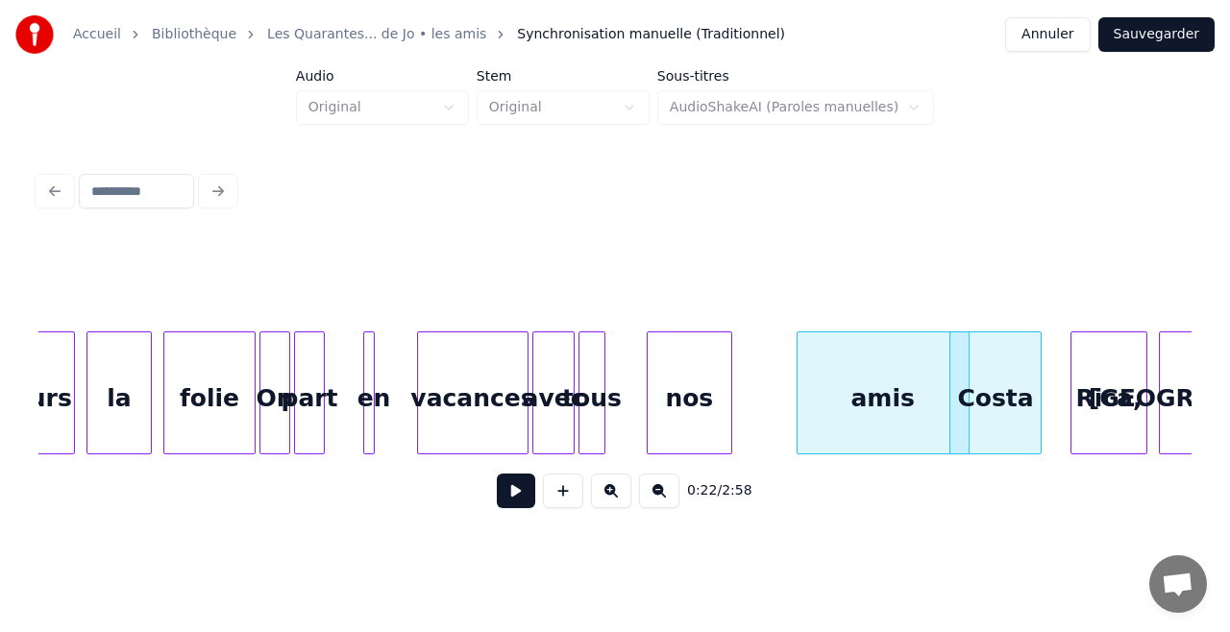
click at [913, 417] on div "amis" at bounding box center [883, 397] width 171 height 131
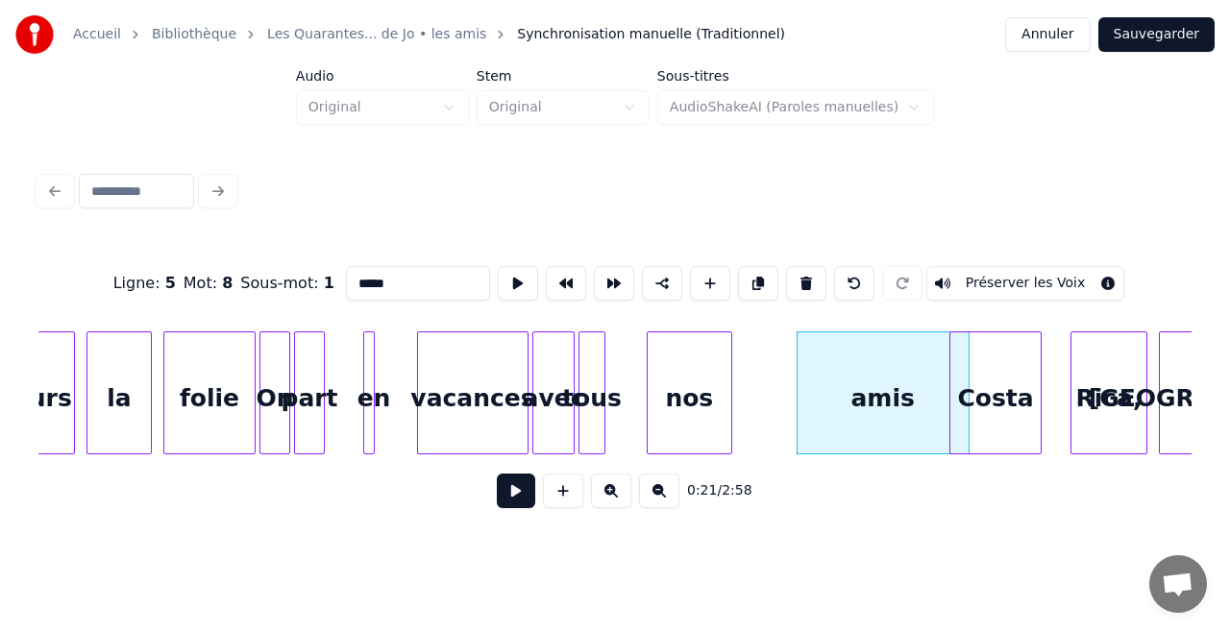
type input "****"
click at [933, 437] on div at bounding box center [934, 392] width 6 height 121
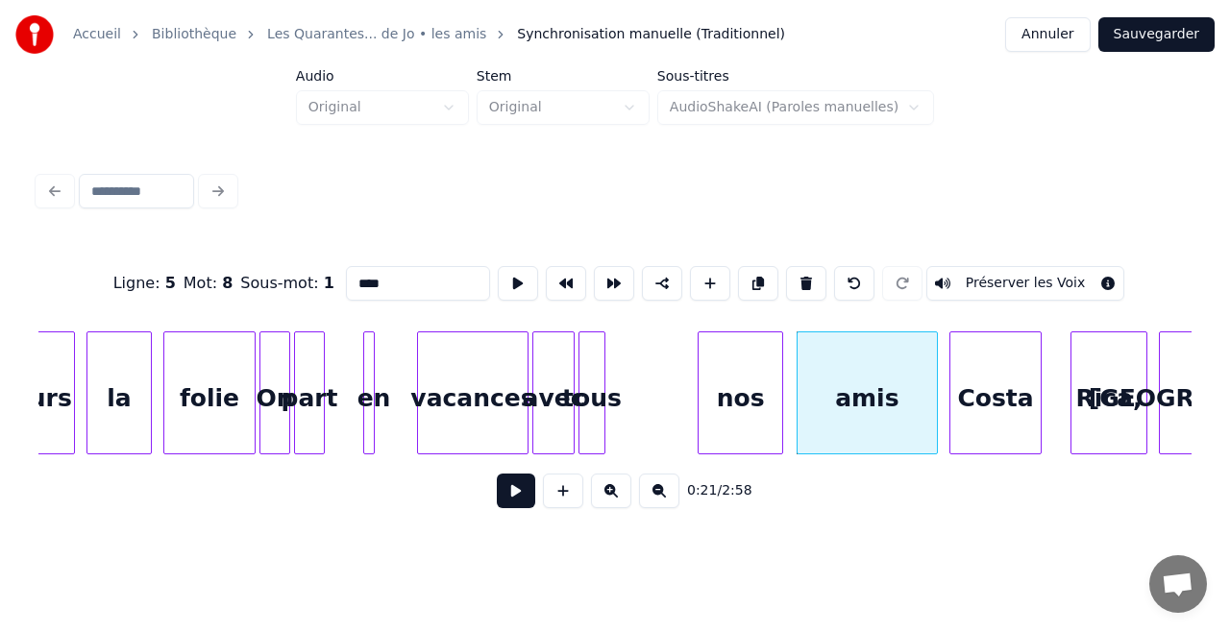
click at [759, 411] on div "nos" at bounding box center [741, 397] width 84 height 131
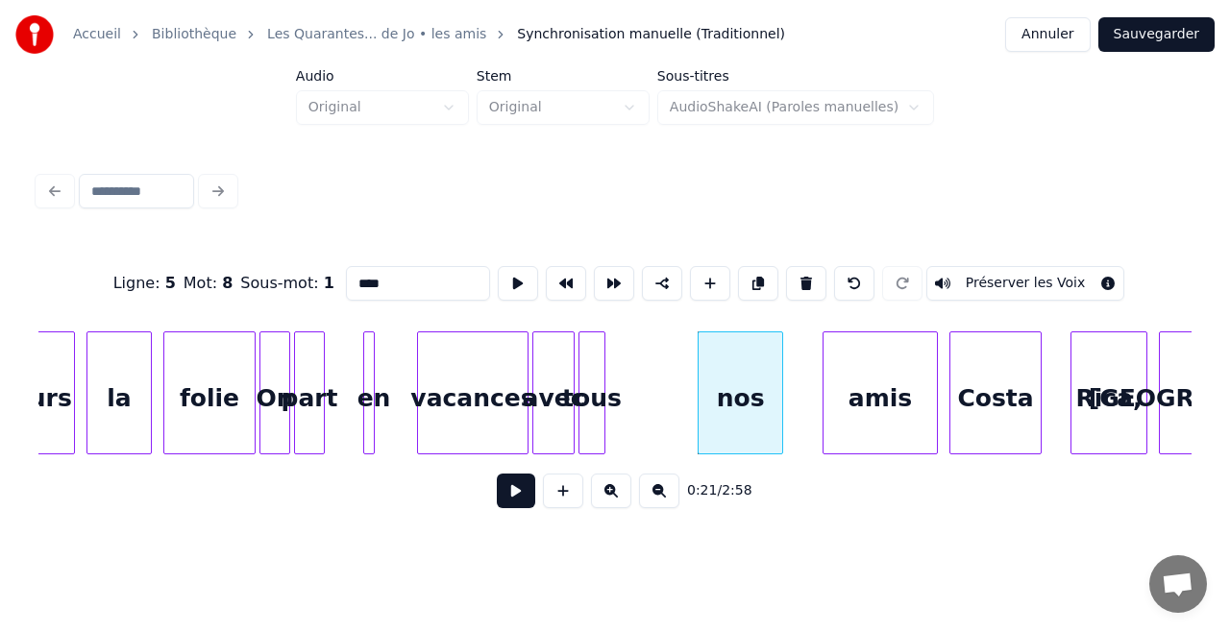
click at [828, 402] on div at bounding box center [826, 392] width 6 height 121
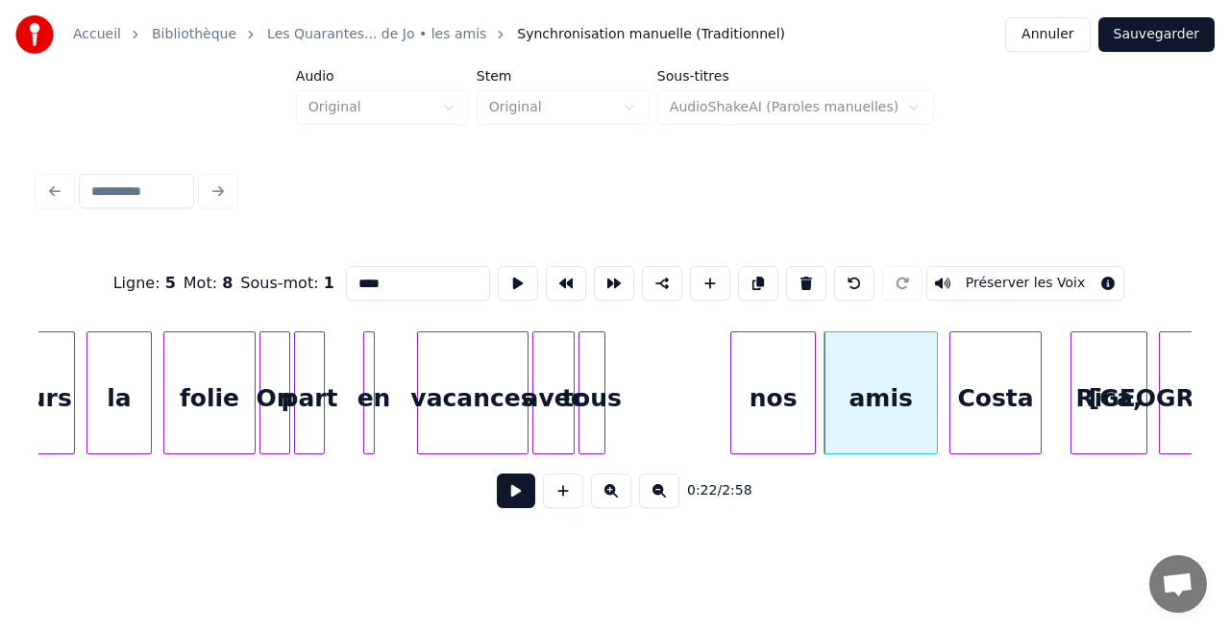
click at [796, 408] on div "nos" at bounding box center [773, 397] width 84 height 131
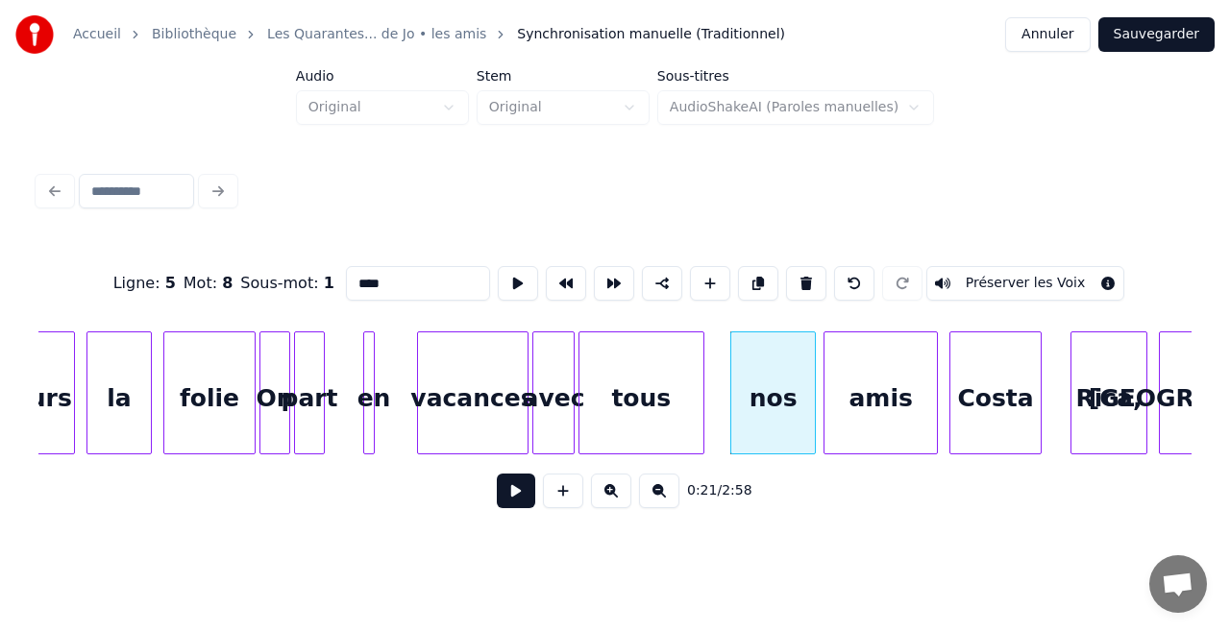
click at [703, 419] on div at bounding box center [701, 392] width 6 height 121
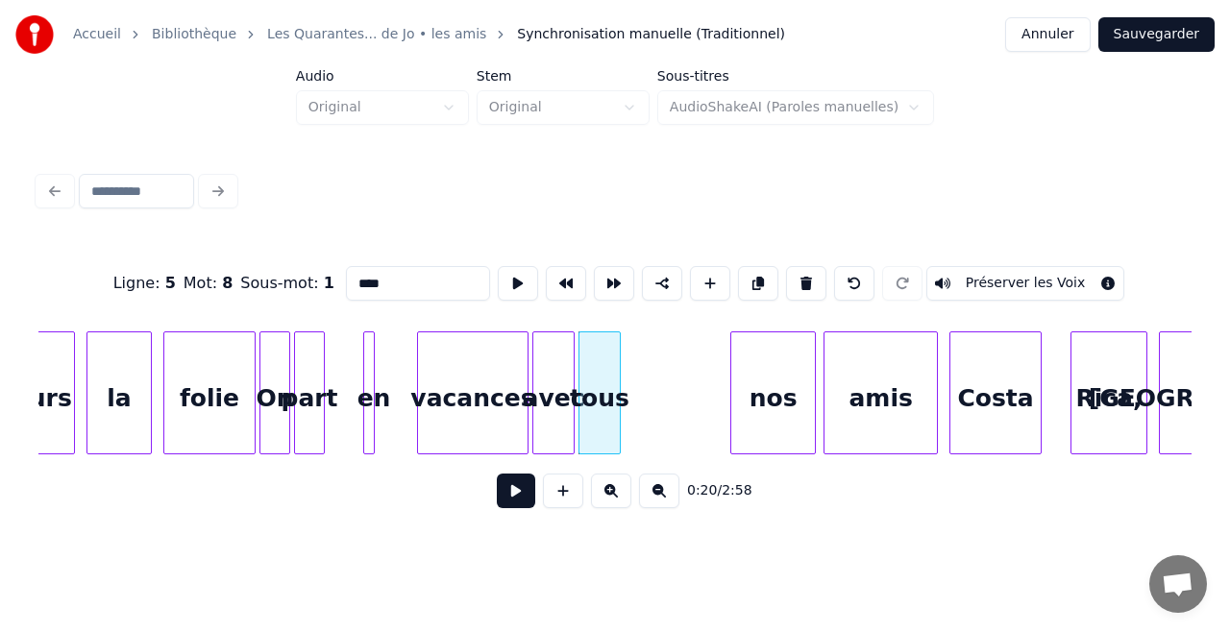
click at [616, 412] on div at bounding box center [617, 392] width 6 height 121
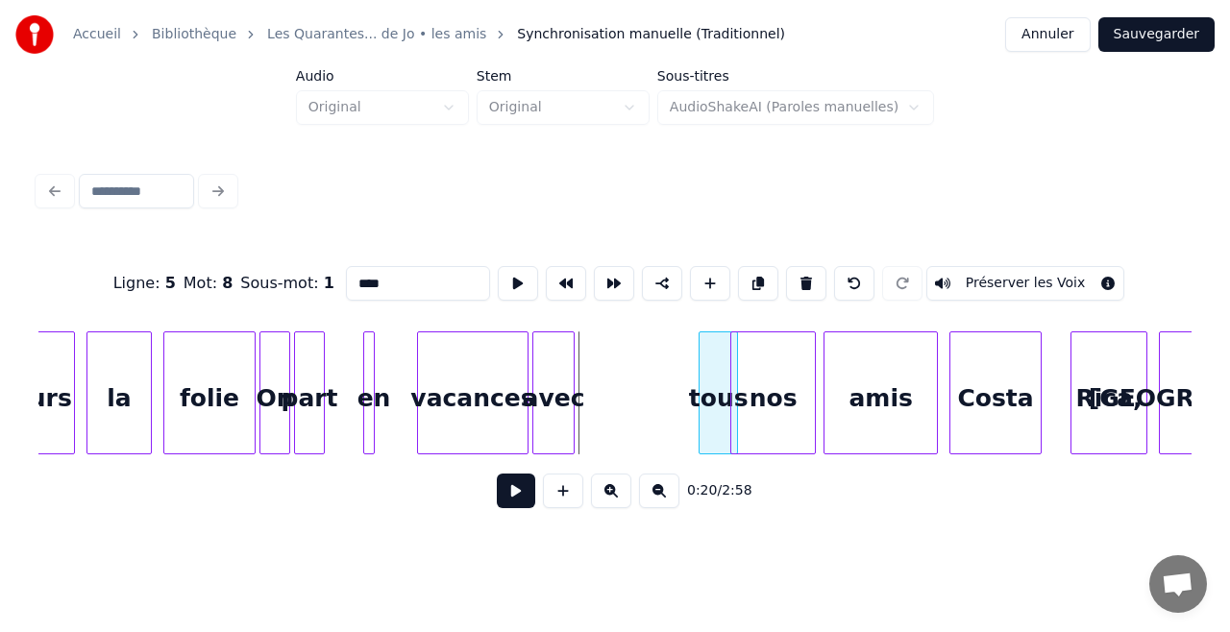
click at [713, 427] on div "tous" at bounding box center [718, 397] width 37 height 131
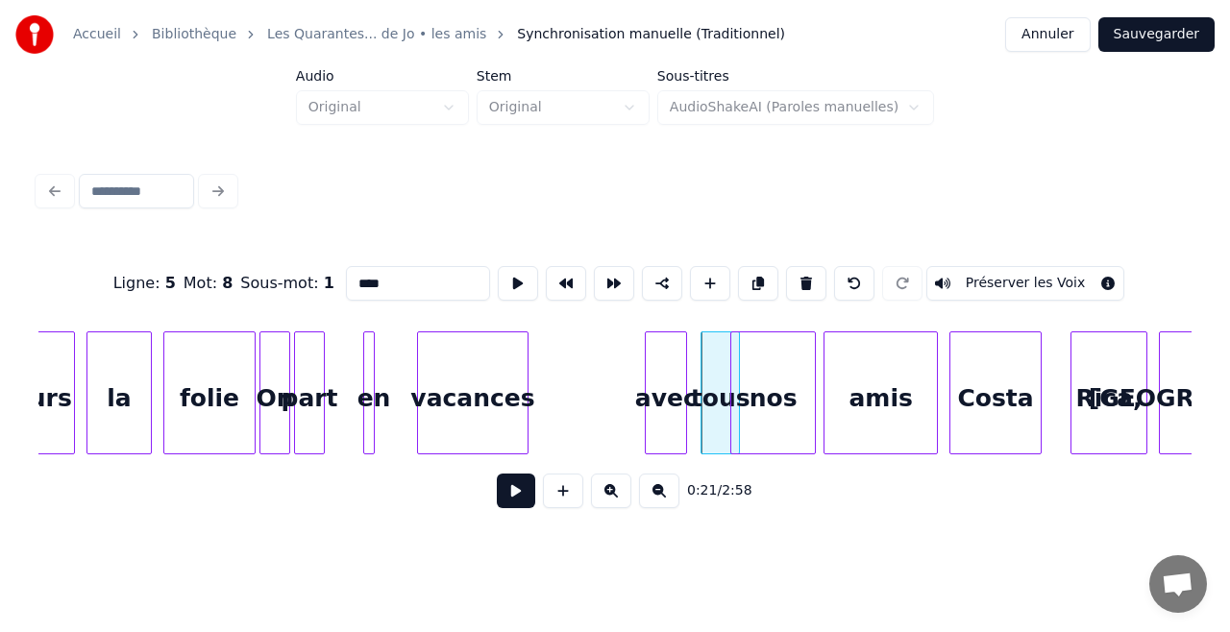
click at [669, 423] on div "avec" at bounding box center [666, 397] width 40 height 131
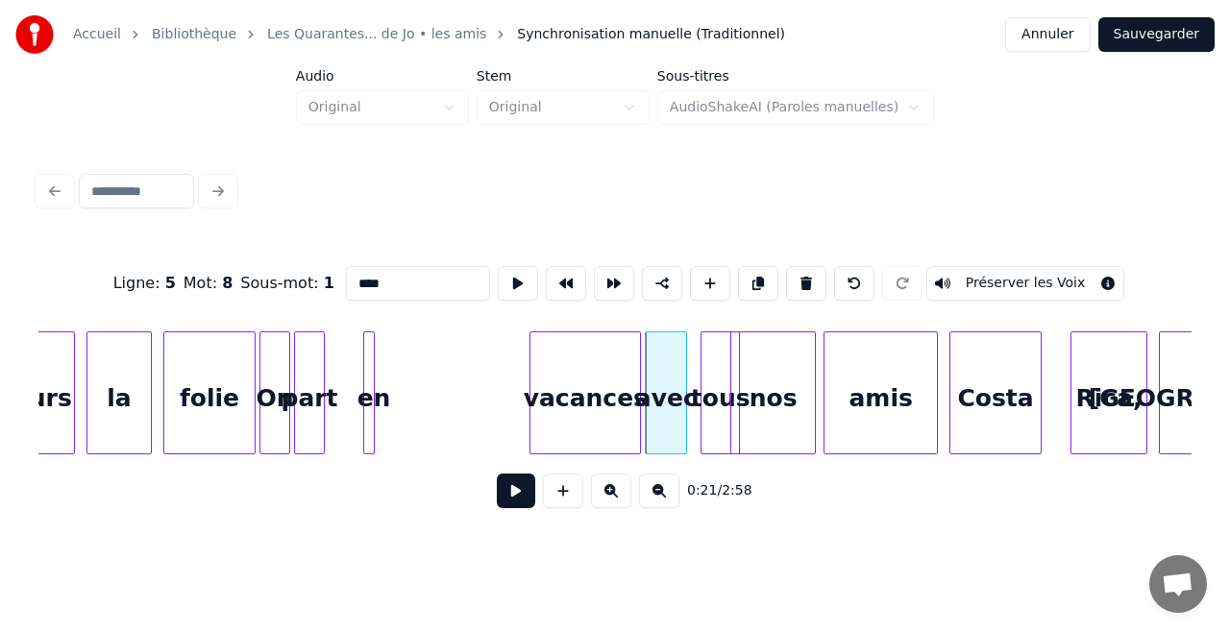
click at [607, 405] on div "vacances" at bounding box center [585, 397] width 110 height 131
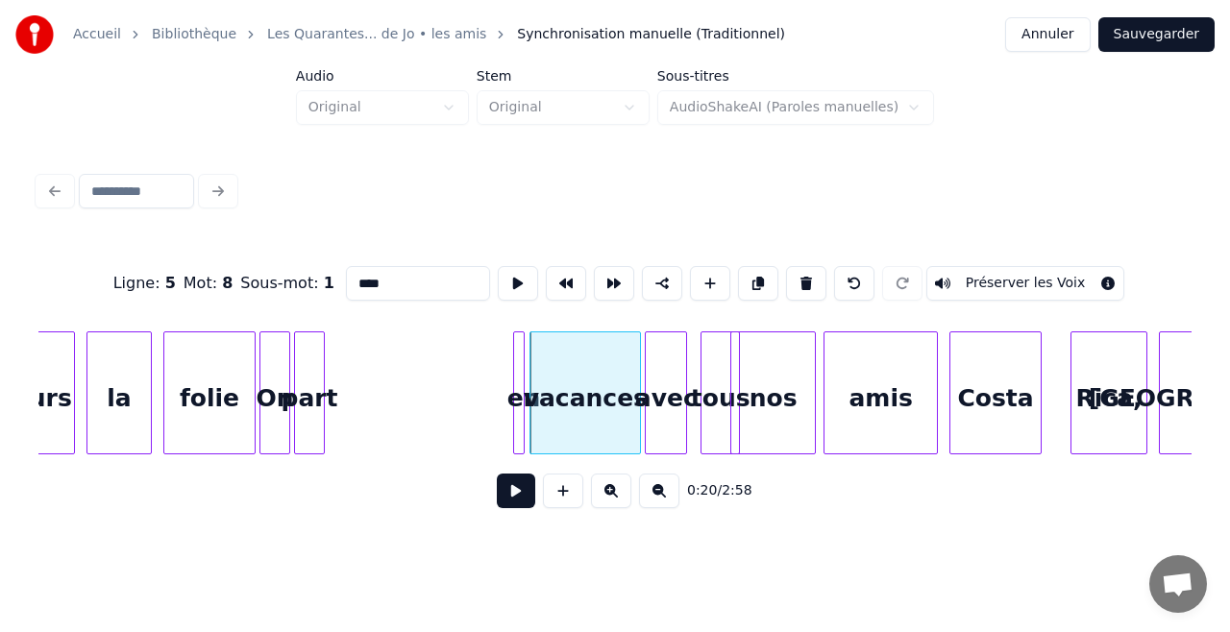
click at [526, 373] on div "en" at bounding box center [523, 397] width 19 height 131
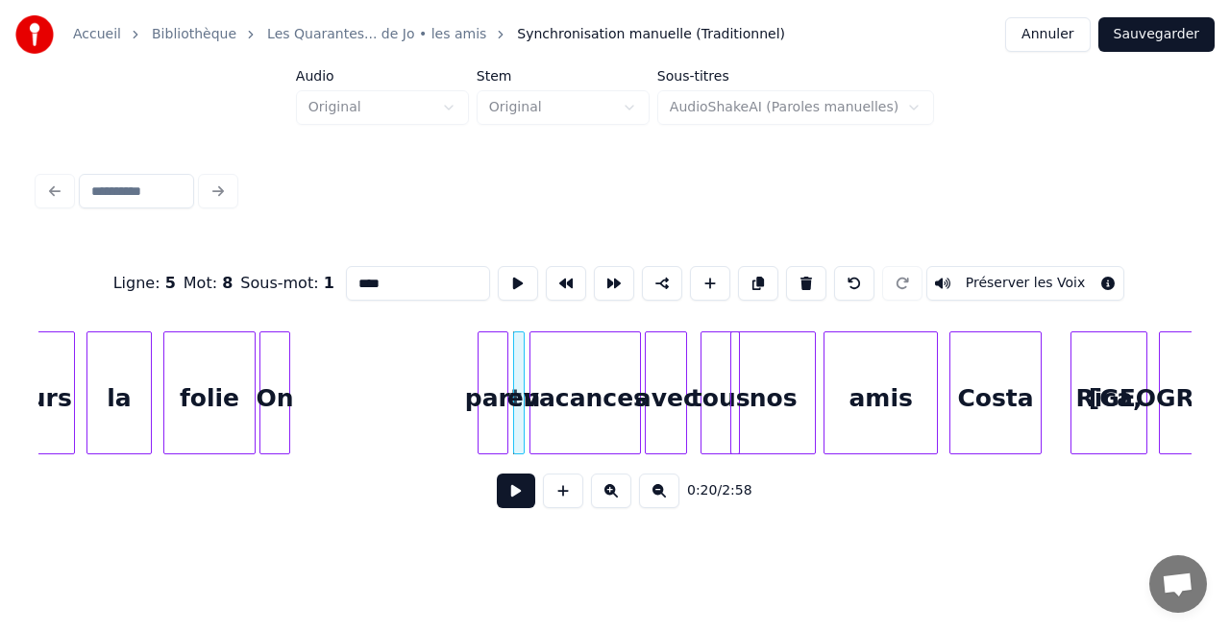
click at [494, 411] on div "part" at bounding box center [493, 397] width 29 height 131
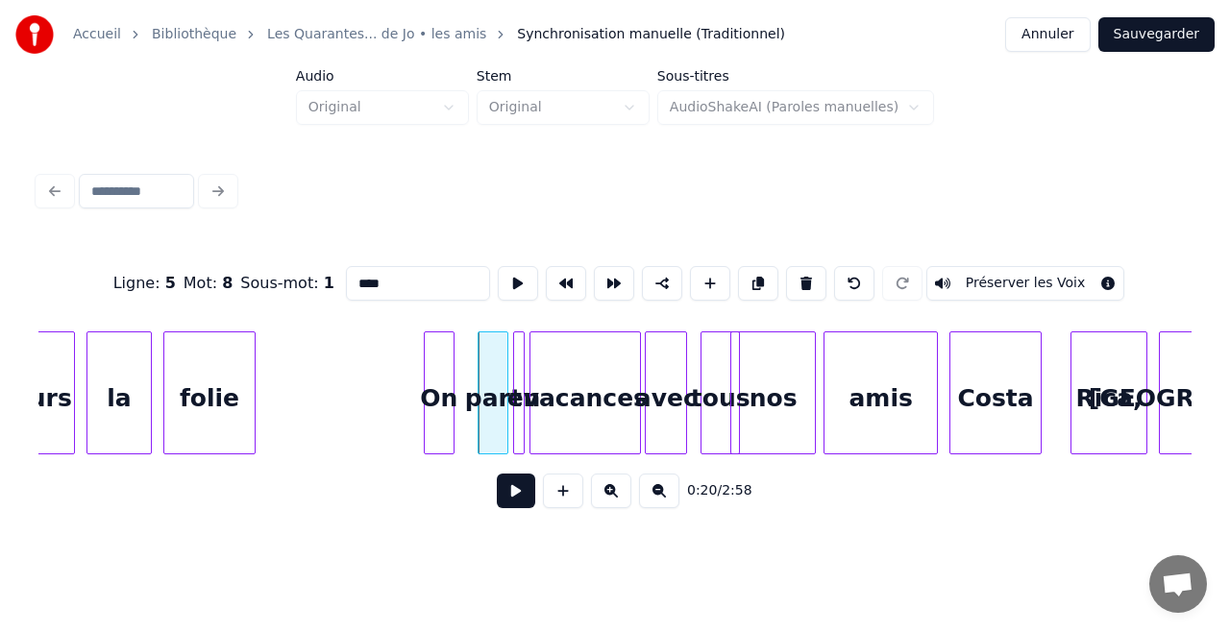
click at [437, 434] on div "On" at bounding box center [439, 397] width 29 height 131
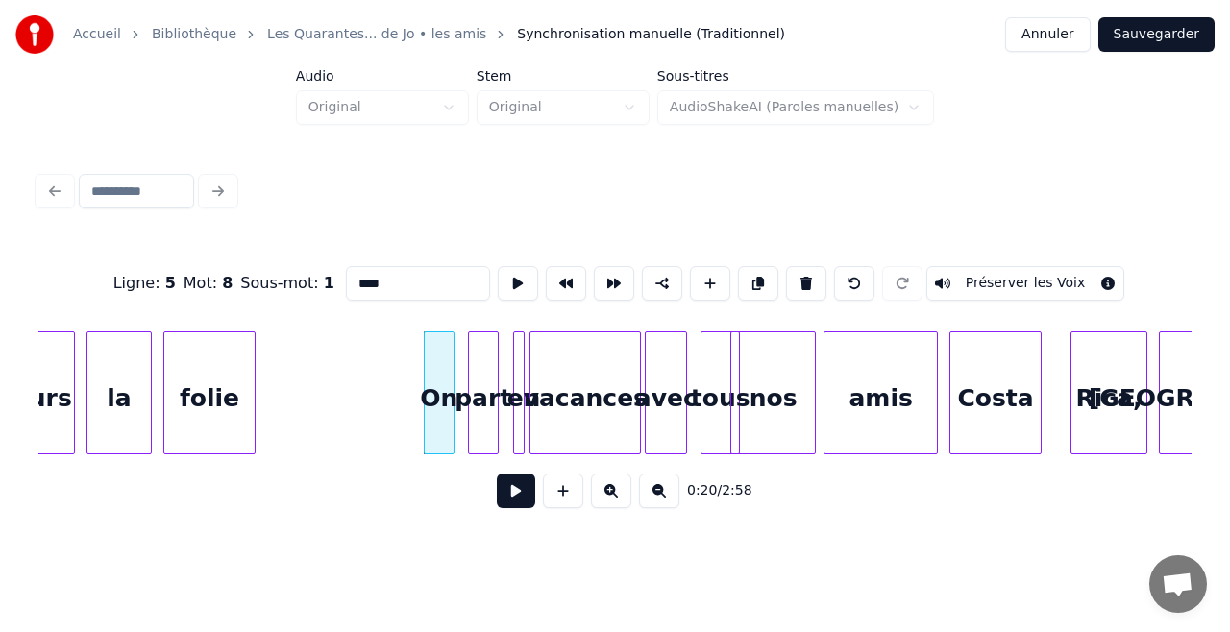
click at [480, 423] on div "part" at bounding box center [483, 397] width 29 height 131
click at [508, 494] on button at bounding box center [516, 491] width 38 height 35
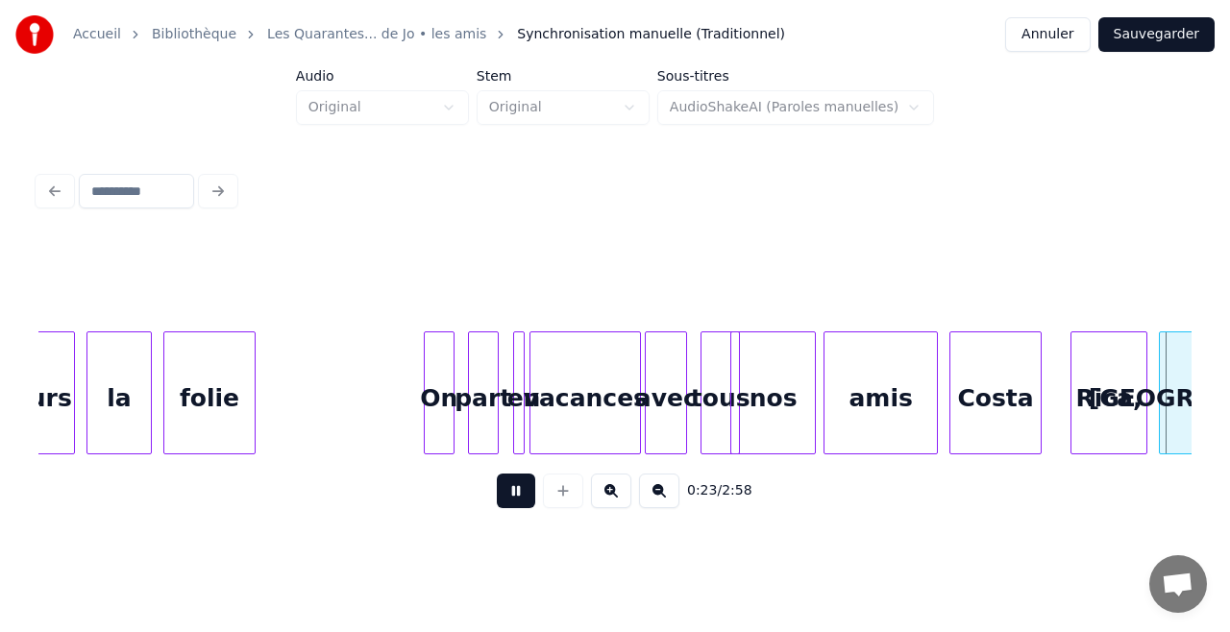
scroll to position [0, 4619]
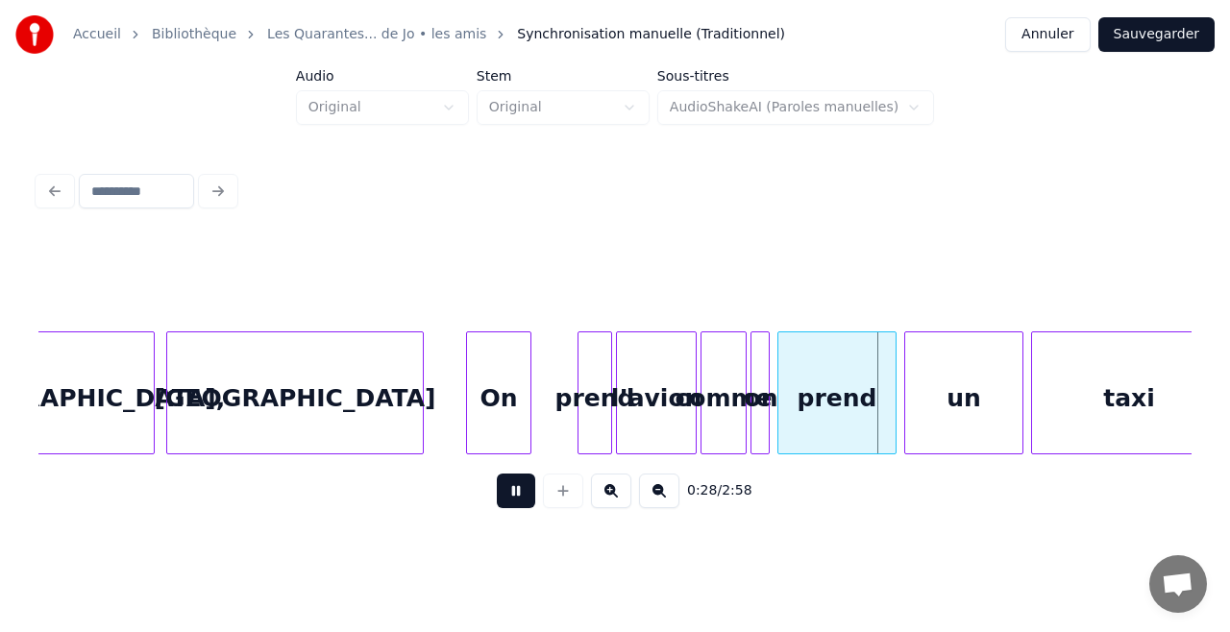
click at [521, 496] on button at bounding box center [516, 491] width 38 height 35
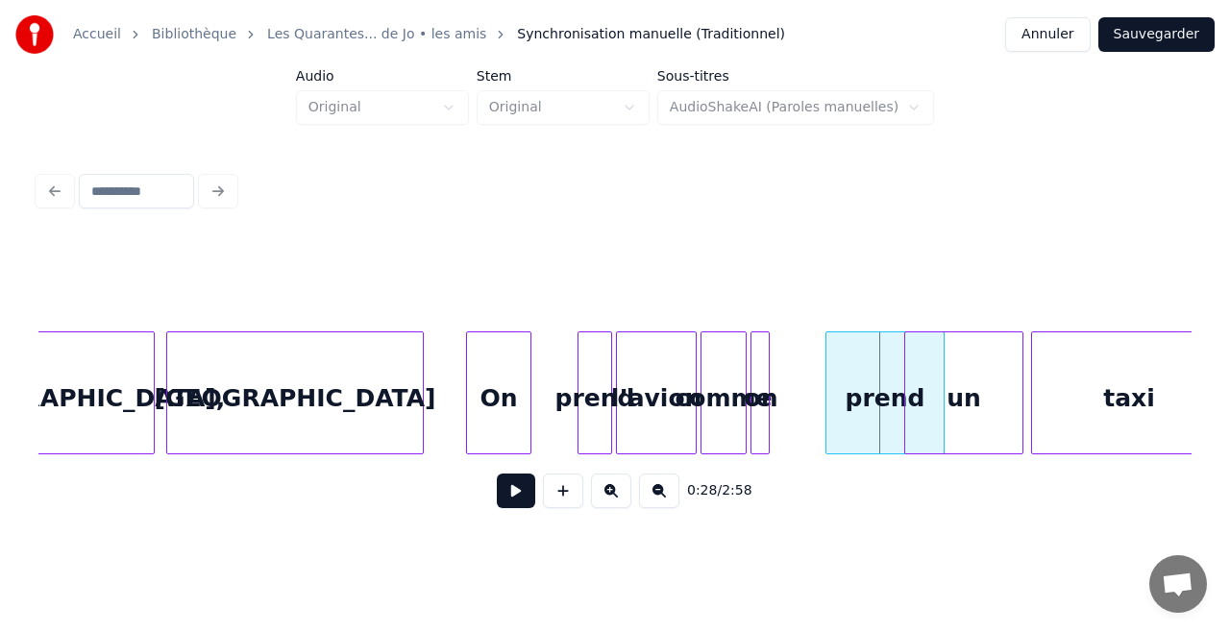
click at [876, 415] on div "prend" at bounding box center [884, 397] width 117 height 131
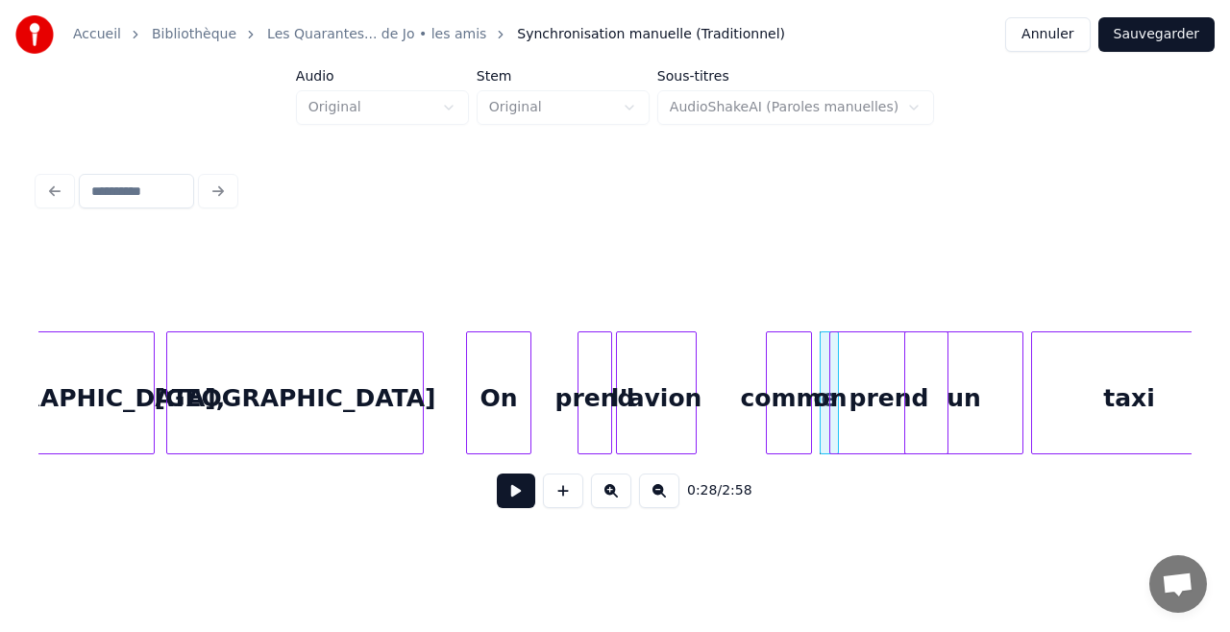
click at [793, 415] on div "comme" at bounding box center [789, 397] width 44 height 131
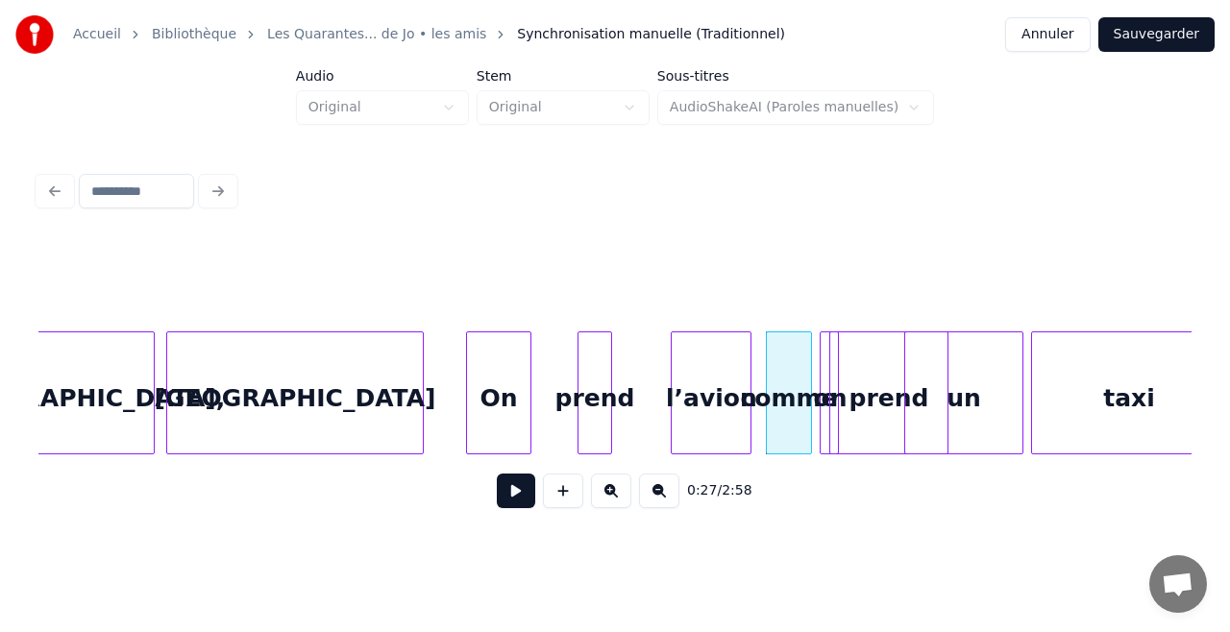
click at [734, 417] on div "l’avion" at bounding box center [711, 397] width 79 height 131
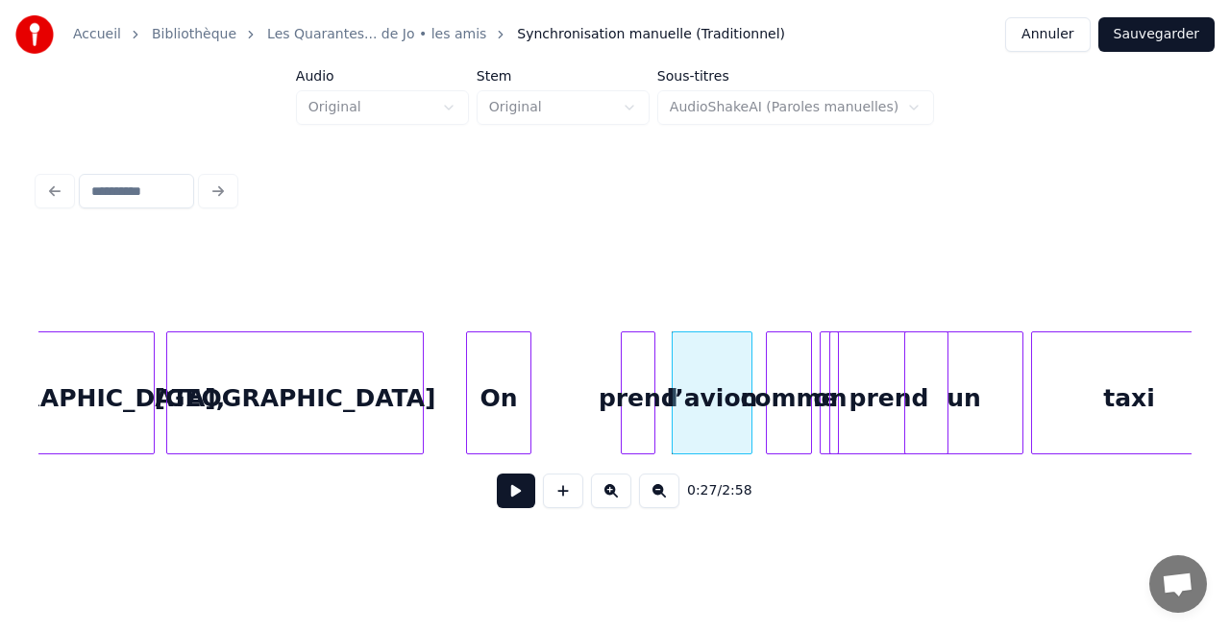
click at [635, 413] on div "prend" at bounding box center [638, 397] width 33 height 131
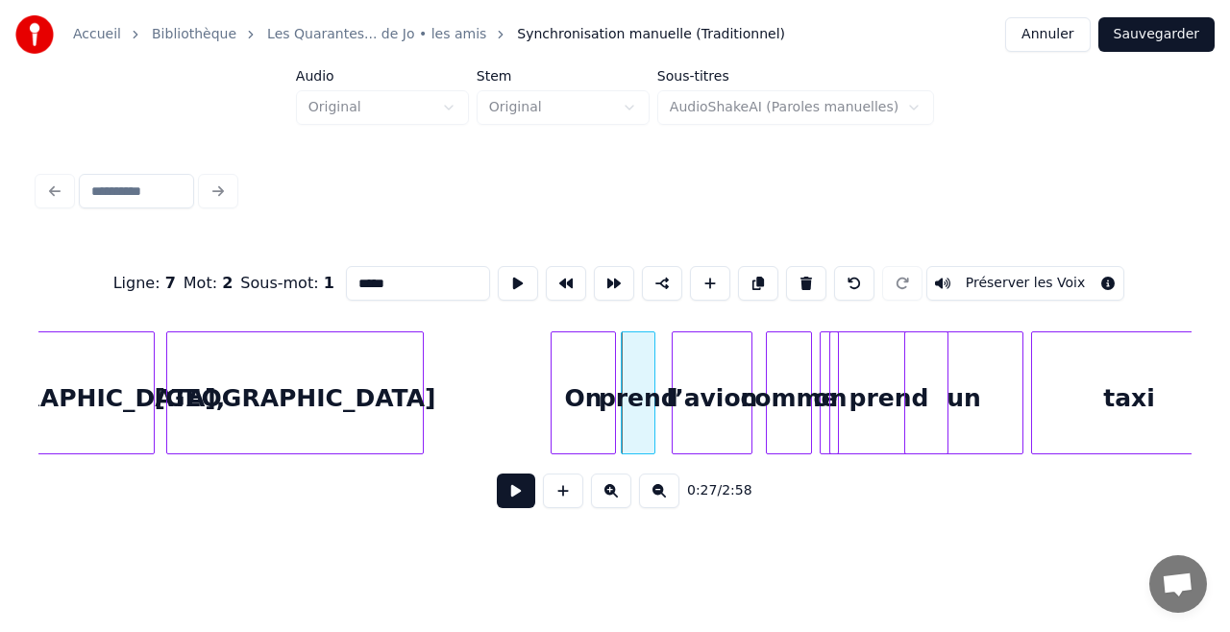
click at [601, 401] on div "On" at bounding box center [583, 397] width 63 height 131
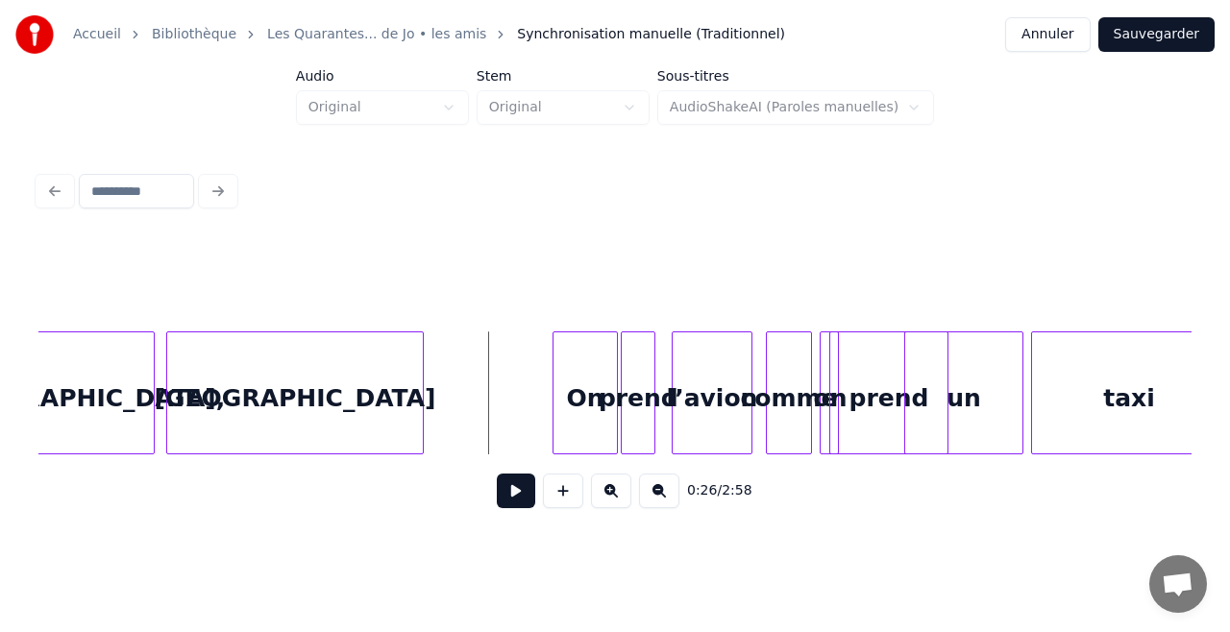
click at [521, 489] on button at bounding box center [516, 491] width 38 height 35
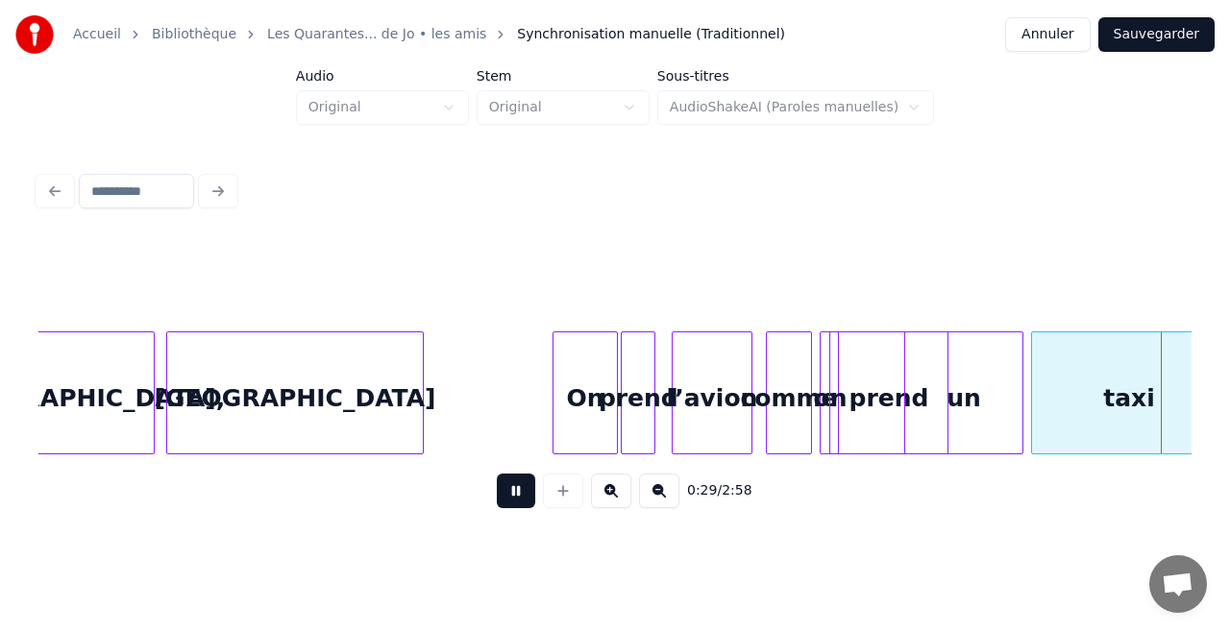
click at [521, 489] on button at bounding box center [516, 491] width 38 height 35
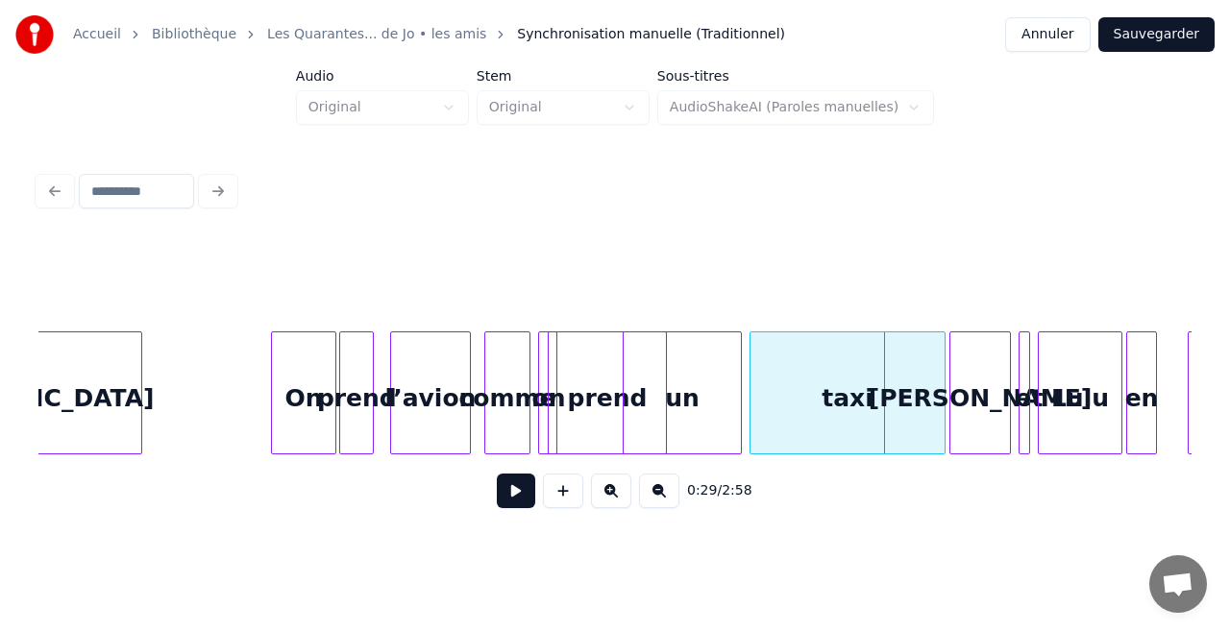
scroll to position [0, 4926]
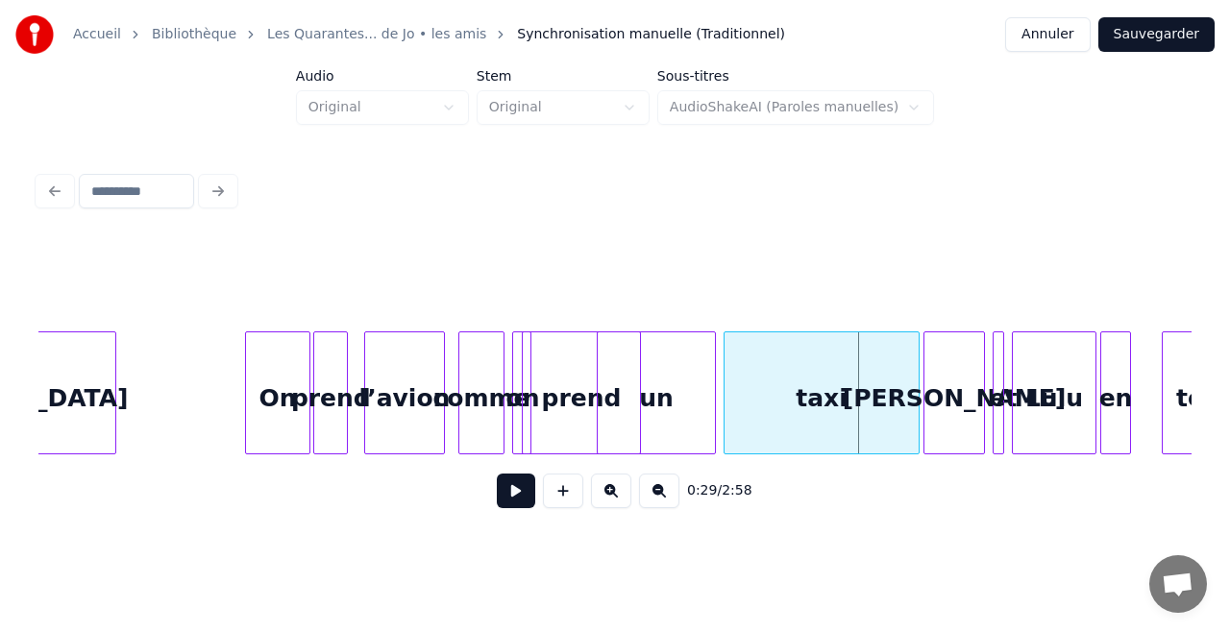
click at [792, 397] on div "taxi" at bounding box center [821, 397] width 194 height 131
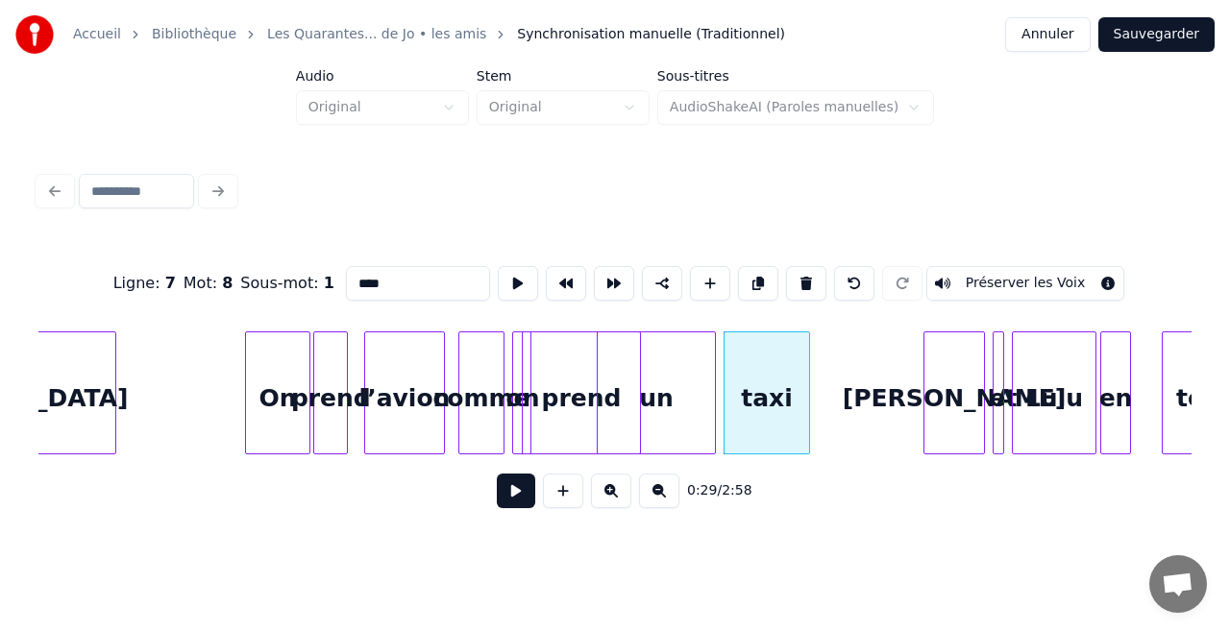
click at [805, 420] on div at bounding box center [806, 392] width 6 height 121
click at [760, 424] on div "taxi" at bounding box center [752, 397] width 85 height 131
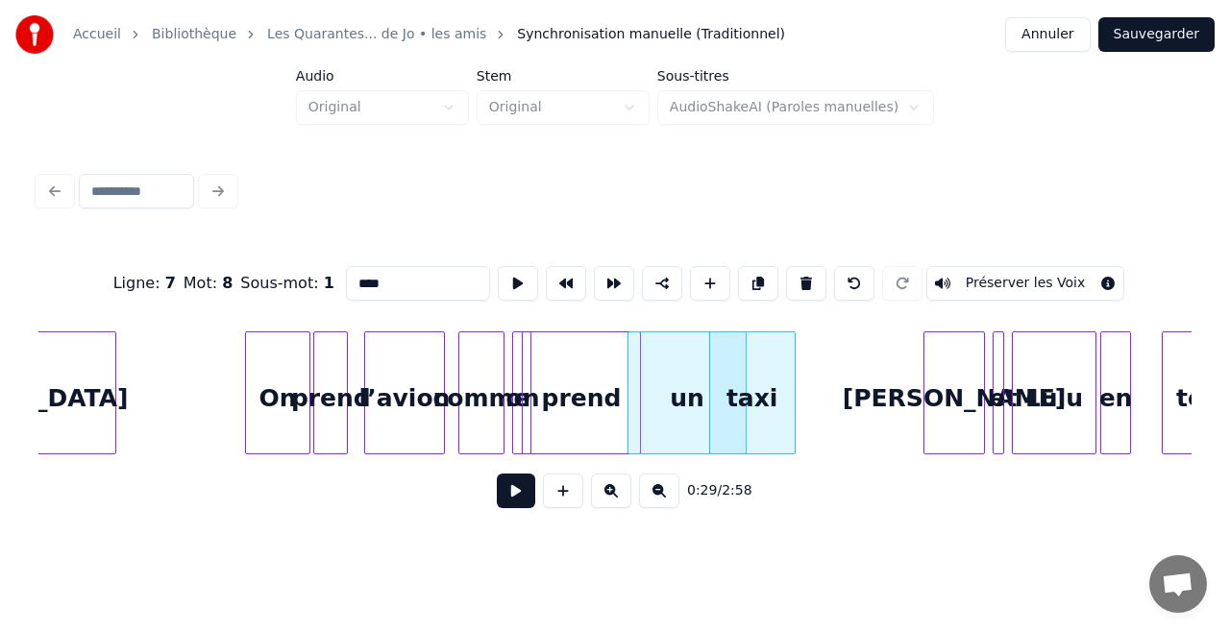
click at [695, 427] on div "un" at bounding box center [686, 397] width 117 height 131
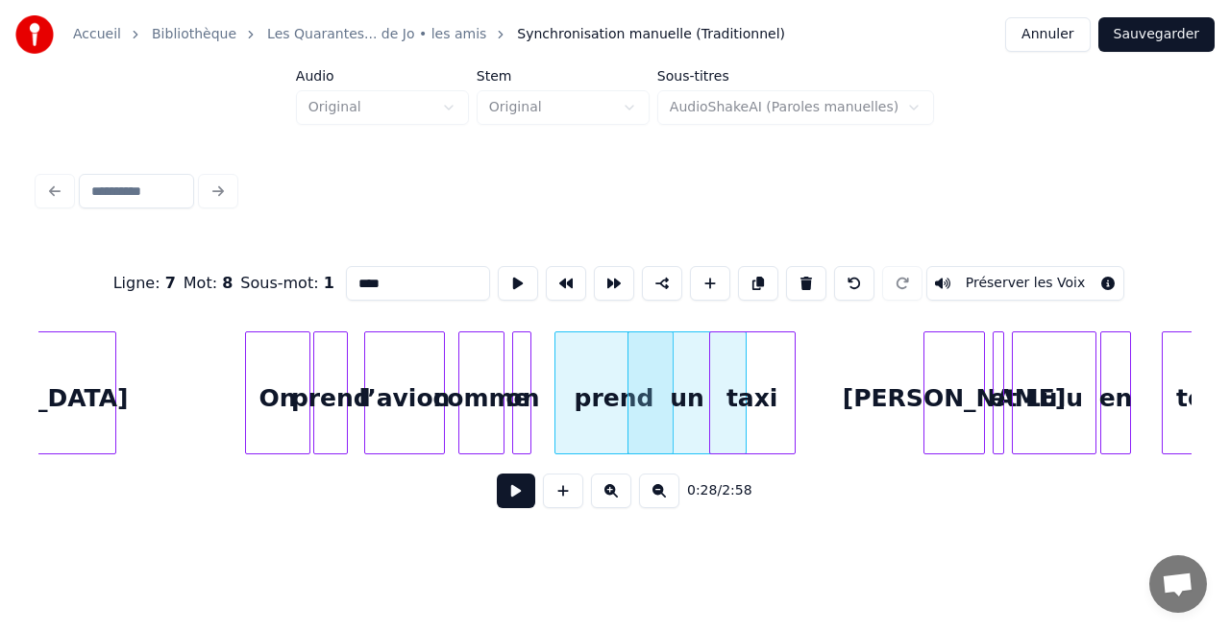
click at [616, 409] on div "prend" at bounding box center [613, 397] width 117 height 131
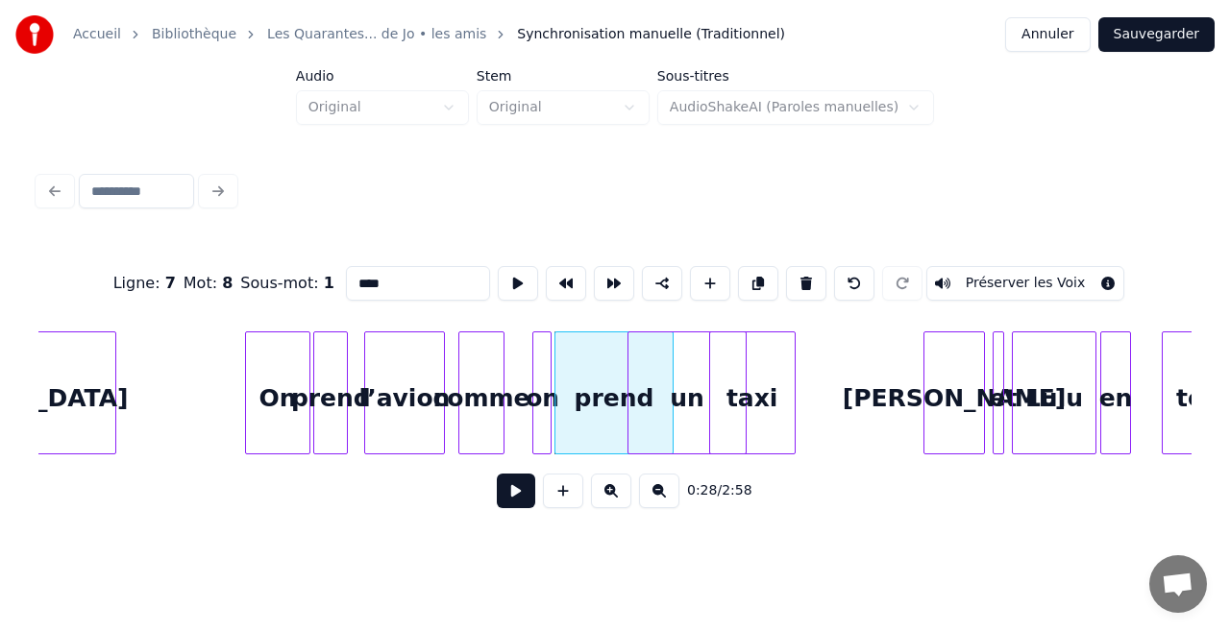
click at [542, 409] on div "on" at bounding box center [542, 397] width 19 height 131
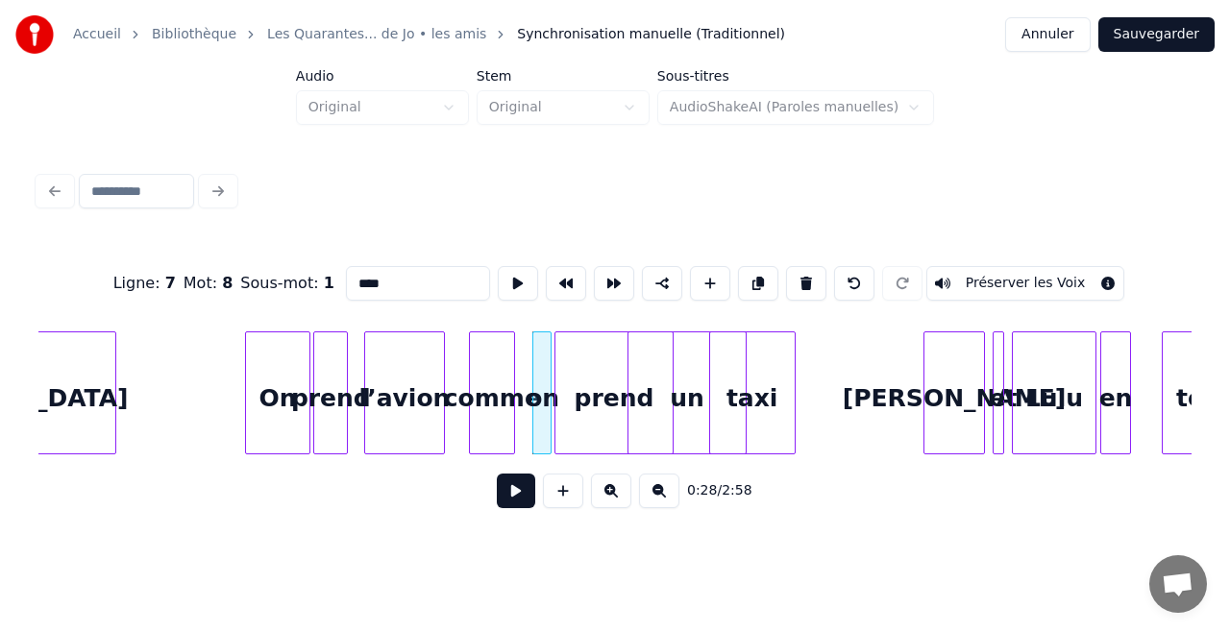
click at [507, 412] on div "comme" at bounding box center [492, 397] width 44 height 131
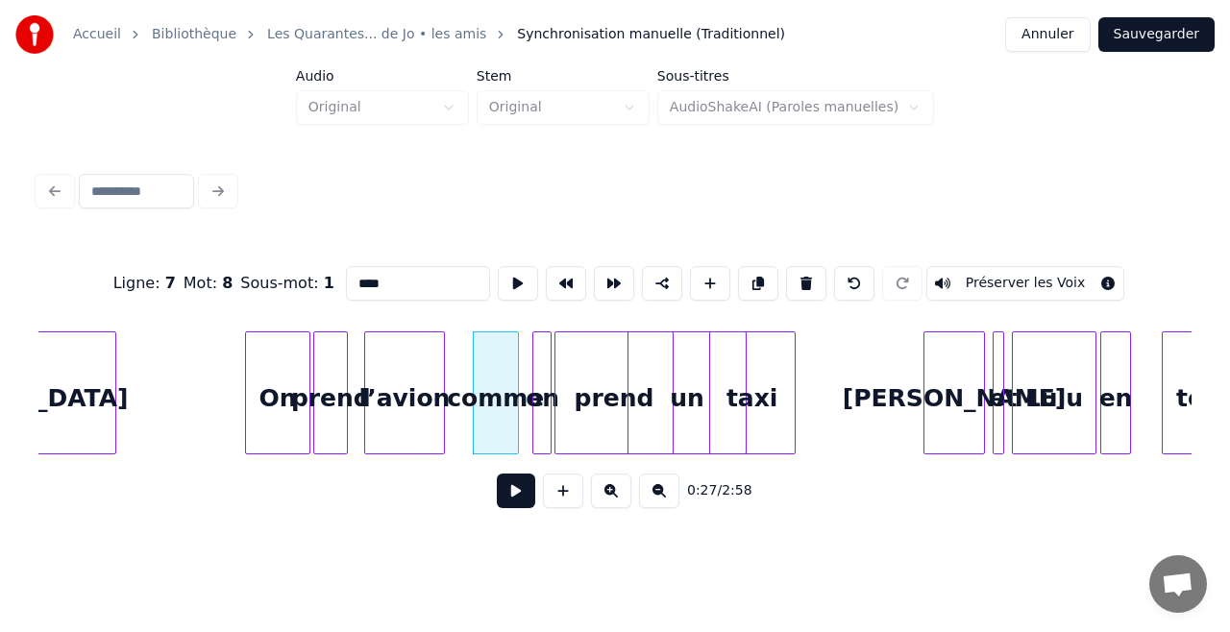
click at [507, 412] on div "comme" at bounding box center [496, 397] width 44 height 131
click at [437, 400] on div "l’avion" at bounding box center [420, 397] width 79 height 131
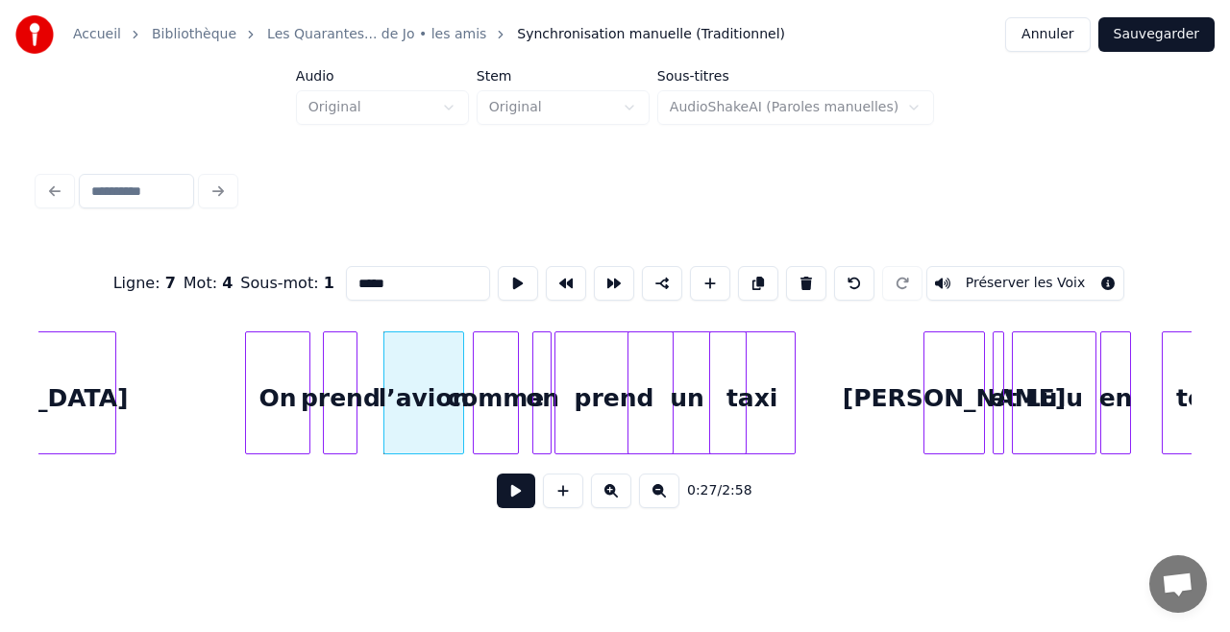
click at [343, 399] on div "prend" at bounding box center [340, 397] width 33 height 131
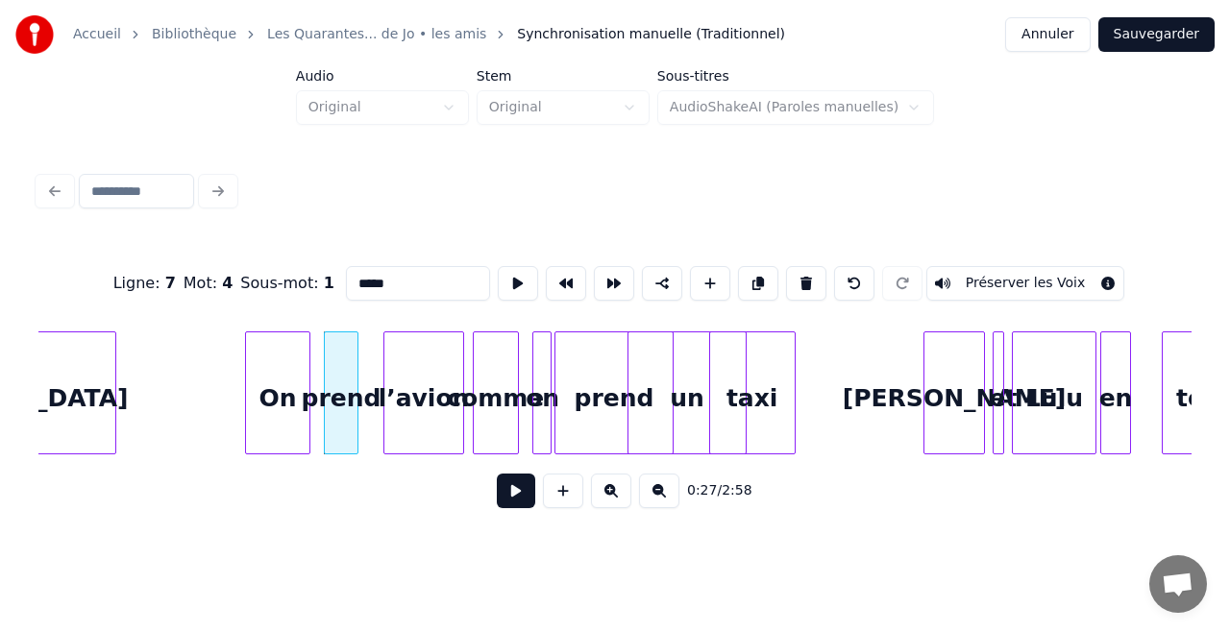
click at [283, 394] on div "On" at bounding box center [277, 397] width 63 height 131
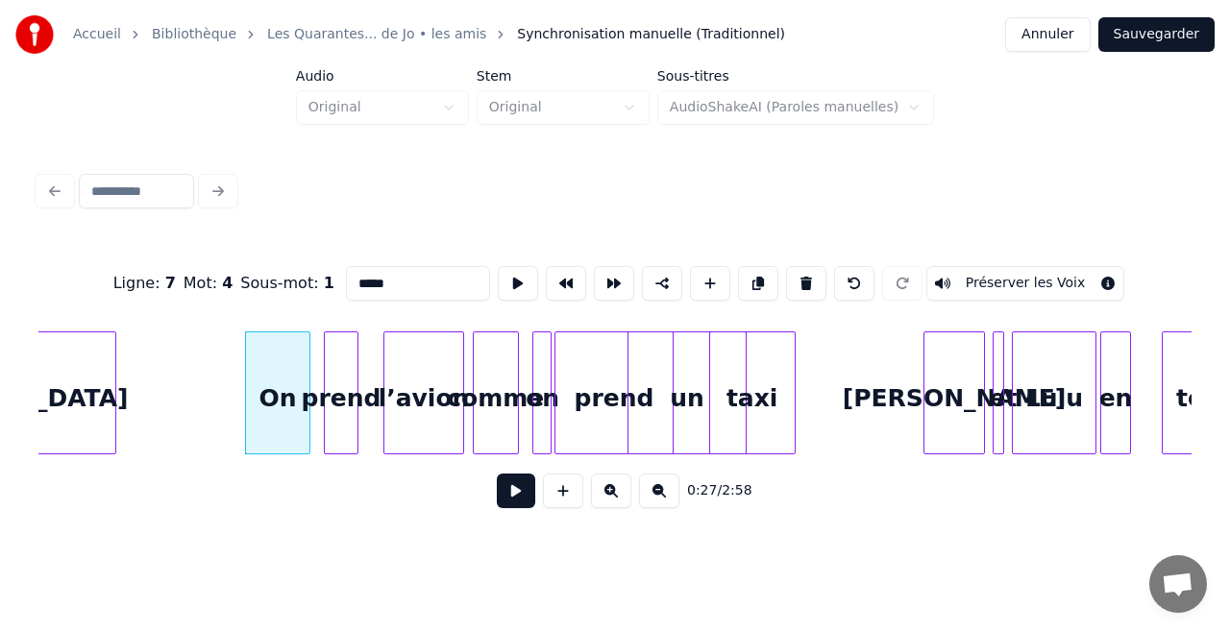
type input "**"
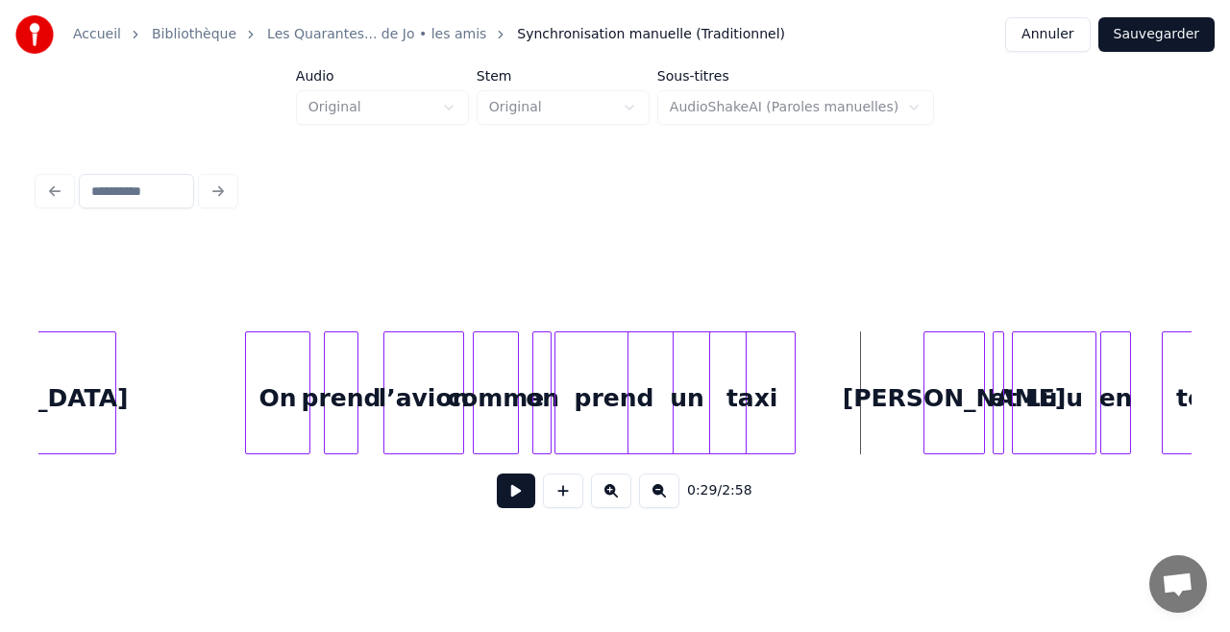
click at [504, 501] on button at bounding box center [516, 491] width 38 height 35
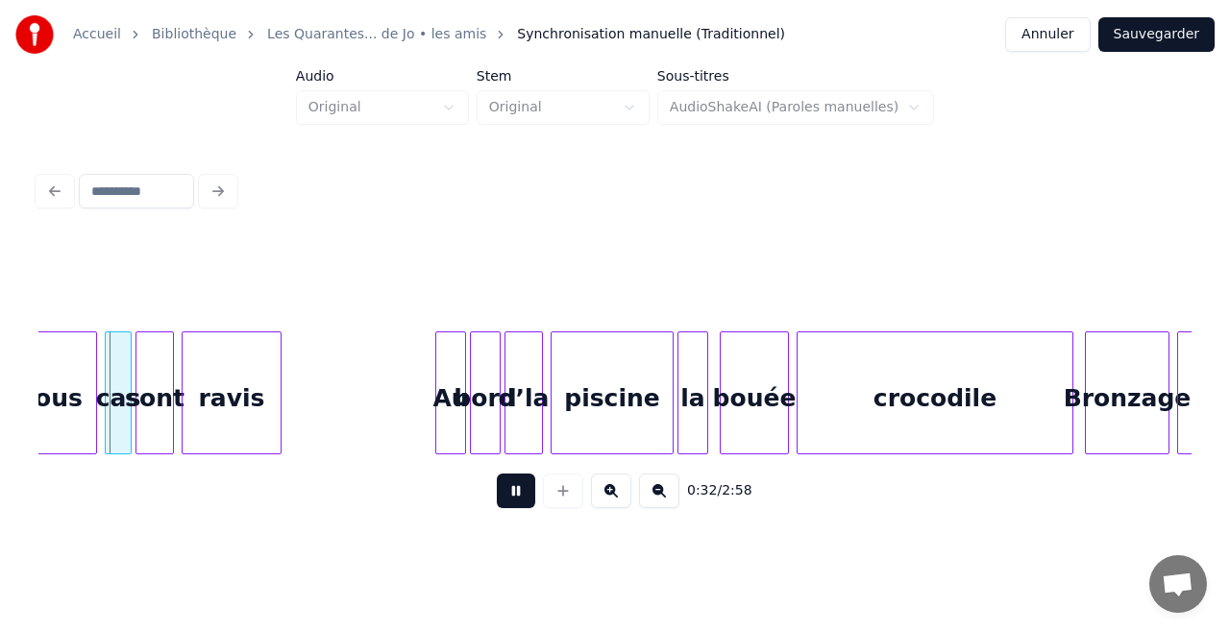
click at [523, 498] on button at bounding box center [516, 491] width 38 height 35
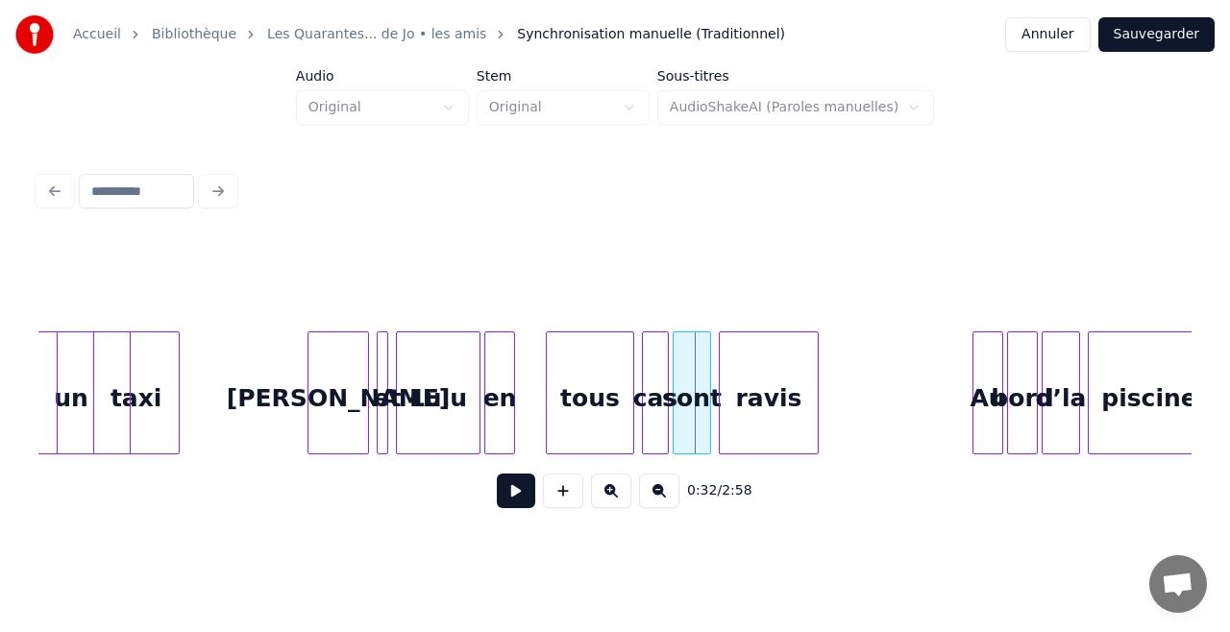
scroll to position [0, 5503]
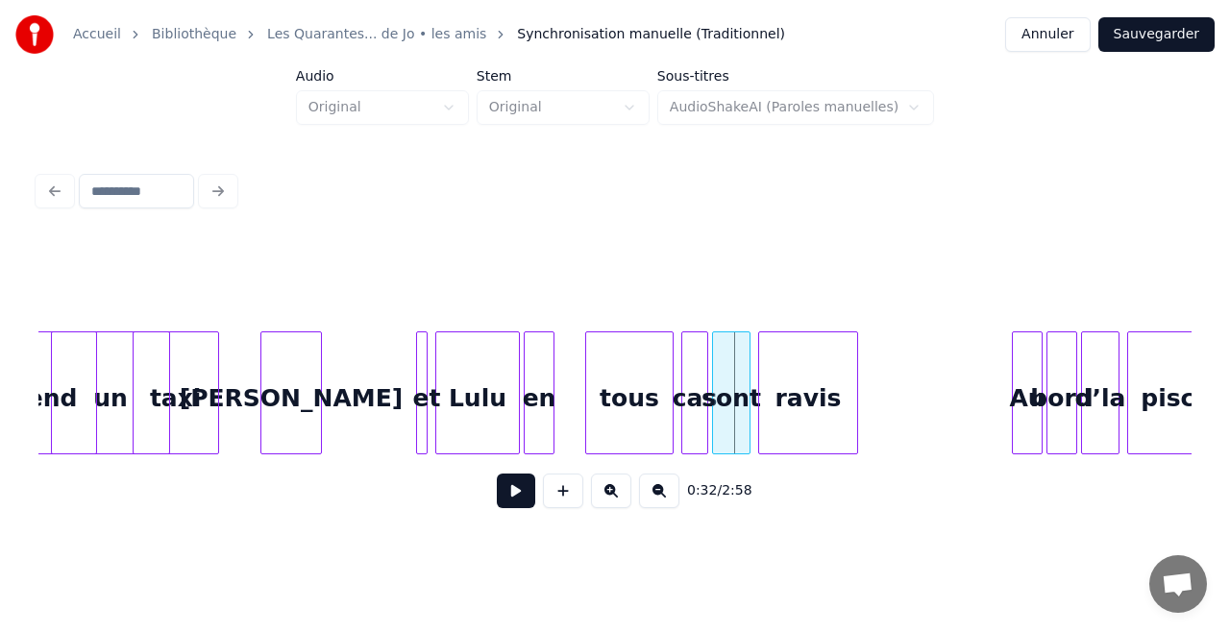
click at [279, 417] on div "[PERSON_NAME]" at bounding box center [291, 397] width 60 height 131
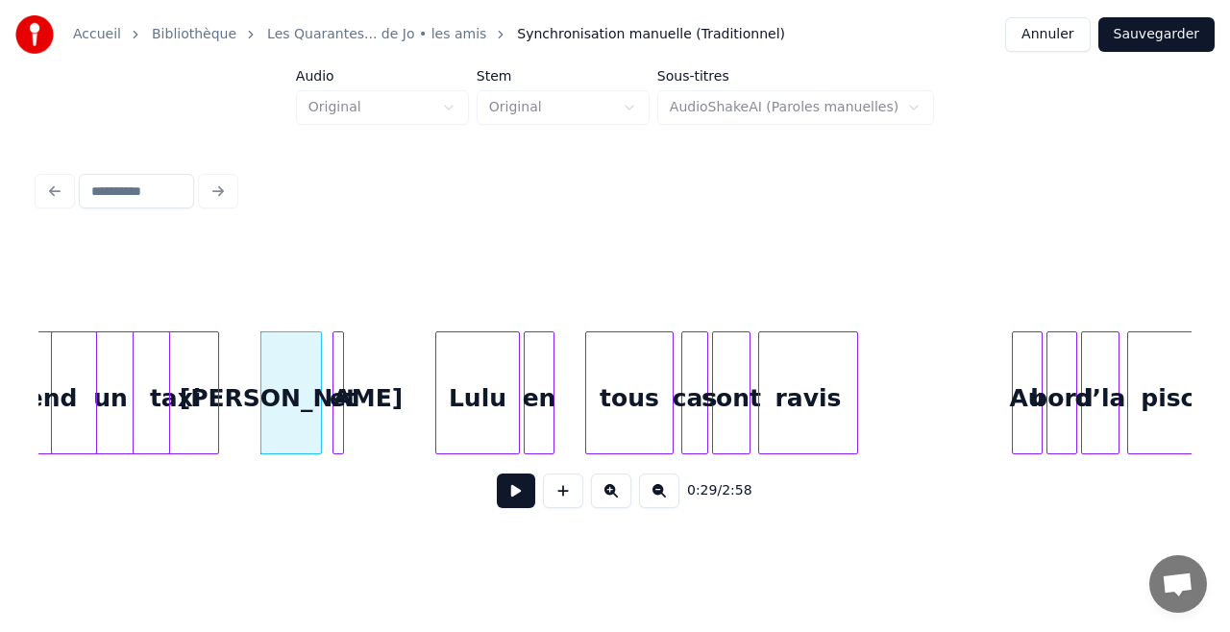
click at [346, 427] on div "et" at bounding box center [342, 397] width 19 height 131
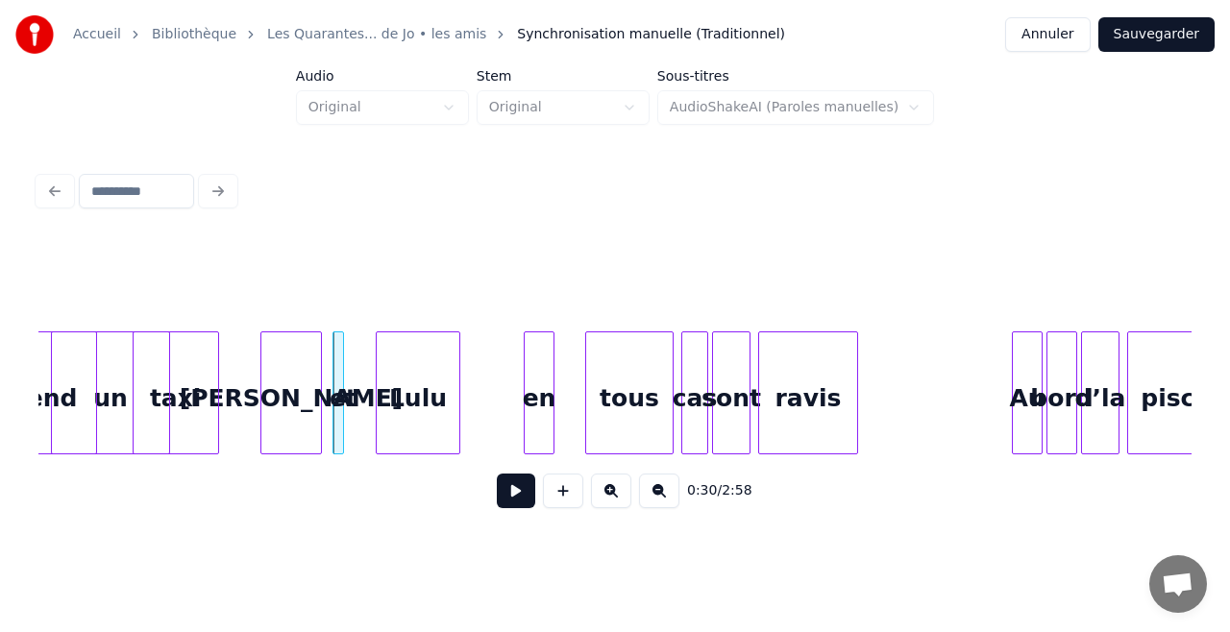
click at [444, 411] on div "Lulu" at bounding box center [418, 397] width 83 height 131
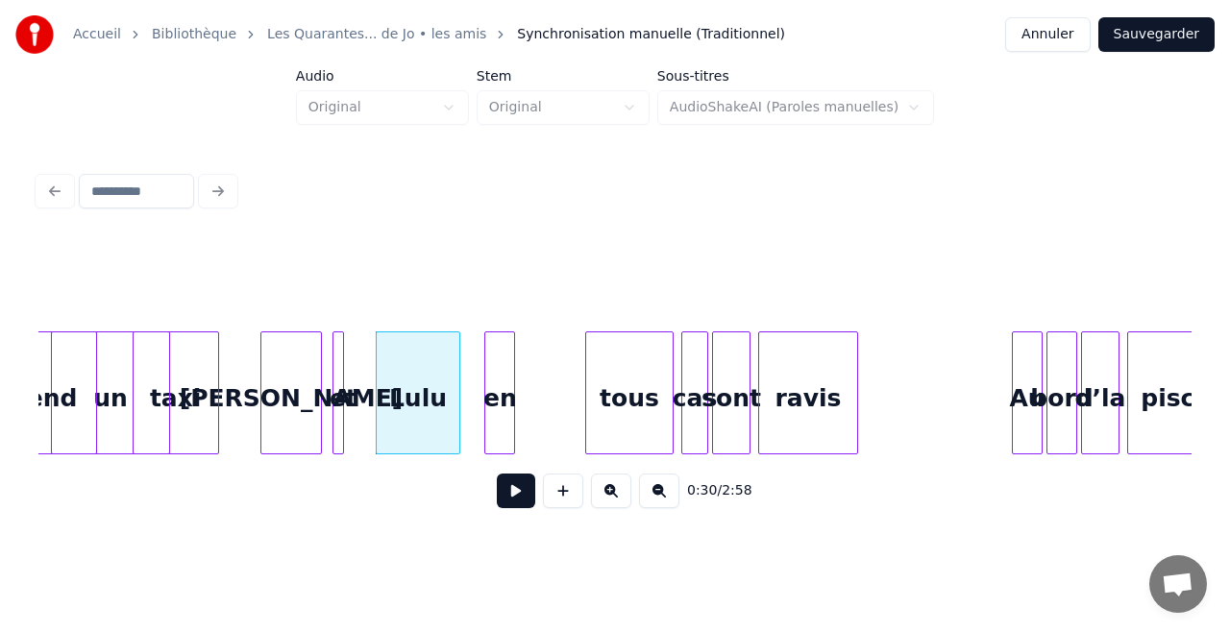
click at [500, 392] on div "en" at bounding box center [499, 397] width 29 height 131
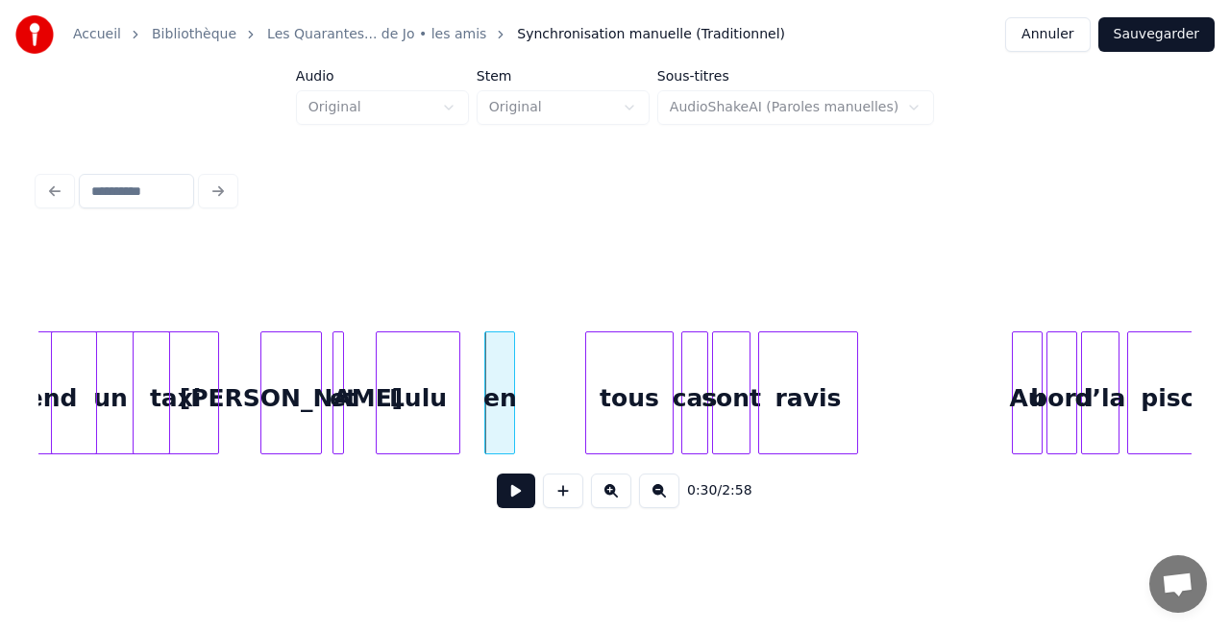
click at [507, 497] on button at bounding box center [516, 491] width 38 height 35
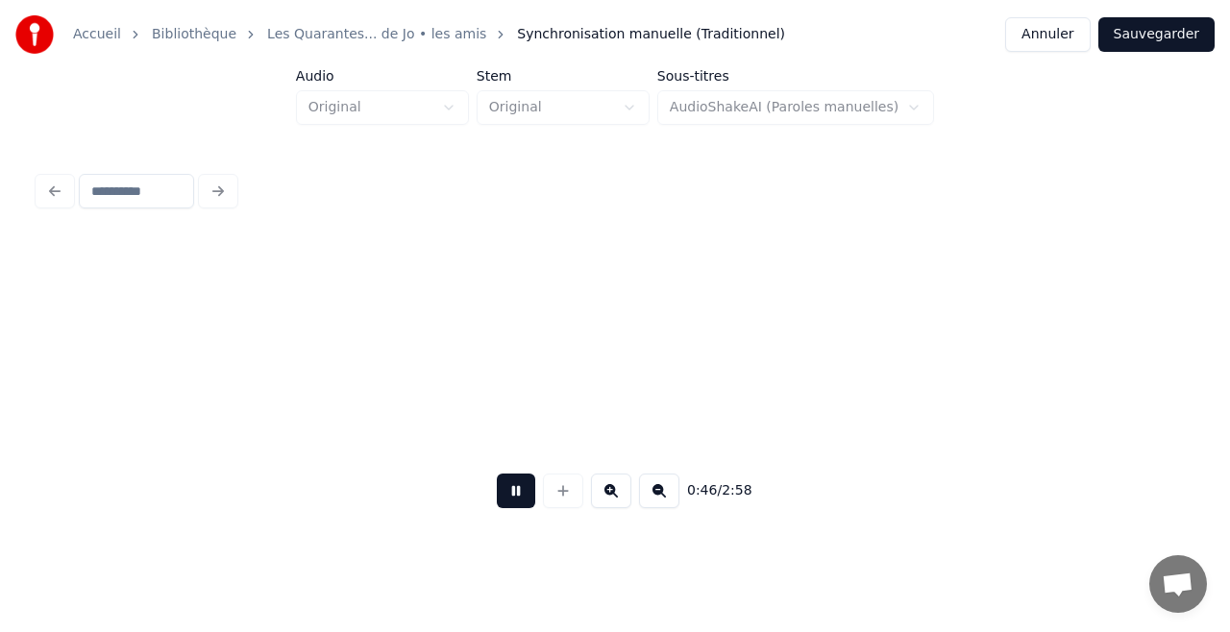
scroll to position [0, 8968]
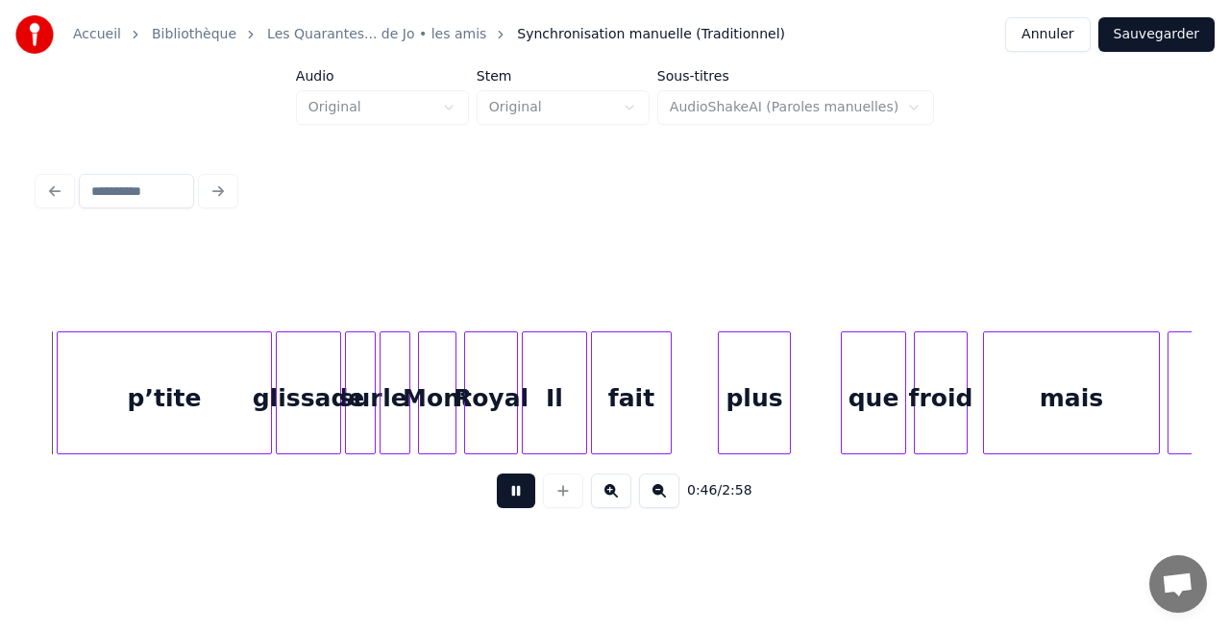
click at [507, 497] on button at bounding box center [516, 491] width 38 height 35
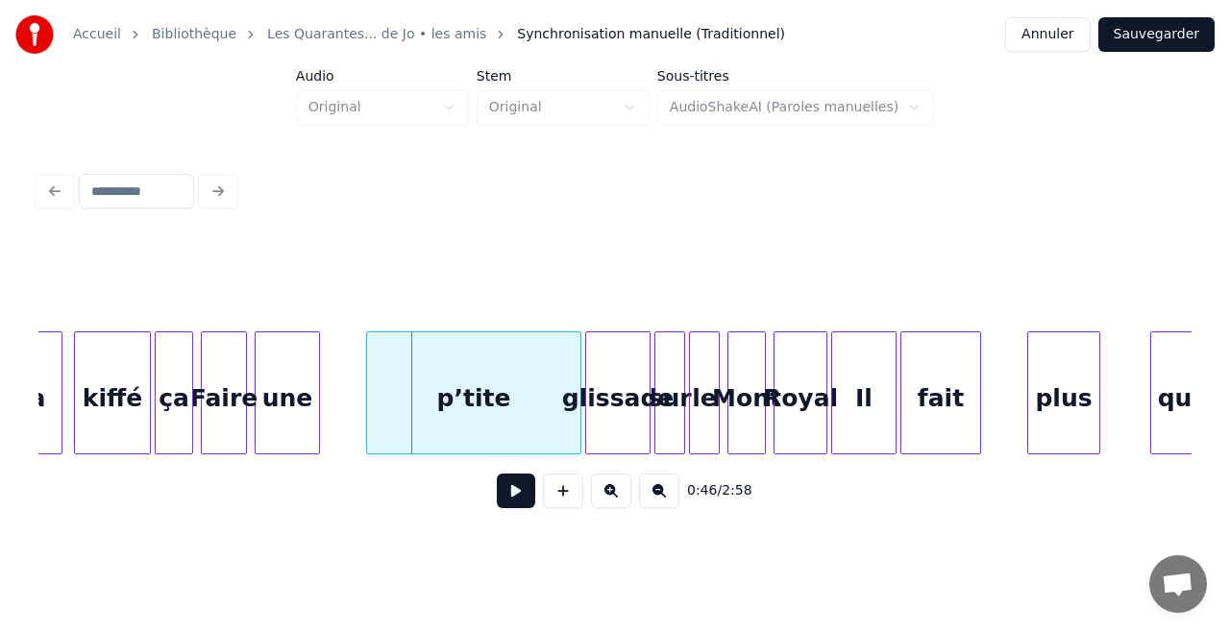
scroll to position [0, 8622]
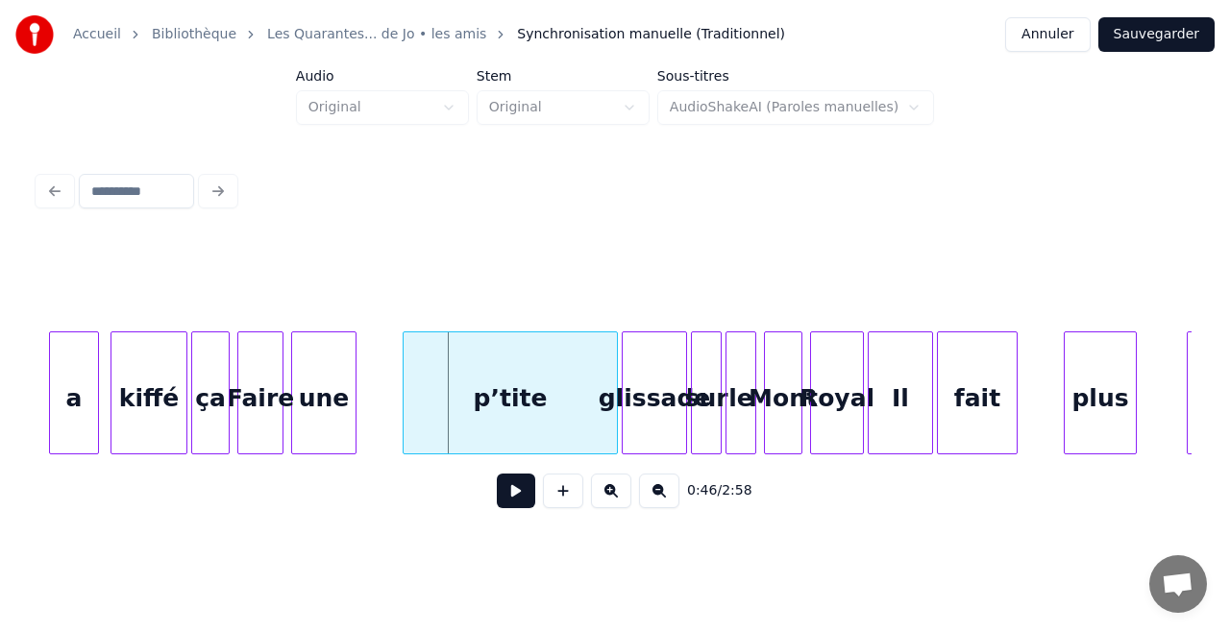
click at [191, 361] on div "ça" at bounding box center [210, 393] width 38 height 123
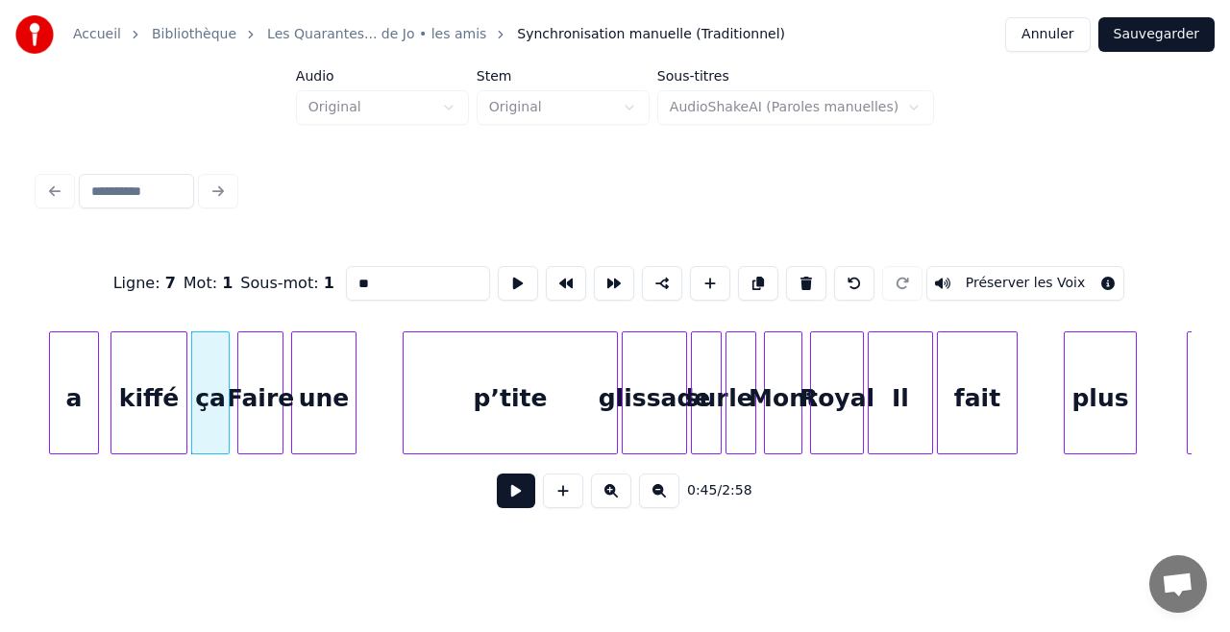
type input "**"
click at [503, 498] on button at bounding box center [516, 491] width 38 height 35
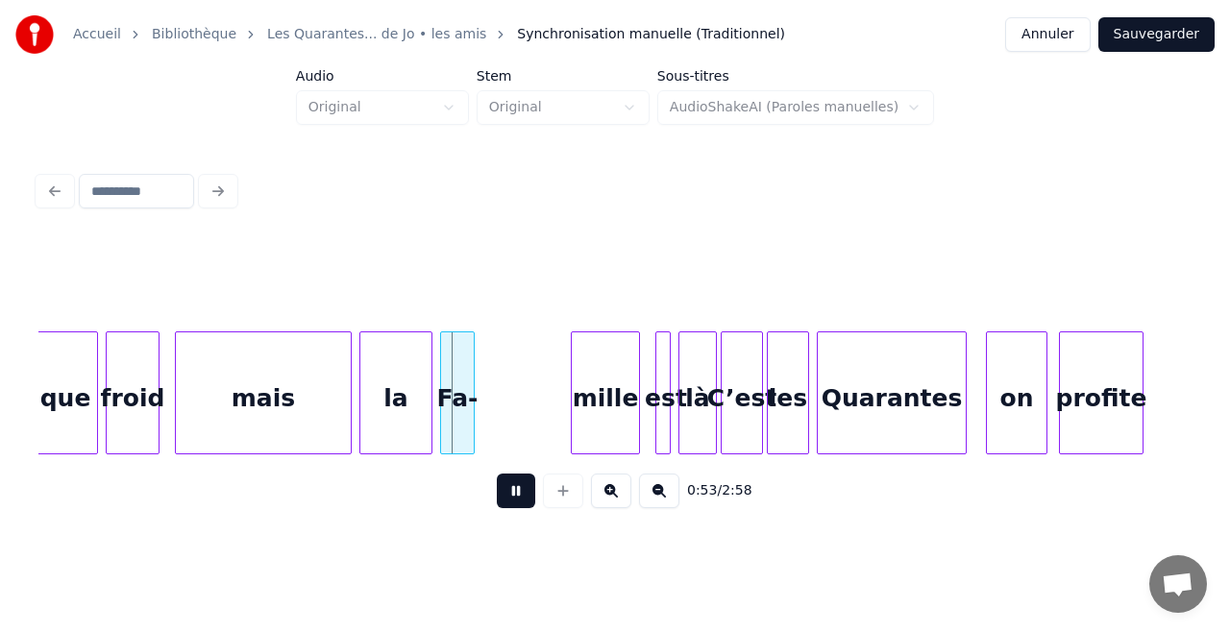
scroll to position [0, 10108]
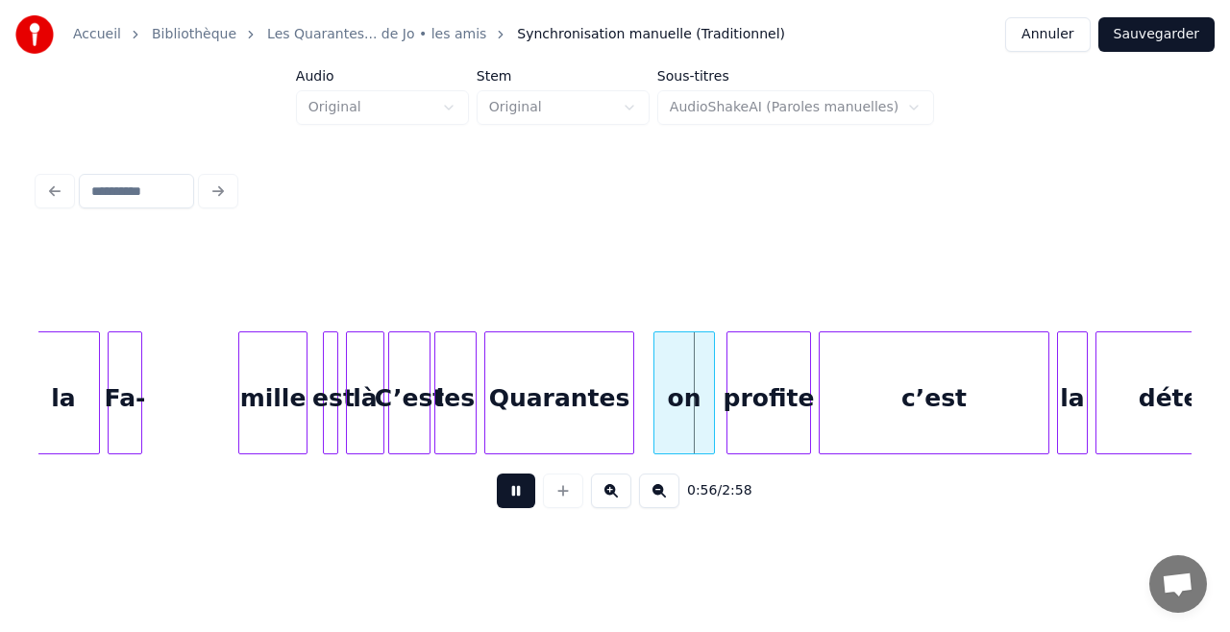
click at [524, 508] on button at bounding box center [516, 491] width 38 height 35
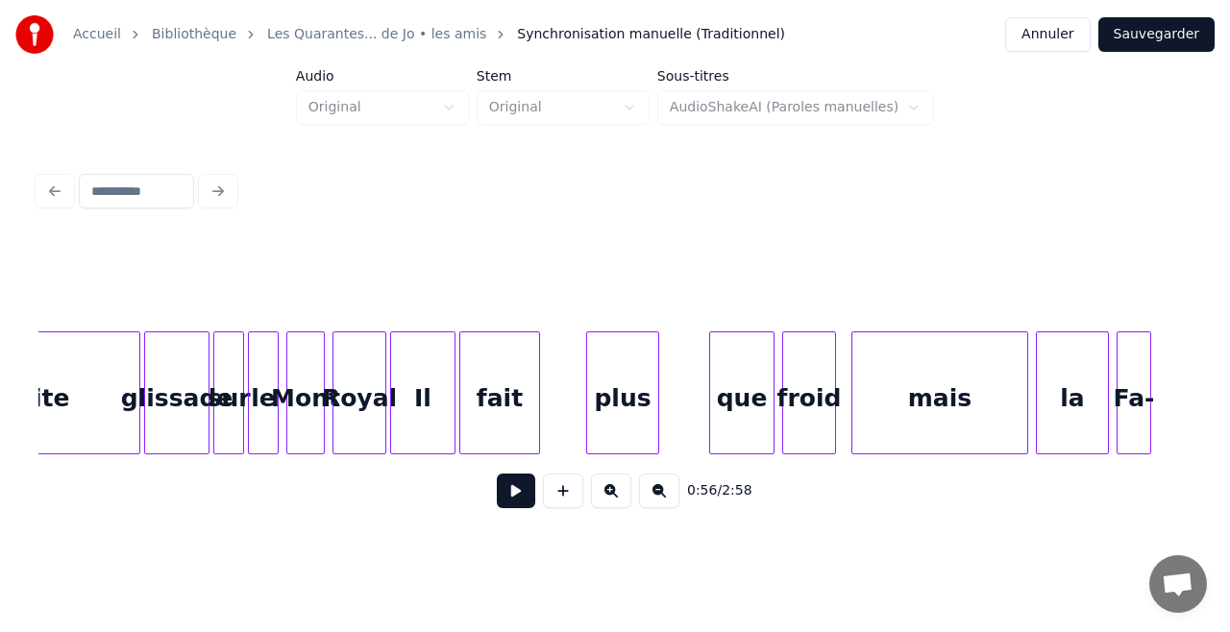
scroll to position [0, 8091]
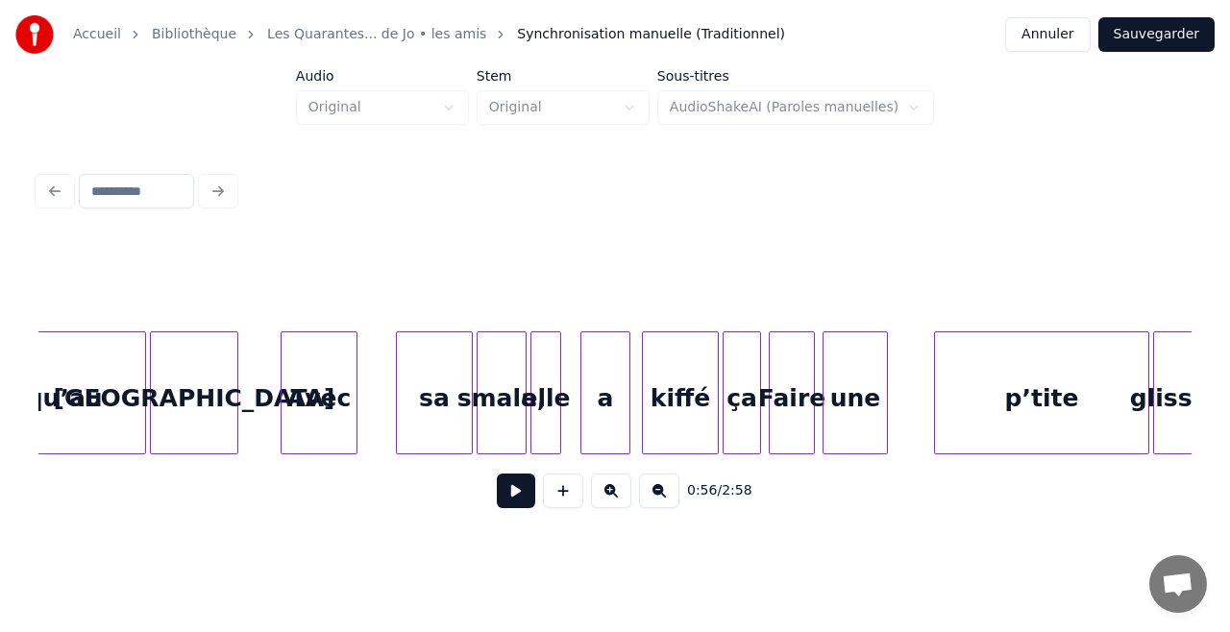
click at [513, 504] on button at bounding box center [516, 491] width 38 height 35
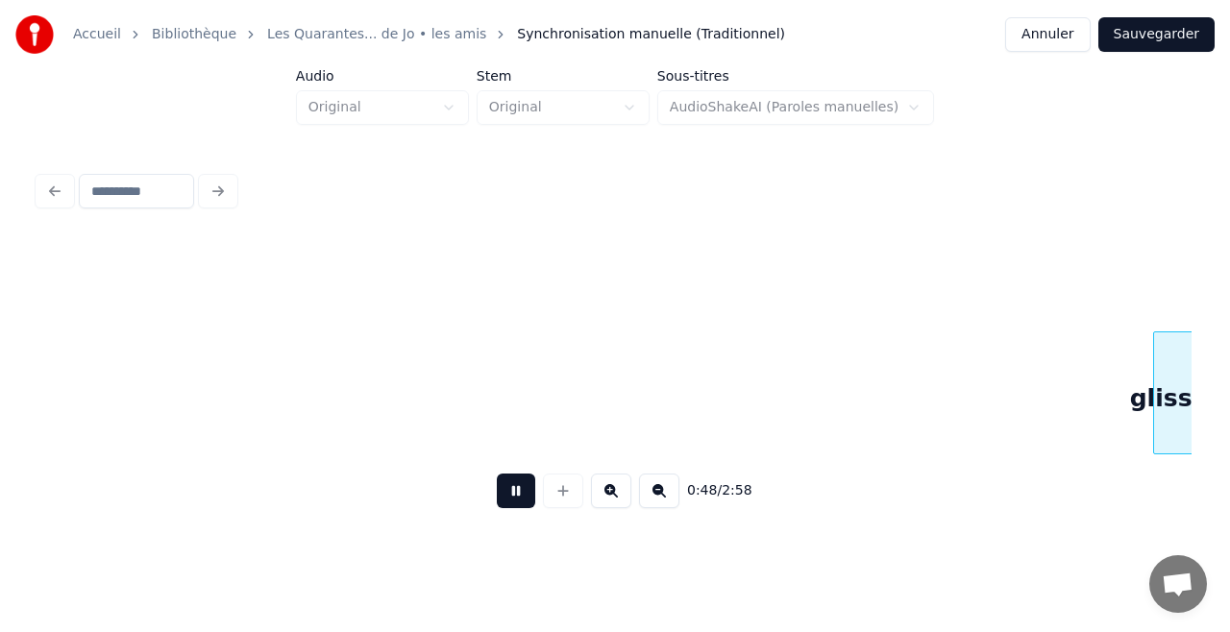
scroll to position [0, 9244]
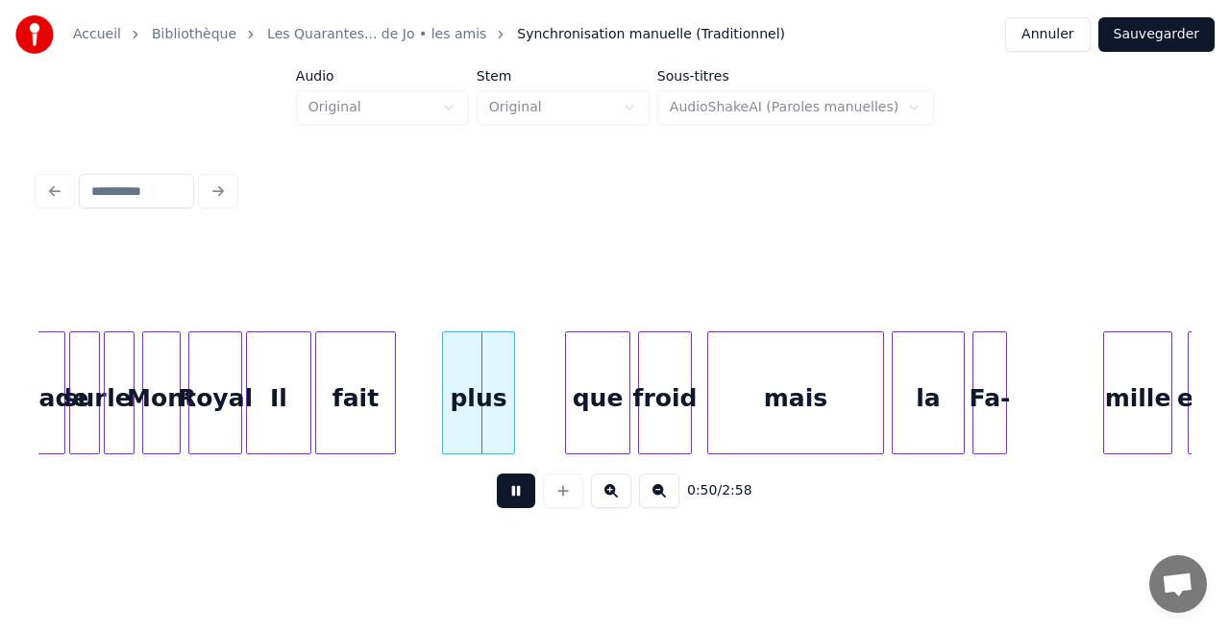
click at [513, 504] on button at bounding box center [516, 491] width 38 height 35
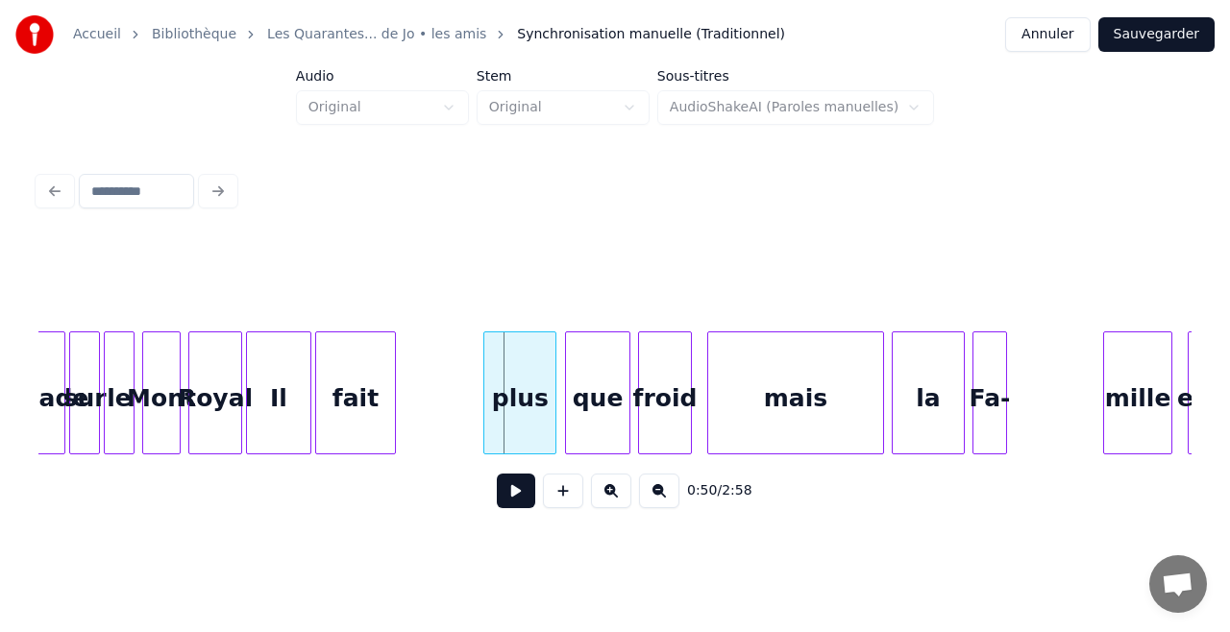
click at [516, 400] on div "plus" at bounding box center [519, 397] width 71 height 131
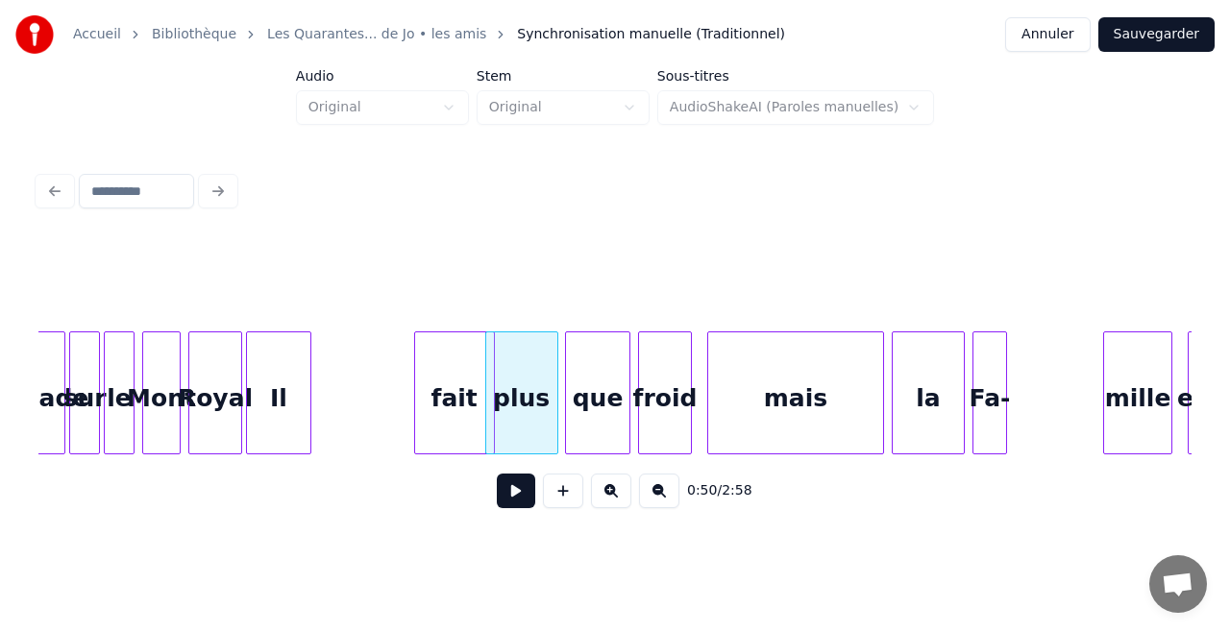
click at [465, 410] on div "fait" at bounding box center [454, 397] width 79 height 131
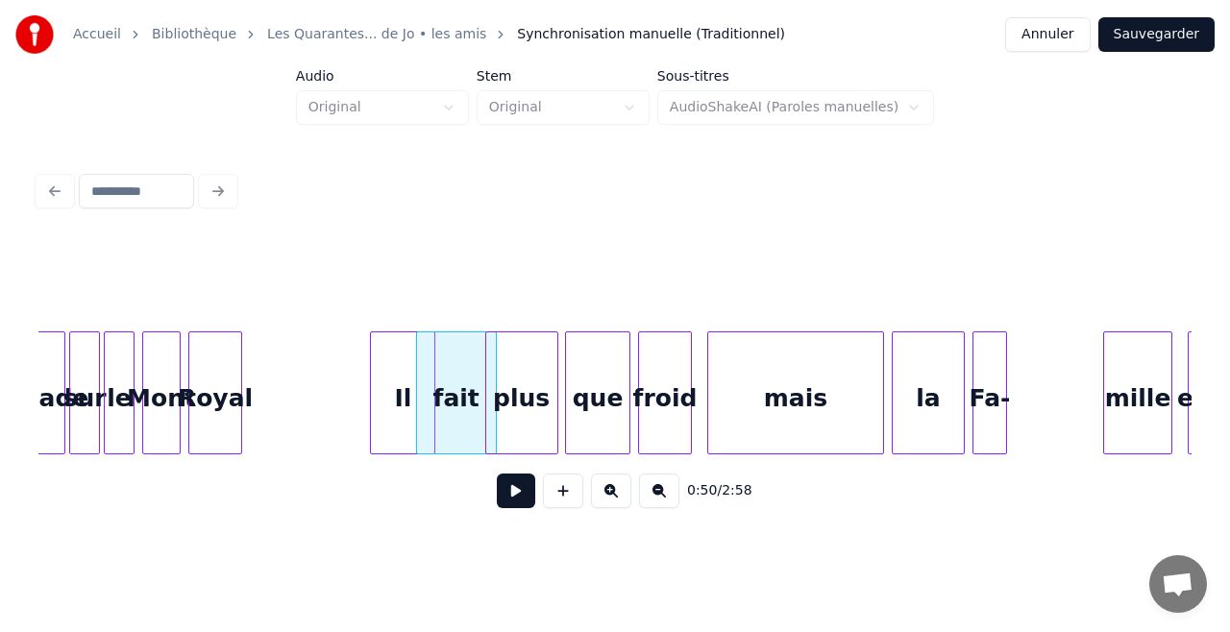
click at [411, 427] on div "Il" at bounding box center [402, 397] width 63 height 131
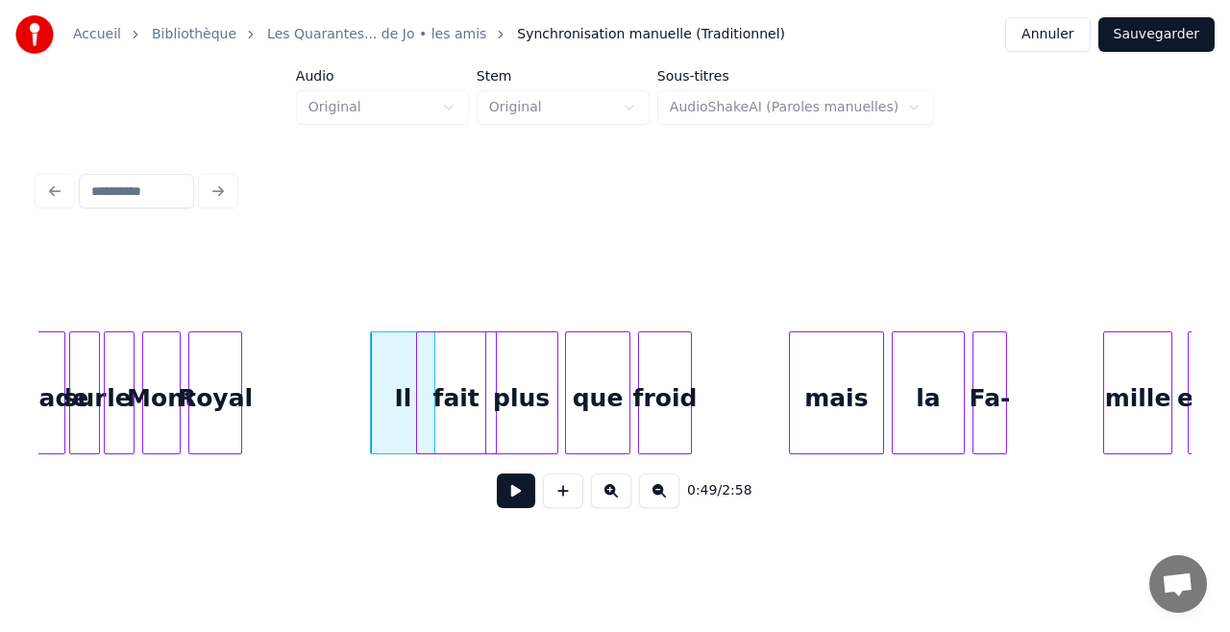
click at [794, 416] on div at bounding box center [793, 392] width 6 height 121
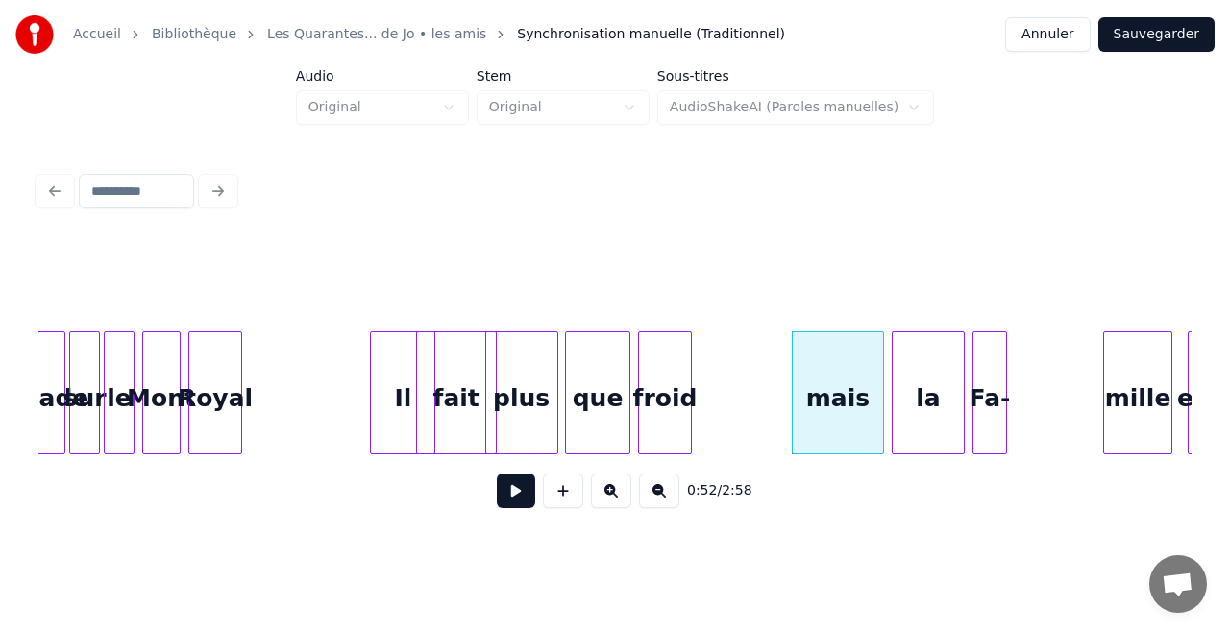
click at [794, 416] on div at bounding box center [796, 392] width 6 height 121
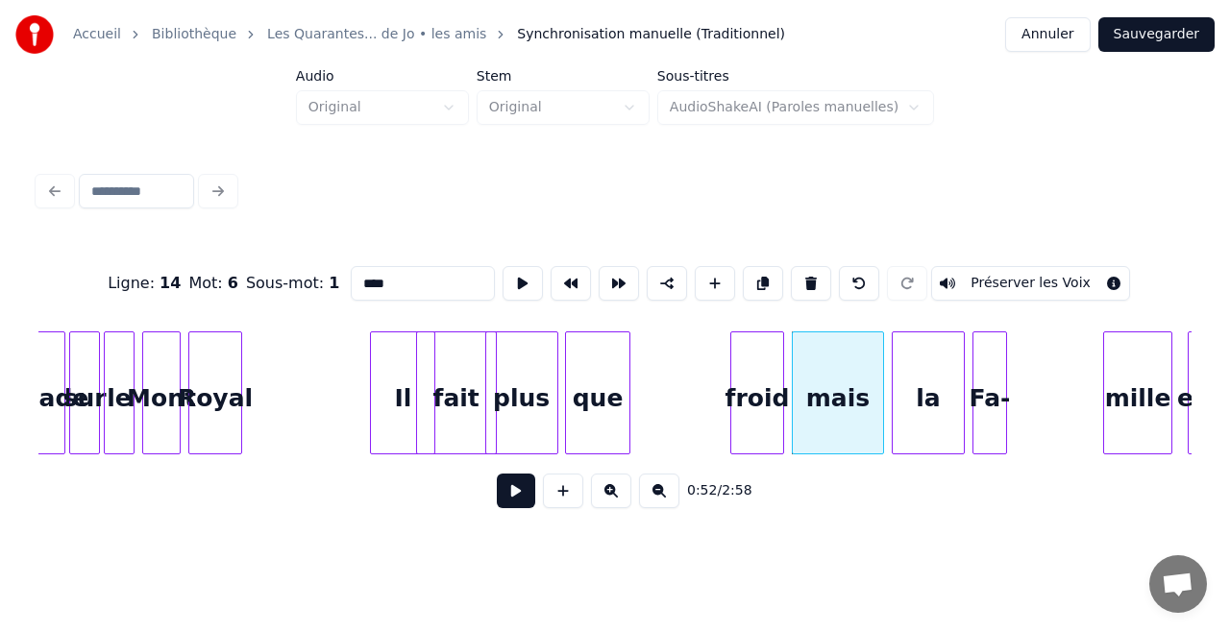
click at [765, 405] on div "froid" at bounding box center [757, 397] width 52 height 131
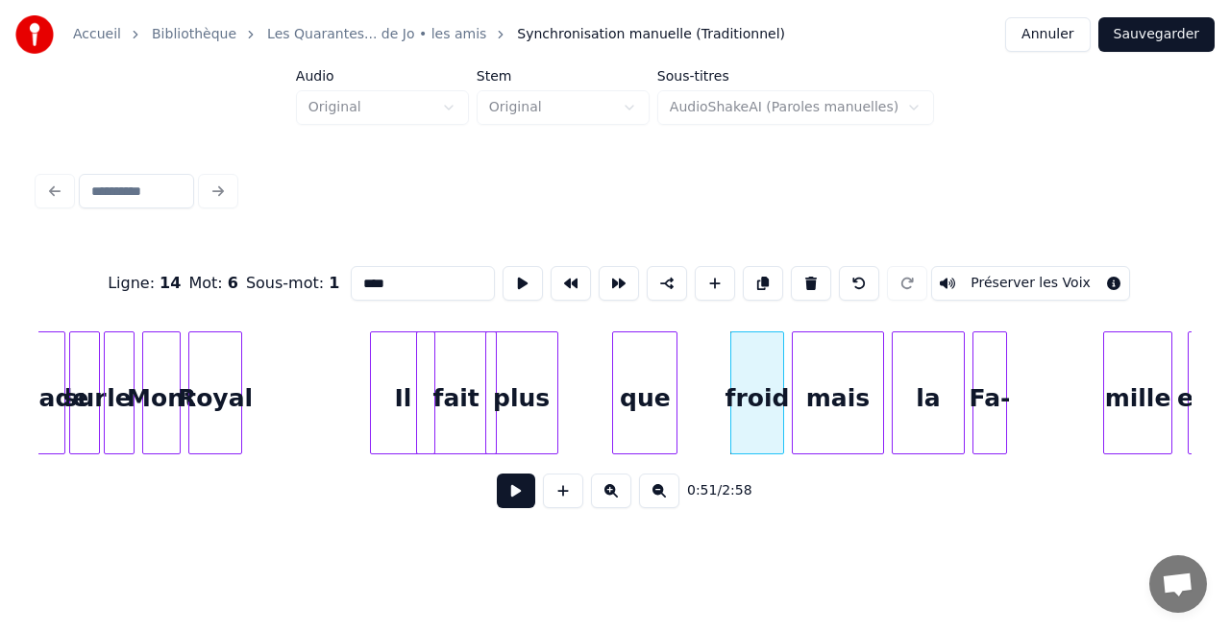
click at [671, 399] on div "que" at bounding box center [644, 397] width 63 height 131
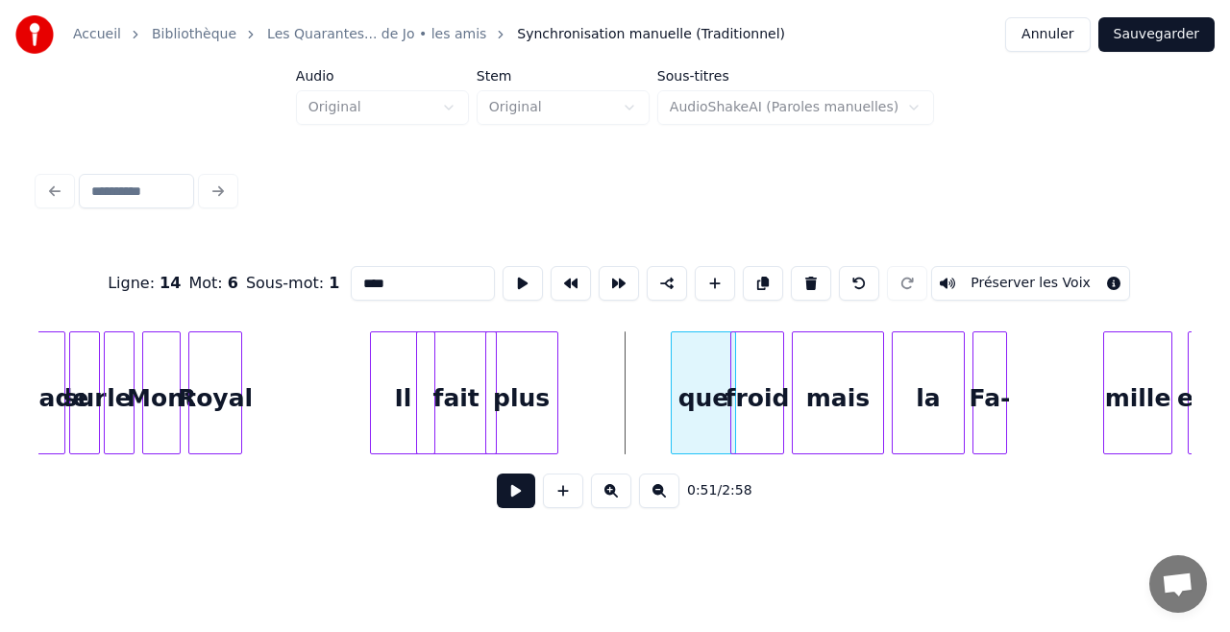
click at [718, 403] on div "que" at bounding box center [703, 397] width 63 height 131
click at [613, 402] on div "plus" at bounding box center [597, 397] width 71 height 131
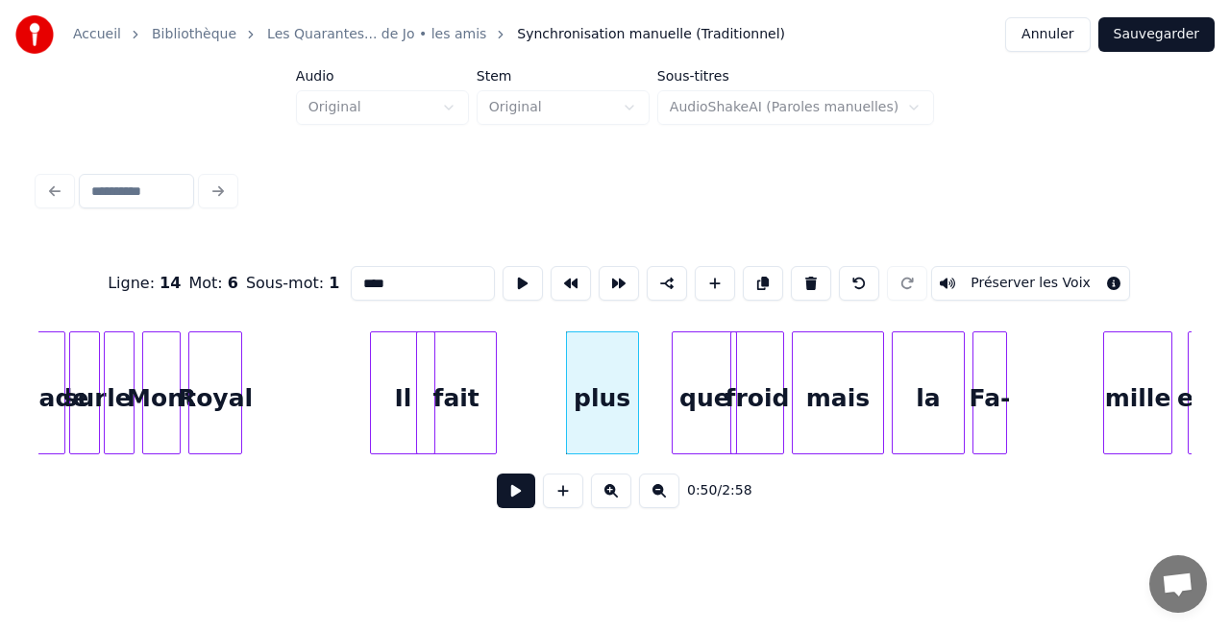
click at [488, 387] on div "fait" at bounding box center [456, 397] width 79 height 131
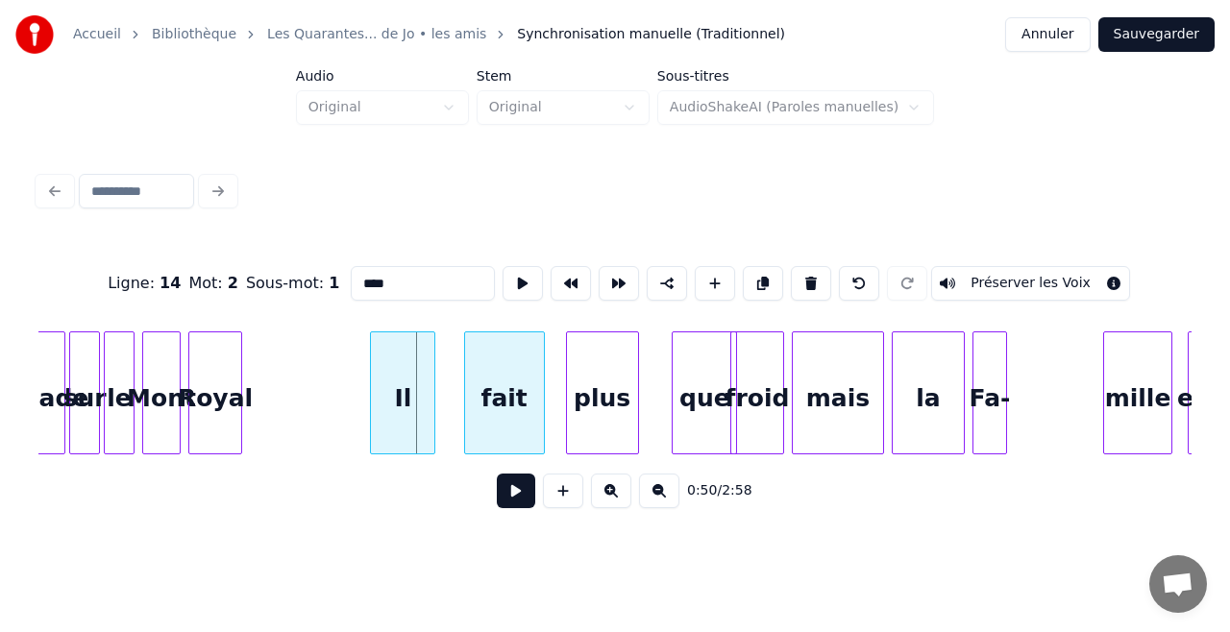
click at [528, 391] on div "fait" at bounding box center [504, 397] width 79 height 131
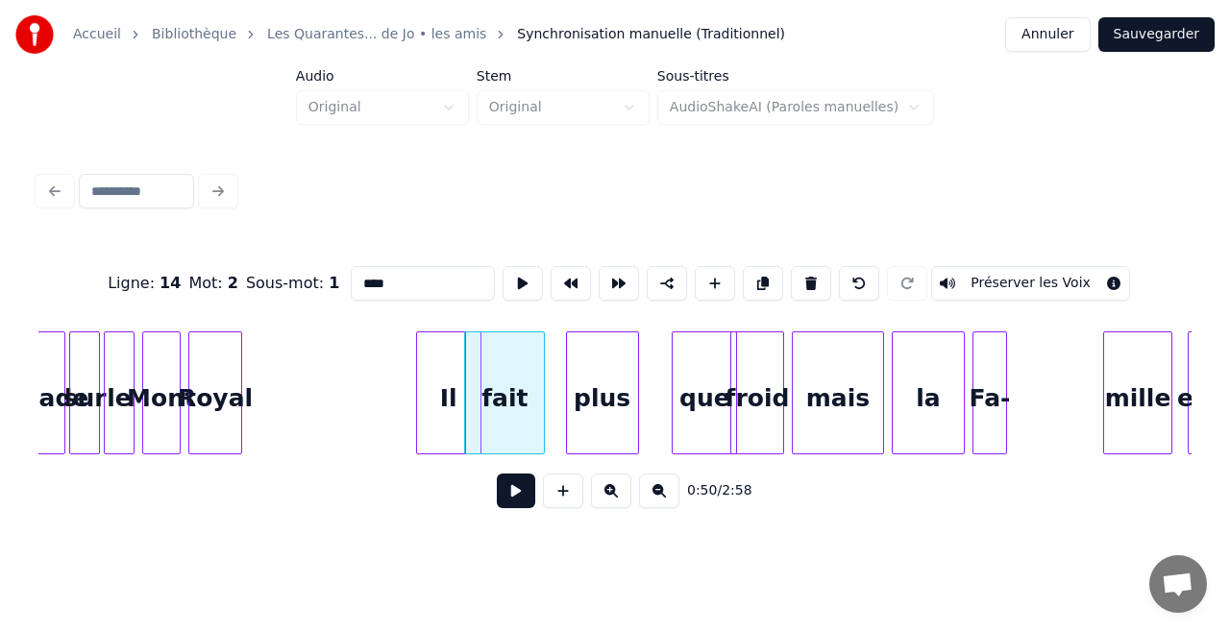
click at [467, 389] on div at bounding box center [468, 392] width 6 height 121
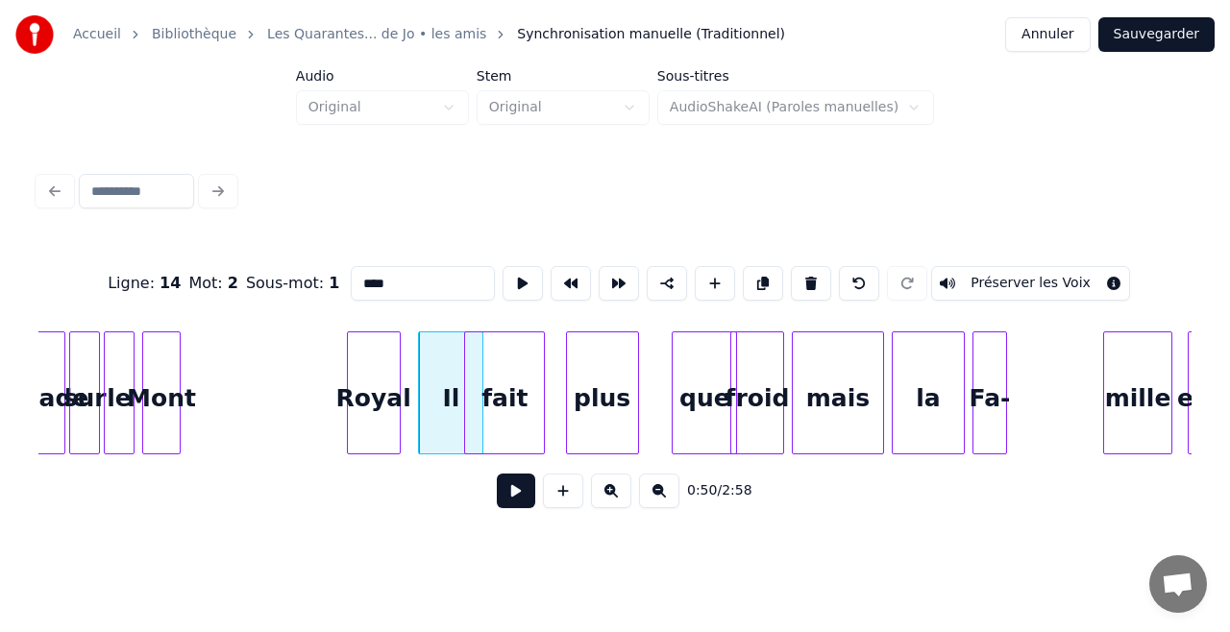
click at [390, 400] on div "Royal" at bounding box center [374, 397] width 52 height 131
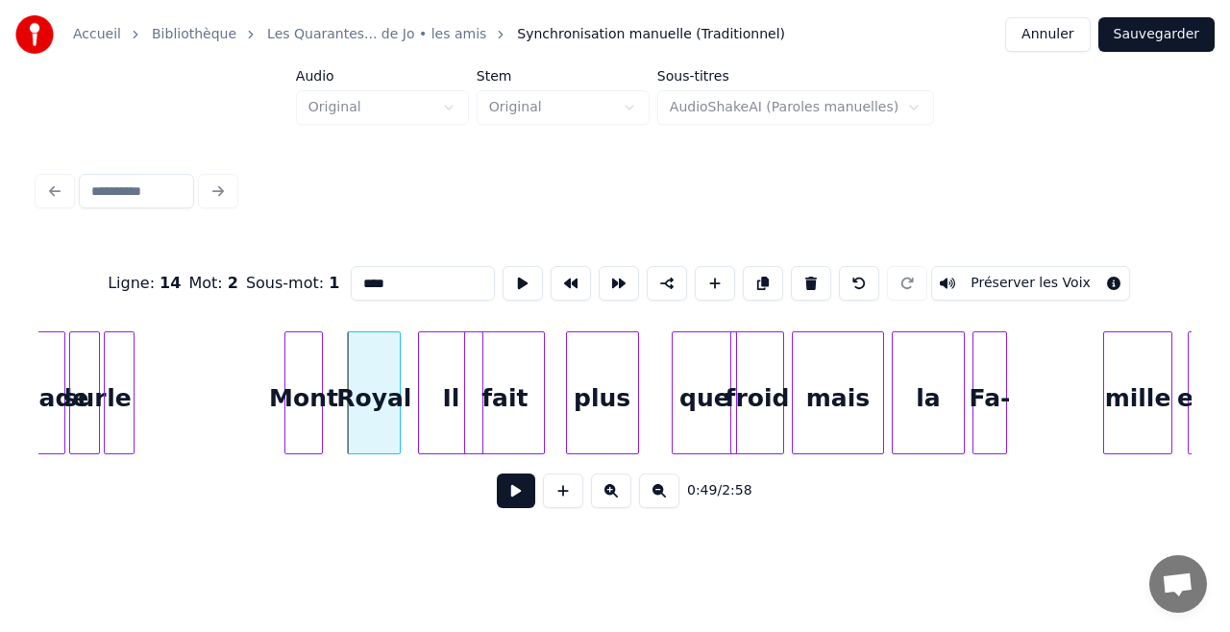
click at [309, 405] on div "Mont" at bounding box center [303, 397] width 37 height 131
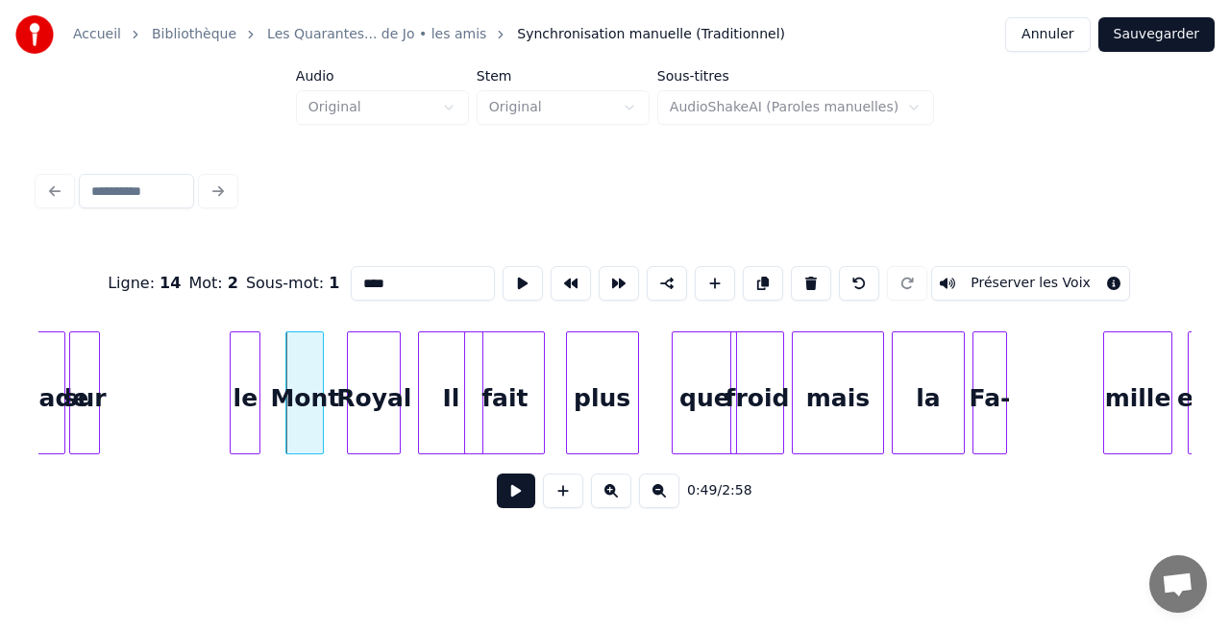
click at [250, 386] on div "le" at bounding box center [245, 397] width 29 height 131
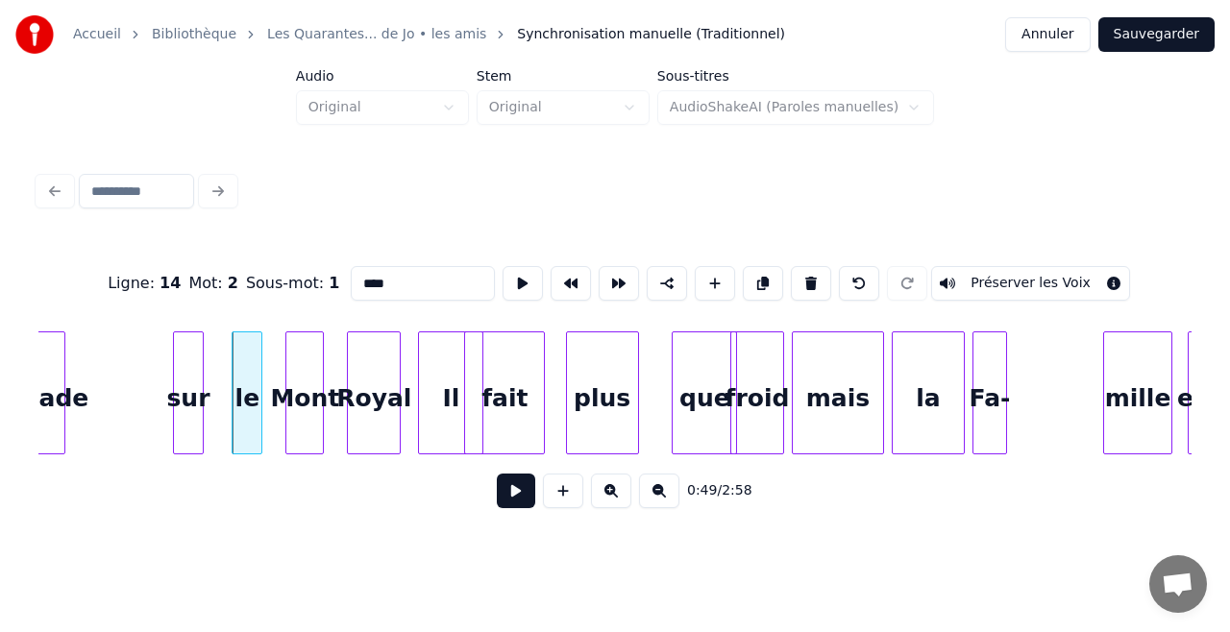
click at [194, 389] on div "sur" at bounding box center [188, 397] width 29 height 131
type input "***"
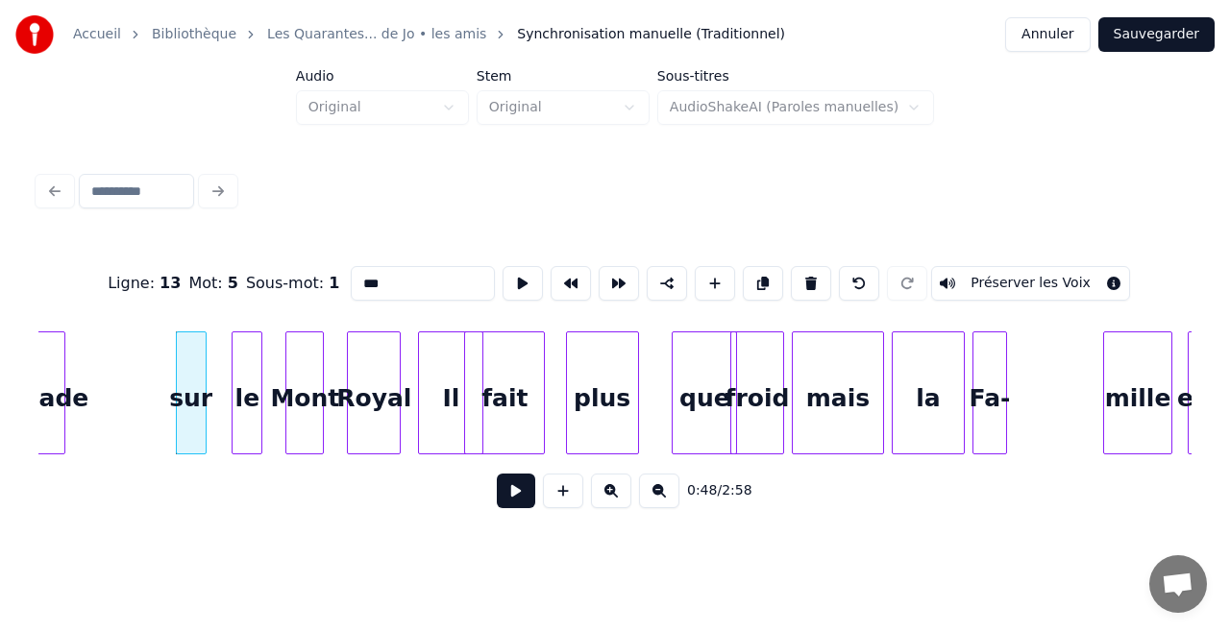
scroll to position [0, 9208]
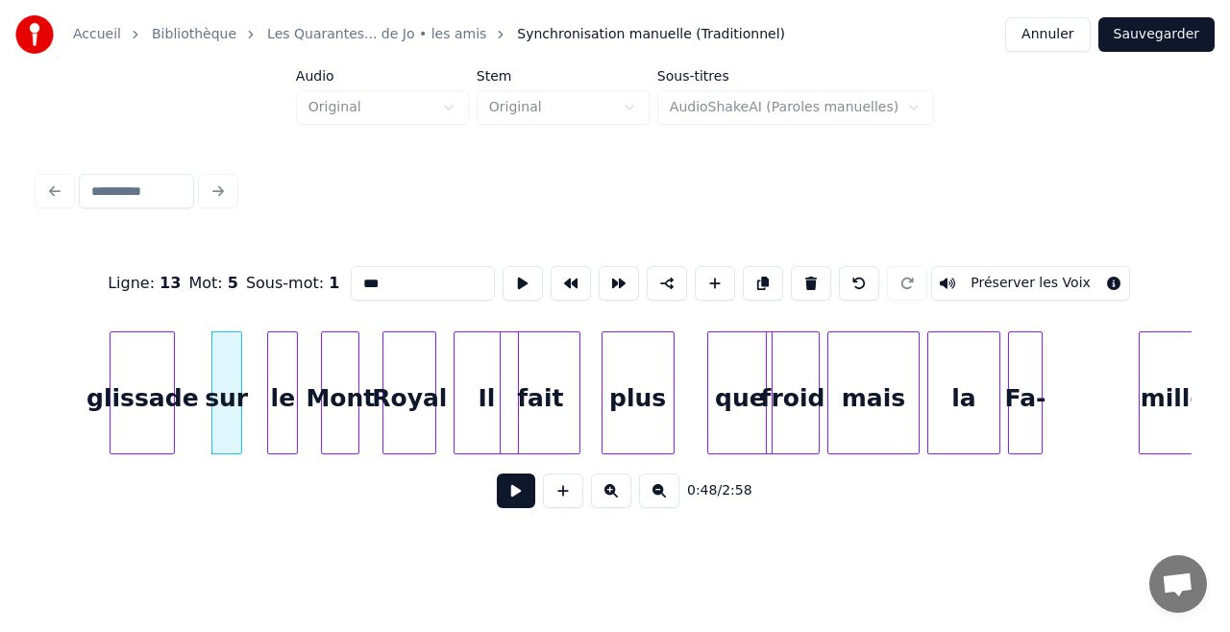
click at [127, 380] on div "glissade" at bounding box center [142, 397] width 63 height 131
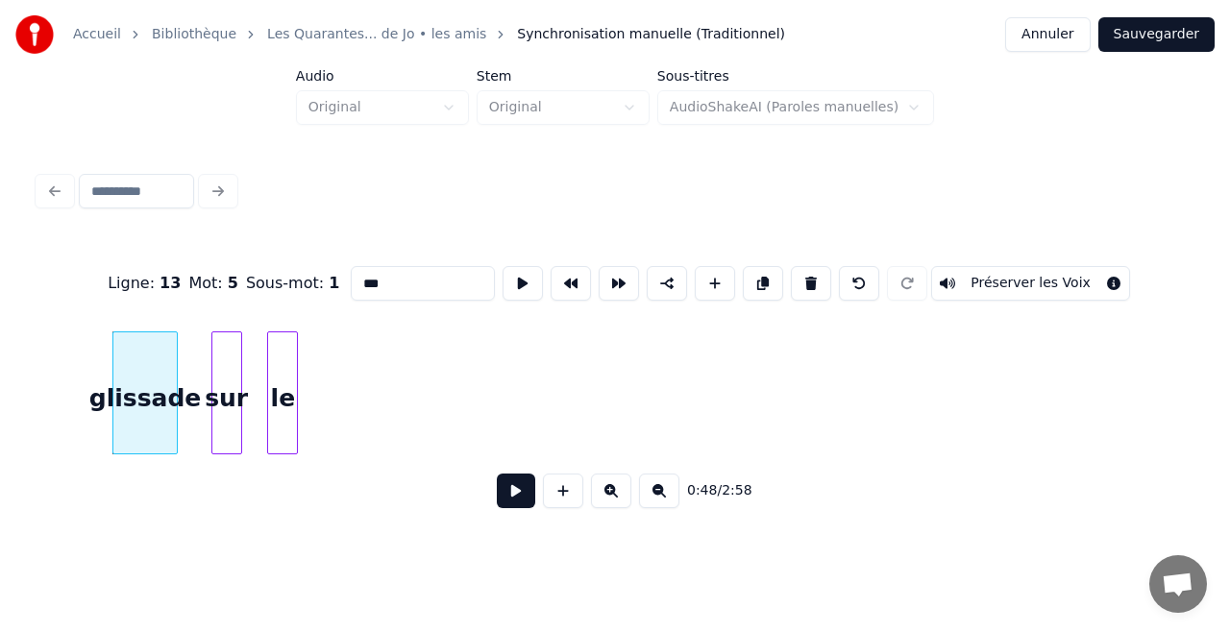
scroll to position [0, 8199]
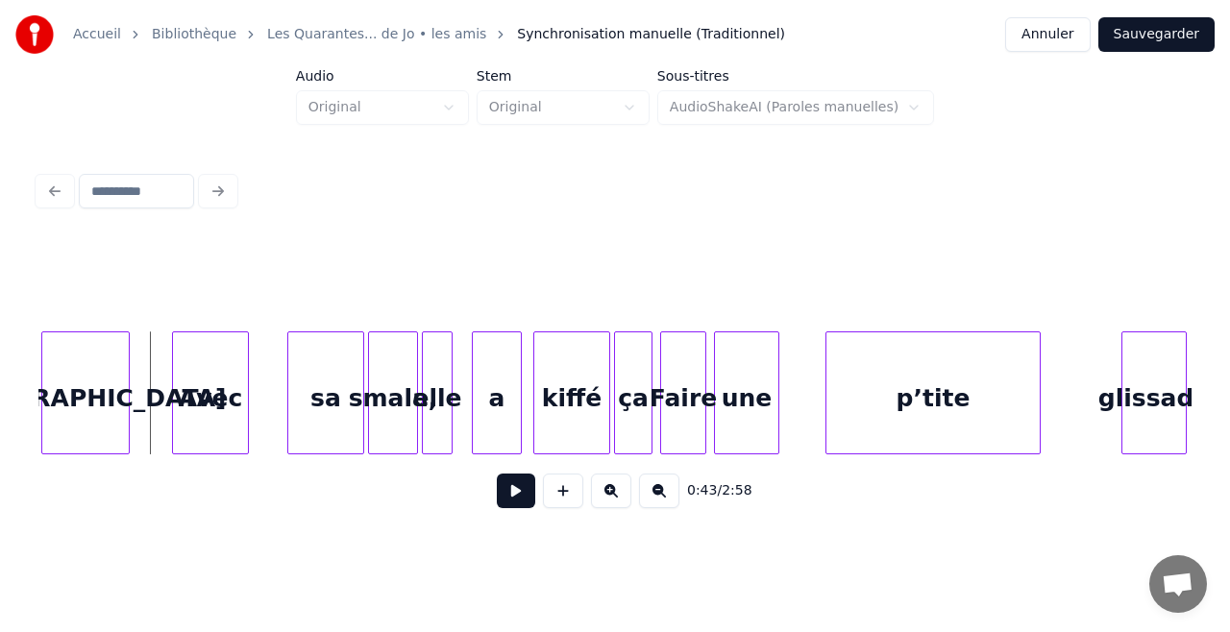
click at [503, 494] on button at bounding box center [516, 491] width 38 height 35
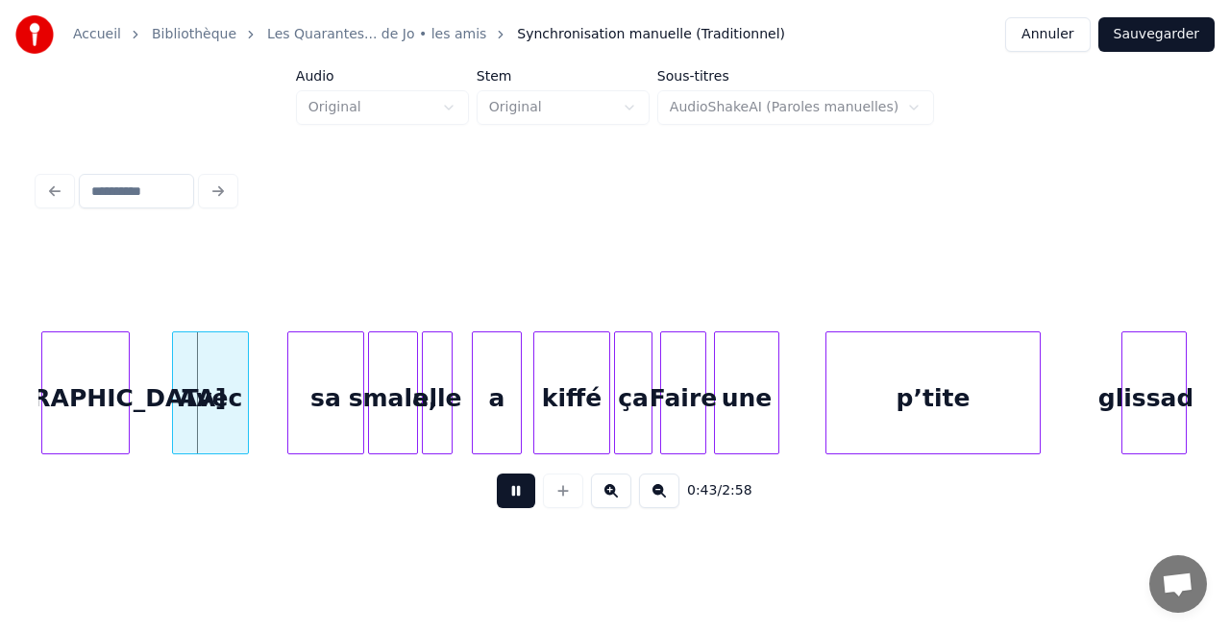
click at [503, 494] on button at bounding box center [516, 491] width 38 height 35
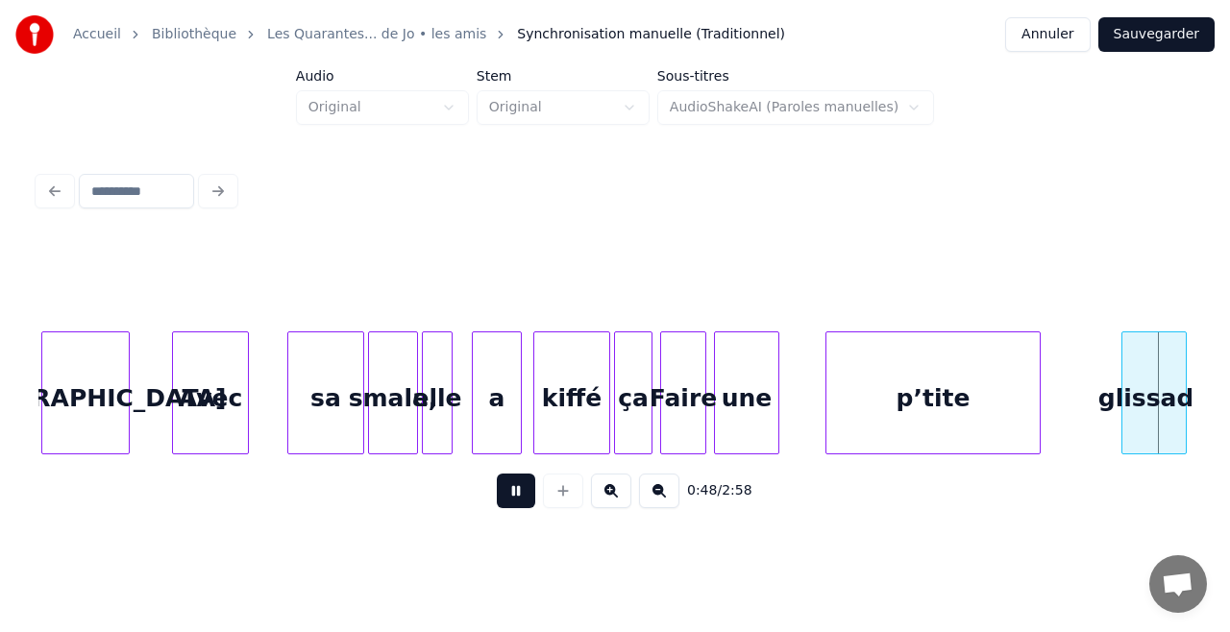
click at [503, 494] on button at bounding box center [516, 491] width 38 height 35
click at [975, 389] on div at bounding box center [977, 392] width 6 height 121
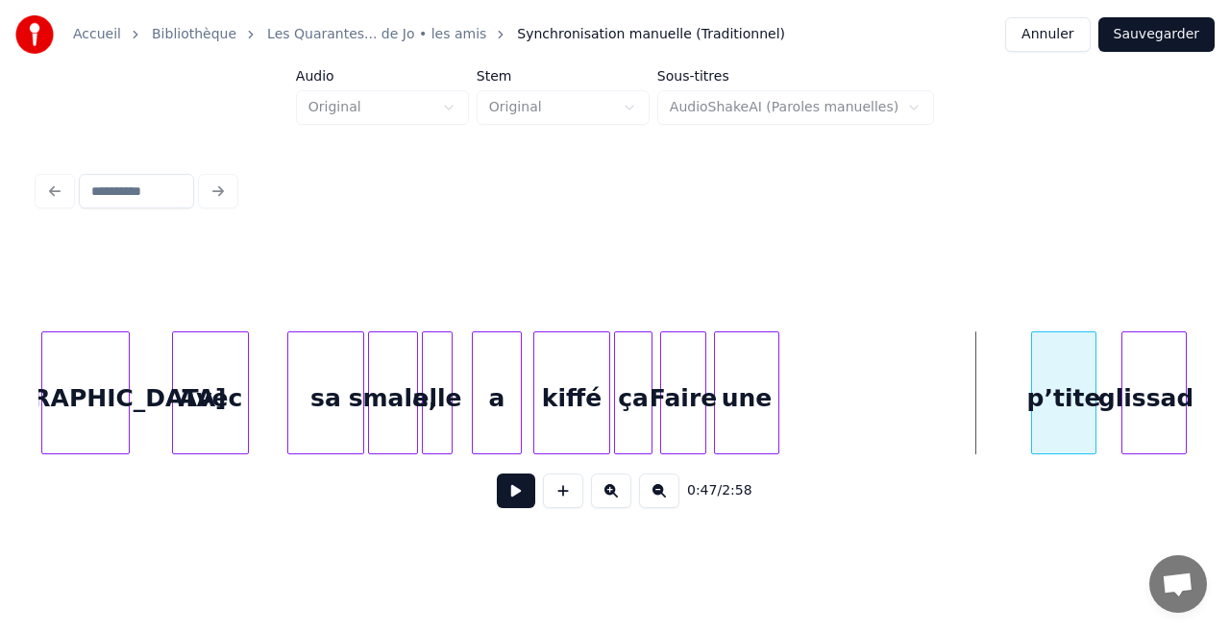
click at [1076, 385] on div "p’tite" at bounding box center [1063, 397] width 63 height 131
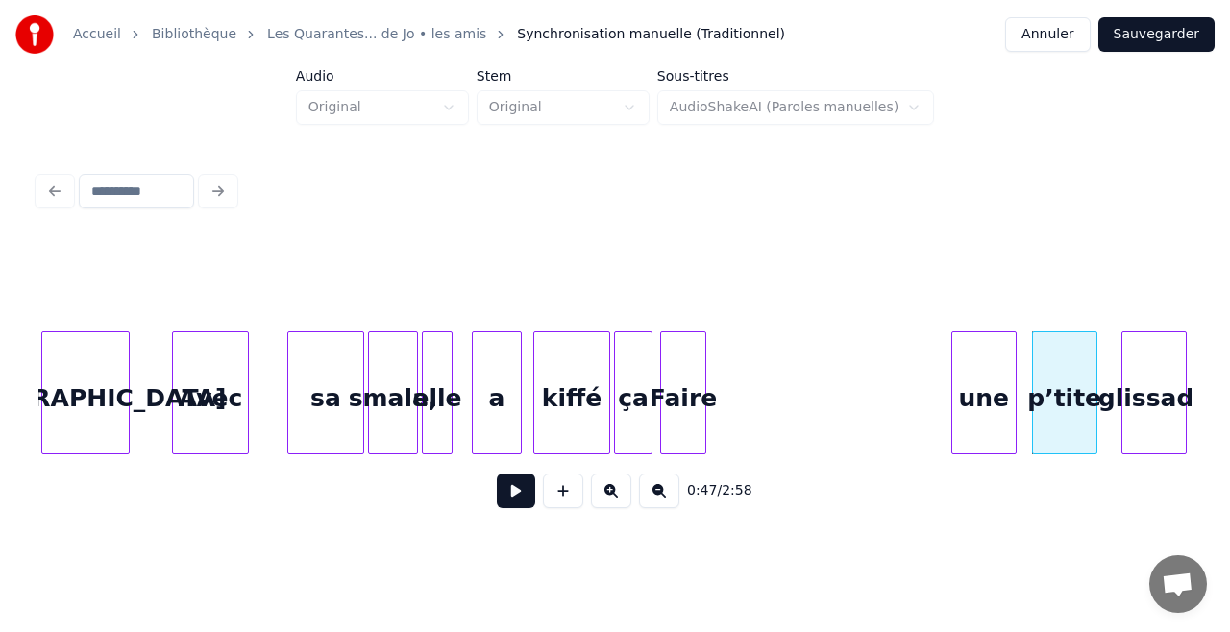
click at [984, 385] on div "une" at bounding box center [983, 397] width 63 height 131
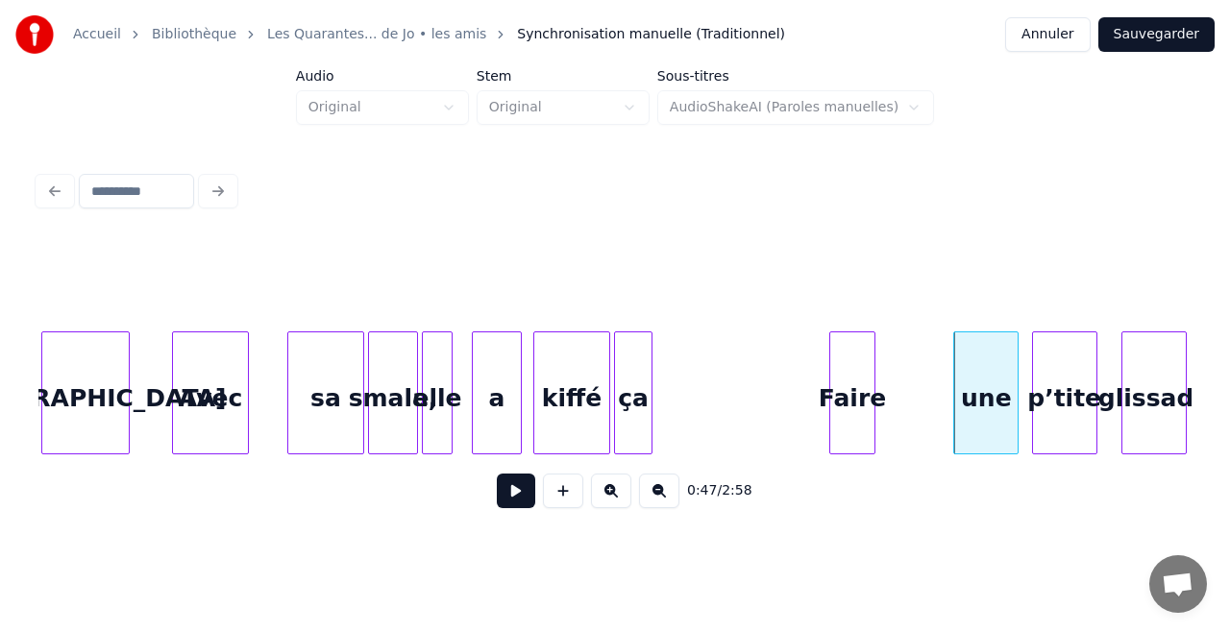
click at [865, 377] on div "Faire" at bounding box center [852, 397] width 44 height 131
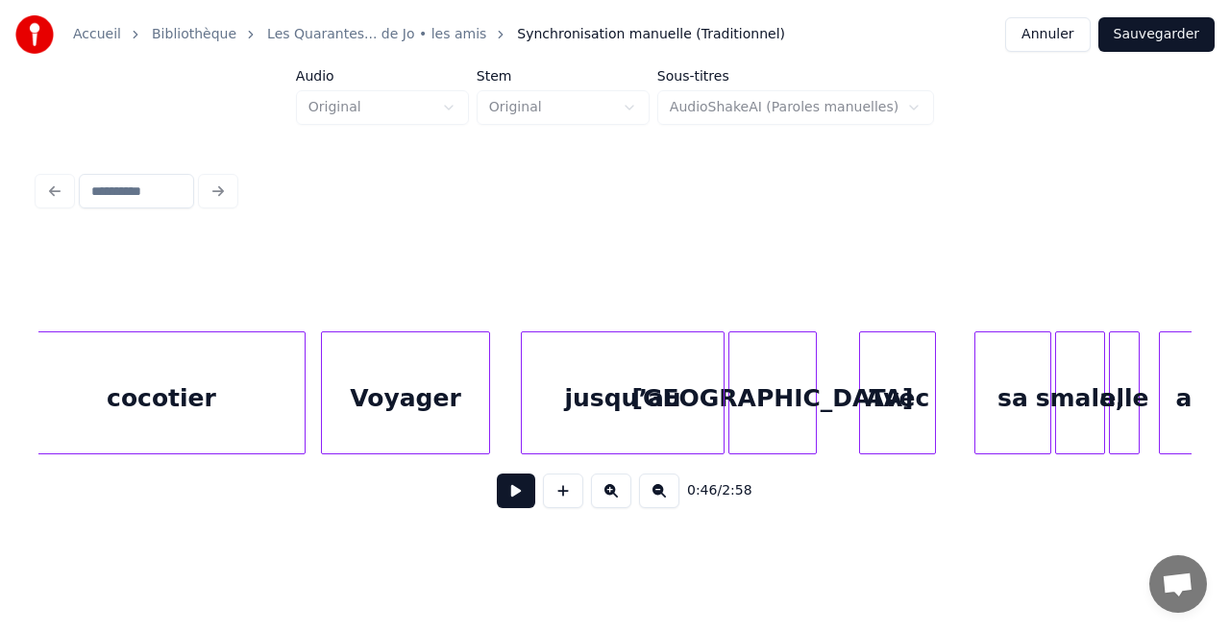
scroll to position [0, 7507]
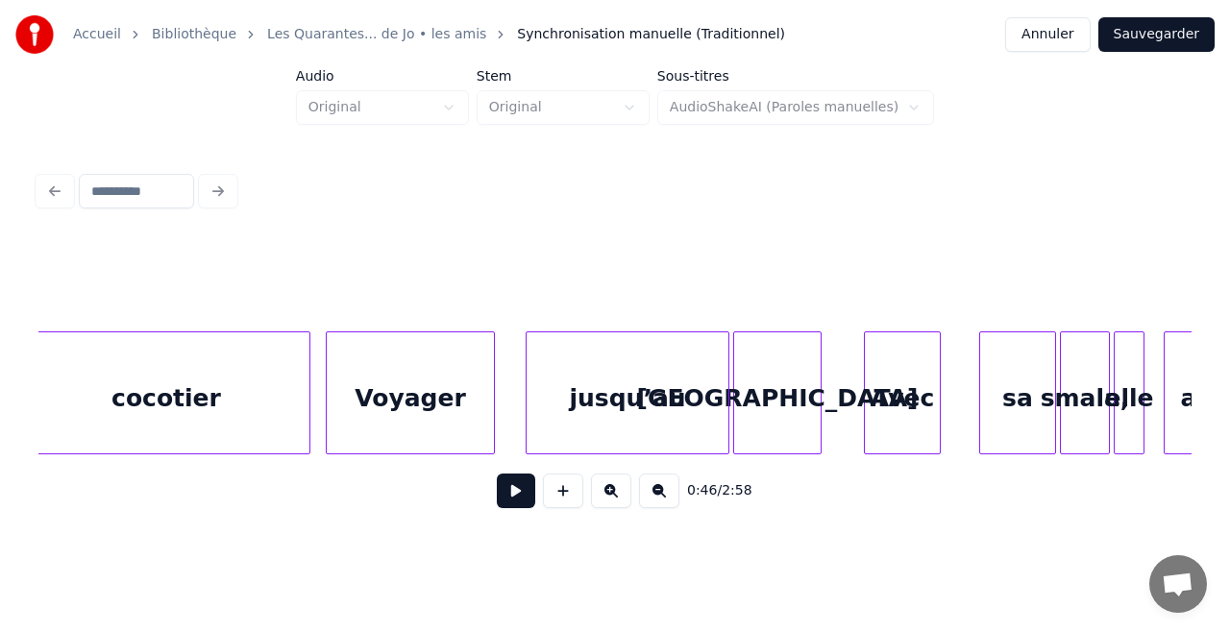
click at [513, 498] on button at bounding box center [516, 491] width 38 height 35
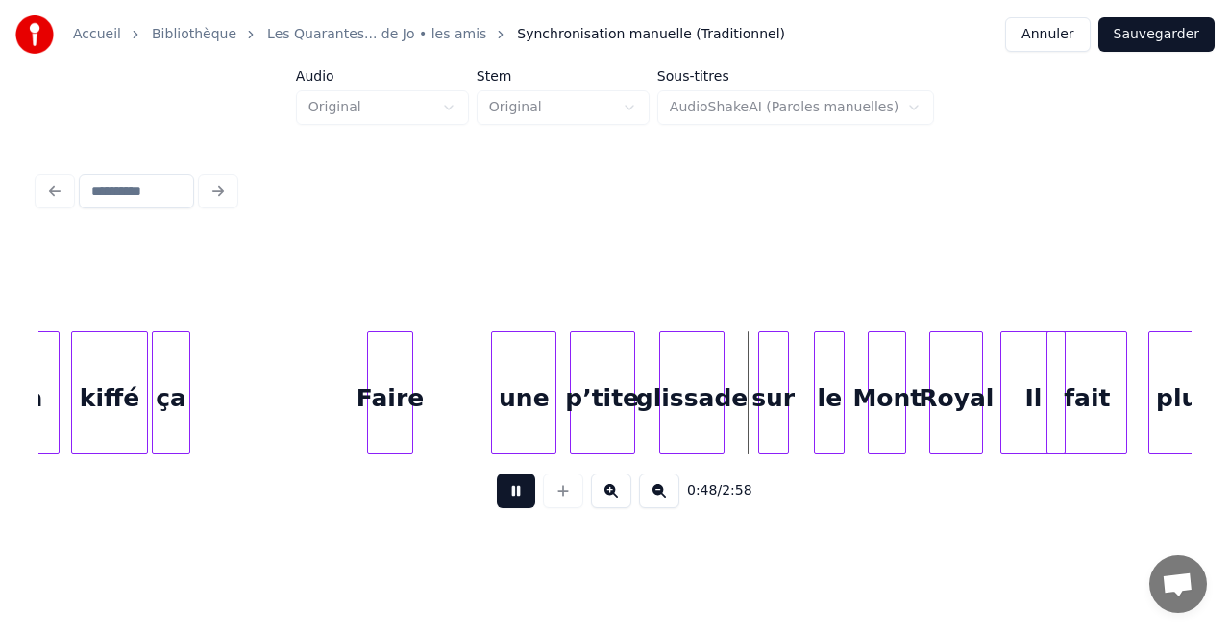
click at [528, 498] on button at bounding box center [516, 491] width 38 height 35
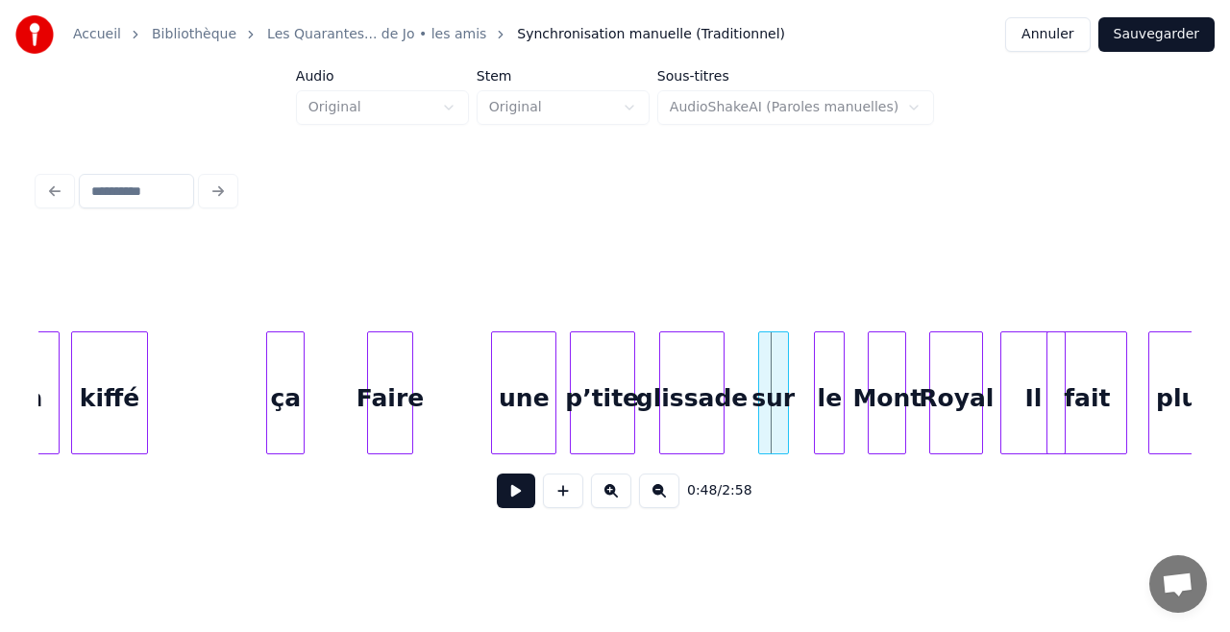
click at [289, 398] on div "ça" at bounding box center [285, 397] width 37 height 131
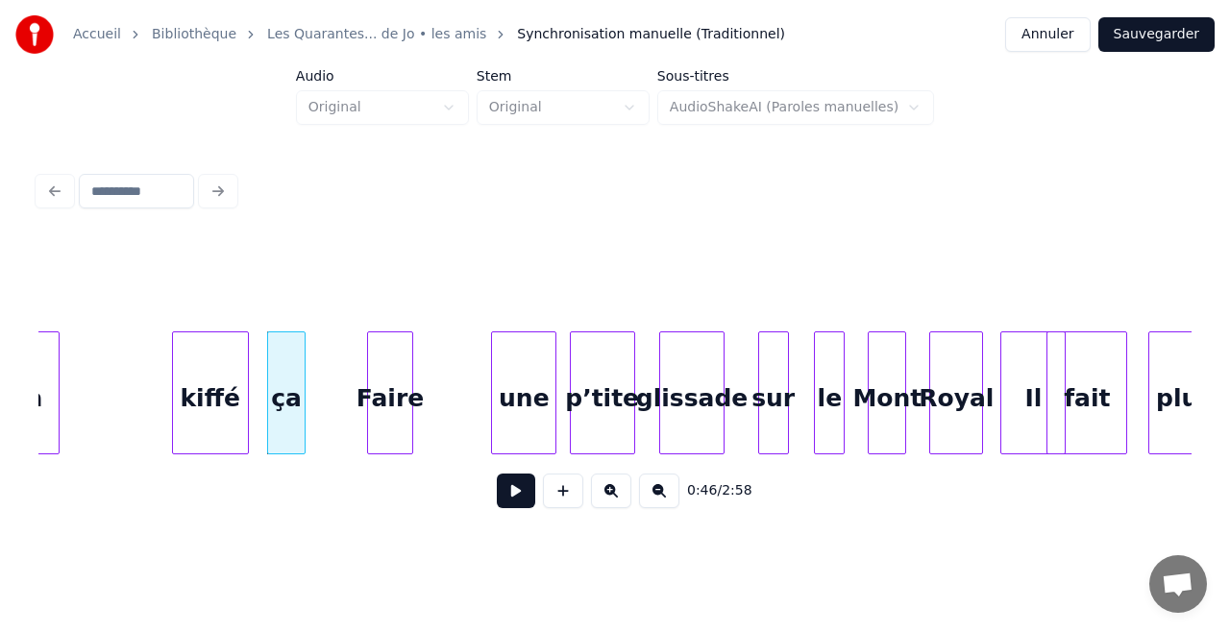
click at [191, 387] on div "kiffé" at bounding box center [210, 397] width 75 height 131
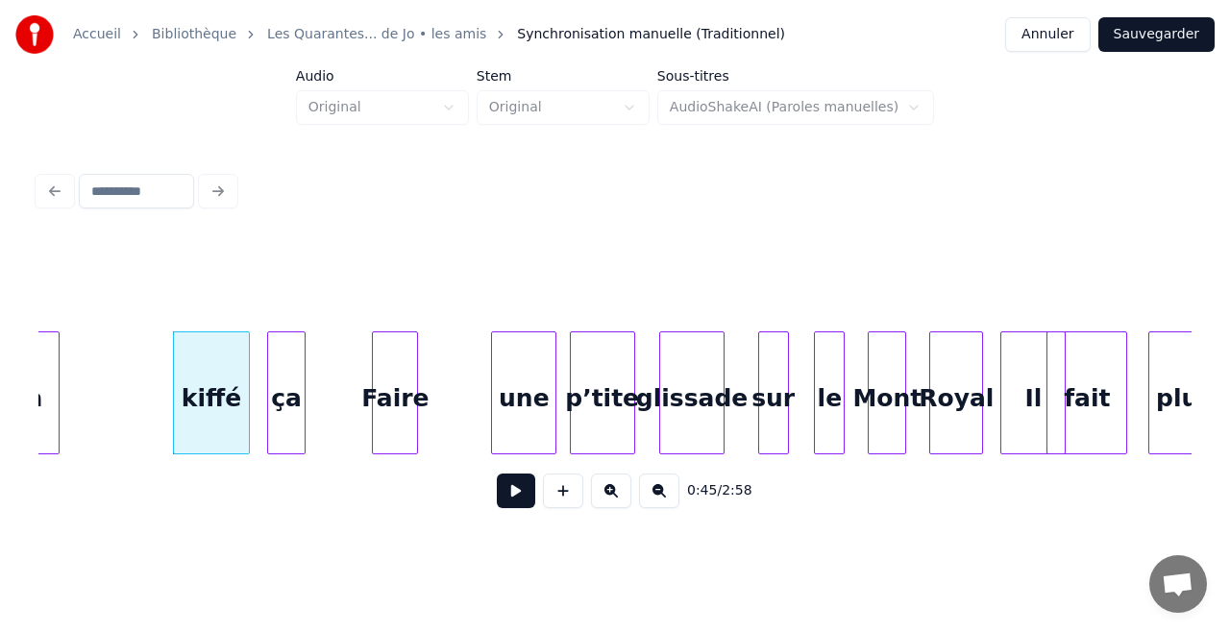
click at [382, 378] on div "Faire" at bounding box center [395, 397] width 44 height 131
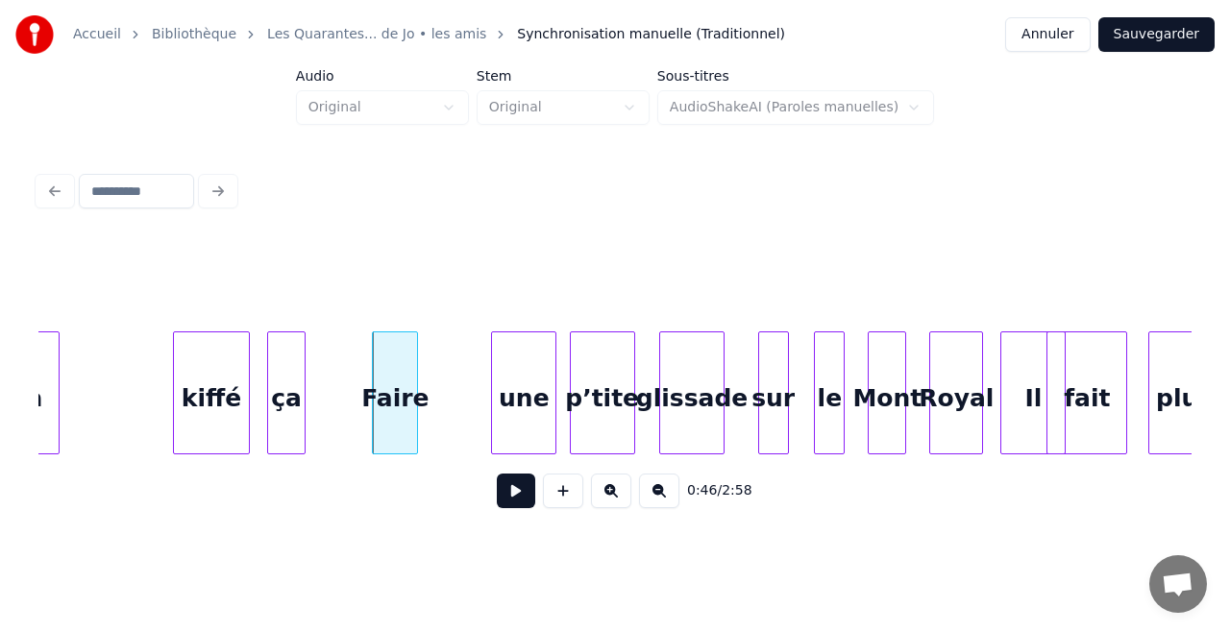
scroll to position [0, 7652]
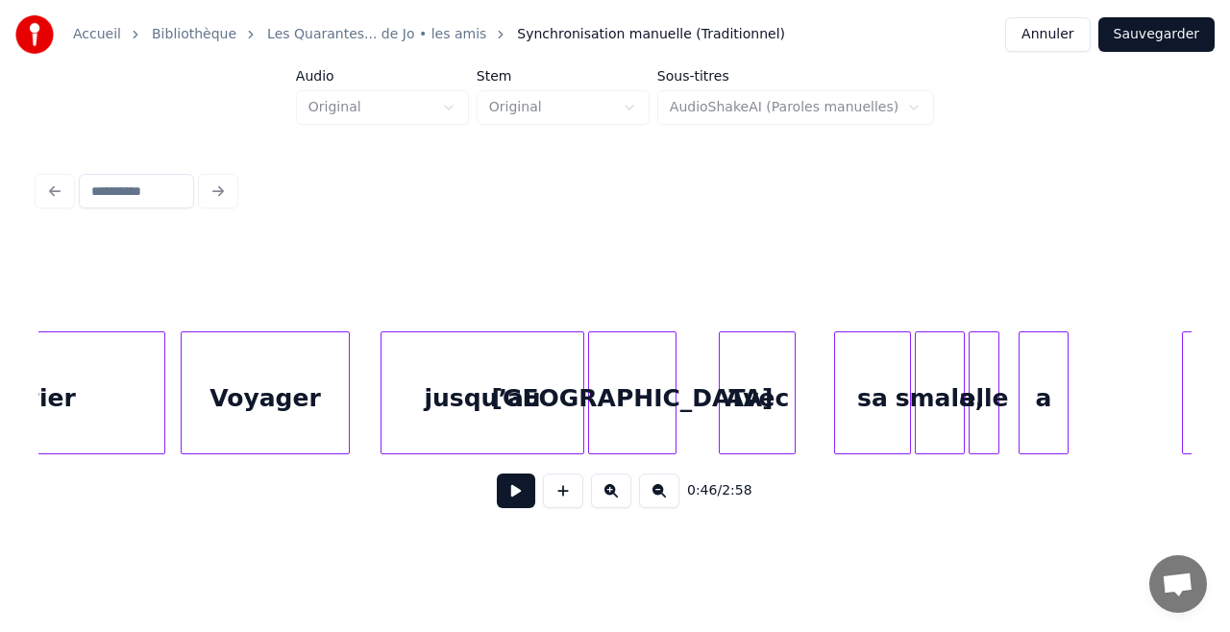
click at [506, 503] on button at bounding box center [516, 491] width 38 height 35
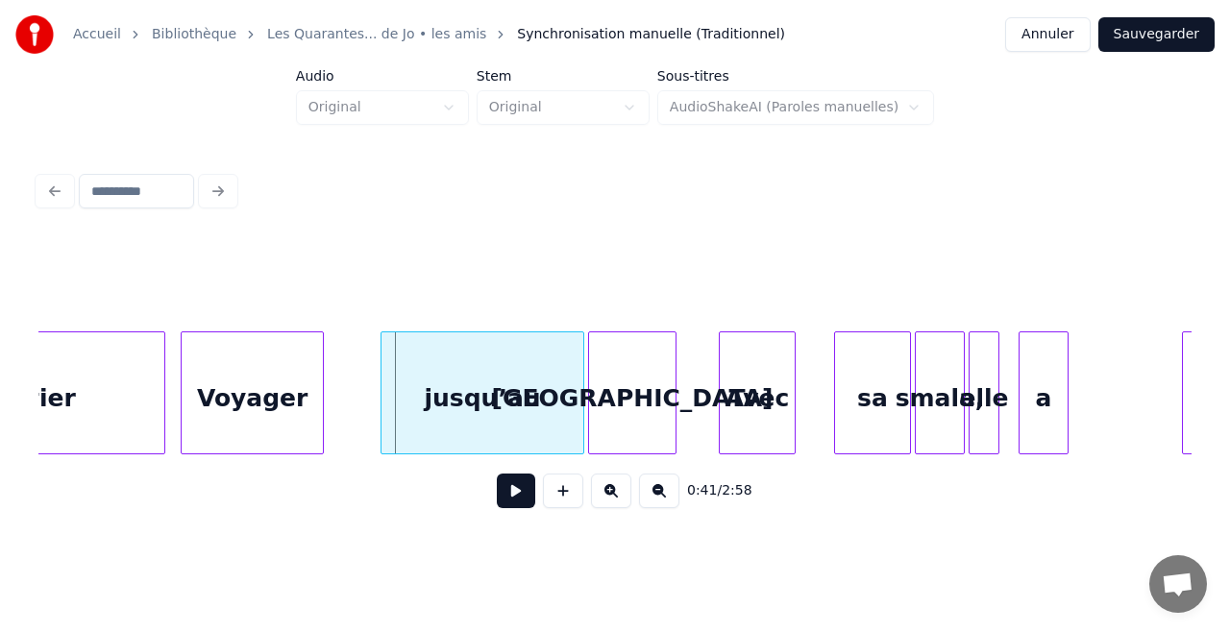
click at [317, 417] on div at bounding box center [320, 392] width 6 height 121
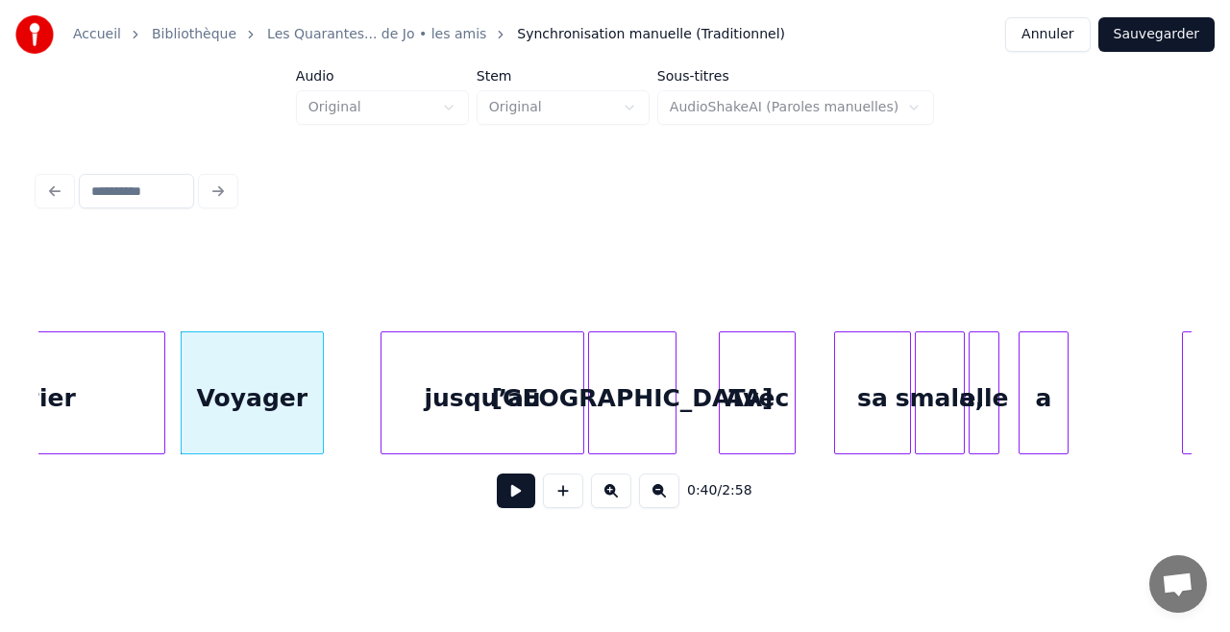
click at [514, 497] on button at bounding box center [516, 491] width 38 height 35
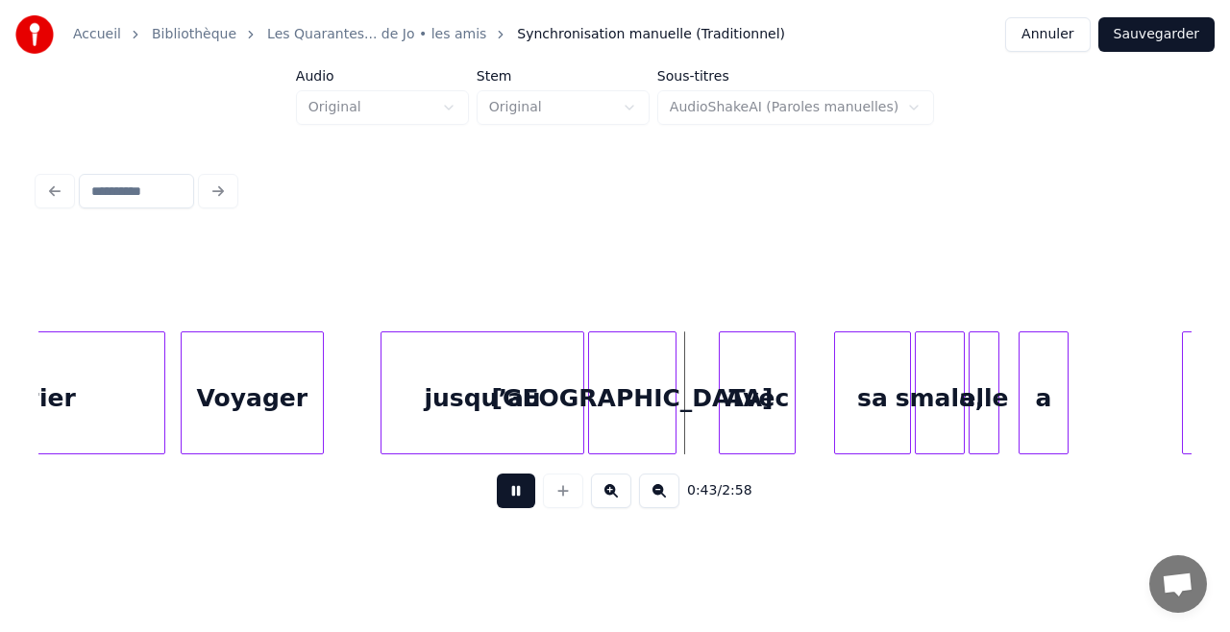
click at [514, 497] on button at bounding box center [516, 491] width 38 height 35
click at [528, 423] on div at bounding box center [528, 392] width 6 height 121
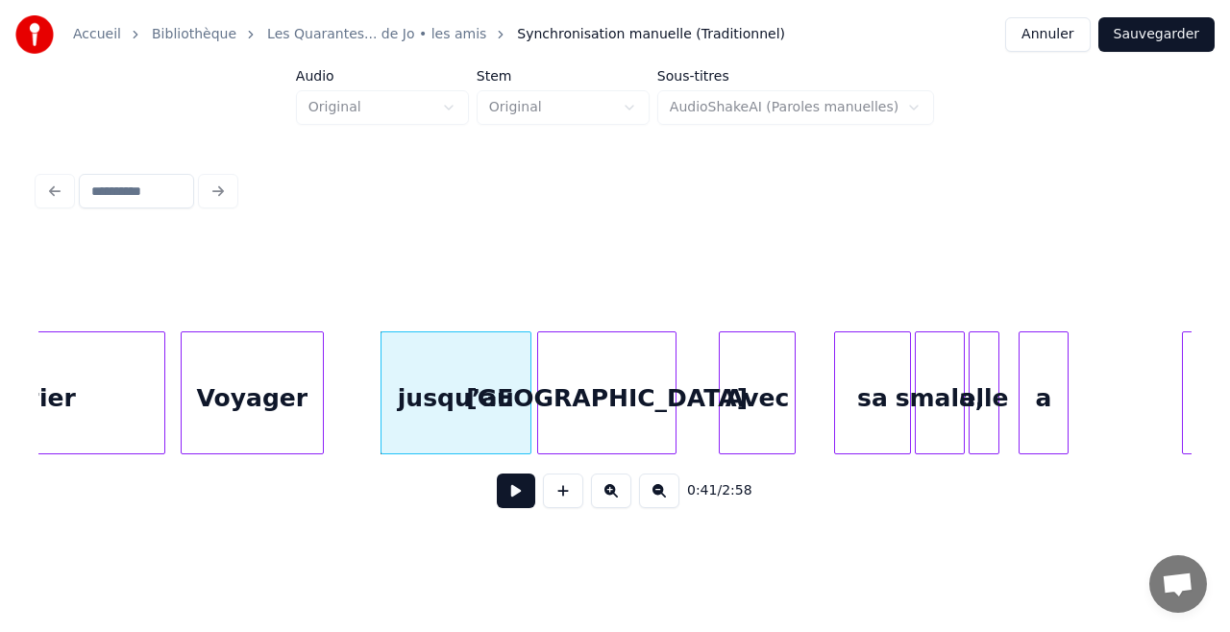
click at [538, 410] on div at bounding box center [541, 392] width 6 height 121
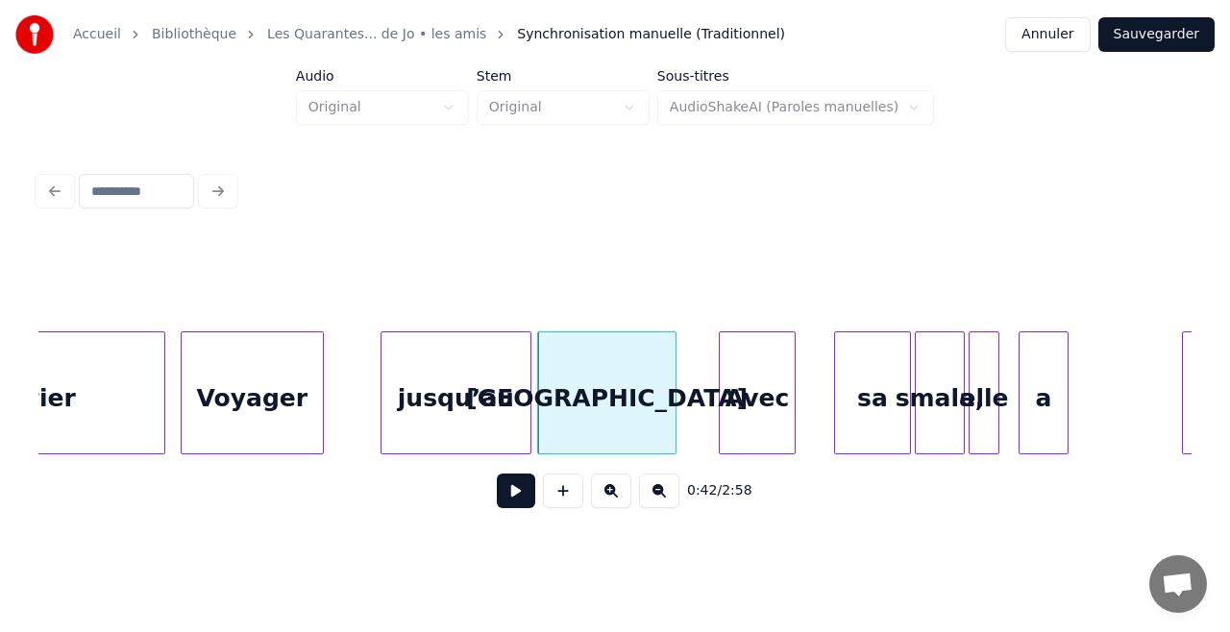
click at [510, 500] on button at bounding box center [516, 491] width 38 height 35
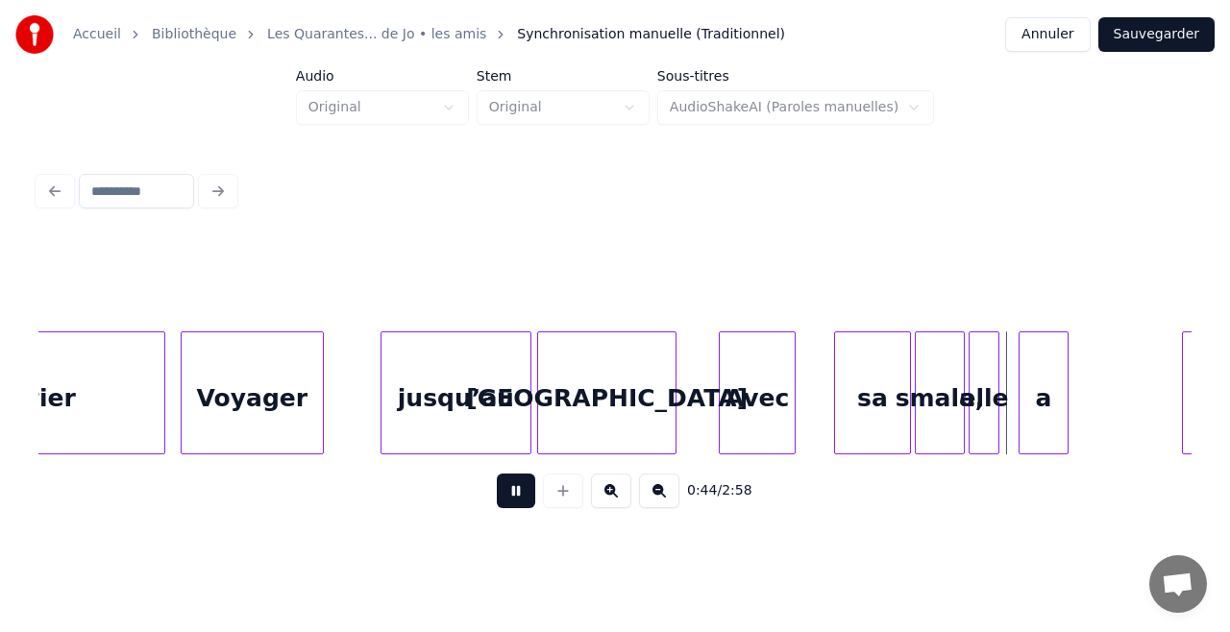
click at [510, 500] on button at bounding box center [516, 491] width 38 height 35
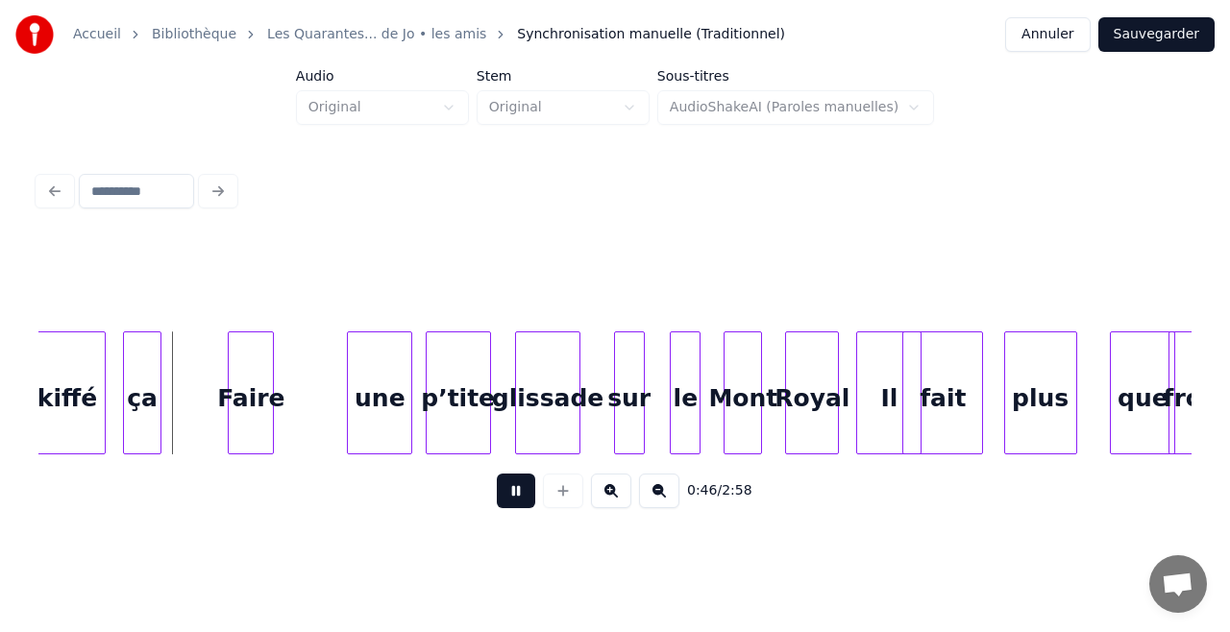
click at [510, 500] on button at bounding box center [516, 491] width 38 height 35
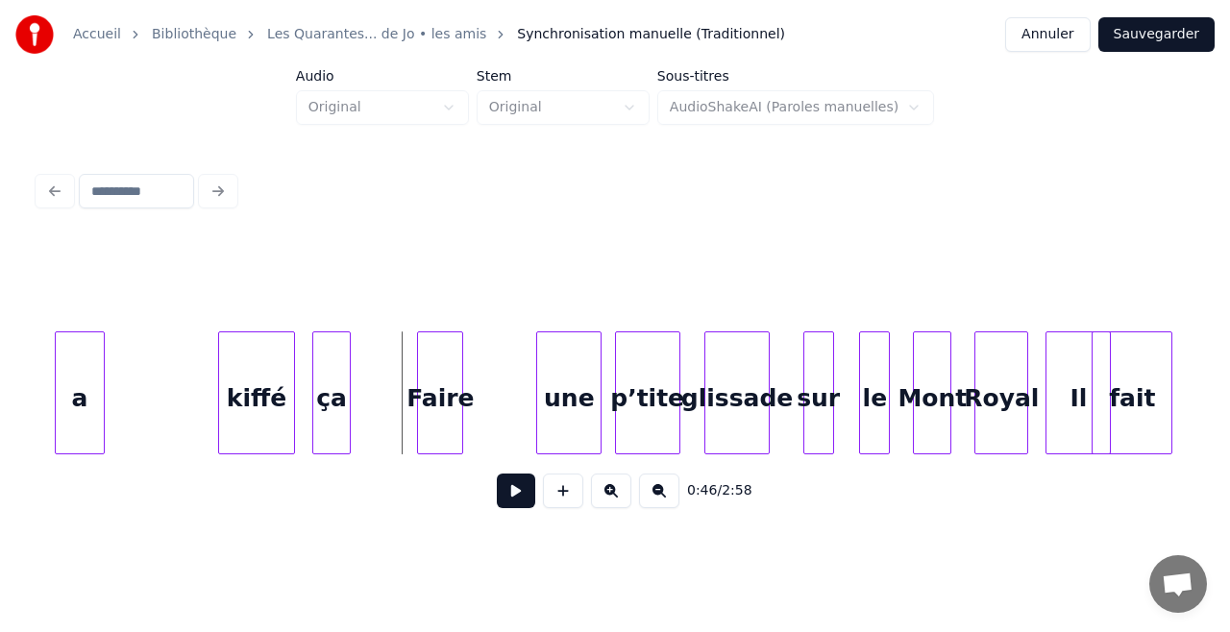
scroll to position [0, 8613]
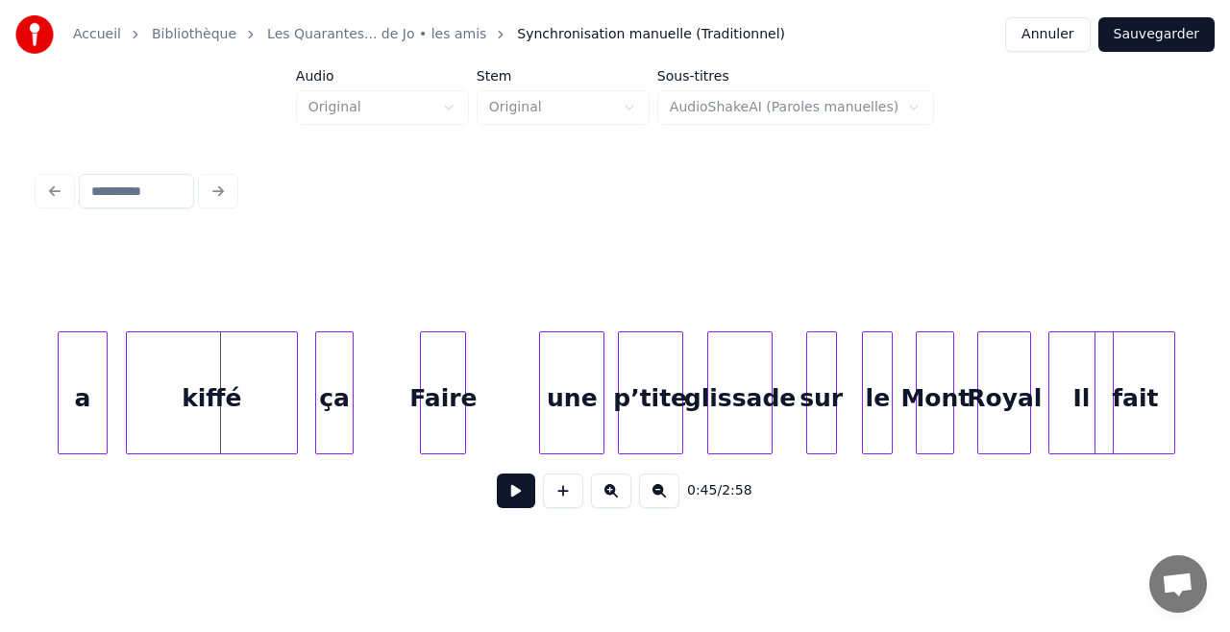
click at [127, 403] on div at bounding box center [130, 392] width 6 height 121
click at [525, 508] on button at bounding box center [516, 491] width 38 height 35
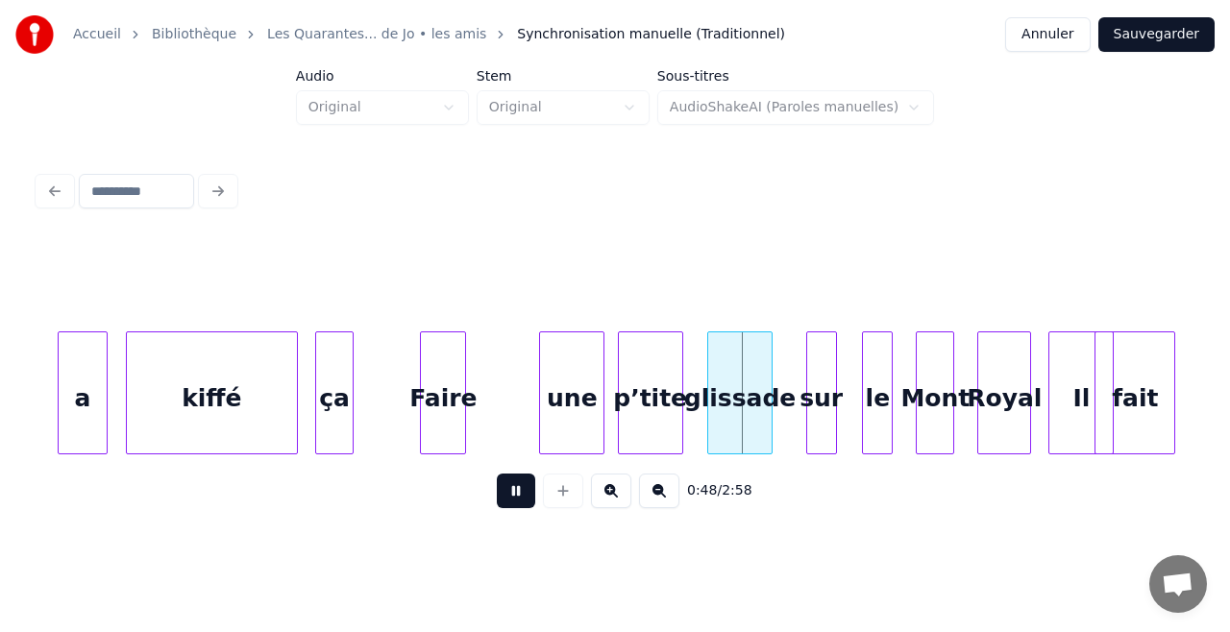
click at [525, 508] on button at bounding box center [516, 491] width 38 height 35
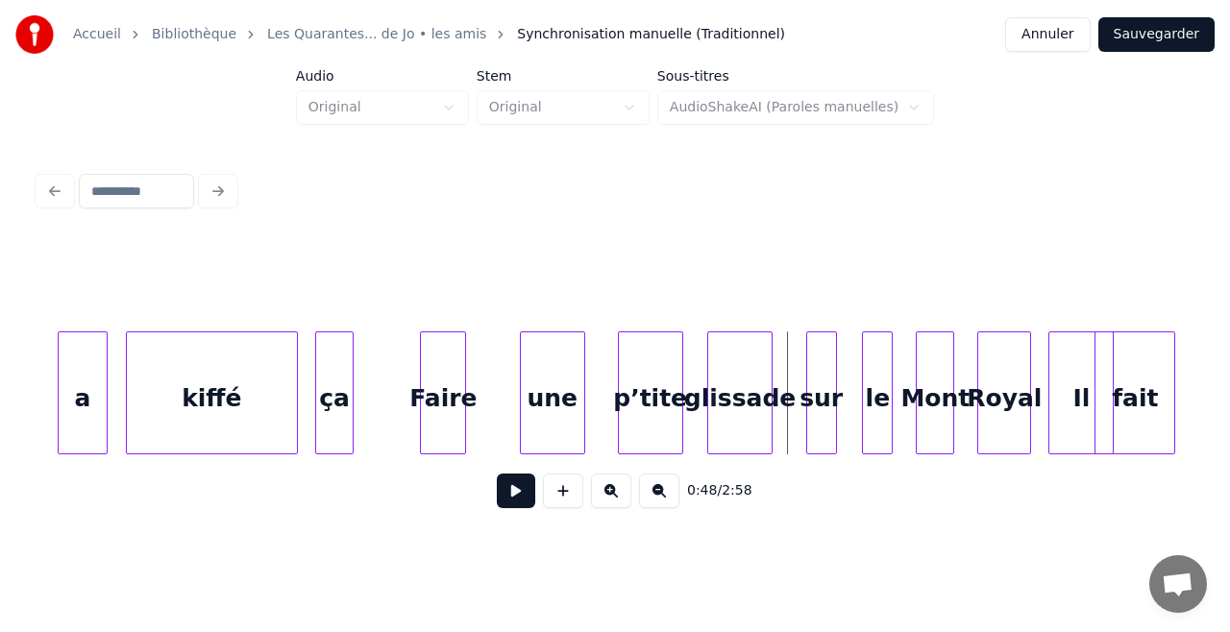
click at [536, 407] on div "une" at bounding box center [552, 397] width 63 height 131
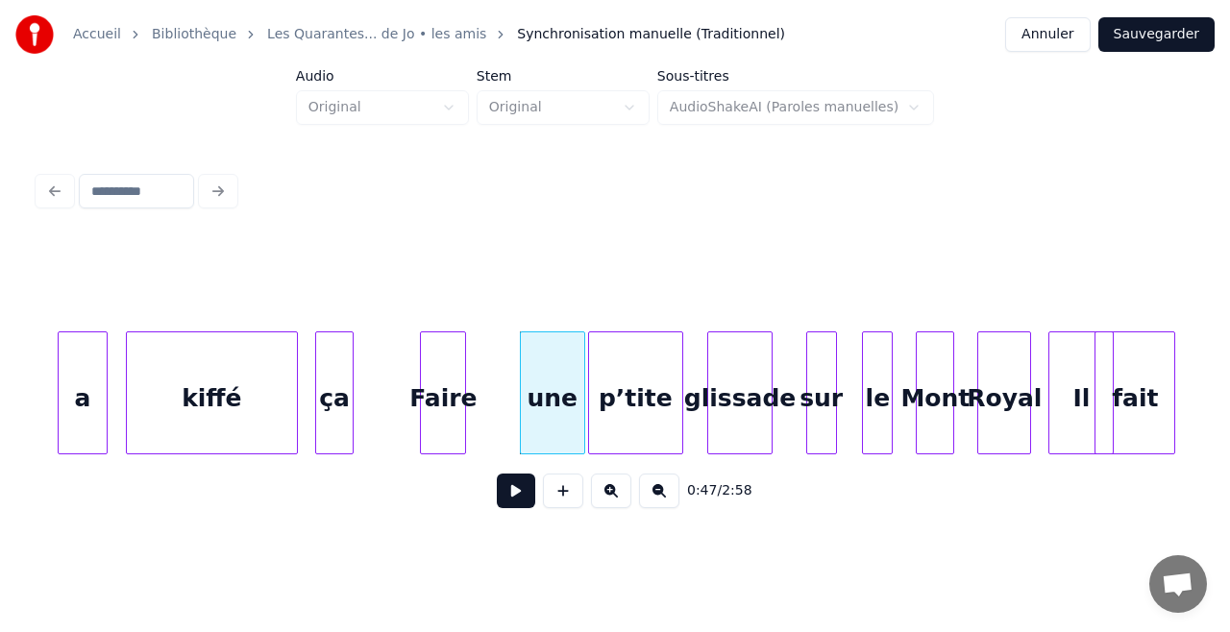
click at [589, 411] on div at bounding box center [592, 392] width 6 height 121
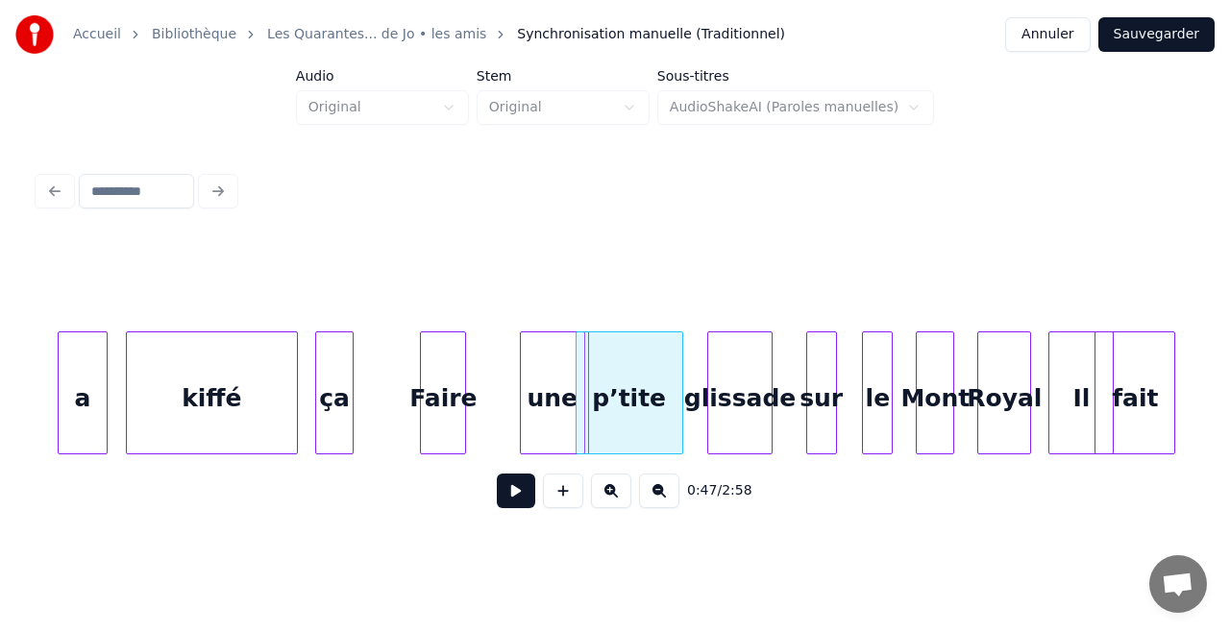
click at [577, 413] on div at bounding box center [580, 392] width 6 height 121
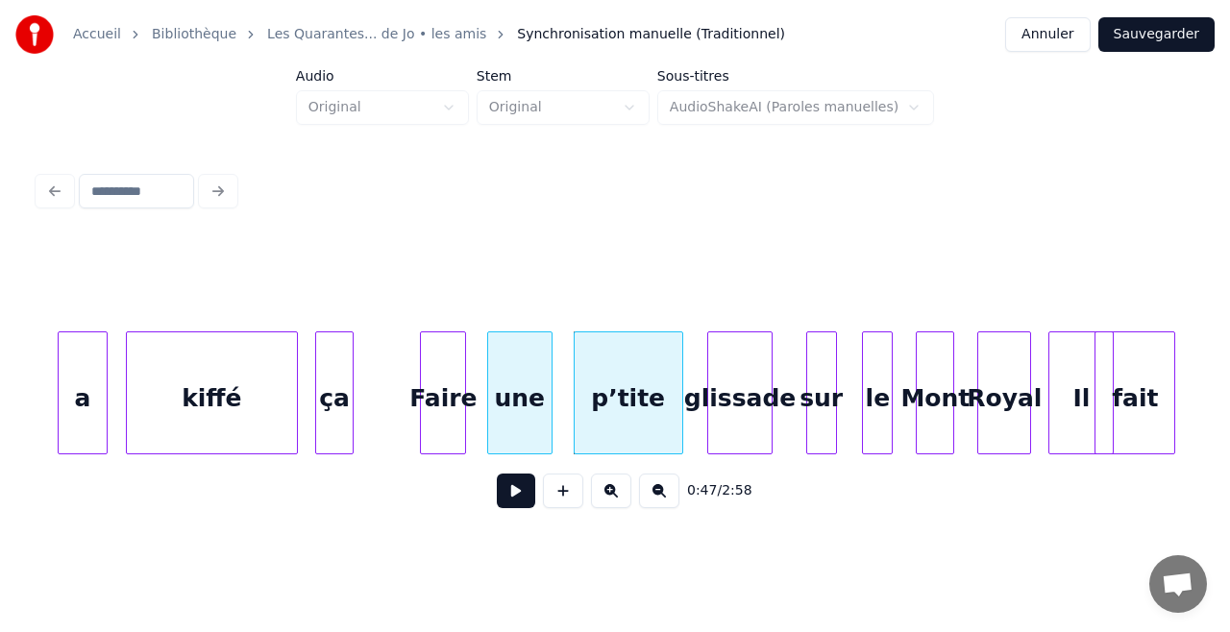
click at [526, 423] on div "une" at bounding box center [519, 397] width 63 height 131
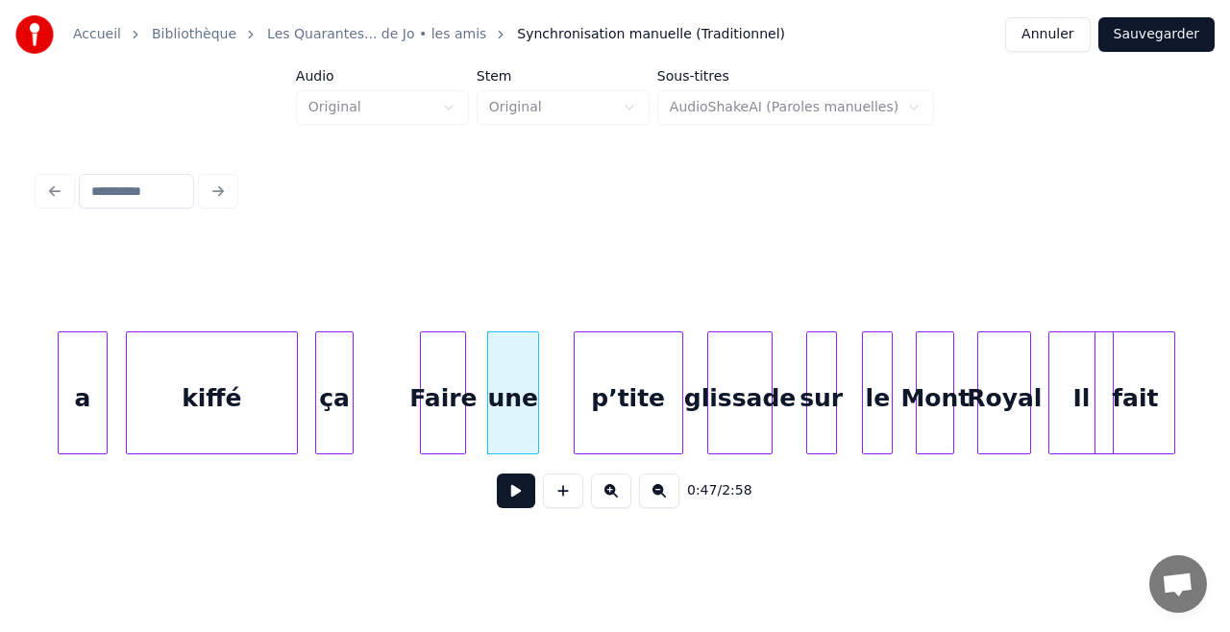
click at [532, 421] on div at bounding box center [535, 392] width 6 height 121
click at [547, 424] on div at bounding box center [550, 392] width 6 height 121
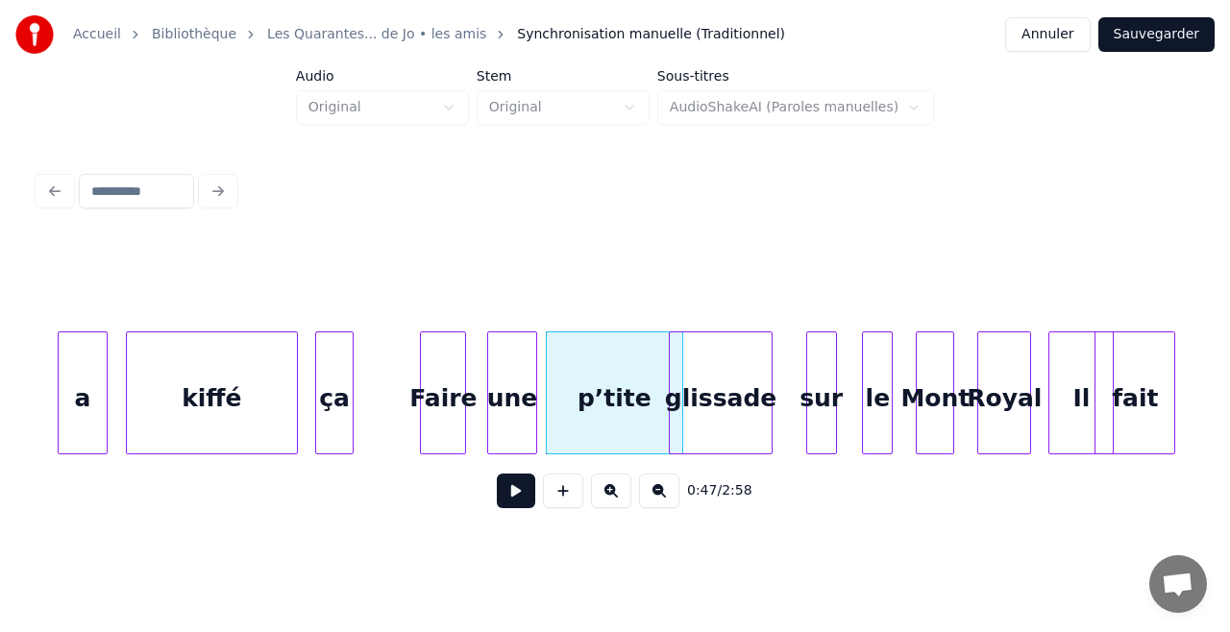
click at [670, 428] on div at bounding box center [673, 392] width 6 height 121
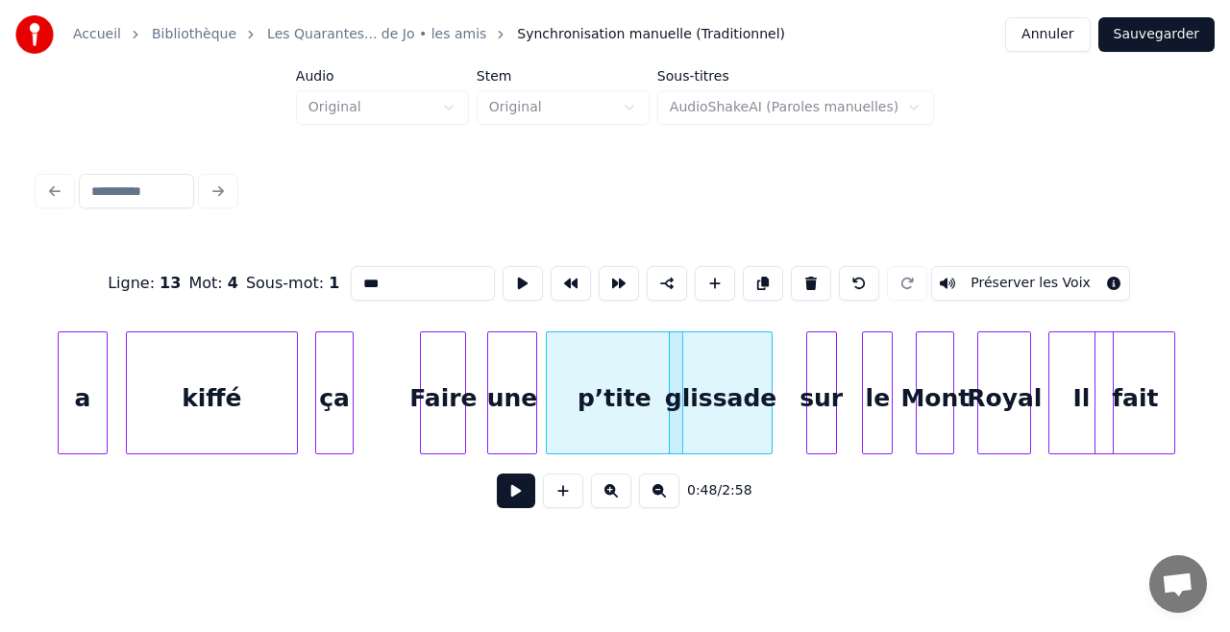
type input "********"
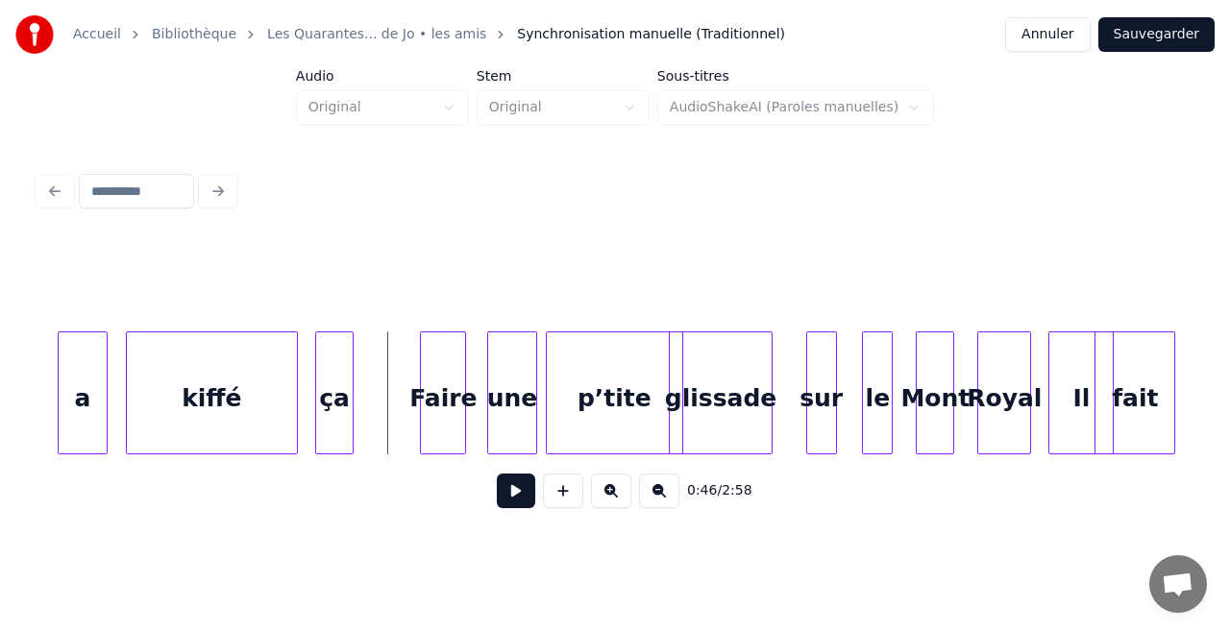
click at [511, 507] on button at bounding box center [516, 491] width 38 height 35
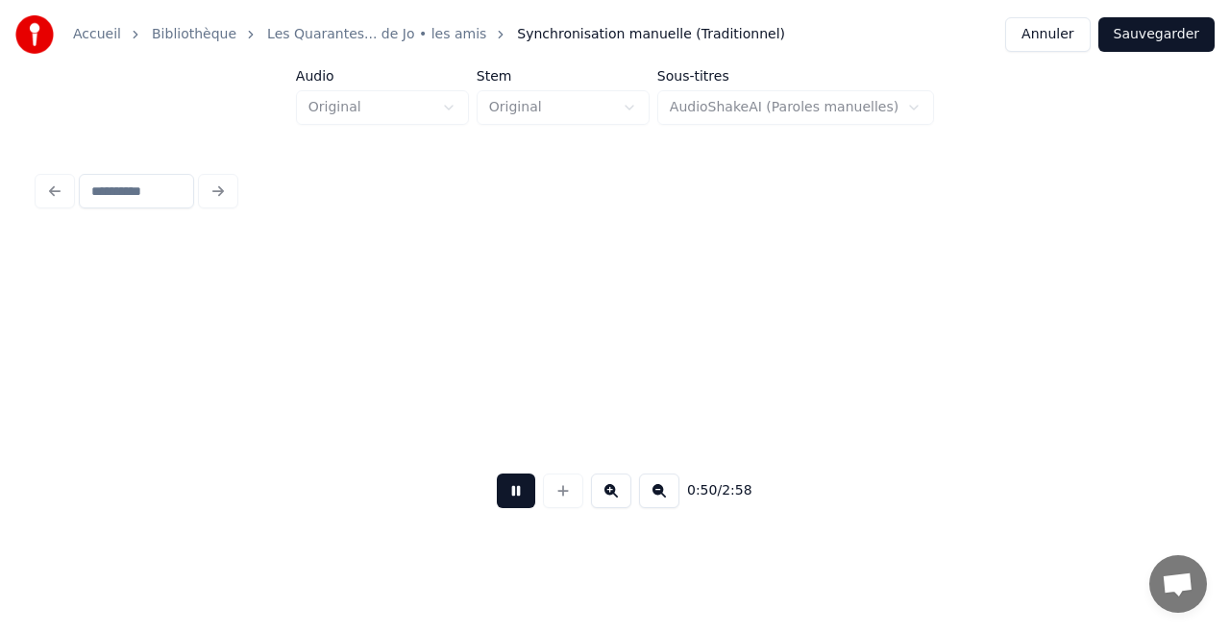
scroll to position [0, 9769]
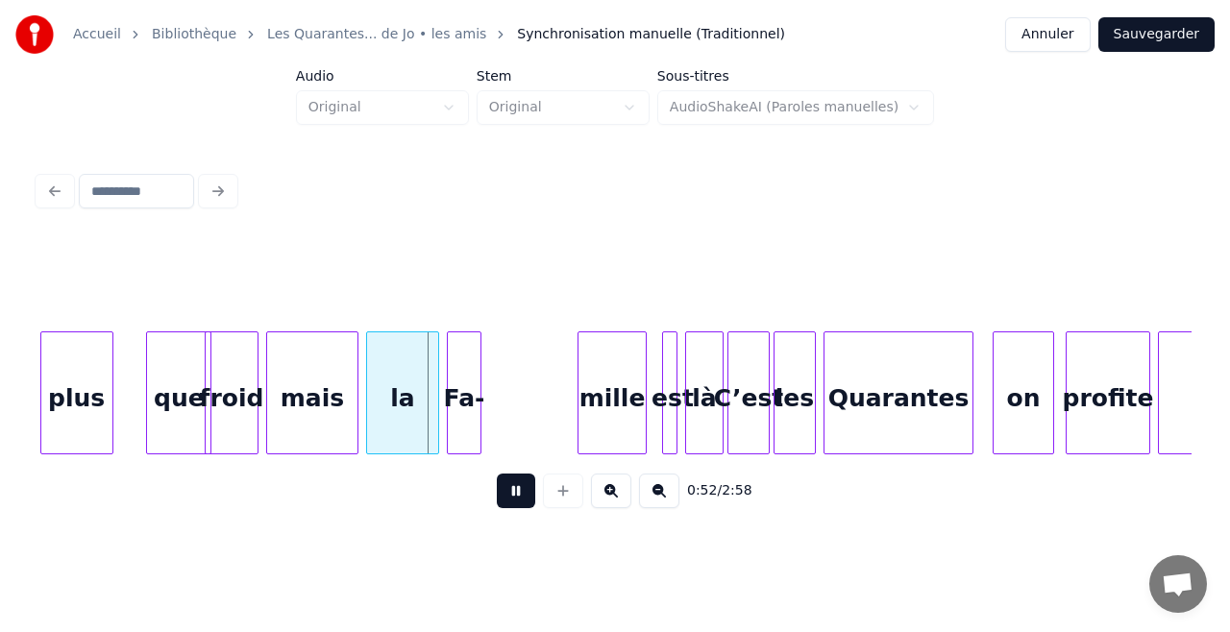
click at [511, 507] on button at bounding box center [516, 491] width 38 height 35
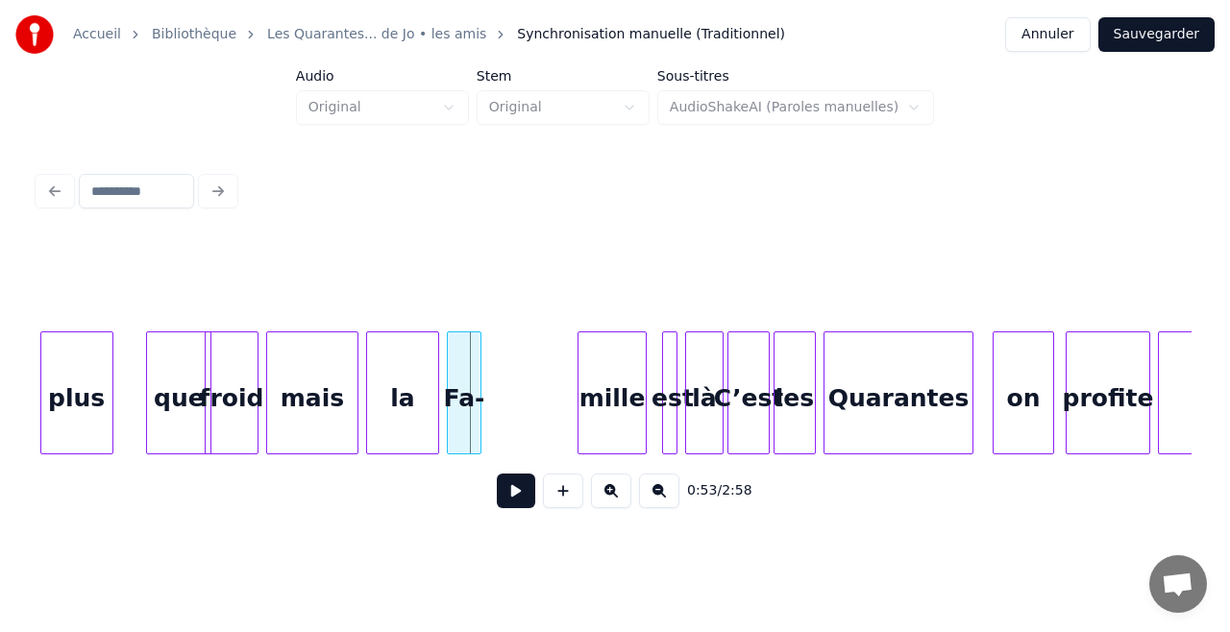
click at [507, 492] on button at bounding box center [516, 491] width 38 height 35
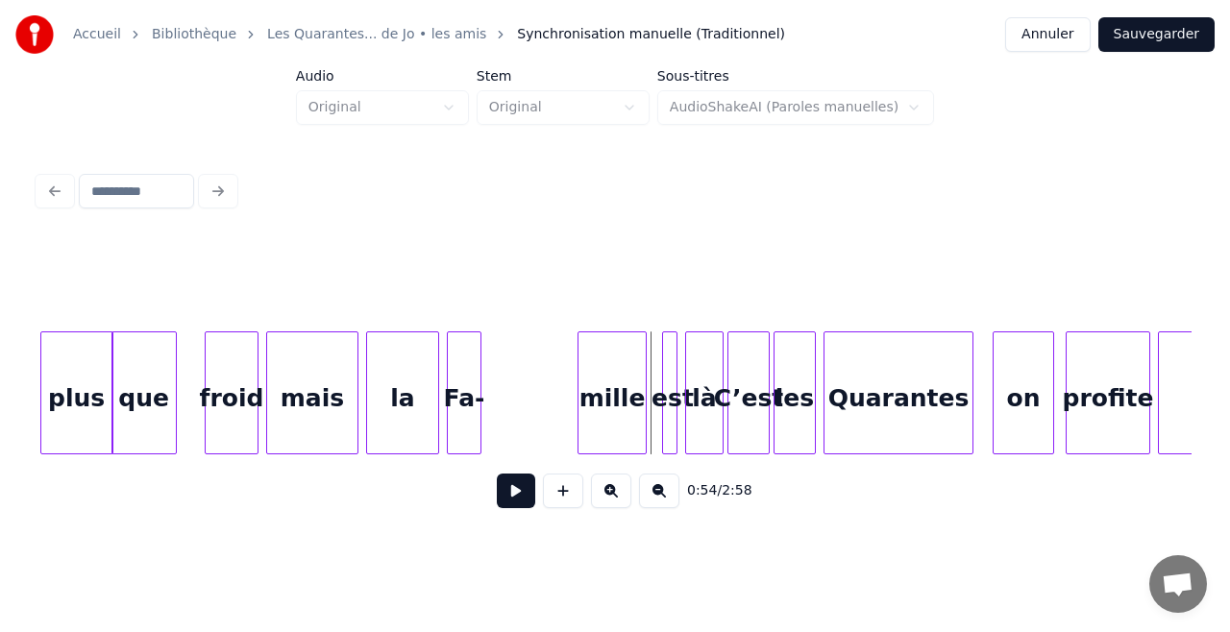
click at [150, 400] on div "que" at bounding box center [143, 397] width 63 height 131
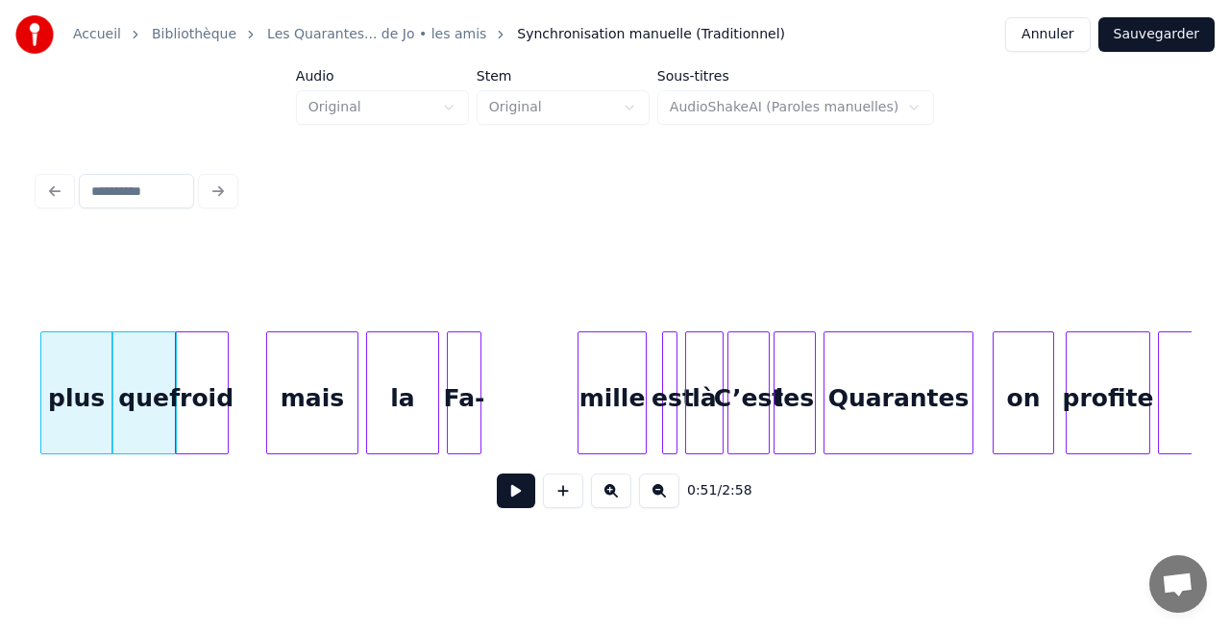
click at [208, 400] on div "froid" at bounding box center [202, 397] width 52 height 131
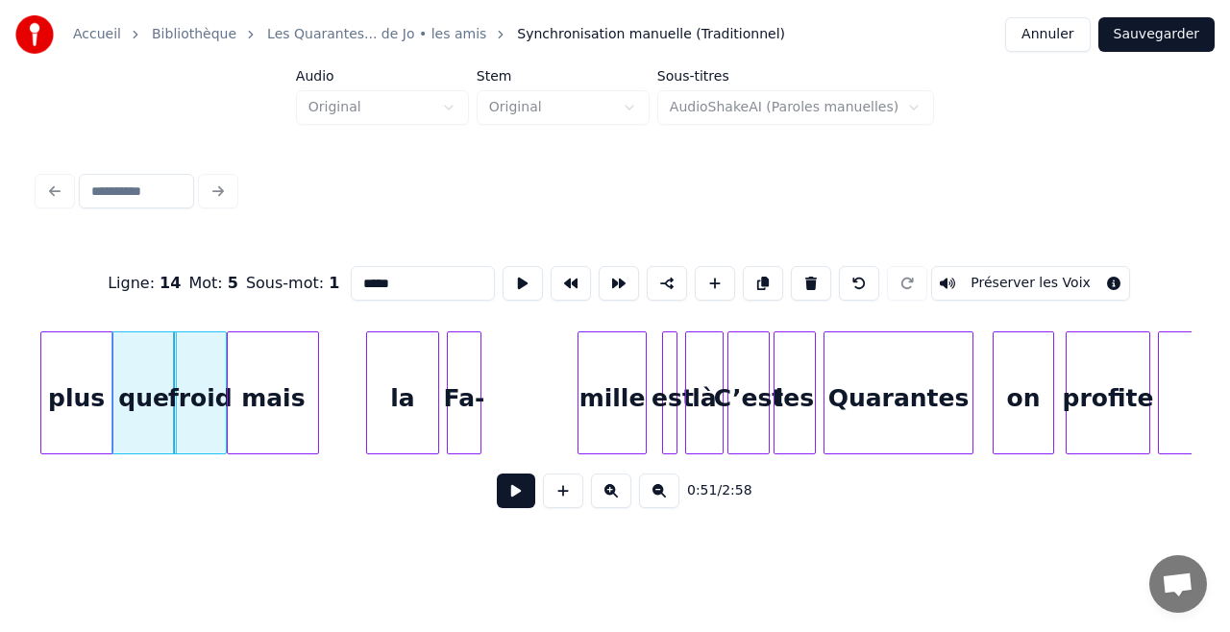
click at [257, 392] on div "mais" at bounding box center [273, 397] width 90 height 131
type input "****"
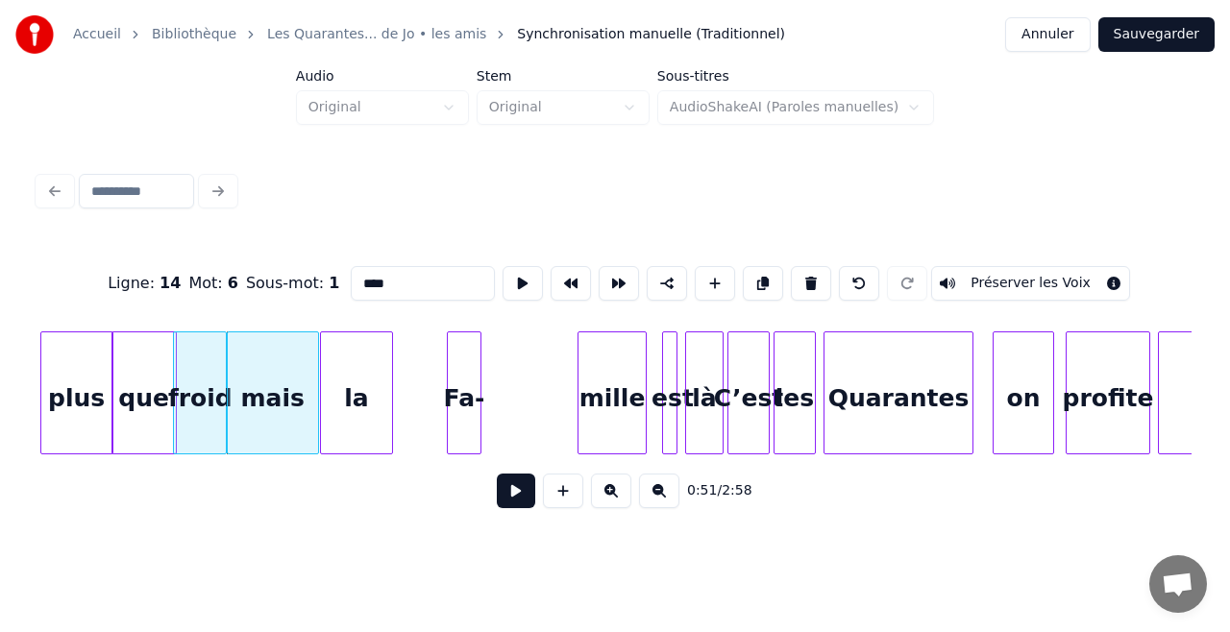
click at [335, 387] on div "la" at bounding box center [356, 397] width 71 height 131
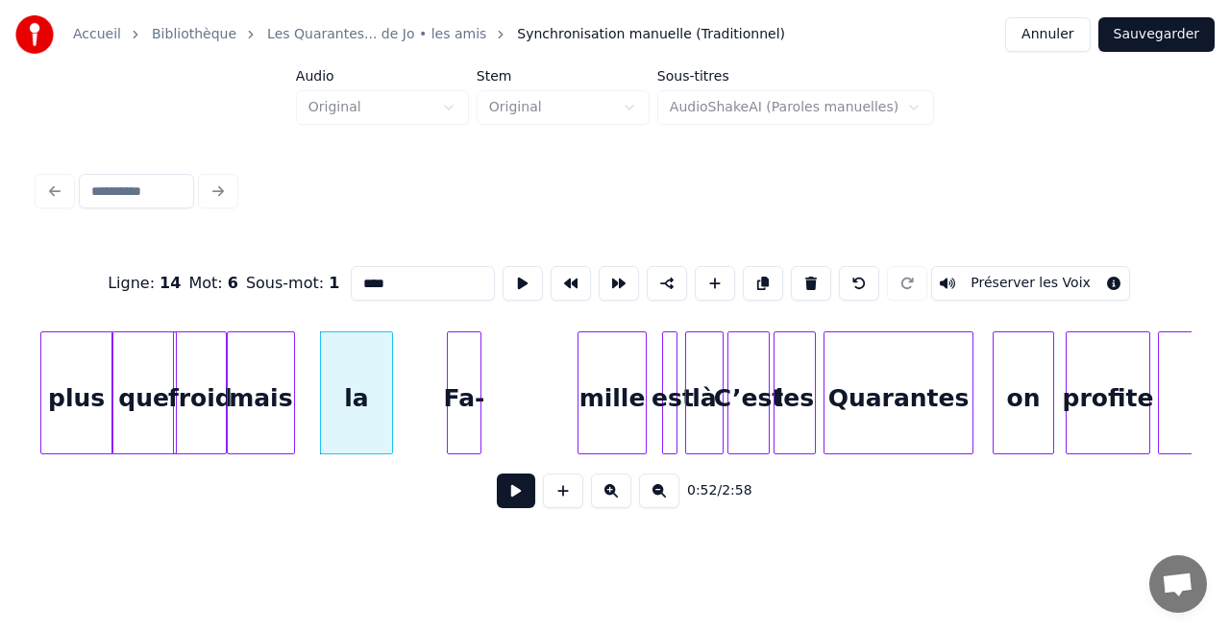
click at [288, 384] on div at bounding box center [291, 392] width 6 height 121
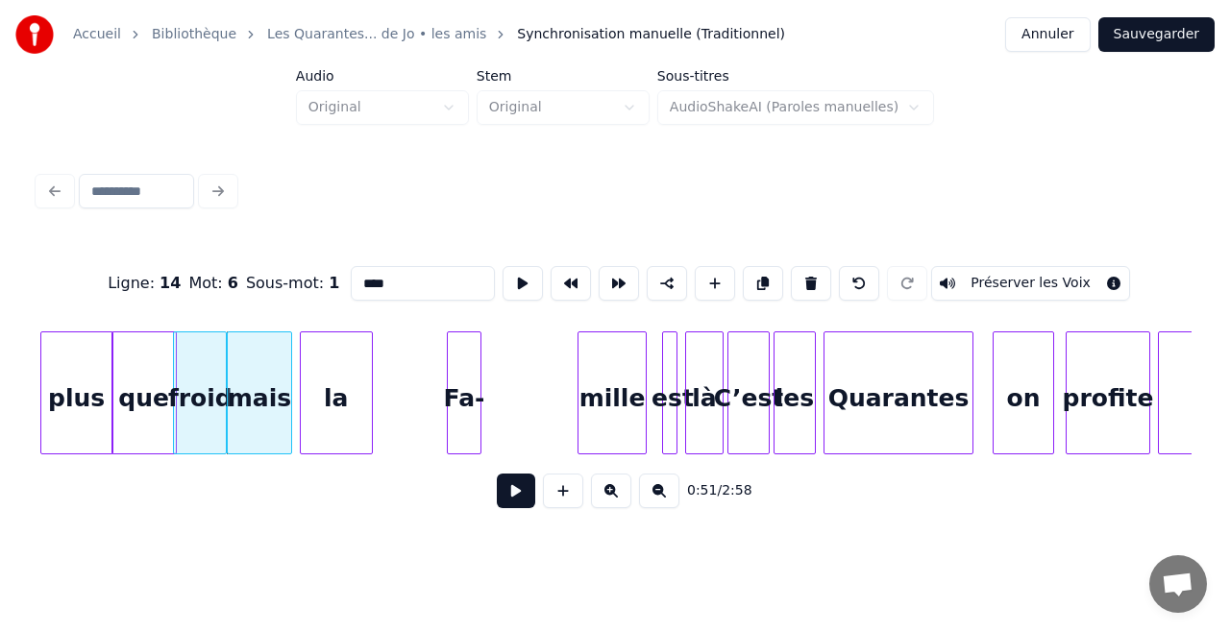
click at [331, 394] on div "la" at bounding box center [336, 397] width 71 height 131
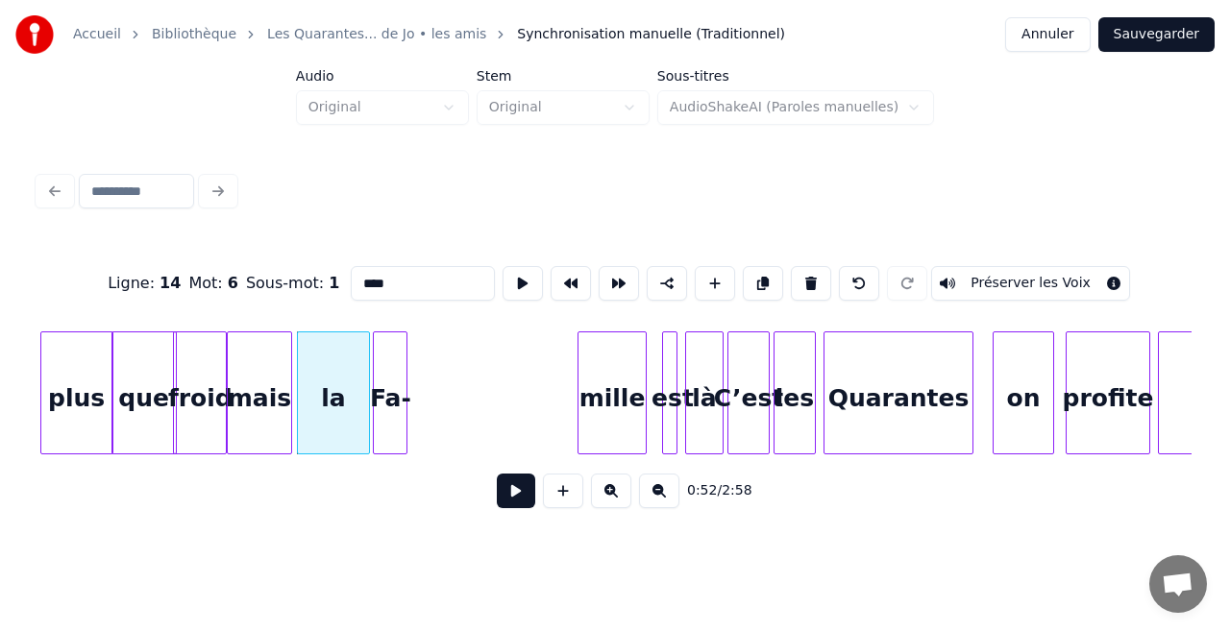
click at [390, 392] on div "Fa-" at bounding box center [390, 397] width 33 height 131
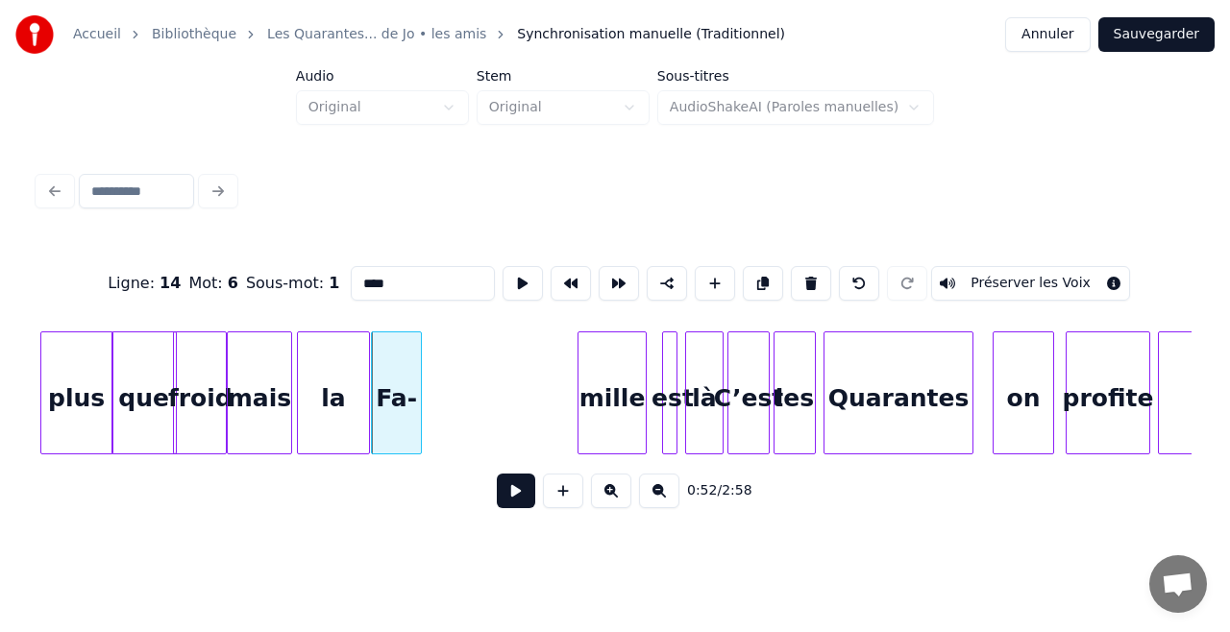
click at [417, 390] on div at bounding box center [418, 392] width 6 height 121
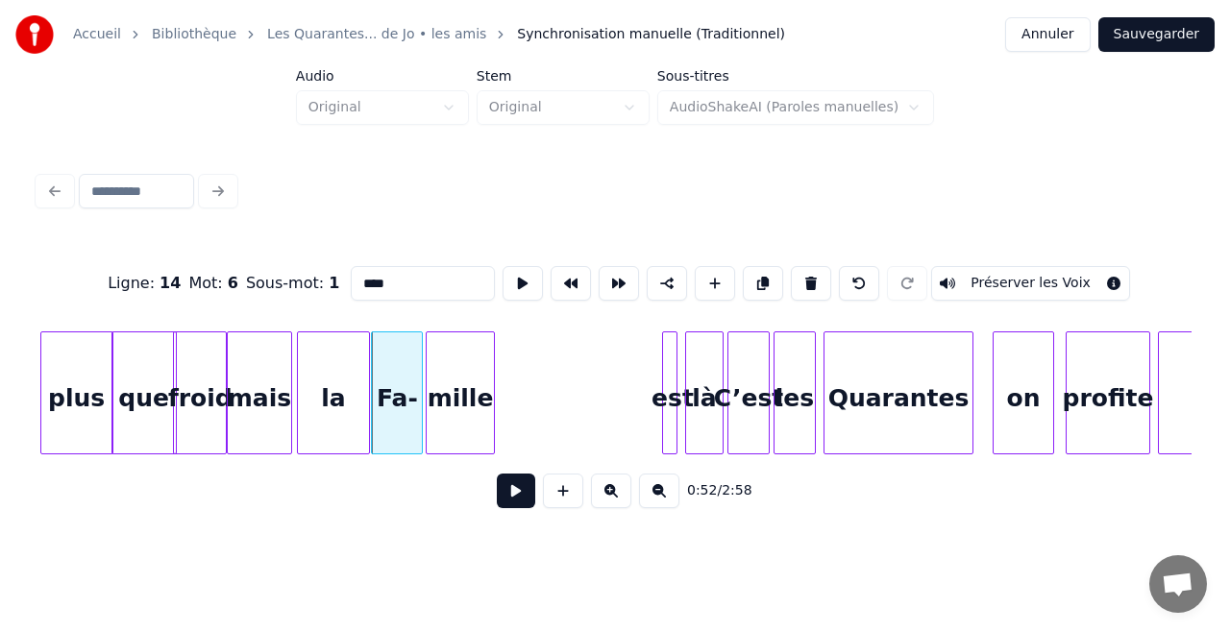
click at [462, 390] on div "mille" at bounding box center [460, 397] width 67 height 131
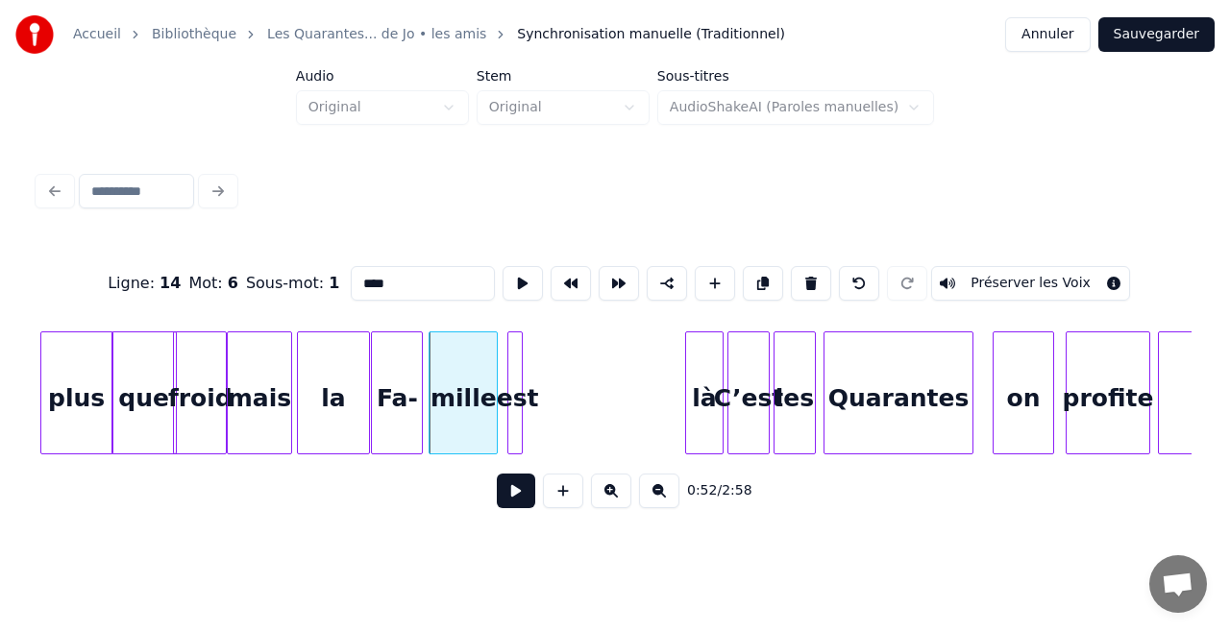
click at [514, 405] on div "est" at bounding box center [517, 397] width 19 height 131
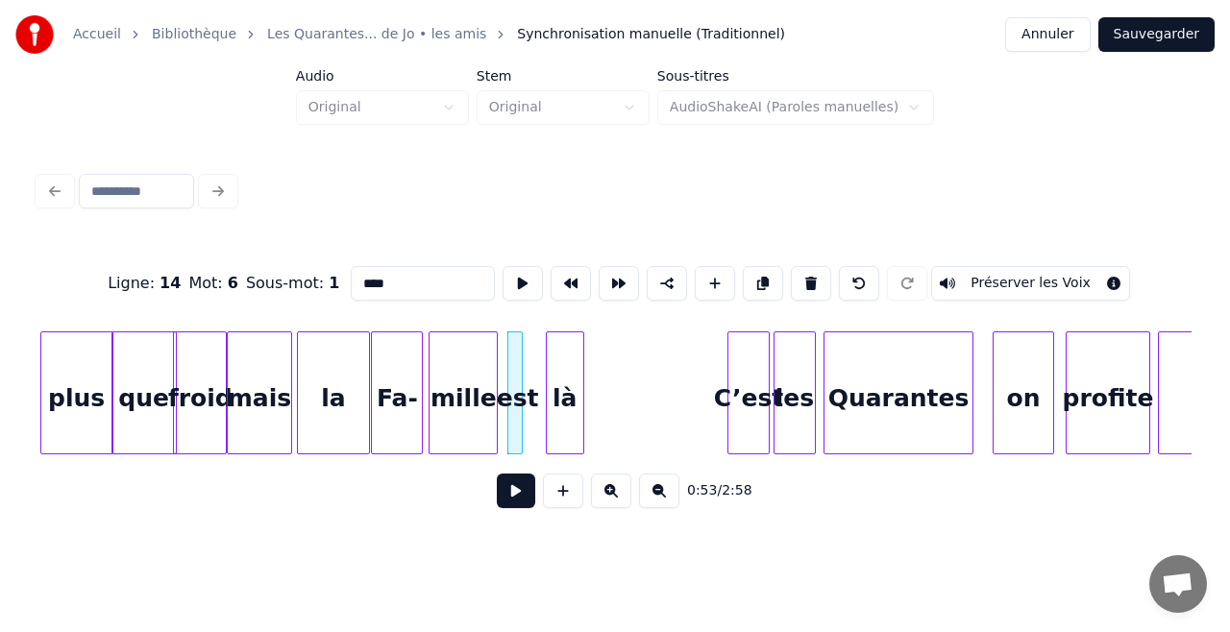
click at [570, 393] on div "là" at bounding box center [565, 397] width 37 height 131
click at [245, 392] on div "mais" at bounding box center [260, 397] width 64 height 131
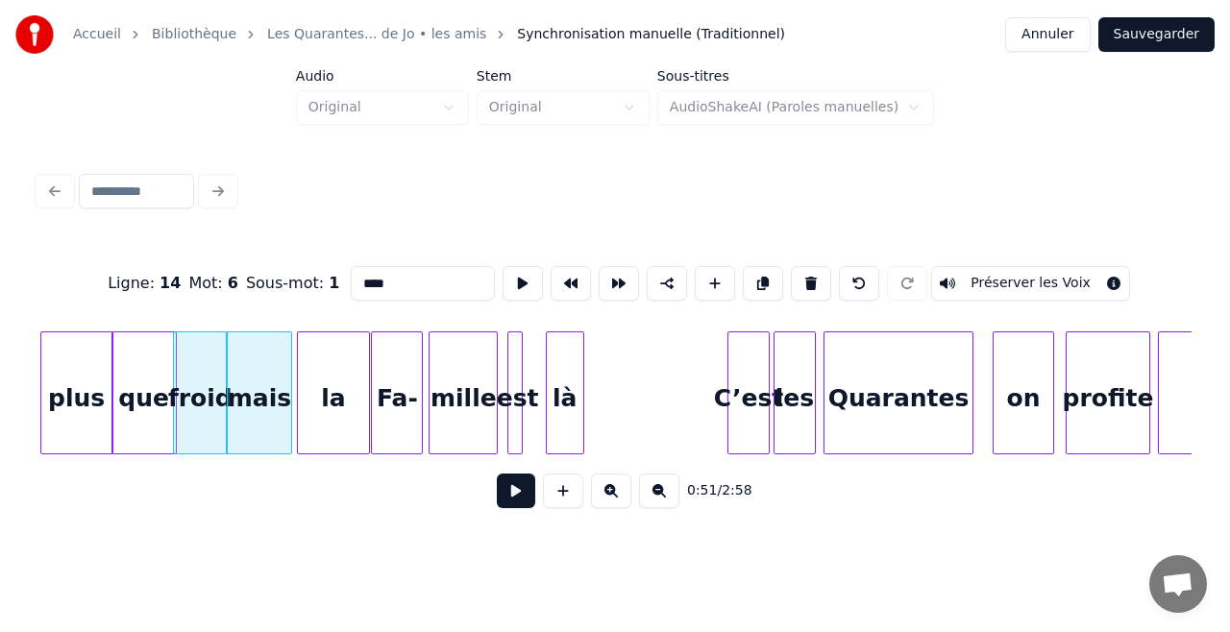
click at [514, 503] on button at bounding box center [516, 491] width 38 height 35
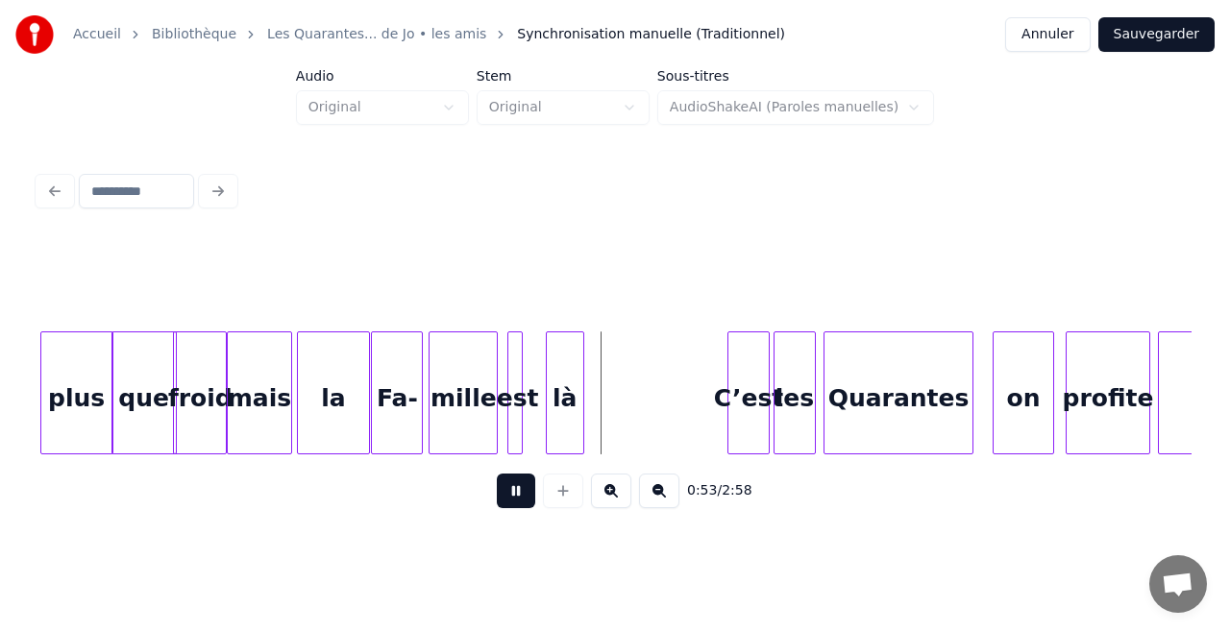
click at [514, 503] on button at bounding box center [516, 491] width 38 height 35
click at [455, 435] on div "mille" at bounding box center [451, 397] width 67 height 131
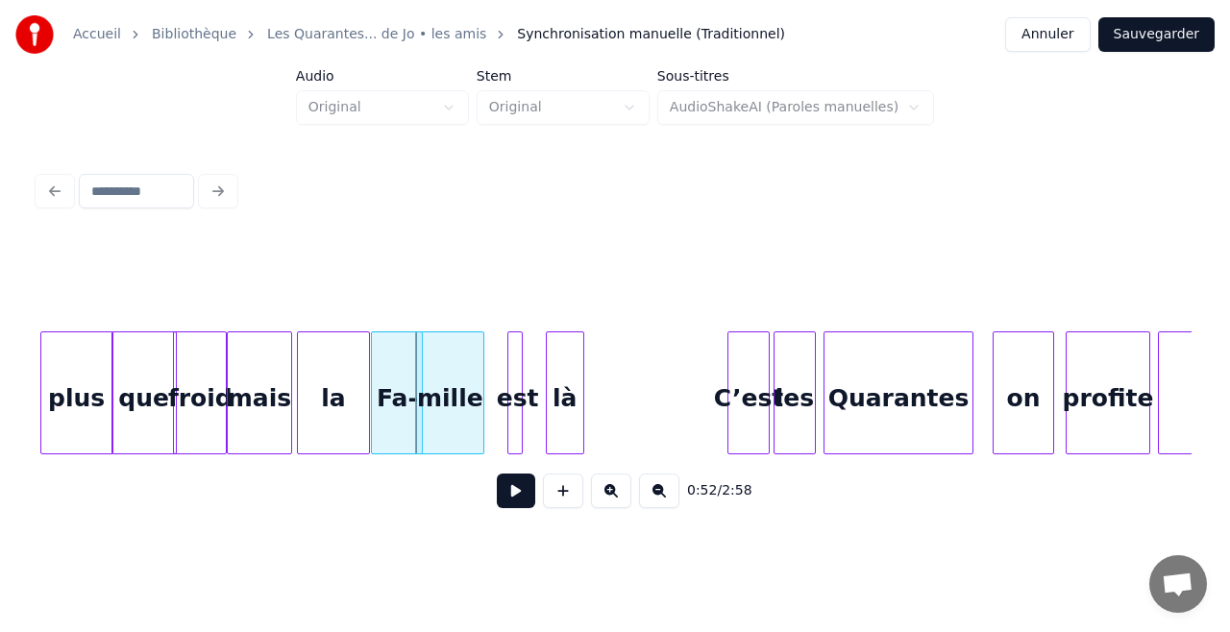
click at [511, 413] on div at bounding box center [511, 392] width 6 height 121
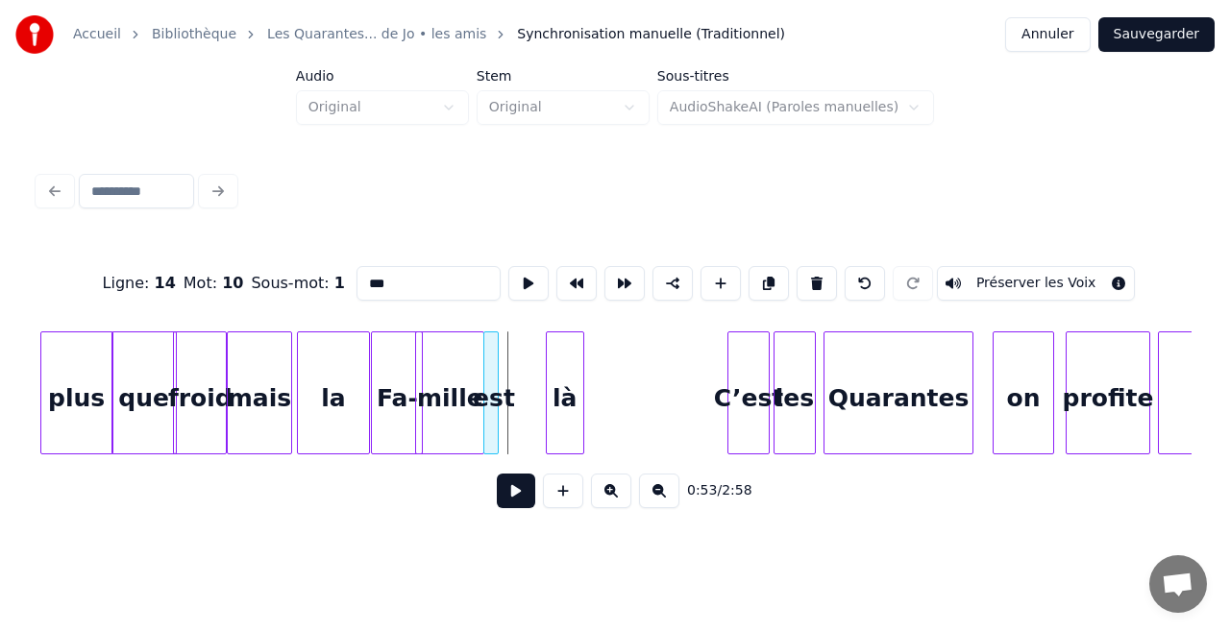
click at [490, 413] on div "est" at bounding box center [493, 397] width 19 height 131
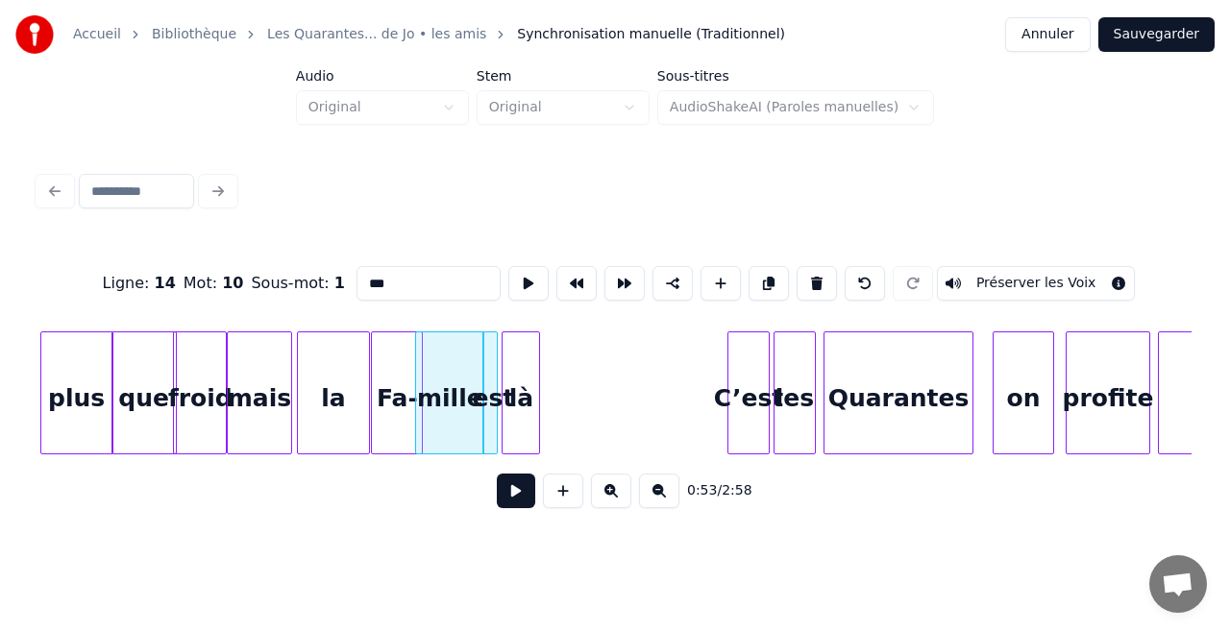
click at [522, 421] on div "là" at bounding box center [521, 397] width 37 height 131
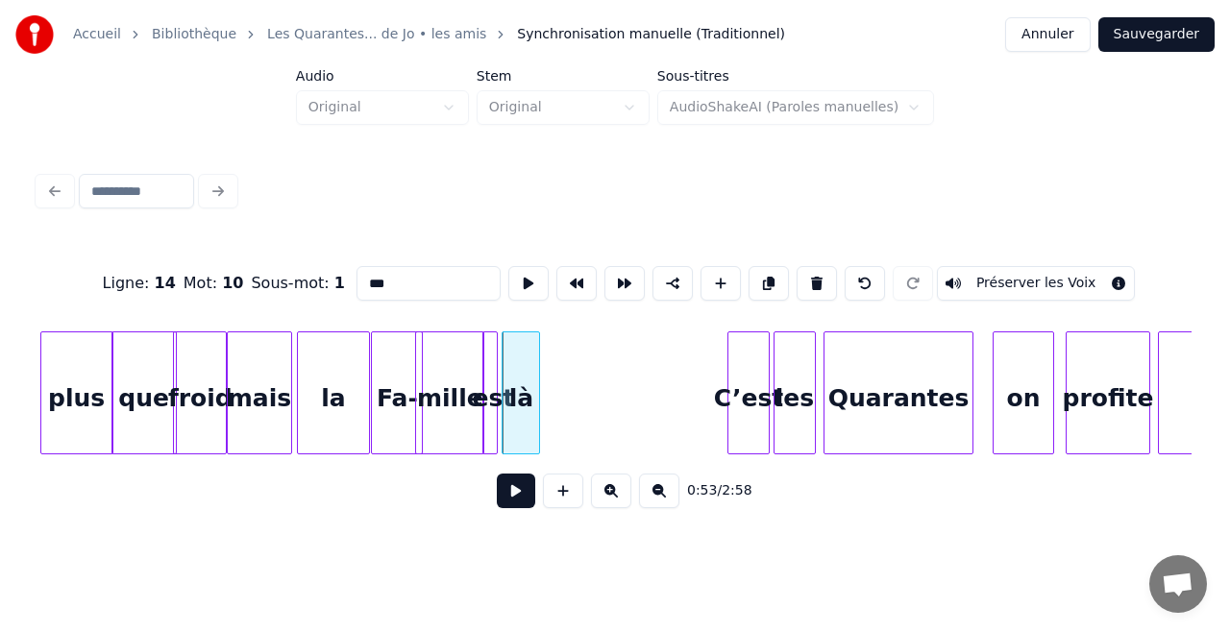
click at [516, 496] on button at bounding box center [516, 491] width 38 height 35
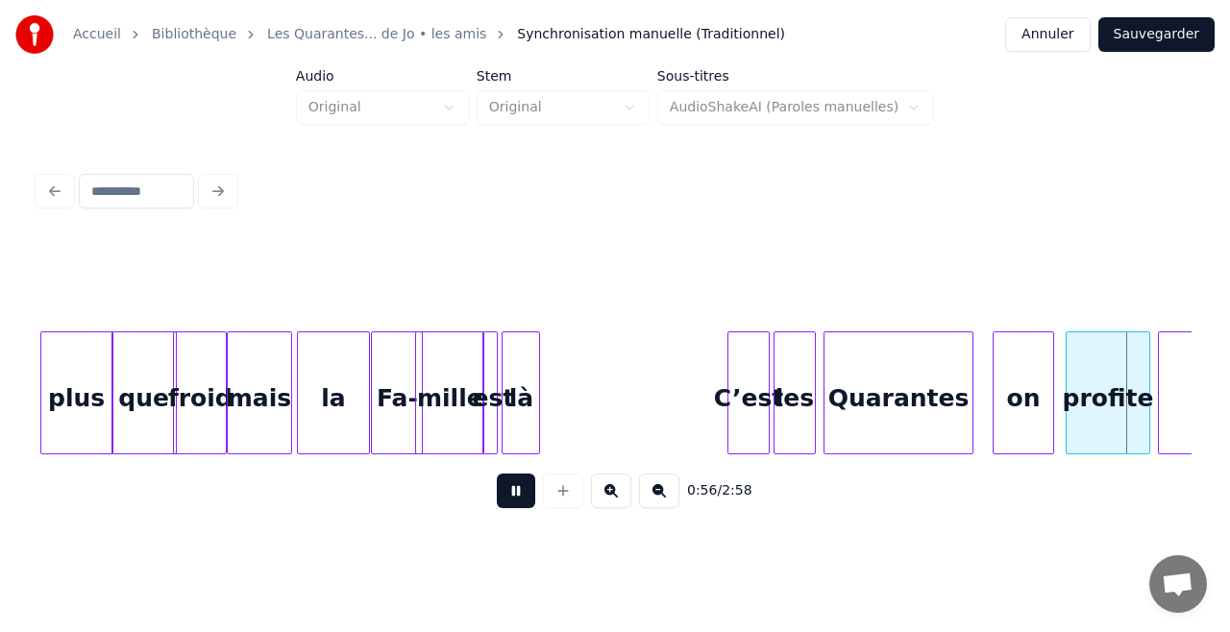
click at [523, 502] on button at bounding box center [516, 491] width 38 height 35
click at [723, 417] on div at bounding box center [724, 392] width 6 height 121
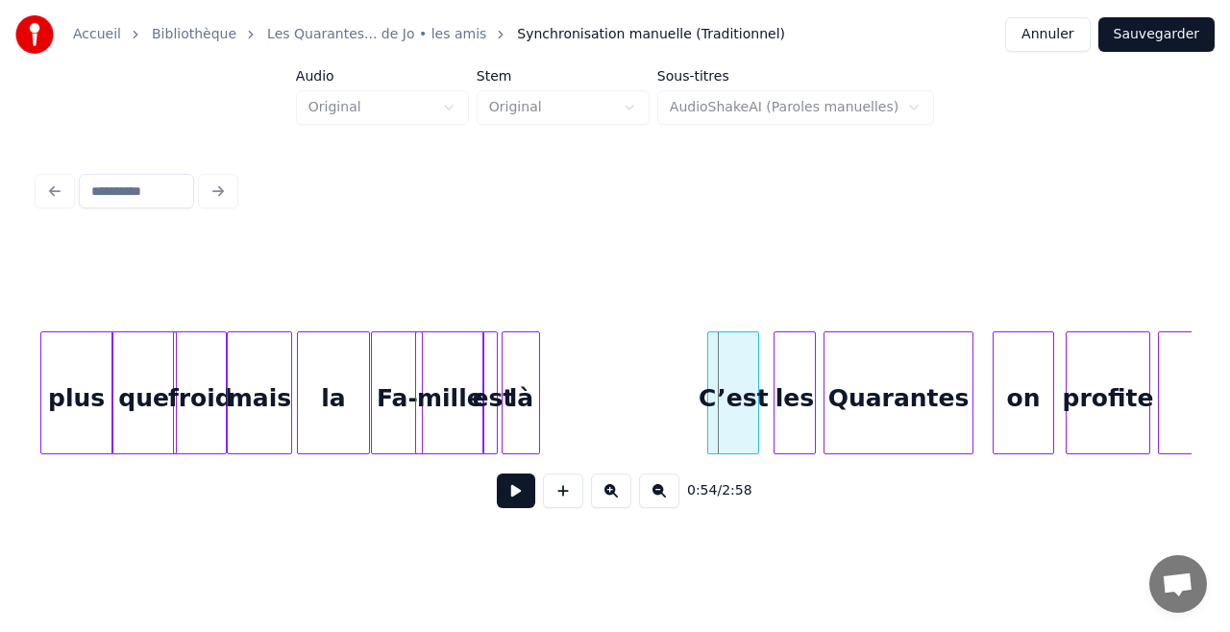
click at [732, 418] on div "C’est" at bounding box center [733, 397] width 50 height 131
click at [519, 486] on button at bounding box center [516, 491] width 38 height 35
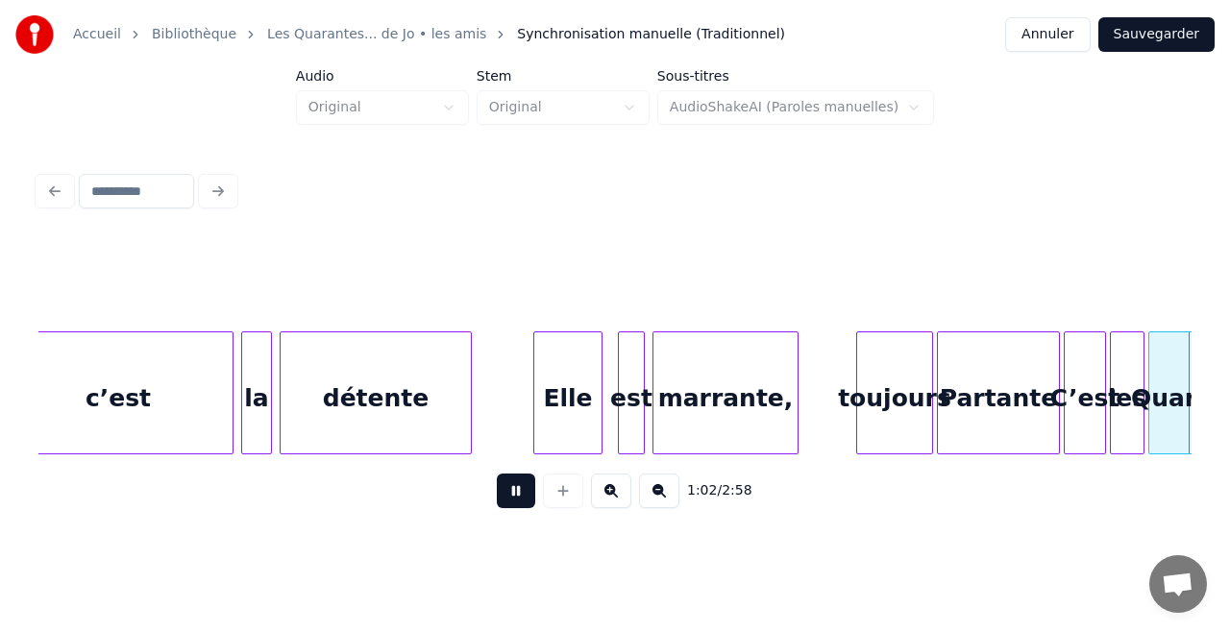
scroll to position [0, 12078]
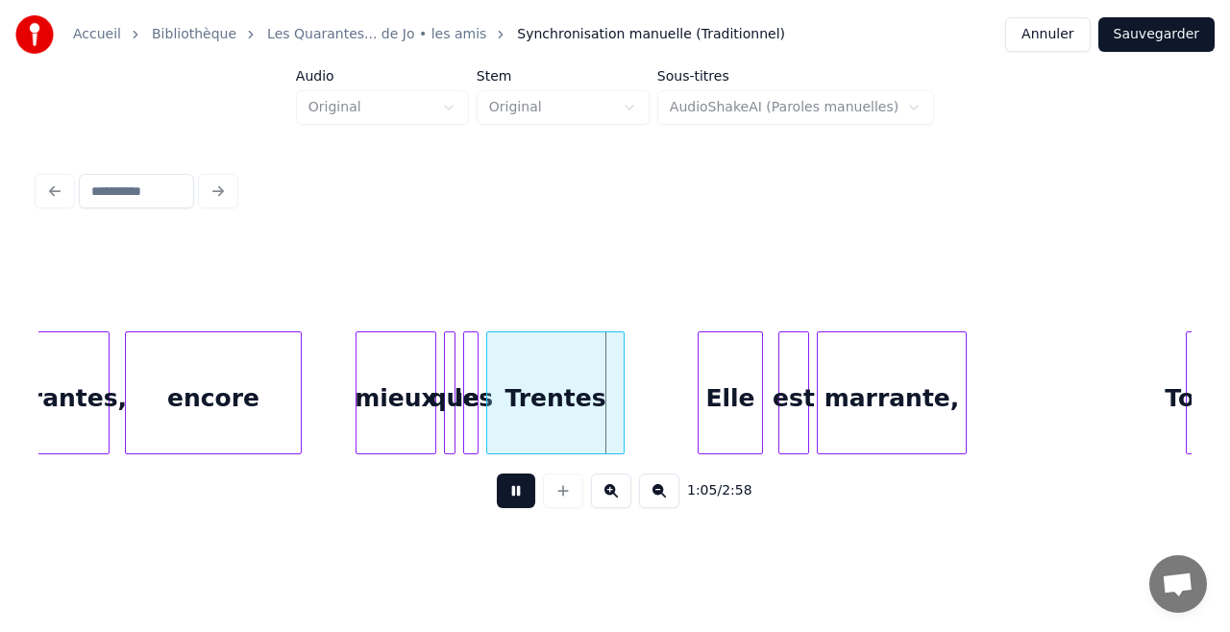
click at [519, 486] on button at bounding box center [516, 491] width 38 height 35
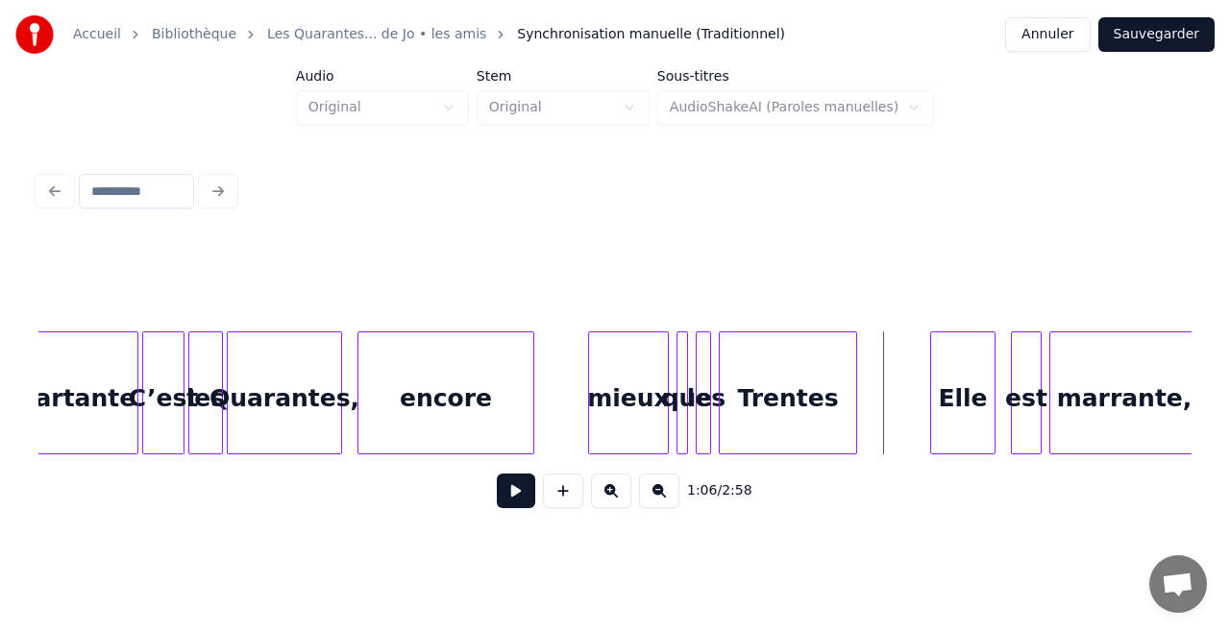
scroll to position [0, 11809]
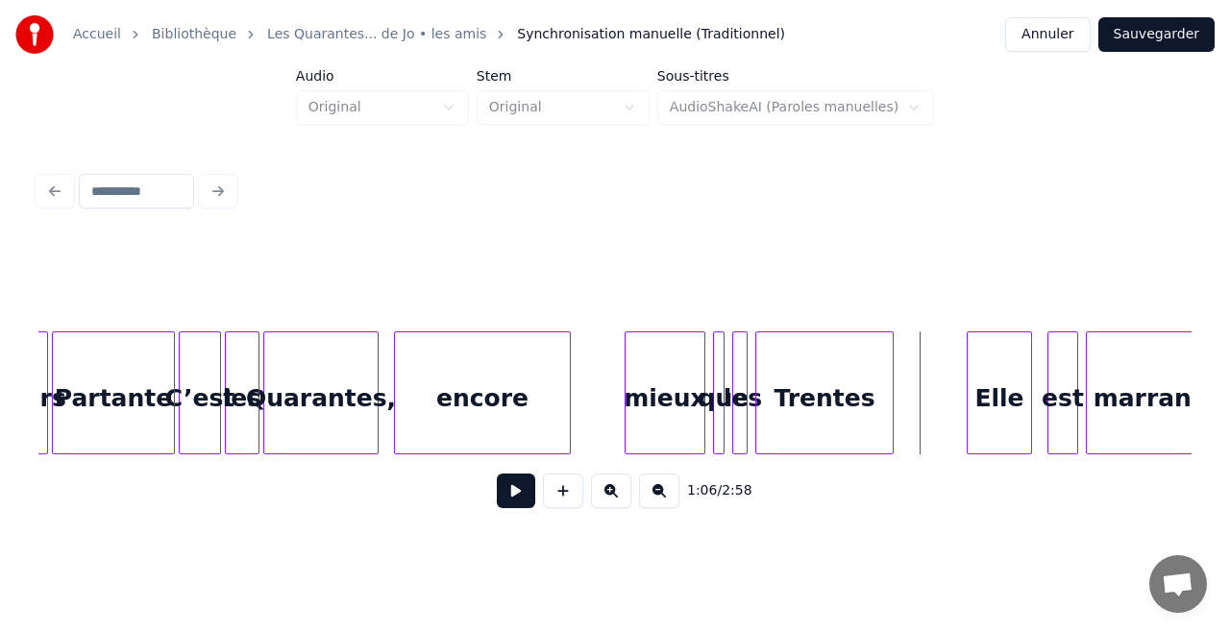
click at [90, 411] on div "Partante" at bounding box center [113, 397] width 121 height 131
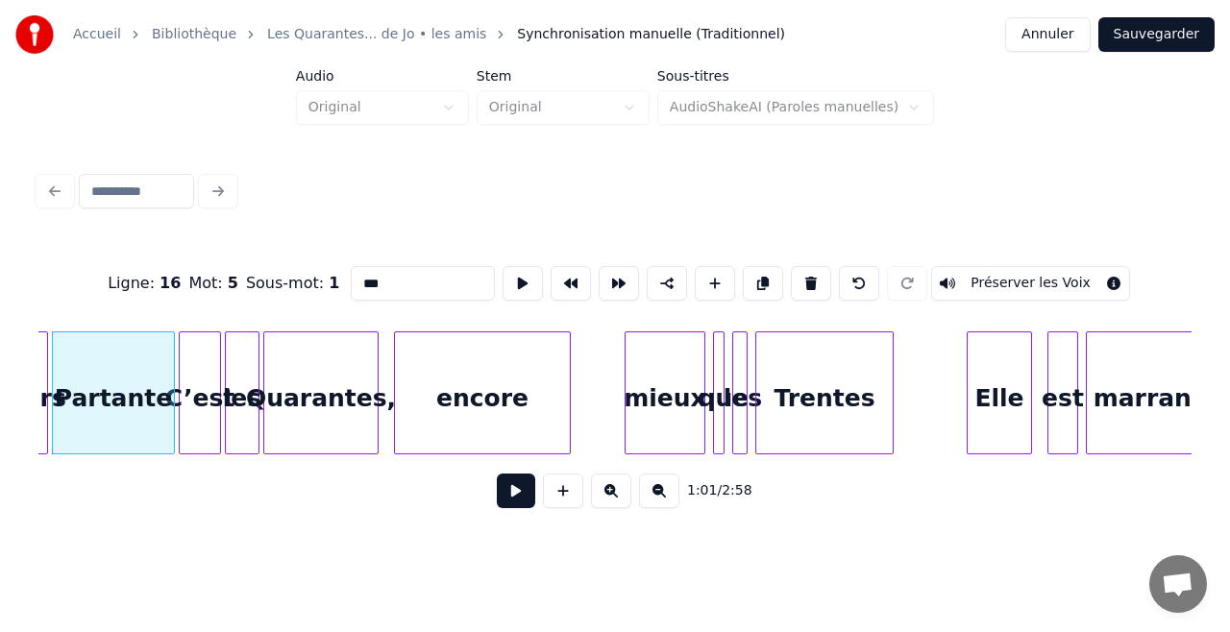
type input "********"
click at [509, 502] on button at bounding box center [516, 491] width 38 height 35
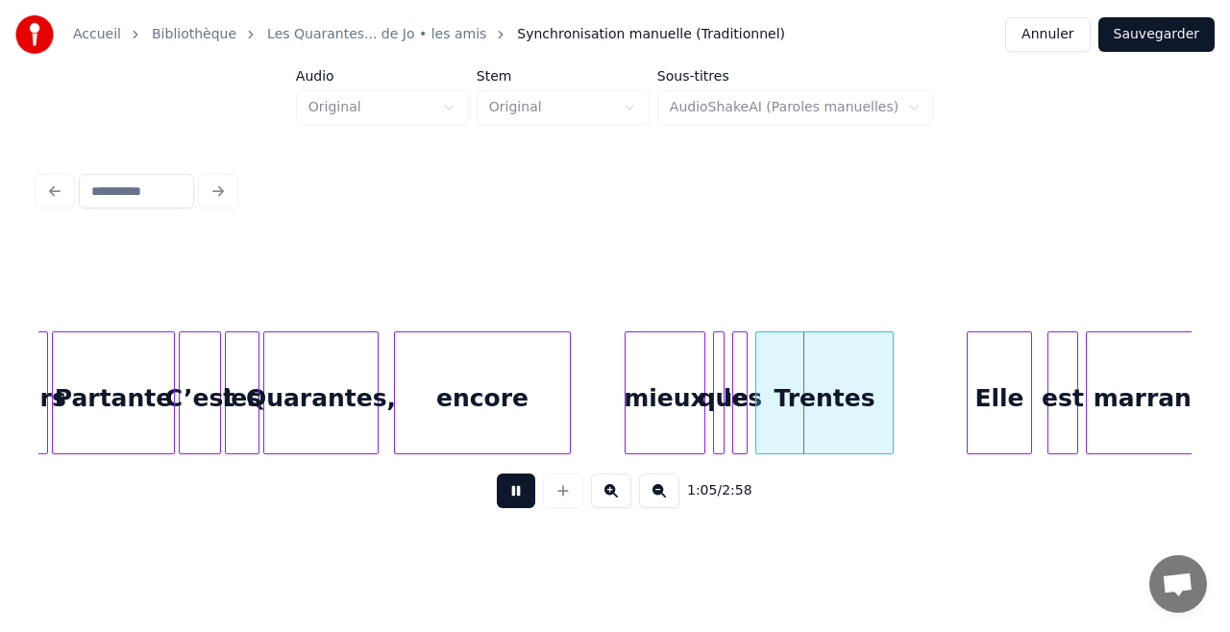
click at [509, 502] on button at bounding box center [516, 491] width 38 height 35
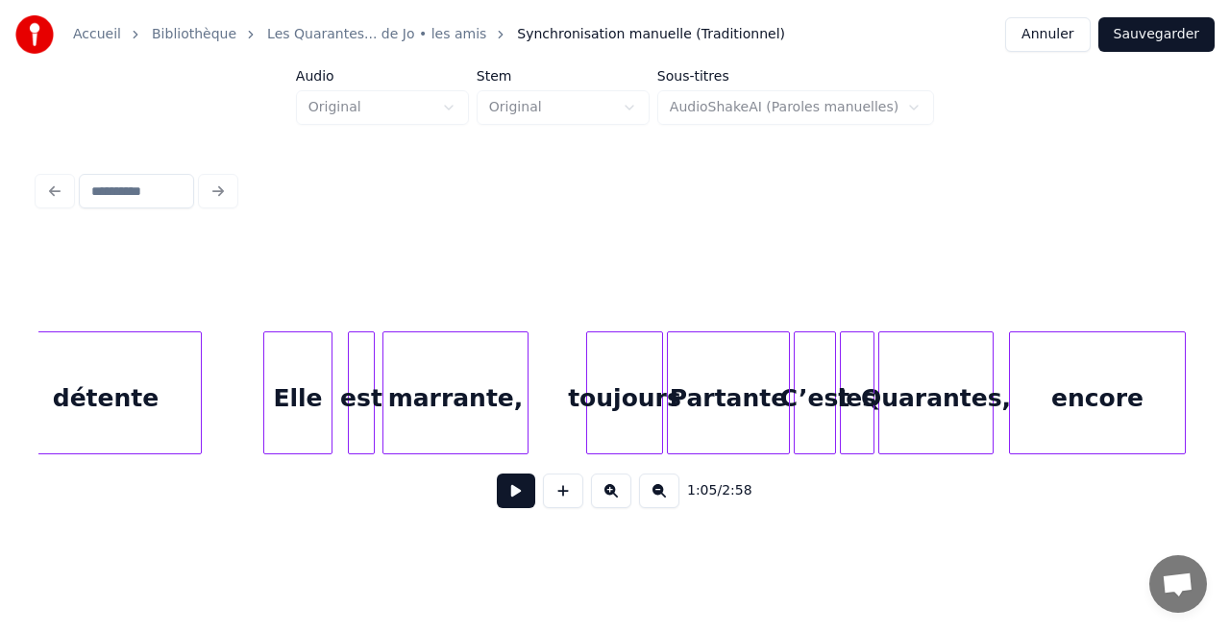
scroll to position [0, 11156]
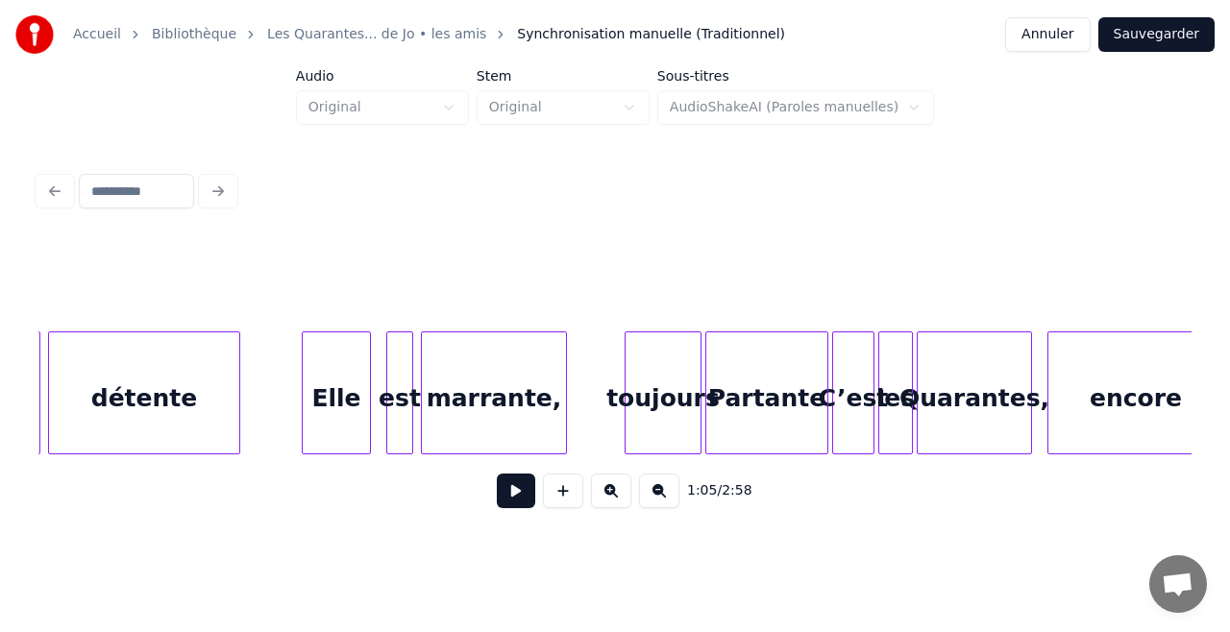
click at [501, 487] on button at bounding box center [516, 491] width 38 height 35
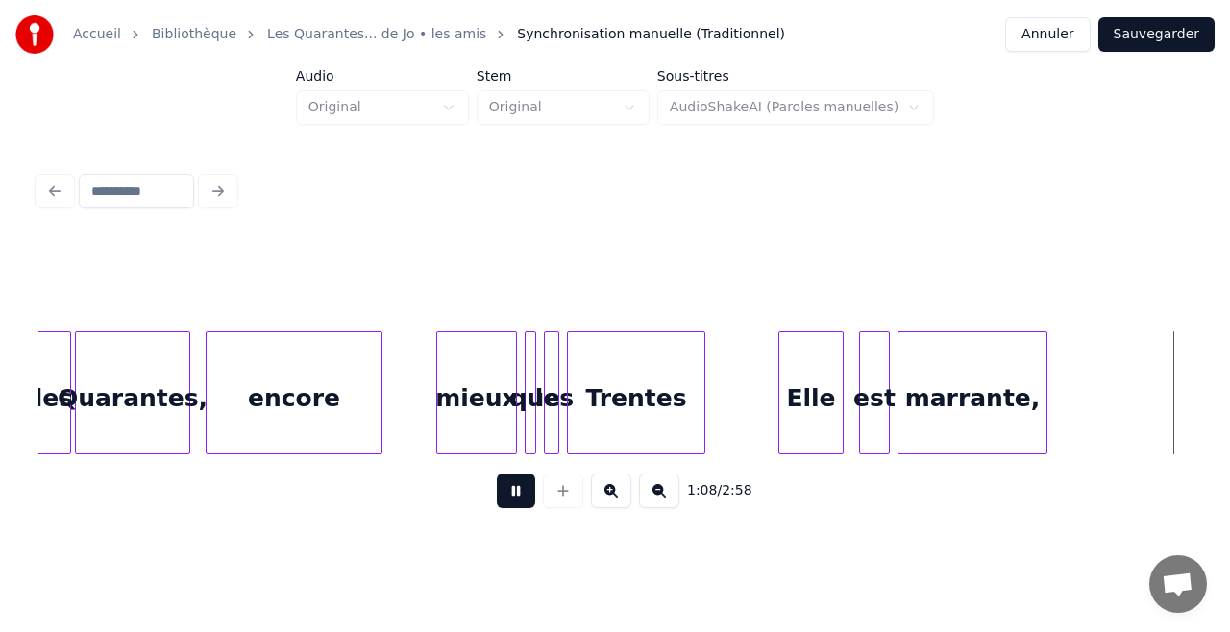
scroll to position [0, 13150]
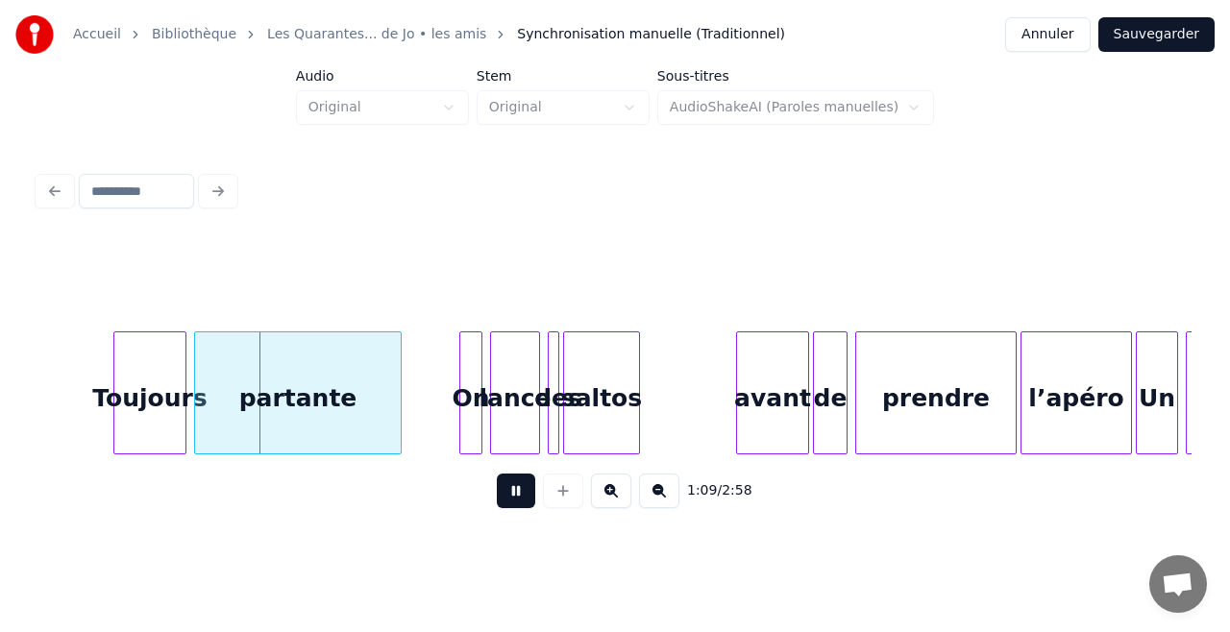
click at [518, 508] on button at bounding box center [516, 491] width 38 height 35
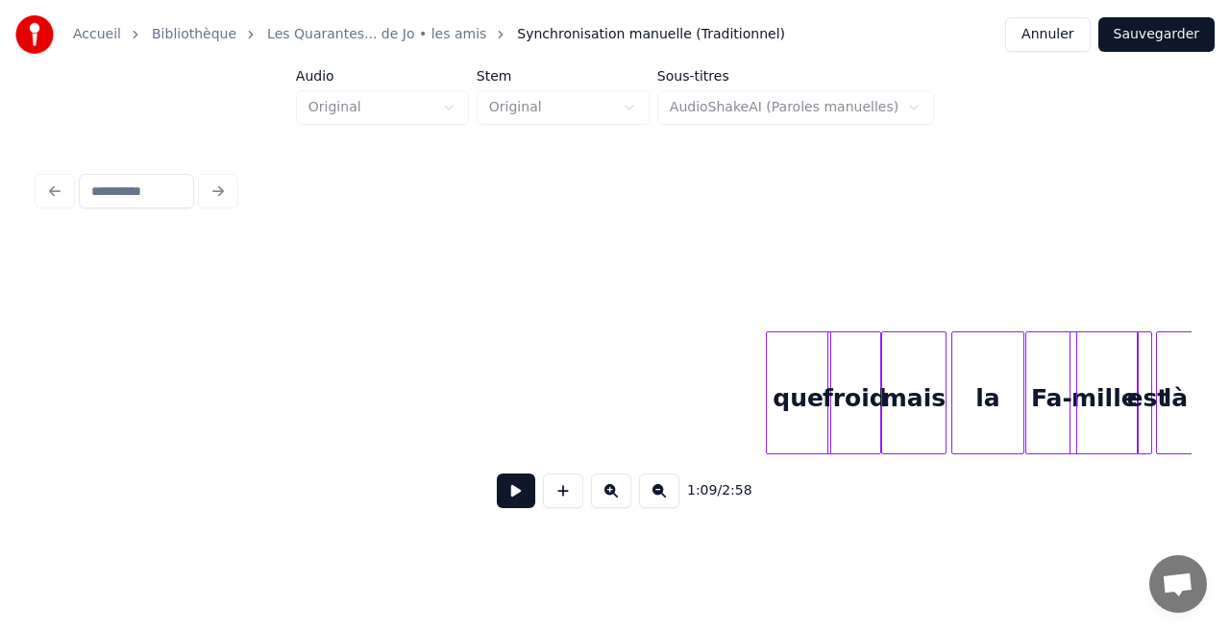
scroll to position [0, 10124]
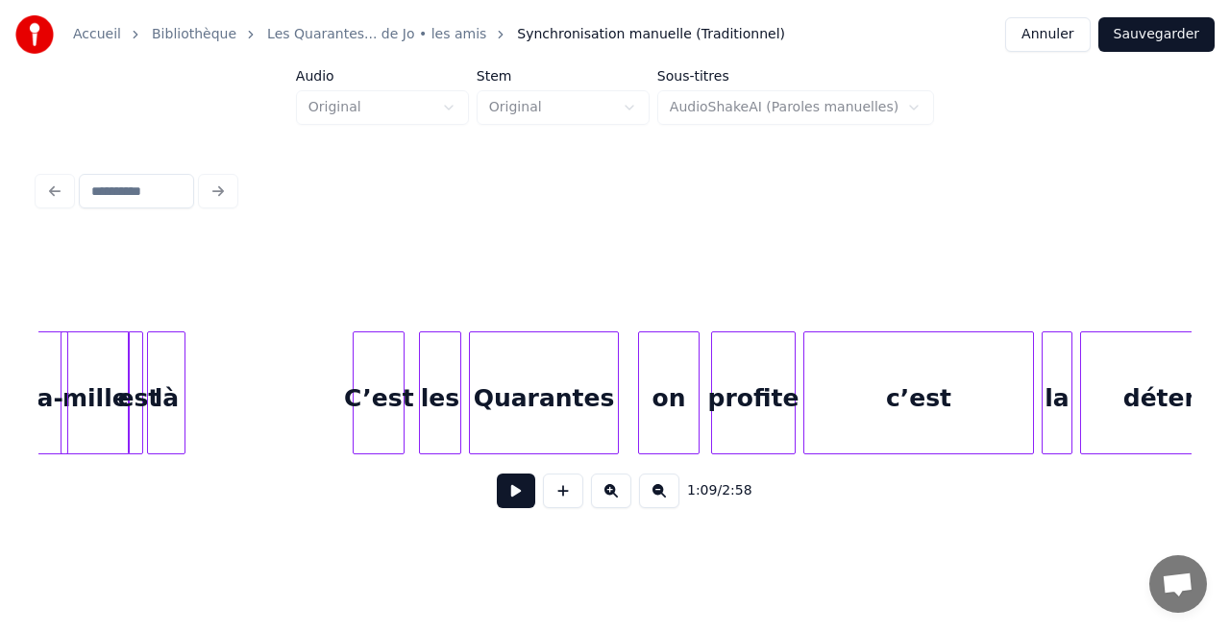
click at [888, 415] on div "c’est" at bounding box center [918, 397] width 229 height 131
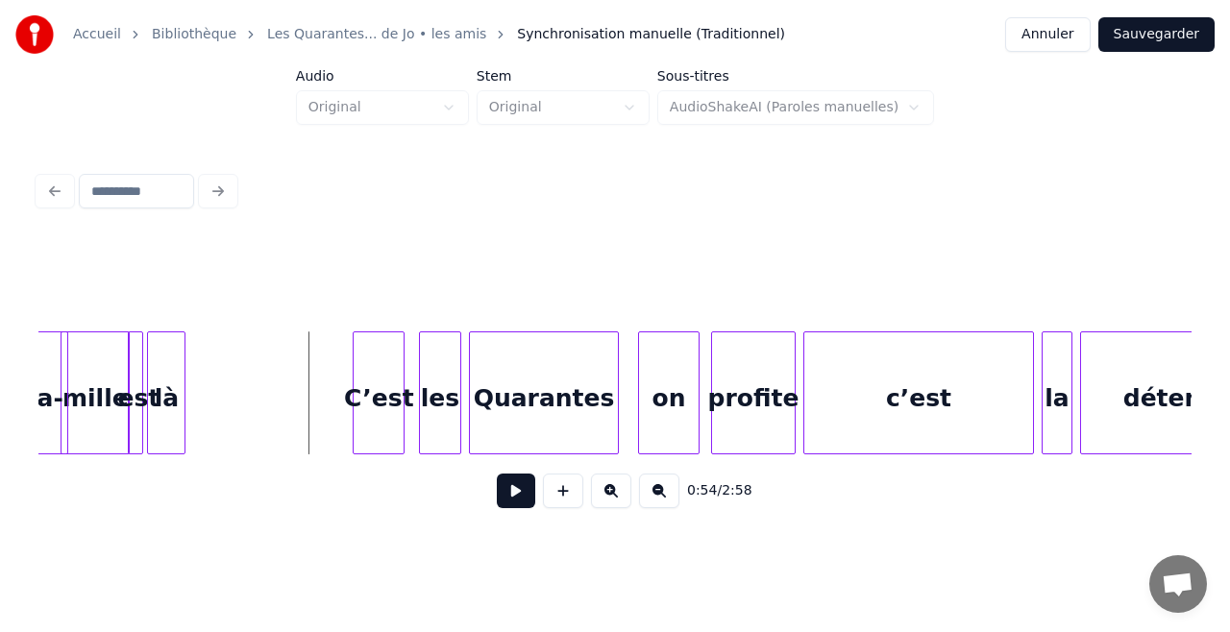
click at [951, 418] on div "c’est" at bounding box center [918, 397] width 229 height 131
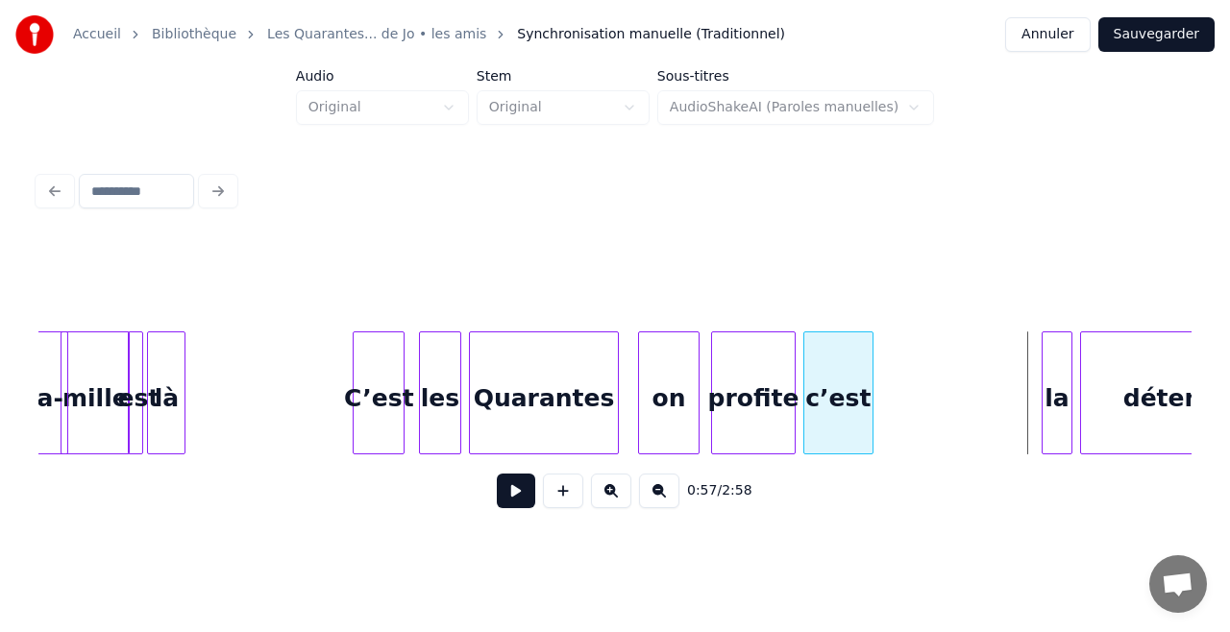
click at [867, 420] on div at bounding box center [870, 392] width 6 height 121
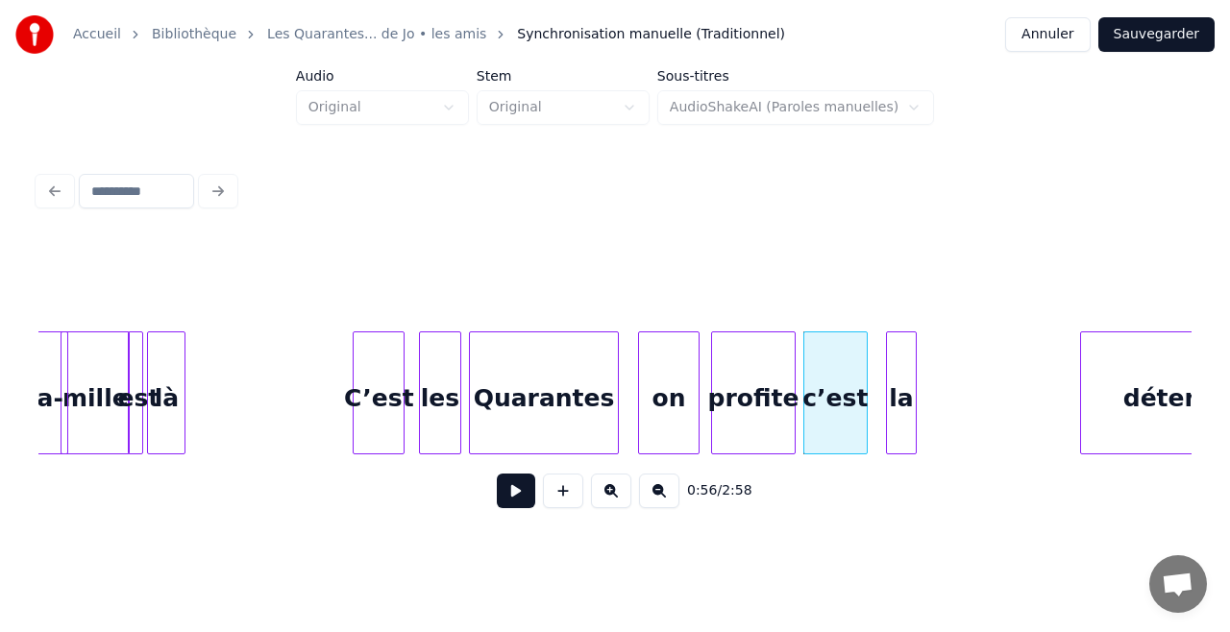
click at [903, 432] on div "la" at bounding box center [901, 397] width 29 height 131
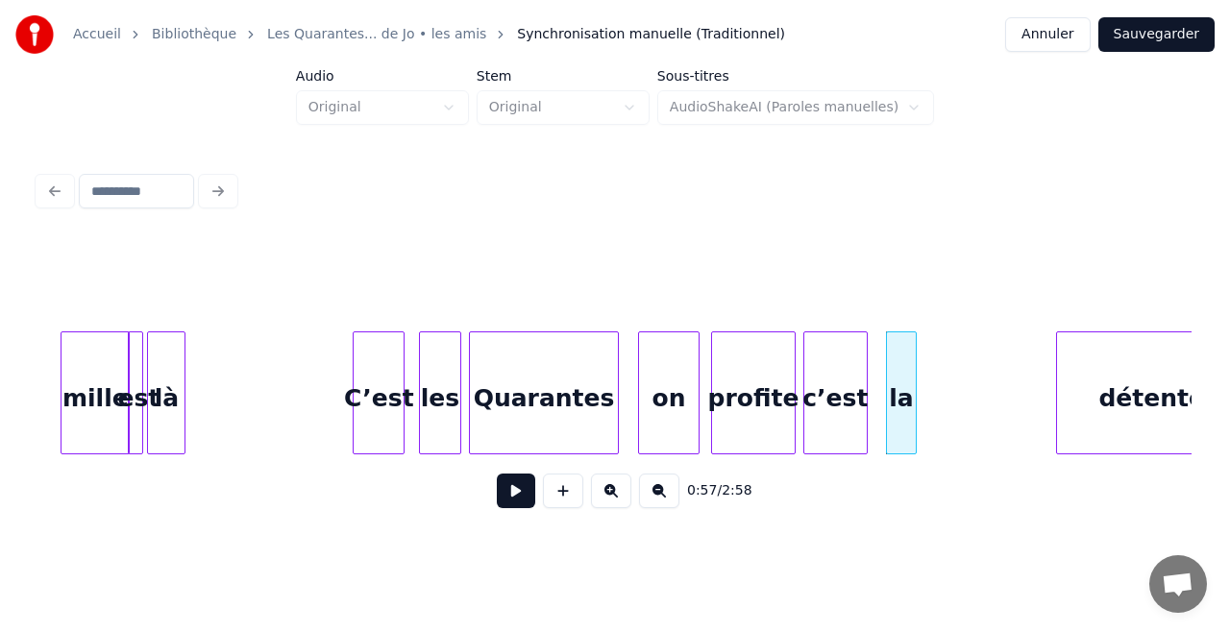
scroll to position [0, 10197]
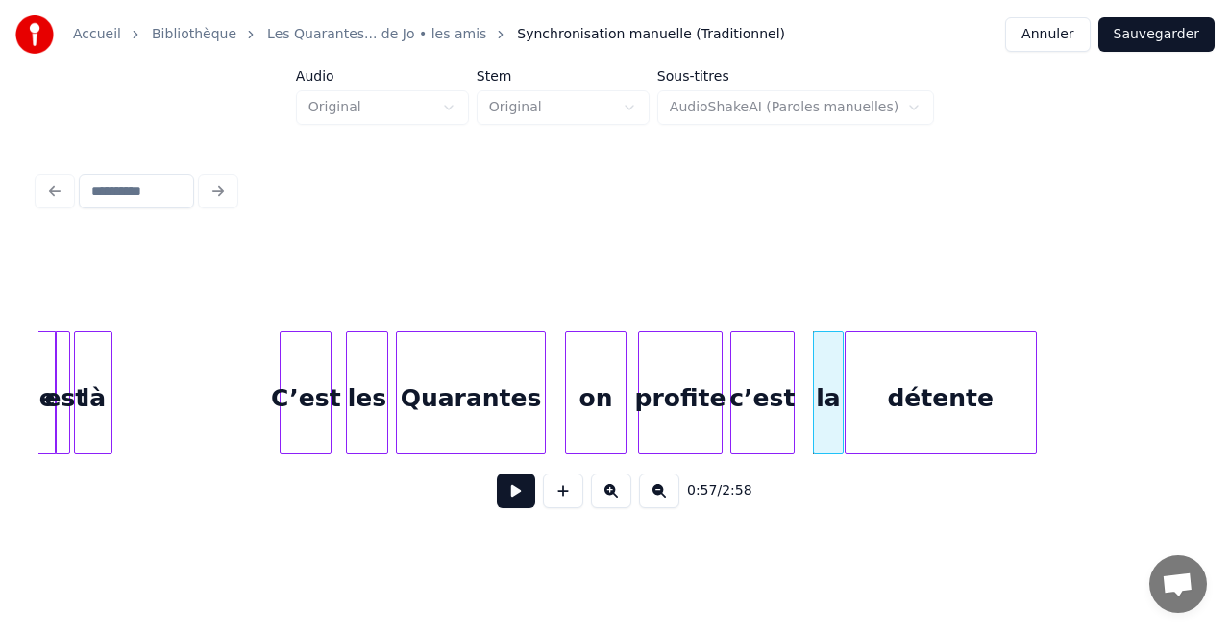
click at [1023, 423] on div "détente" at bounding box center [941, 397] width 190 height 131
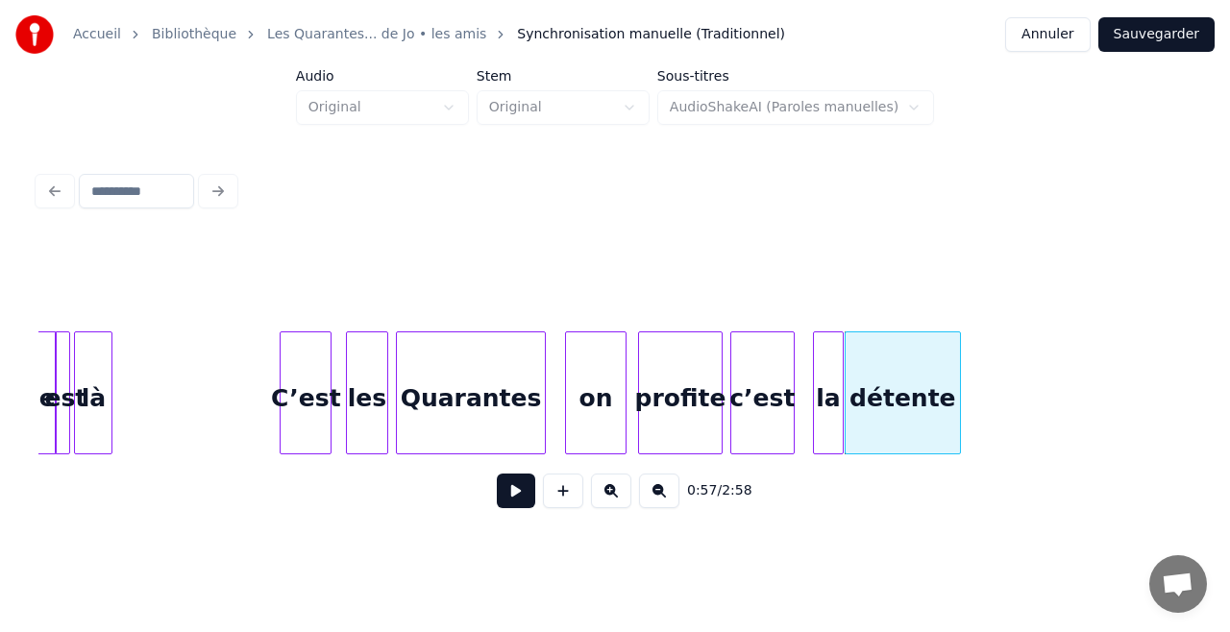
click at [959, 410] on div "détente" at bounding box center [903, 393] width 116 height 123
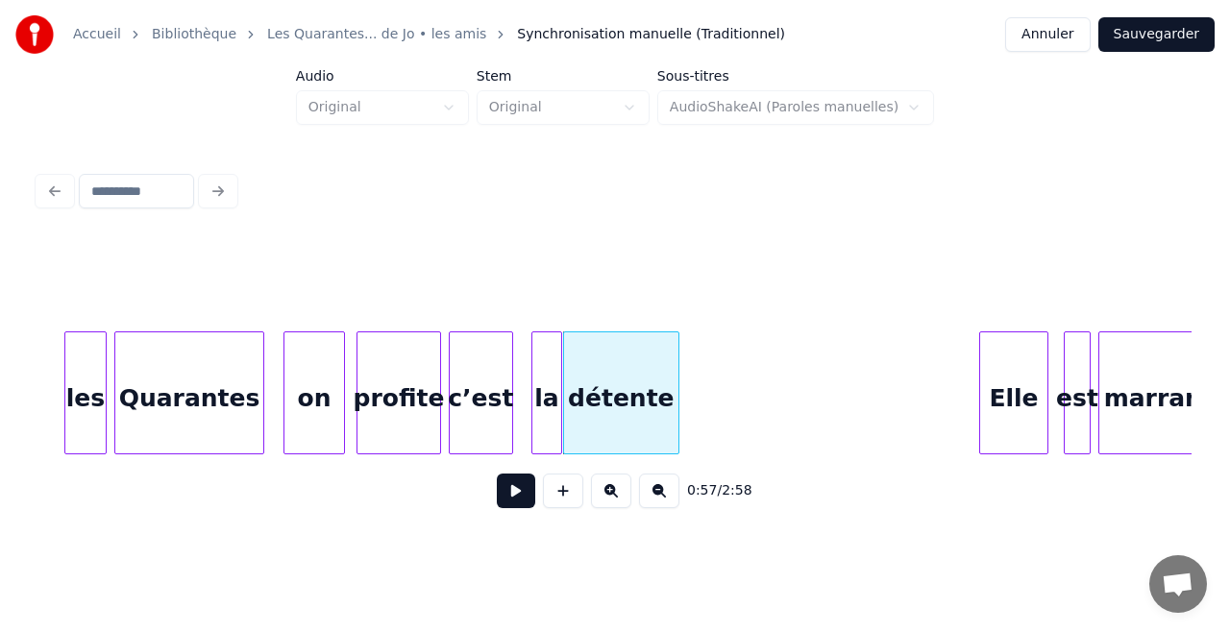
scroll to position [0, 10568]
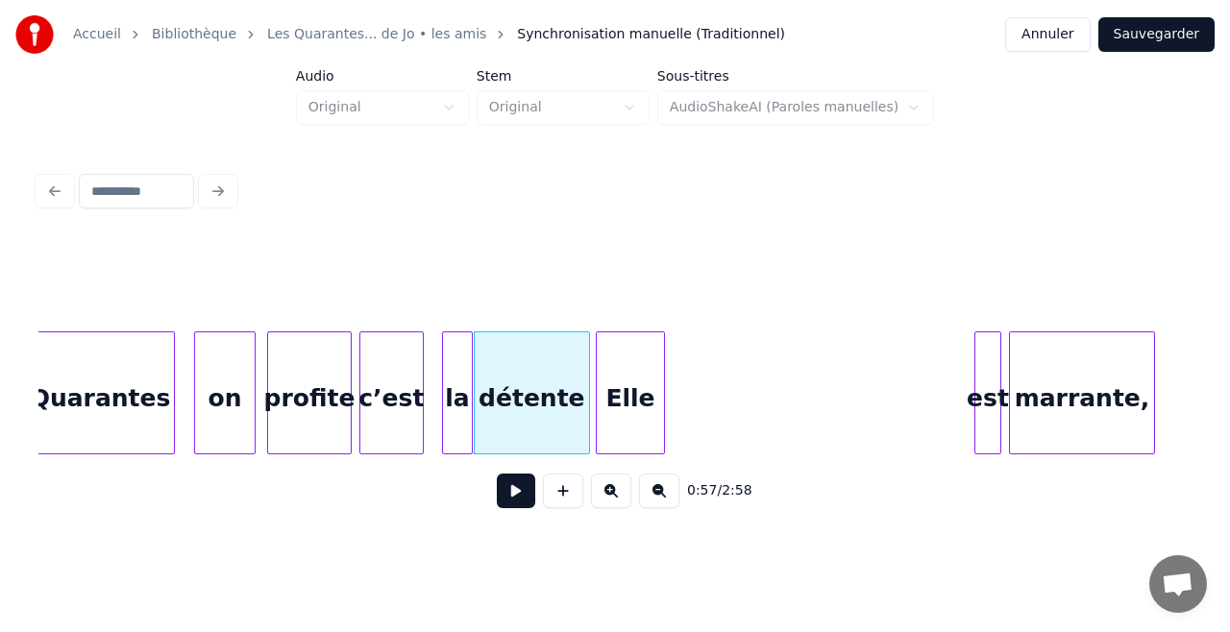
click at [642, 385] on div "Elle" at bounding box center [630, 397] width 67 height 131
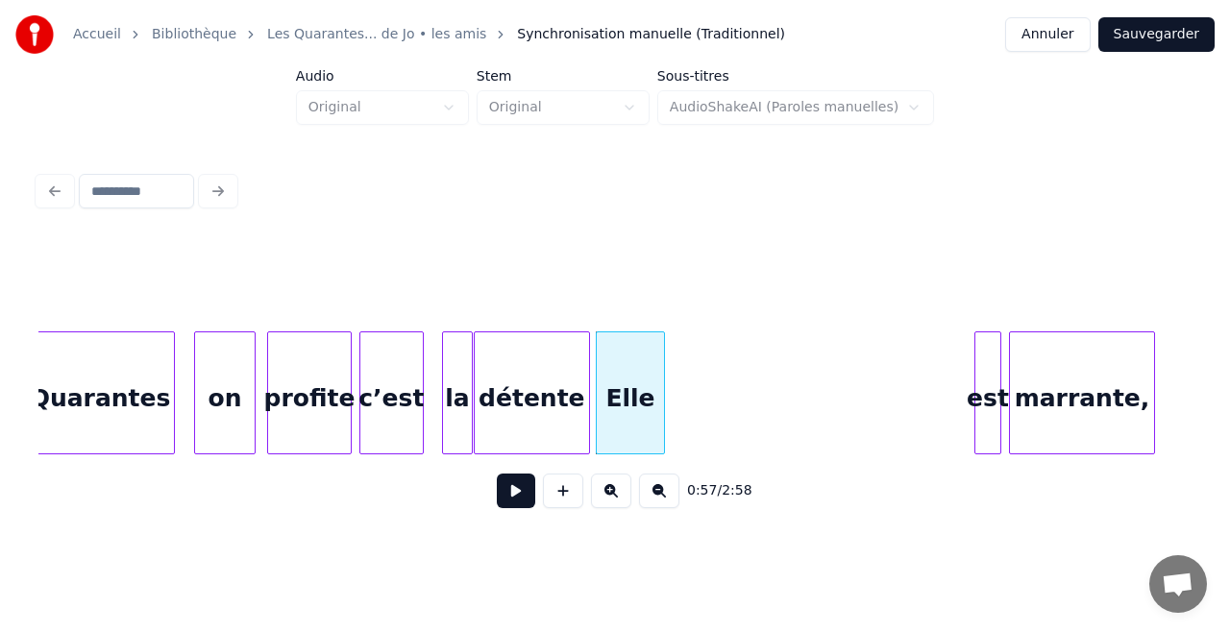
click at [642, 385] on div "Elle" at bounding box center [630, 397] width 67 height 131
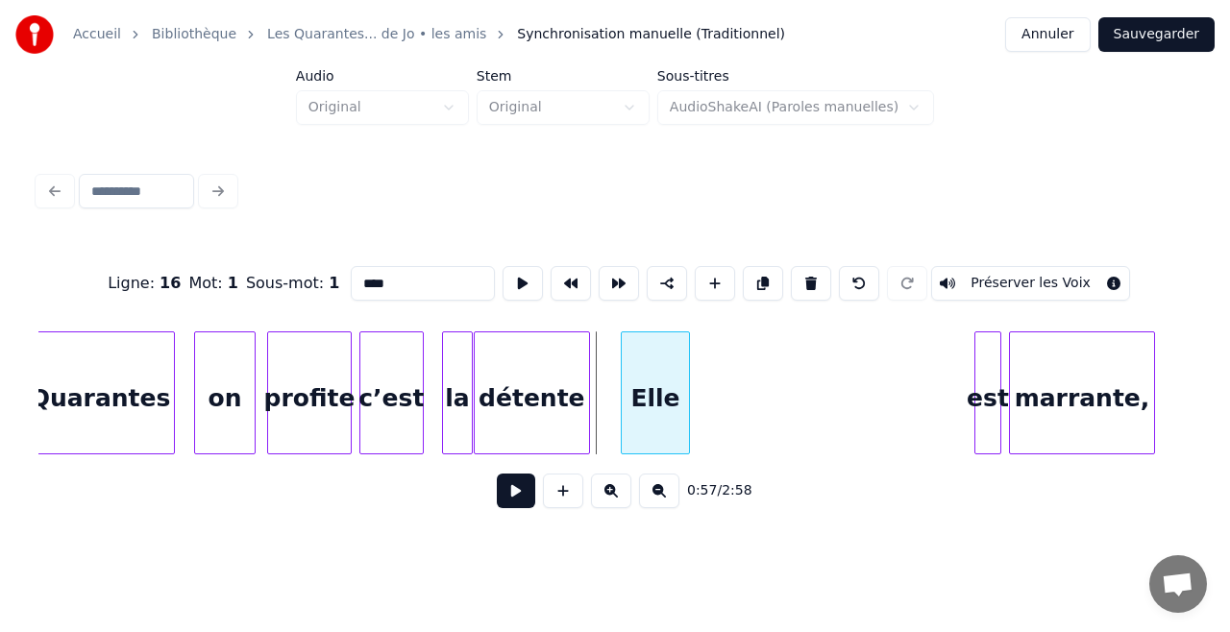
click at [671, 388] on div "Elle" at bounding box center [655, 397] width 67 height 131
click at [713, 407] on div "est" at bounding box center [712, 397] width 25 height 131
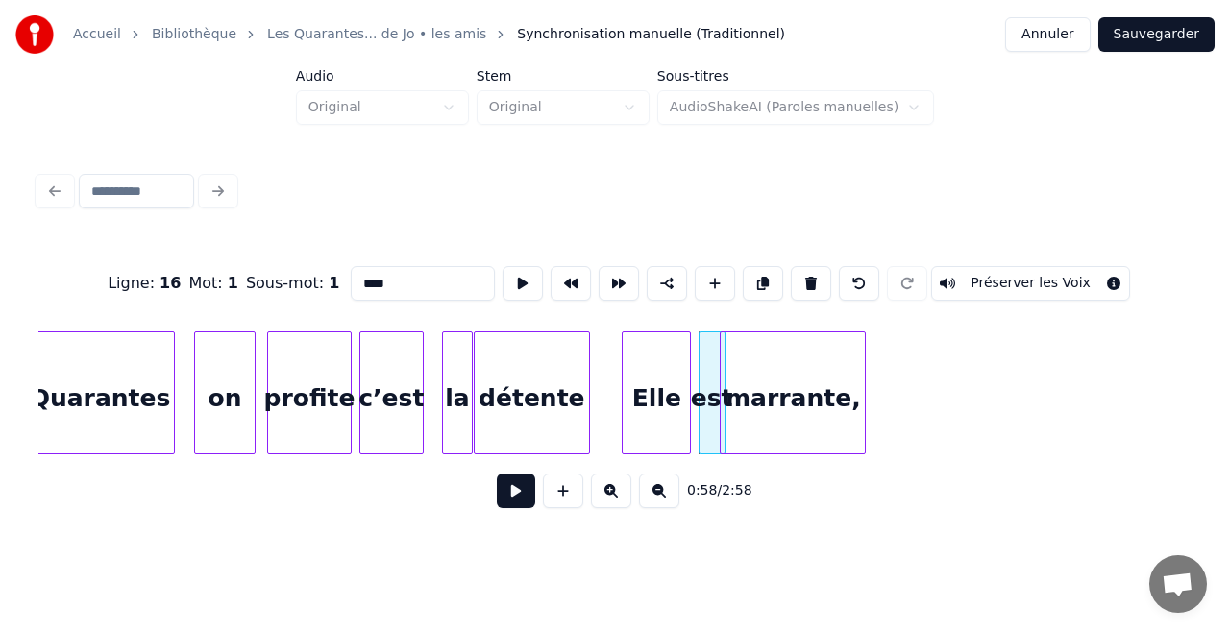
click at [813, 427] on div "marrante," at bounding box center [793, 397] width 144 height 131
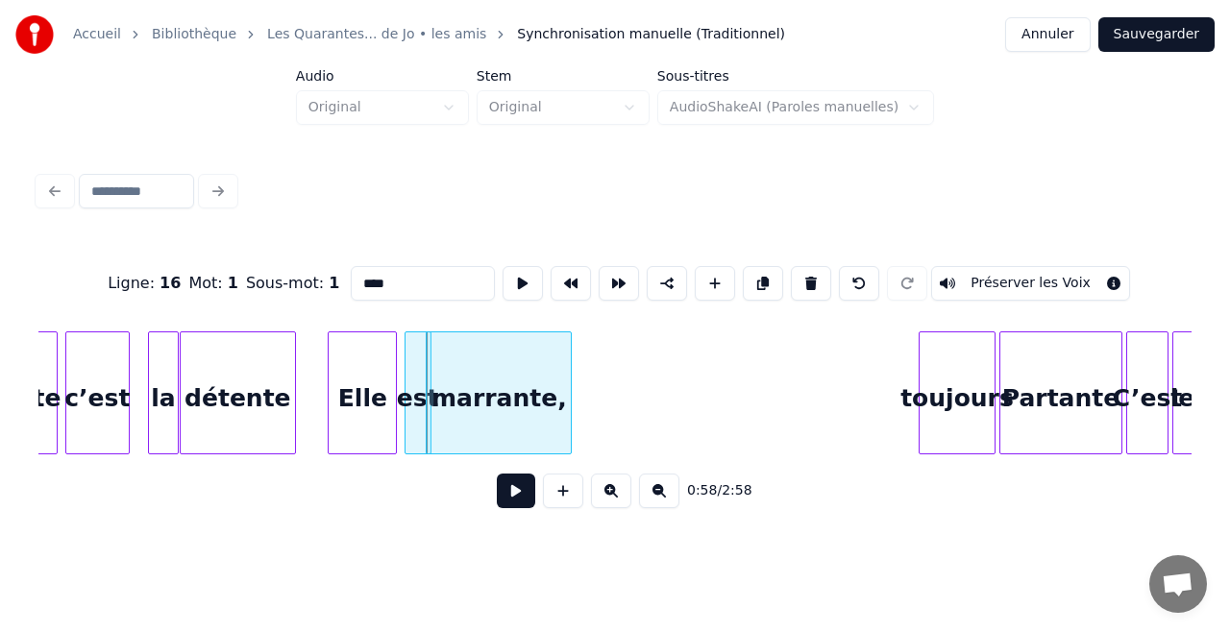
scroll to position [0, 10874]
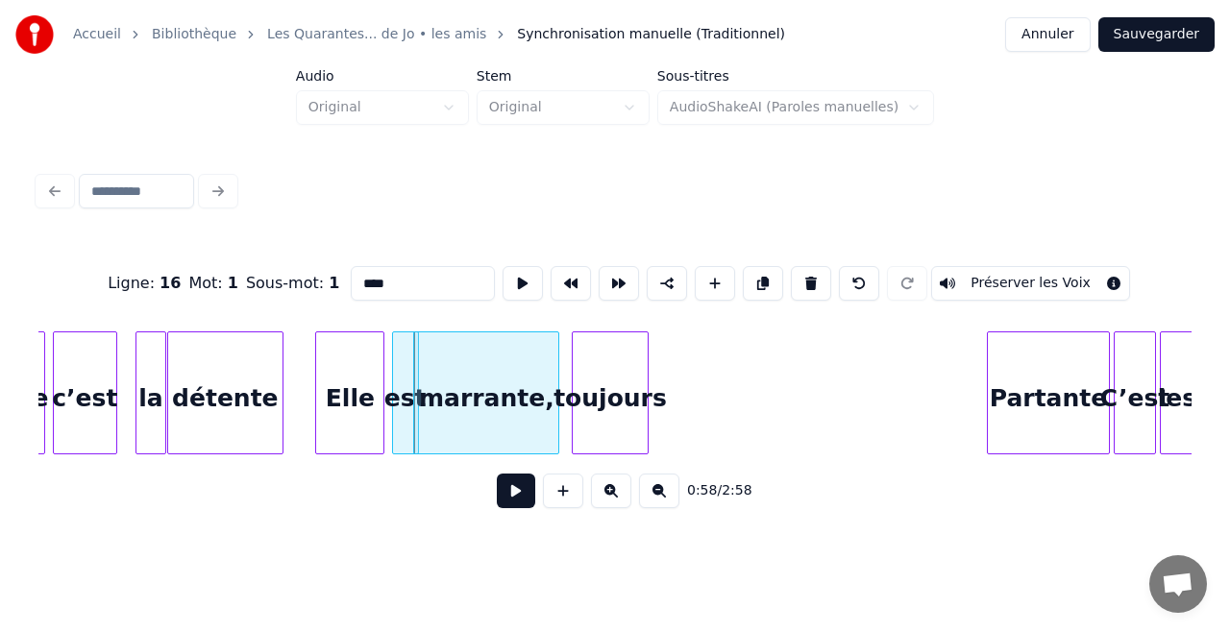
click at [619, 361] on div "toujours" at bounding box center [610, 397] width 75 height 131
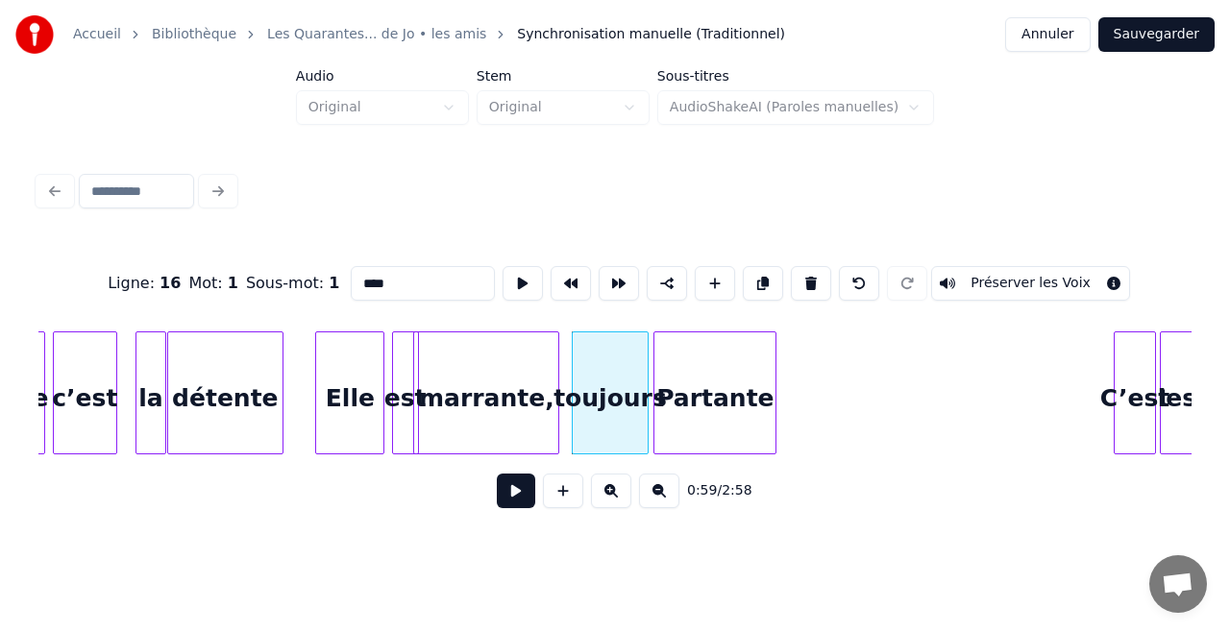
click at [691, 402] on div "Partante" at bounding box center [714, 397] width 121 height 131
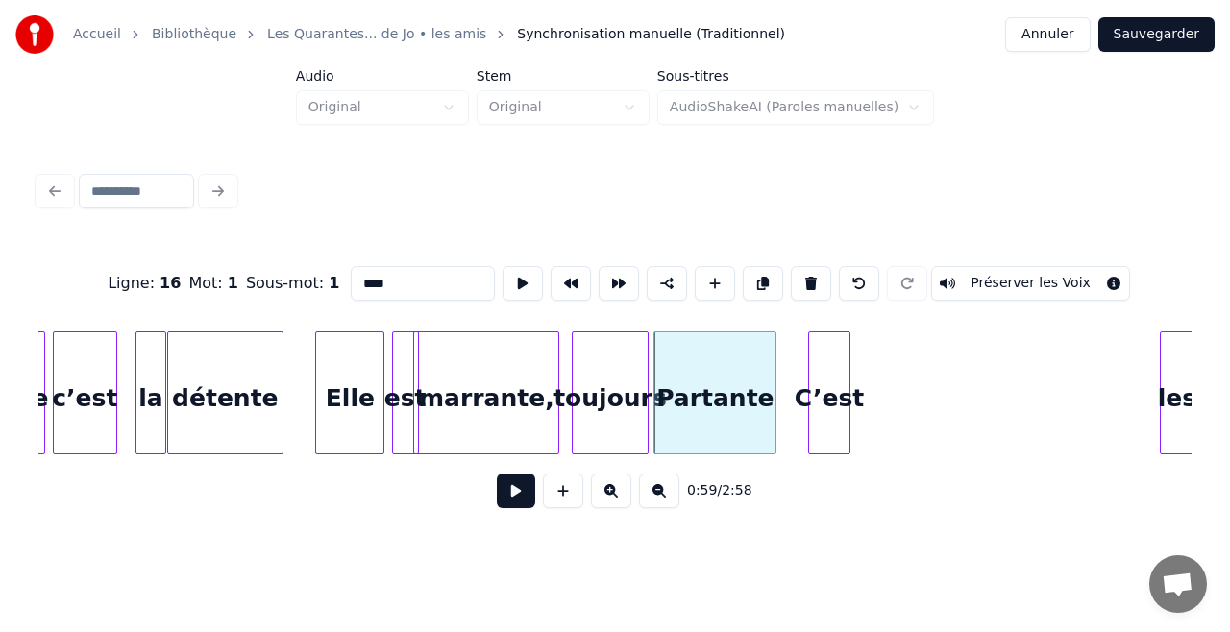
click at [815, 399] on div "C’est" at bounding box center [829, 397] width 40 height 131
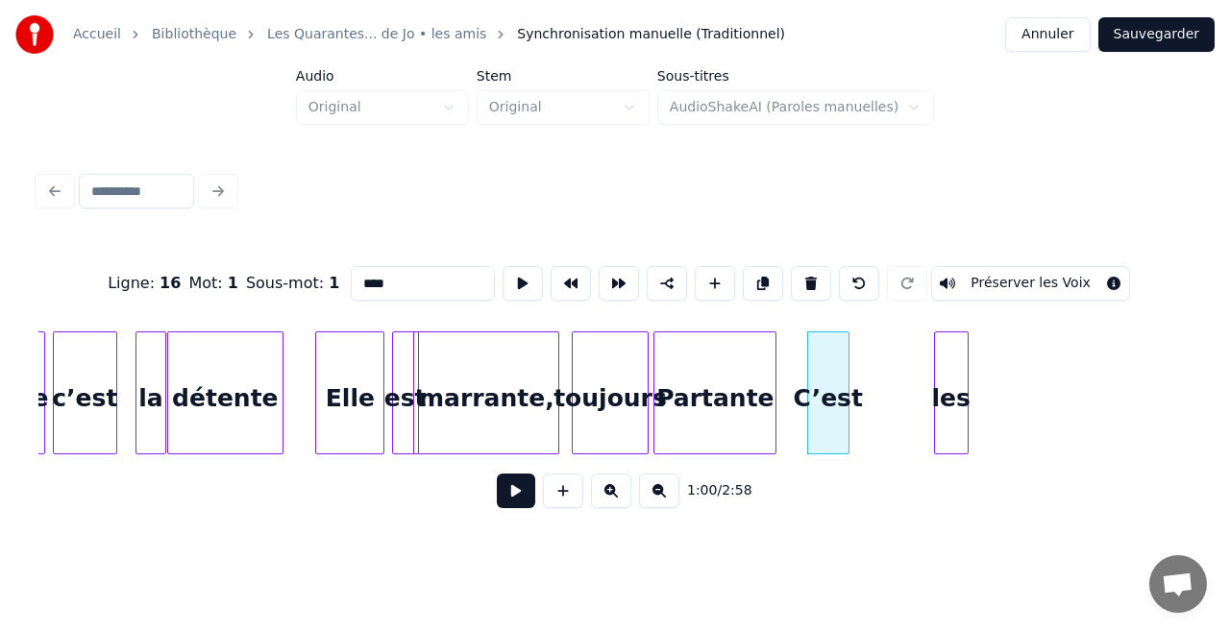
click at [953, 394] on div "les" at bounding box center [951, 397] width 33 height 131
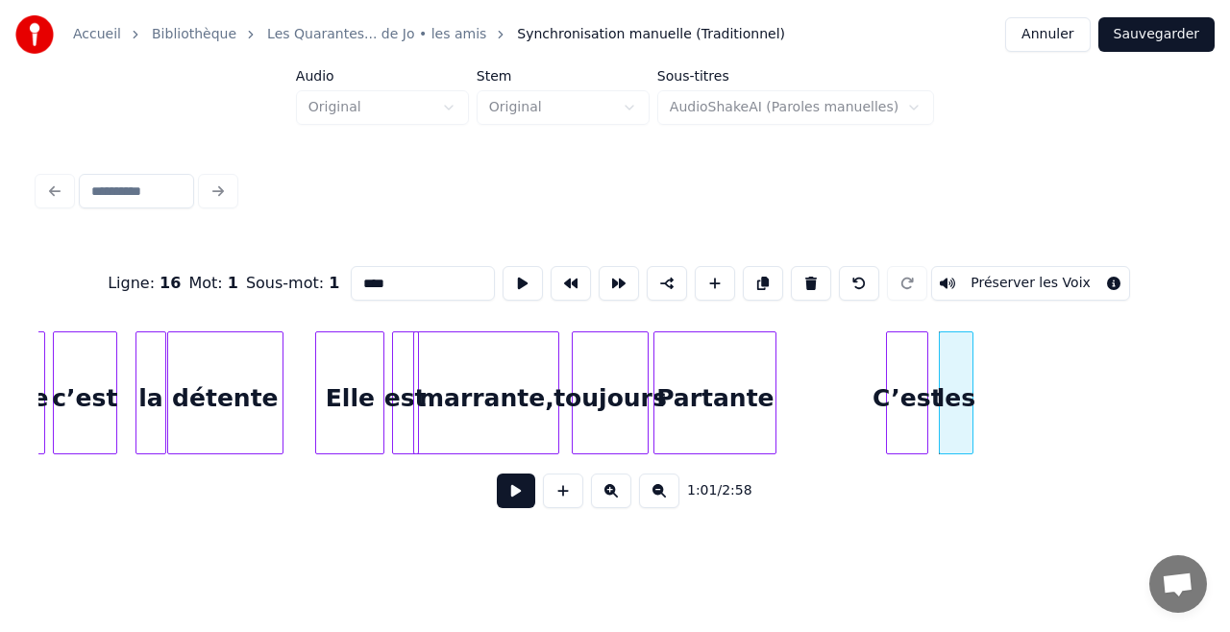
click at [901, 407] on div "C’est" at bounding box center [907, 397] width 40 height 131
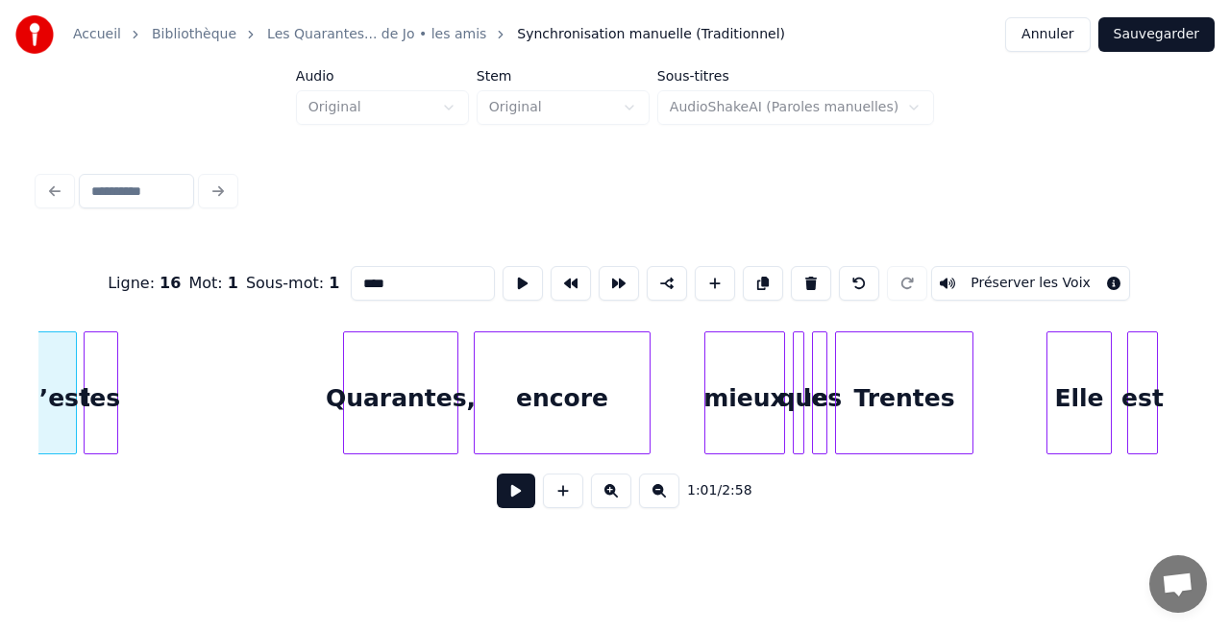
scroll to position [0, 11691]
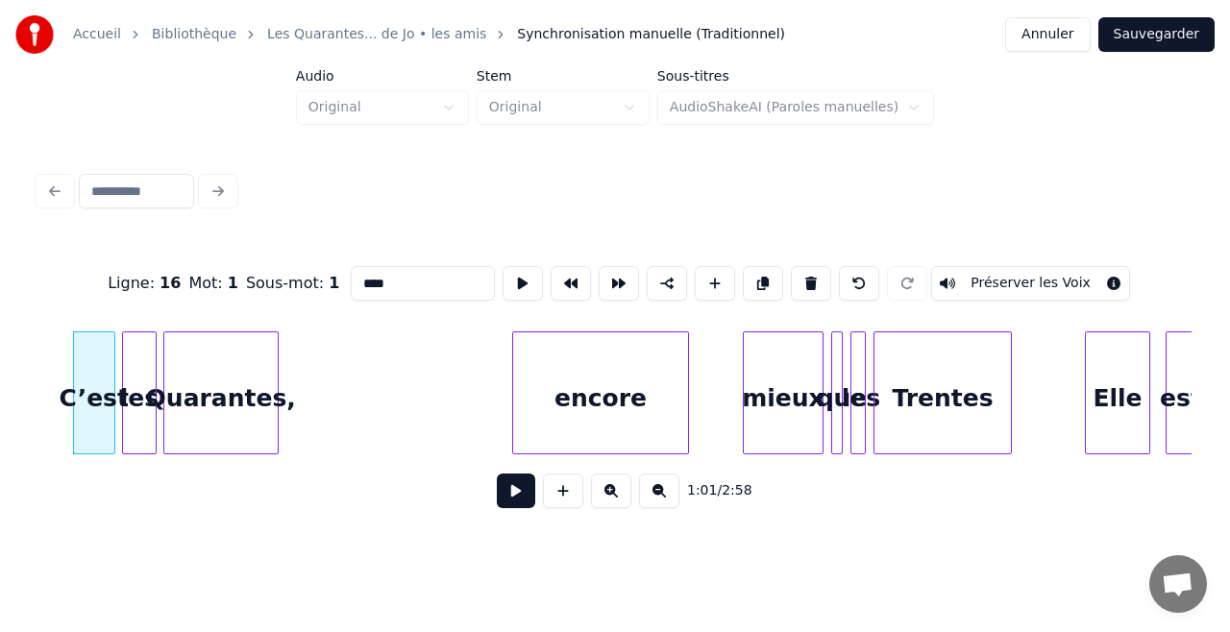
click at [200, 418] on div "Quarantes," at bounding box center [220, 397] width 113 height 131
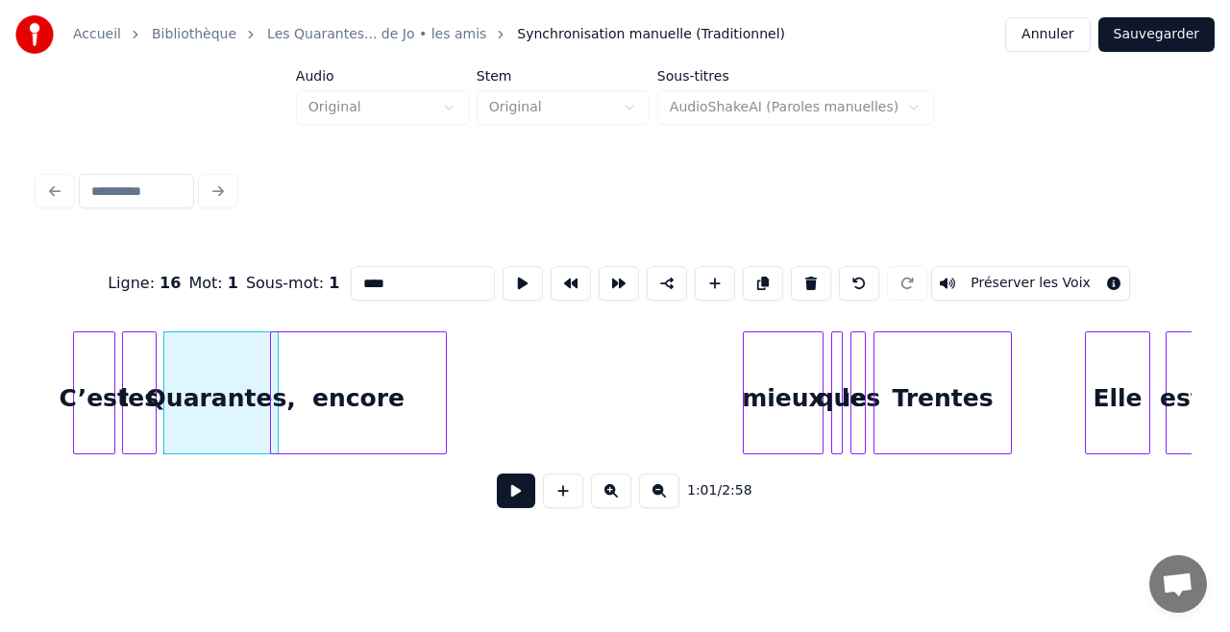
click at [390, 382] on div "encore" at bounding box center [358, 397] width 175 height 131
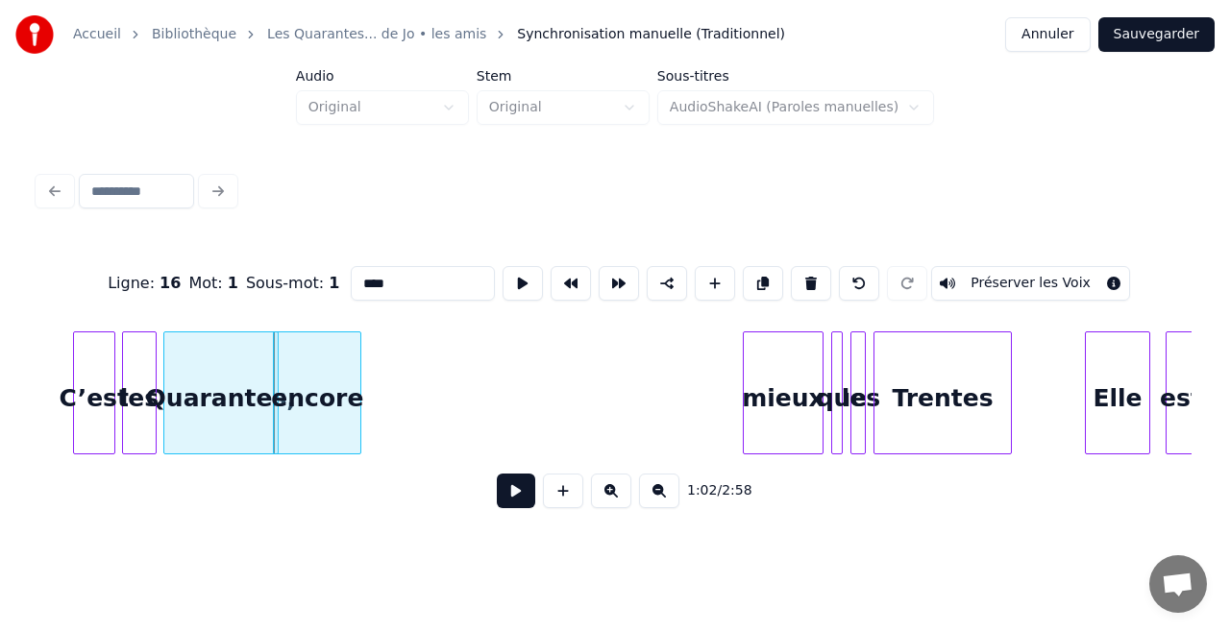
click at [357, 390] on div at bounding box center [358, 392] width 6 height 121
click at [332, 389] on div "encore" at bounding box center [323, 397] width 86 height 131
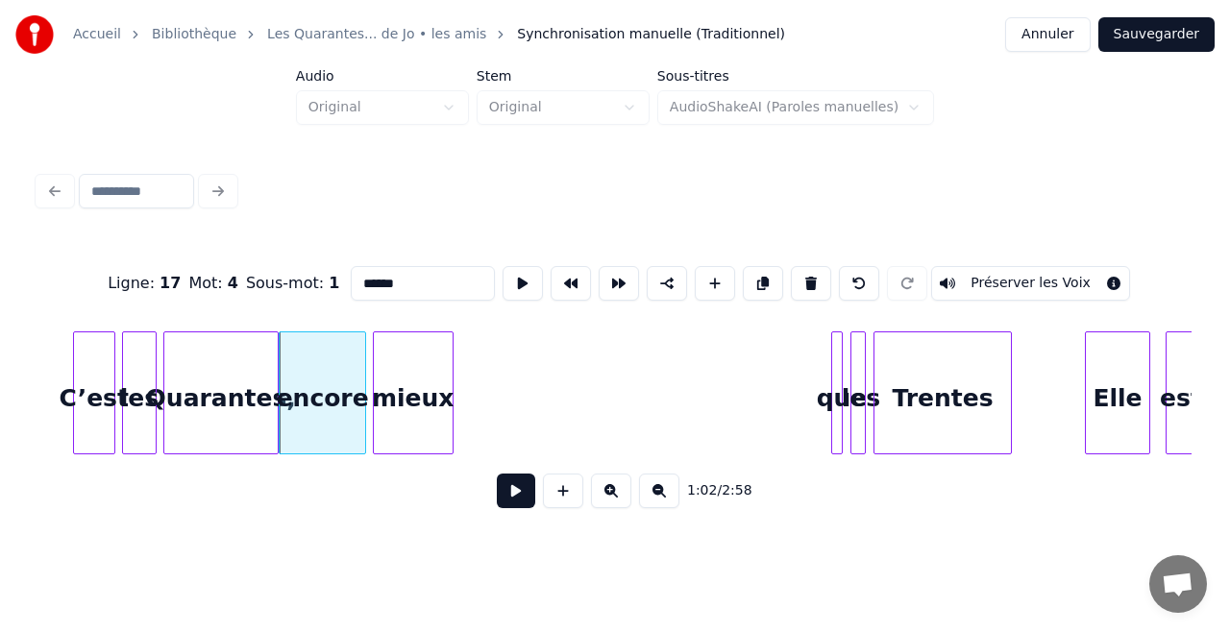
click at [391, 402] on div "mieux" at bounding box center [413, 397] width 79 height 131
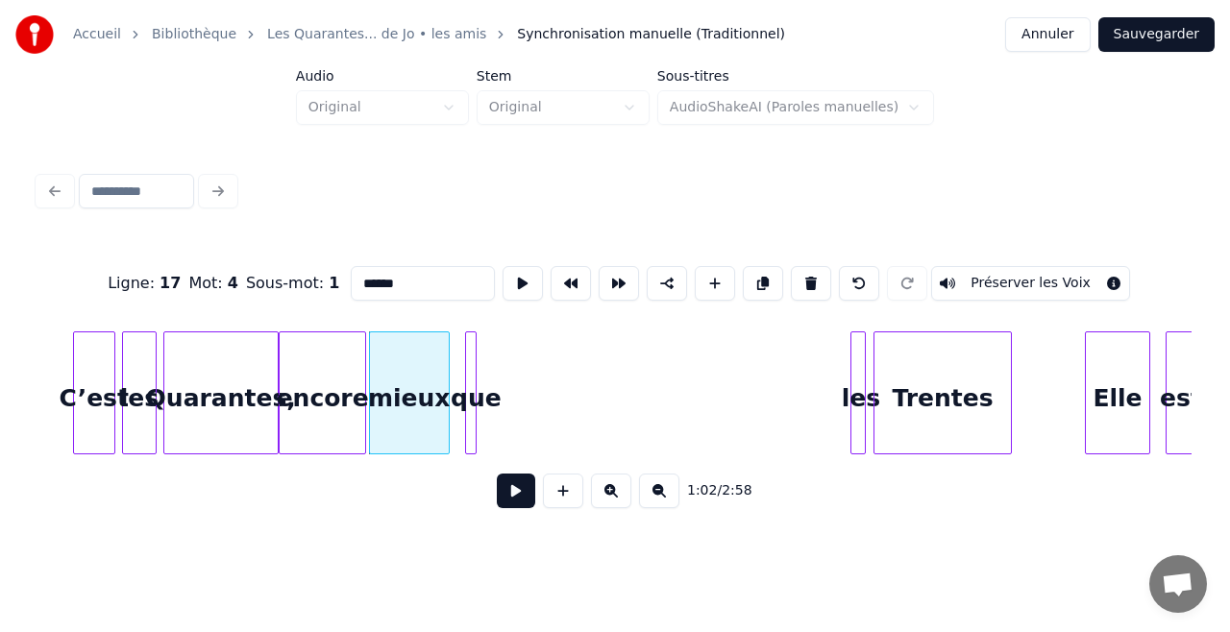
click at [477, 380] on div "que" at bounding box center [475, 397] width 19 height 131
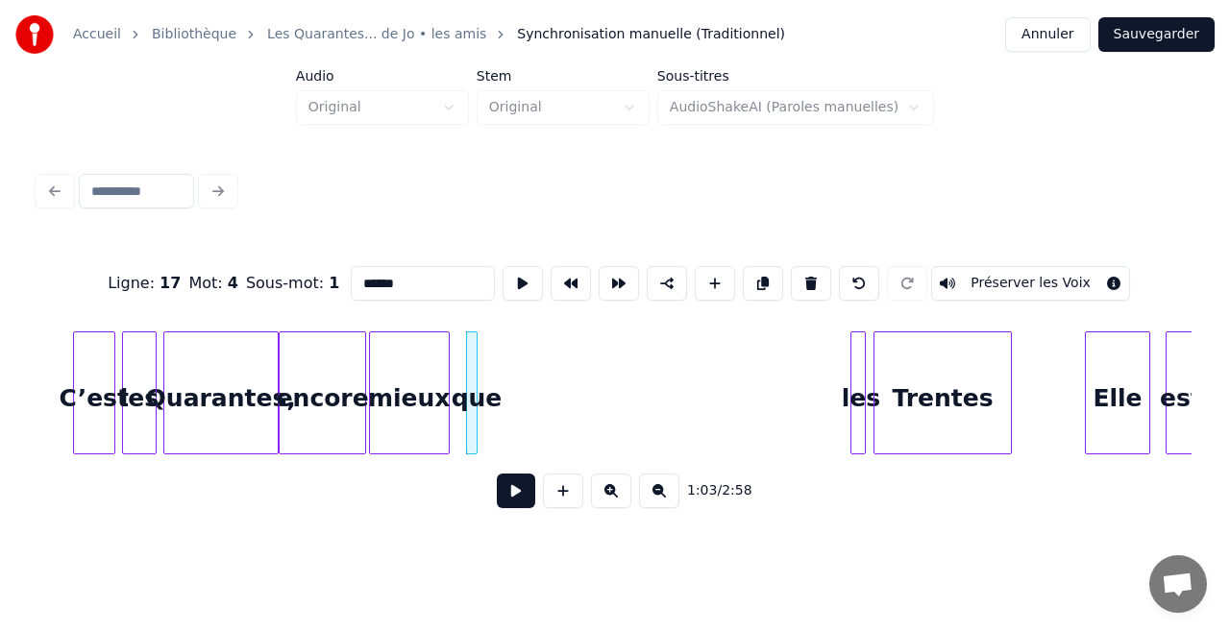
click at [851, 397] on div at bounding box center [854, 392] width 6 height 121
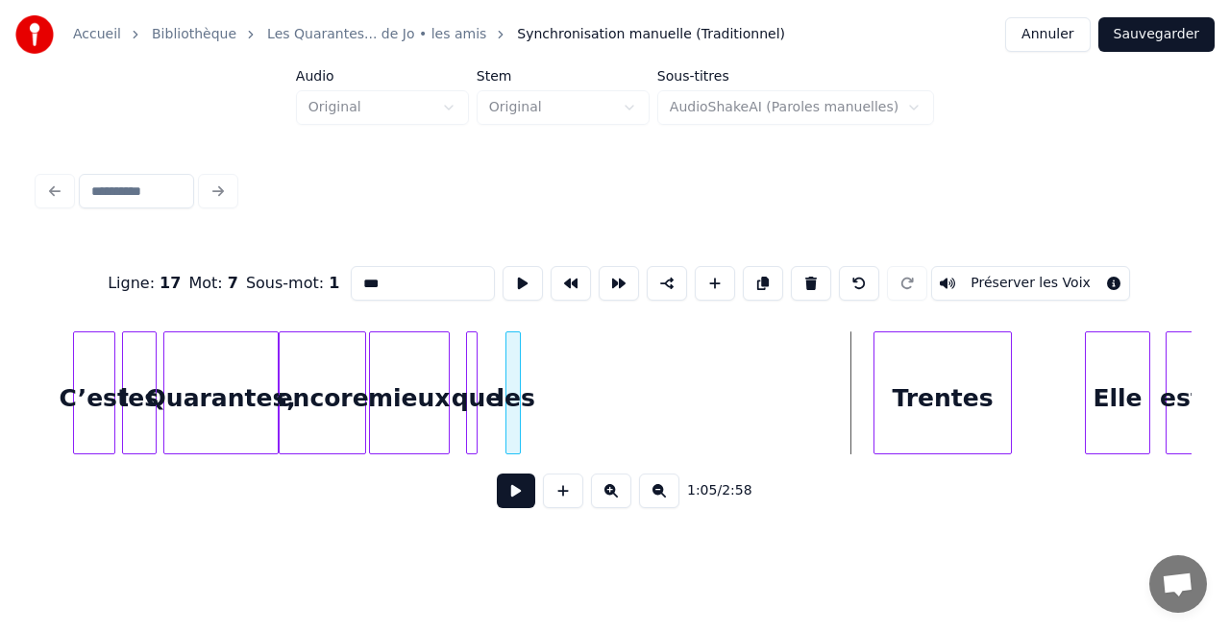
click at [519, 390] on div "les" at bounding box center [515, 397] width 19 height 131
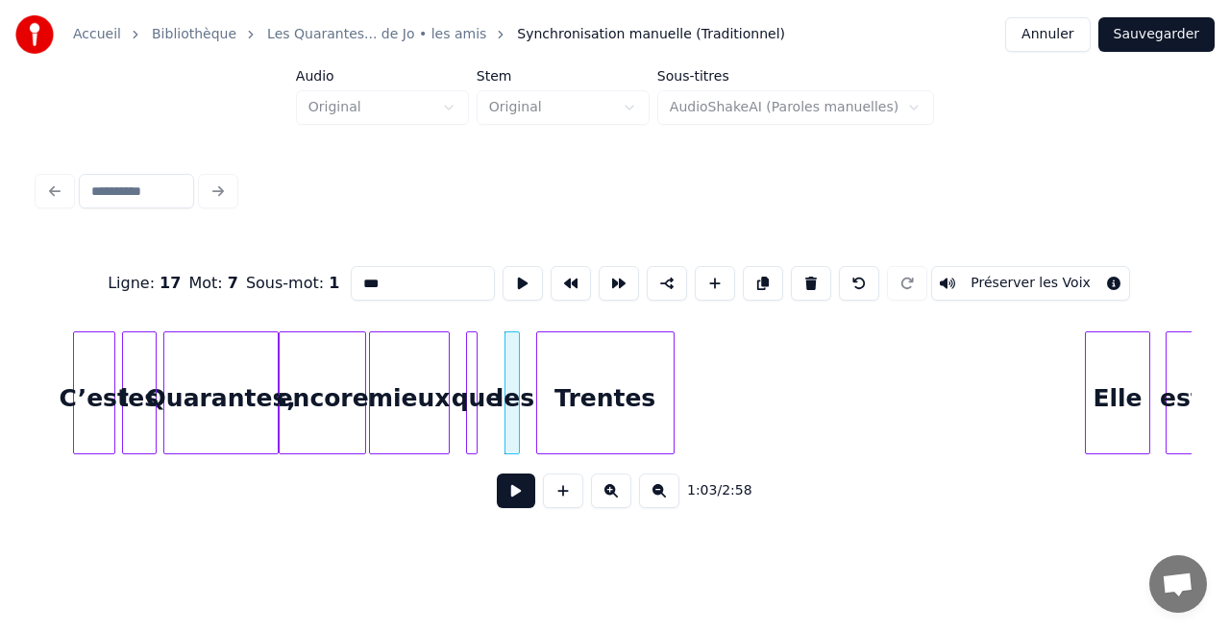
click at [630, 419] on div "Trentes" at bounding box center [605, 397] width 136 height 131
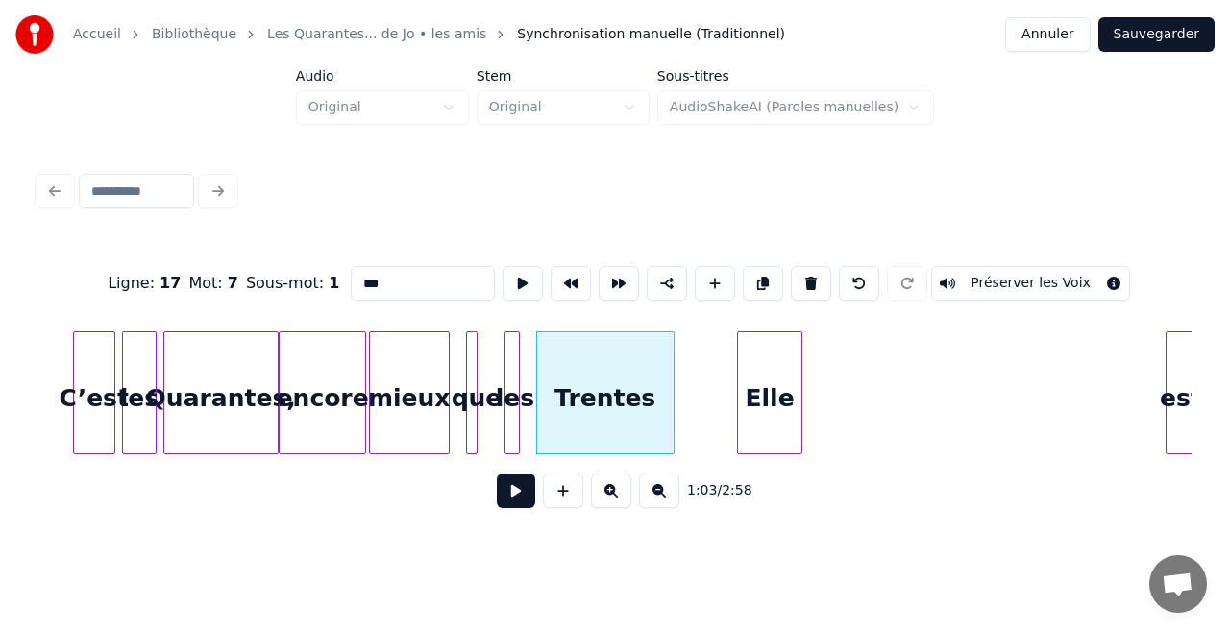
click at [756, 419] on div "Elle" at bounding box center [769, 397] width 63 height 131
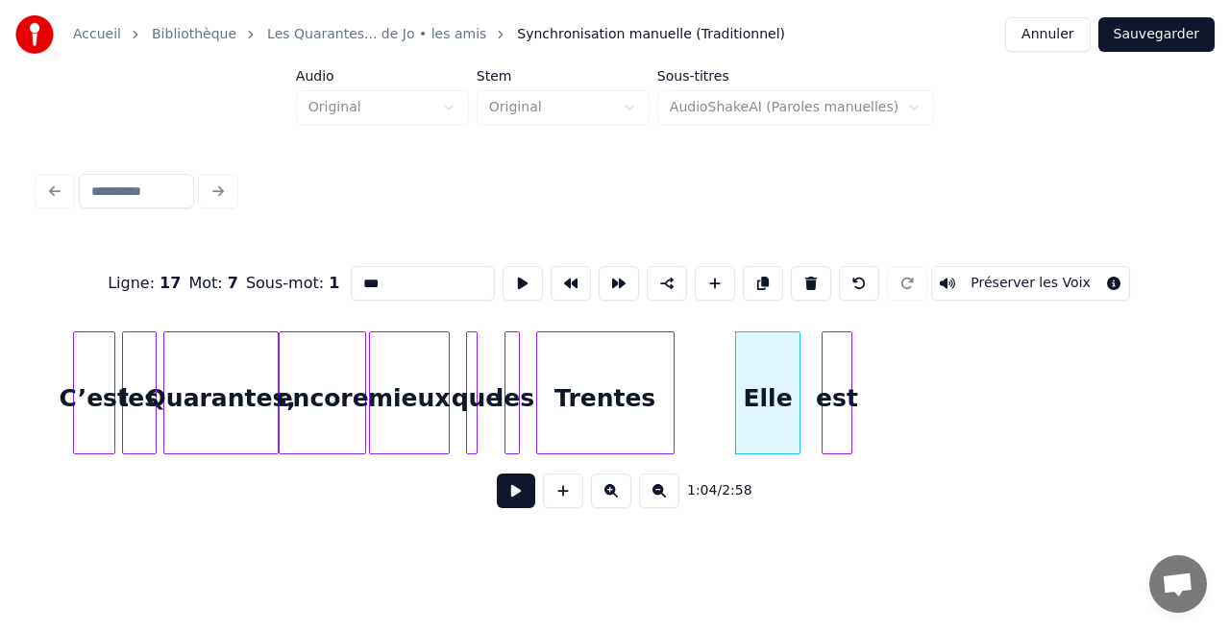
click at [831, 398] on div "est" at bounding box center [837, 397] width 29 height 131
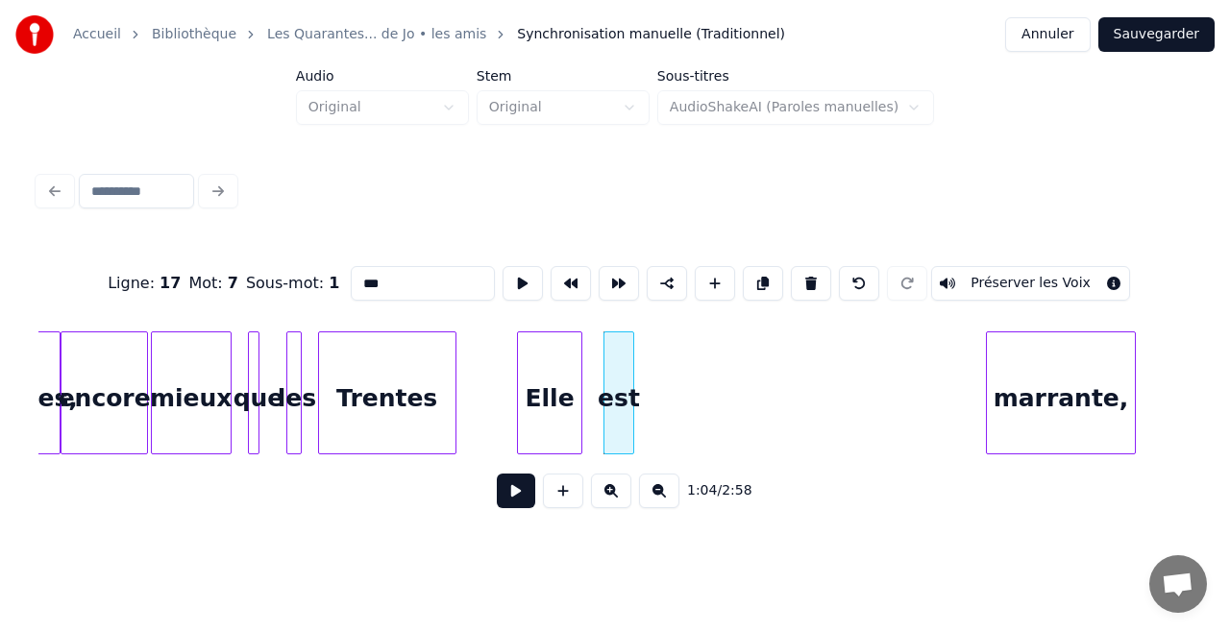
scroll to position [0, 11985]
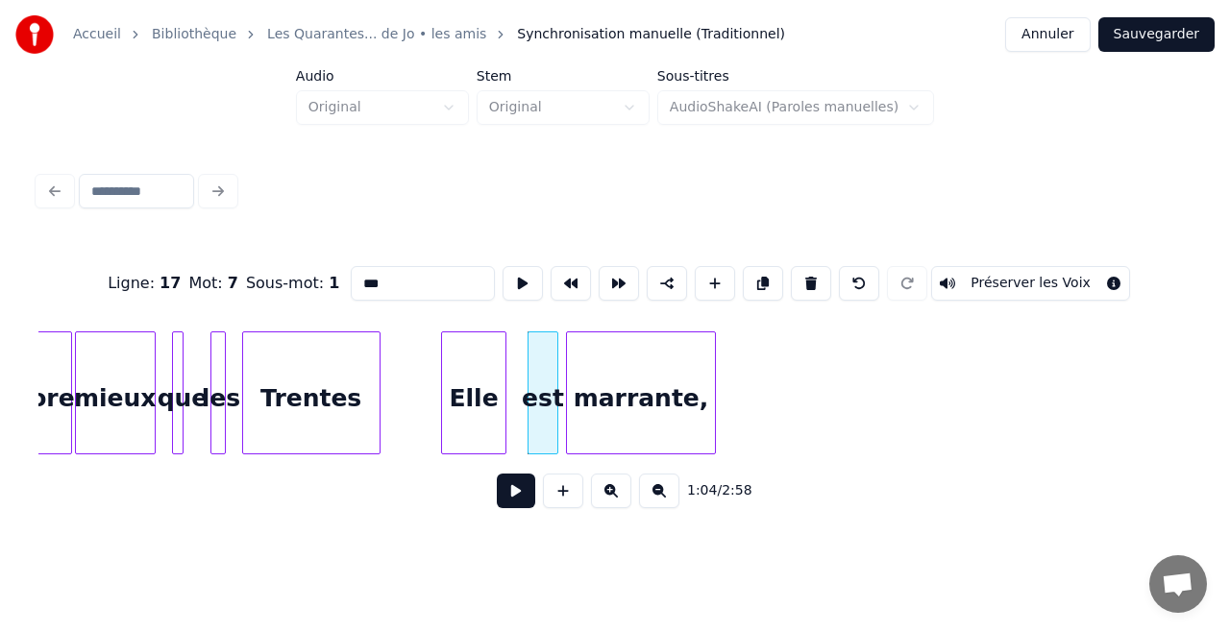
click at [645, 397] on div "marrante," at bounding box center [641, 397] width 148 height 131
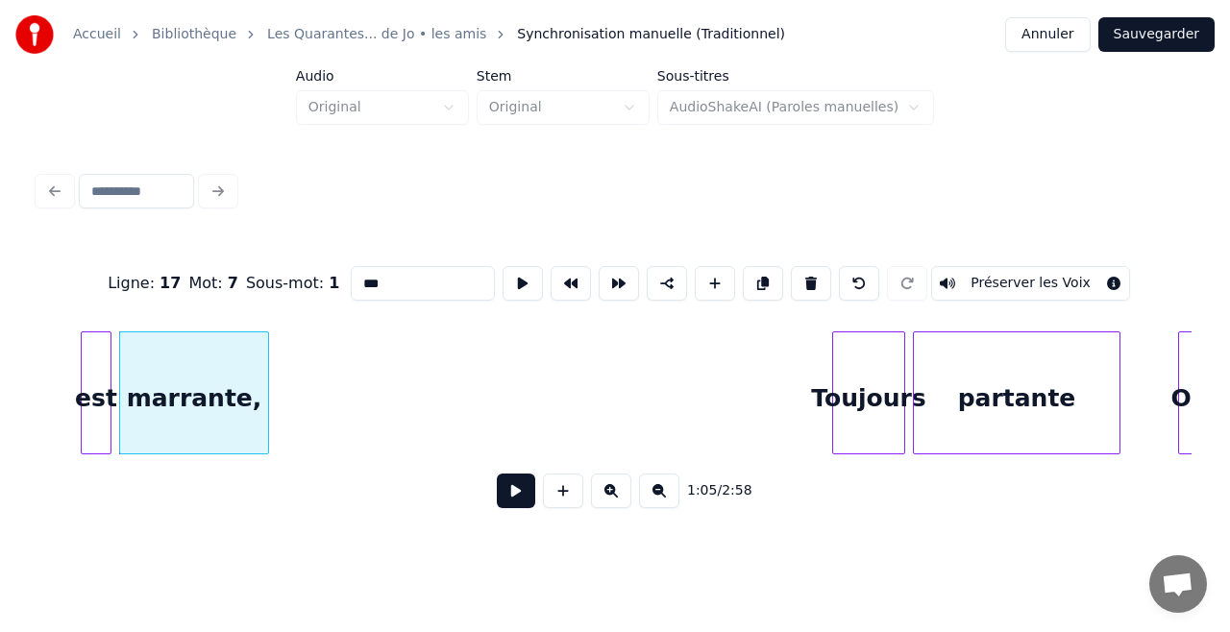
scroll to position [0, 12496]
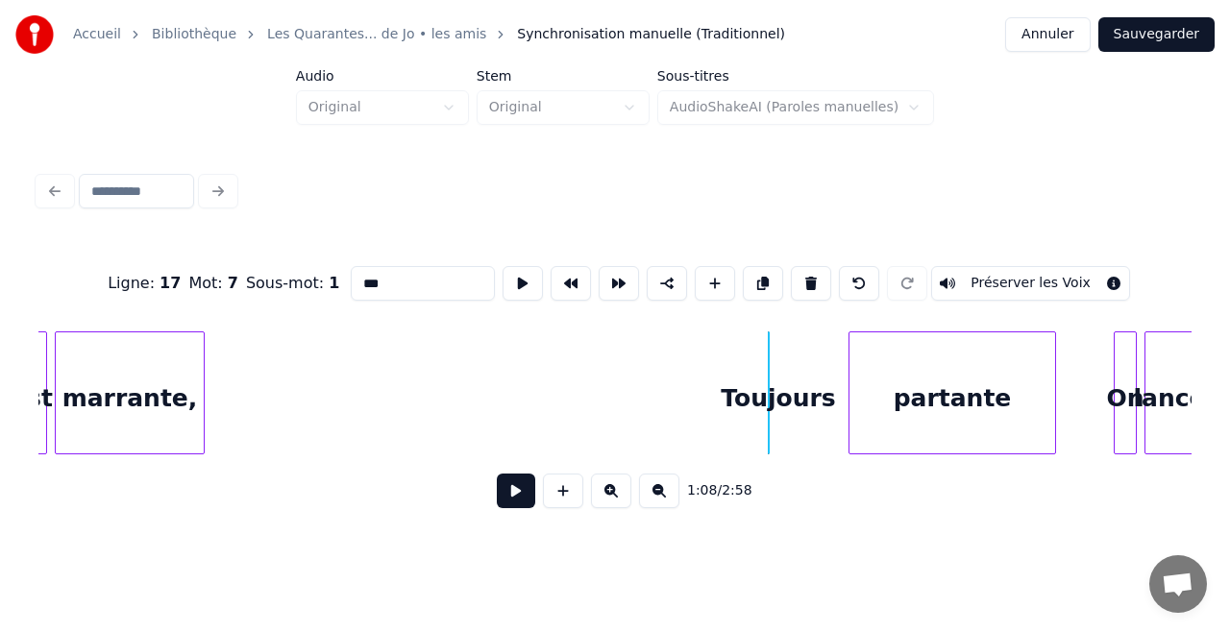
click at [779, 371] on div "Toujours" at bounding box center [778, 397] width 19 height 131
type input "********"
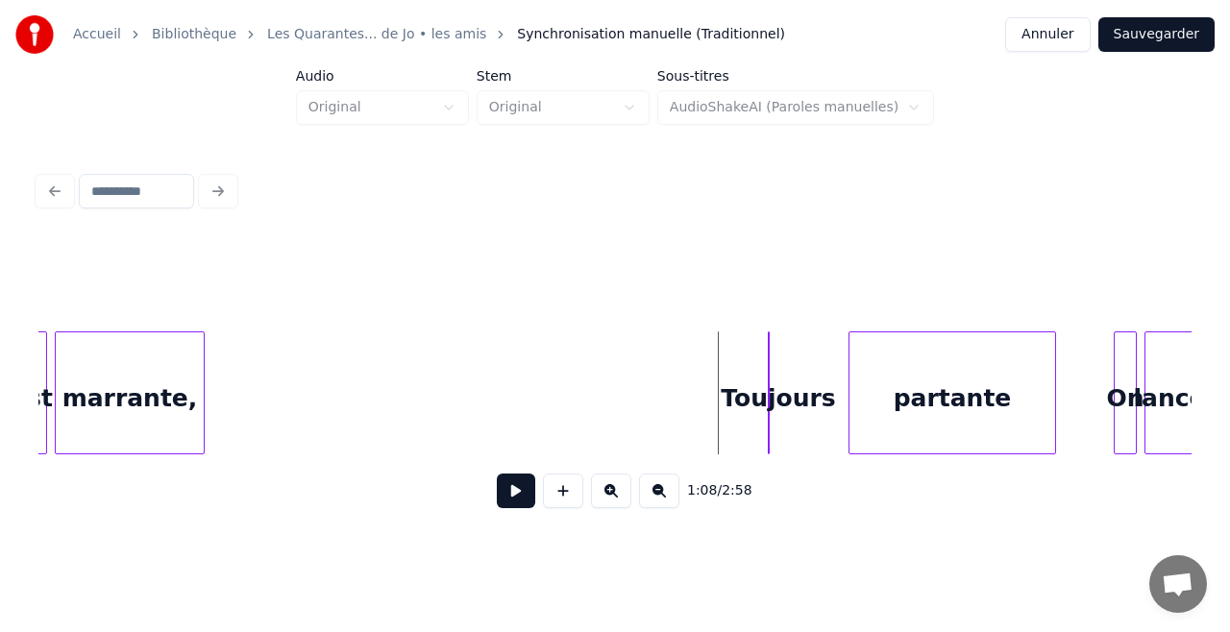
click at [769, 391] on div at bounding box center [772, 392] width 6 height 121
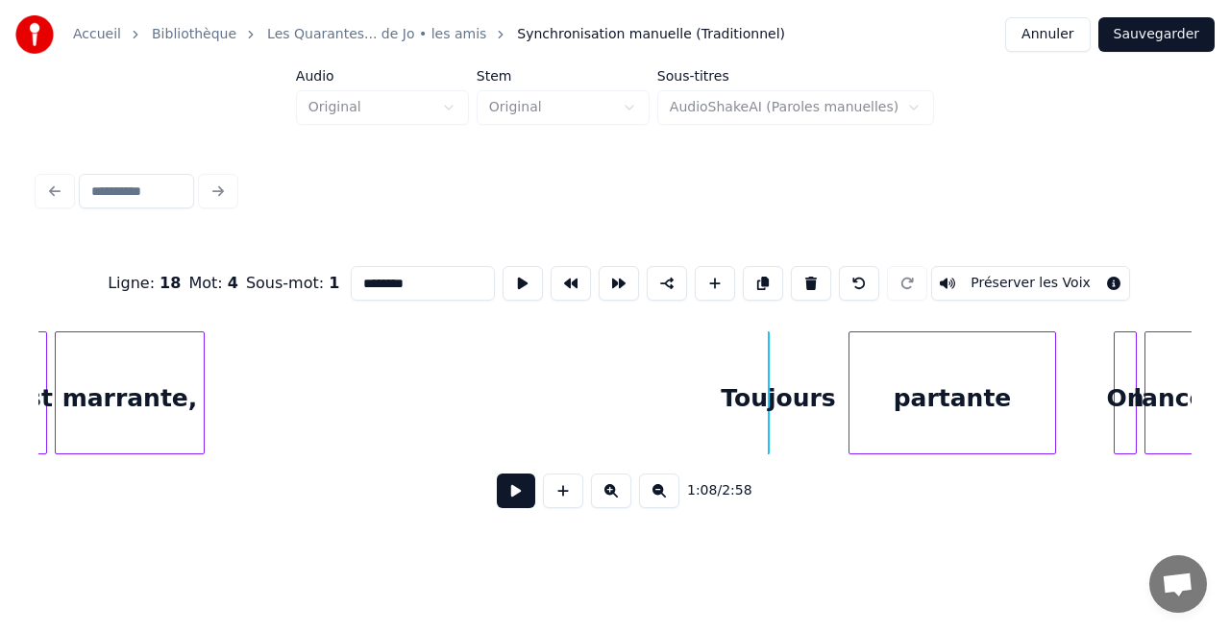
click at [769, 391] on div at bounding box center [772, 392] width 6 height 121
click at [788, 396] on div "Toujours" at bounding box center [778, 397] width 19 height 131
click at [516, 403] on div "Toujours" at bounding box center [506, 397] width 19 height 131
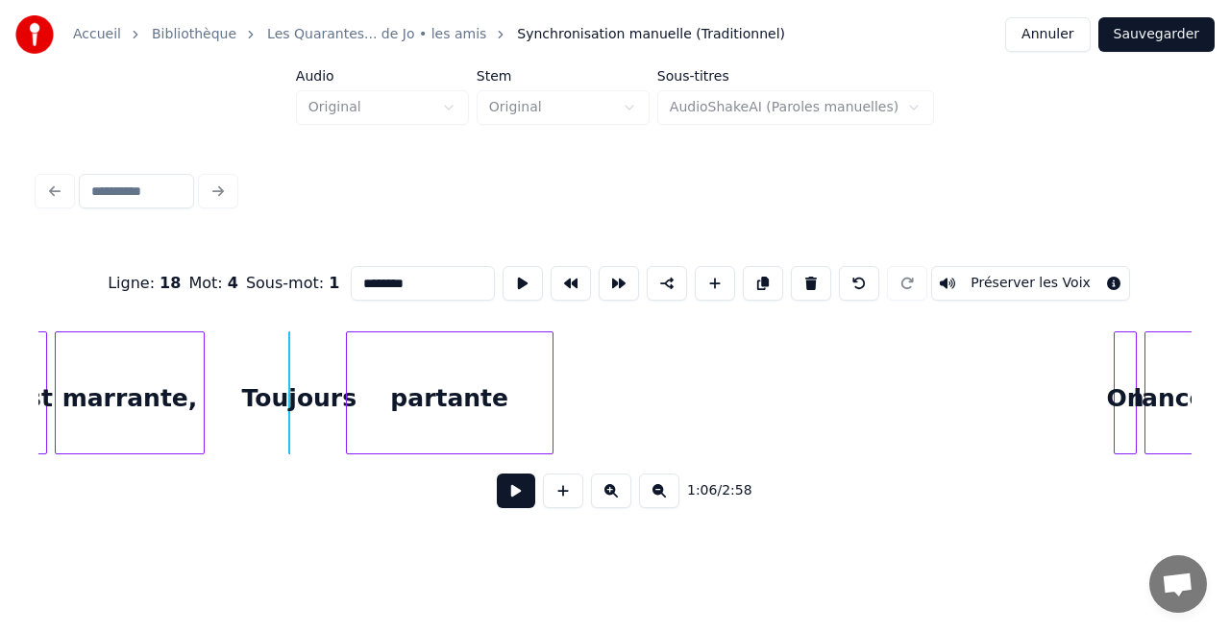
click at [375, 440] on div "partante" at bounding box center [450, 397] width 206 height 131
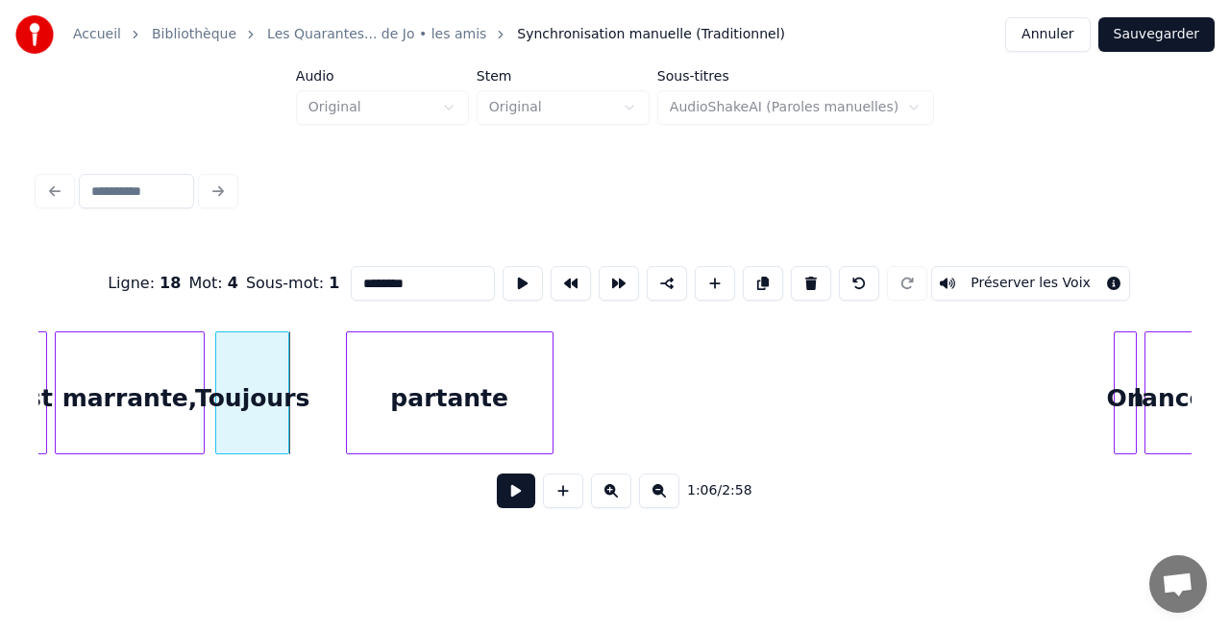
click at [219, 429] on div at bounding box center [219, 392] width 6 height 121
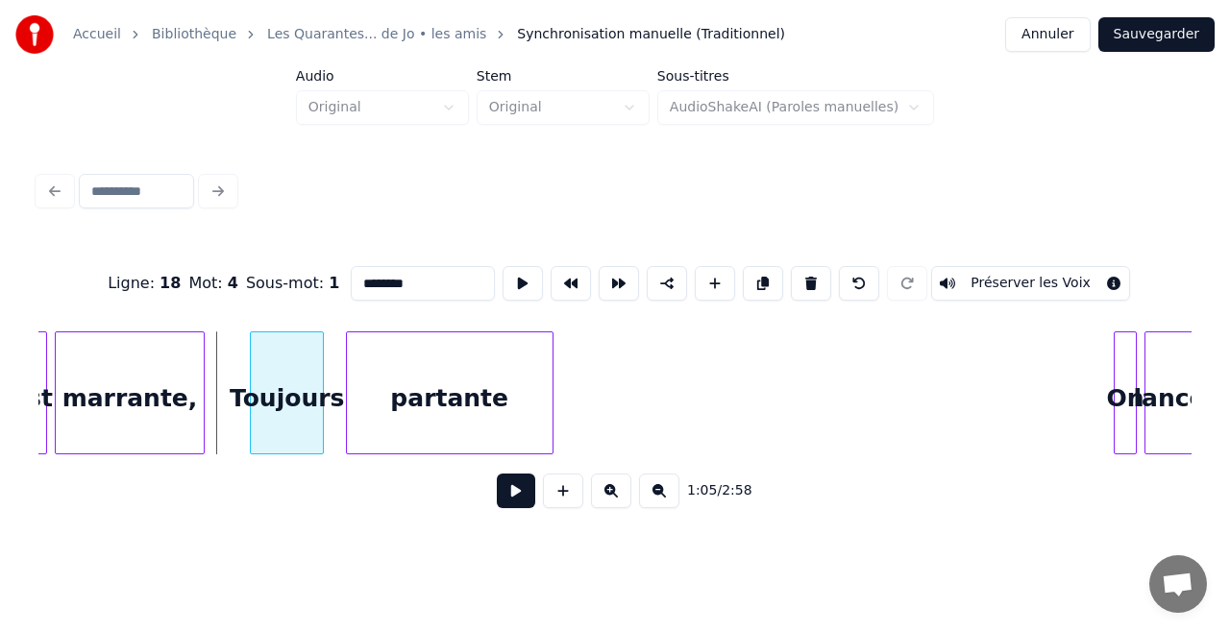
click at [277, 422] on div "Toujours" at bounding box center [287, 397] width 72 height 131
click at [348, 420] on div at bounding box center [350, 392] width 6 height 121
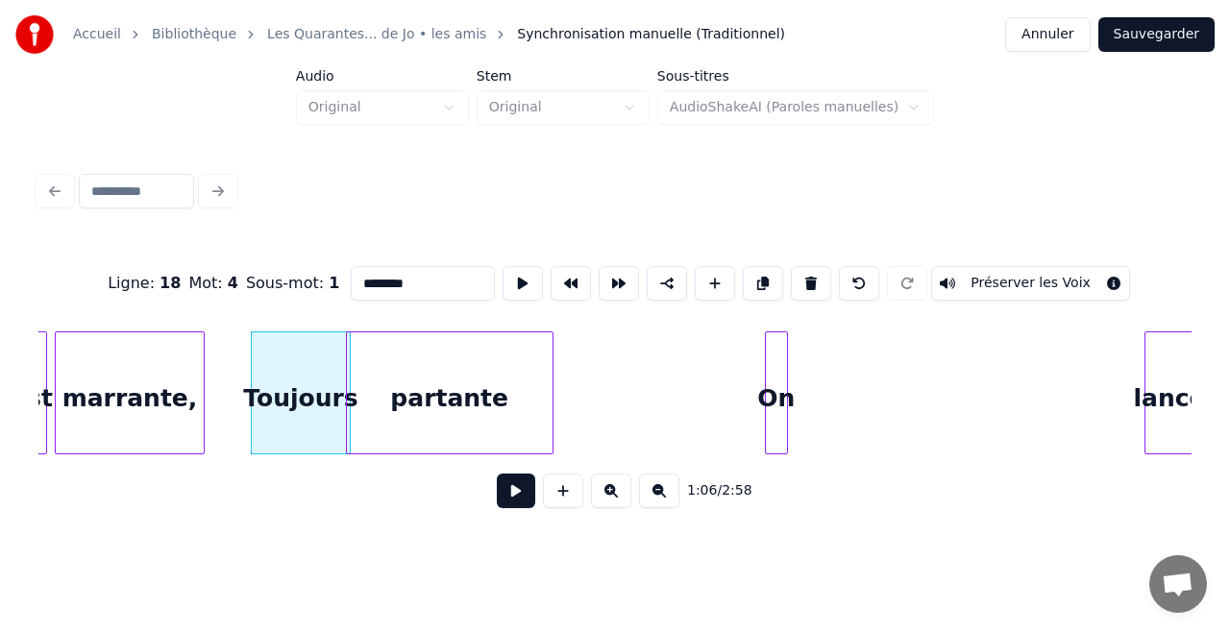
click at [777, 413] on div "On" at bounding box center [776, 397] width 21 height 131
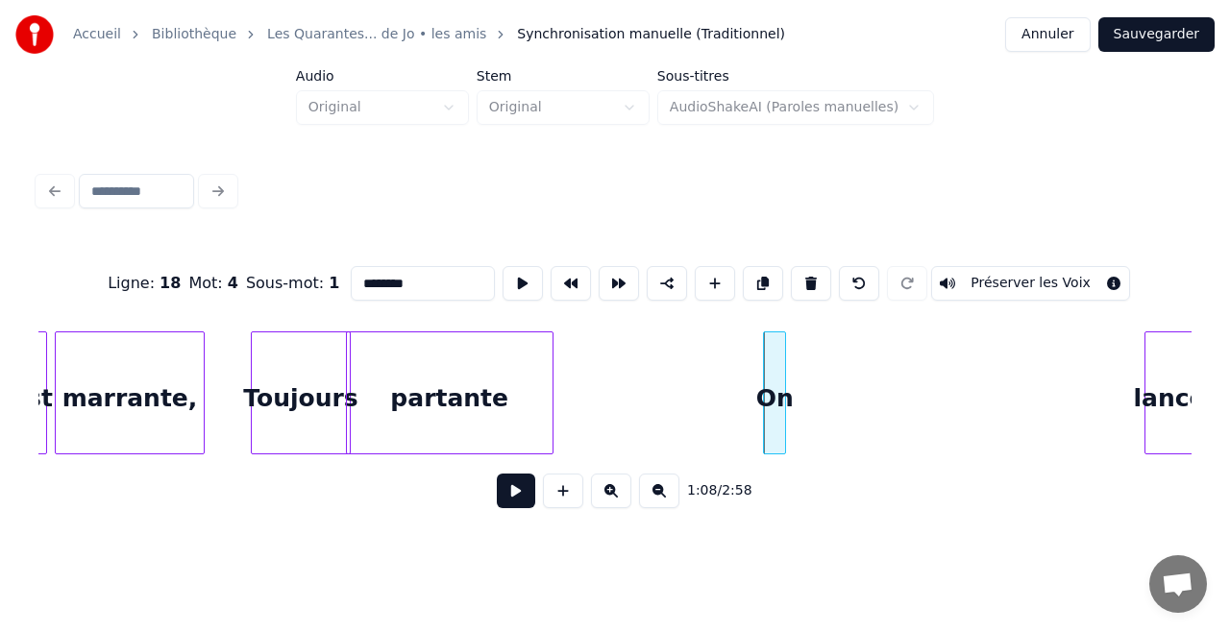
click at [777, 413] on div "On" at bounding box center [774, 397] width 21 height 131
type input "**"
click at [813, 415] on div "lance" at bounding box center [825, 397] width 48 height 131
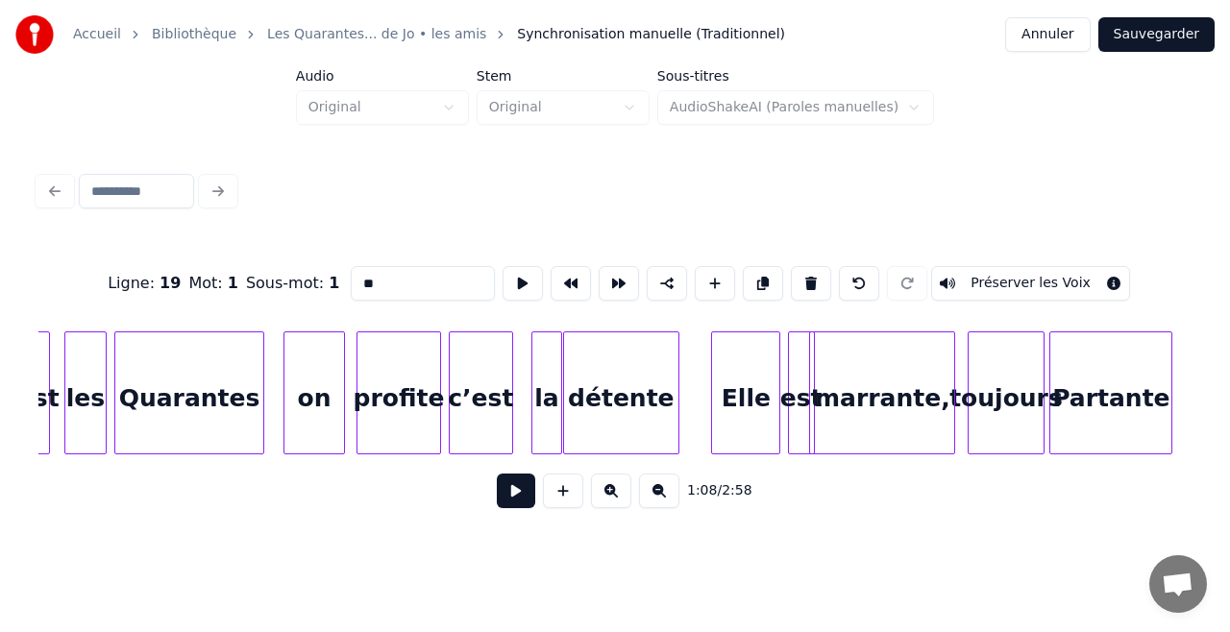
scroll to position [0, 9469]
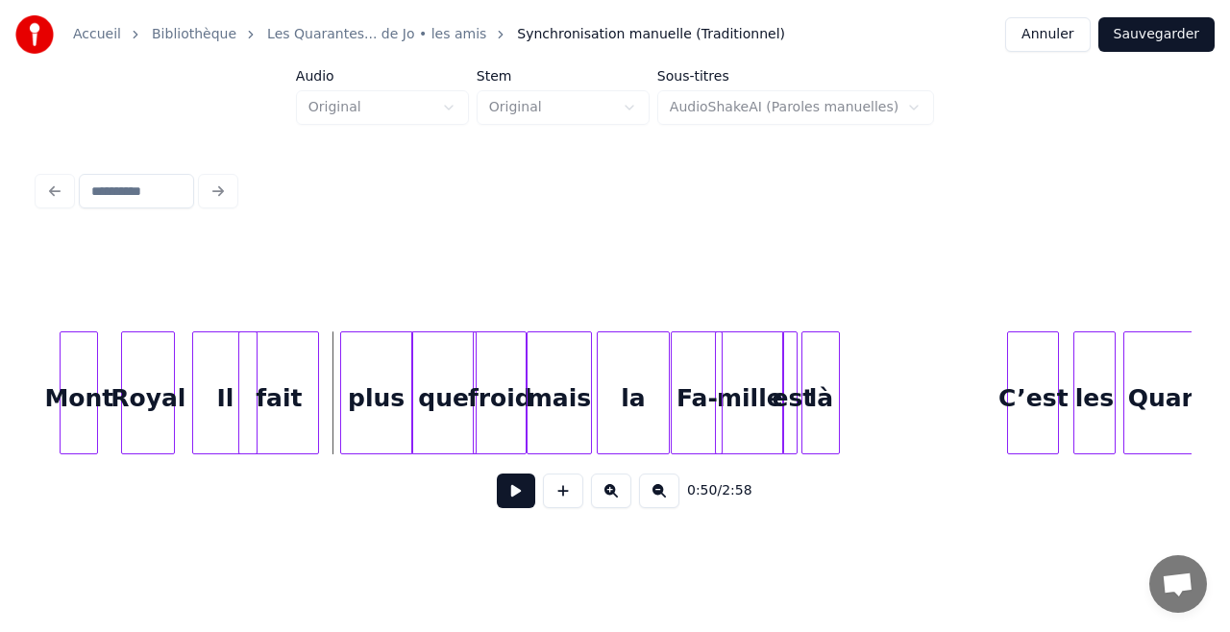
click at [512, 494] on button at bounding box center [516, 491] width 38 height 35
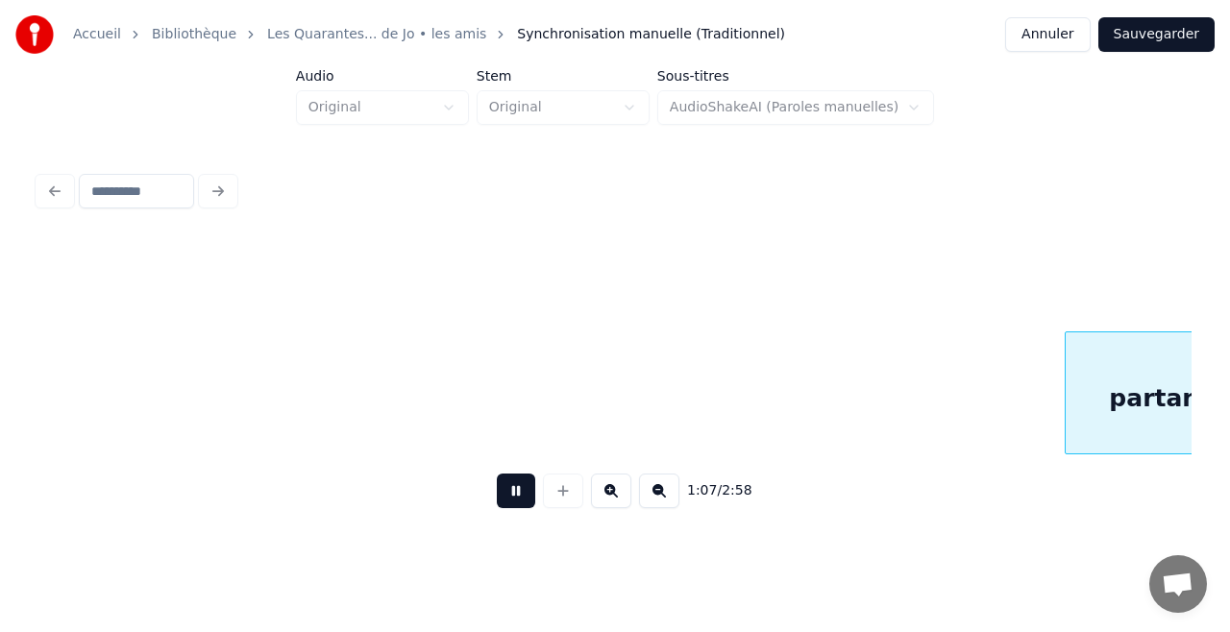
scroll to position [0, 12931]
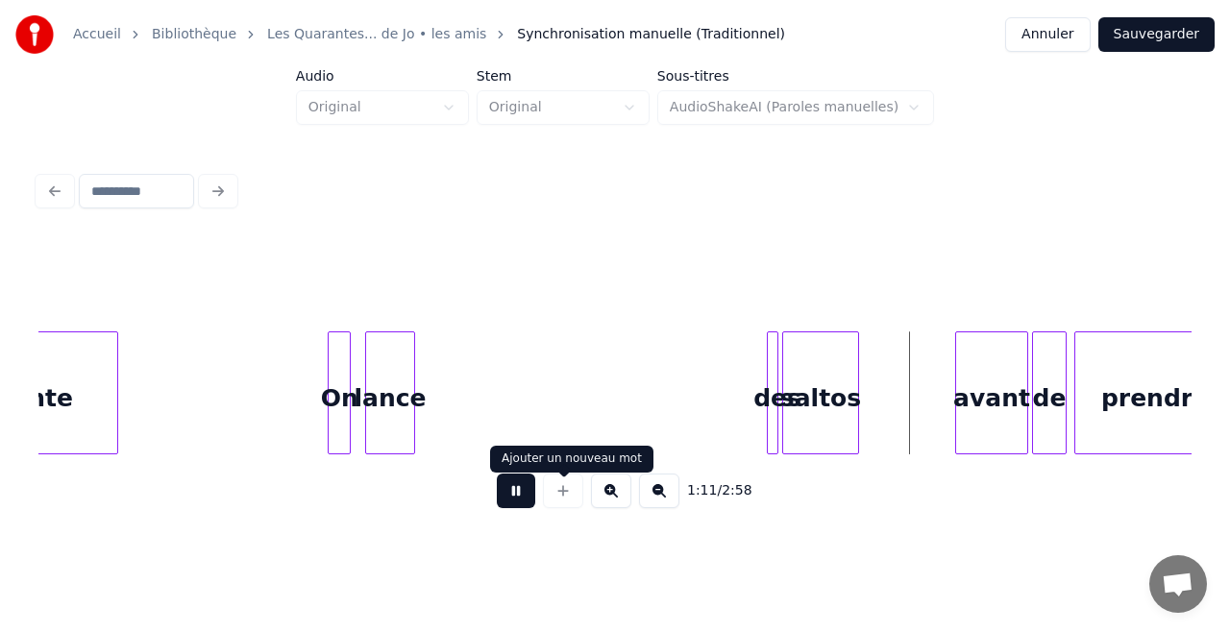
click at [524, 497] on button at bounding box center [516, 491] width 38 height 35
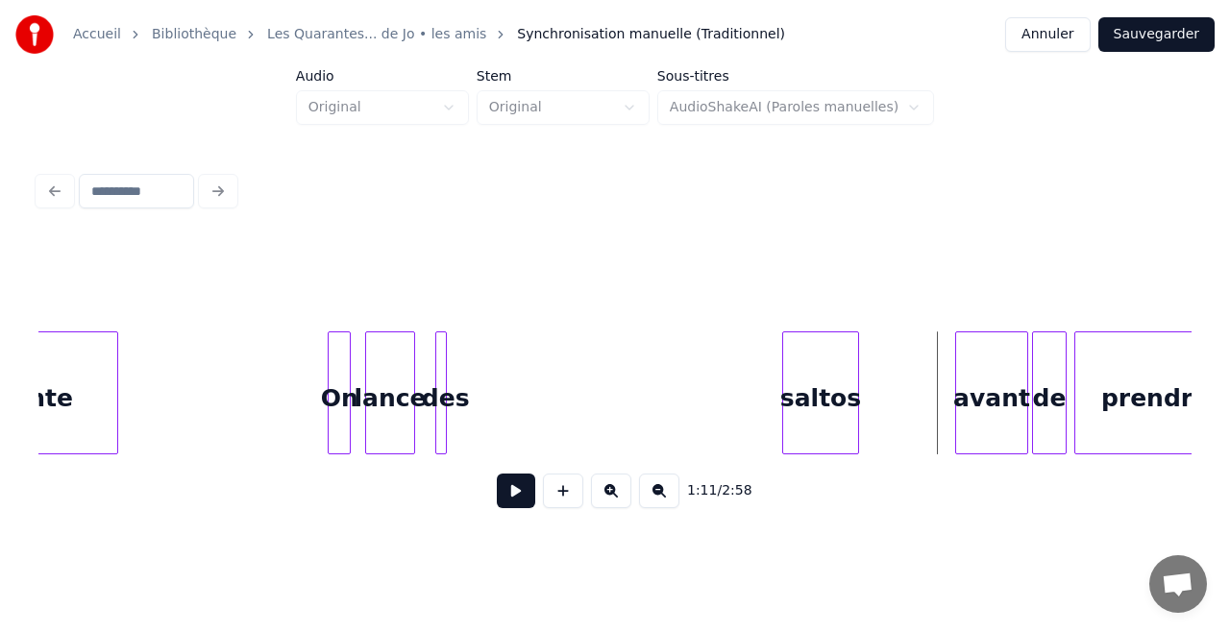
click at [446, 423] on div "des" at bounding box center [445, 397] width 19 height 131
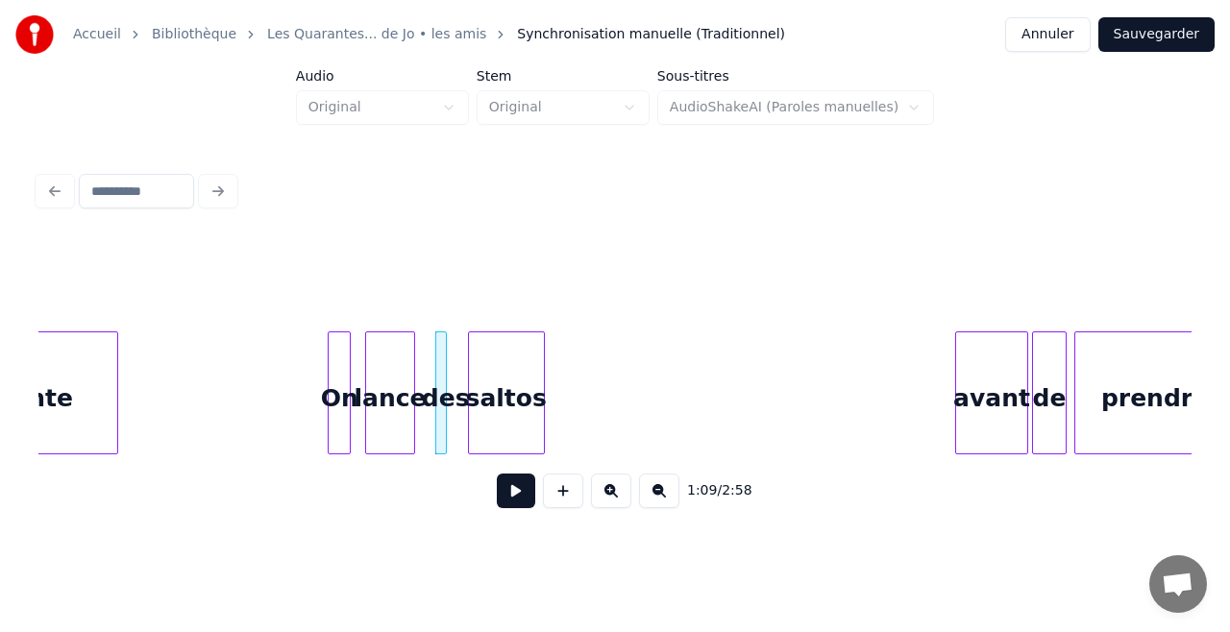
click at [486, 444] on div "saltos" at bounding box center [506, 397] width 75 height 131
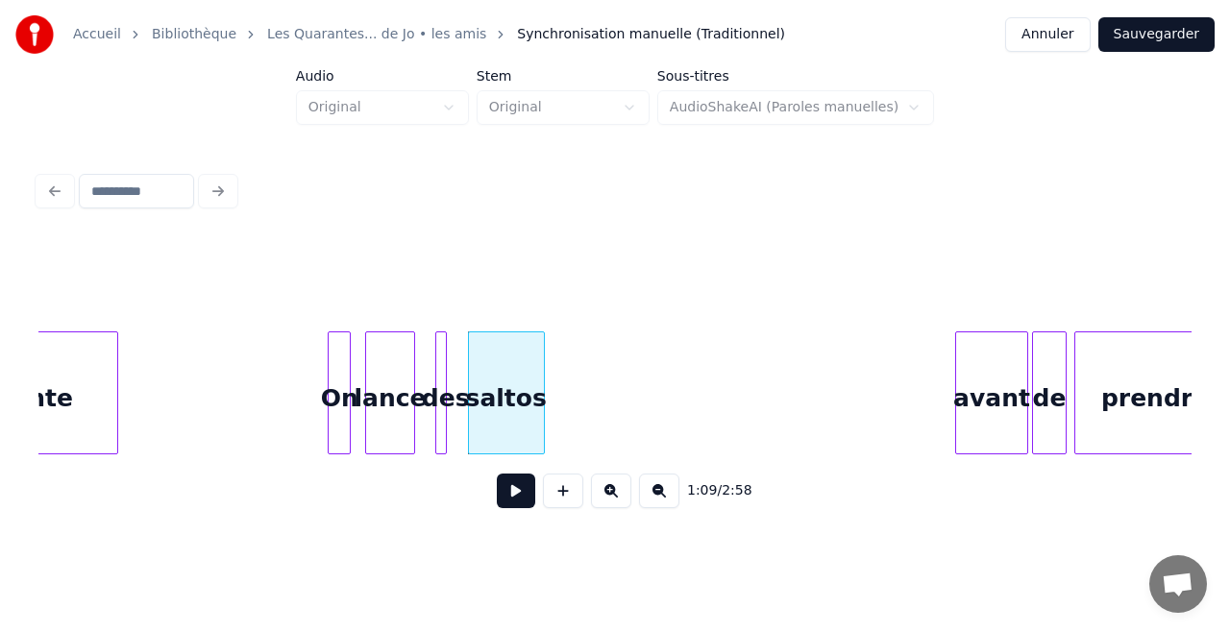
click at [337, 400] on div "On" at bounding box center [339, 397] width 21 height 131
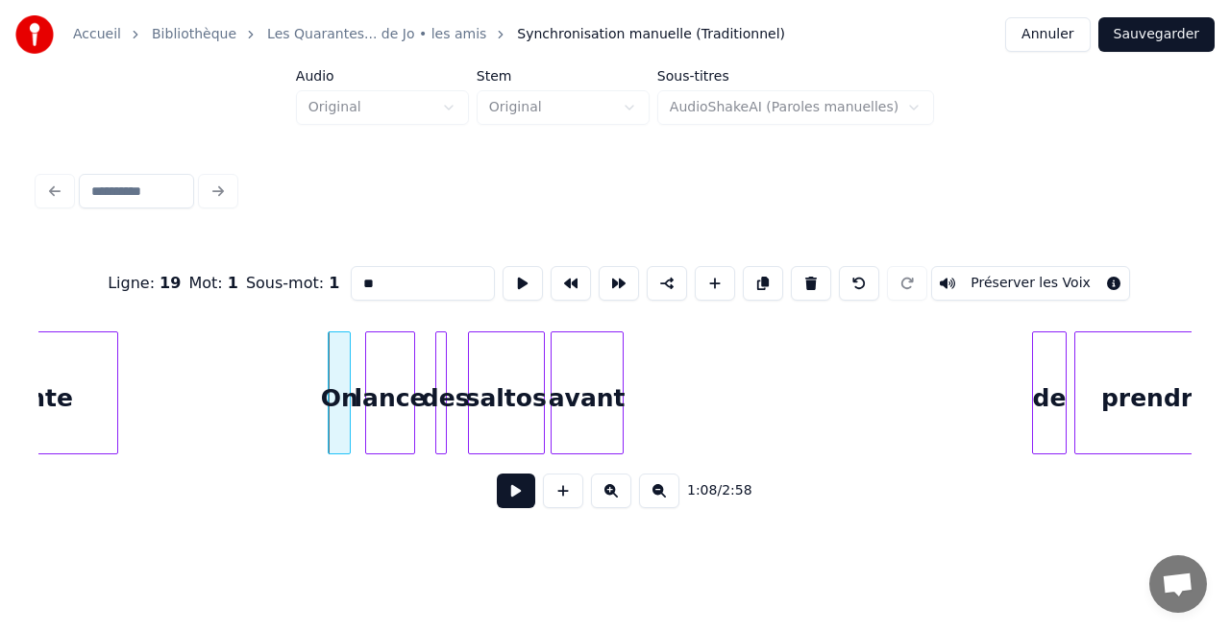
click at [571, 405] on div "avant" at bounding box center [587, 397] width 71 height 131
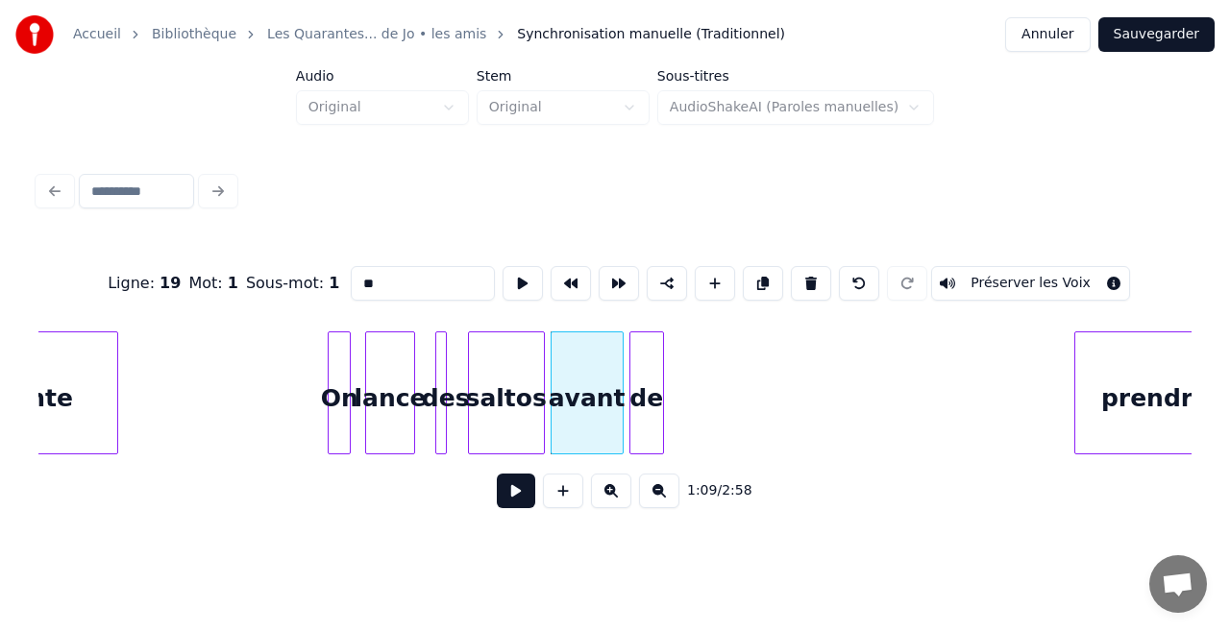
click at [636, 430] on div "de" at bounding box center [646, 397] width 33 height 131
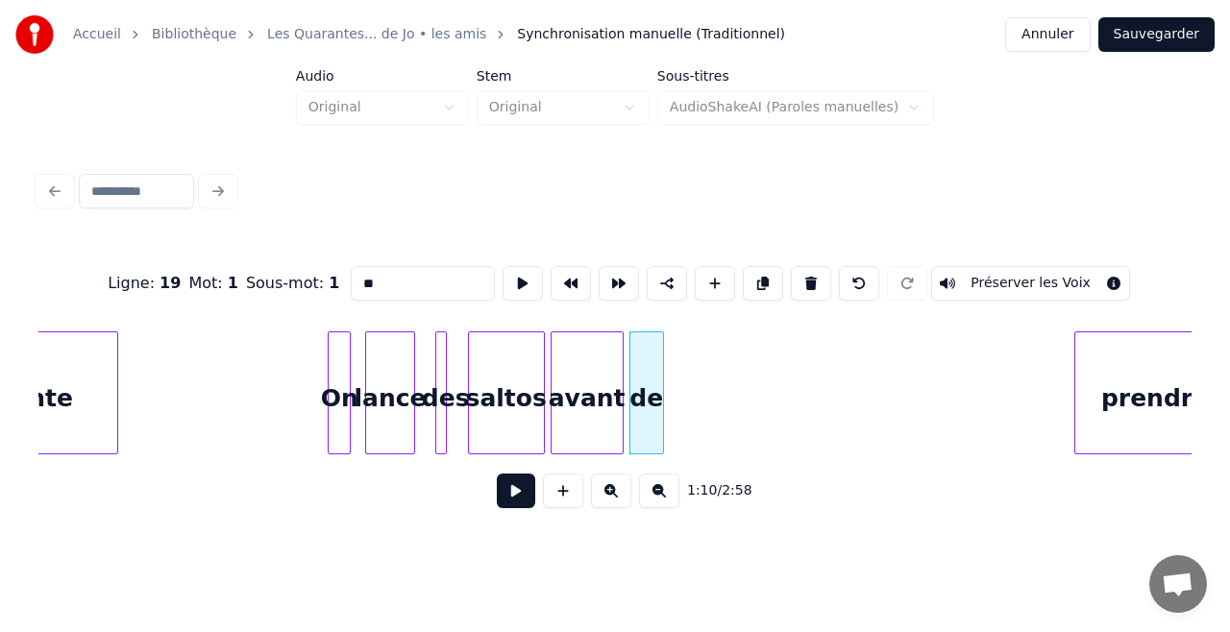
scroll to position [0, 12941]
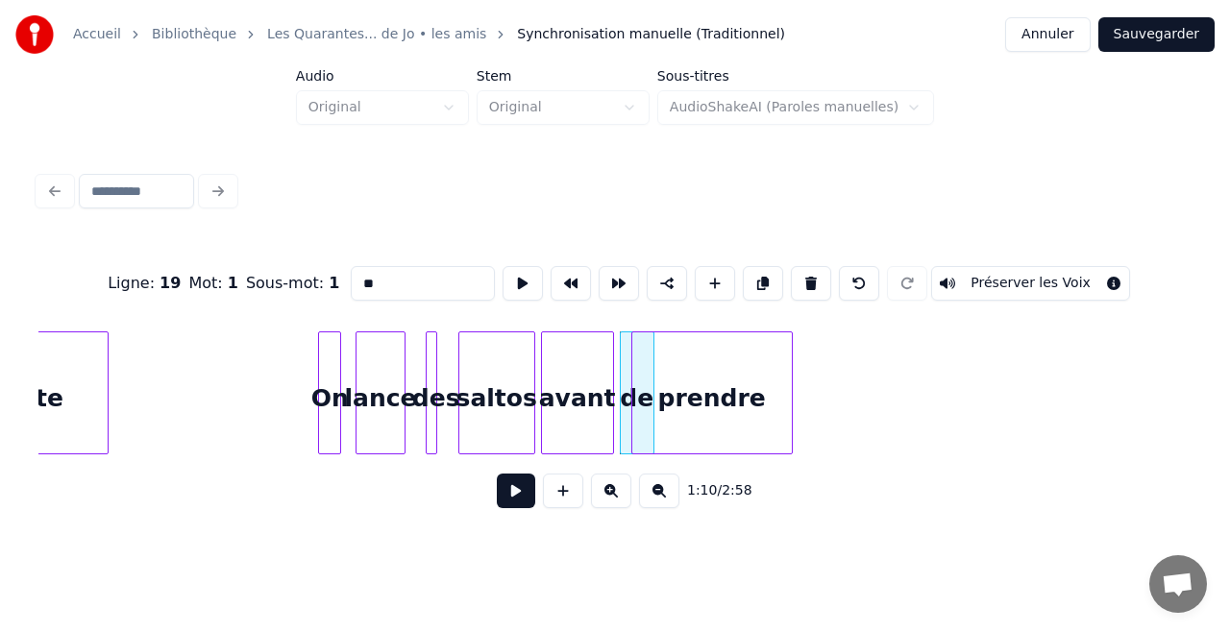
click at [694, 454] on div "partante On lance des saltos avant de prendre" at bounding box center [614, 393] width 1153 height 123
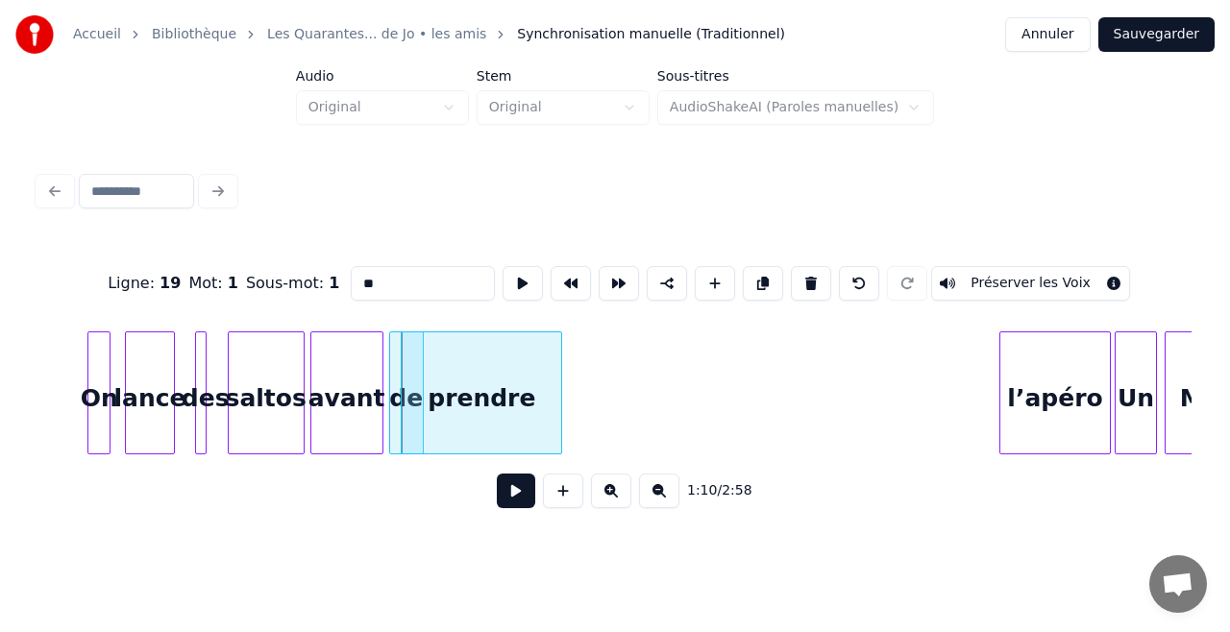
scroll to position [0, 13209]
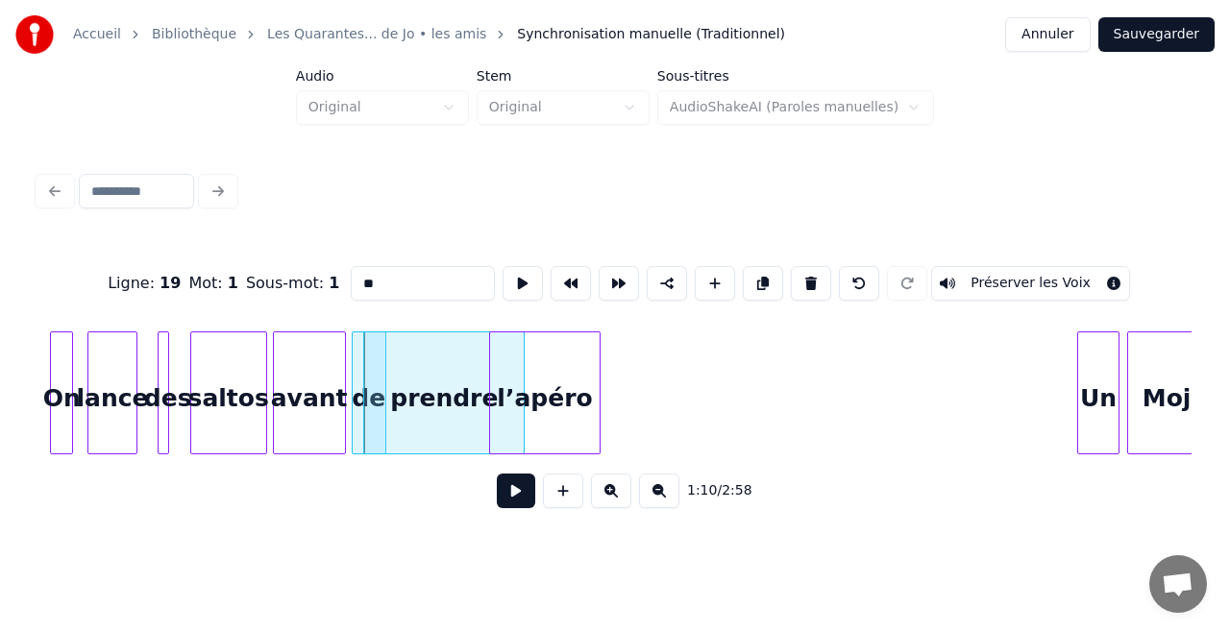
click at [555, 410] on div "l’apéro" at bounding box center [545, 397] width 110 height 131
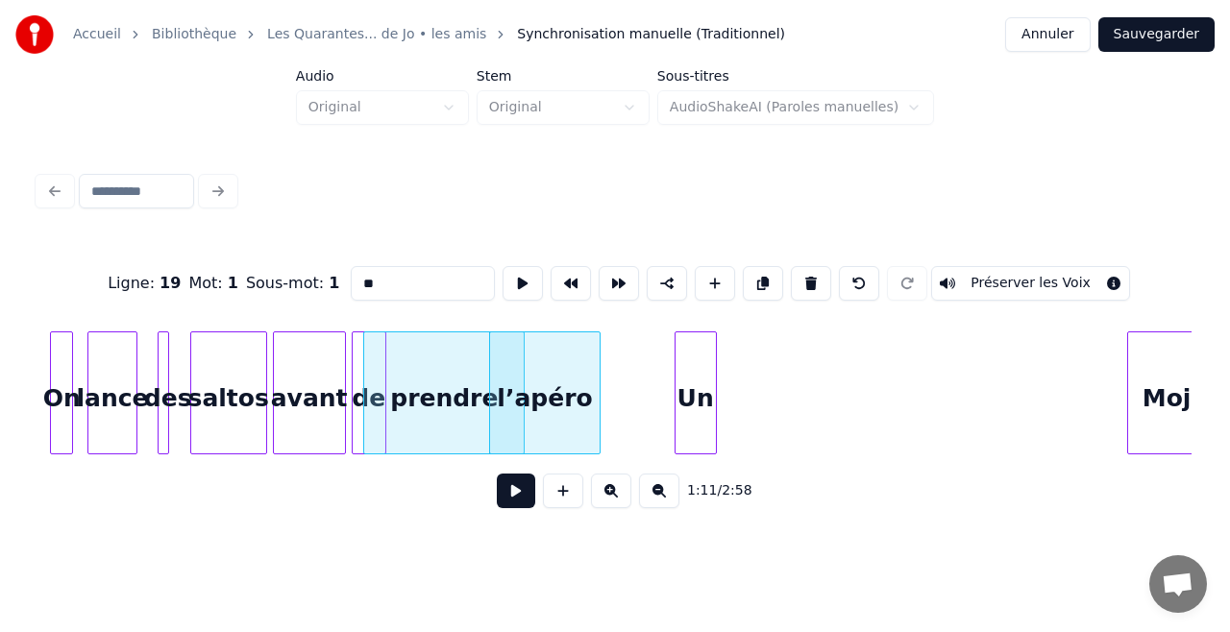
click at [703, 394] on div "Un" at bounding box center [695, 397] width 40 height 131
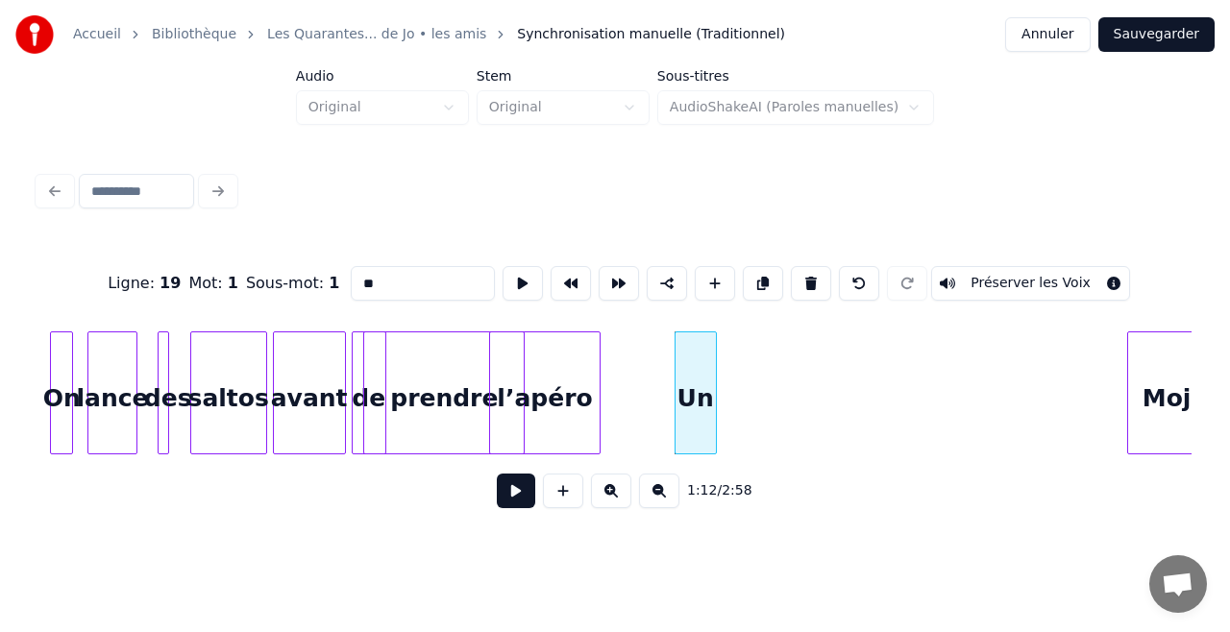
scroll to position [0, 13254]
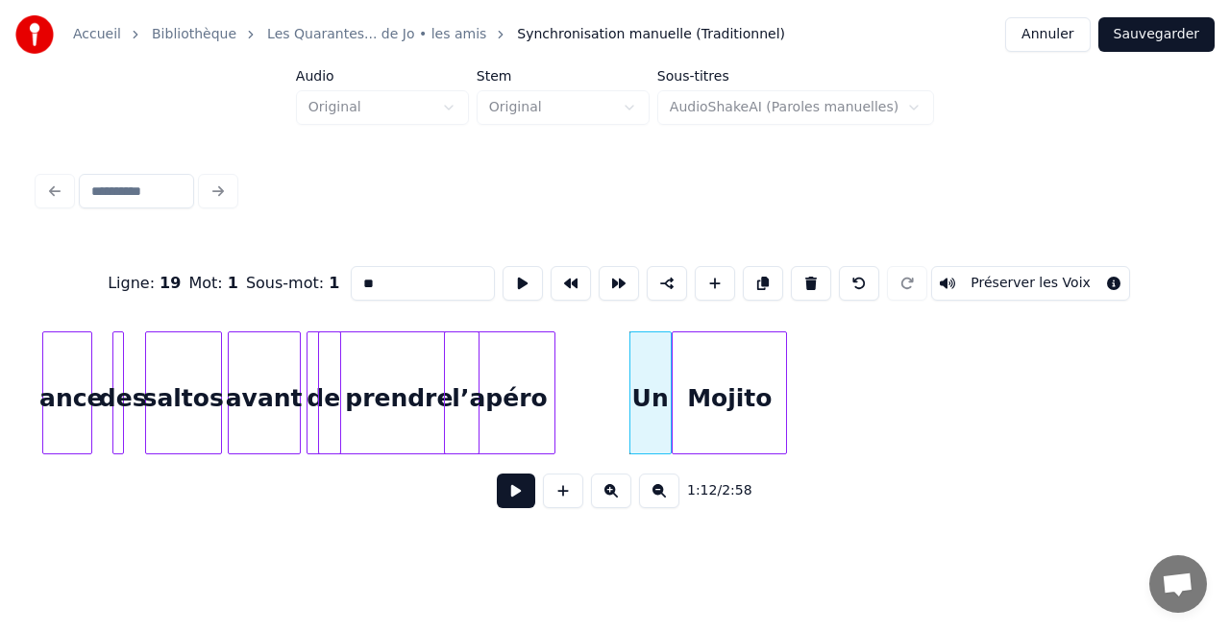
click at [746, 440] on div "Mojito" at bounding box center [729, 397] width 113 height 131
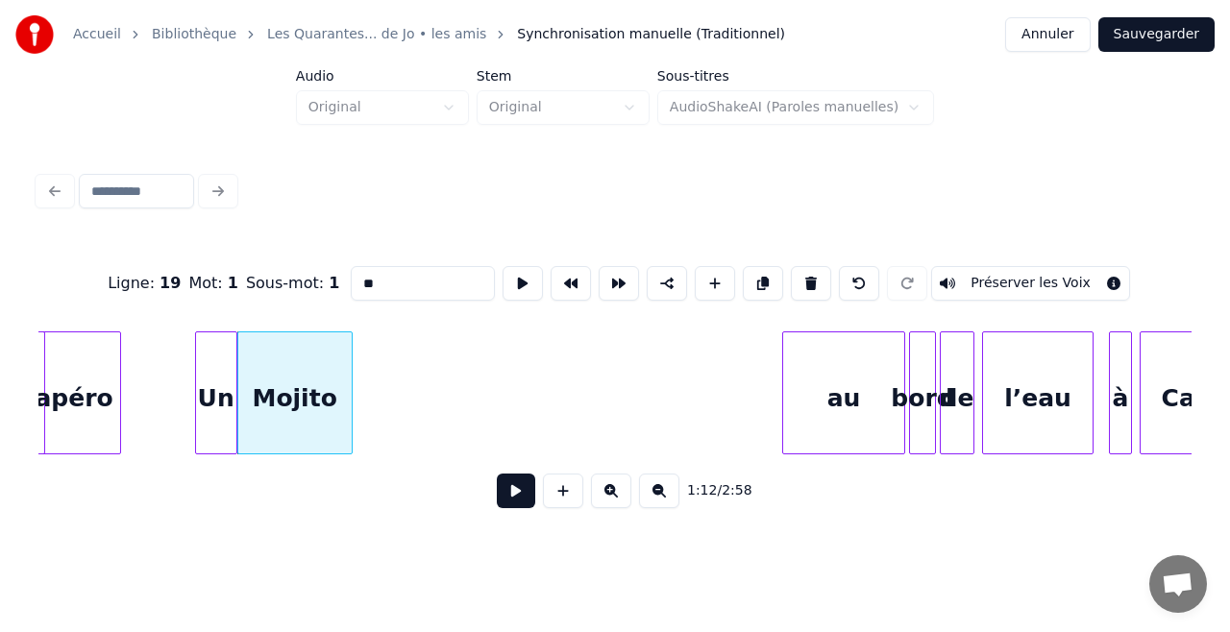
scroll to position [0, 13727]
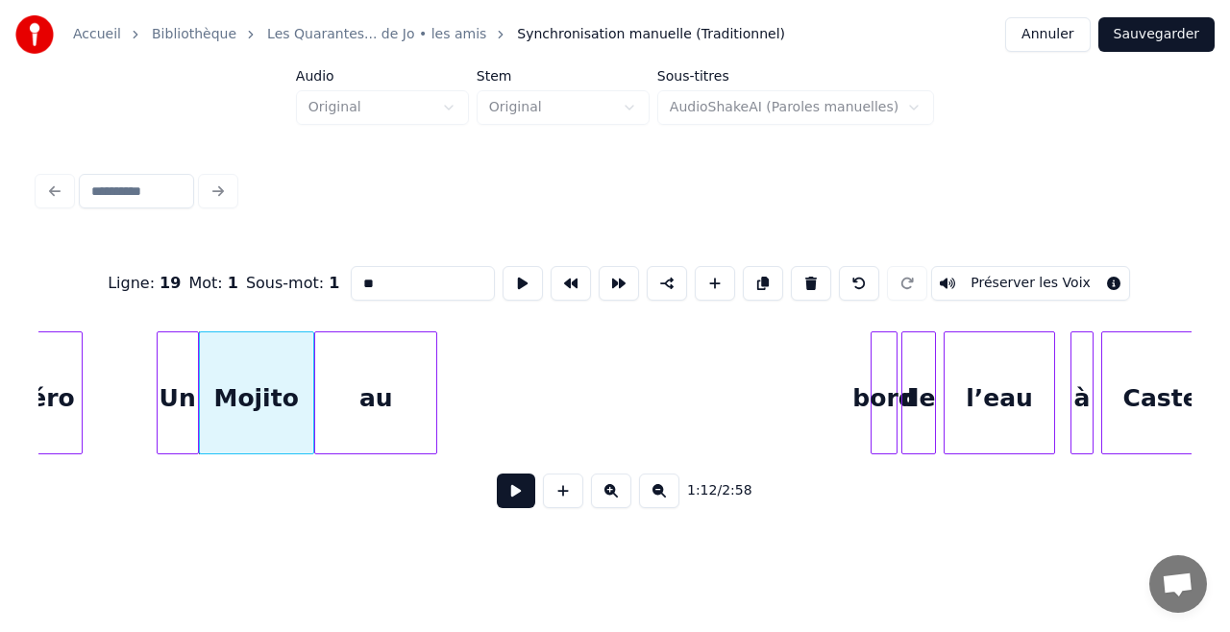
click at [404, 415] on div "au" at bounding box center [375, 397] width 121 height 131
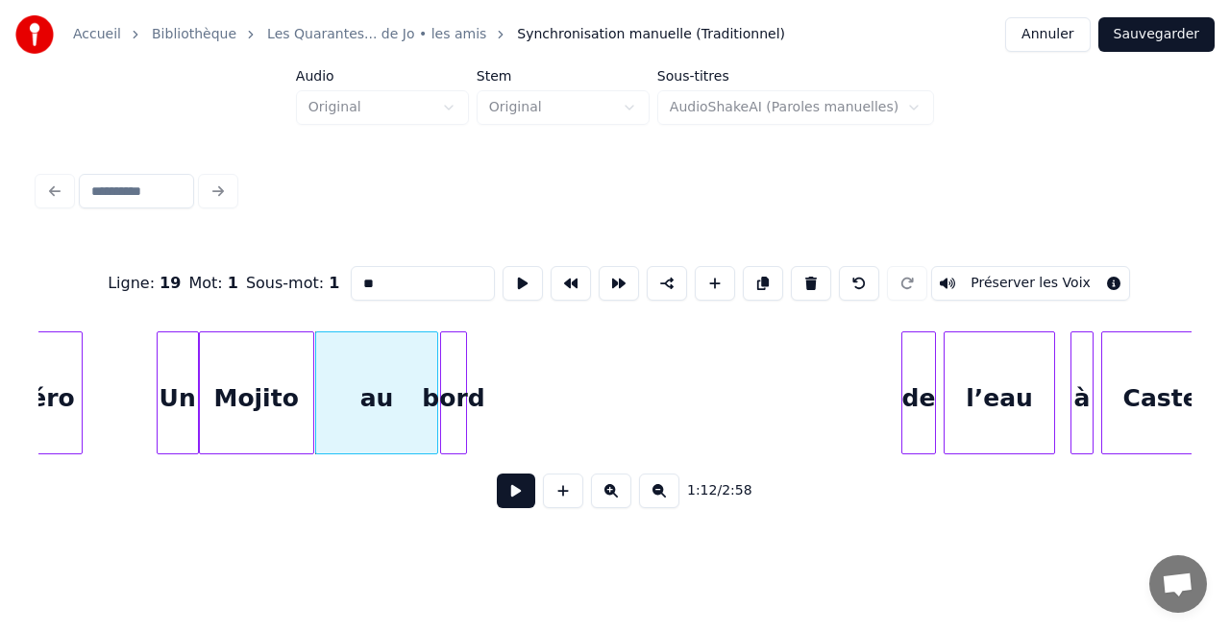
click at [454, 404] on div "bord" at bounding box center [453, 397] width 25 height 131
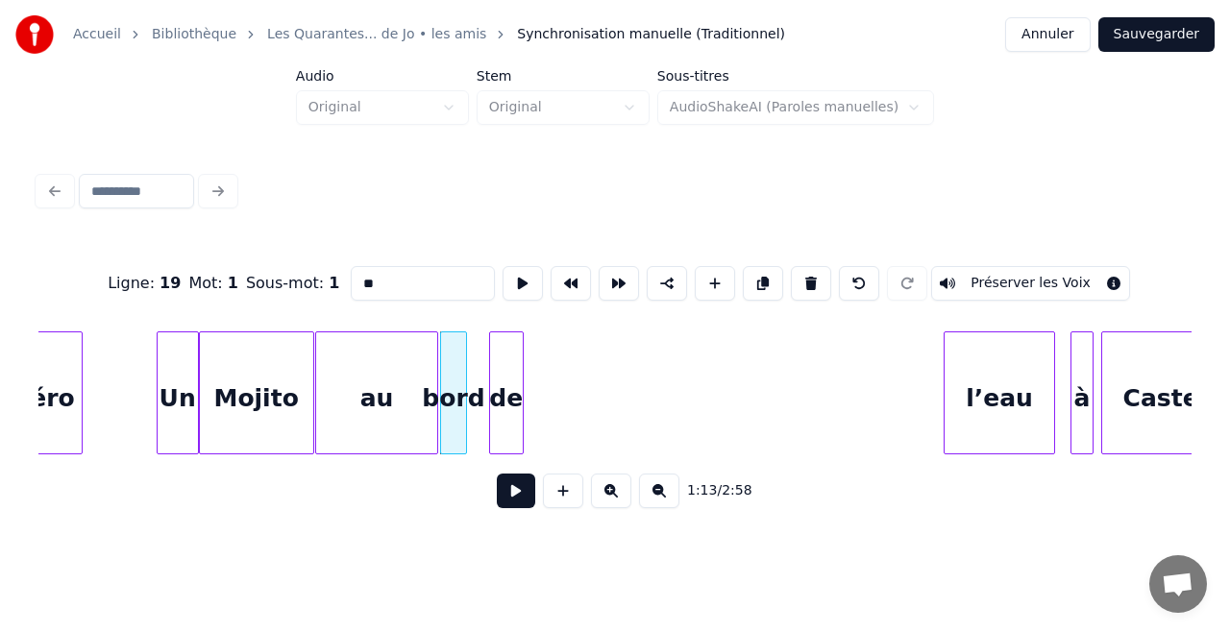
click at [507, 448] on div "l’apéro Un Mojito au bord de l’eau à [GEOGRAPHIC_DATA]" at bounding box center [614, 393] width 1153 height 123
click at [367, 411] on div "au" at bounding box center [376, 397] width 121 height 131
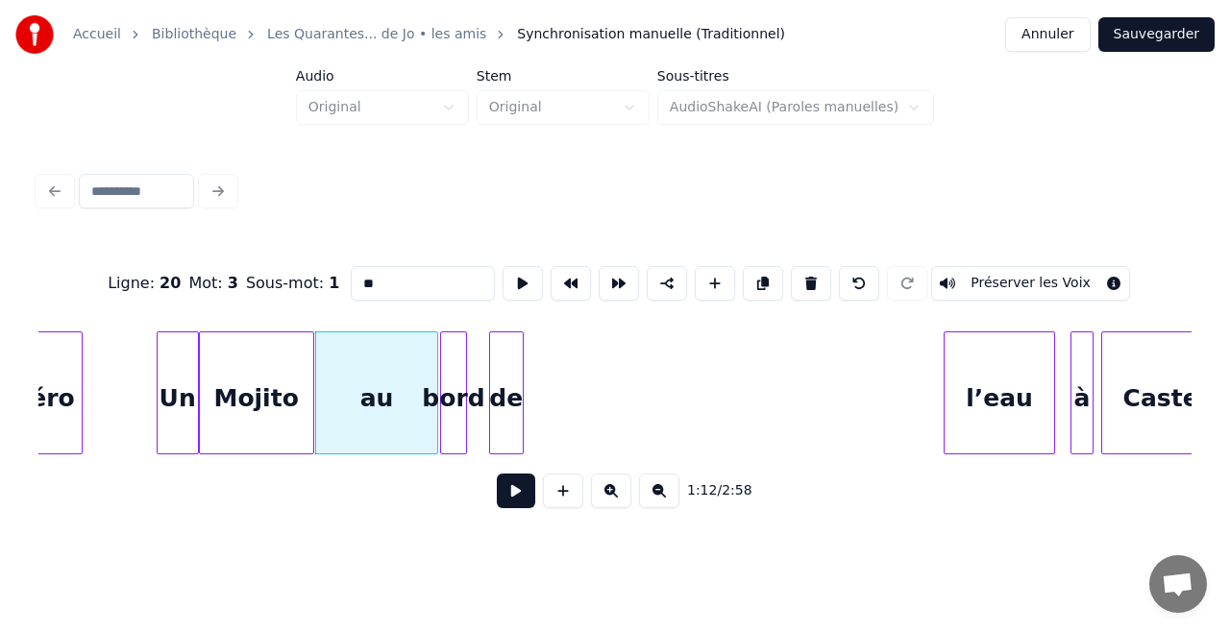
click at [441, 379] on div "bord" at bounding box center [453, 397] width 25 height 131
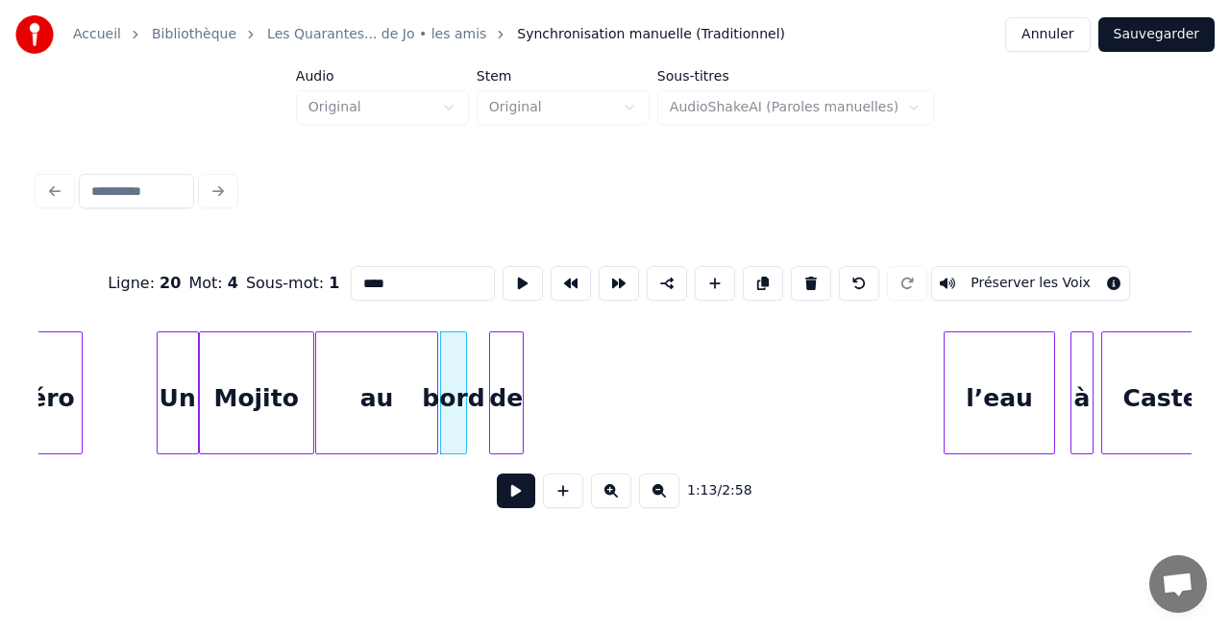
click at [406, 378] on div "au" at bounding box center [376, 397] width 121 height 131
type input "**"
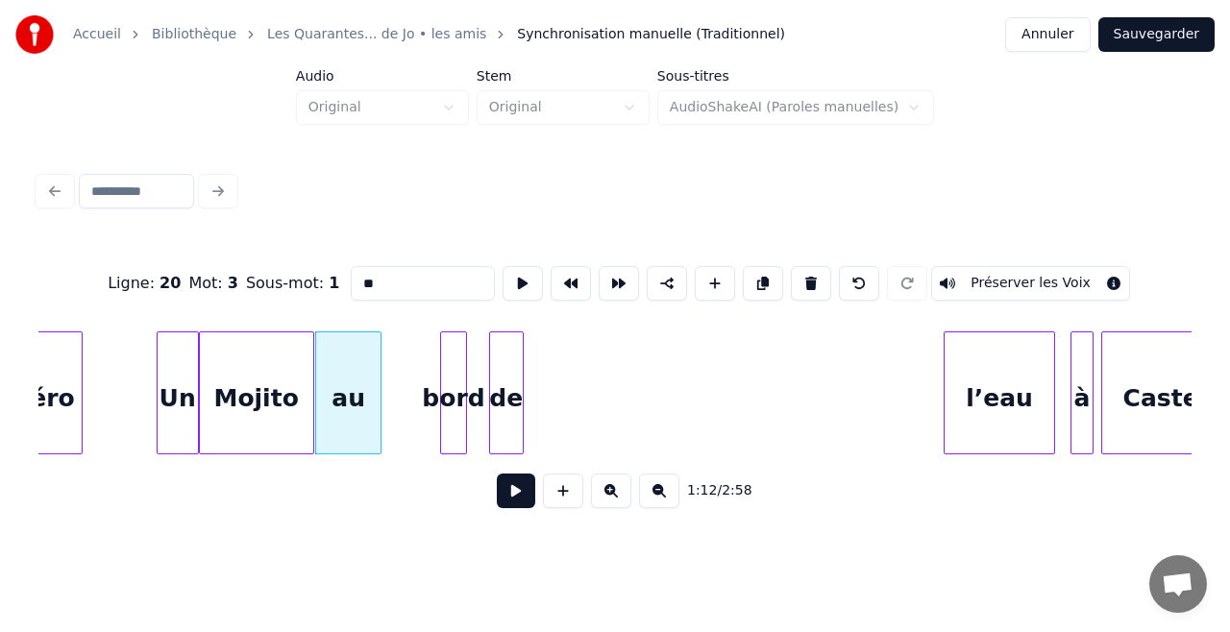
click at [375, 390] on div at bounding box center [378, 392] width 6 height 121
click at [417, 377] on div "bord" at bounding box center [422, 397] width 25 height 131
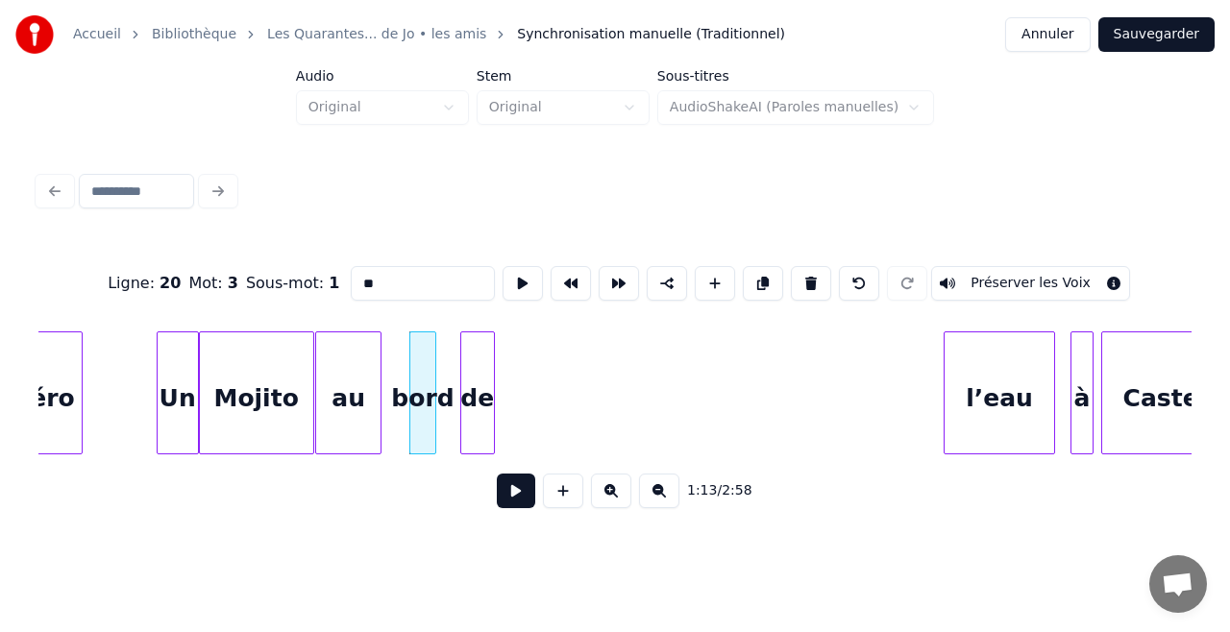
click at [471, 381] on div "de" at bounding box center [477, 397] width 33 height 131
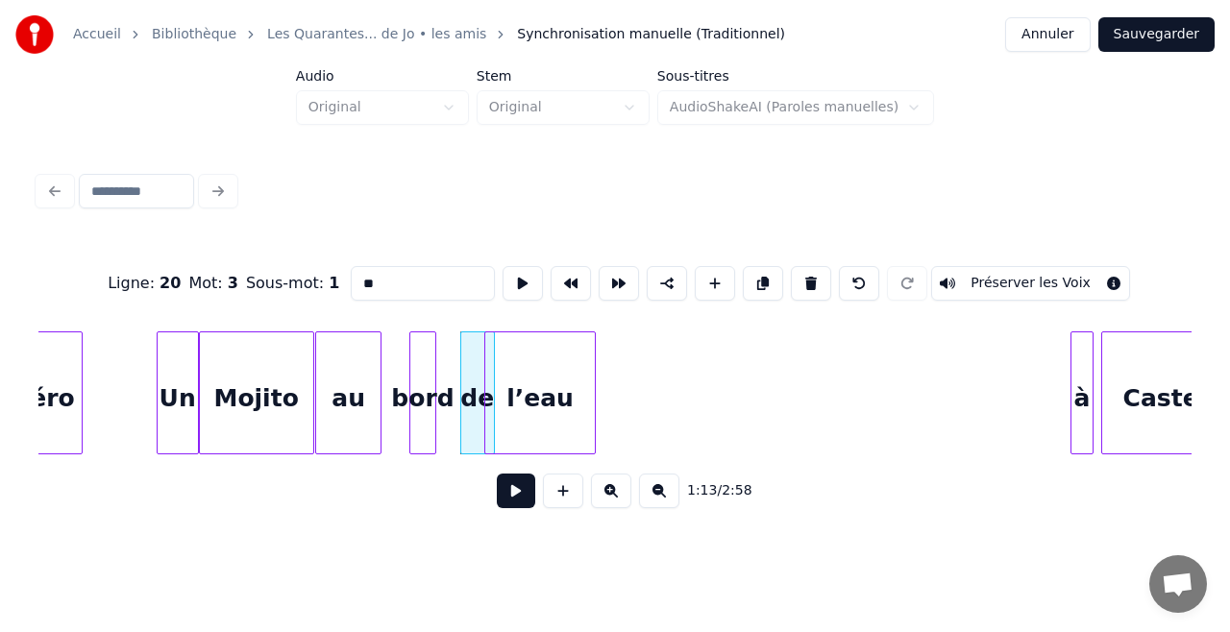
click at [507, 416] on div "l’eau" at bounding box center [540, 397] width 110 height 131
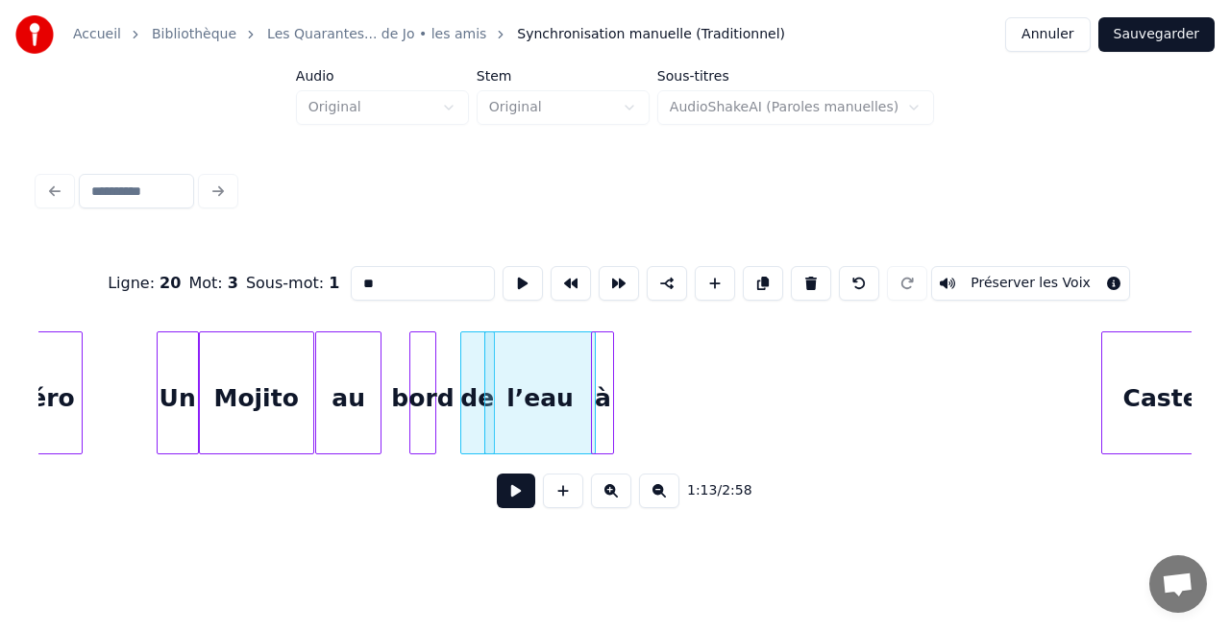
click at [606, 403] on div "à" at bounding box center [602, 397] width 21 height 131
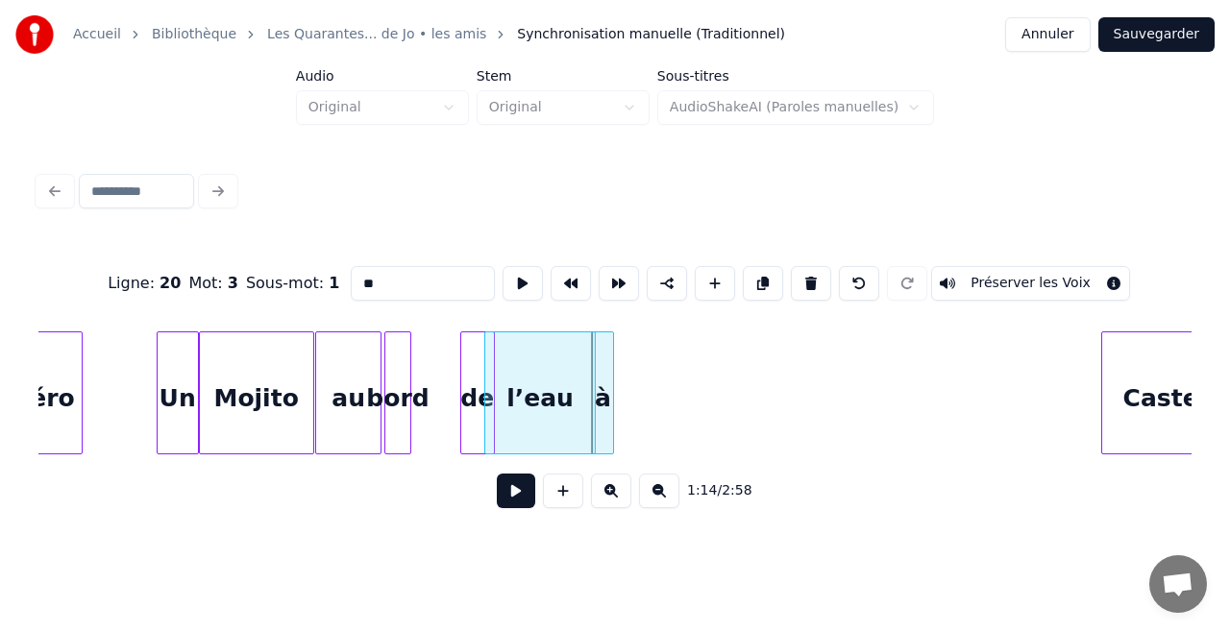
click at [396, 394] on div "bord" at bounding box center [397, 397] width 25 height 131
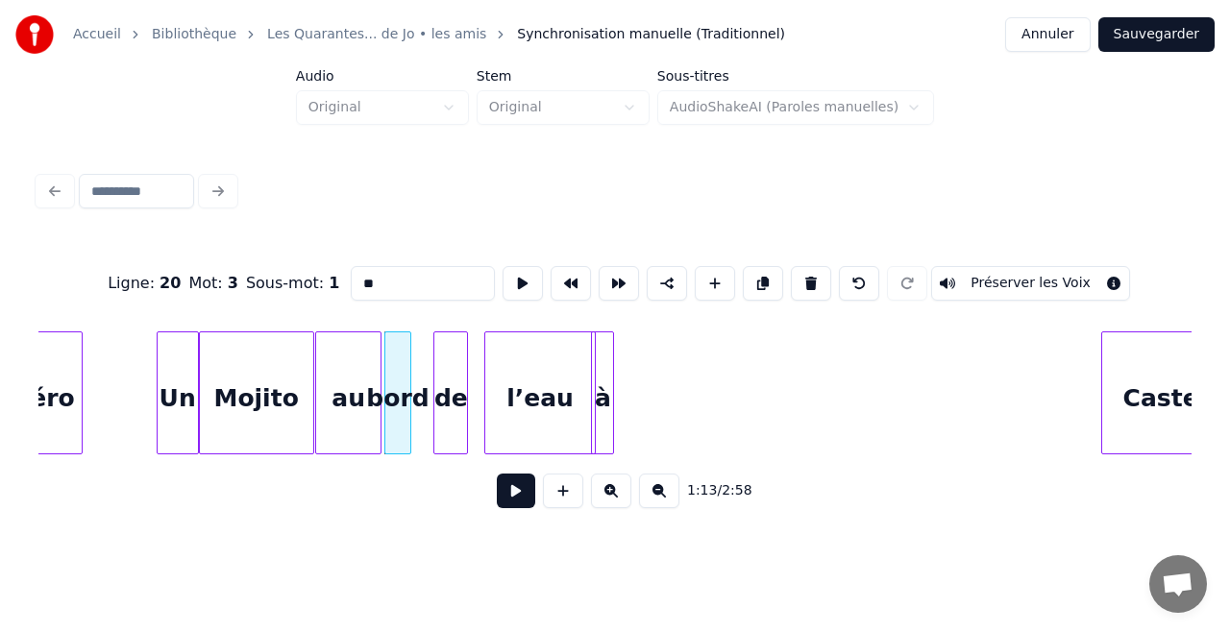
click at [448, 396] on div "de" at bounding box center [450, 397] width 33 height 131
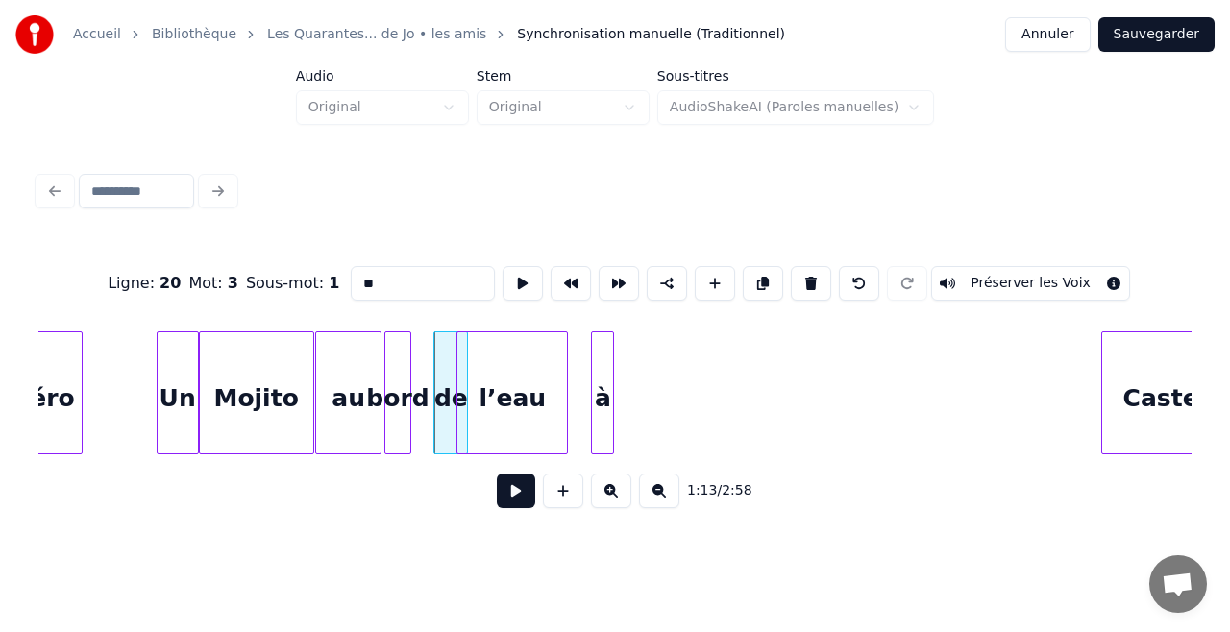
click at [502, 405] on div "l’eau" at bounding box center [512, 397] width 110 height 131
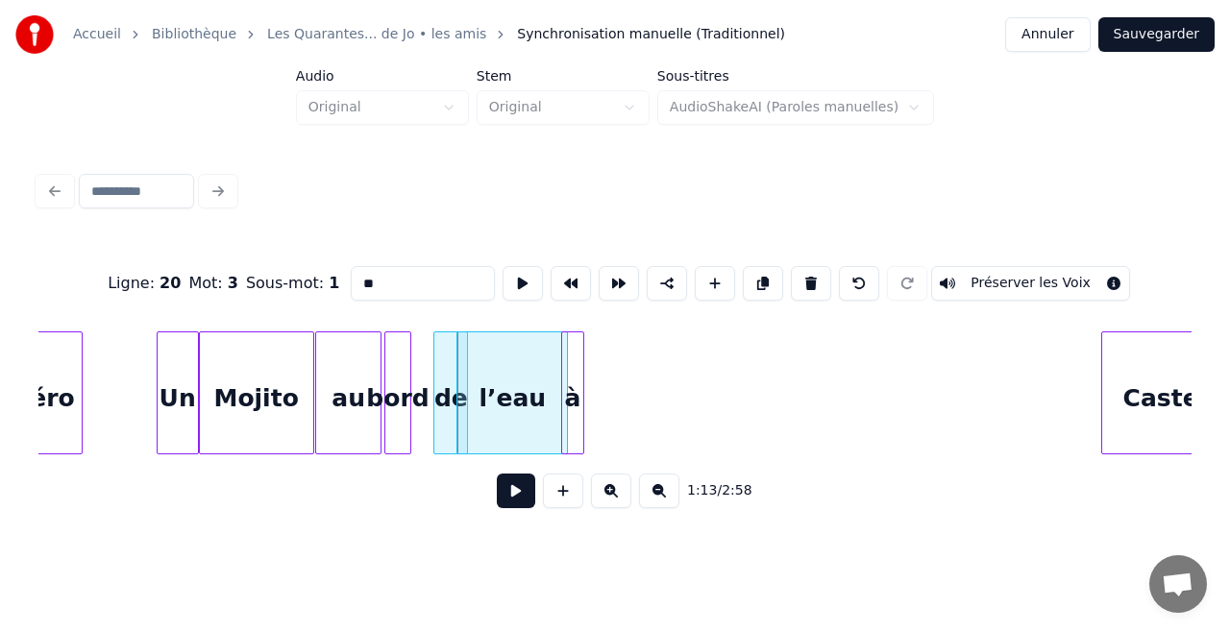
click at [571, 405] on div "à" at bounding box center [572, 397] width 21 height 131
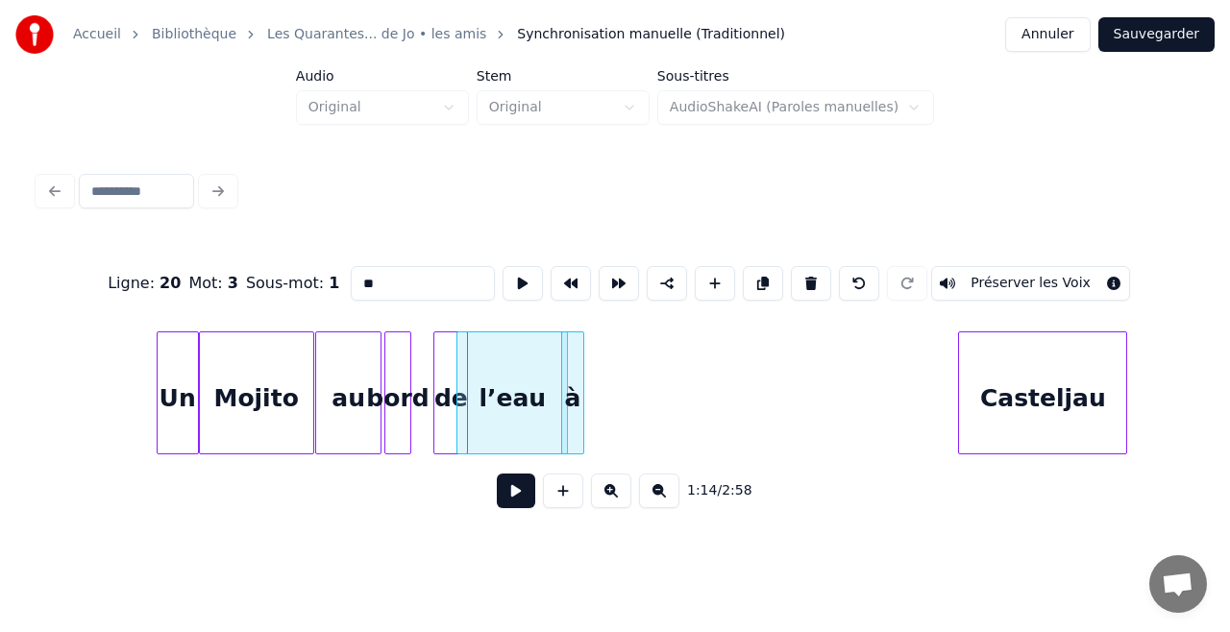
scroll to position [0, 13789]
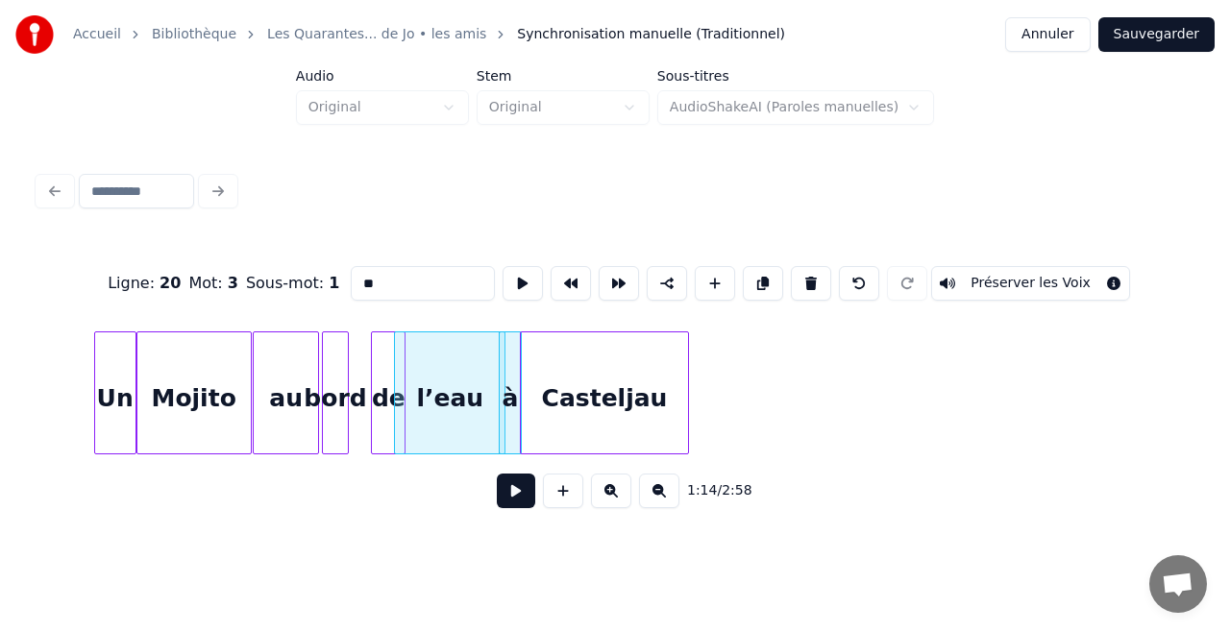
click at [630, 422] on div "Casteljau" at bounding box center [604, 397] width 167 height 131
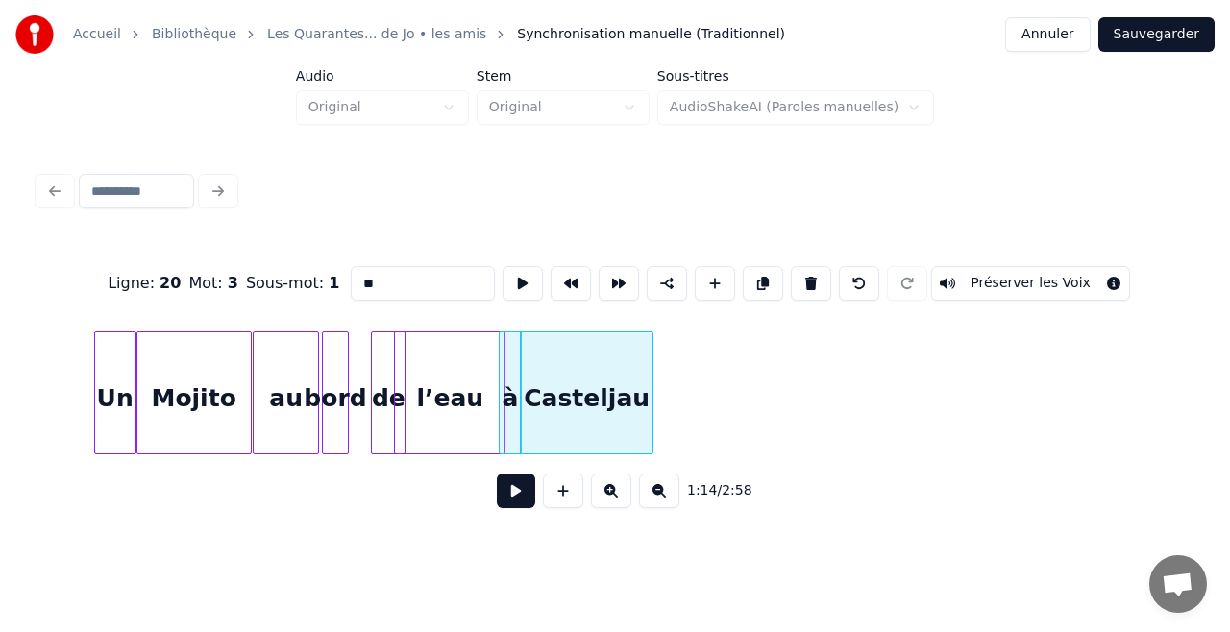
click at [651, 414] on div at bounding box center [650, 392] width 6 height 121
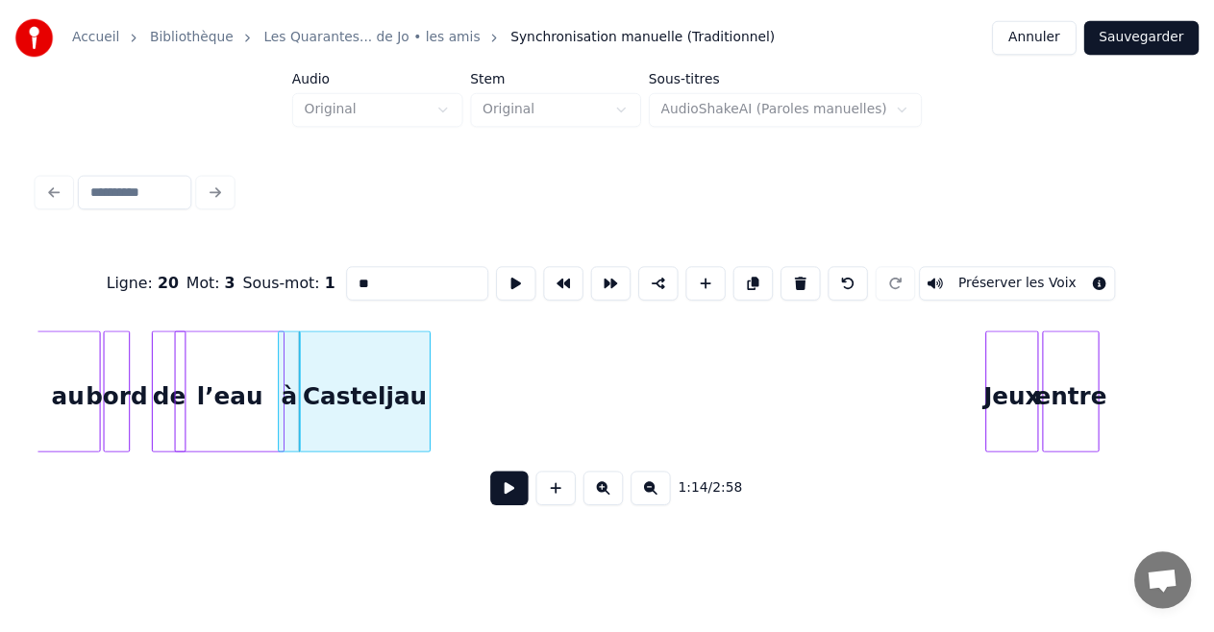
scroll to position [0, 14019]
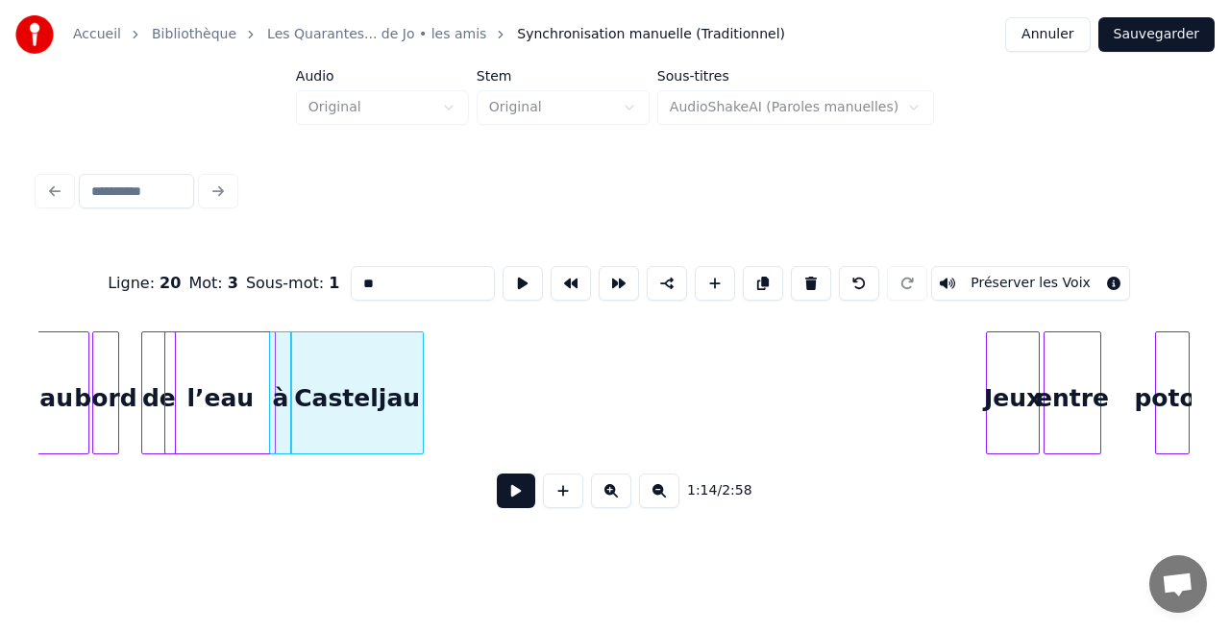
click at [1157, 33] on button "Sauvegarder" at bounding box center [1156, 34] width 116 height 35
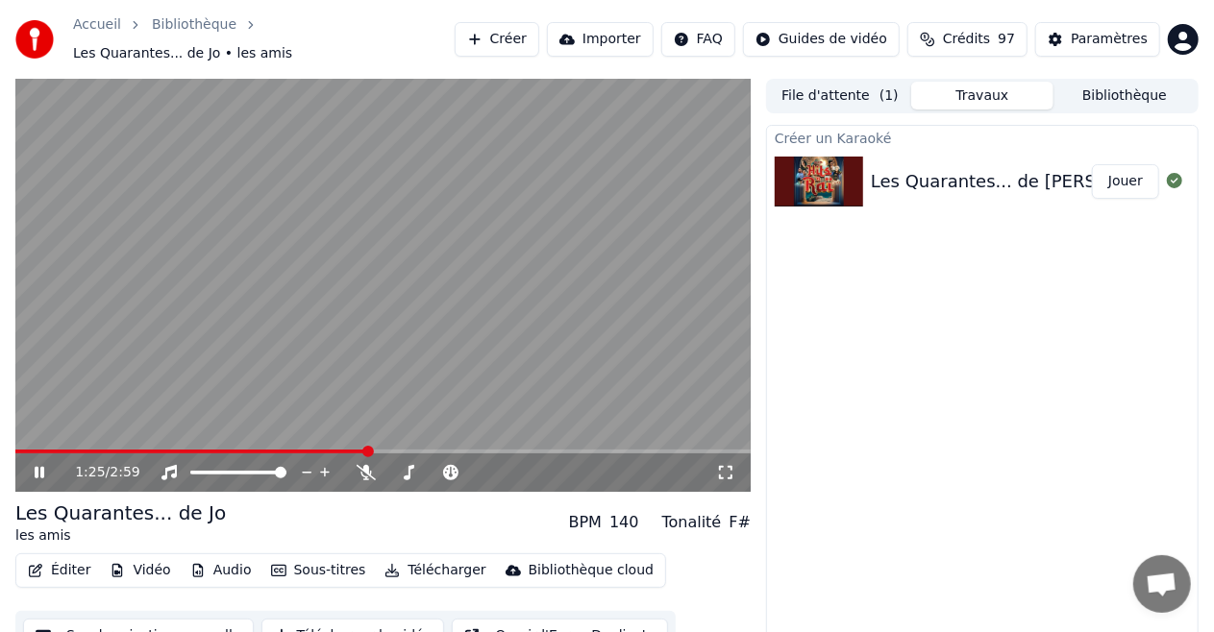
click at [37, 467] on icon at bounding box center [40, 473] width 10 height 12
